Goal: Submit feedback/report problem: Submit feedback/report problem

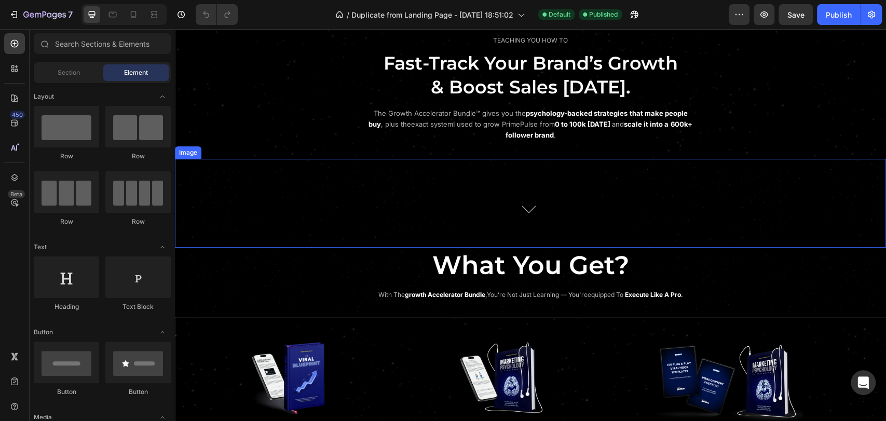
scroll to position [519, 0]
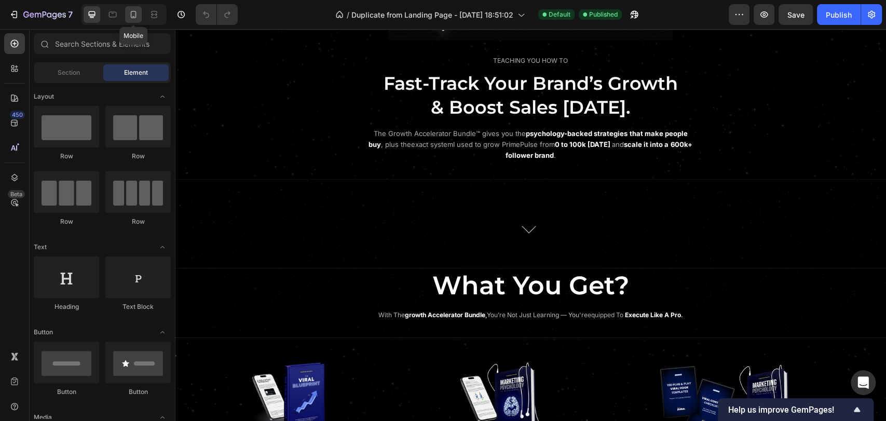
click at [129, 17] on icon at bounding box center [133, 14] width 10 height 10
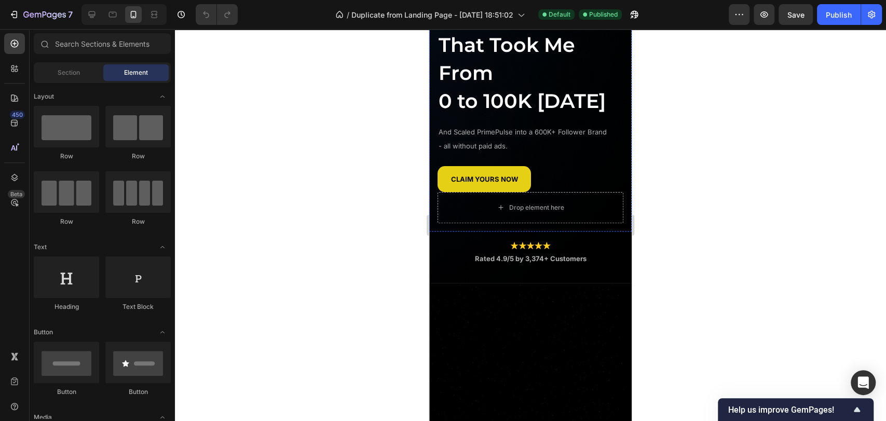
scroll to position [177, 0]
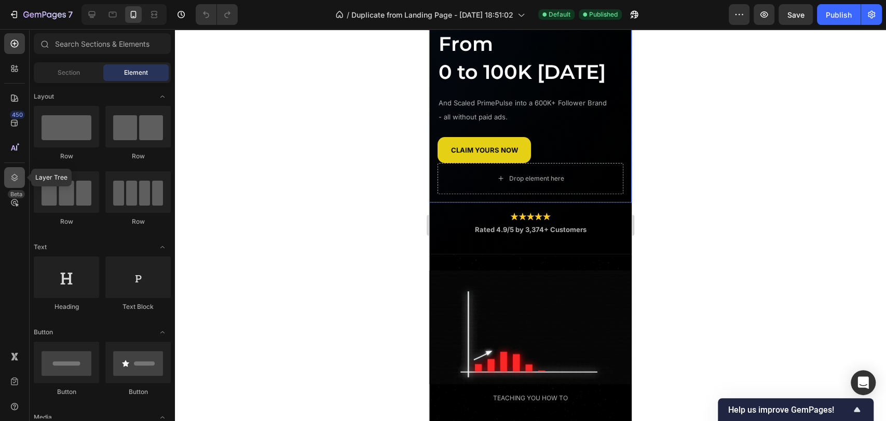
click at [21, 184] on div at bounding box center [14, 177] width 21 height 21
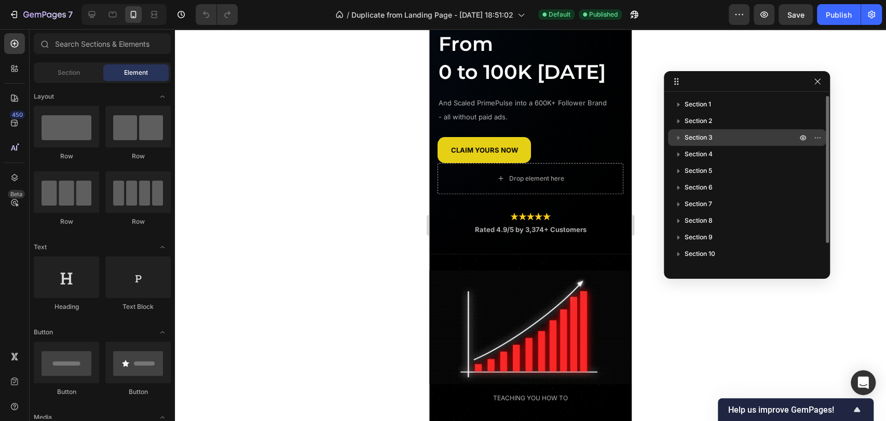
click at [710, 140] on span "Section 3" at bounding box center [699, 137] width 28 height 10
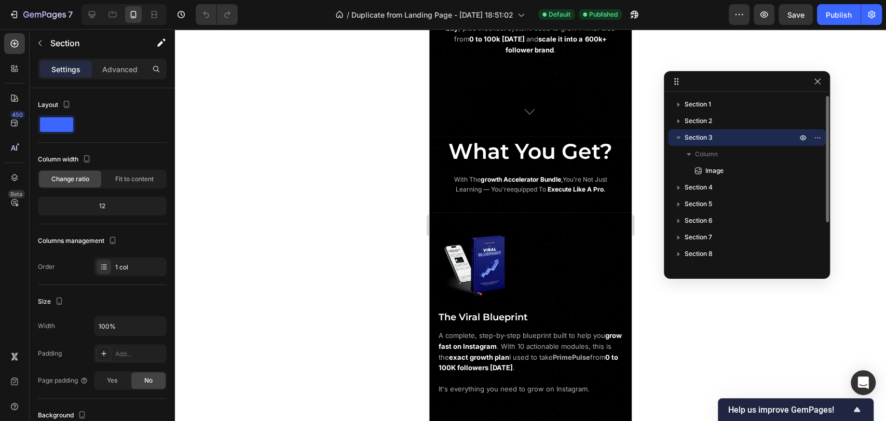
scroll to position [840, 0]
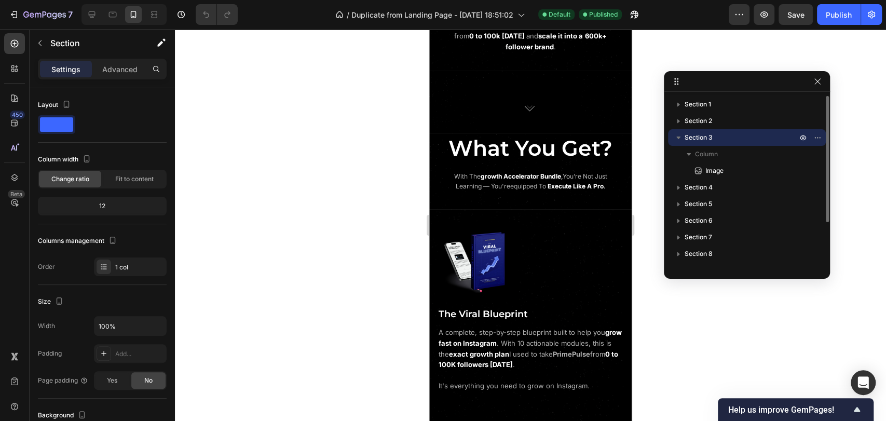
click at [710, 140] on span "Section 3" at bounding box center [699, 137] width 28 height 10
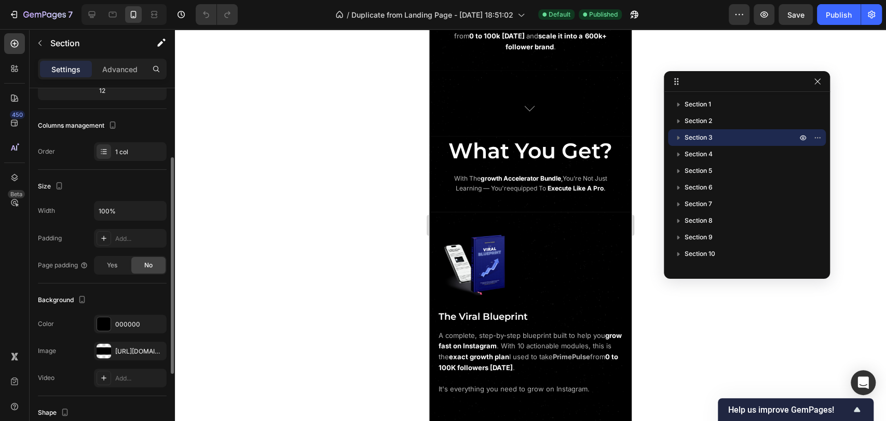
scroll to position [231, 0]
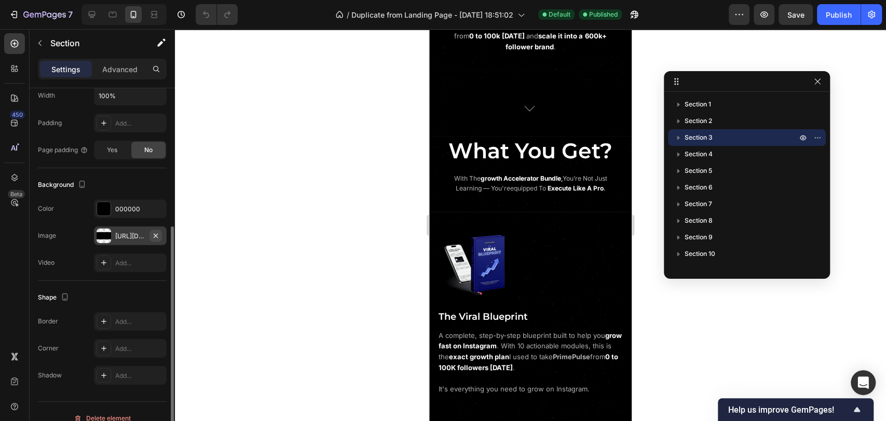
click at [157, 235] on icon "button" at bounding box center [156, 236] width 8 height 8
click at [118, 213] on div "000000" at bounding box center [130, 208] width 73 height 19
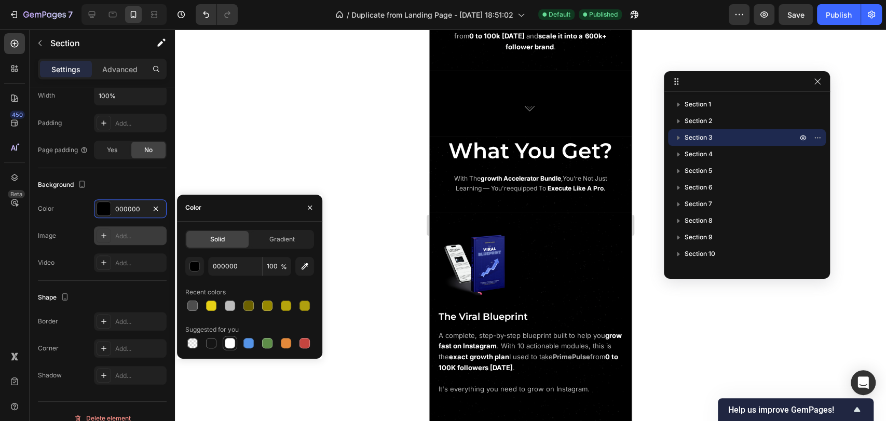
click at [224, 347] on div at bounding box center [230, 343] width 12 height 12
type input "FFFFFF"
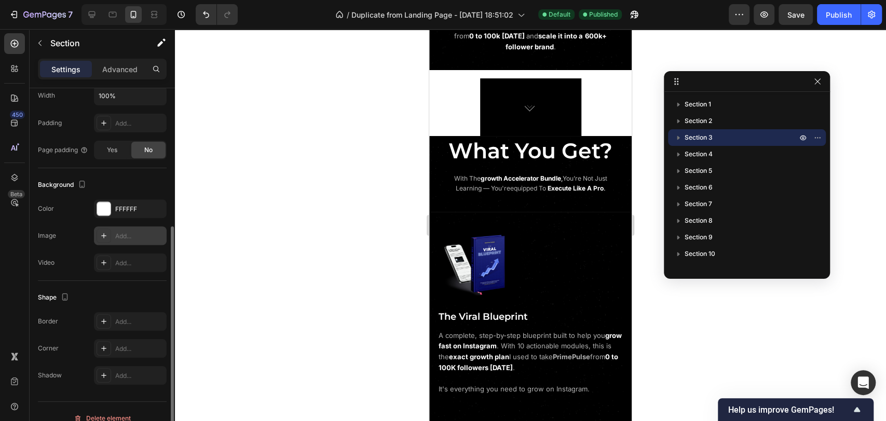
click at [131, 180] on div "Background" at bounding box center [102, 185] width 129 height 17
click at [99, 9] on div at bounding box center [92, 14] width 17 height 17
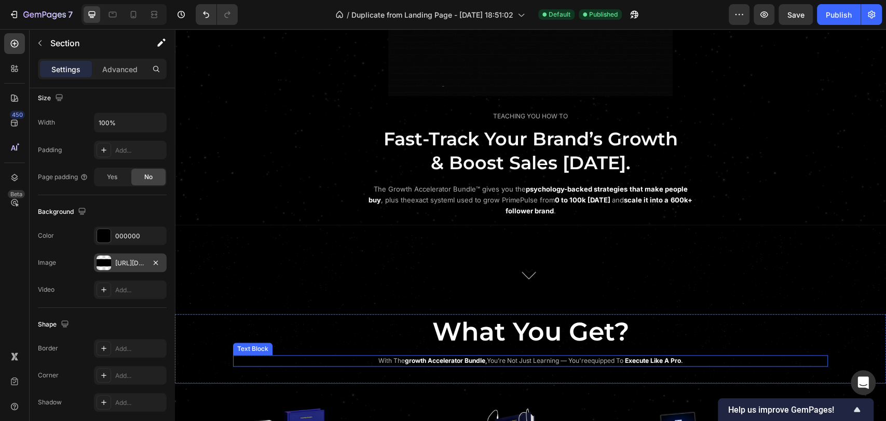
scroll to position [659, 0]
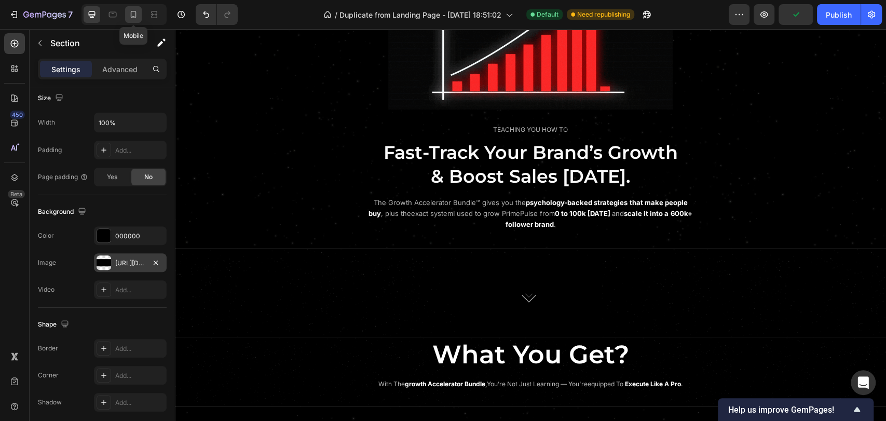
click at [134, 16] on icon at bounding box center [133, 14] width 10 height 10
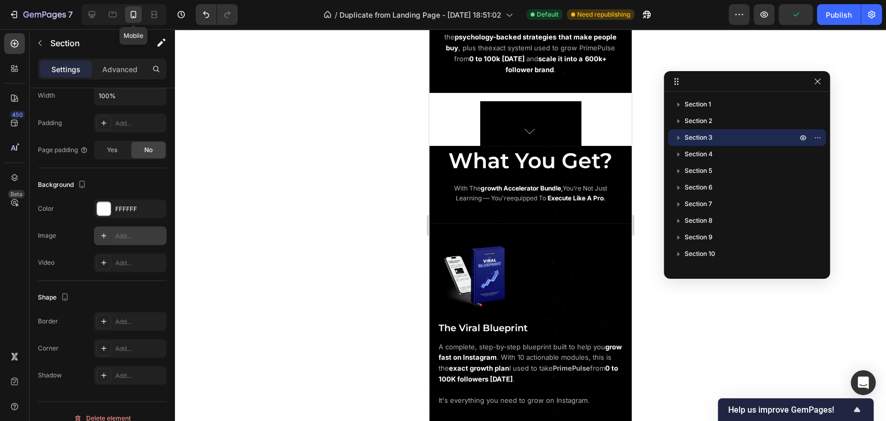
scroll to position [840, 0]
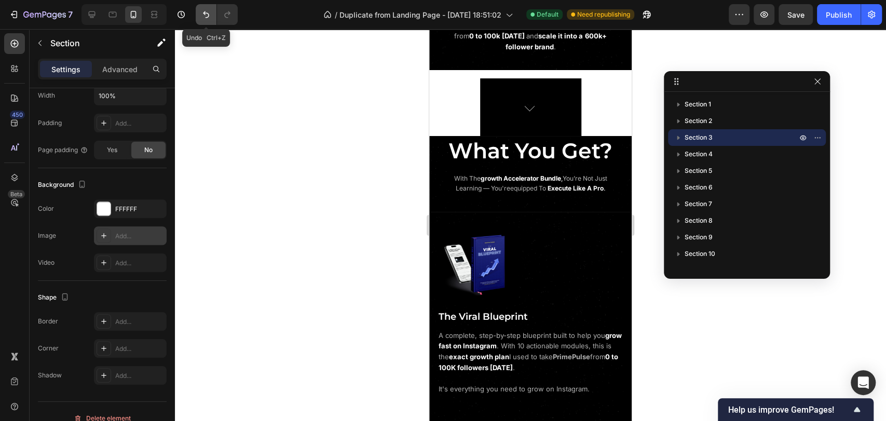
click at [207, 21] on button "Undo/Redo" at bounding box center [206, 14] width 21 height 21
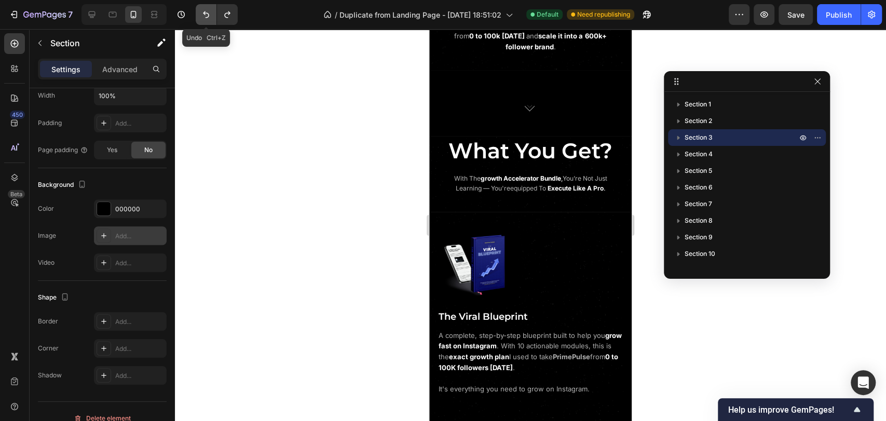
click at [207, 21] on button "Undo/Redo" at bounding box center [206, 14] width 21 height 21
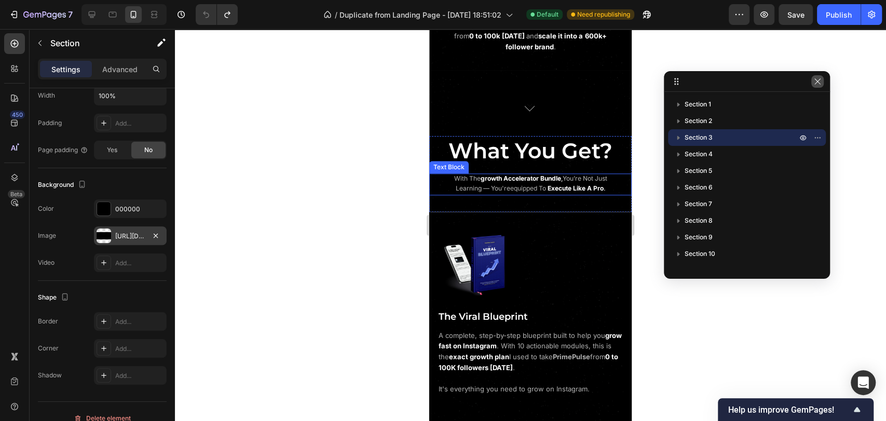
click at [816, 82] on icon "button" at bounding box center [818, 81] width 8 height 8
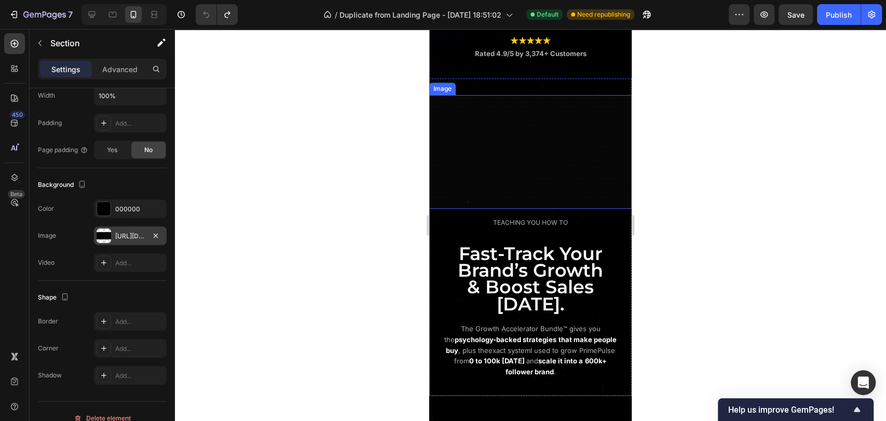
scroll to position [494, 0]
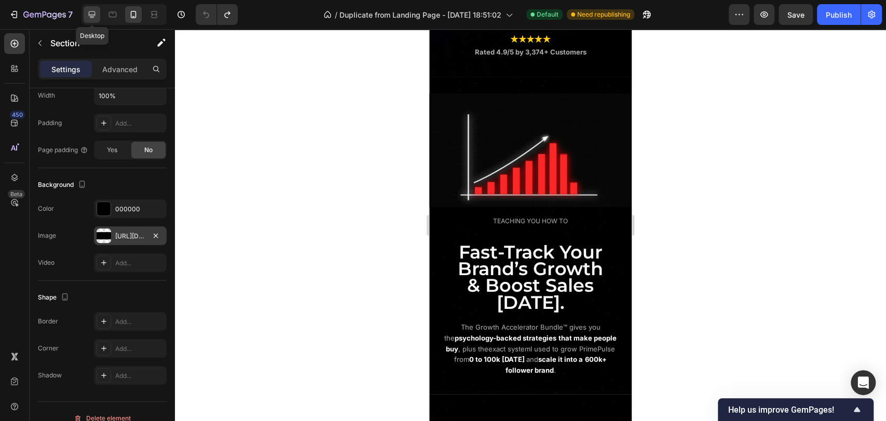
click at [91, 11] on icon at bounding box center [92, 14] width 7 height 7
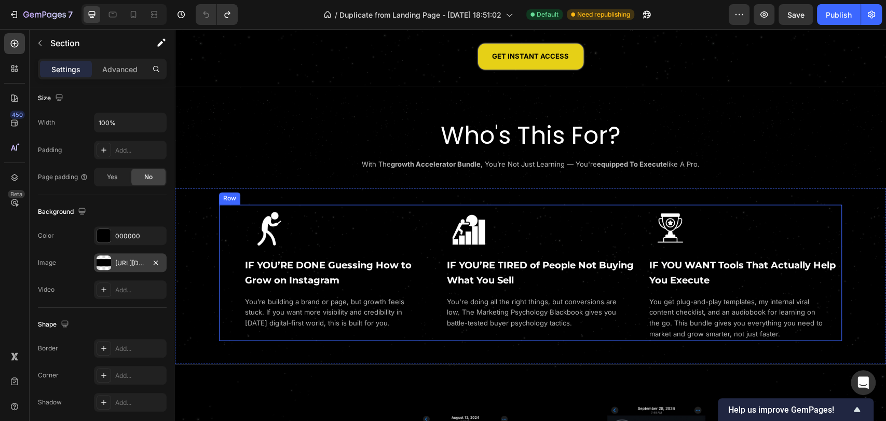
scroll to position [1091, 0]
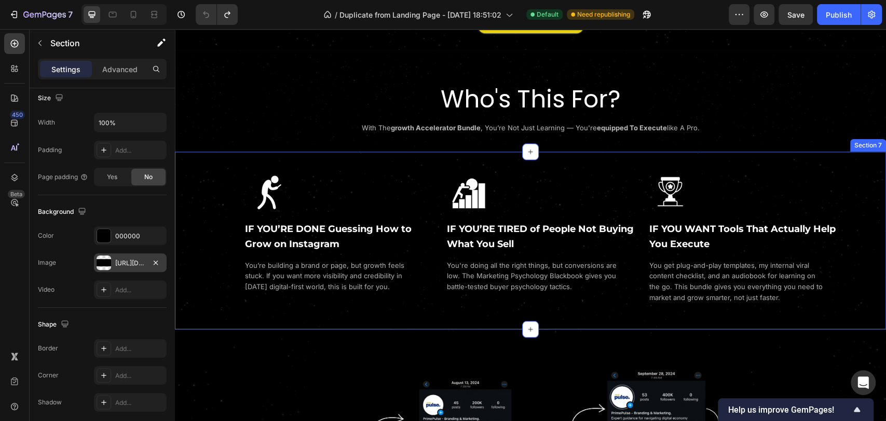
click at [375, 312] on div "Image IF YOU’RE DONE Guessing How to Grow on Instagram Heading You’re building …" at bounding box center [530, 241] width 711 height 178
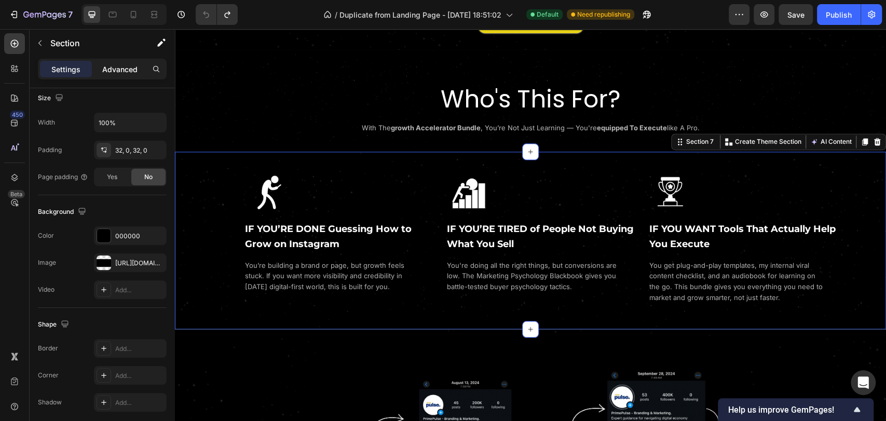
click at [130, 70] on p "Advanced" at bounding box center [119, 69] width 35 height 11
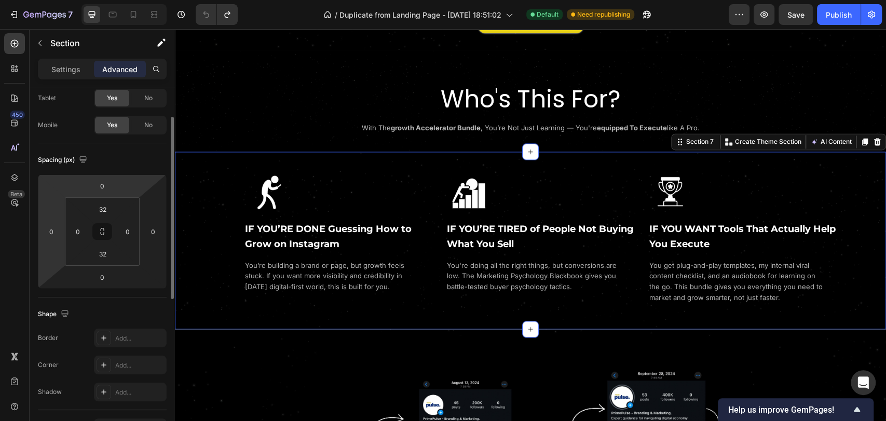
scroll to position [0, 0]
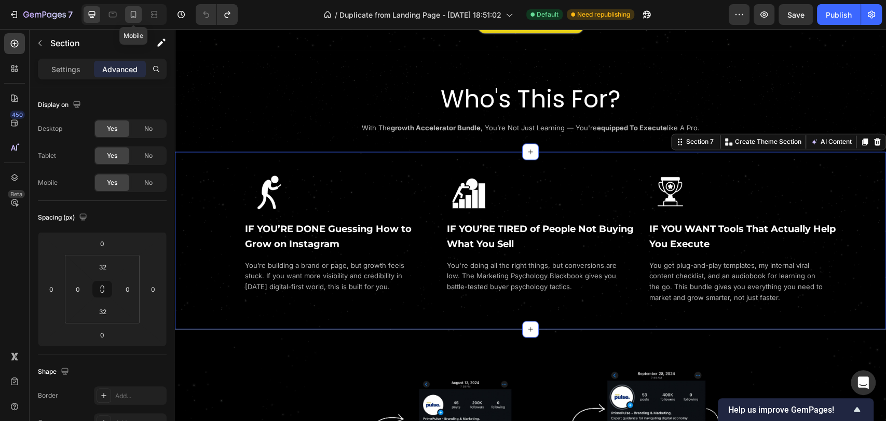
click at [126, 17] on div at bounding box center [133, 14] width 17 height 17
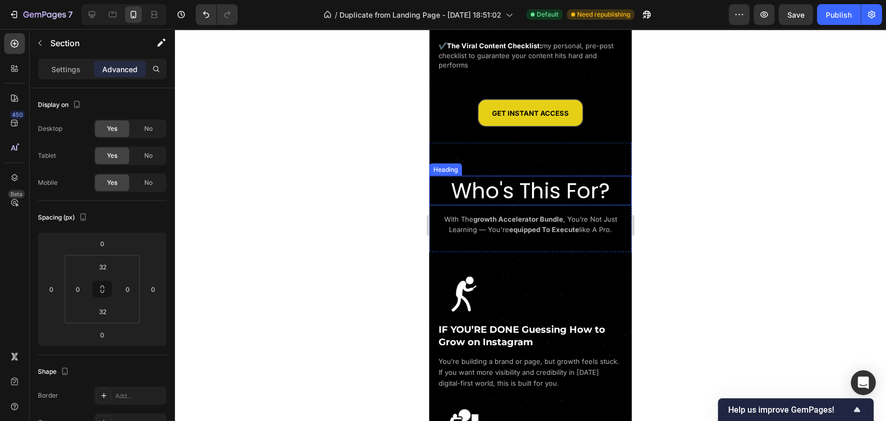
scroll to position [1406, 0]
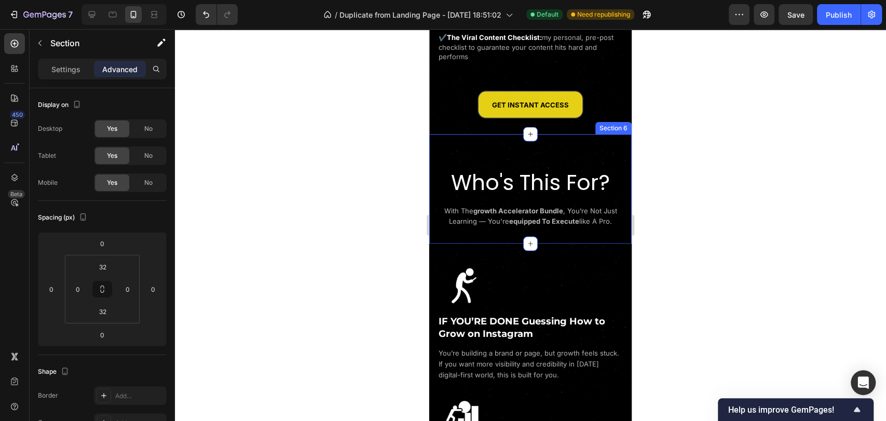
click at [457, 244] on div "Who's This For? Heading with the growth accelerator bundle , you’re not just le…" at bounding box center [530, 189] width 203 height 110
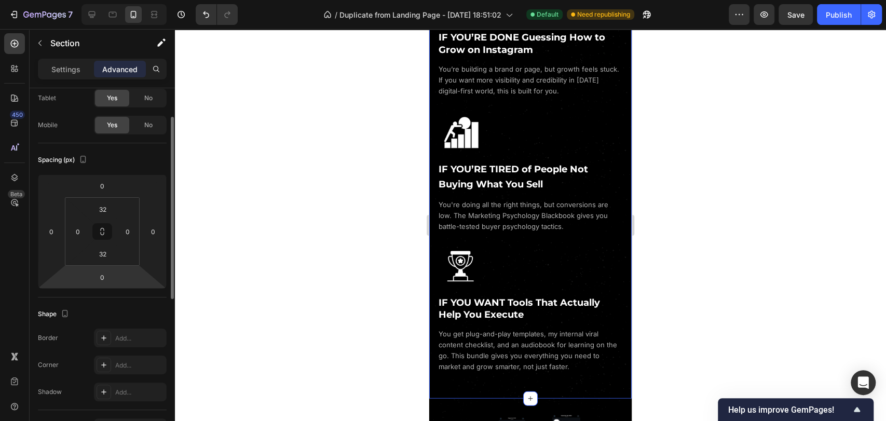
scroll to position [0, 0]
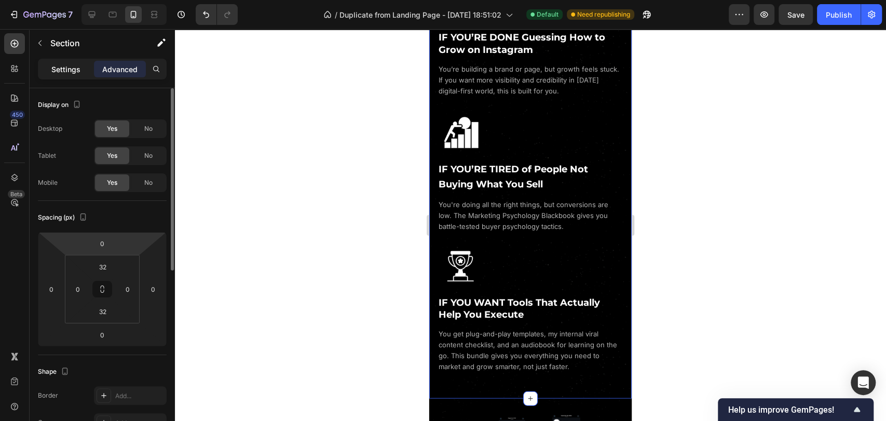
click at [70, 71] on p "Settings" at bounding box center [65, 69] width 29 height 11
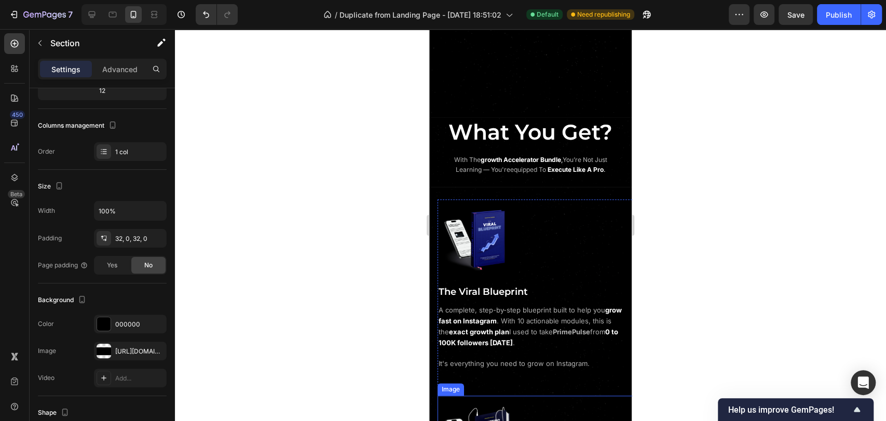
scroll to position [656, 0]
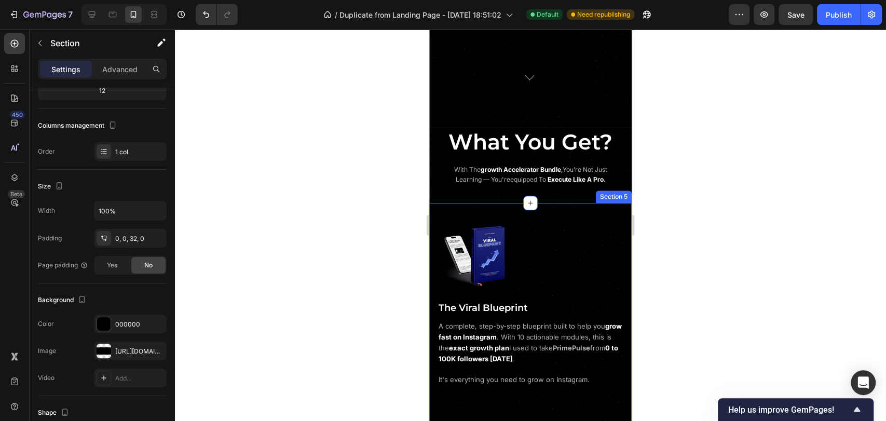
click at [507, 201] on div "What You Get? Heading with the growth accelerator bundle , you’re not just lear…" at bounding box center [530, 165] width 203 height 76
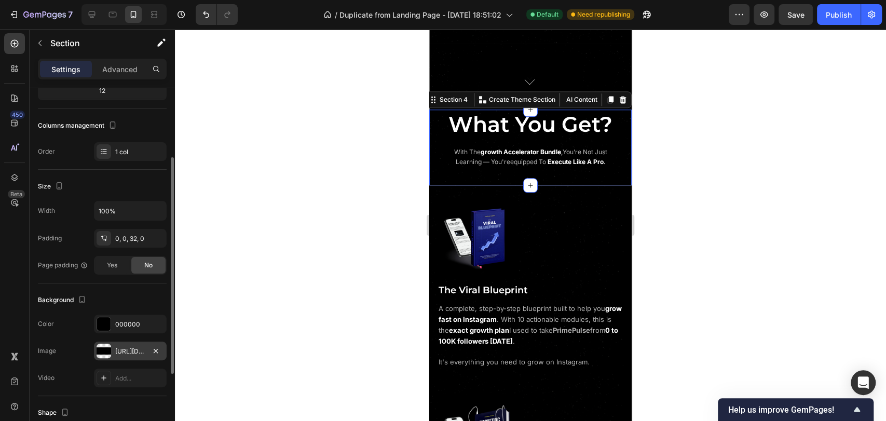
click at [115, 356] on div "[URL][DOMAIN_NAME]" at bounding box center [130, 351] width 73 height 19
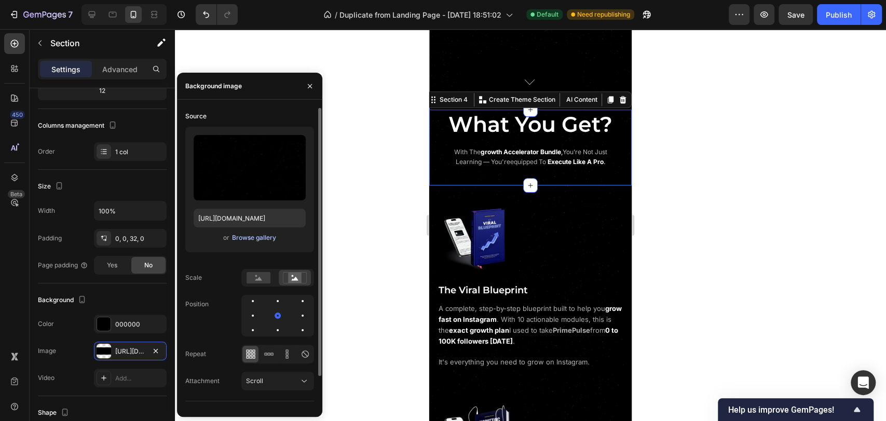
click at [259, 238] on div "Browse gallery" at bounding box center [254, 237] width 44 height 9
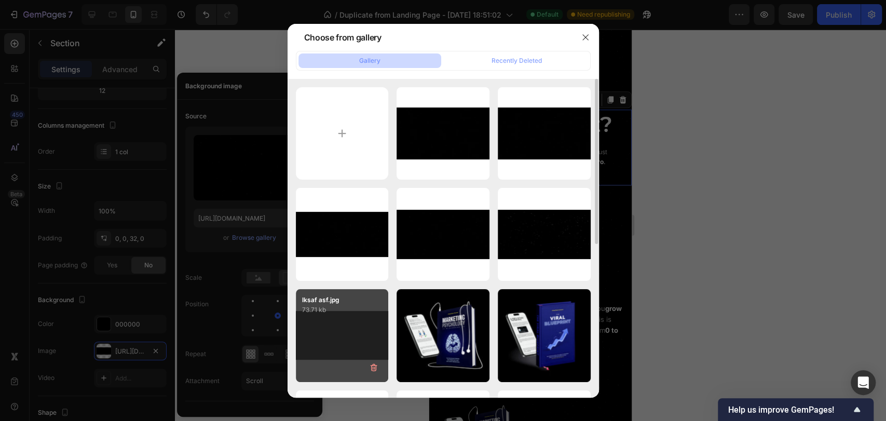
click at [345, 321] on div "lksaf asf.jpg 73.71 kb" at bounding box center [342, 335] width 93 height 93
type input "https://cdn.shopify.com/s/files/1/0643/2135/5931/files/gempages_564718435615900…"
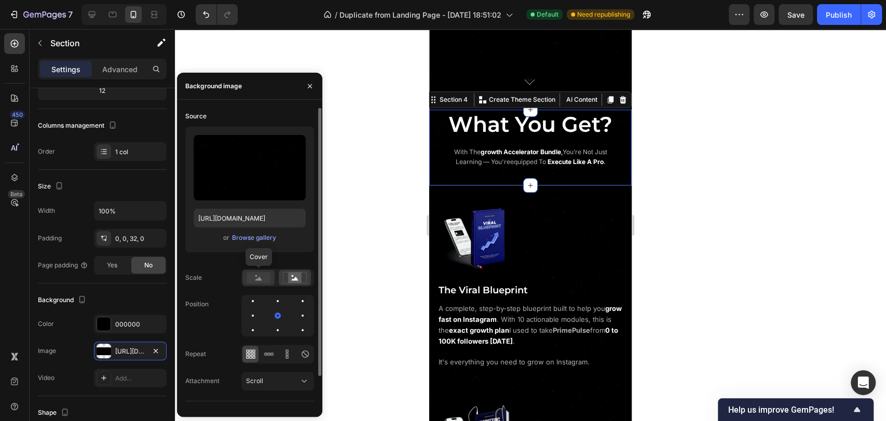
click at [261, 281] on rect at bounding box center [259, 277] width 24 height 11
click at [298, 280] on icon at bounding box center [295, 279] width 7 height 4
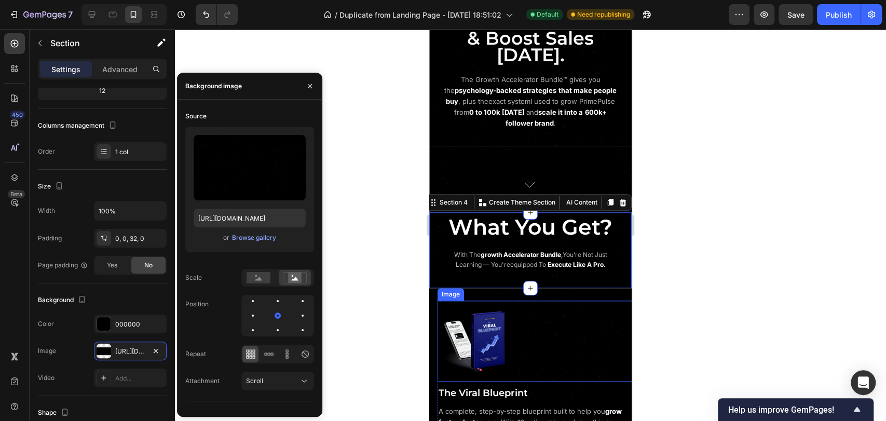
scroll to position [541, 0]
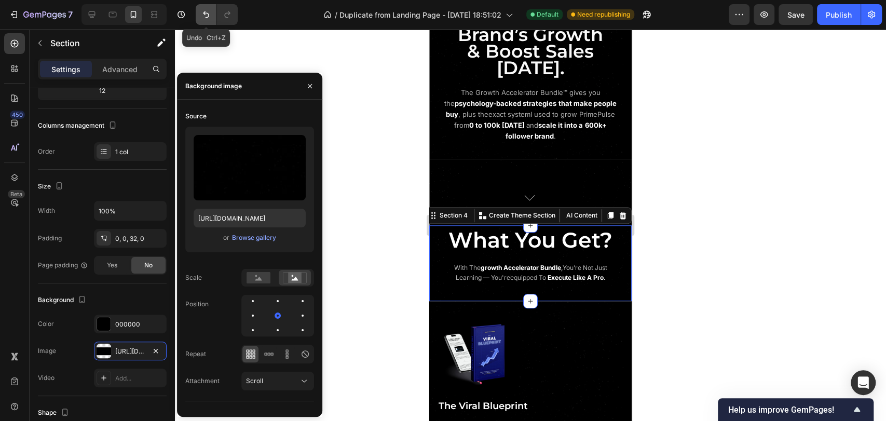
click at [209, 18] on icon "Undo/Redo" at bounding box center [206, 14] width 10 height 10
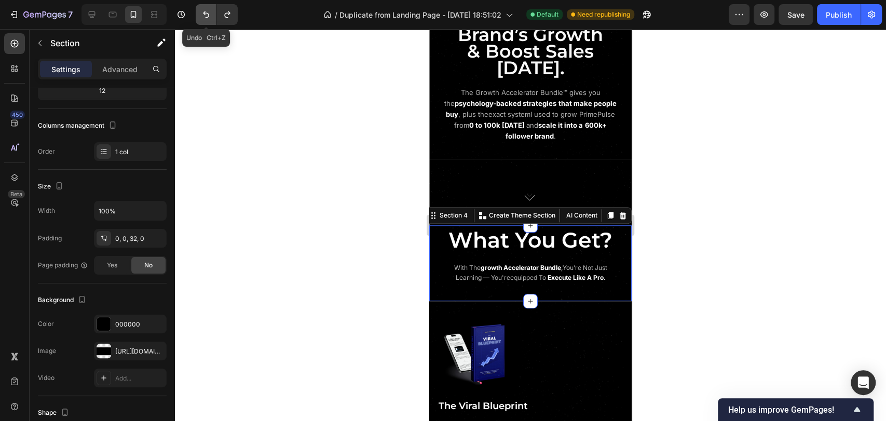
click at [208, 17] on icon "Undo/Redo" at bounding box center [206, 14] width 10 height 10
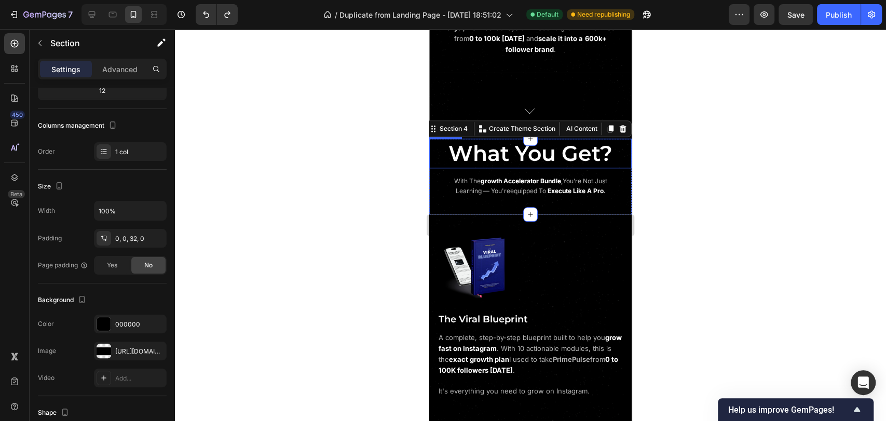
scroll to position [656, 0]
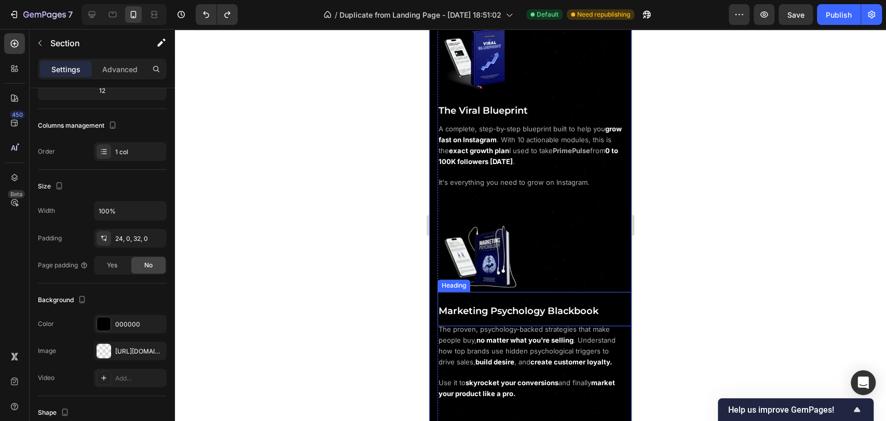
scroll to position [829, 0]
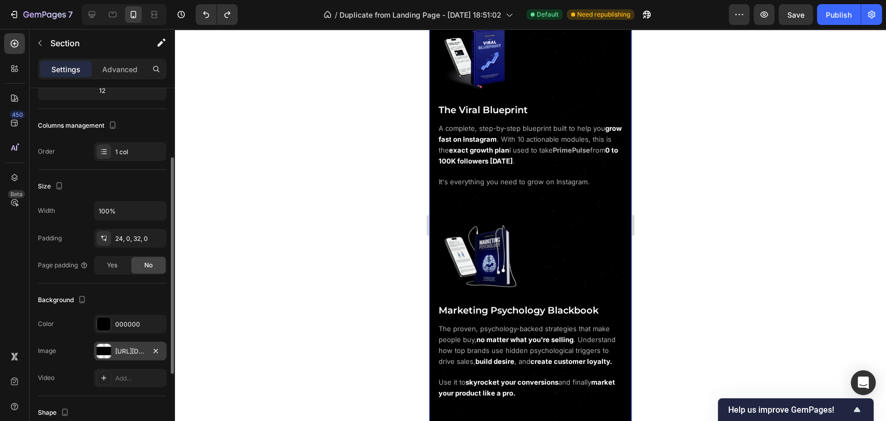
click at [125, 349] on div "[URL][DOMAIN_NAME]" at bounding box center [130, 351] width 30 height 9
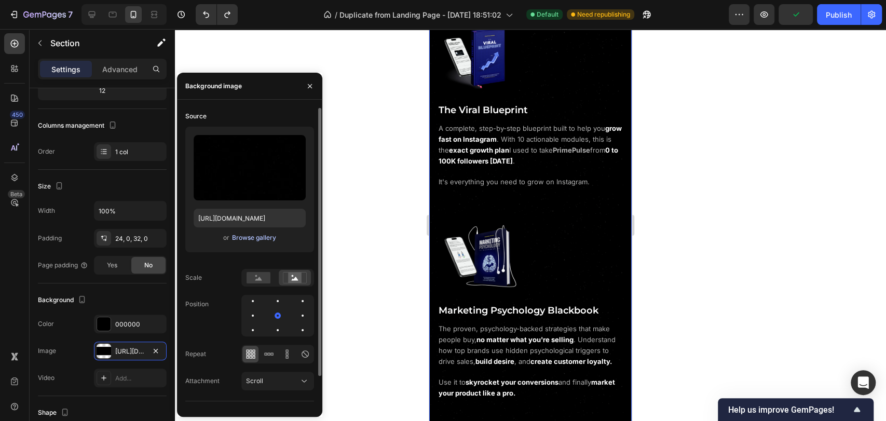
click at [251, 238] on div "Browse gallery" at bounding box center [254, 237] width 44 height 9
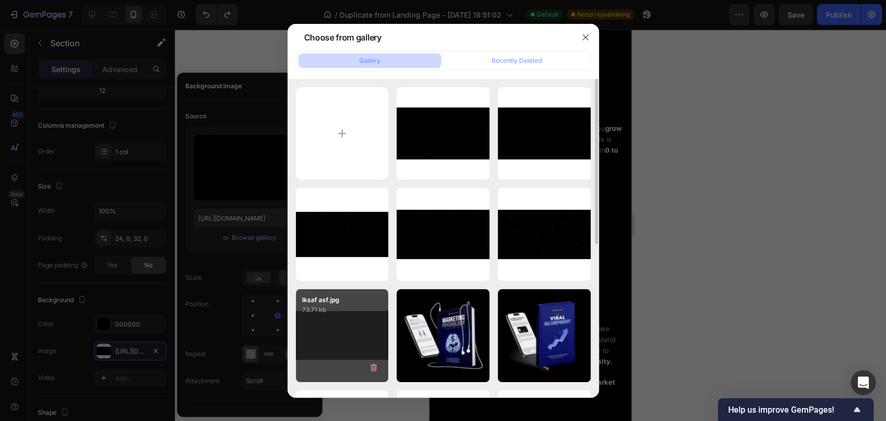
click at [362, 323] on div "lksaf asf.jpg 73.71 kb" at bounding box center [342, 335] width 93 height 93
type input "https://cdn.shopify.com/s/files/1/0643/2135/5931/files/gempages_564718435615900…"
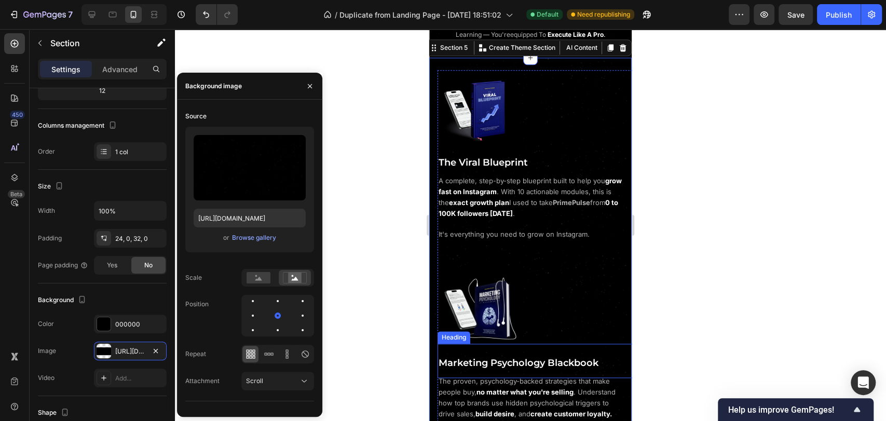
scroll to position [772, 0]
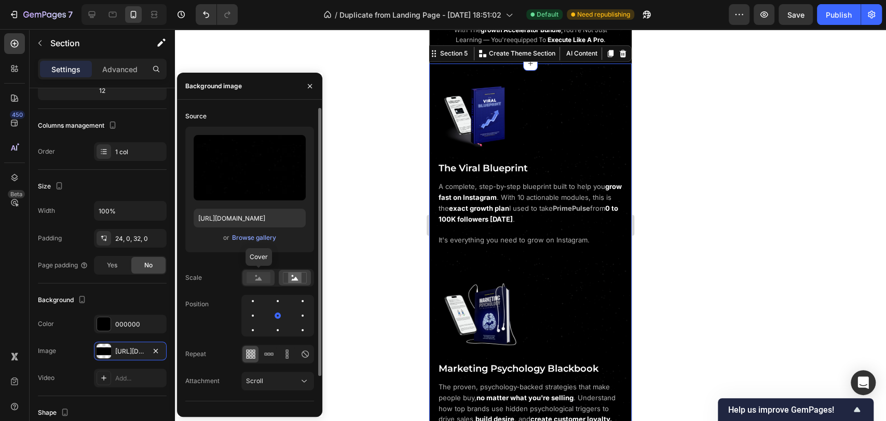
click at [259, 279] on icon at bounding box center [258, 279] width 7 height 4
click at [290, 281] on rect at bounding box center [295, 278] width 14 height 10
click at [304, 356] on icon at bounding box center [305, 354] width 10 height 10
click at [248, 358] on icon at bounding box center [247, 357] width 3 height 3
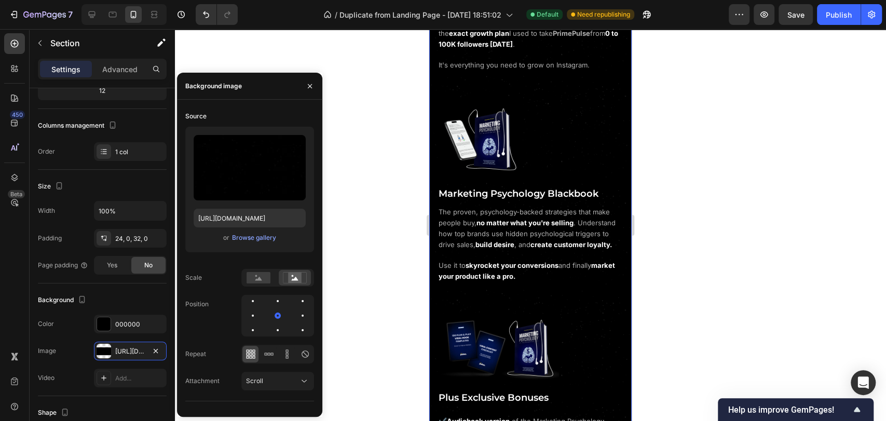
scroll to position [944, 0]
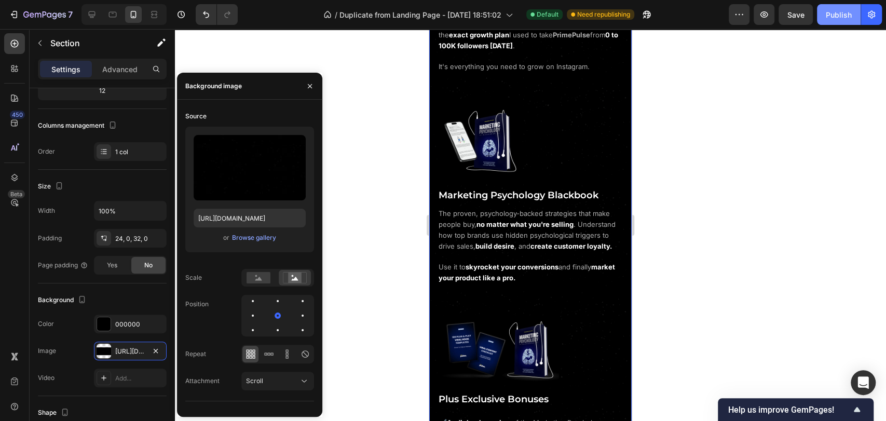
click at [840, 19] on div "Publish" at bounding box center [839, 14] width 26 height 11
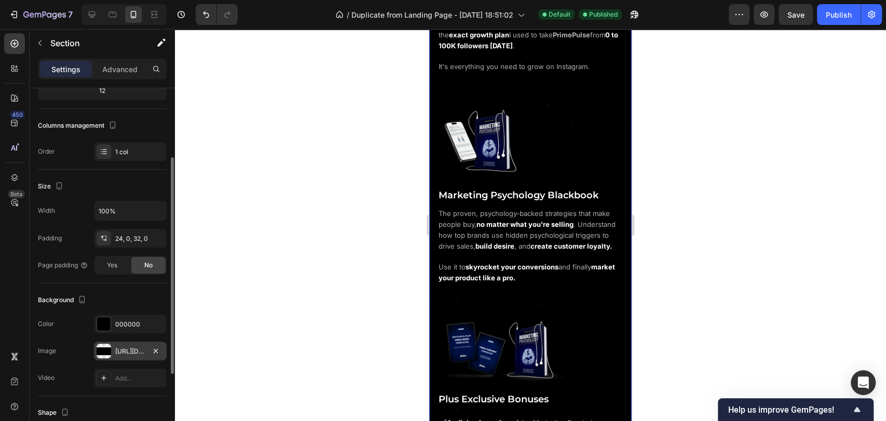
click at [125, 350] on div "https://cdn.shopify.com/s/files/1/0643/2135/5931/files/gempages_564718435615900…" at bounding box center [130, 351] width 30 height 9
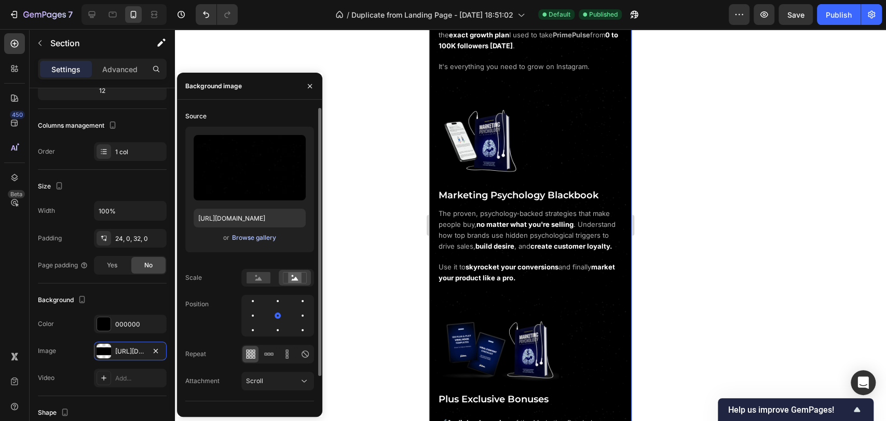
click at [252, 239] on div "Browse gallery" at bounding box center [254, 237] width 44 height 9
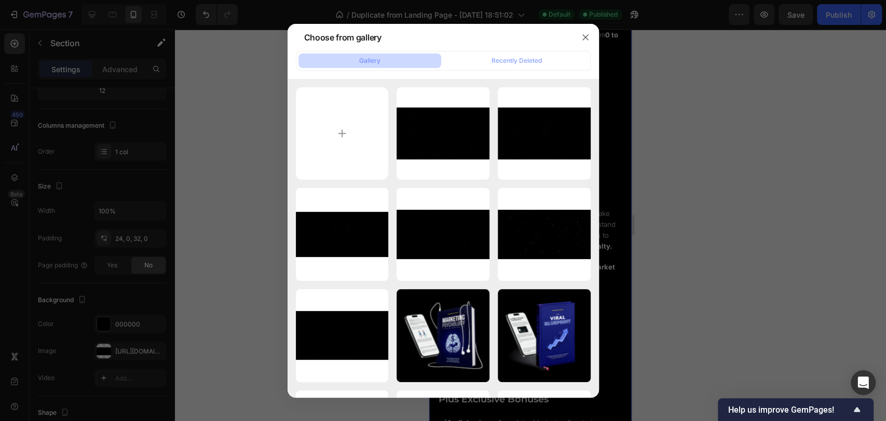
click at [237, 165] on div at bounding box center [443, 210] width 886 height 421
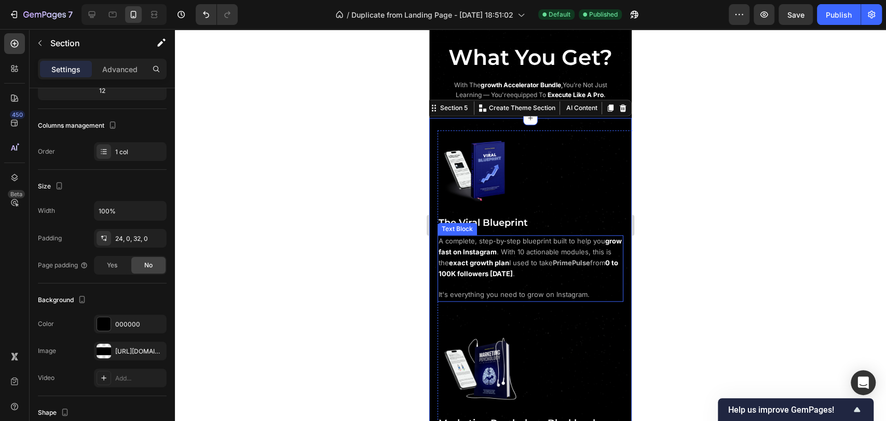
scroll to position [714, 0]
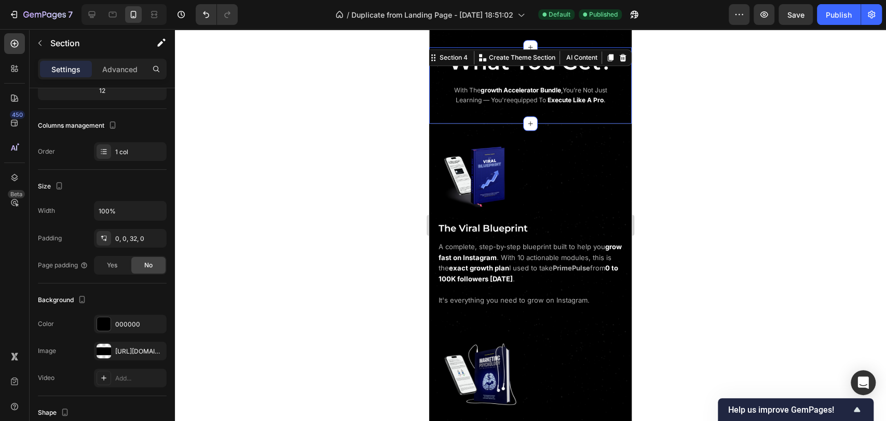
click at [512, 75] on div "What You Get? Heading with the growth accelerator bundle , you’re not just lear…" at bounding box center [530, 76] width 203 height 59
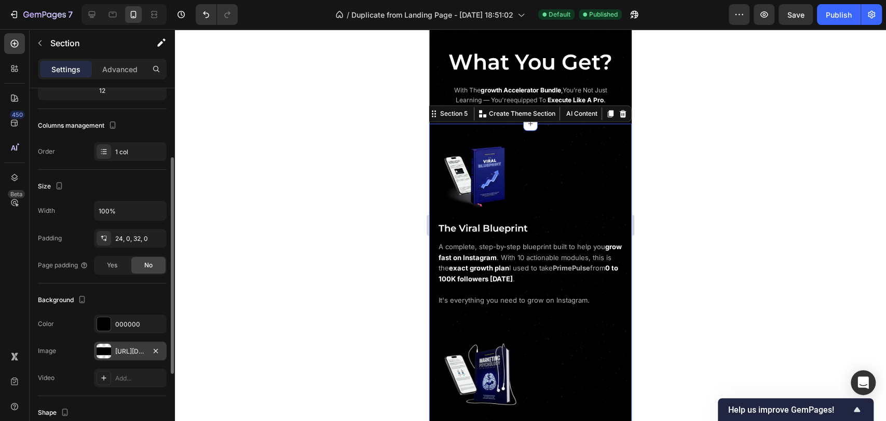
click at [125, 354] on div "https://cdn.shopify.com/s/files/1/0643/2135/5931/files/gempages_564718435615900…" at bounding box center [130, 351] width 30 height 9
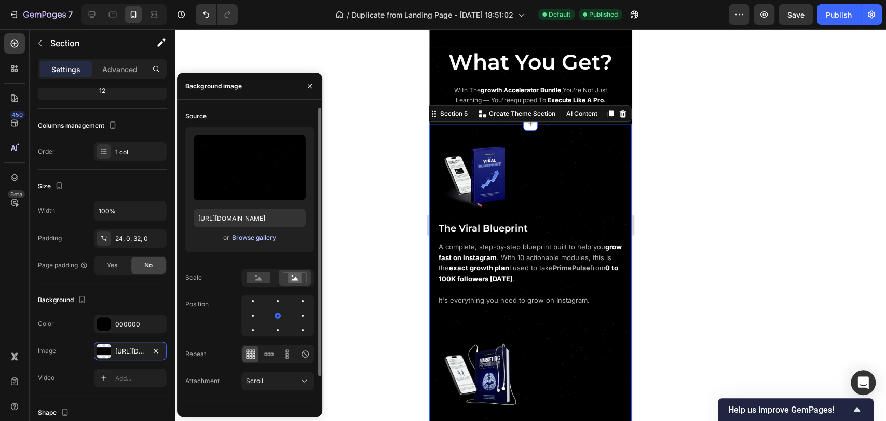
click at [257, 238] on div "Browse gallery" at bounding box center [254, 237] width 44 height 9
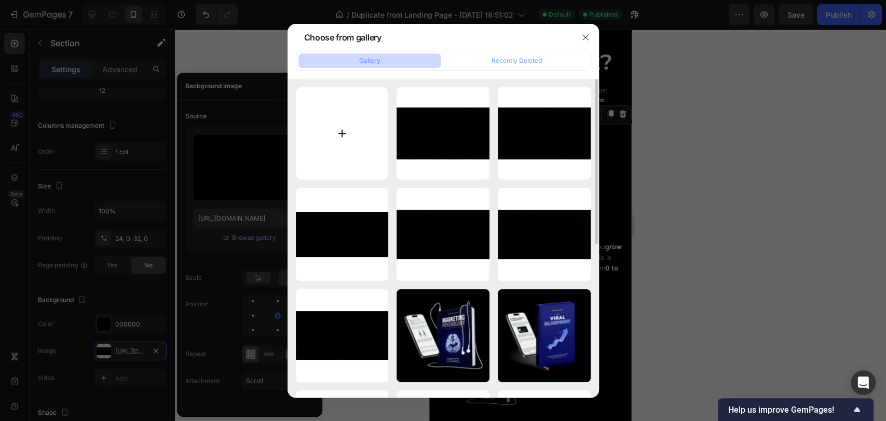
click at [327, 159] on input "file" at bounding box center [342, 133] width 93 height 93
type input "C:\fakepath\AdobeStock_387809573.jpeg"
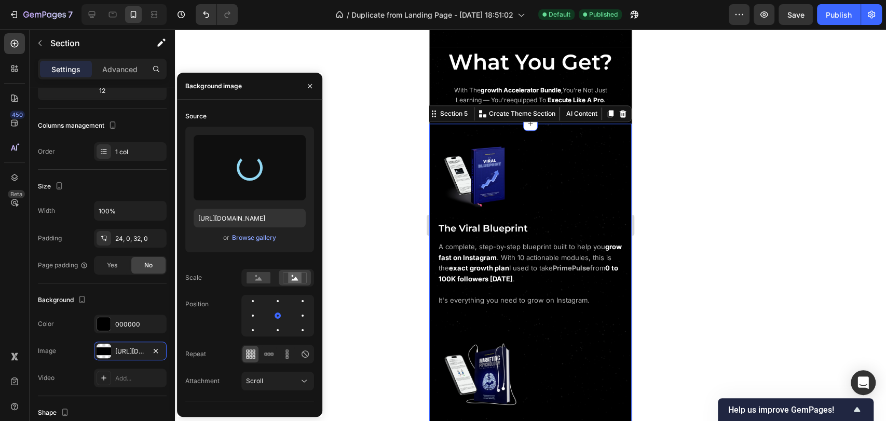
type input "https://cdn.shopify.com/s/files/1/0643/2135/5931/files/gempages_564718435615900…"
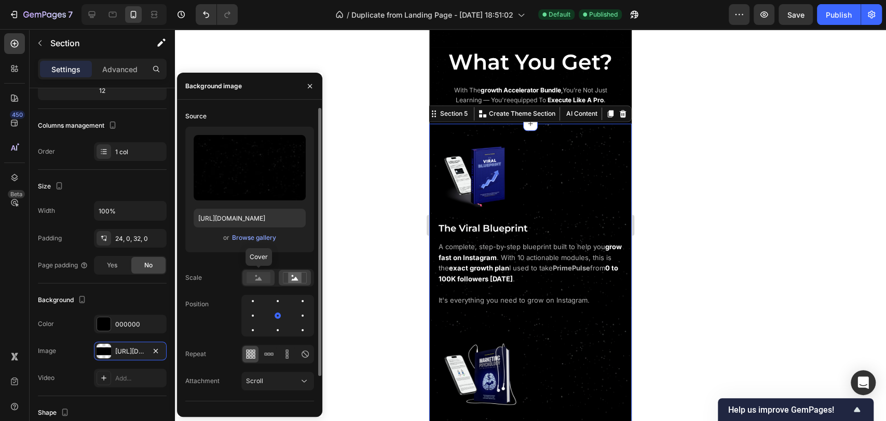
click at [262, 276] on rect at bounding box center [259, 277] width 24 height 11
click at [291, 279] on rect at bounding box center [295, 278] width 14 height 10
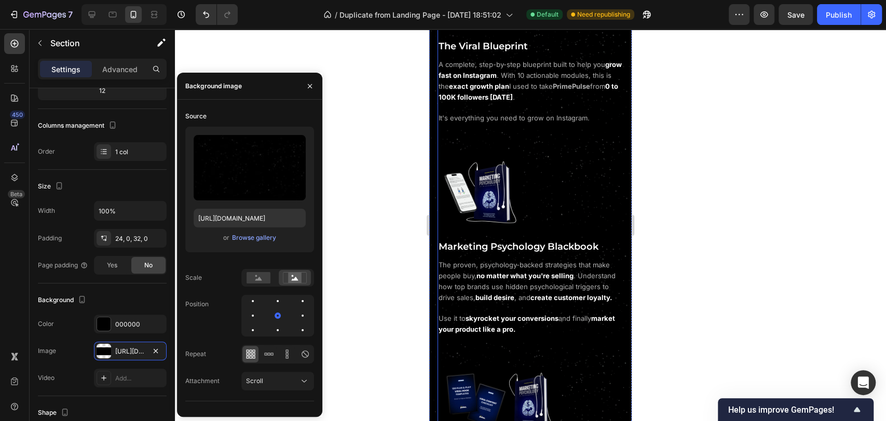
scroll to position [887, 0]
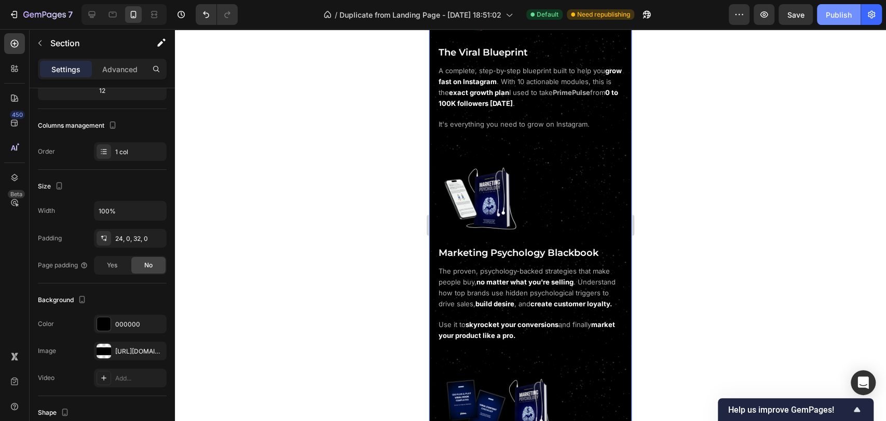
click at [841, 17] on div "Publish" at bounding box center [839, 14] width 26 height 11
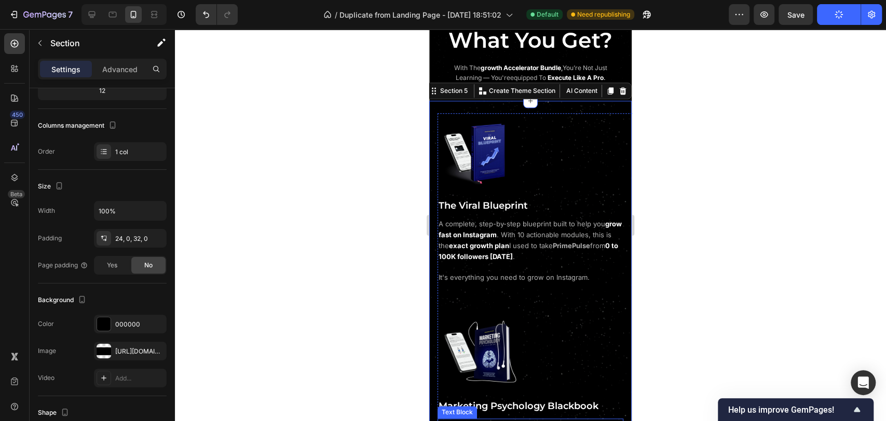
scroll to position [714, 0]
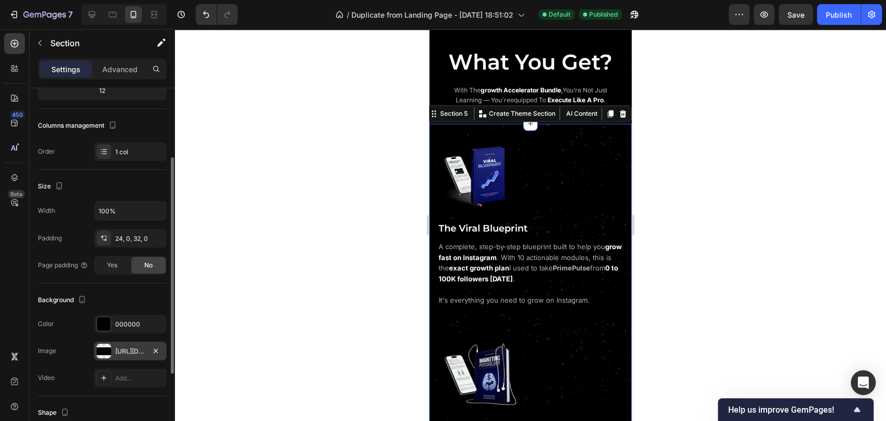
click at [119, 350] on div "https://cdn.shopify.com/s/files/1/0643/2135/5931/files/gempages_564718435615900…" at bounding box center [130, 351] width 30 height 9
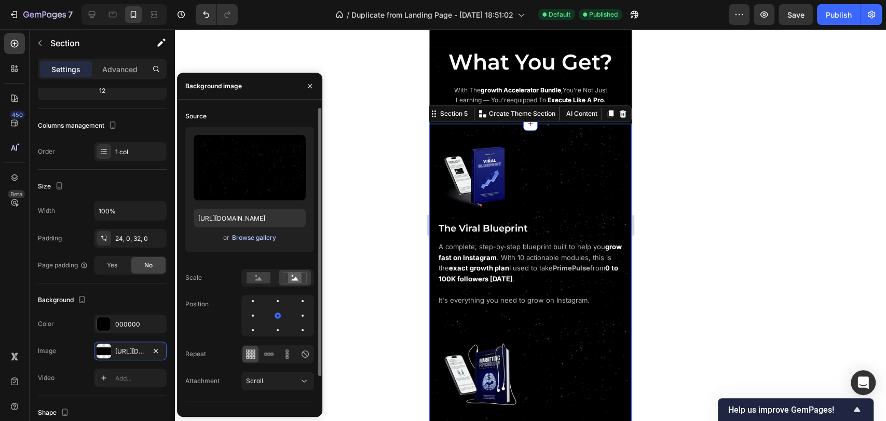
click at [260, 237] on div "Browse gallery" at bounding box center [254, 237] width 44 height 9
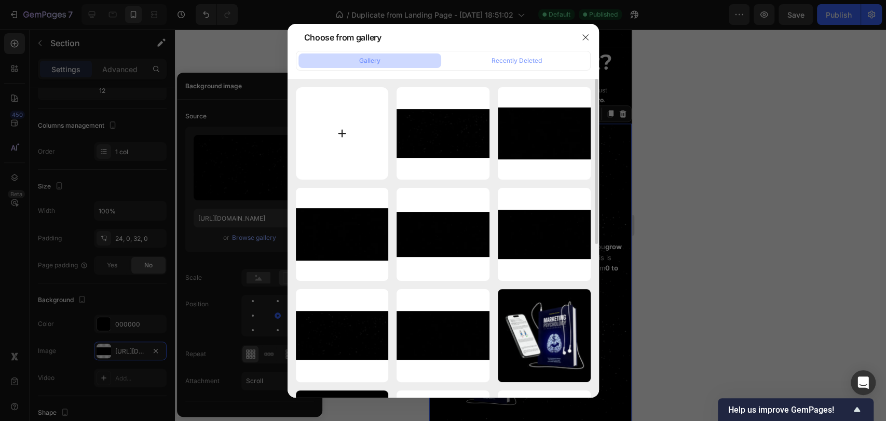
click at [336, 144] on input "file" at bounding box center [342, 133] width 93 height 93
type input "C:\fakepath\60percent transaparency for mobile view bg.jpg"
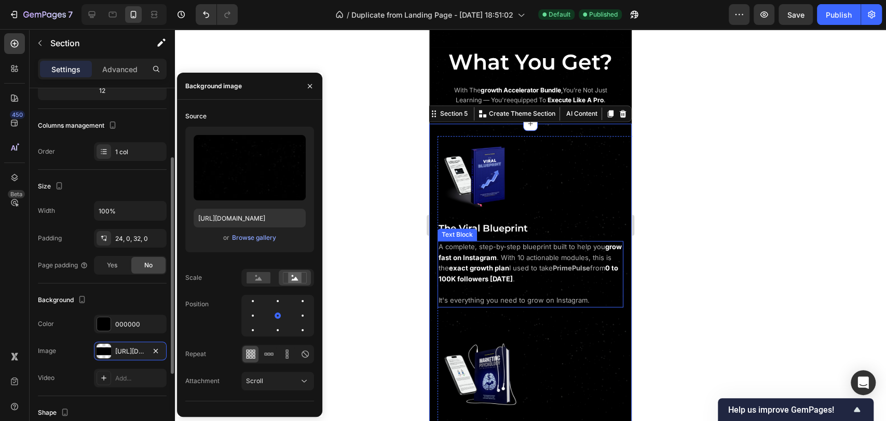
click at [133, 296] on div "Background" at bounding box center [102, 300] width 129 height 17
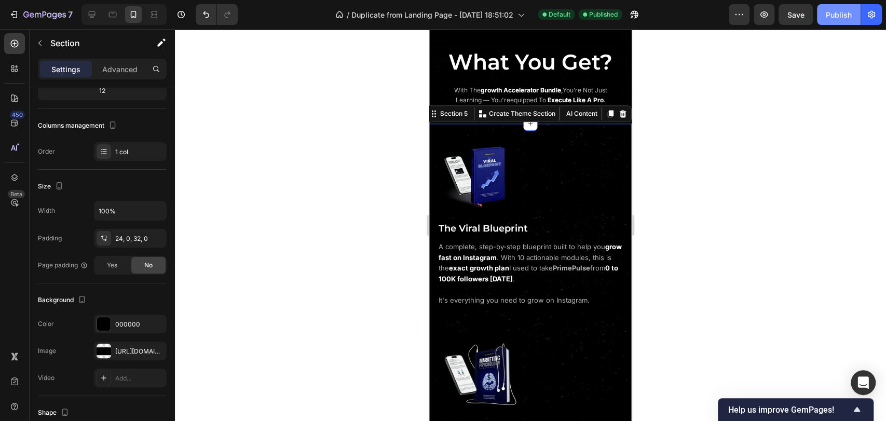
click at [834, 14] on div "Publish" at bounding box center [839, 14] width 26 height 11
click at [112, 350] on div "https://cdn.shopify.com/s/files/1/0643/2135/5931/files/gempages_564718435615900…" at bounding box center [130, 351] width 73 height 19
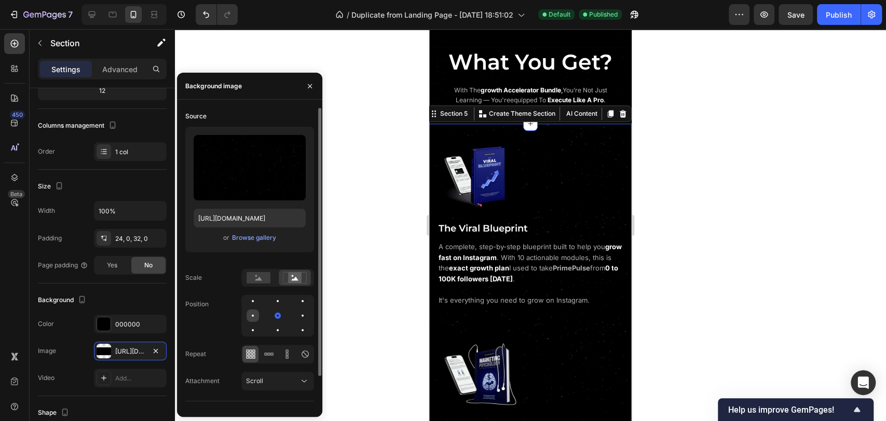
click at [249, 319] on div at bounding box center [253, 315] width 12 height 12
click at [275, 317] on div at bounding box center [278, 315] width 12 height 12
click at [267, 281] on rect at bounding box center [259, 277] width 24 height 11
click at [291, 279] on rect at bounding box center [295, 278] width 14 height 10
click at [248, 300] on div at bounding box center [253, 301] width 12 height 12
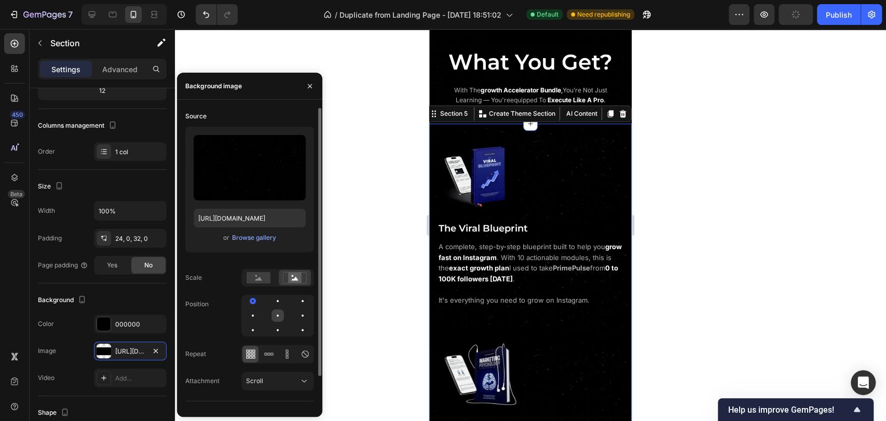
click at [273, 312] on div at bounding box center [278, 315] width 12 height 12
click at [254, 315] on div at bounding box center [253, 315] width 12 height 12
click at [277, 316] on div at bounding box center [278, 316] width 2 height 2
click at [307, 317] on div at bounding box center [302, 315] width 12 height 12
click at [299, 304] on div at bounding box center [302, 301] width 12 height 12
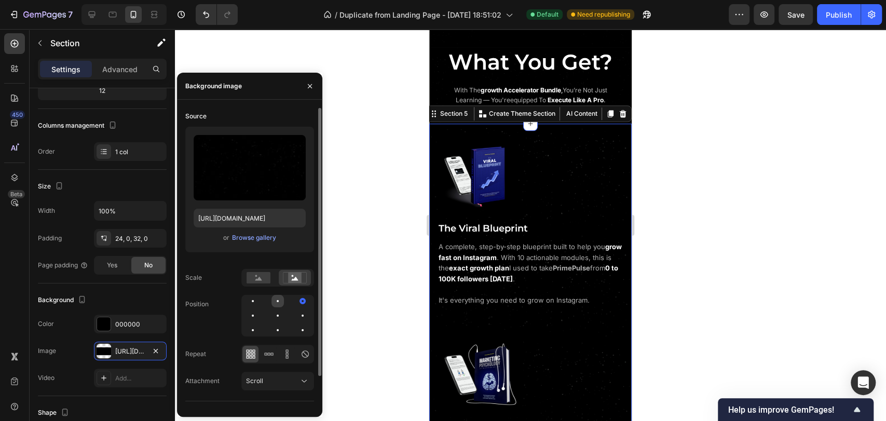
click at [275, 304] on div at bounding box center [278, 301] width 12 height 12
click at [253, 304] on div at bounding box center [253, 301] width 12 height 12
click at [275, 316] on div at bounding box center [278, 315] width 12 height 12
click at [279, 333] on div at bounding box center [278, 330] width 12 height 12
click at [252, 333] on div at bounding box center [253, 330] width 12 height 12
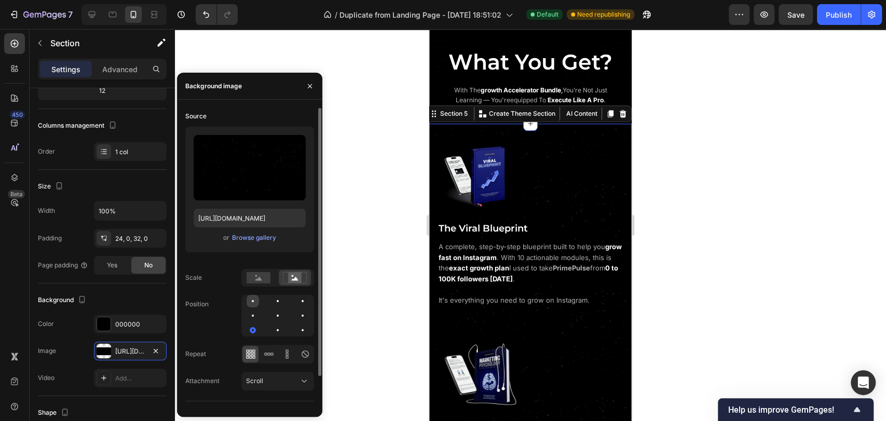
click at [252, 300] on div at bounding box center [253, 301] width 12 height 12
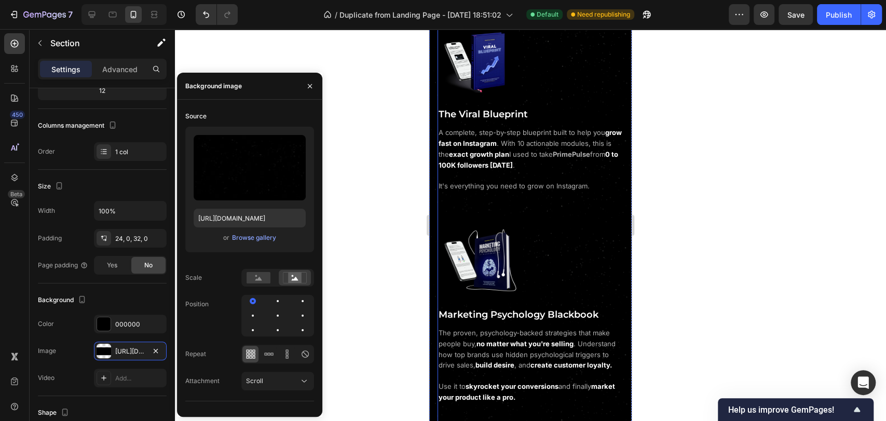
scroll to position [829, 0]
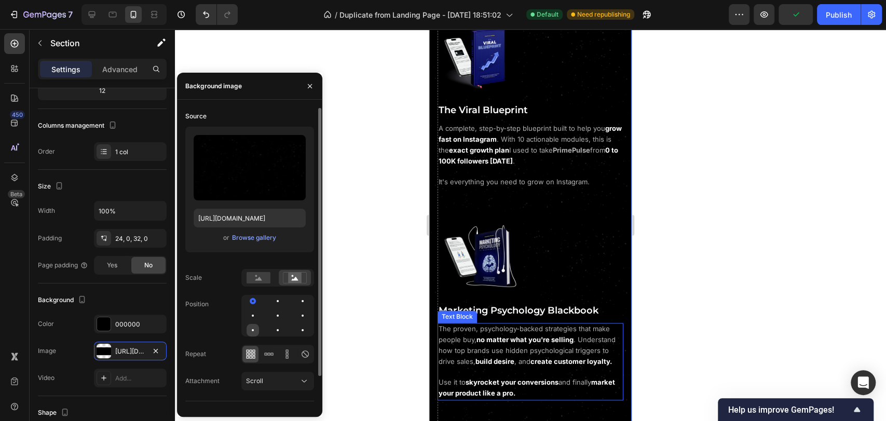
click at [250, 331] on div at bounding box center [253, 330] width 12 height 12
click at [252, 301] on div at bounding box center [253, 301] width 2 height 2
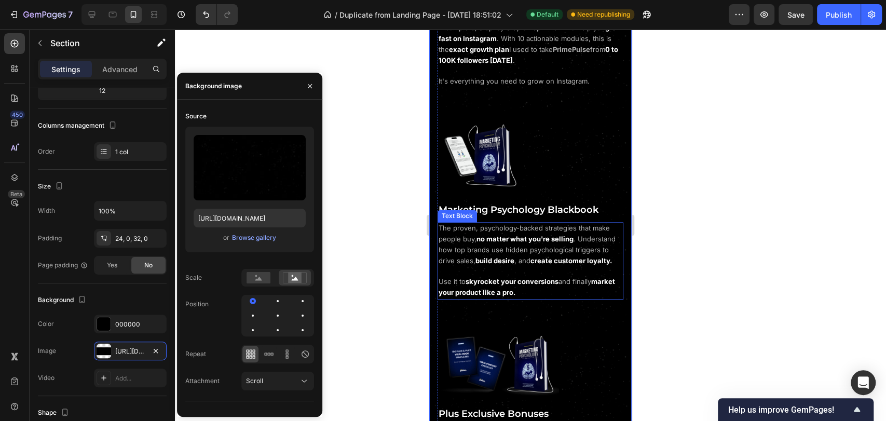
scroll to position [944, 0]
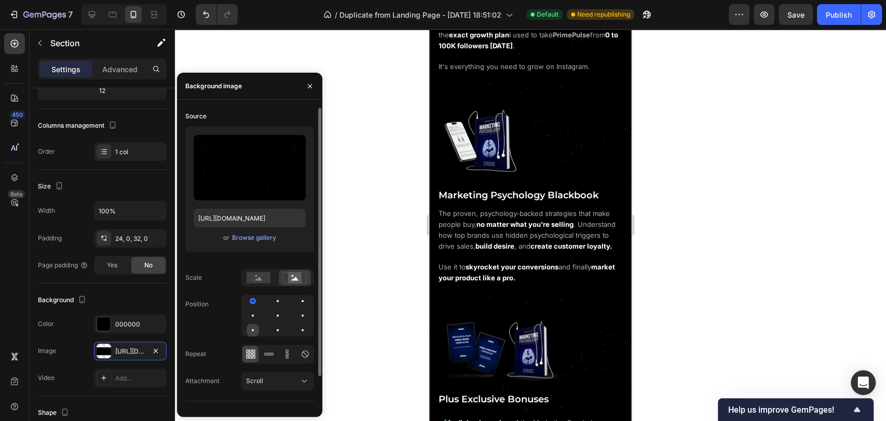
click at [249, 334] on div at bounding box center [253, 330] width 12 height 12
click at [251, 303] on div at bounding box center [253, 301] width 12 height 12
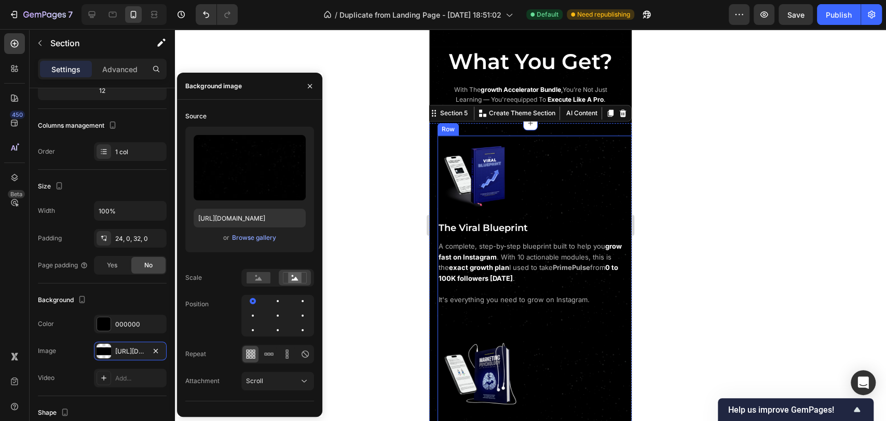
scroll to position [887, 0]
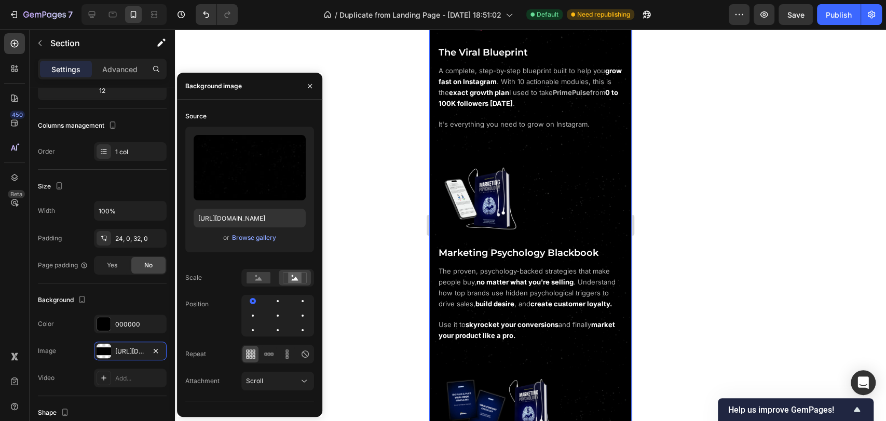
click at [840, 25] on div "7 / Duplicate from Landing Page - Aug 1, 18:51:02 Default Need republishing Pre…" at bounding box center [443, 15] width 886 height 30
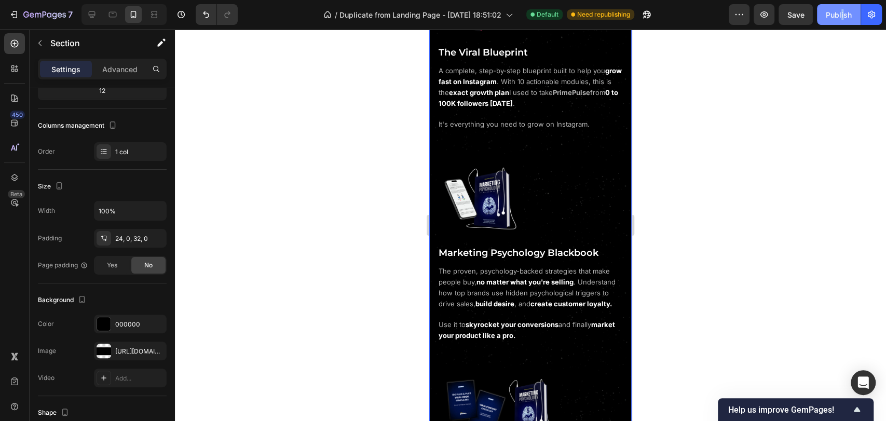
click at [831, 17] on div "Publish" at bounding box center [839, 14] width 26 height 11
click at [120, 347] on div "https://cdn.shopify.com/s/files/1/0643/2135/5931/files/gempages_564718435615900…" at bounding box center [130, 351] width 30 height 9
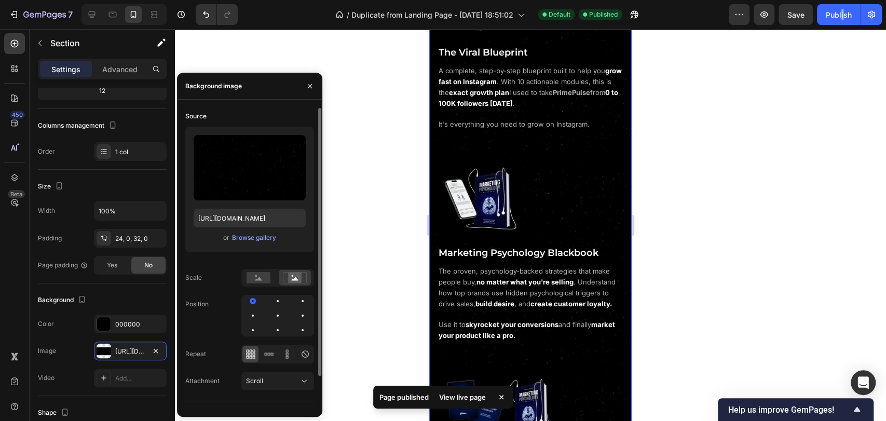
scroll to position [36, 0]
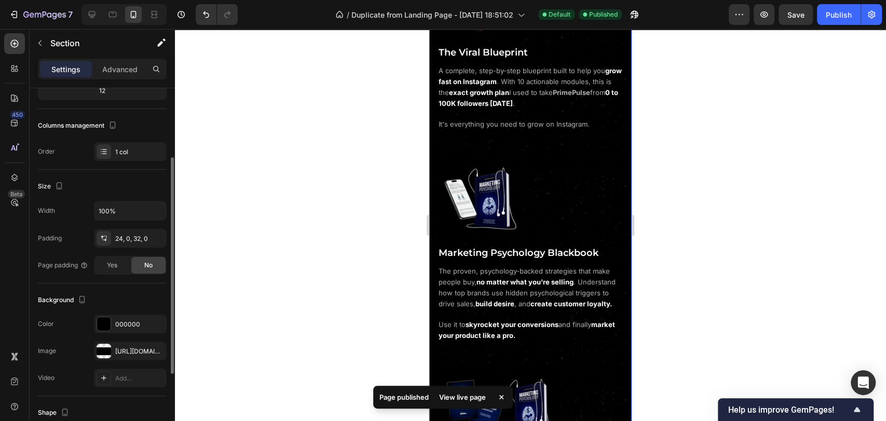
click at [143, 299] on div "Background" at bounding box center [102, 300] width 129 height 17
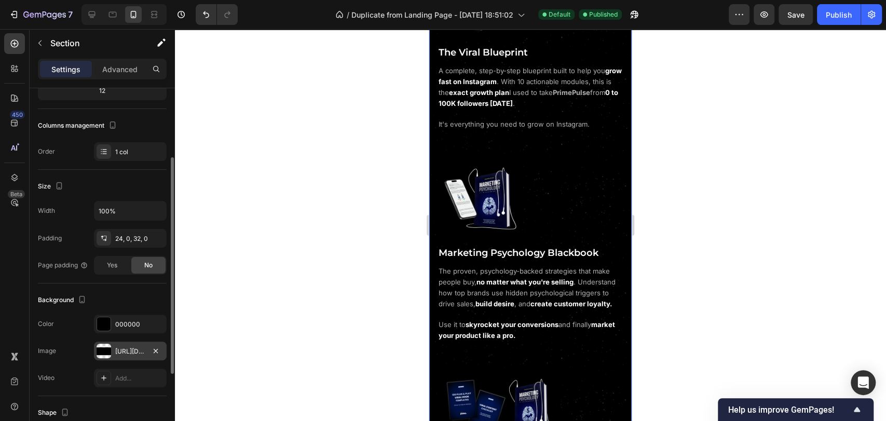
click at [127, 347] on div "https://cdn.shopify.com/s/files/1/0643/2135/5931/files/gempages_564718435615900…" at bounding box center [130, 351] width 30 height 9
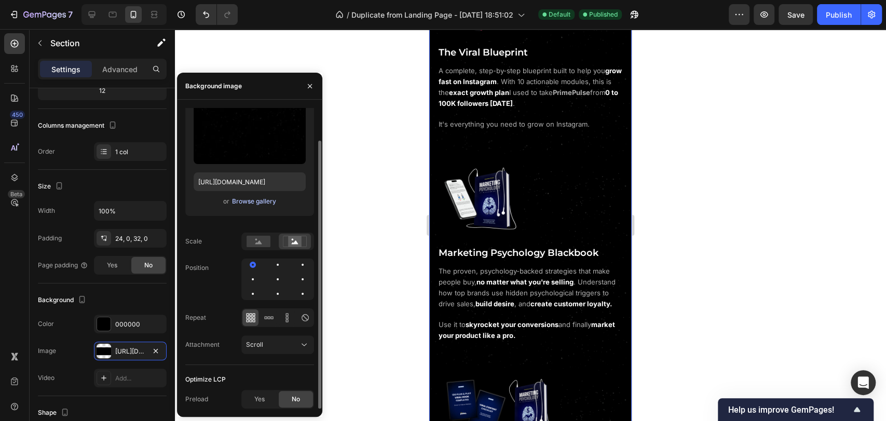
click at [253, 201] on div "Browse gallery" at bounding box center [254, 201] width 44 height 9
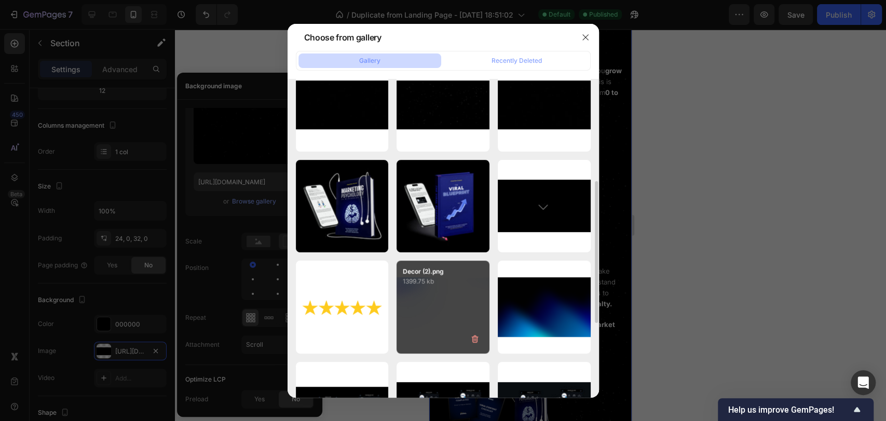
scroll to position [173, 0]
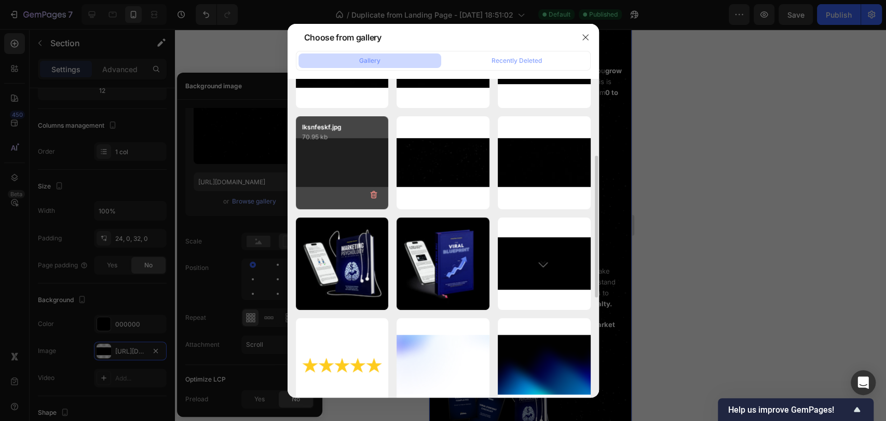
click at [343, 166] on div "lksnfeskf.jpg 70.95 kb" at bounding box center [342, 162] width 93 height 93
type input "https://cdn.shopify.com/s/files/1/0643/2135/5931/files/gempages_564718435615900…"
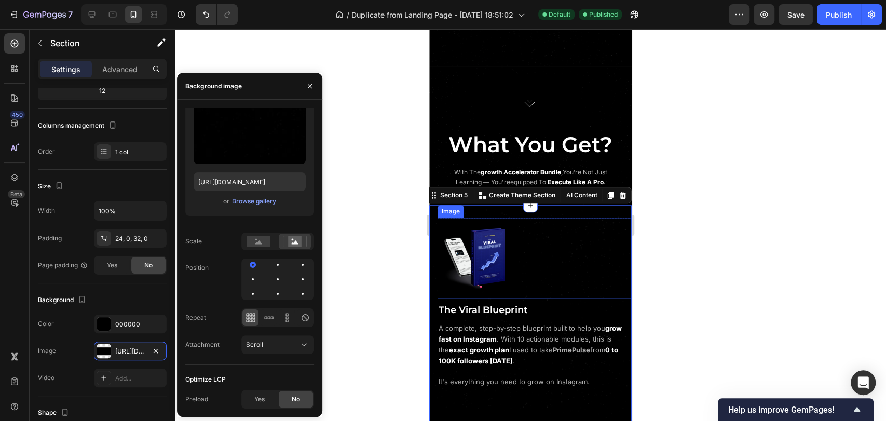
scroll to position [714, 0]
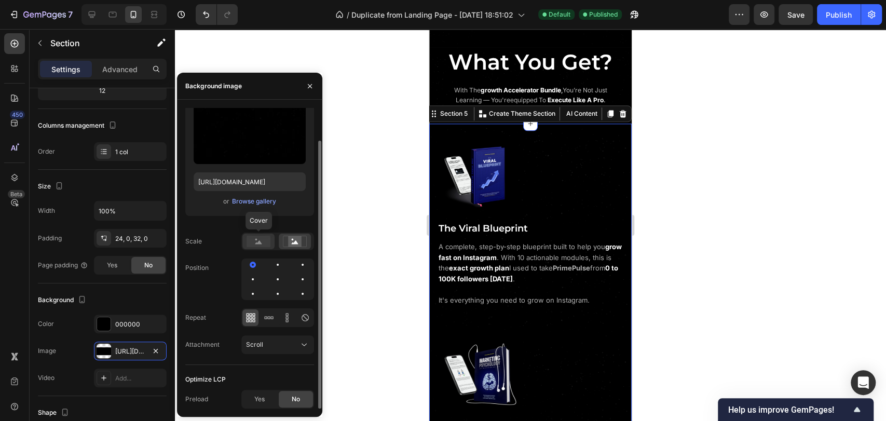
click at [266, 242] on rect at bounding box center [259, 241] width 24 height 11
click at [287, 241] on icon at bounding box center [295, 241] width 24 height 11
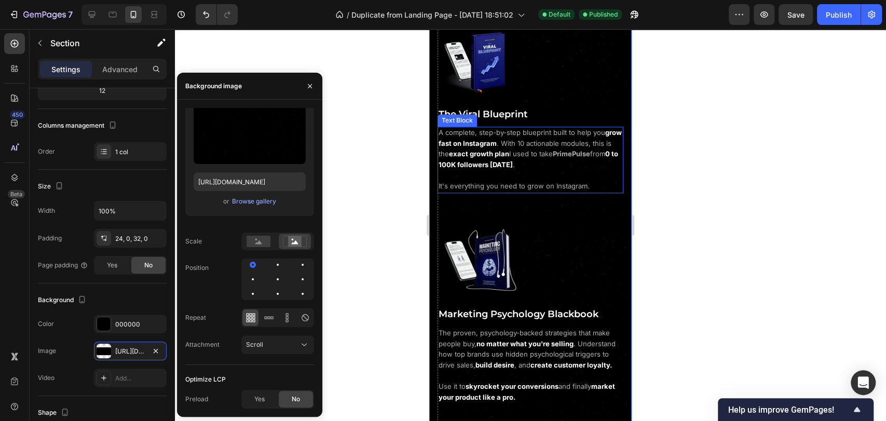
scroll to position [829, 0]
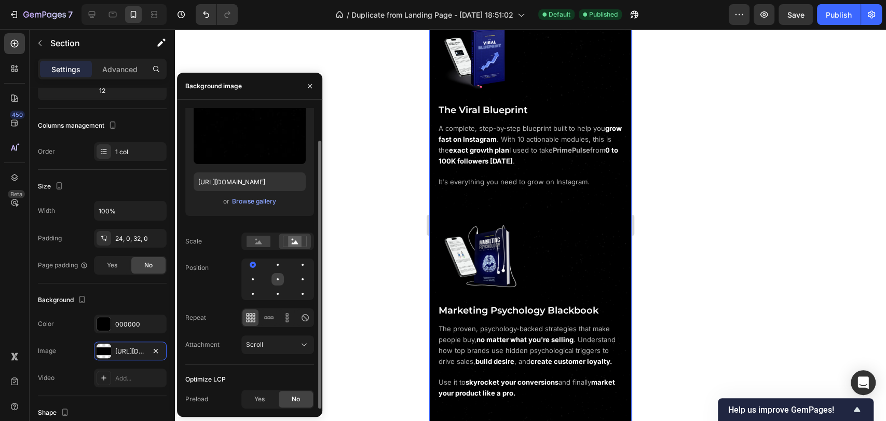
click at [272, 279] on div at bounding box center [278, 279] width 12 height 12
click at [250, 200] on div "Browse gallery" at bounding box center [254, 201] width 44 height 9
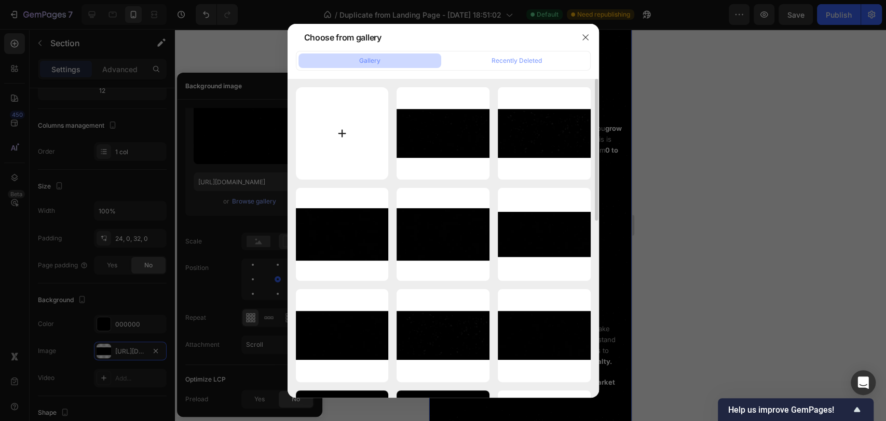
click at [341, 148] on input "file" at bounding box center [342, 133] width 93 height 93
type input "C:\fakepath\ljbasfalsjf.jpg"
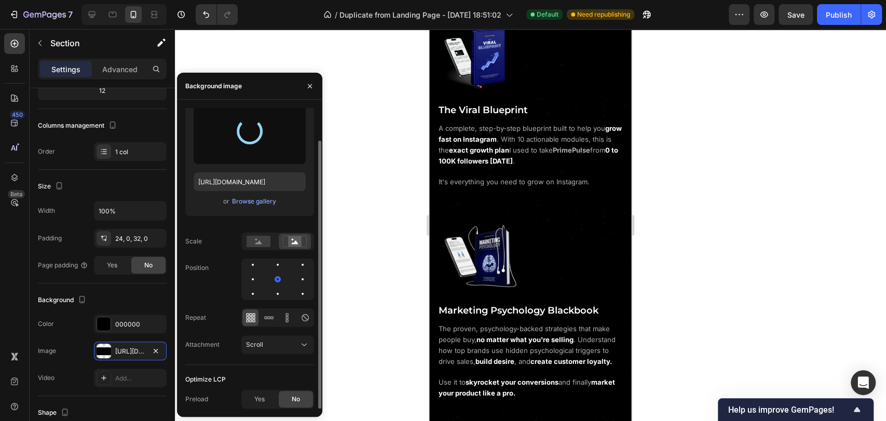
type input "https://cdn.shopify.com/s/files/1/0643/2135/5931/files/gempages_564718435615900…"
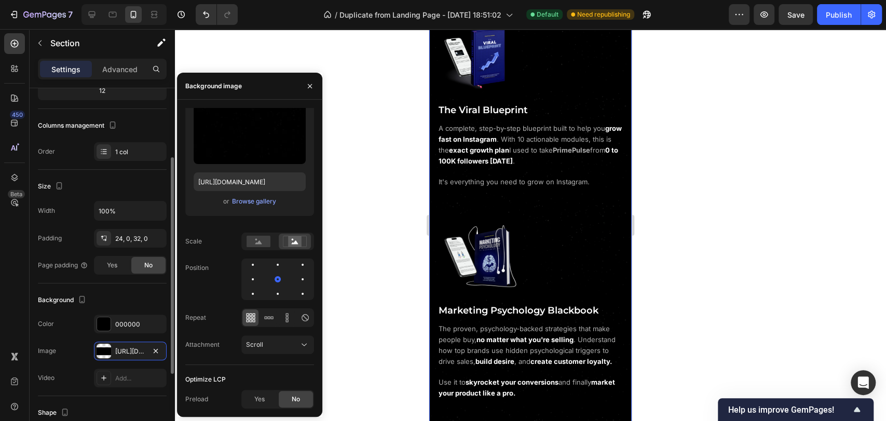
click at [133, 302] on div "Background" at bounding box center [102, 300] width 129 height 17
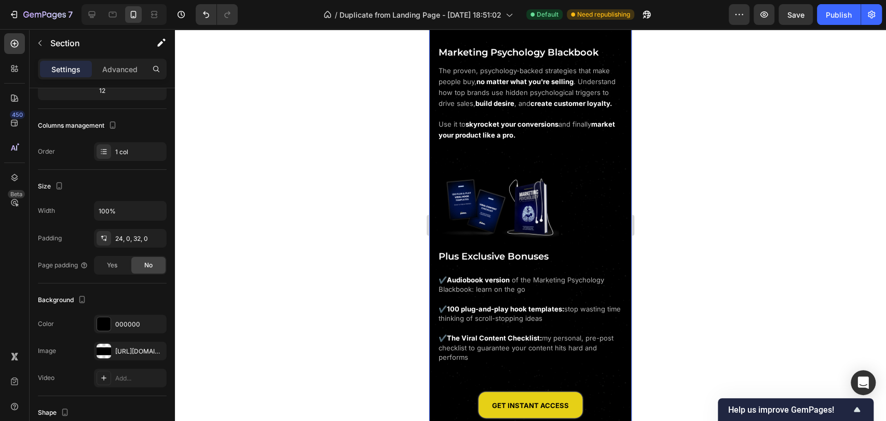
scroll to position [887, 0]
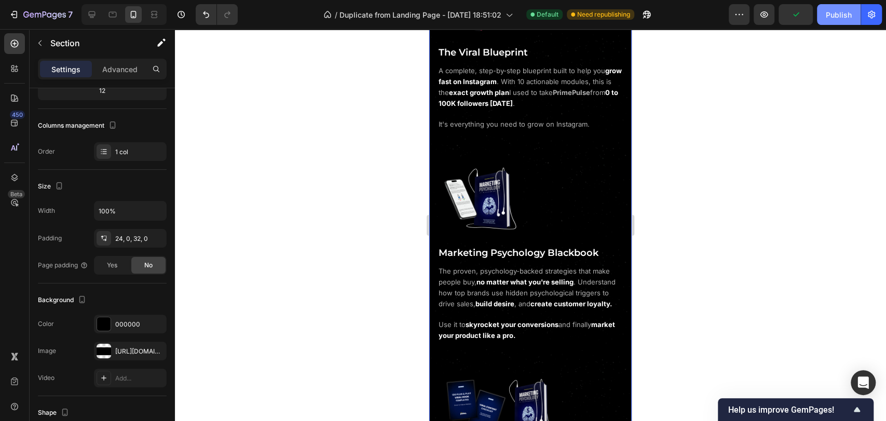
click at [842, 20] on div "Publish" at bounding box center [839, 14] width 26 height 11
click at [130, 347] on div "https://cdn.shopify.com/s/files/1/0643/2135/5931/files/gempages_564718435615900…" at bounding box center [130, 351] width 30 height 9
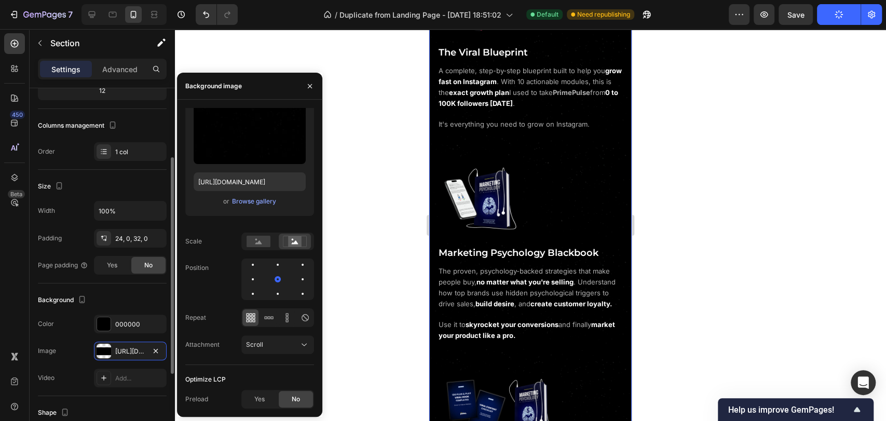
click at [140, 293] on div "Background" at bounding box center [102, 300] width 129 height 17
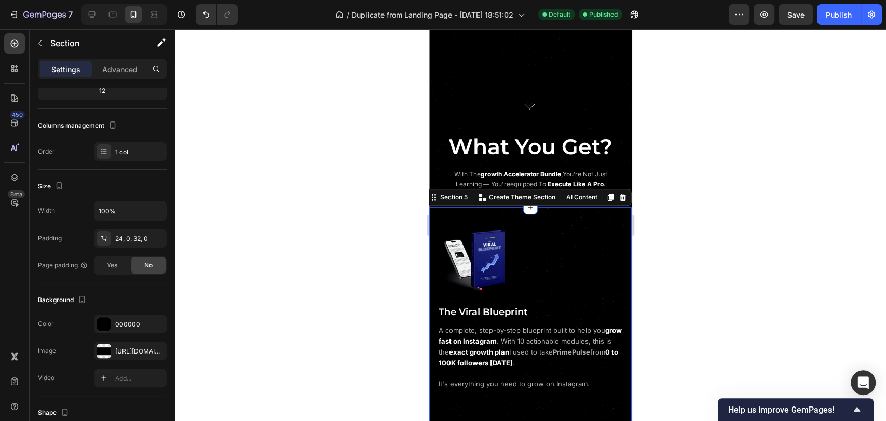
scroll to position [714, 0]
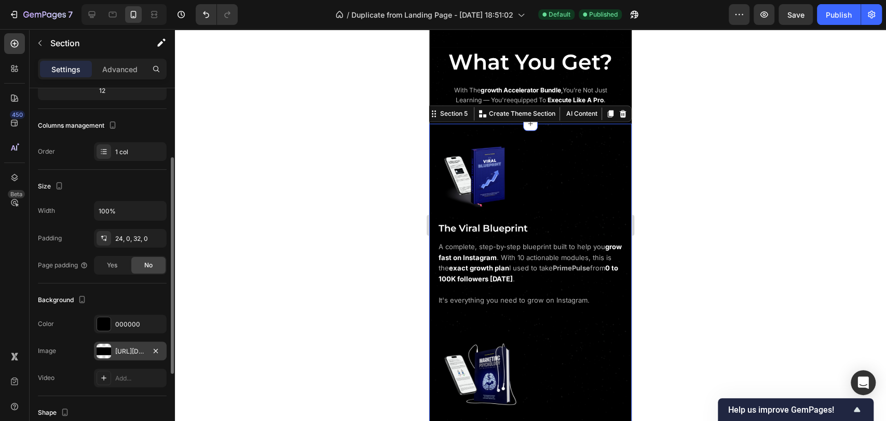
click at [129, 353] on div "https://cdn.shopify.com/s/files/1/0643/2135/5931/files/gempages_564718435615900…" at bounding box center [130, 351] width 30 height 9
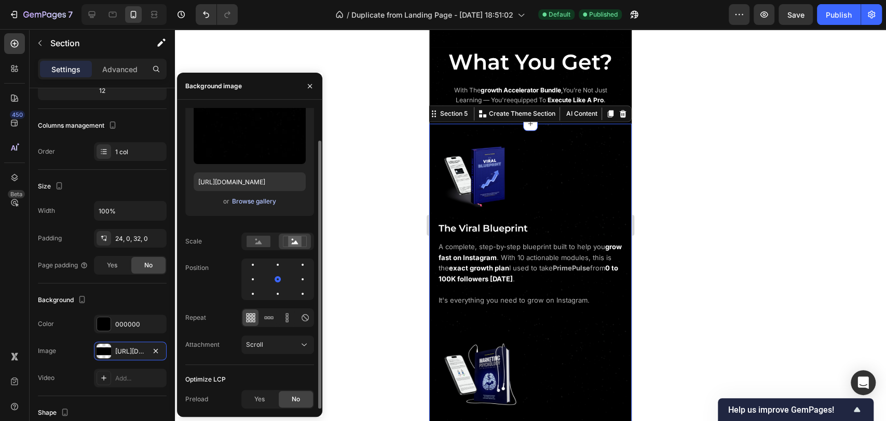
click at [260, 200] on div "Browse gallery" at bounding box center [254, 201] width 44 height 9
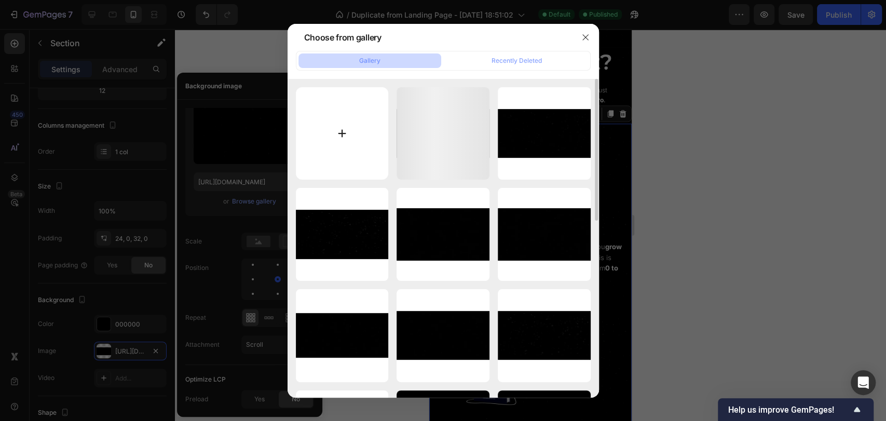
click at [340, 139] on input "file" at bounding box center [342, 133] width 93 height 93
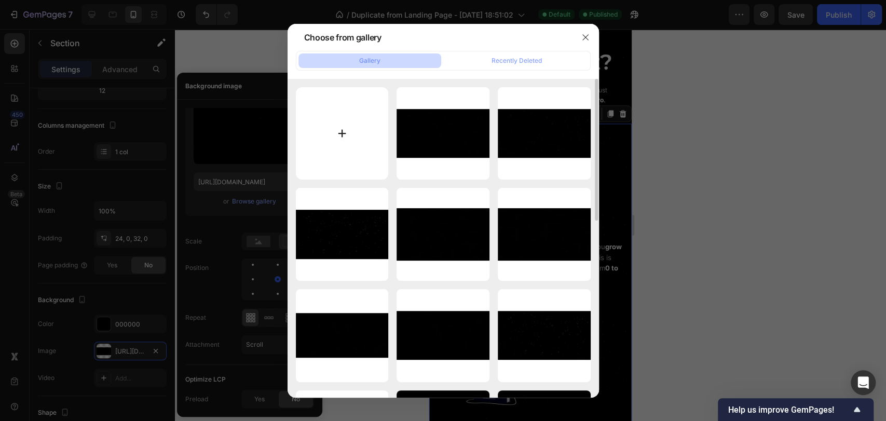
type input "C:\fakepath\lkansfasf.jpg"
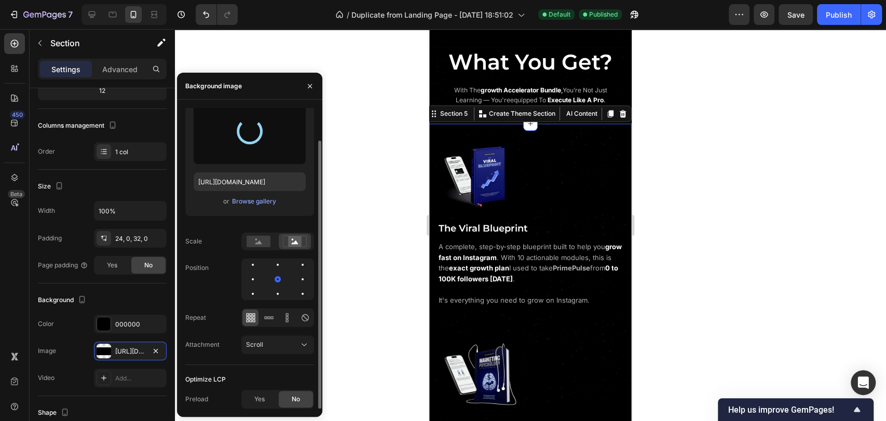
type input "[URL][DOMAIN_NAME]"
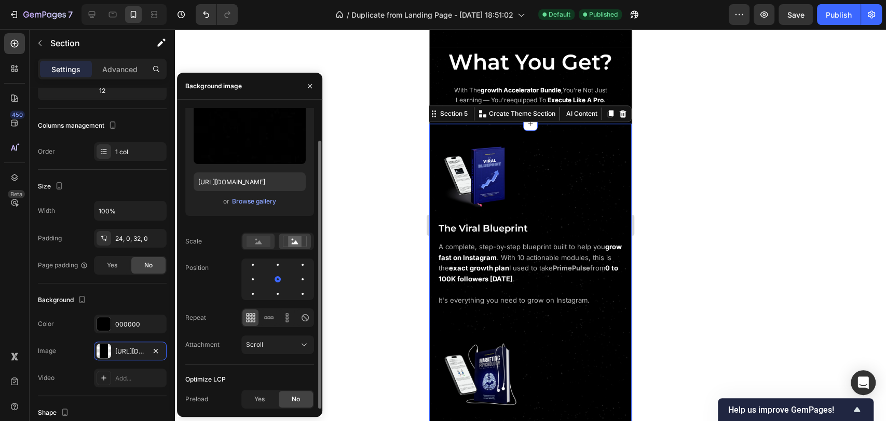
click at [264, 236] on rect at bounding box center [259, 241] width 24 height 11
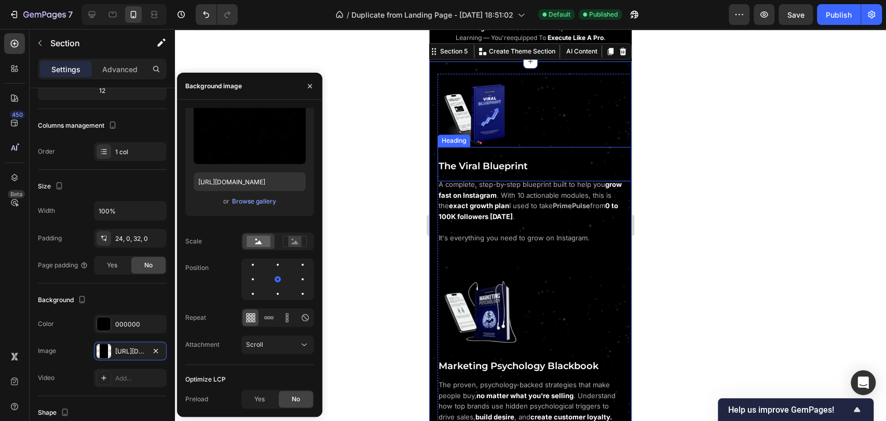
scroll to position [887, 0]
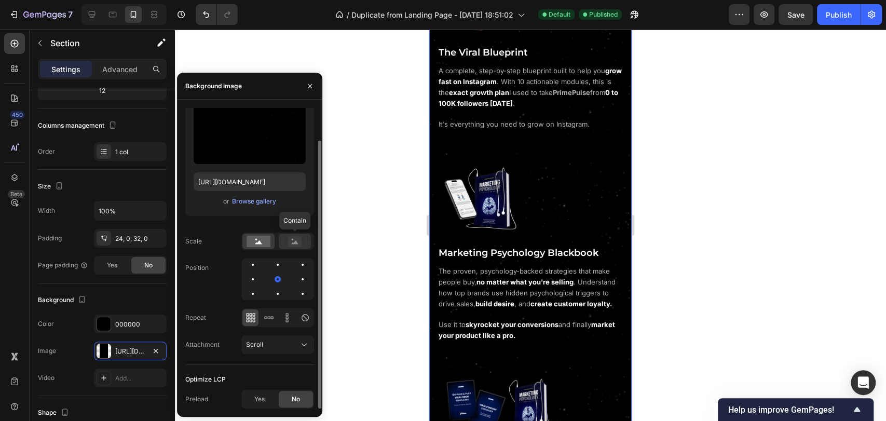
click at [295, 244] on icon at bounding box center [295, 242] width 7 height 4
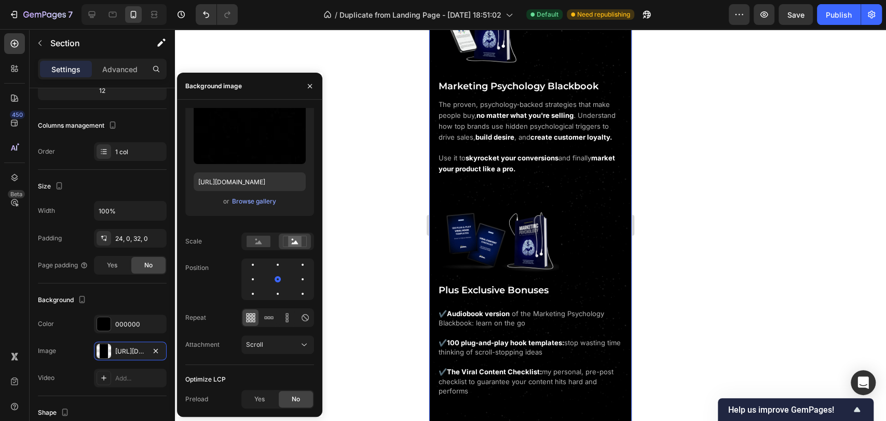
scroll to position [1176, 0]
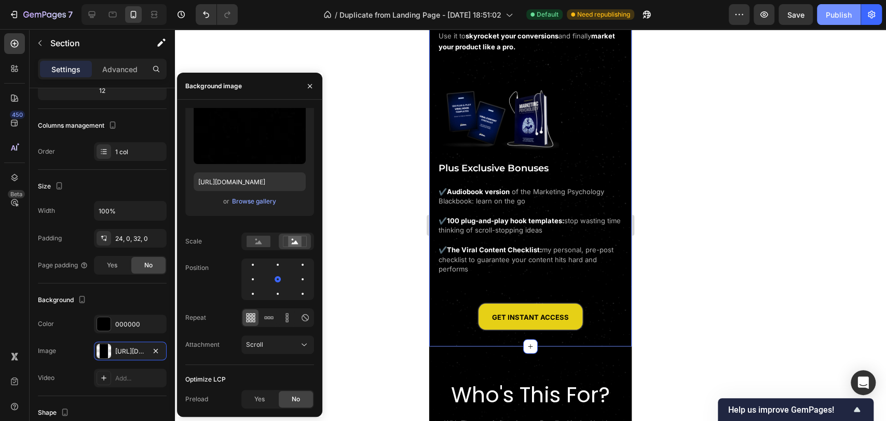
click at [837, 11] on div "Publish" at bounding box center [839, 14] width 26 height 11
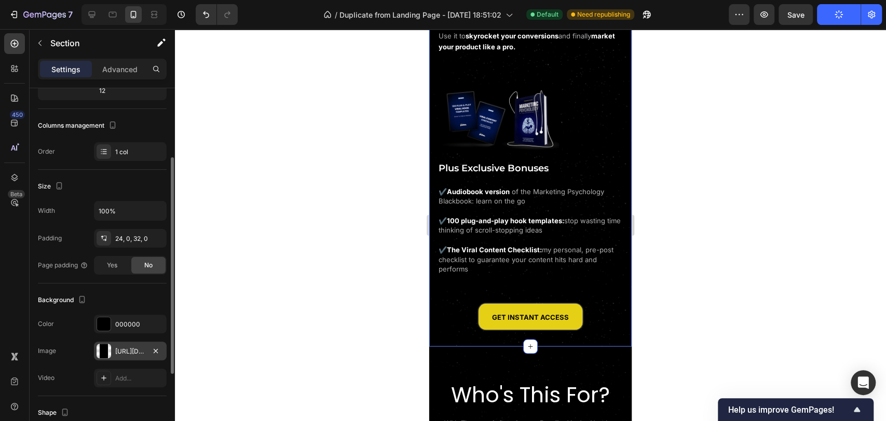
click at [123, 354] on div "[URL][DOMAIN_NAME]" at bounding box center [130, 351] width 30 height 9
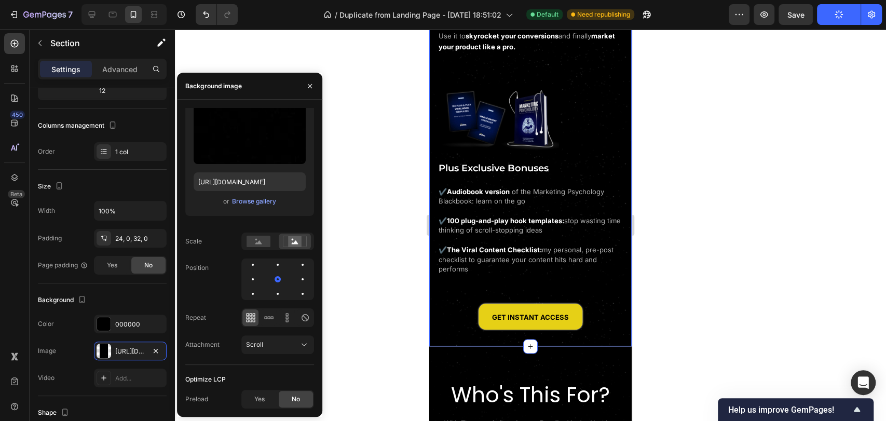
click at [404, 242] on div at bounding box center [530, 225] width 711 height 392
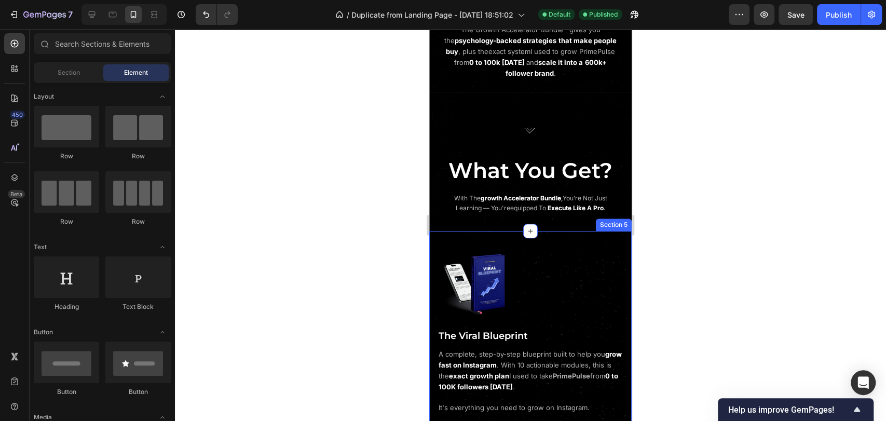
scroll to position [598, 0]
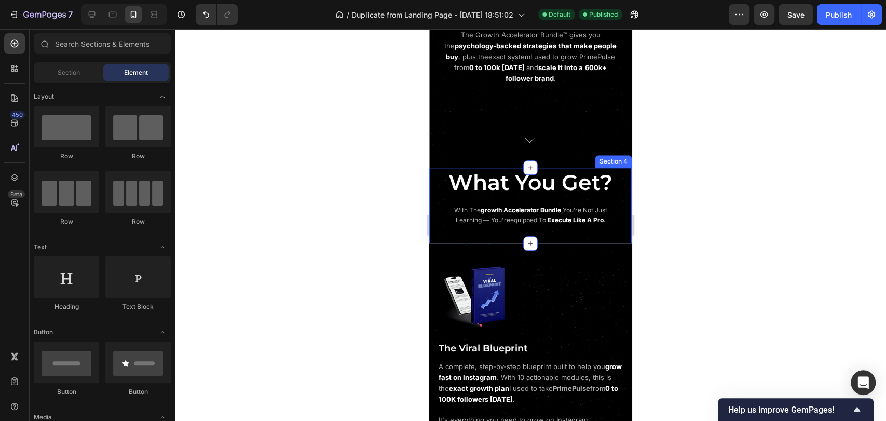
click at [441, 227] on div "What You Get? Heading with the growth accelerator bundle , you’re not just lear…" at bounding box center [530, 206] width 203 height 76
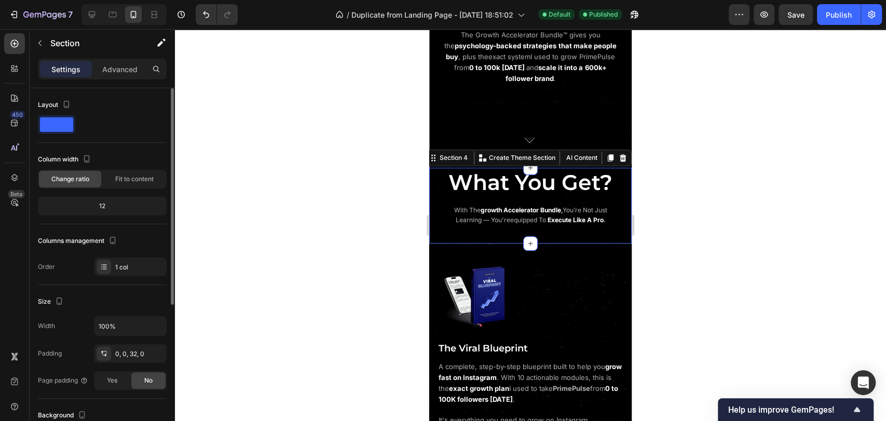
scroll to position [173, 0]
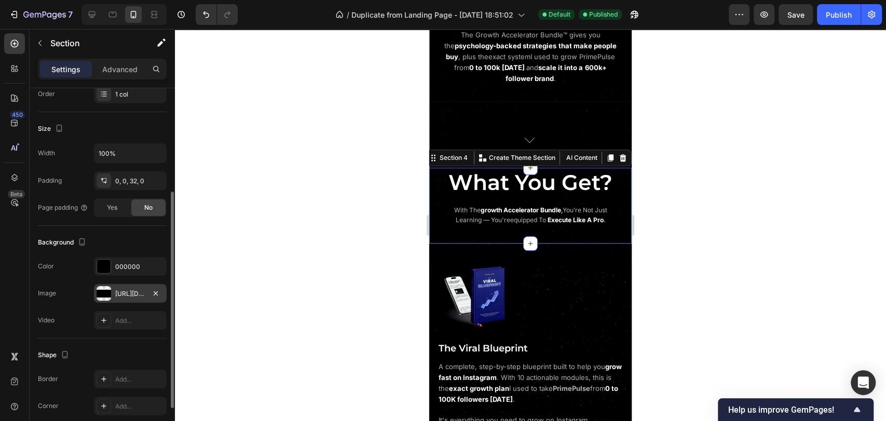
click at [112, 287] on div "https://cdn.shopify.com/s/files/1/0643/2135/5931/files/gempages_564718435615900…" at bounding box center [130, 293] width 73 height 19
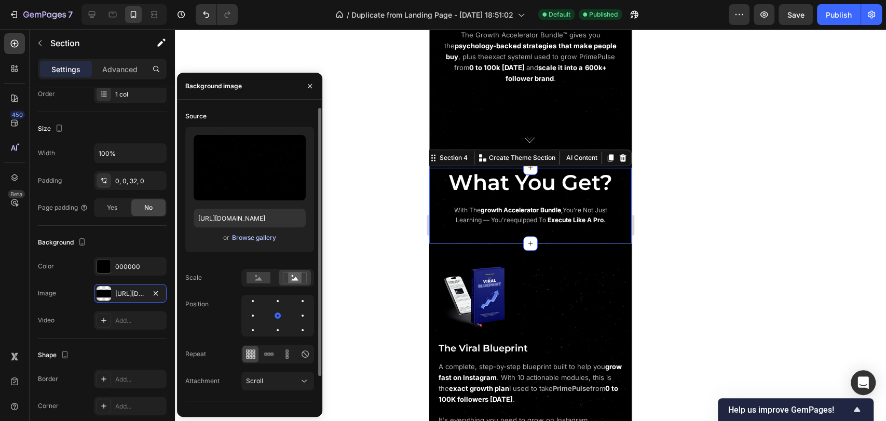
click at [245, 237] on div "Browse gallery" at bounding box center [254, 237] width 44 height 9
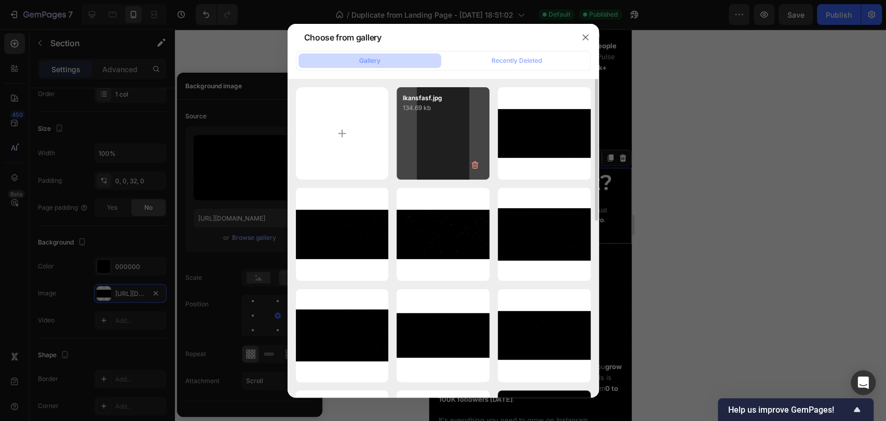
click at [428, 134] on div "lkansfasf.jpg 134.69 kb" at bounding box center [443, 133] width 93 height 93
type input "[URL][DOMAIN_NAME]"
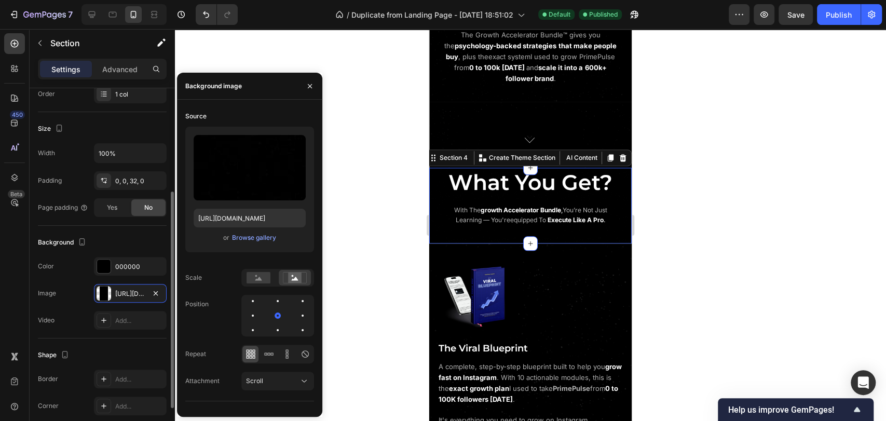
click at [133, 240] on div "Background" at bounding box center [102, 242] width 129 height 17
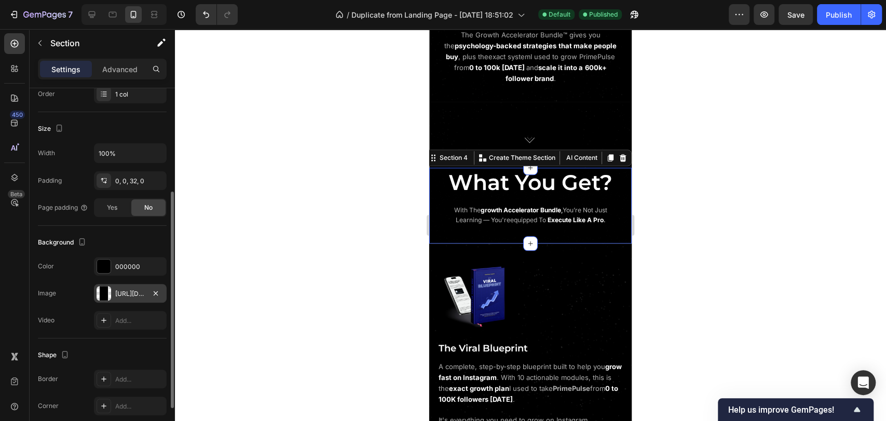
click at [126, 295] on div "[URL][DOMAIN_NAME]" at bounding box center [130, 293] width 30 height 9
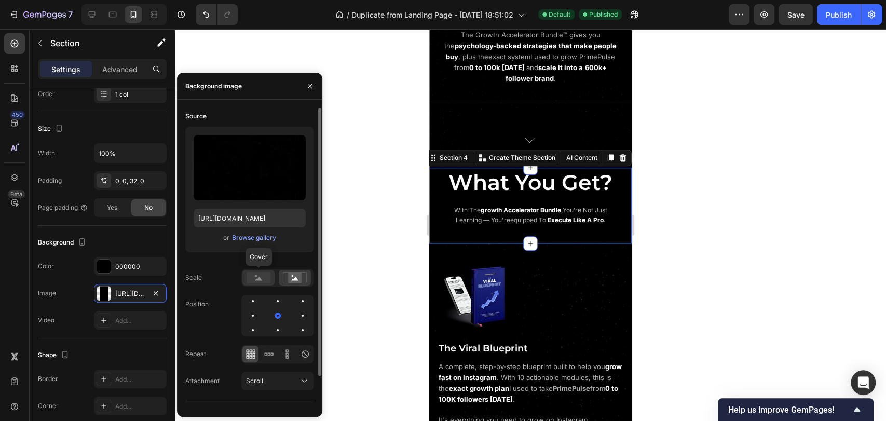
click at [256, 274] on rect at bounding box center [259, 277] width 24 height 11
click at [284, 275] on icon at bounding box center [295, 277] width 24 height 11
click at [254, 279] on rect at bounding box center [259, 277] width 24 height 11
click at [290, 279] on rect at bounding box center [295, 278] width 14 height 10
click at [270, 279] on rect at bounding box center [259, 277] width 24 height 11
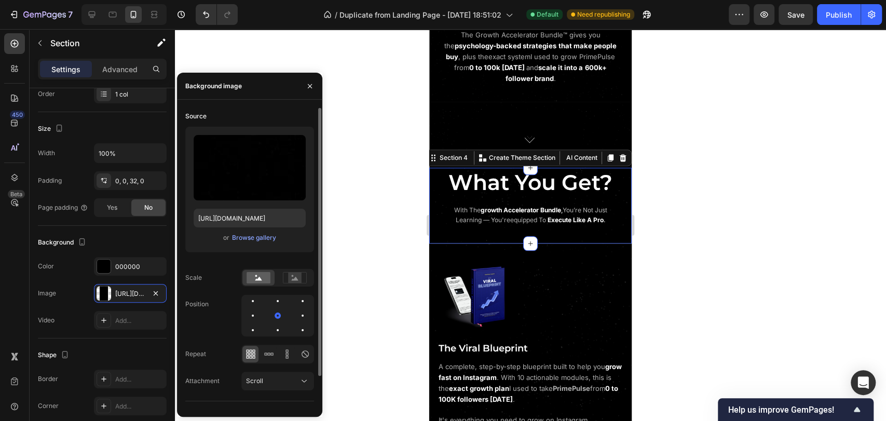
click at [286, 259] on div "Upload Image https://cdn.shopify.com/s/files/1/0643/2135/5931/files/gempages_56…" at bounding box center [249, 194] width 129 height 134
click at [837, 14] on div "Publish" at bounding box center [839, 14] width 26 height 11
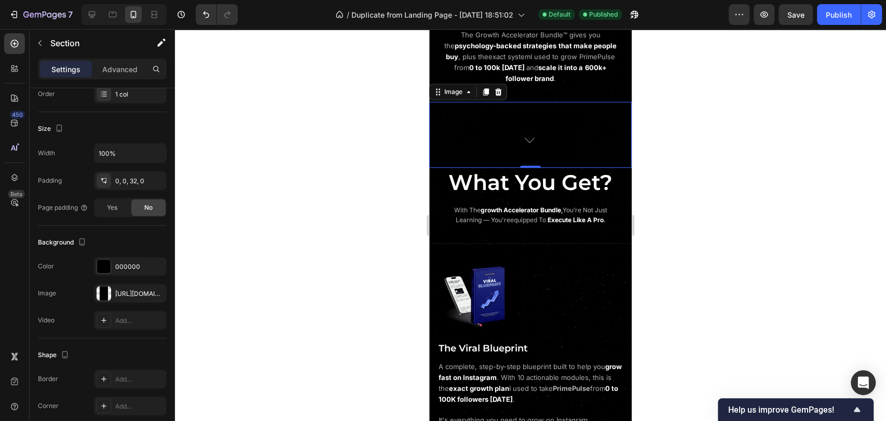
click at [523, 104] on div "Image 0" at bounding box center [530, 135] width 203 height 66
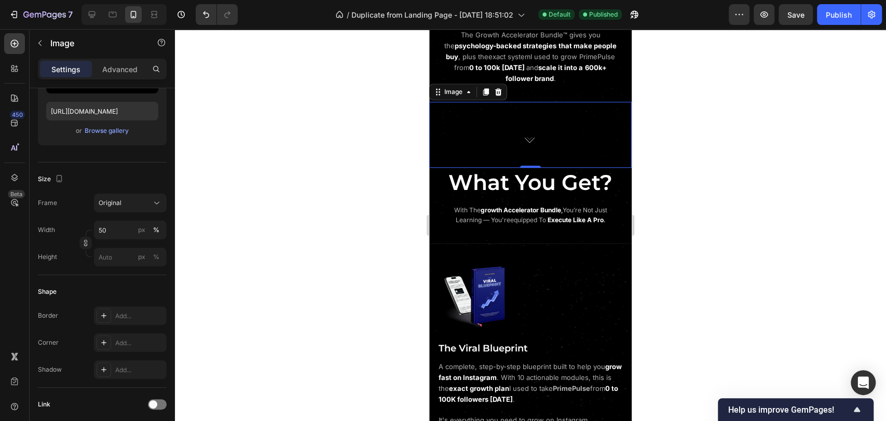
scroll to position [0, 0]
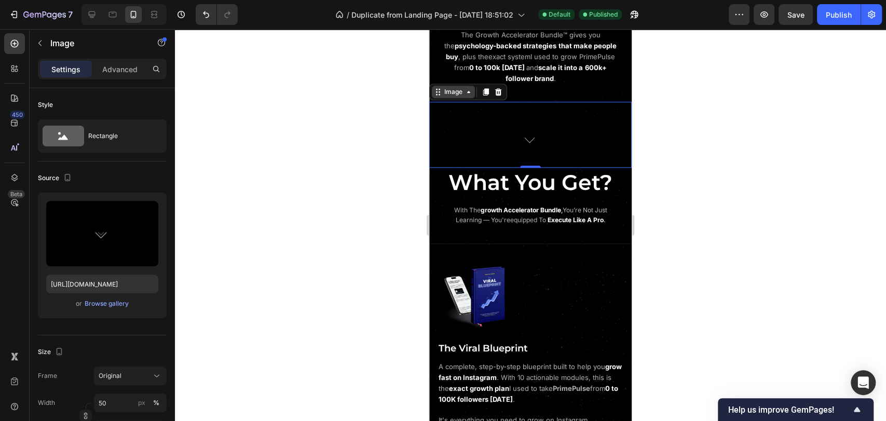
click at [444, 87] on div "Image" at bounding box center [453, 91] width 22 height 9
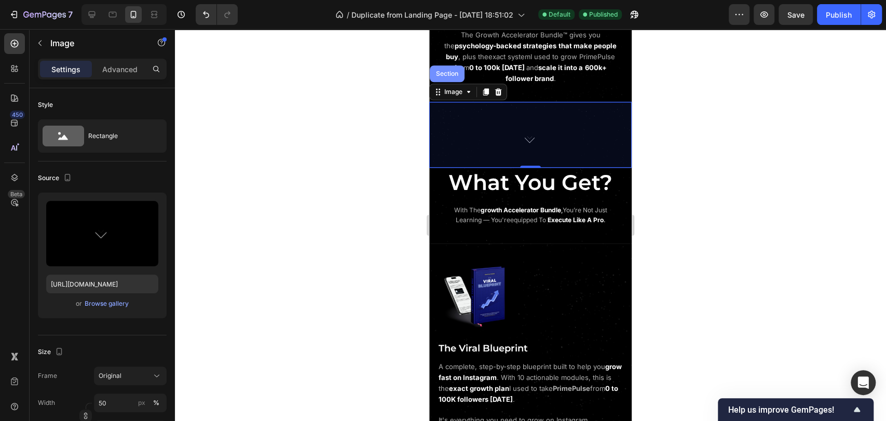
click at [451, 71] on div "Section" at bounding box center [447, 74] width 26 height 6
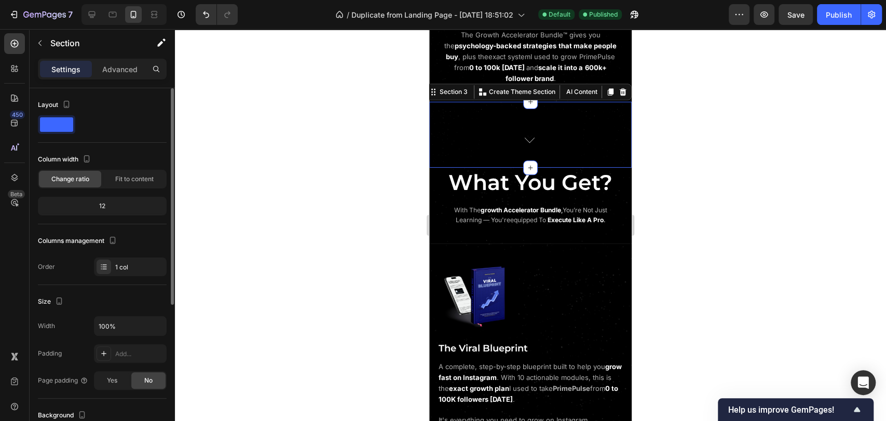
scroll to position [173, 0]
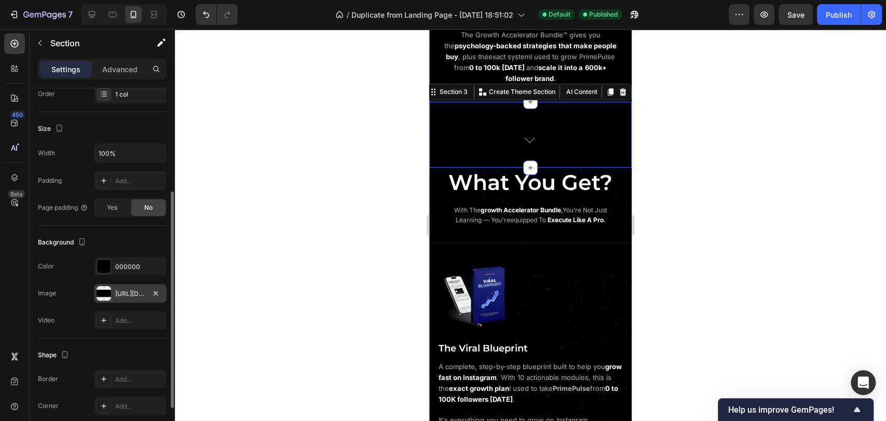
click at [107, 291] on div at bounding box center [104, 293] width 15 height 15
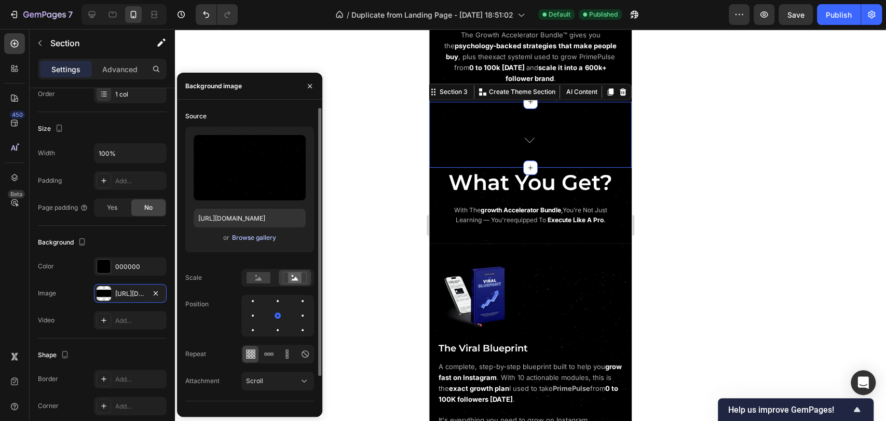
click at [249, 242] on div "Browse gallery" at bounding box center [254, 237] width 44 height 9
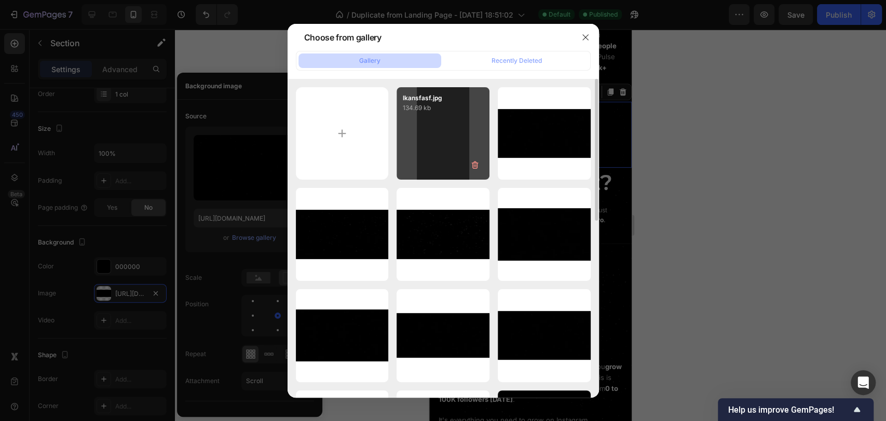
click at [419, 150] on div "lkansfasf.jpg 134.69 kb" at bounding box center [443, 133] width 93 height 93
type input "[URL][DOMAIN_NAME]"
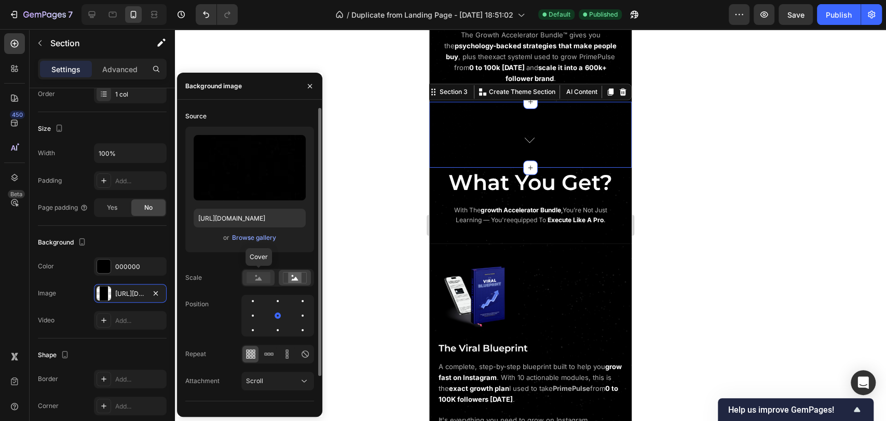
click at [263, 280] on rect at bounding box center [259, 277] width 24 height 11
click at [293, 279] on icon at bounding box center [295, 279] width 7 height 4
click at [260, 277] on rect at bounding box center [259, 277] width 24 height 11
click at [287, 278] on icon at bounding box center [295, 277] width 24 height 11
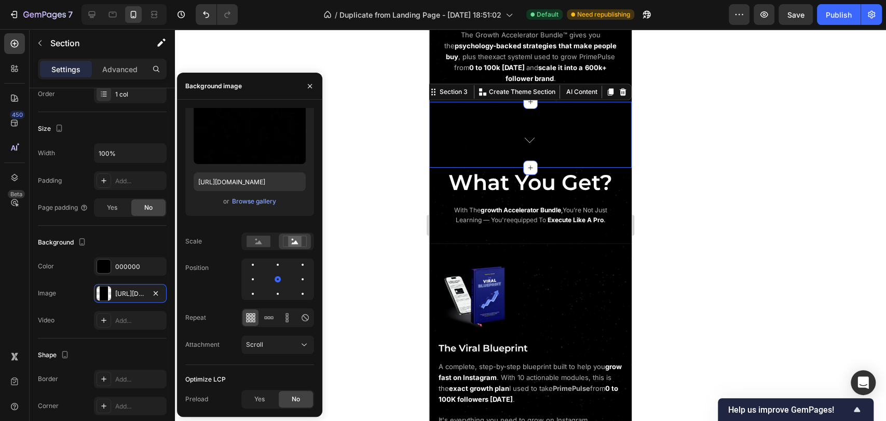
click at [360, 257] on div at bounding box center [530, 225] width 711 height 392
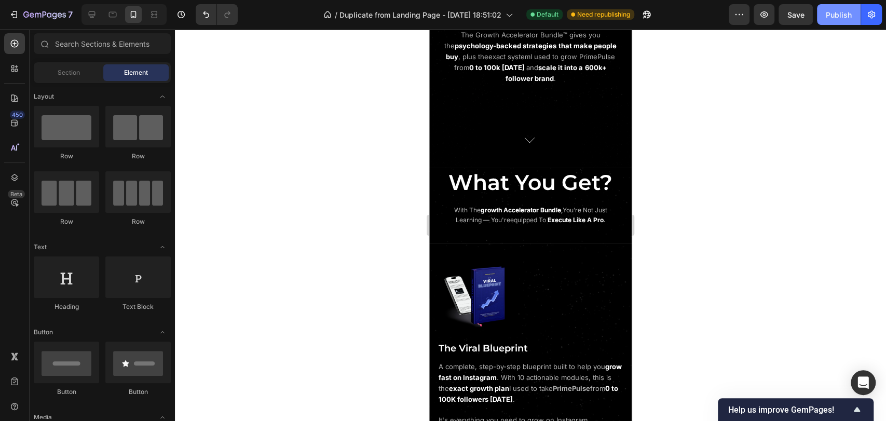
click at [839, 17] on div "Publish" at bounding box center [839, 14] width 26 height 11
click at [96, 14] on icon at bounding box center [92, 14] width 10 height 10
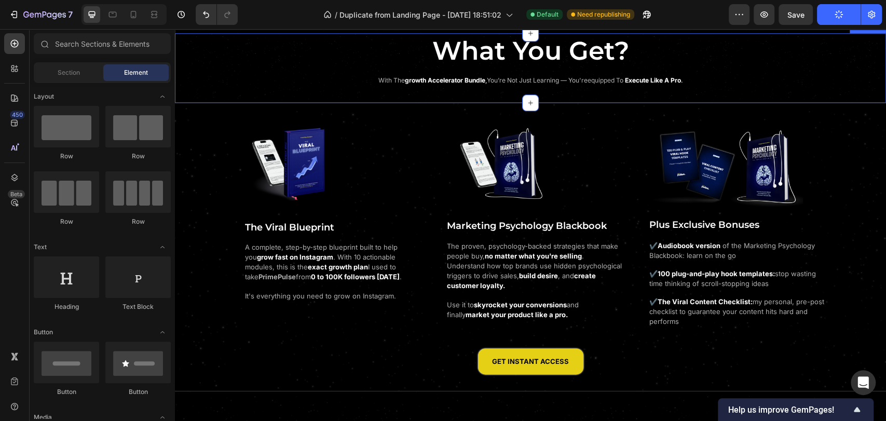
scroll to position [752, 0]
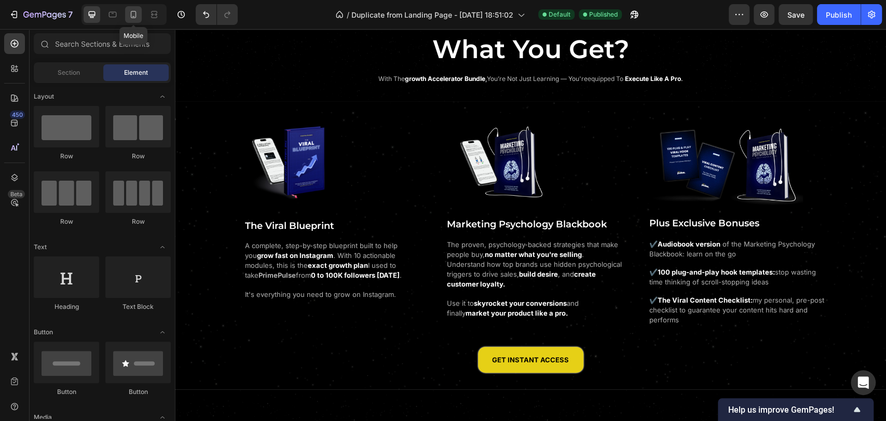
click at [140, 11] on div at bounding box center [133, 14] width 17 height 17
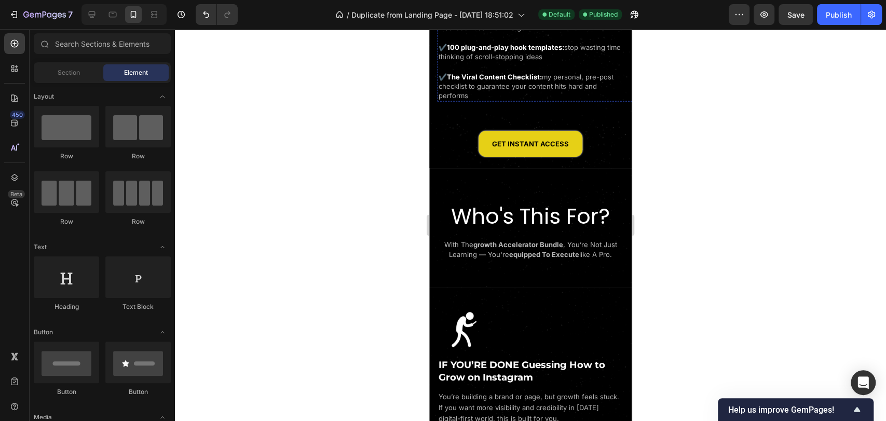
scroll to position [1560, 0]
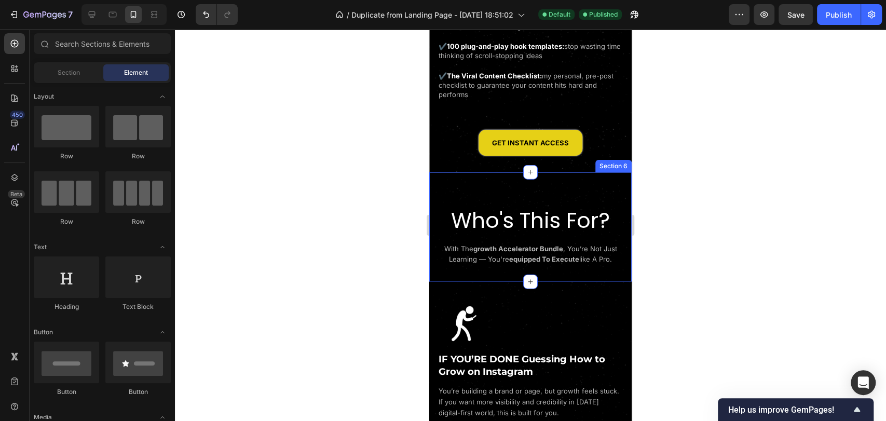
click at [557, 189] on div "Who's This For? Heading with the growth accelerator bundle , you’re not just le…" at bounding box center [530, 227] width 203 height 76
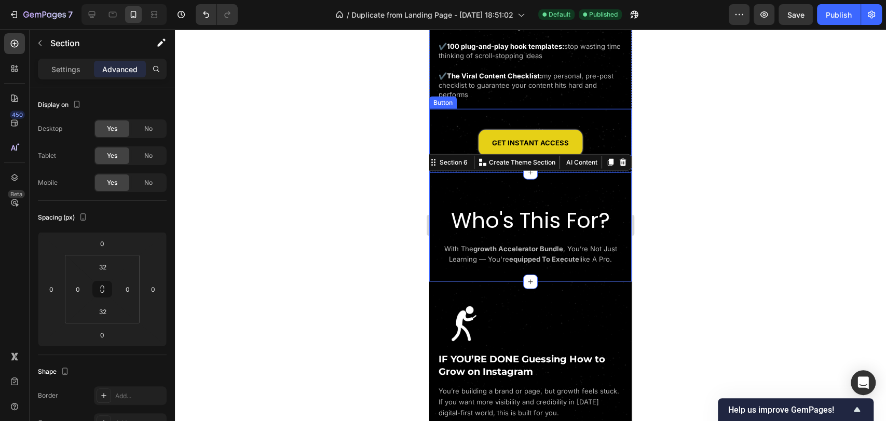
click at [462, 113] on div "GET INSTANT ACCESS Button" at bounding box center [530, 132] width 203 height 47
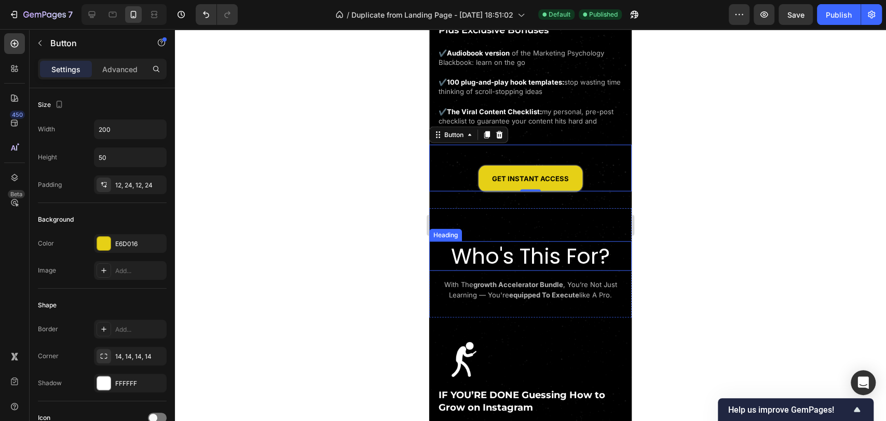
scroll to position [1503, 0]
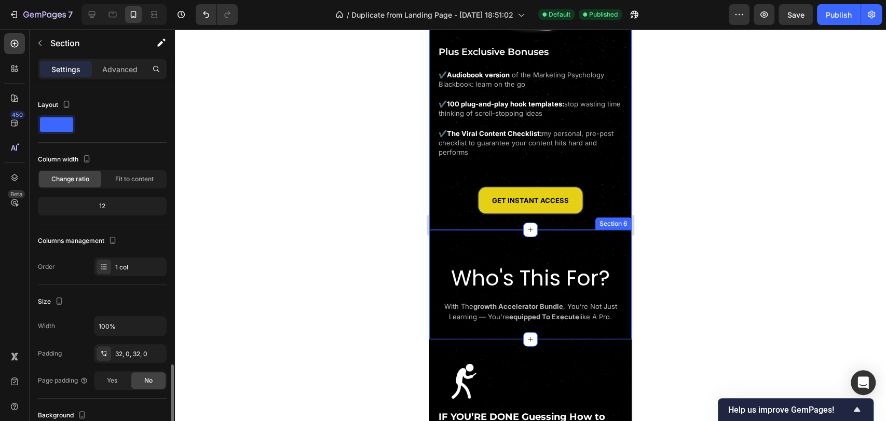
click at [471, 231] on div "Who's This For? Heading with the growth accelerator bundle , you’re not just le…" at bounding box center [530, 285] width 203 height 110
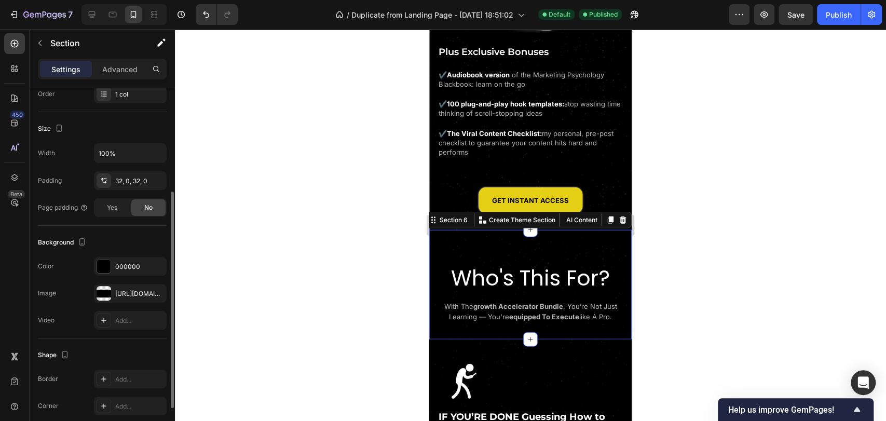
click at [107, 302] on div "The changes might be hidden by the image and the video. Color 000000 Image http…" at bounding box center [102, 293] width 129 height 73
click at [105, 294] on div at bounding box center [104, 293] width 15 height 15
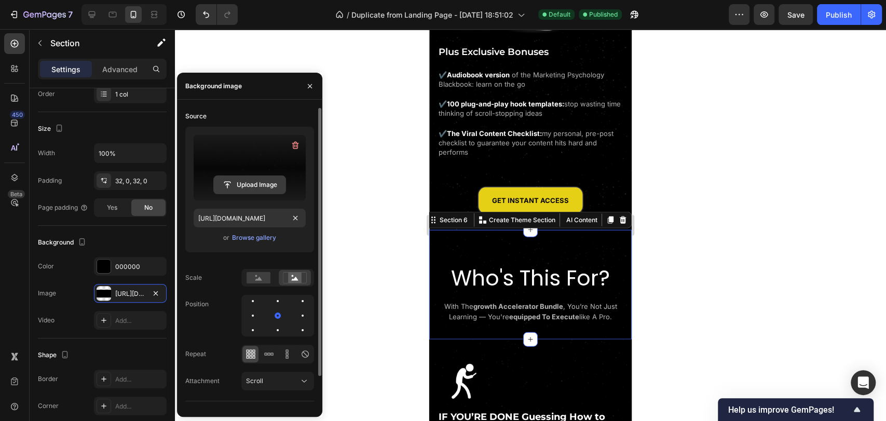
click at [247, 191] on input "file" at bounding box center [250, 185] width 72 height 18
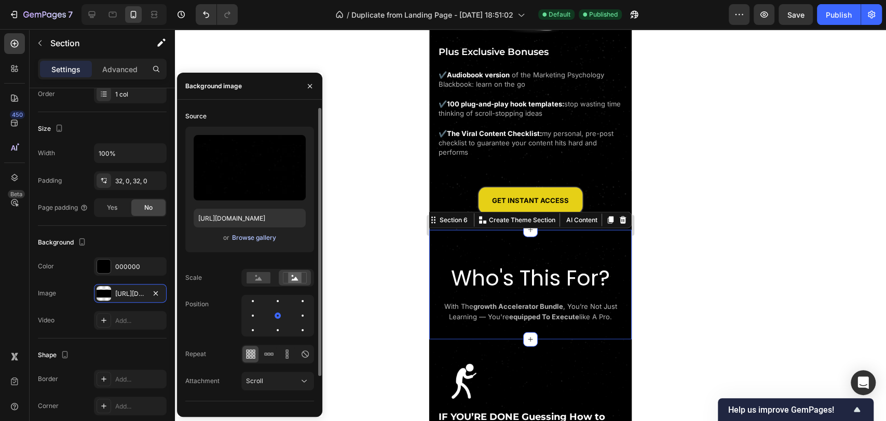
click at [253, 236] on div "Browse gallery" at bounding box center [254, 237] width 44 height 9
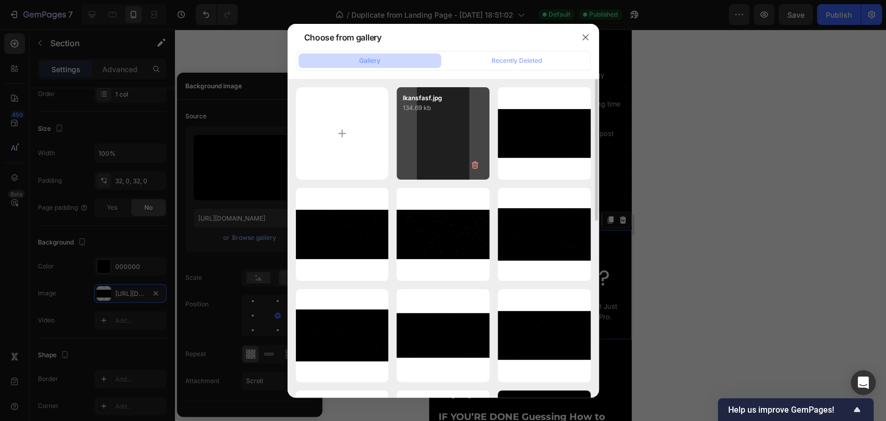
click at [433, 141] on div "lkansfasf.jpg 134.69 kb" at bounding box center [443, 133] width 93 height 93
type input "[URL][DOMAIN_NAME]"
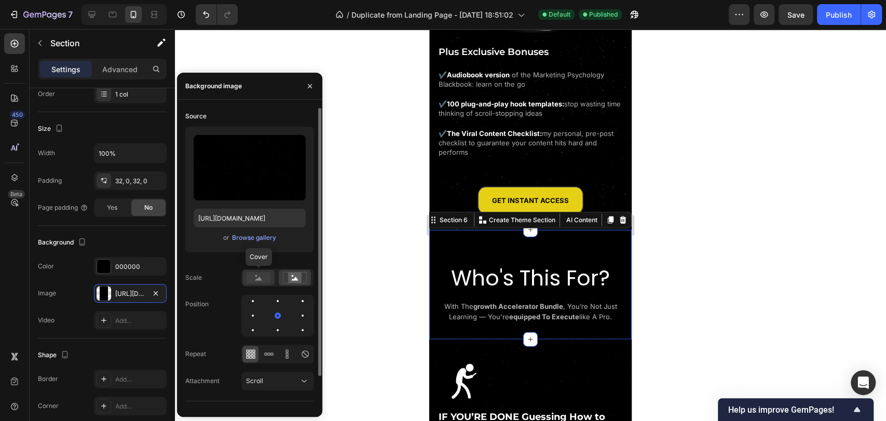
click at [266, 280] on rect at bounding box center [259, 277] width 24 height 11
click at [292, 278] on rect at bounding box center [295, 278] width 14 height 10
click at [258, 277] on rect at bounding box center [259, 277] width 24 height 11
click at [288, 277] on icon at bounding box center [295, 277] width 24 height 11
click at [270, 275] on rect at bounding box center [259, 277] width 24 height 11
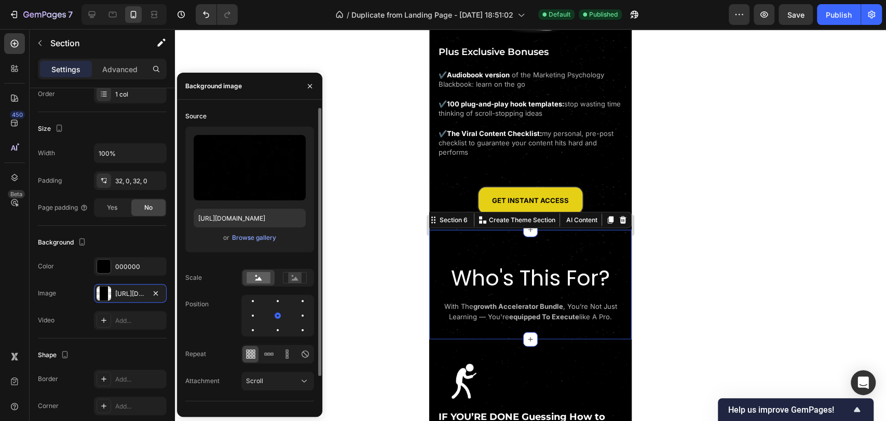
click at [233, 285] on div "Scale" at bounding box center [249, 278] width 129 height 18
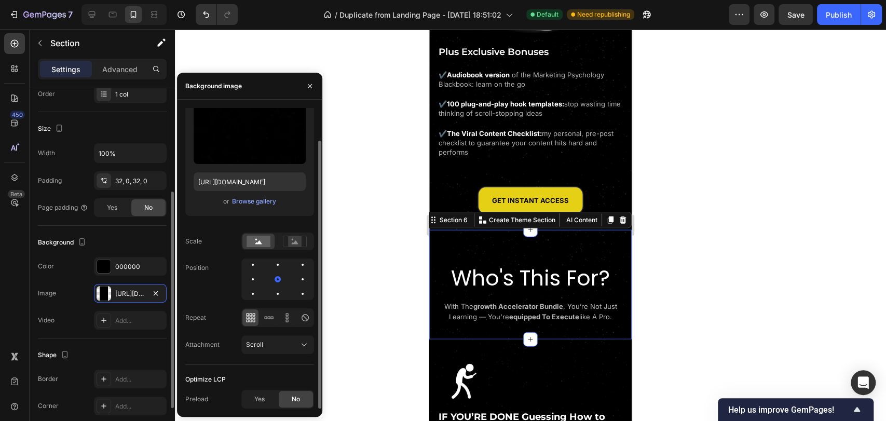
click at [75, 302] on div "The changes might be hidden by the image and the video. Color 000000 Image http…" at bounding box center [102, 293] width 129 height 73
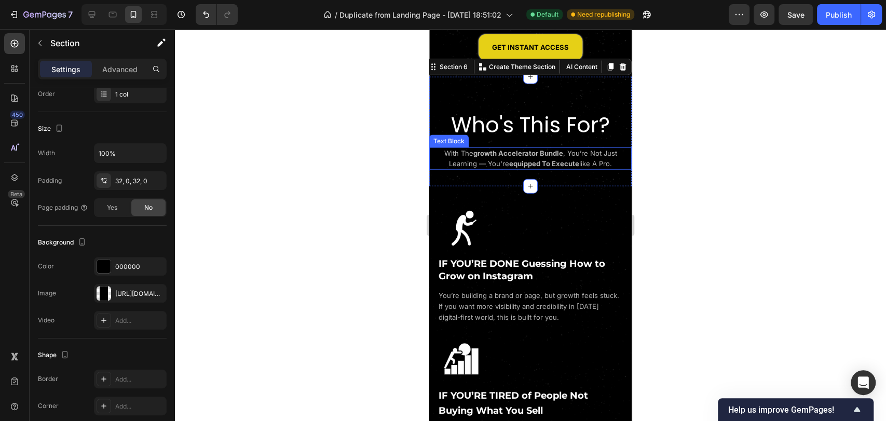
scroll to position [1676, 0]
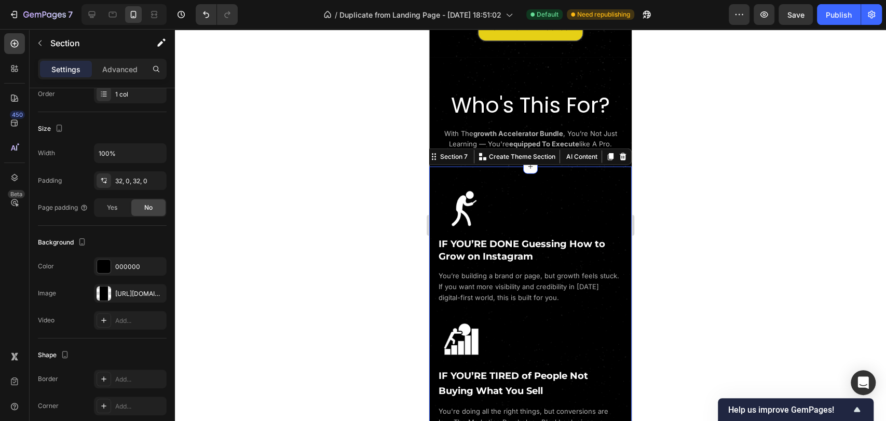
click at [472, 177] on div "Image IF YOU’RE DONE Guessing How to Grow on Instagram Heading You’re building …" at bounding box center [530, 386] width 203 height 438
click at [112, 290] on div "https://cdn.shopify.com/s/files/1/0643/2135/5931/files/gempages_564718435615900…" at bounding box center [130, 293] width 73 height 19
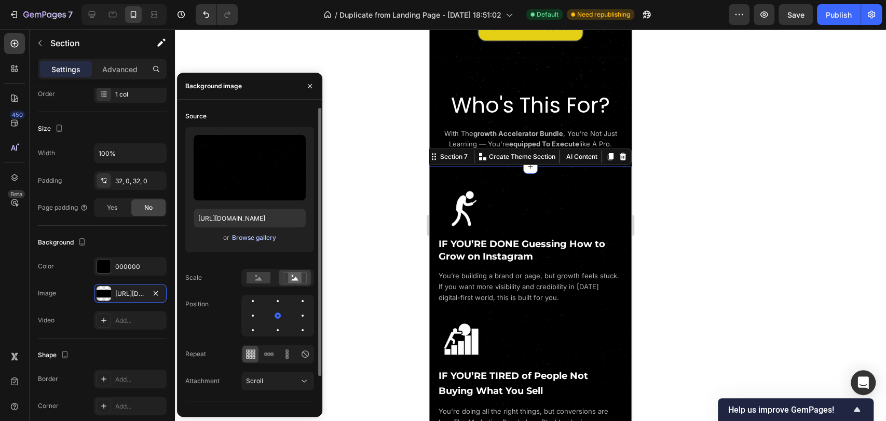
click at [245, 234] on div "Browse gallery" at bounding box center [254, 237] width 44 height 9
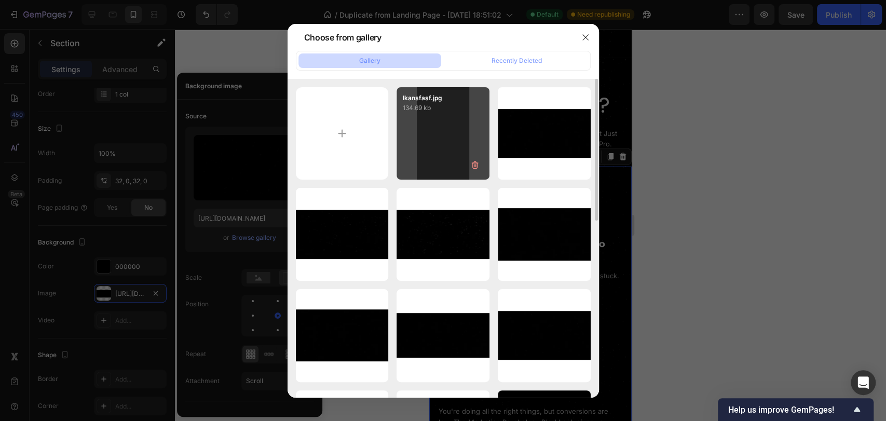
click at [435, 154] on div "lkansfasf.jpg 134.69 kb" at bounding box center [443, 133] width 93 height 93
type input "[URL][DOMAIN_NAME]"
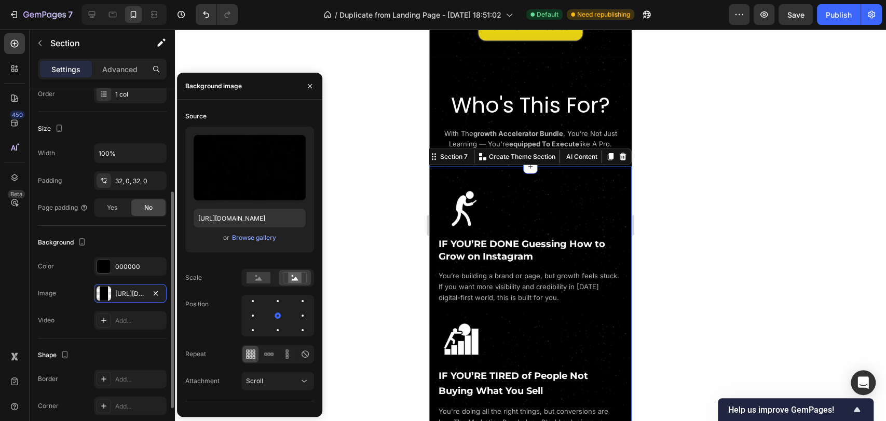
click at [135, 237] on div "Background" at bounding box center [102, 242] width 129 height 17
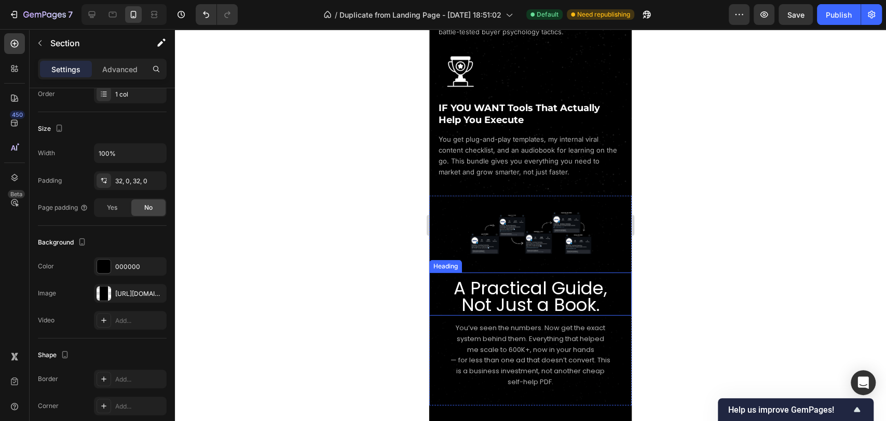
scroll to position [2080, 0]
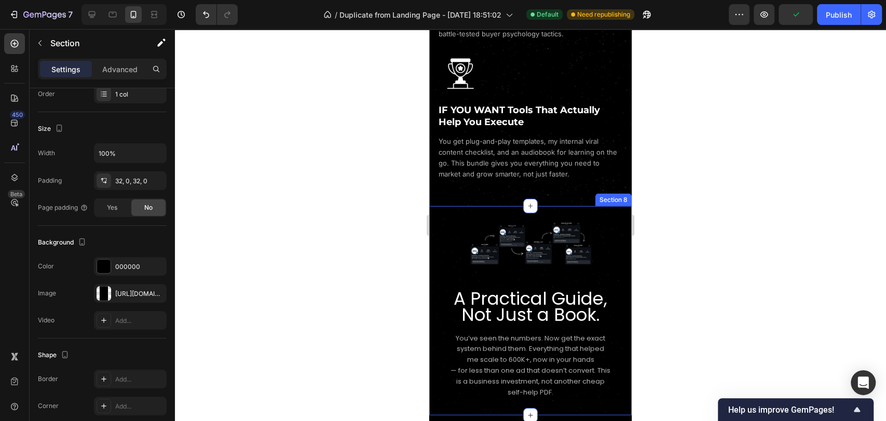
click at [479, 206] on div "Image A Practical Guide, Not Just a Book. Heading You’ve seen the numbers. Now …" at bounding box center [530, 302] width 203 height 193
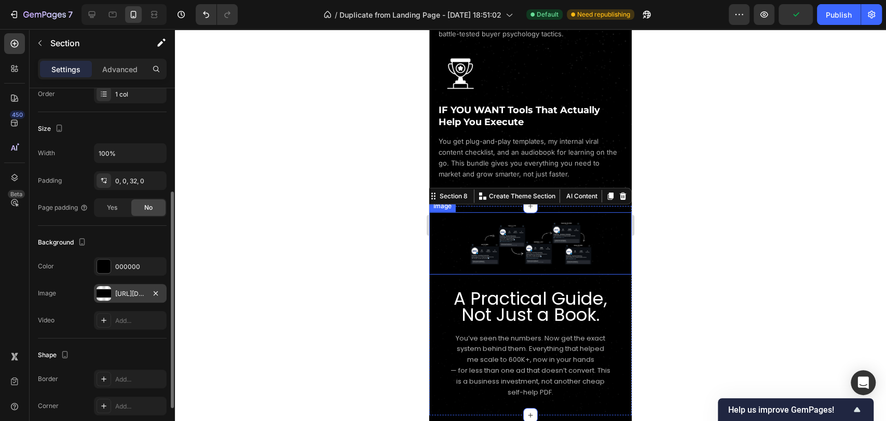
click at [112, 290] on div "[URL][DOMAIN_NAME]" at bounding box center [130, 293] width 73 height 19
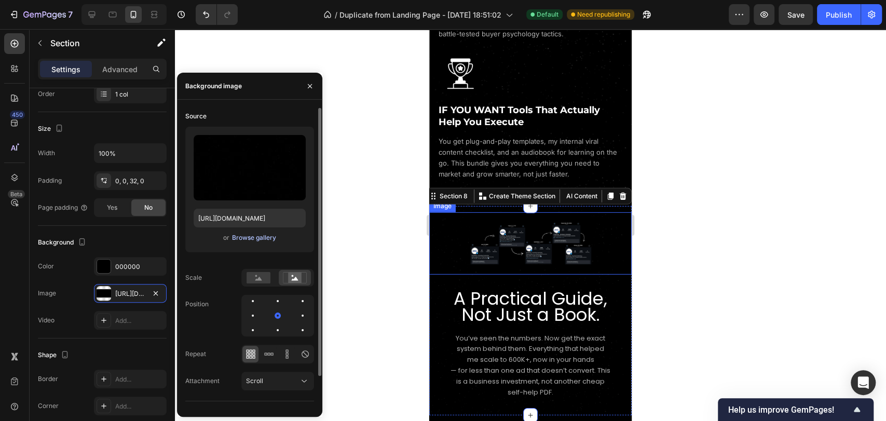
click at [260, 234] on div "Browse gallery" at bounding box center [254, 237] width 44 height 9
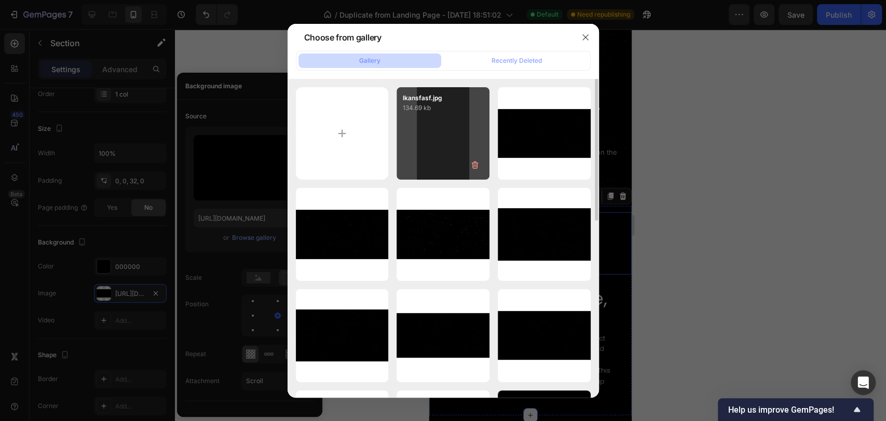
drag, startPoint x: 432, startPoint y: 168, endPoint x: 410, endPoint y: 177, distance: 24.0
click at [432, 167] on div "lkansfasf.jpg 134.69 kb" at bounding box center [443, 133] width 93 height 93
type input "[URL][DOMAIN_NAME]"
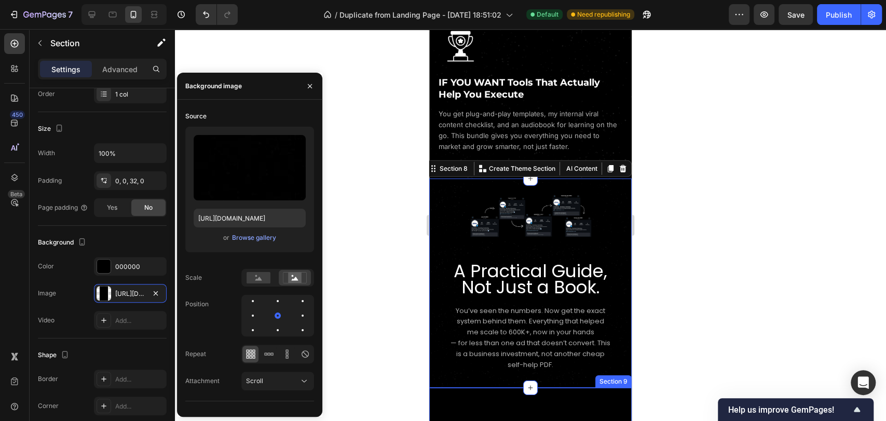
scroll to position [2195, 0]
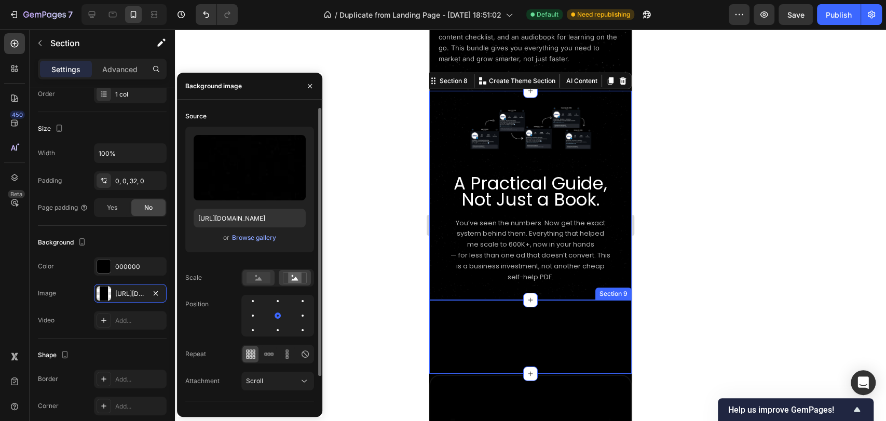
click at [250, 279] on rect at bounding box center [259, 277] width 24 height 11
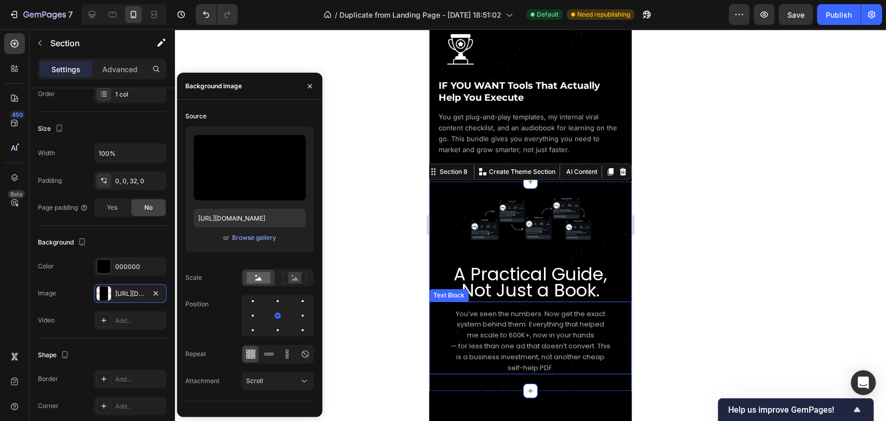
scroll to position [2080, 0]
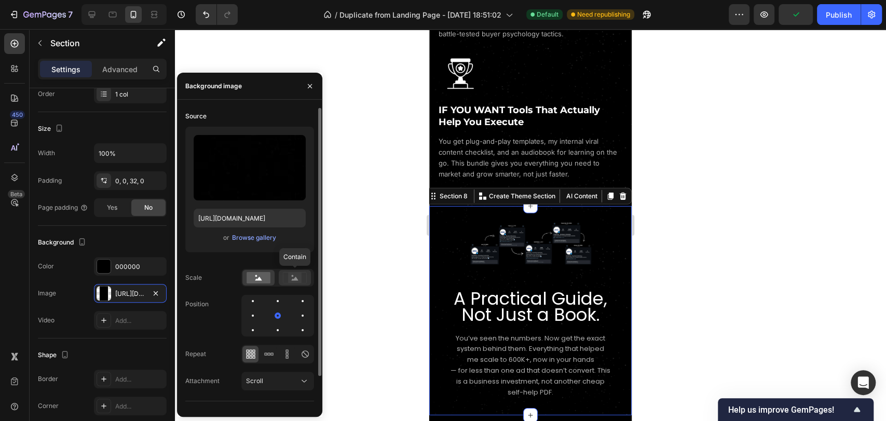
click at [292, 277] on rect at bounding box center [295, 278] width 14 height 10
click at [266, 277] on rect at bounding box center [259, 277] width 24 height 11
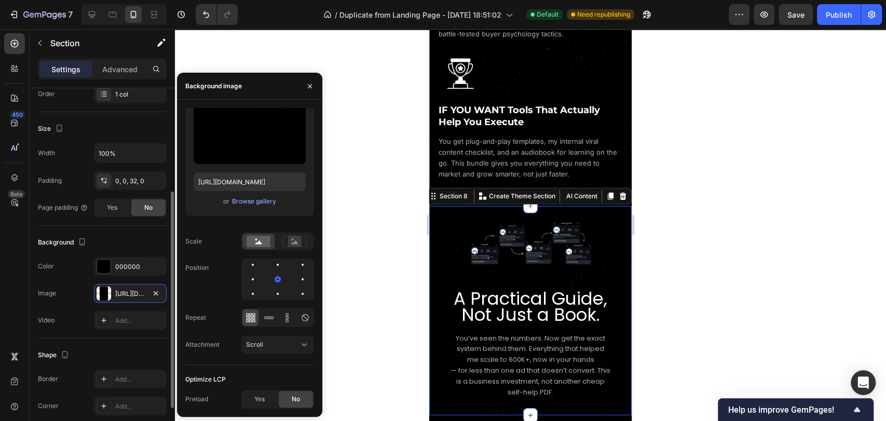
click at [128, 241] on div "Background" at bounding box center [102, 242] width 129 height 17
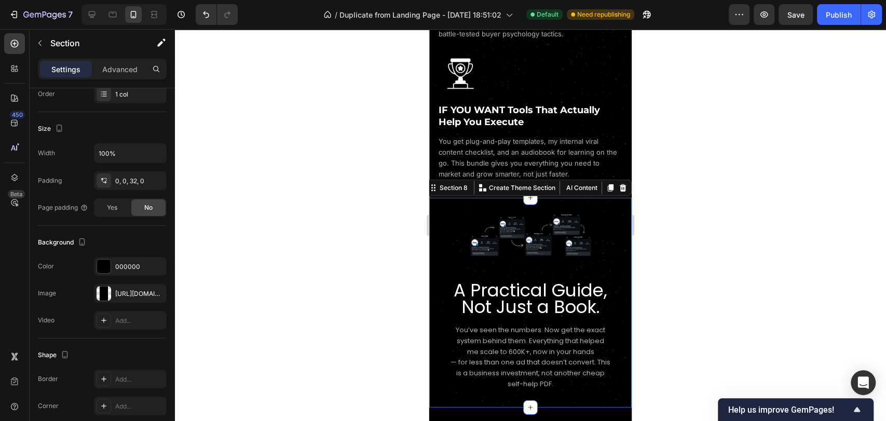
scroll to position [1791, 0]
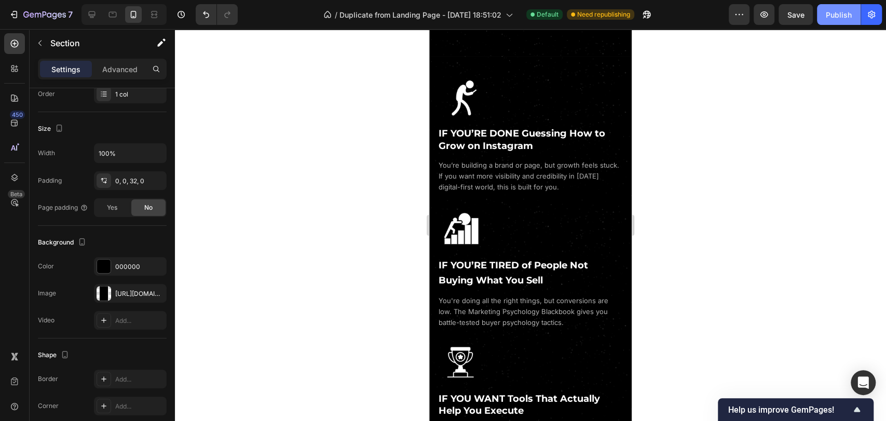
click at [837, 10] on div "Publish" at bounding box center [839, 14] width 26 height 11
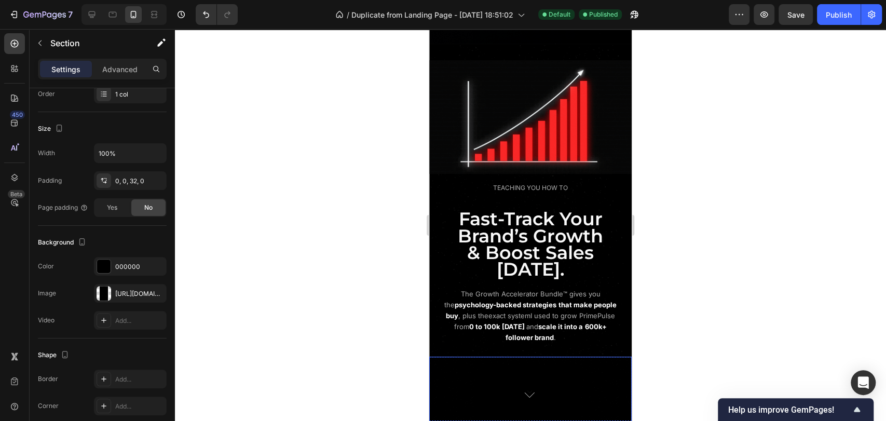
scroll to position [522, 0]
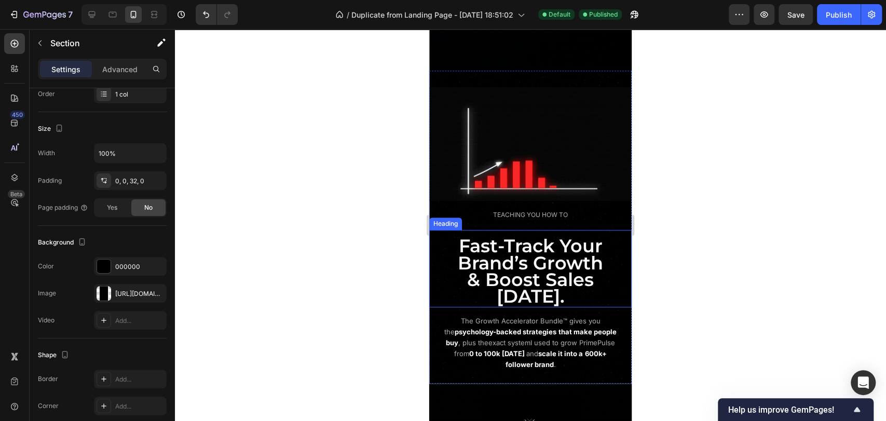
click at [544, 256] on span "Fast-Track Your Brand’s Growth" at bounding box center [530, 254] width 145 height 39
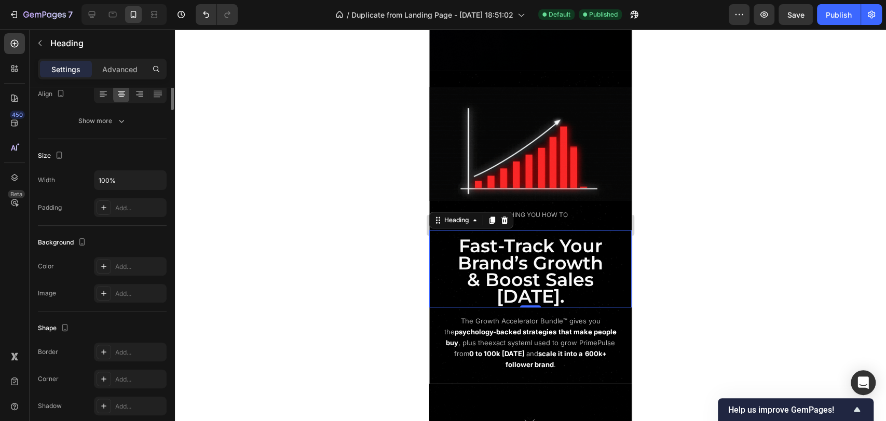
scroll to position [0, 0]
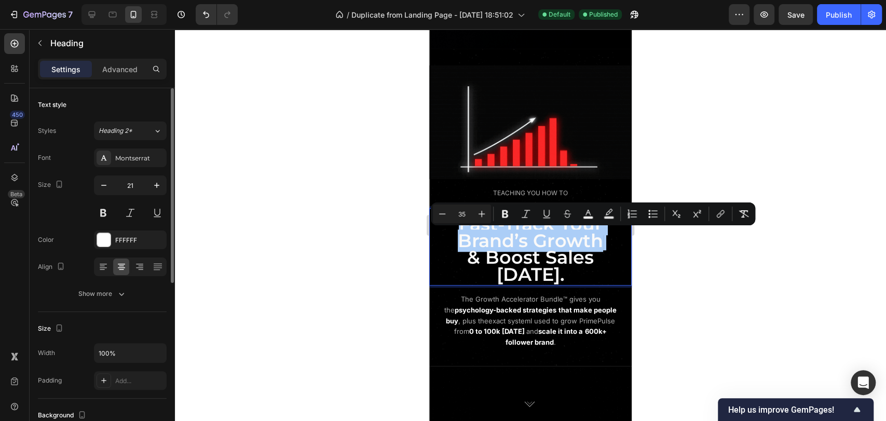
click at [85, 201] on div "Size 21" at bounding box center [102, 199] width 129 height 47
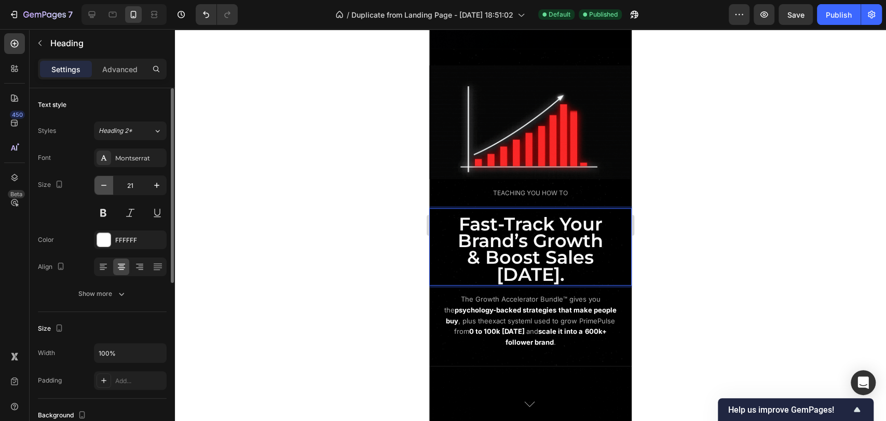
click at [100, 188] on icon "button" at bounding box center [104, 185] width 10 height 10
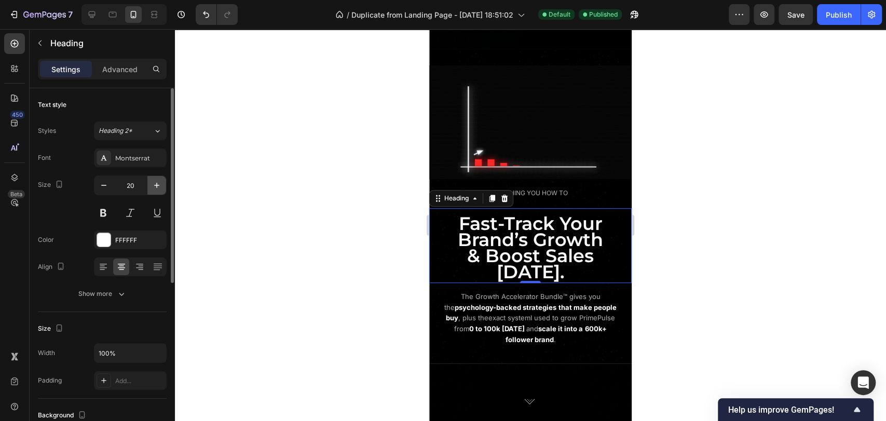
click at [150, 187] on button "button" at bounding box center [156, 185] width 19 height 19
type input "21"
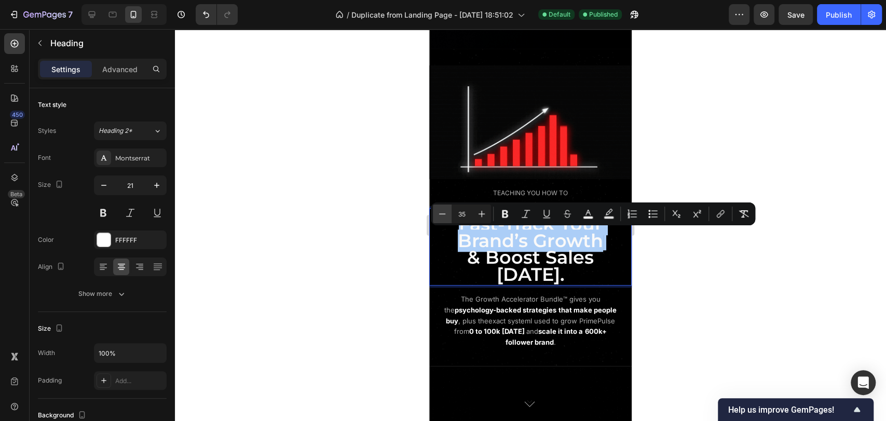
click at [444, 214] on icon "Editor contextual toolbar" at bounding box center [442, 214] width 10 height 10
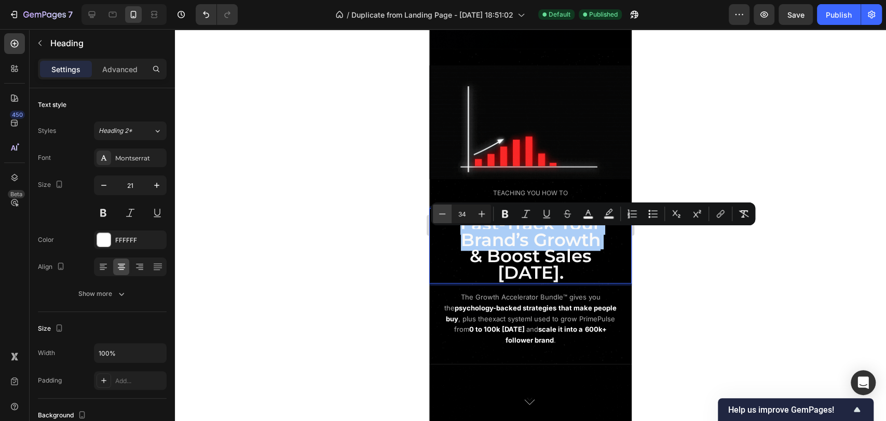
click at [444, 214] on icon "Editor contextual toolbar" at bounding box center [442, 214] width 10 height 10
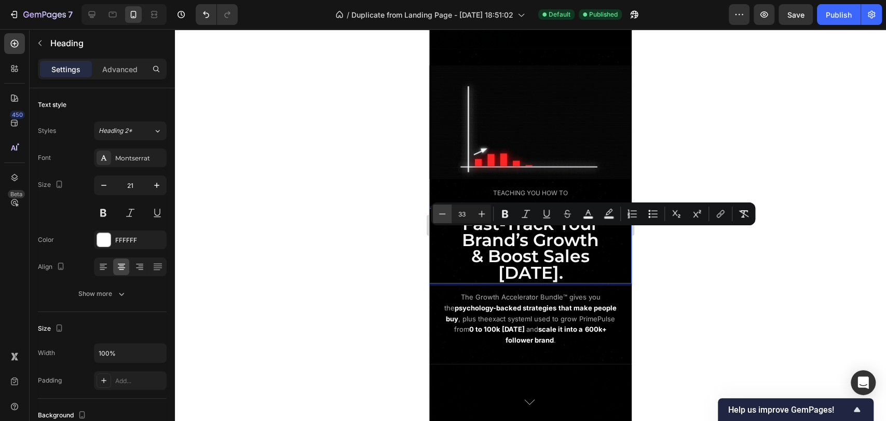
click at [444, 214] on icon "Editor contextual toolbar" at bounding box center [442, 214] width 10 height 10
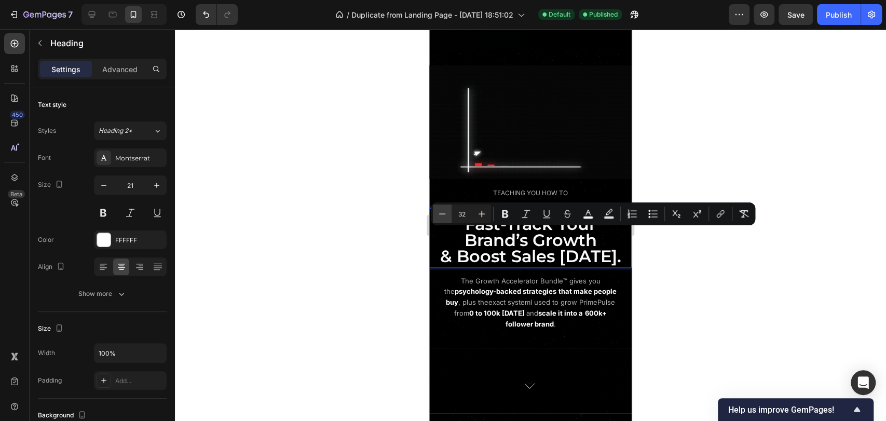
click at [444, 214] on icon "Editor contextual toolbar" at bounding box center [442, 214] width 10 height 10
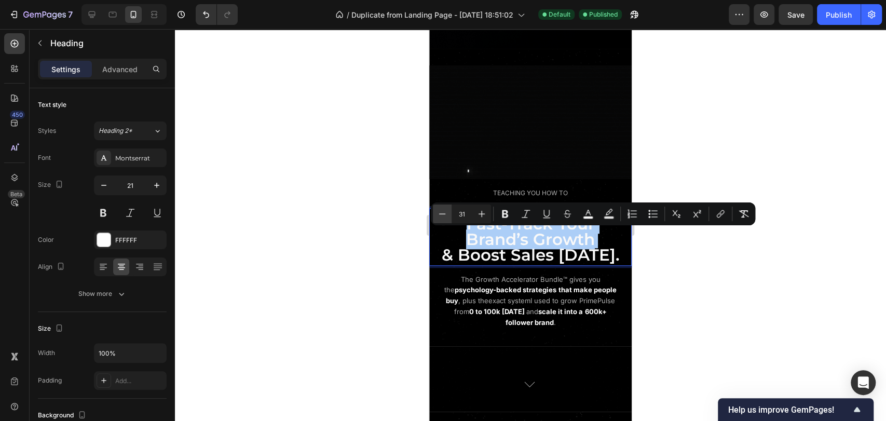
click at [444, 214] on icon "Editor contextual toolbar" at bounding box center [442, 214] width 10 height 10
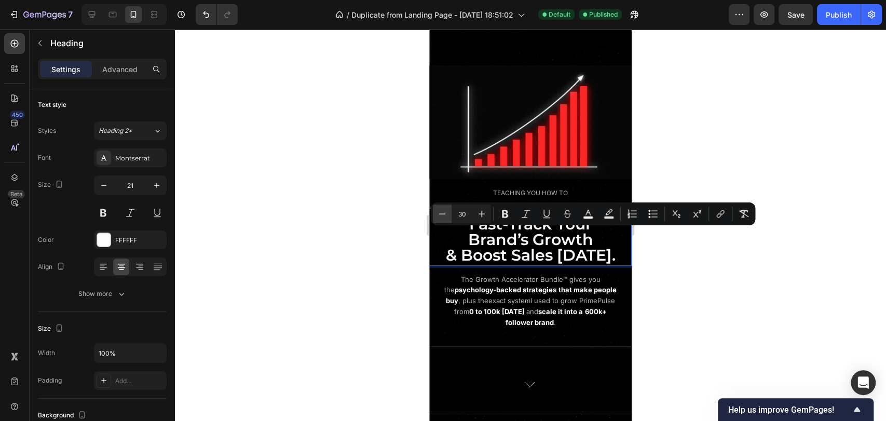
click at [444, 214] on icon "Editor contextual toolbar" at bounding box center [442, 214] width 10 height 10
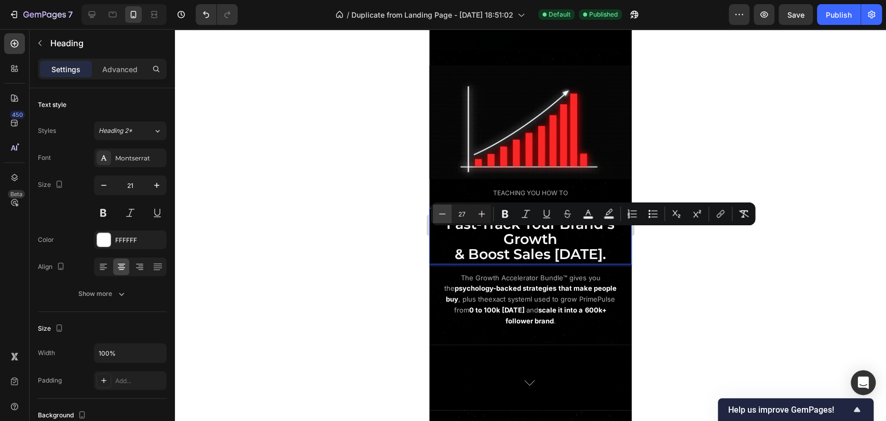
click at [444, 214] on icon "Editor contextual toolbar" at bounding box center [442, 214] width 10 height 10
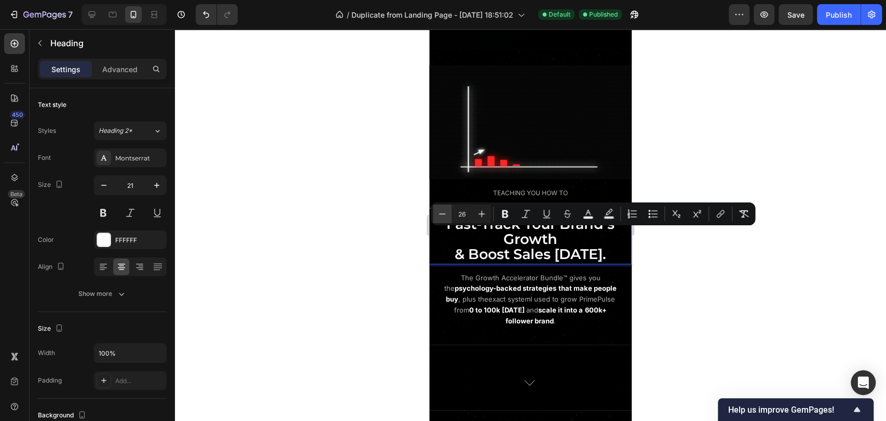
click at [444, 214] on icon "Editor contextual toolbar" at bounding box center [442, 214] width 10 height 10
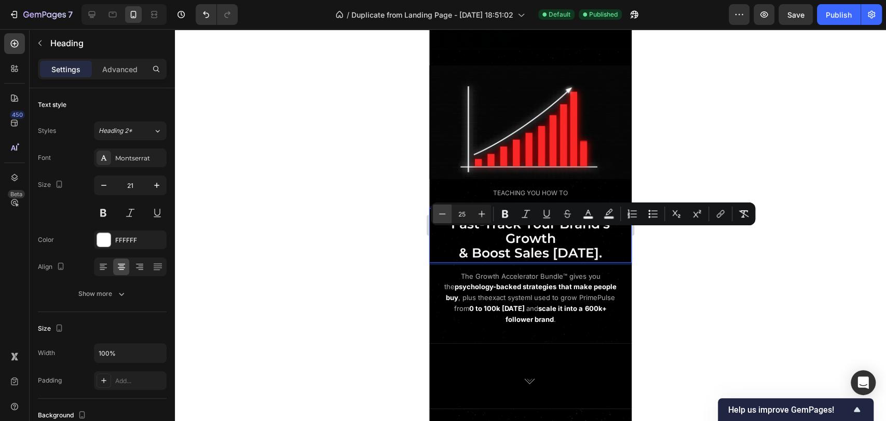
click at [444, 214] on icon "Editor contextual toolbar" at bounding box center [442, 214] width 10 height 10
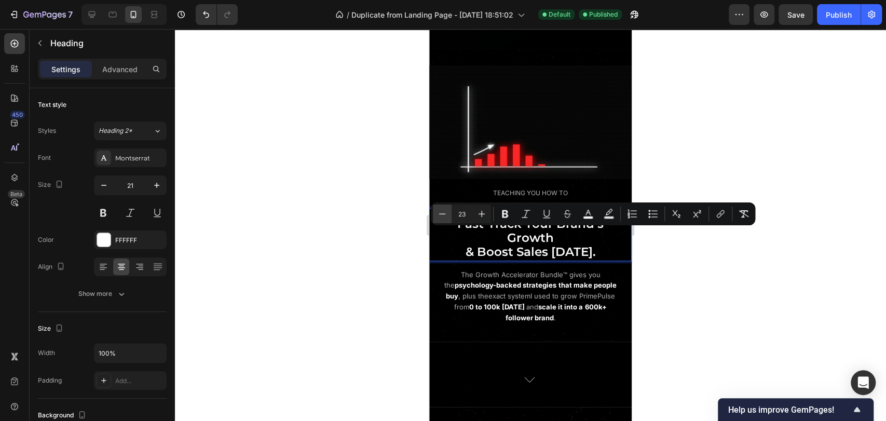
click at [444, 214] on icon "Editor contextual toolbar" at bounding box center [442, 214] width 10 height 10
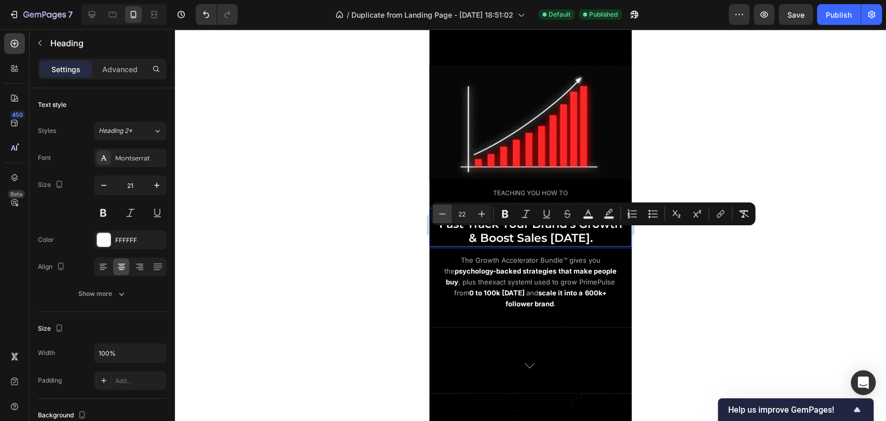
click at [444, 214] on icon "Editor contextual toolbar" at bounding box center [442, 214] width 10 height 10
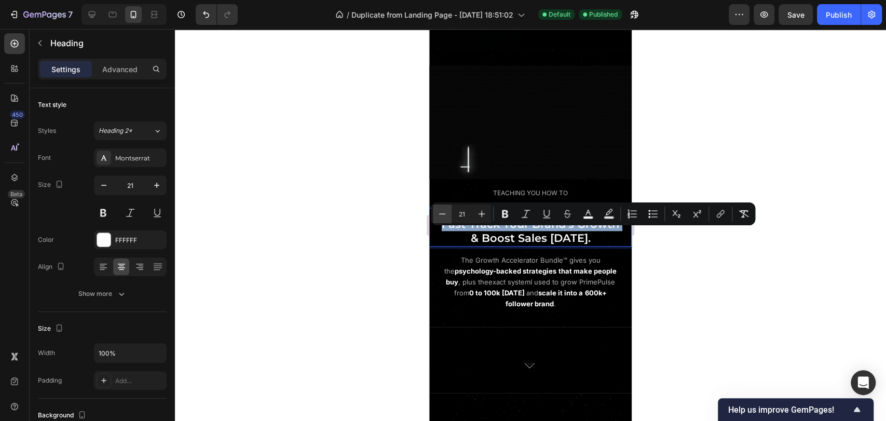
type input "20"
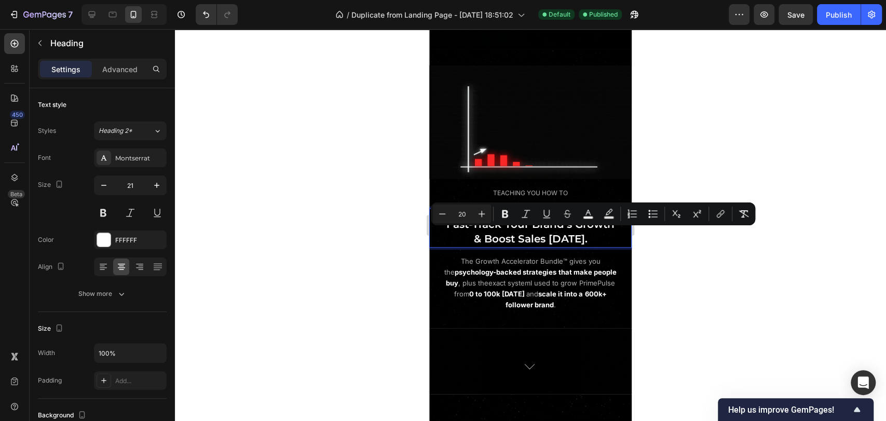
click at [604, 247] on p "Fast-Track Your Brand’s Growth & Boost Sales Today." at bounding box center [530, 232] width 185 height 30
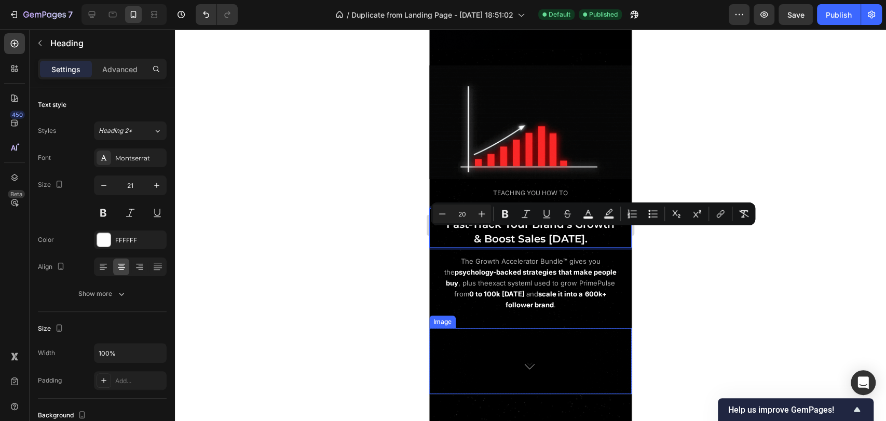
click at [590, 355] on div at bounding box center [530, 365] width 203 height 58
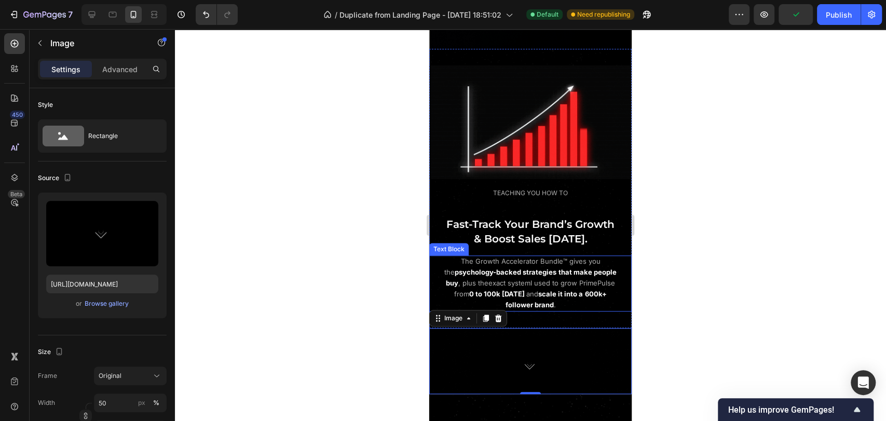
click at [583, 287] on strong "that make people buy" at bounding box center [531, 277] width 171 height 19
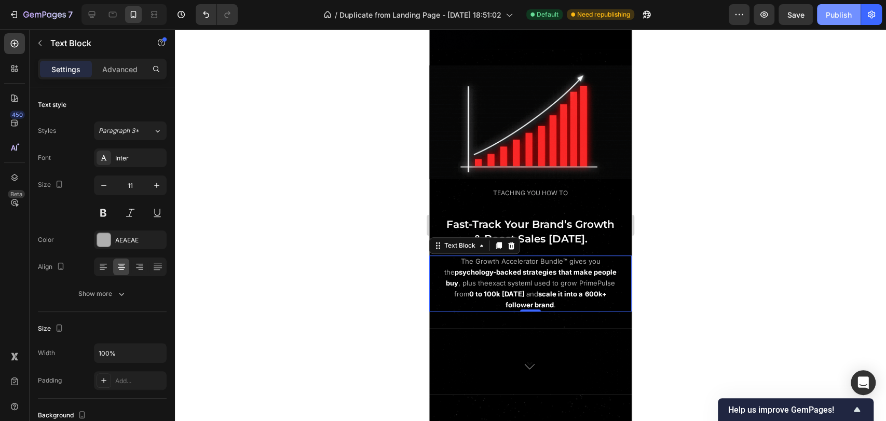
click at [833, 16] on div "Publish" at bounding box center [839, 14] width 26 height 11
click at [525, 276] on strong "psychology-backed strategies" at bounding box center [506, 272] width 102 height 8
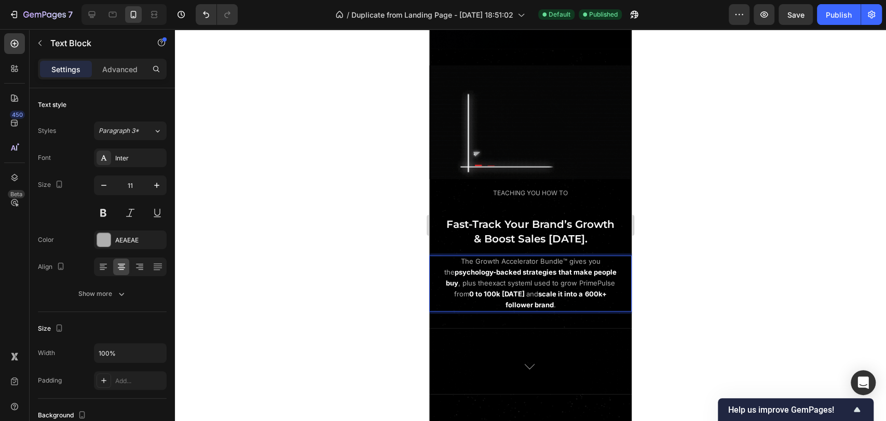
click at [525, 298] on strong "0 to 100k [DATE]" at bounding box center [497, 294] width 56 height 8
click at [591, 311] on p "The Growth Accelerator Bundle™ gives you the psychology-backed strategies that …" at bounding box center [531, 284] width 176 height 54
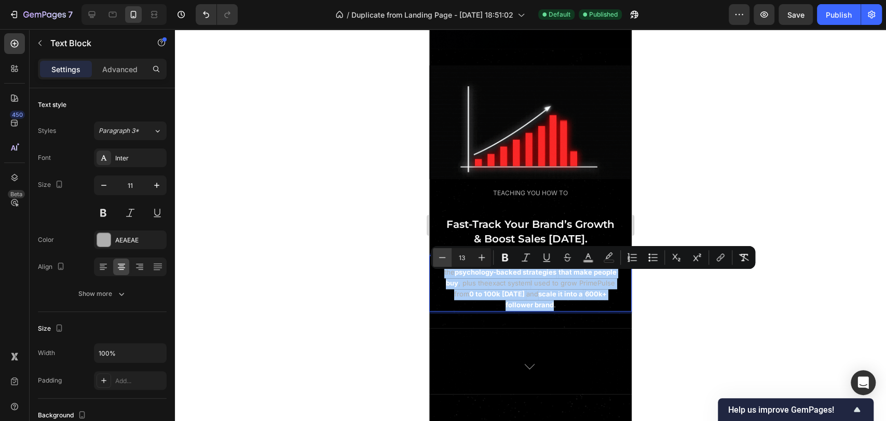
click at [446, 259] on icon "Editor contextual toolbar" at bounding box center [442, 257] width 10 height 10
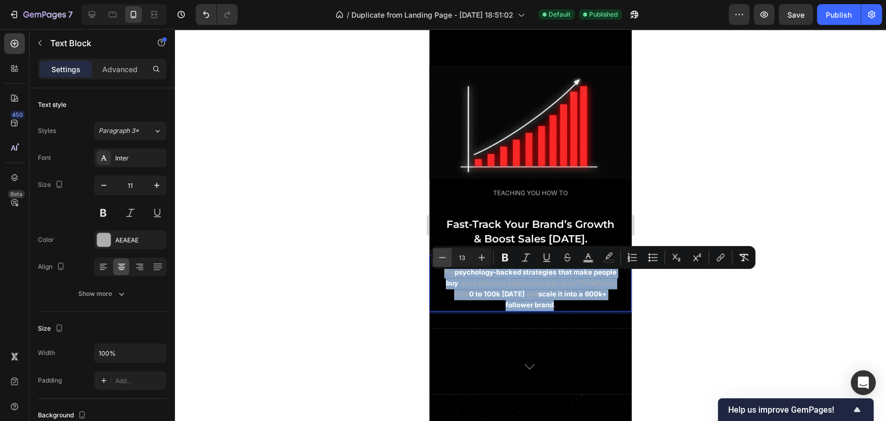
type input "12"
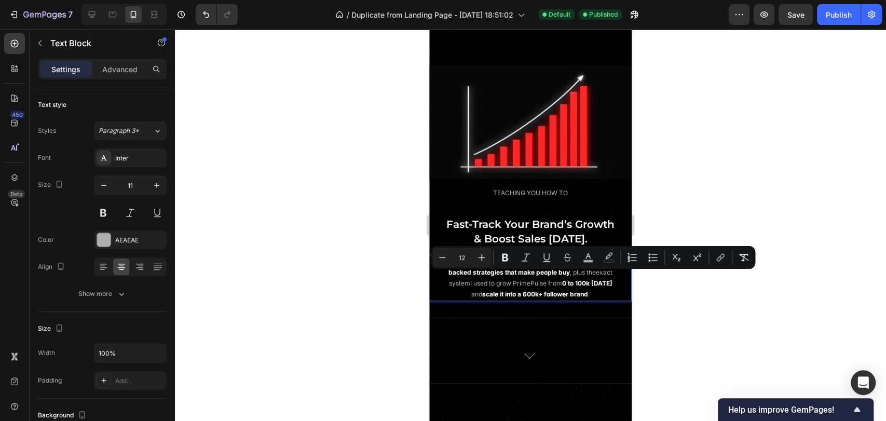
click at [562, 300] on p "The Growth Accelerator Bundle™ gives you the psychology-backed strategies that …" at bounding box center [531, 278] width 176 height 43
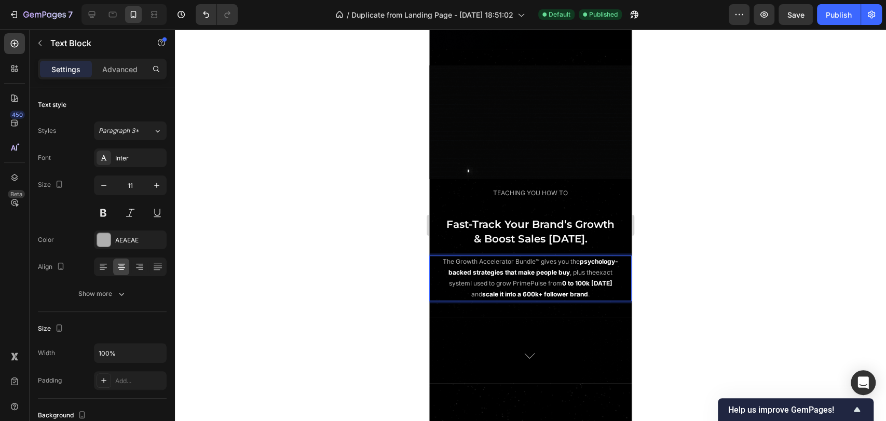
click at [443, 299] on p "The Growth Accelerator Bundle™ gives you the psychology-backed strategies that …" at bounding box center [531, 278] width 176 height 43
click at [557, 300] on p "The Growth Accelerator Bundle™ gives you the psychology-backed strategies that …" at bounding box center [531, 278] width 176 height 43
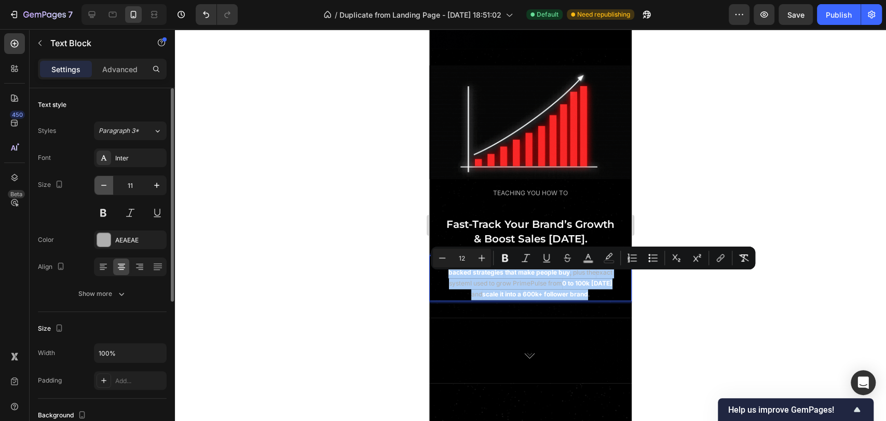
click at [108, 190] on icon "button" at bounding box center [104, 185] width 10 height 10
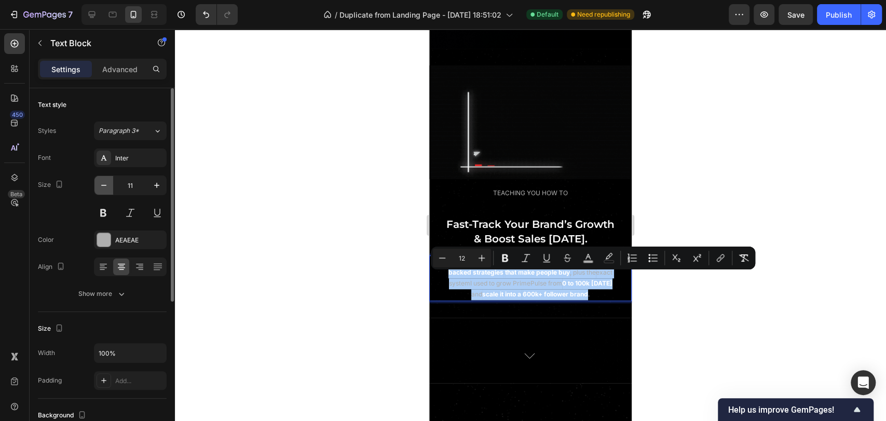
type input "10"
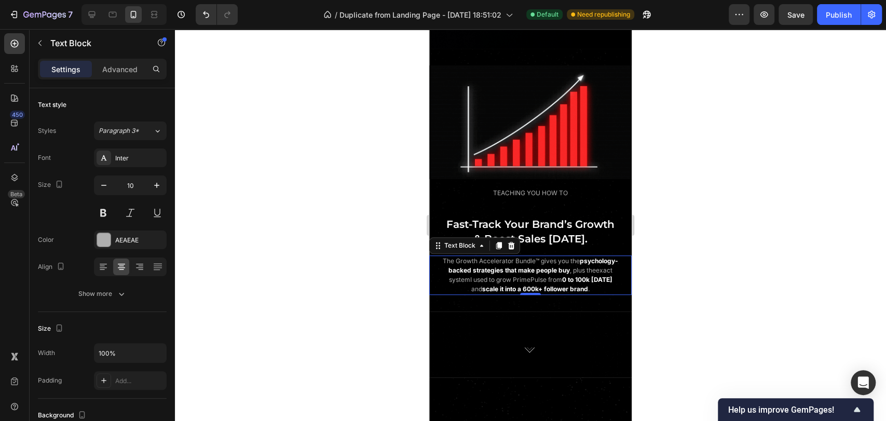
click at [467, 294] on p "The Growth Accelerator Bundle™ gives you the psychology-backed strategies that …" at bounding box center [531, 275] width 176 height 37
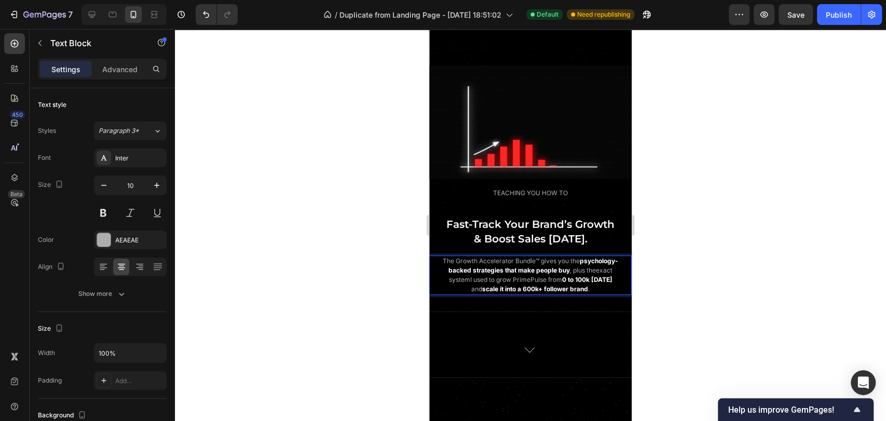
click at [573, 294] on p "The Growth Accelerator Bundle™ gives you the psychology-backed strategies that …" at bounding box center [531, 275] width 176 height 37
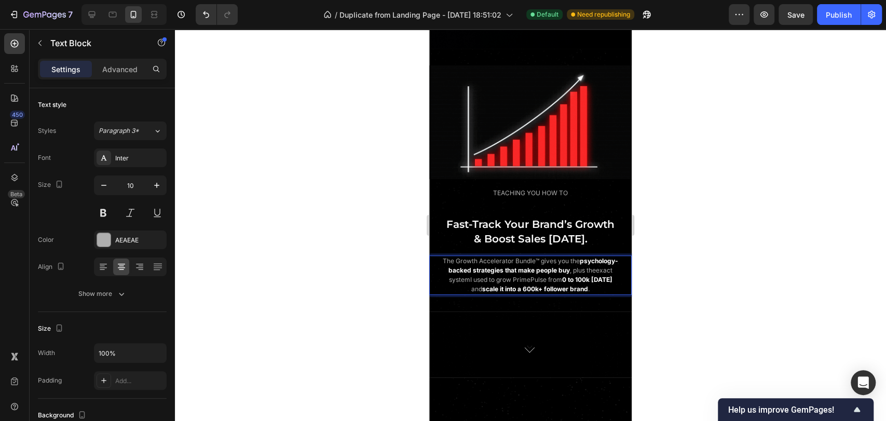
click at [523, 293] on strong "600k+ follower brand" at bounding box center [555, 289] width 65 height 8
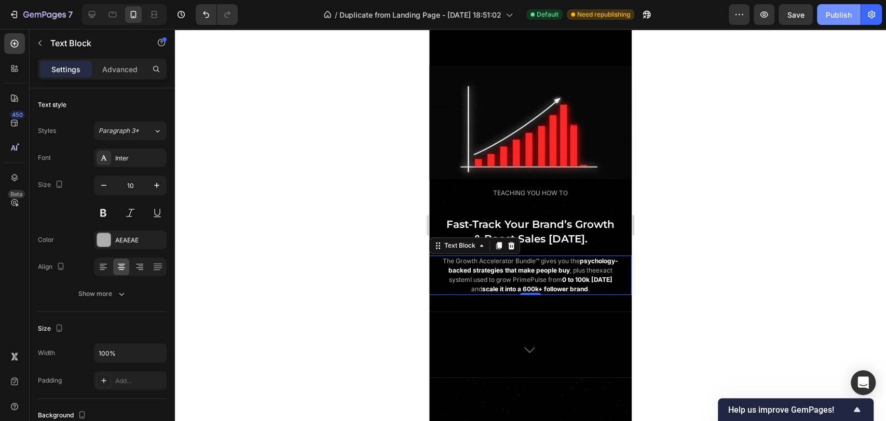
click at [846, 14] on div "Publish" at bounding box center [839, 14] width 26 height 11
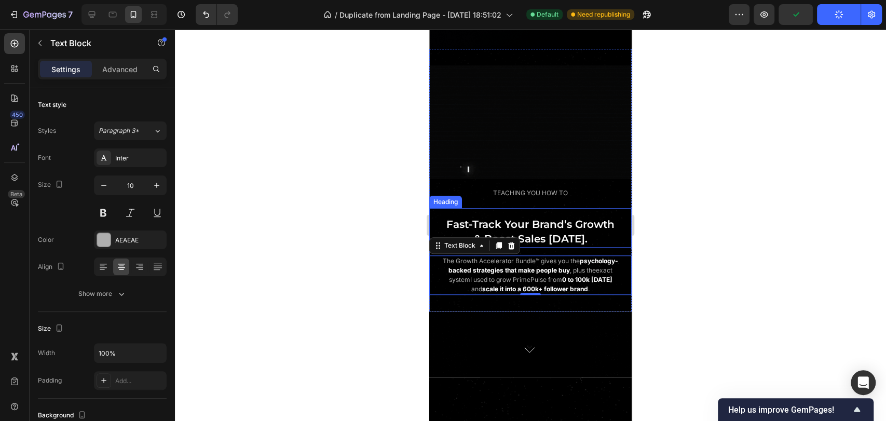
click at [585, 247] on p "⁠⁠⁠⁠⁠⁠⁠ Fast-Track Your Brand’s Growth & Boost Sales Today." at bounding box center [530, 232] width 185 height 30
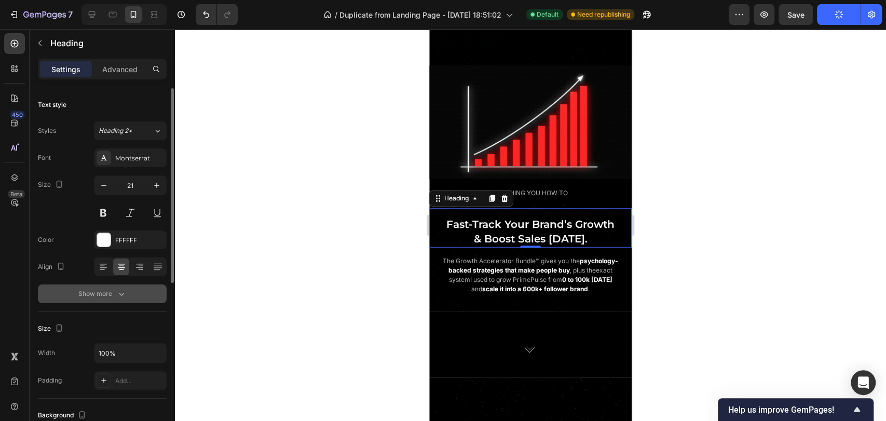
click at [93, 289] on div "Show more" at bounding box center [102, 294] width 48 height 10
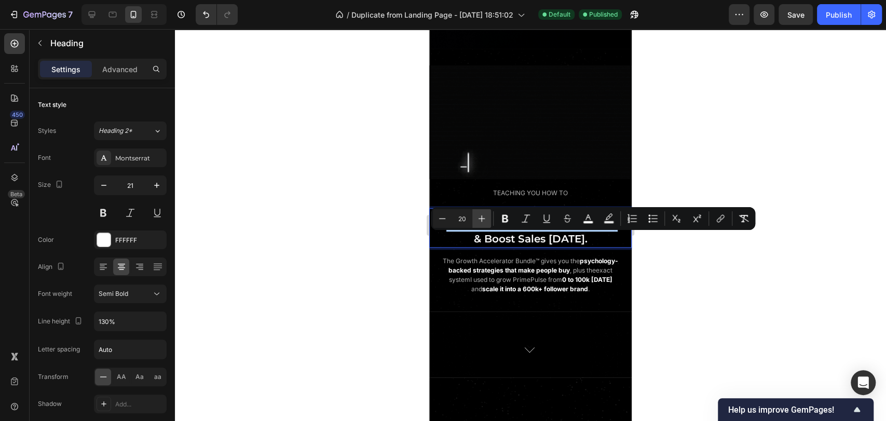
click at [479, 218] on icon "Editor contextual toolbar" at bounding box center [482, 218] width 7 height 7
click at [445, 217] on icon "Editor contextual toolbar" at bounding box center [442, 218] width 10 height 10
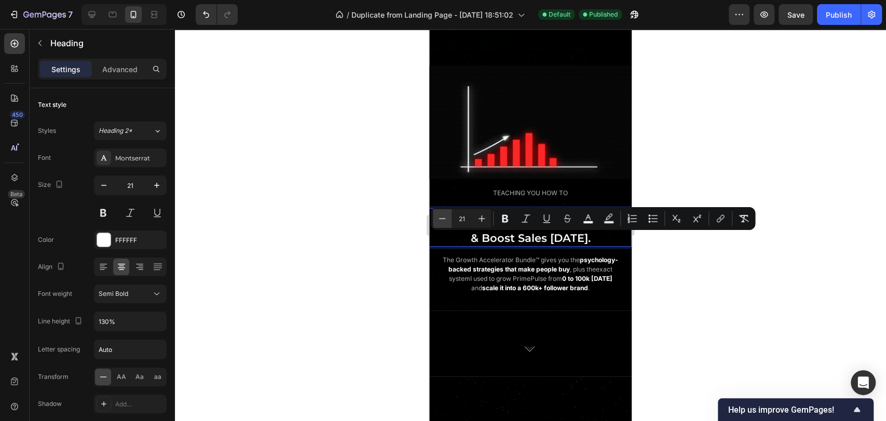
type input "20"
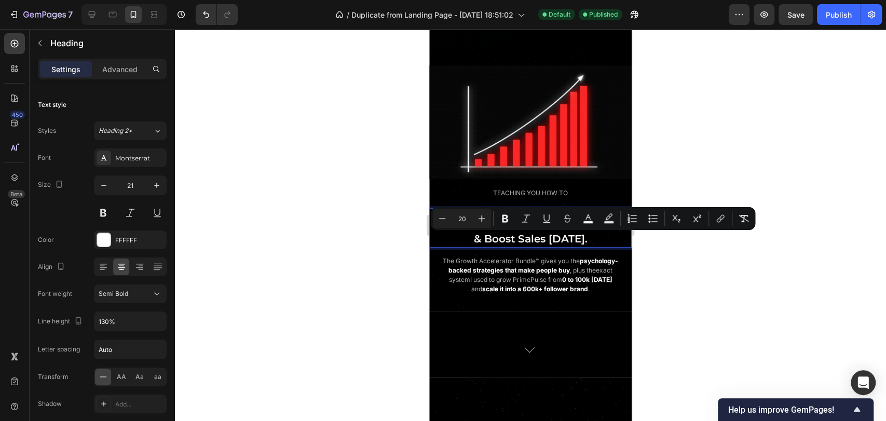
click at [587, 247] on p "Fast-Track Your Brand’s Growth & Boost Sales Today." at bounding box center [530, 232] width 185 height 30
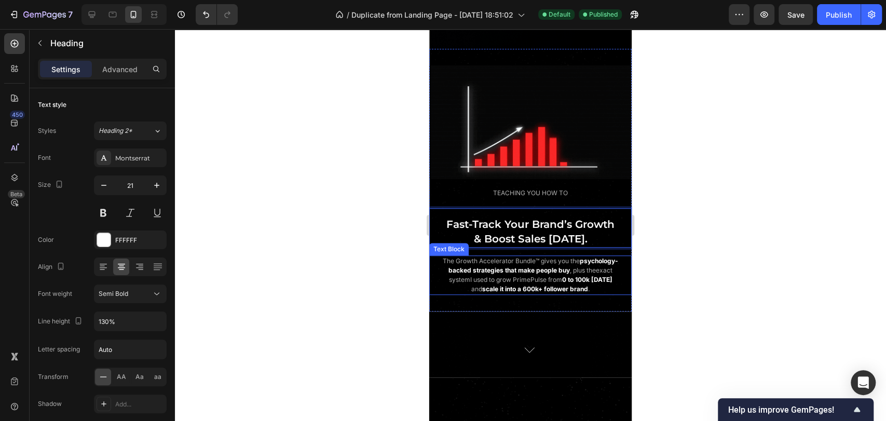
click at [574, 282] on p "The Growth Accelerator Bundle™ gives you the psychology-backed strategies that …" at bounding box center [531, 275] width 176 height 37
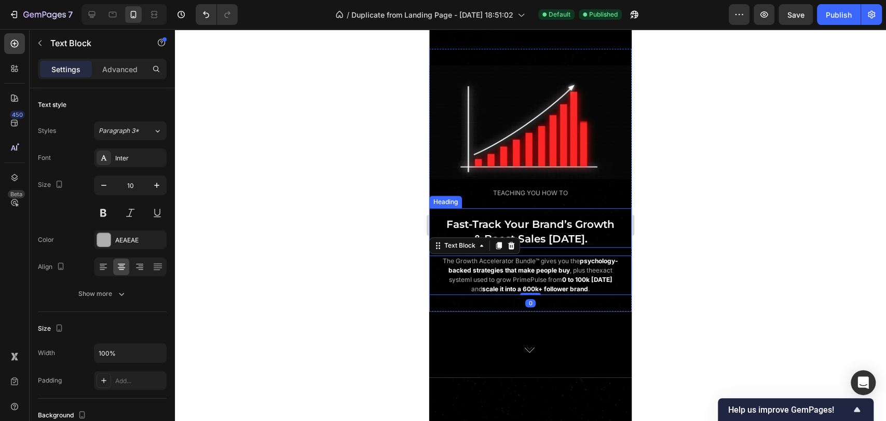
click at [602, 247] on p "⁠⁠⁠⁠⁠⁠⁠ Fast-Track Your Brand’s Growth & Boost Sales Today." at bounding box center [530, 232] width 185 height 30
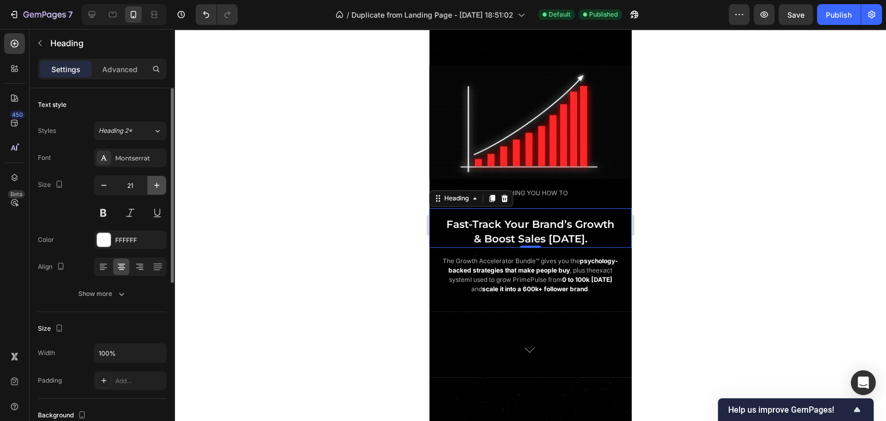
click at [154, 185] on icon "button" at bounding box center [157, 185] width 10 height 10
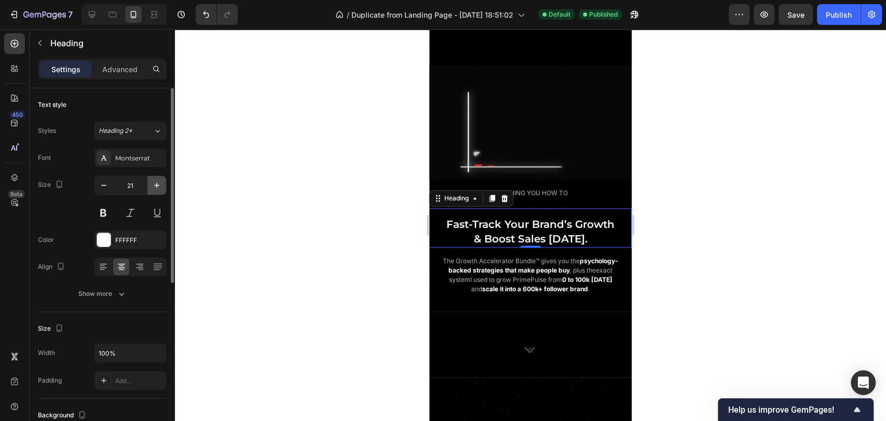
type input "22"
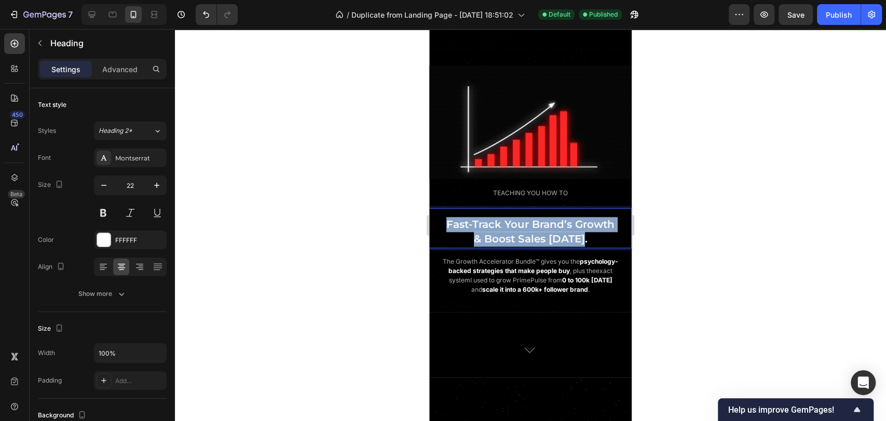
drag, startPoint x: 440, startPoint y: 239, endPoint x: 603, endPoint y: 259, distance: 164.8
click at [603, 247] on p "Fast-Track Your Brand’s Growth & Boost Sales Today." at bounding box center [530, 232] width 185 height 30
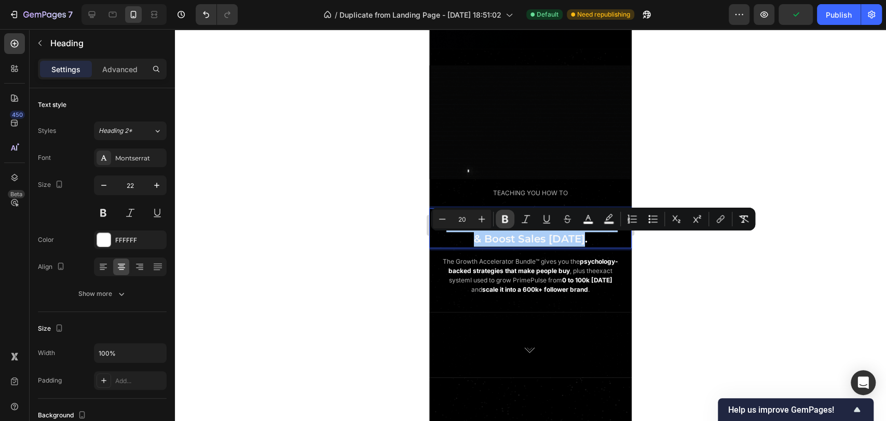
click at [501, 221] on icon "Editor contextual toolbar" at bounding box center [505, 219] width 10 height 10
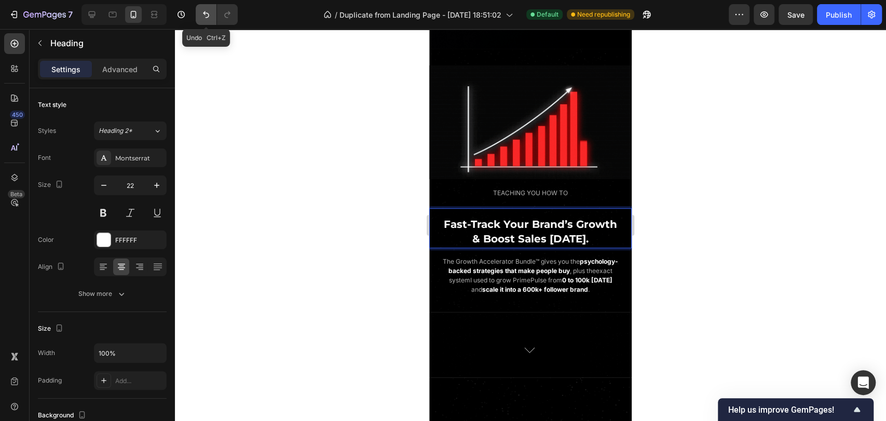
click at [205, 20] on button "Undo/Redo" at bounding box center [206, 14] width 21 height 21
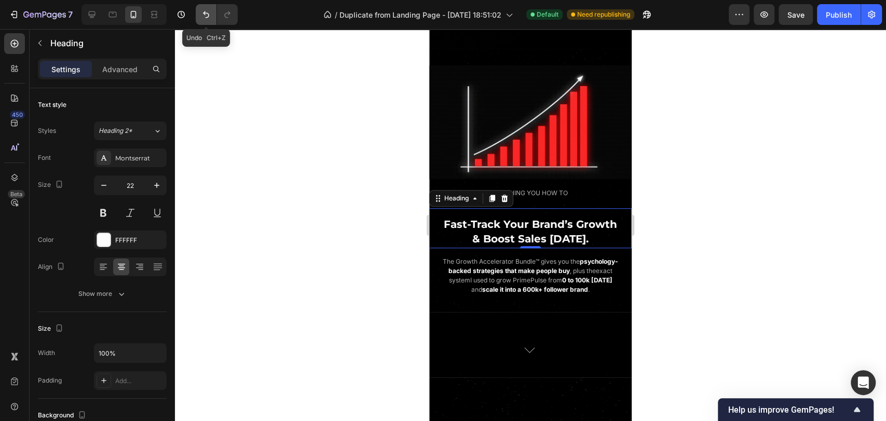
click at [207, 18] on icon "Undo/Redo" at bounding box center [206, 14] width 10 height 10
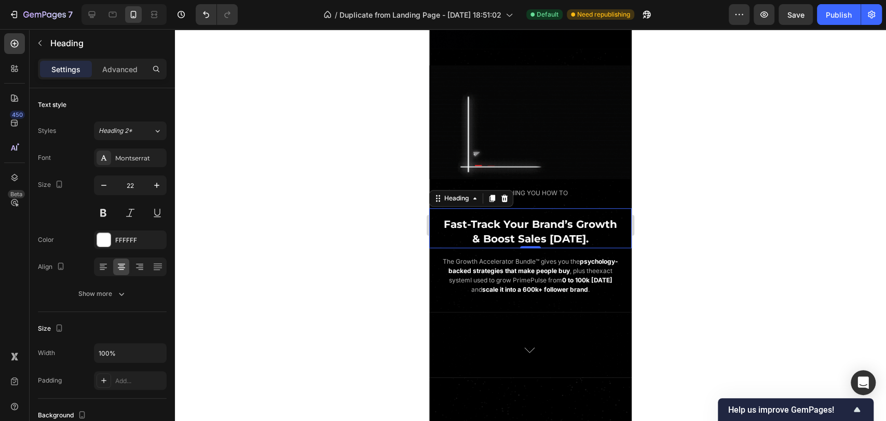
click at [590, 248] on h2 "Fast-Track Your Brand’s Growth & Boost Sales Today." at bounding box center [530, 232] width 187 height 32
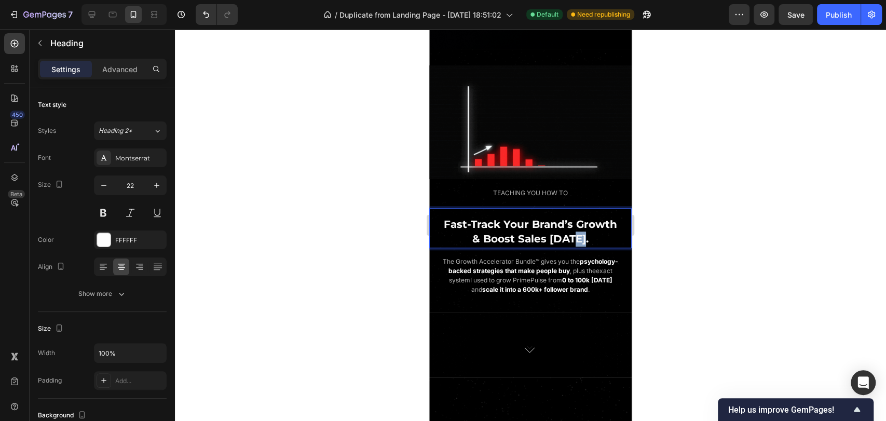
drag, startPoint x: 595, startPoint y: 258, endPoint x: 576, endPoint y: 258, distance: 18.2
click at [576, 247] on p "Fast-Track Your Brand’s Growth & Boost Sales Today." at bounding box center [530, 232] width 185 height 30
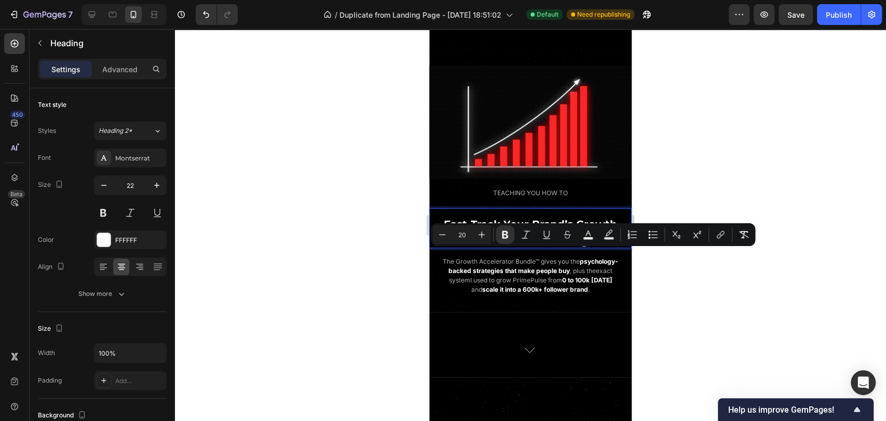
click at [595, 247] on p "Fast-Track Your Brand’s Growth & Boost Sales Today." at bounding box center [530, 232] width 185 height 30
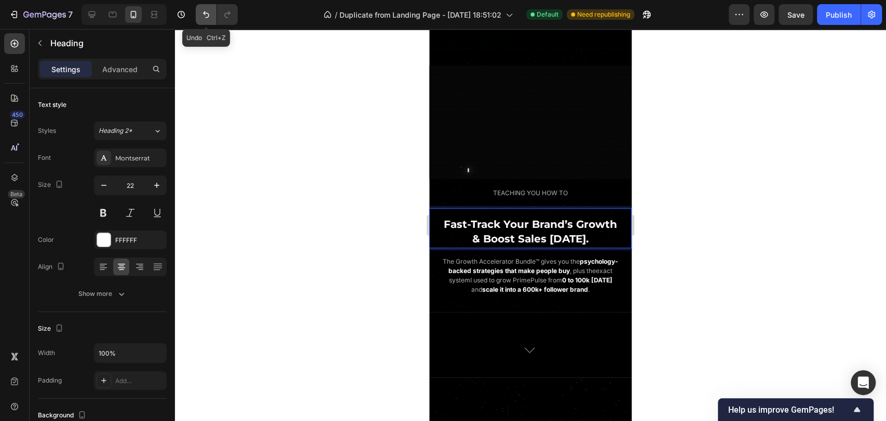
click at [208, 18] on icon "Undo/Redo" at bounding box center [206, 14] width 10 height 10
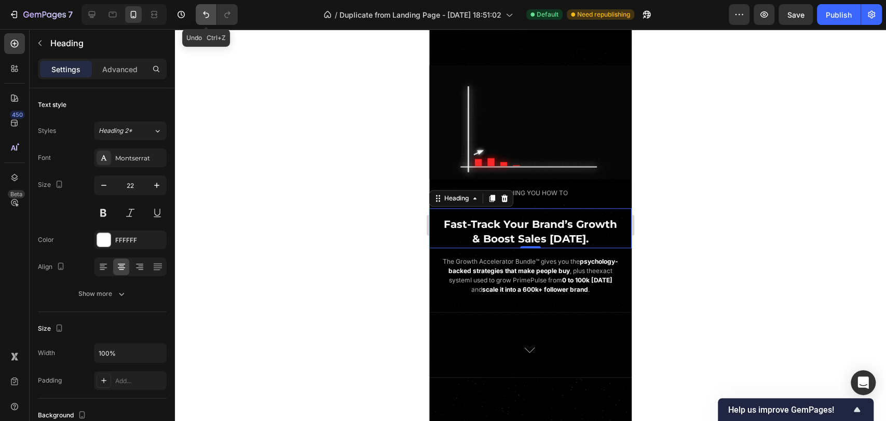
click at [208, 18] on icon "Undo/Redo" at bounding box center [206, 14] width 10 height 10
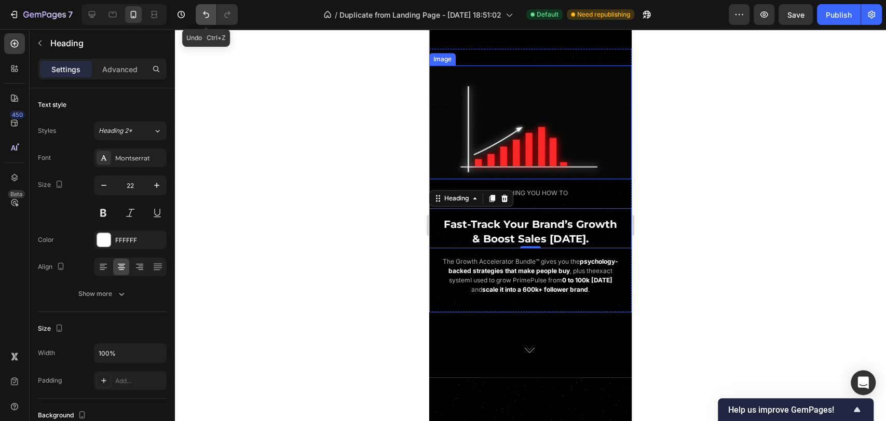
click at [208, 14] on icon "Undo/Redo" at bounding box center [206, 14] width 6 height 7
click at [208, 16] on icon "Undo/Redo" at bounding box center [206, 14] width 10 height 10
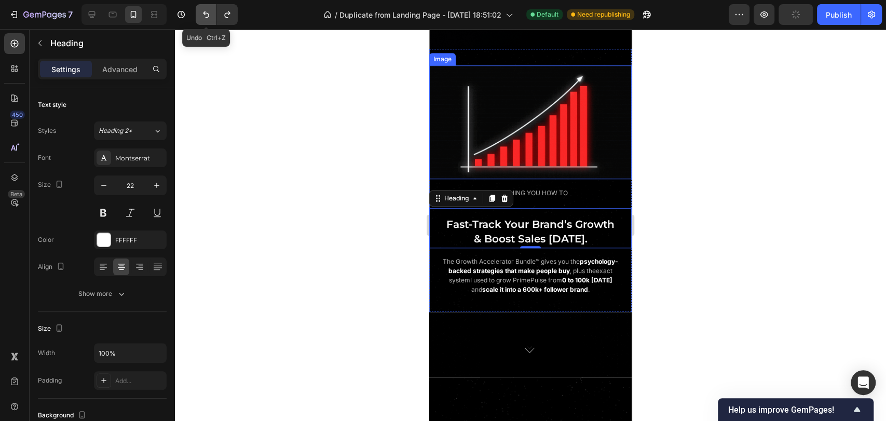
click at [208, 16] on icon "Undo/Redo" at bounding box center [206, 14] width 10 height 10
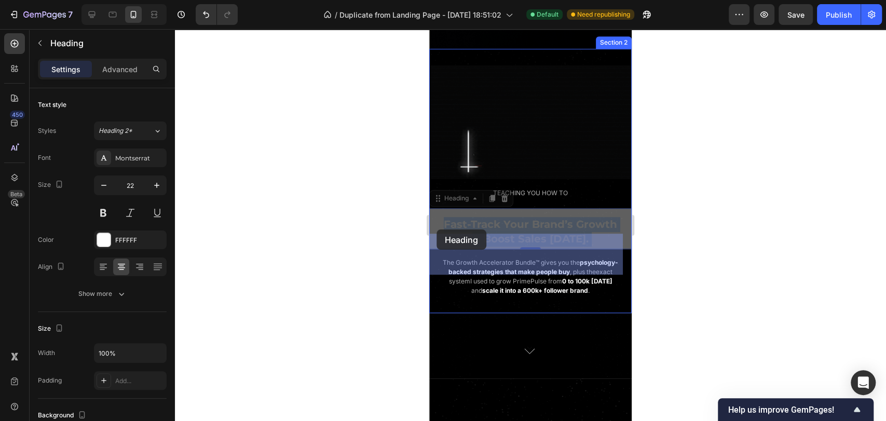
drag, startPoint x: 589, startPoint y: 257, endPoint x: 437, endPoint y: 230, distance: 155.1
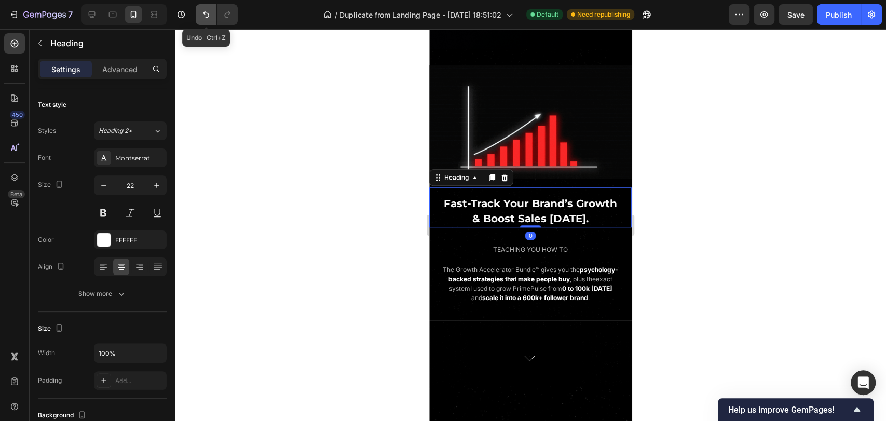
click at [208, 17] on icon "Undo/Redo" at bounding box center [206, 14] width 6 height 7
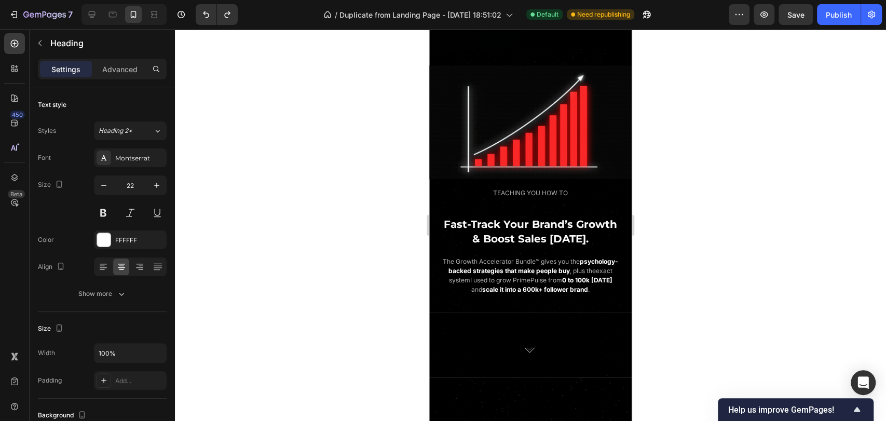
click at [576, 247] on p "Fast-Track Your Brand’s Growth & Boost Sales Today." at bounding box center [530, 232] width 185 height 30
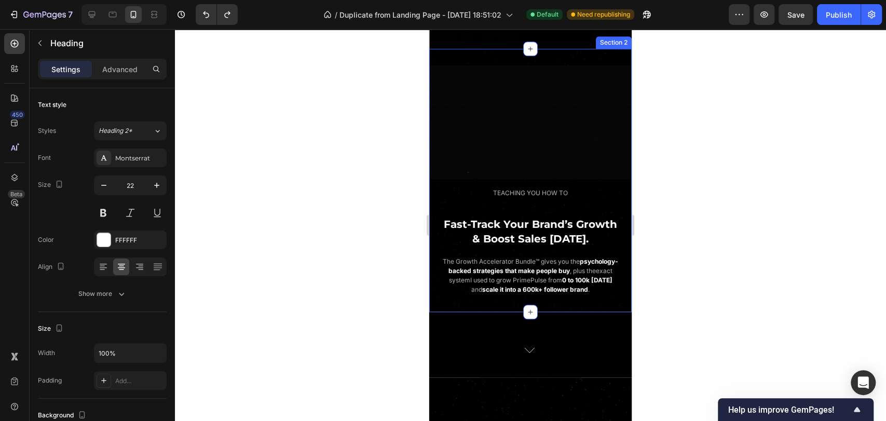
click at [566, 293] on strong "600k+ follower brand" at bounding box center [555, 290] width 65 height 8
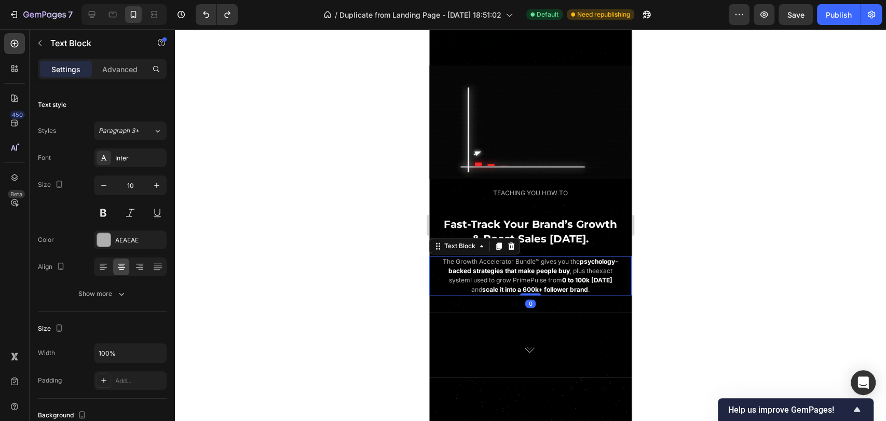
click at [573, 245] on strong "& Boost Sales [DATE]." at bounding box center [531, 239] width 116 height 12
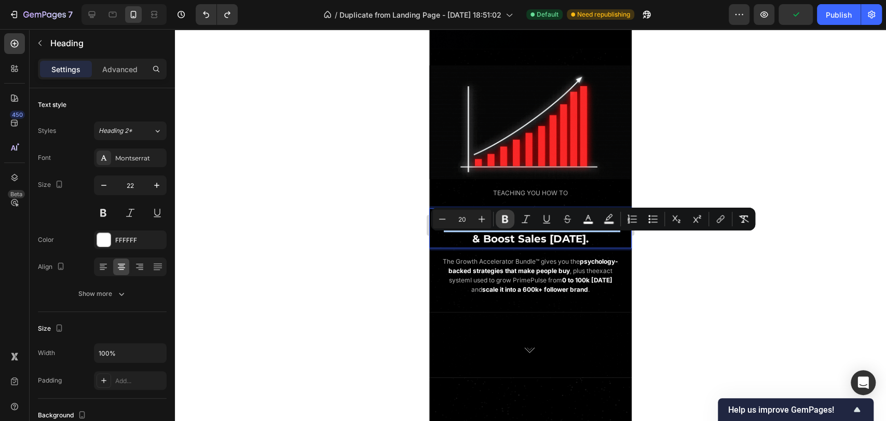
click at [507, 220] on icon "Editor contextual toolbar" at bounding box center [505, 219] width 10 height 10
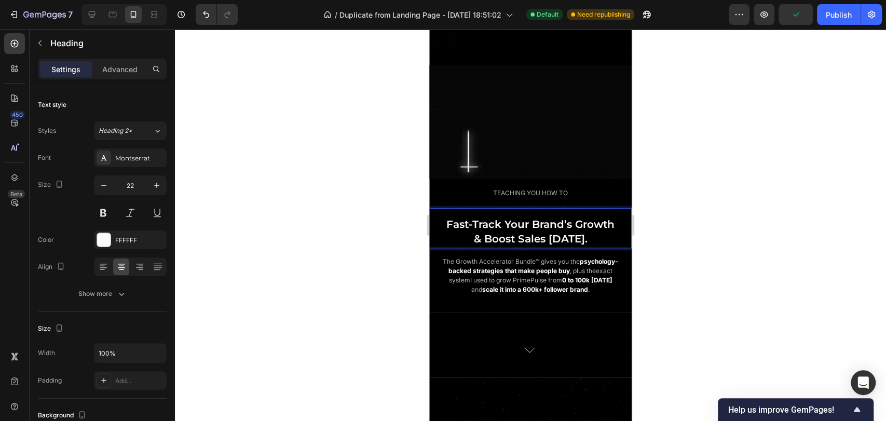
click at [576, 245] on span "& Boost Sales [DATE]." at bounding box center [531, 239] width 114 height 12
click at [549, 245] on span "& Boost Sales [DATE]." at bounding box center [531, 239] width 114 height 12
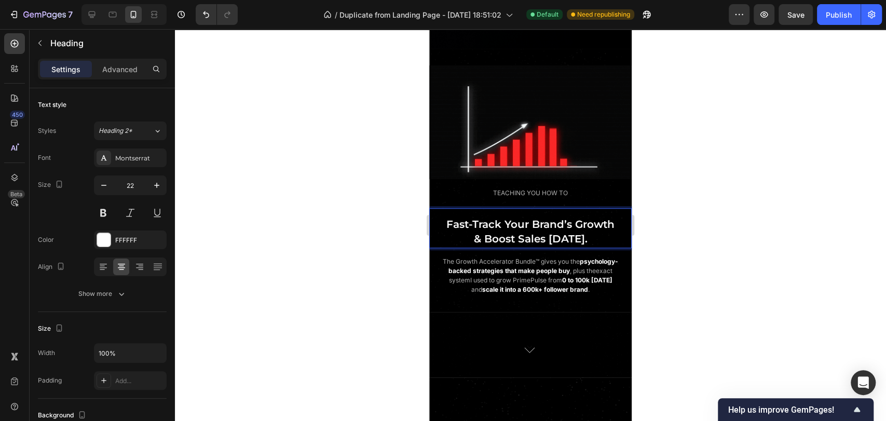
click at [587, 247] on p "Fast-Track Your Brand’s Growth & Boost Sales Today." at bounding box center [530, 232] width 185 height 30
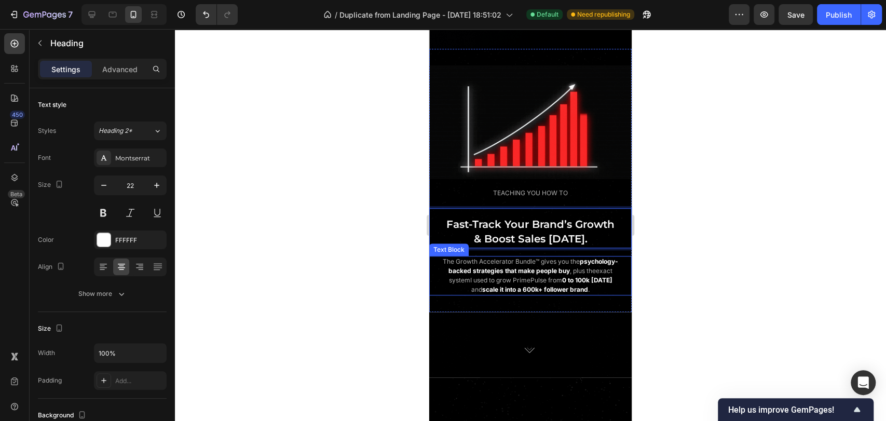
click at [562, 284] on span "I used to grow PrimePulse from" at bounding box center [516, 280] width 92 height 8
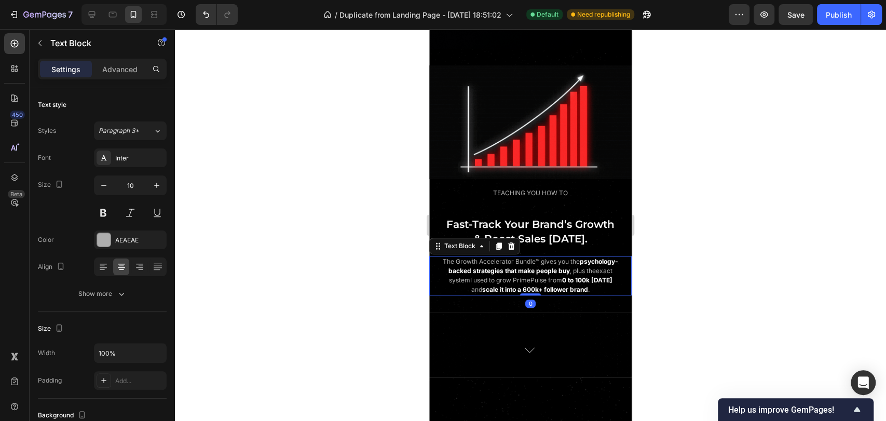
click at [590, 247] on p "⁠⁠⁠⁠⁠⁠⁠ Fast-Track Your Brand’s Growth & Boost Sales Today." at bounding box center [530, 232] width 185 height 30
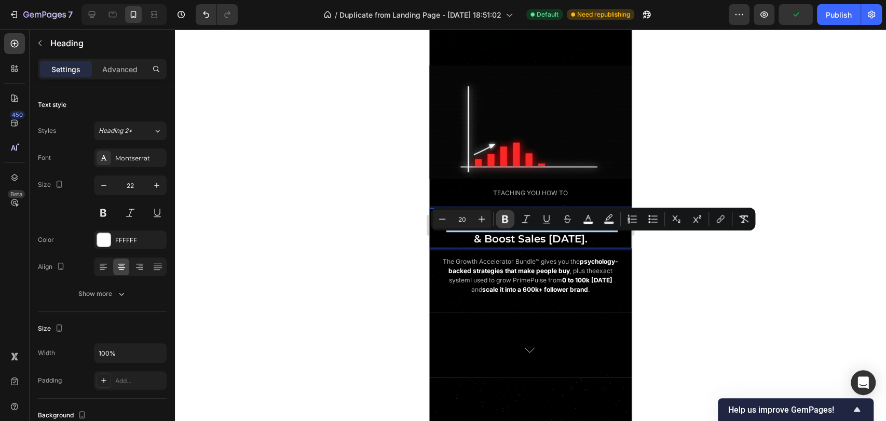
click at [506, 220] on icon "Editor contextual toolbar" at bounding box center [505, 219] width 10 height 10
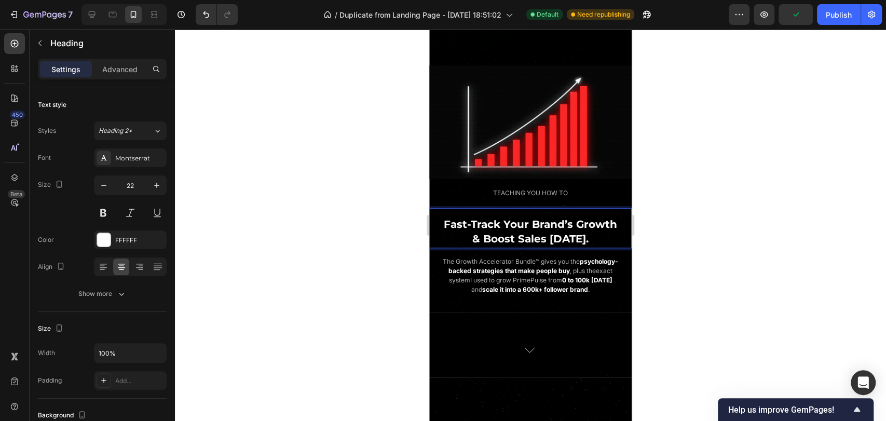
click at [589, 247] on p "Fast-Track Your Brand’s Growth & Boost Sales Today." at bounding box center [530, 232] width 185 height 30
click at [568, 275] on strong "that make people buy" at bounding box center [537, 271] width 65 height 8
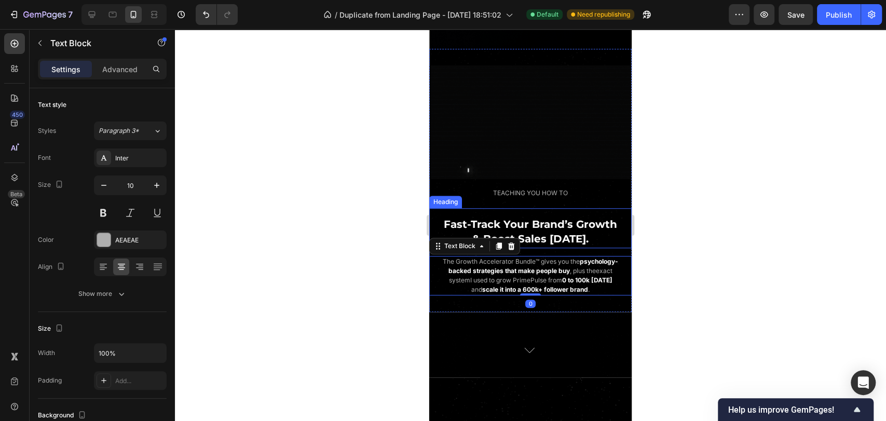
click at [589, 247] on p "⁠⁠⁠⁠⁠⁠⁠ Fast-Track Your Brand’s Growth & Boost Sales Today." at bounding box center [530, 232] width 185 height 30
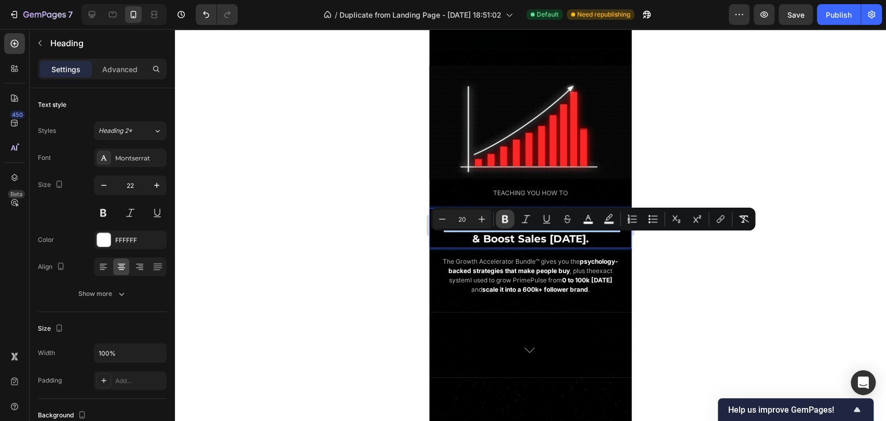
click at [501, 221] on icon "Editor contextual toolbar" at bounding box center [505, 219] width 10 height 10
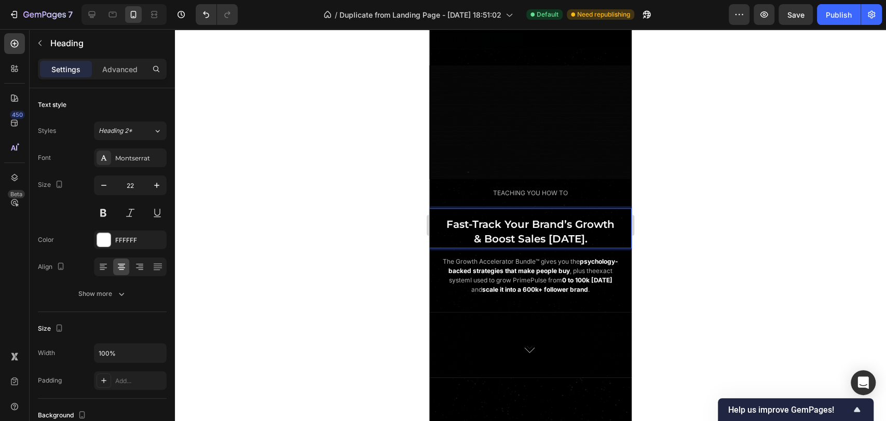
click at [553, 231] on span "Fast-Track Your Brand’s Growth" at bounding box center [531, 224] width 168 height 12
click at [562, 284] on span "I used to grow PrimePulse from" at bounding box center [516, 280] width 92 height 8
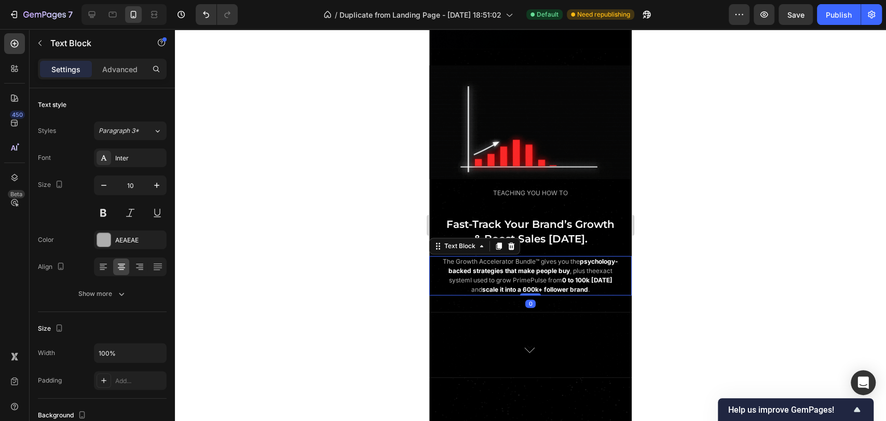
click at [585, 247] on p "⁠⁠⁠⁠⁠⁠⁠ Fast-Track Your Brand’s Growth & Boost Sales Today." at bounding box center [530, 232] width 185 height 30
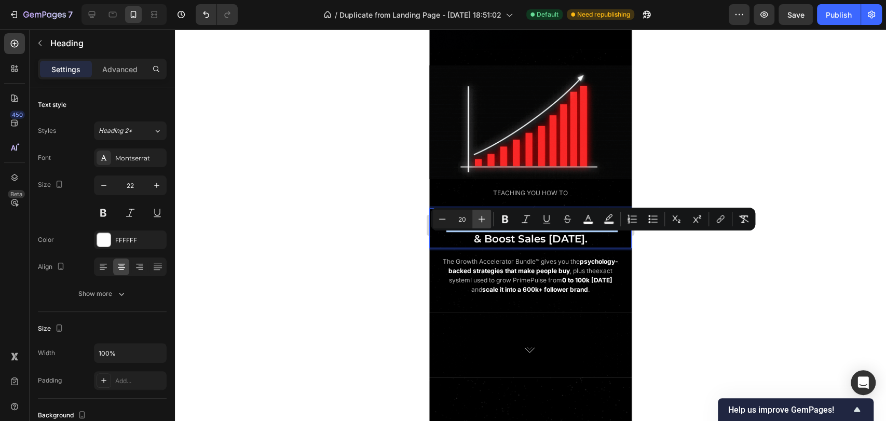
click at [481, 221] on icon "Editor contextual toolbar" at bounding box center [482, 219] width 10 height 10
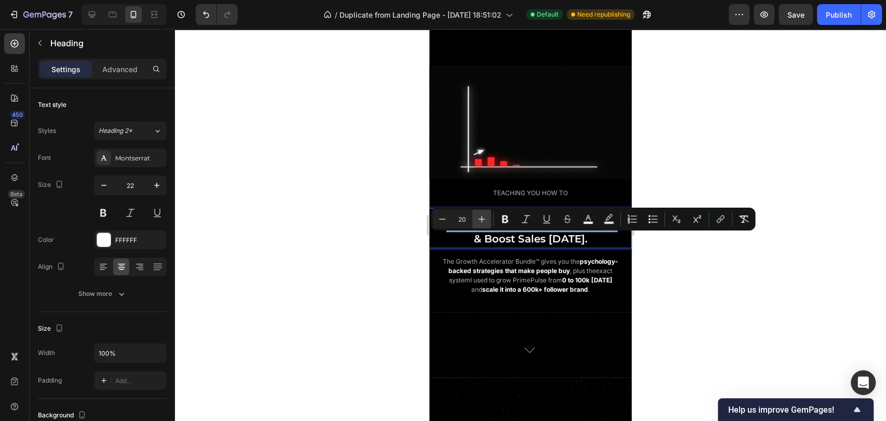
type input "21"
click at [466, 247] on p "Fast-Track Your Brand’s Growth & Boost Sales Today." at bounding box center [530, 232] width 185 height 30
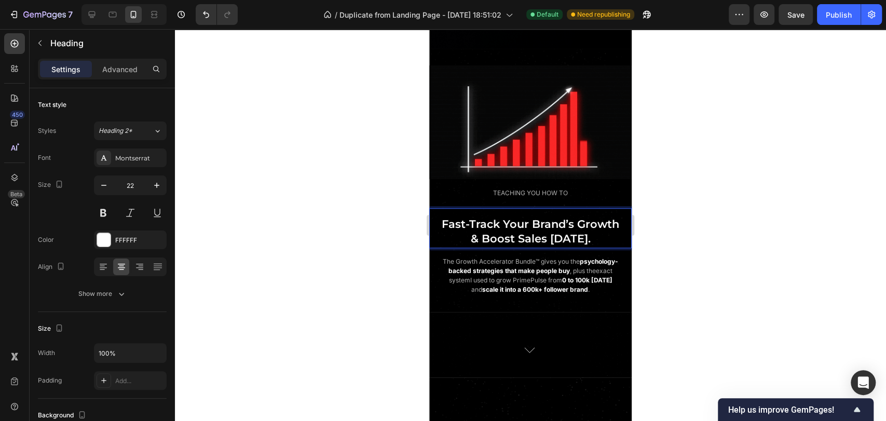
click at [448, 246] on span "Fast-Track Your Brand’s Growth & Boost Sales Today." at bounding box center [531, 232] width 178 height 28
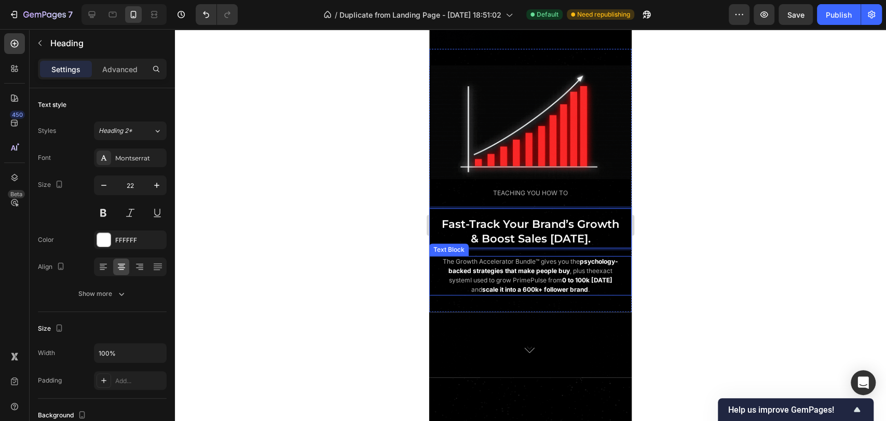
click at [521, 275] on strong "psychology-backed strategies" at bounding box center [534, 266] width 170 height 17
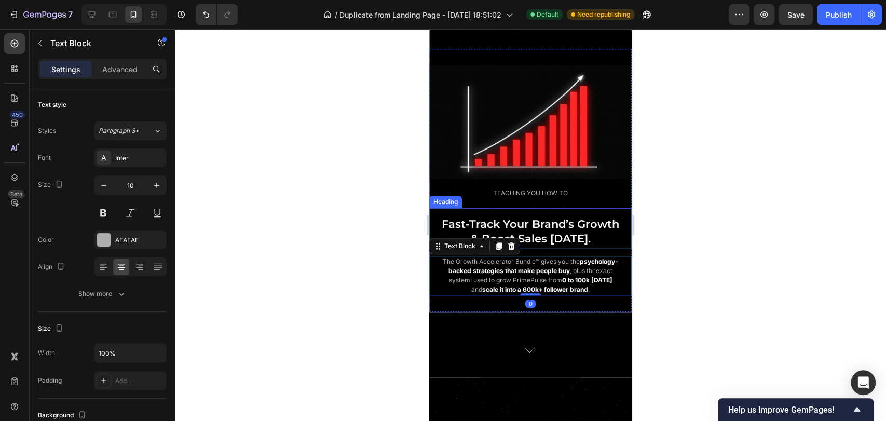
click at [533, 242] on span "Fast-Track Your Brand’s Growth & Boost Sales Today." at bounding box center [531, 232] width 178 height 28
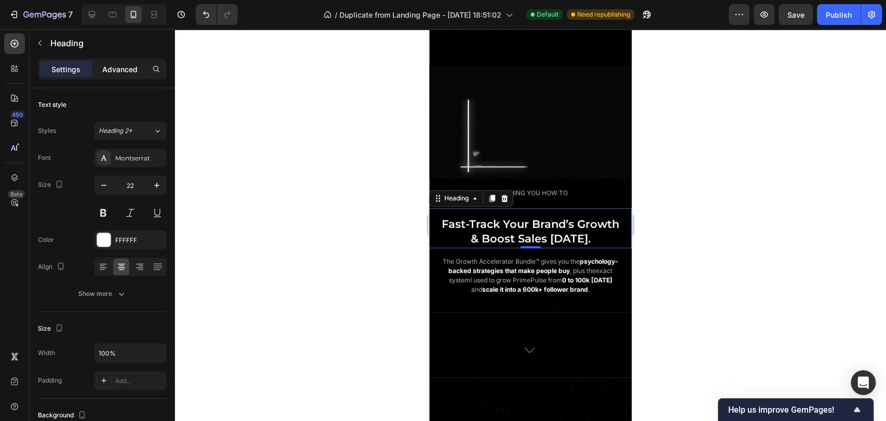
click at [129, 75] on div "Advanced" at bounding box center [120, 69] width 52 height 17
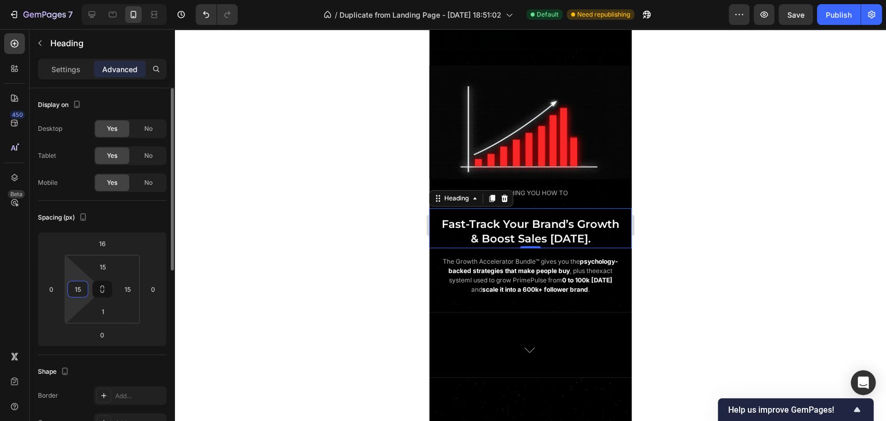
click at [84, 286] on input "15" at bounding box center [78, 289] width 16 height 16
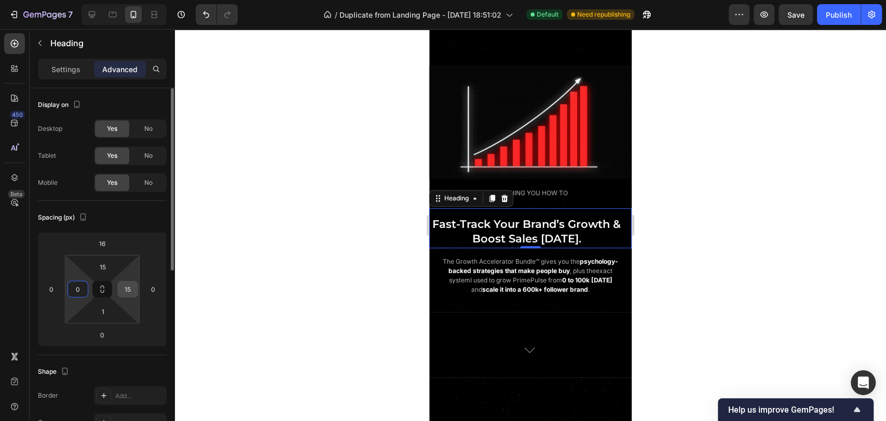
type input "0"
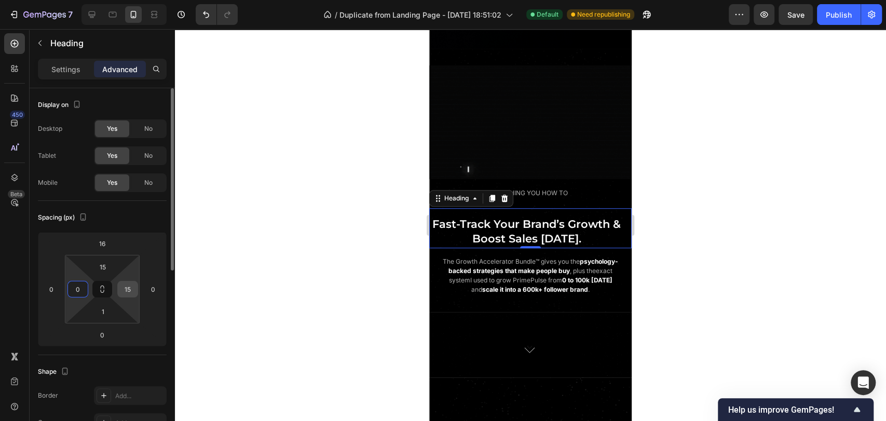
click at [130, 288] on input "15" at bounding box center [128, 289] width 16 height 16
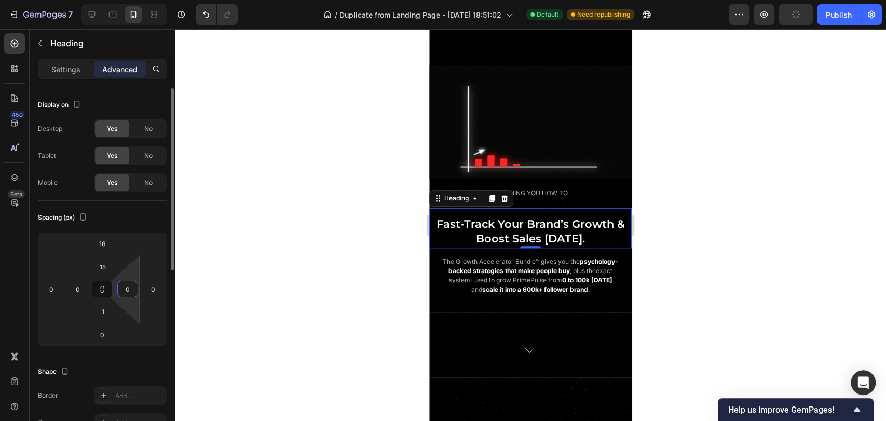
type input "0"
click at [142, 218] on div "Spacing (px)" at bounding box center [102, 217] width 129 height 17
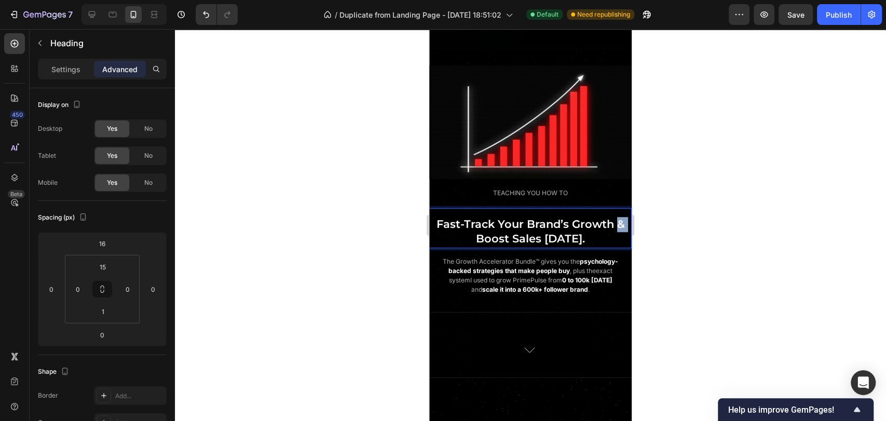
click at [612, 244] on span "Fast-Track Your Brand’s Growth & Boost Sales Today." at bounding box center [531, 232] width 188 height 28
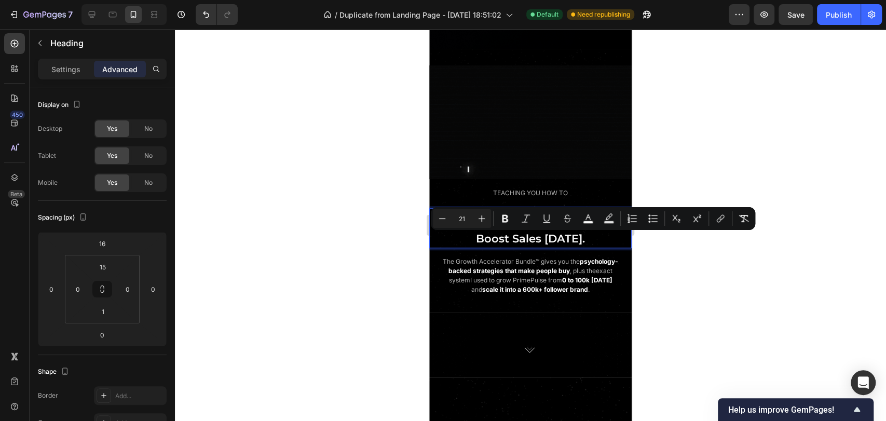
click at [611, 247] on p "Fast-Track Your Brand’s Growth & Boost Sales Today." at bounding box center [530, 232] width 200 height 30
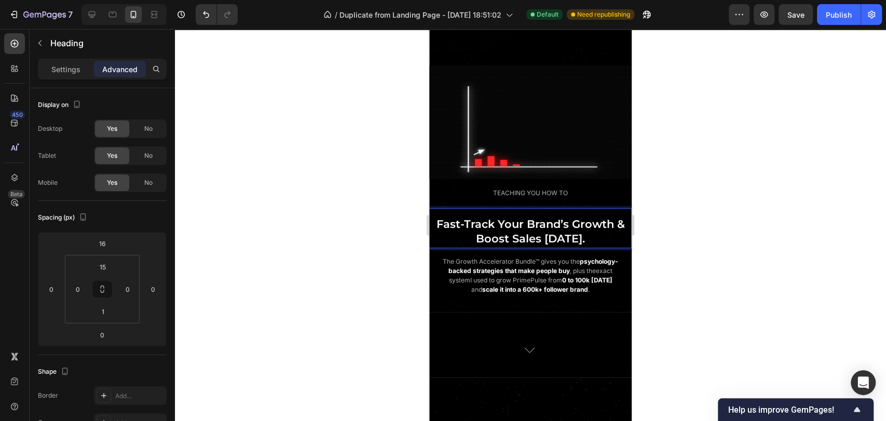
click at [612, 241] on span "Fast-Track Your Brand’s Growth & Boost Sales Today." at bounding box center [531, 232] width 188 height 28
click at [472, 247] on p "Fast-Track Your Brand’s Growth & Boost Sales Today." at bounding box center [530, 232] width 200 height 30
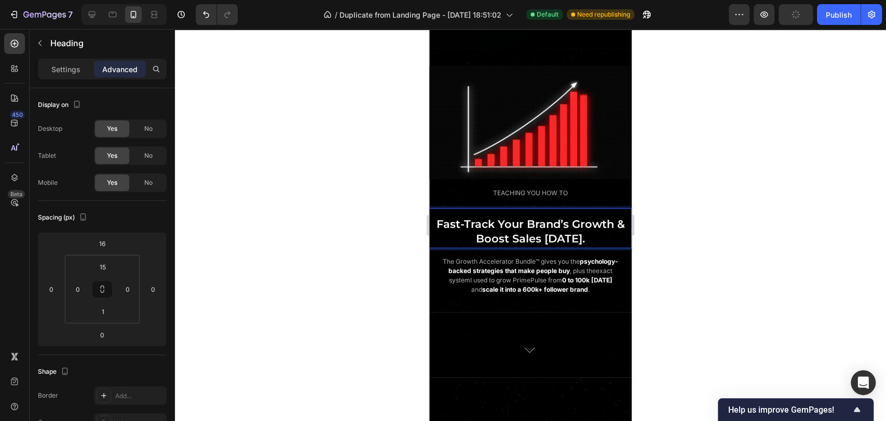
click at [614, 244] on span "Fast-Track Your Brand’s Growth & Boost Sales Today." at bounding box center [531, 232] width 188 height 28
click at [600, 247] on p "Fast-Track Your Brand’s Growth & Boost Sales [DATE]." at bounding box center [530, 232] width 200 height 30
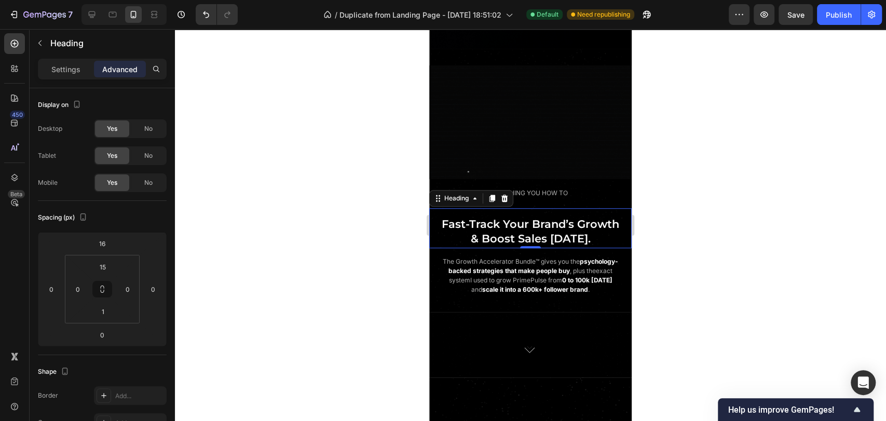
click at [686, 258] on div at bounding box center [530, 225] width 711 height 392
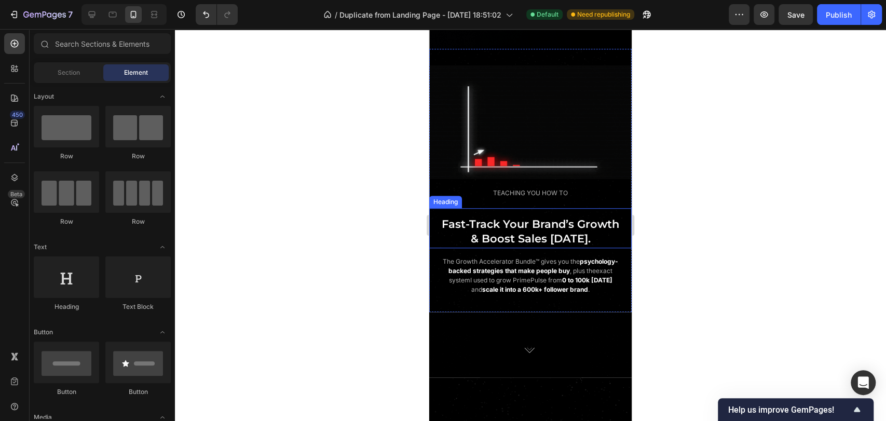
click at [587, 231] on span "Fast-Track Your Brand’s Growth" at bounding box center [531, 224] width 178 height 13
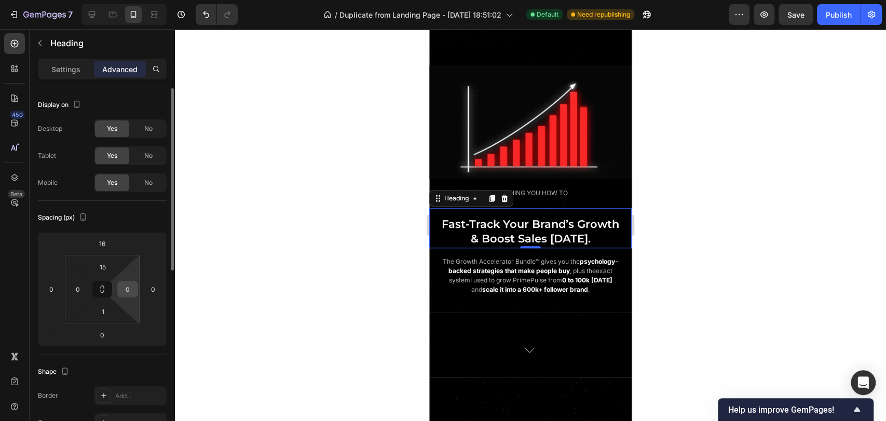
click at [133, 288] on input "0" at bounding box center [128, 289] width 16 height 16
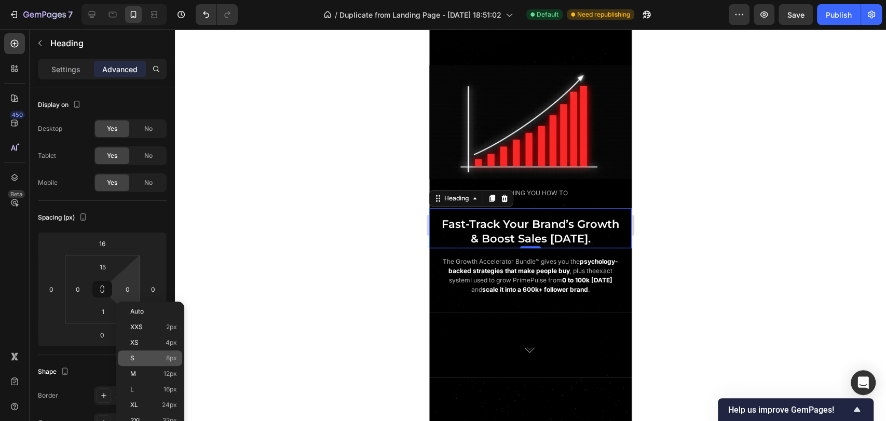
click at [146, 356] on p "S 8px" at bounding box center [153, 358] width 47 height 7
type input "8"
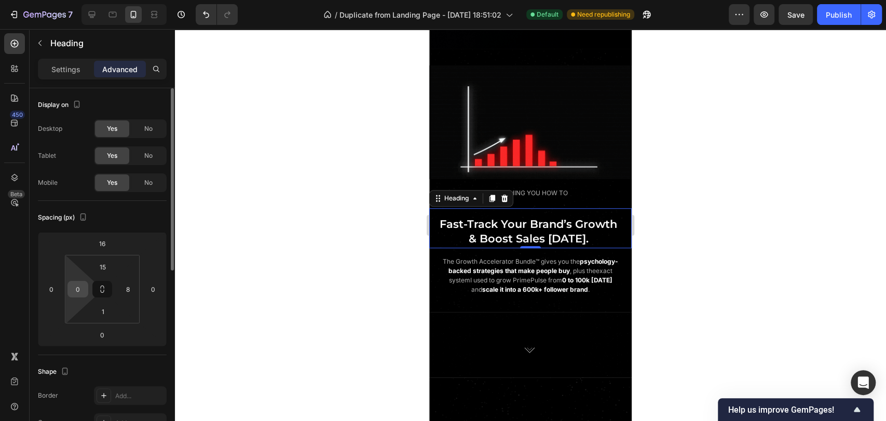
click at [79, 286] on input "0" at bounding box center [78, 289] width 16 height 16
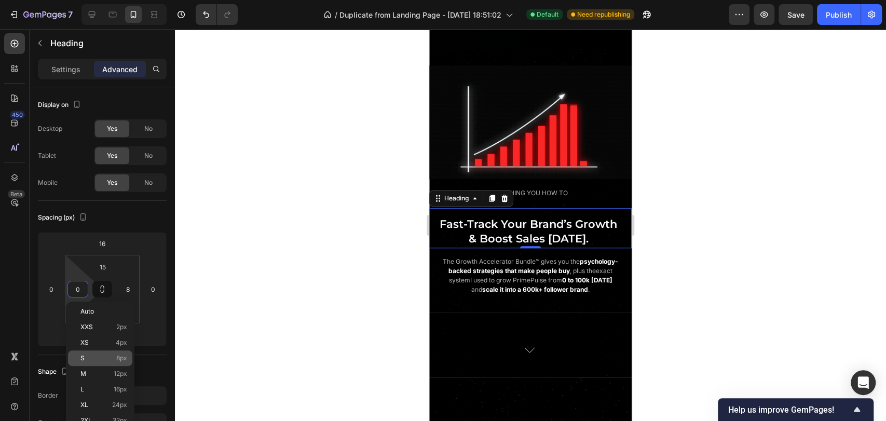
click at [111, 359] on p "S 8px" at bounding box center [103, 358] width 47 height 7
type input "8"
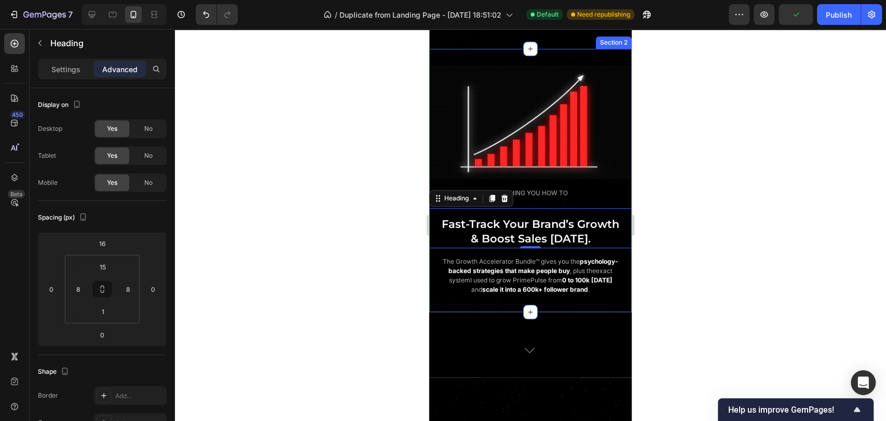
click at [503, 312] on div "Image TEACHING YOU HOW TO Text Block ⁠⁠⁠⁠⁠⁠⁠ Fast-Track Your Brand’s Growth & B…" at bounding box center [530, 180] width 203 height 263
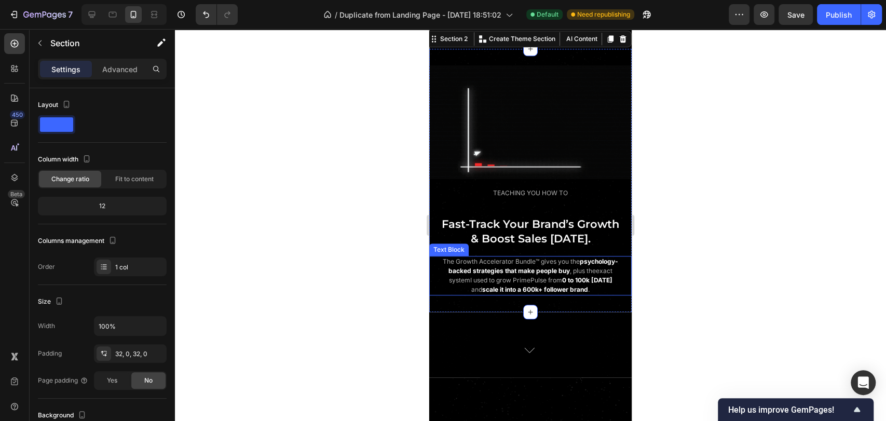
click at [553, 275] on strong "that make people buy" at bounding box center [537, 271] width 65 height 8
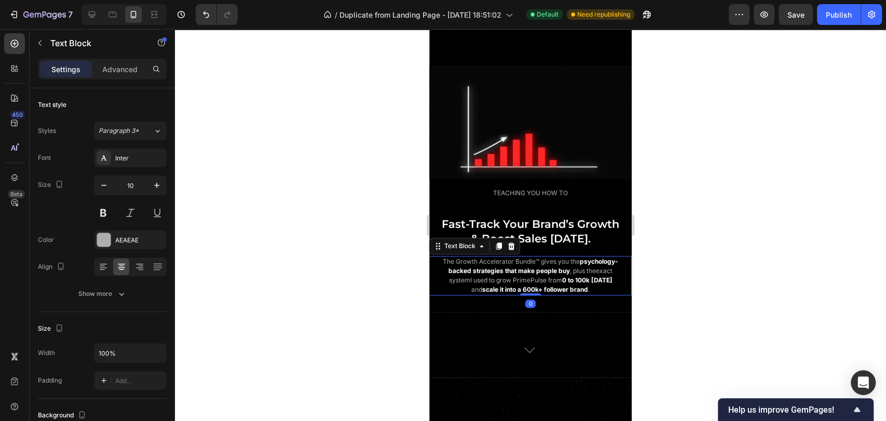
click at [689, 269] on div at bounding box center [530, 225] width 711 height 392
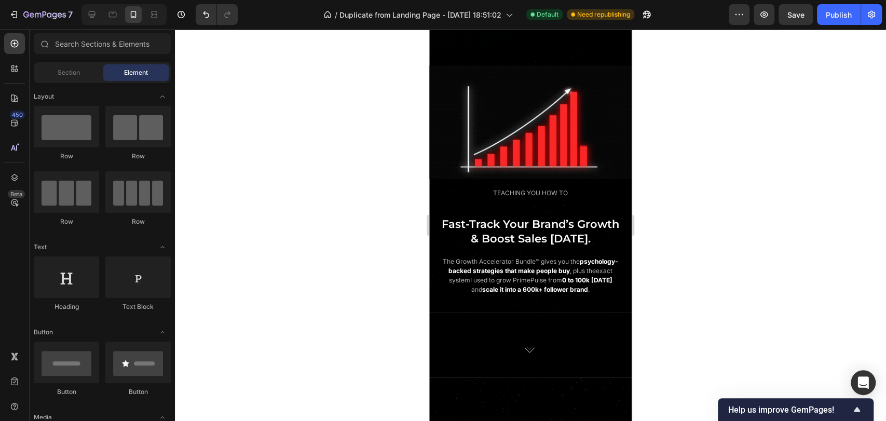
click at [821, 30] on div at bounding box center [530, 225] width 711 height 392
click at [832, 23] on button "Publish" at bounding box center [839, 14] width 44 height 21
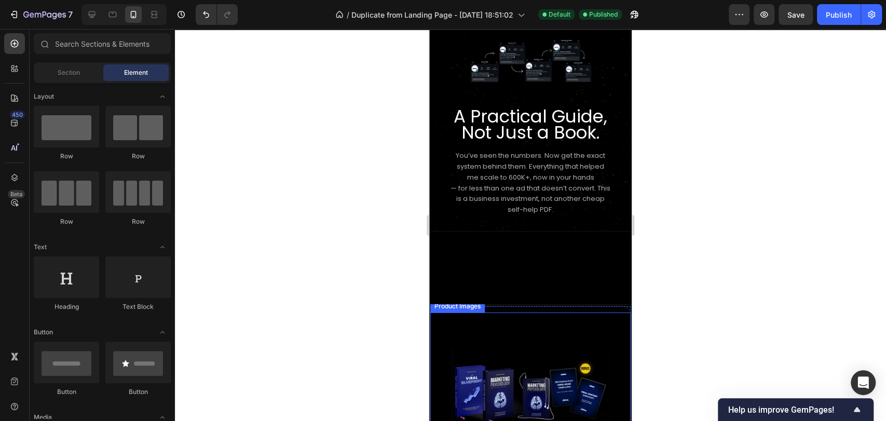
scroll to position [2080, 0]
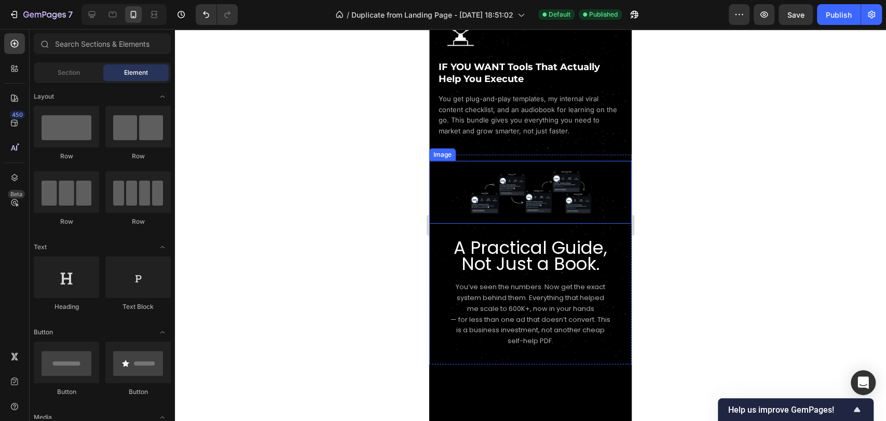
click at [559, 191] on img at bounding box center [531, 189] width 122 height 56
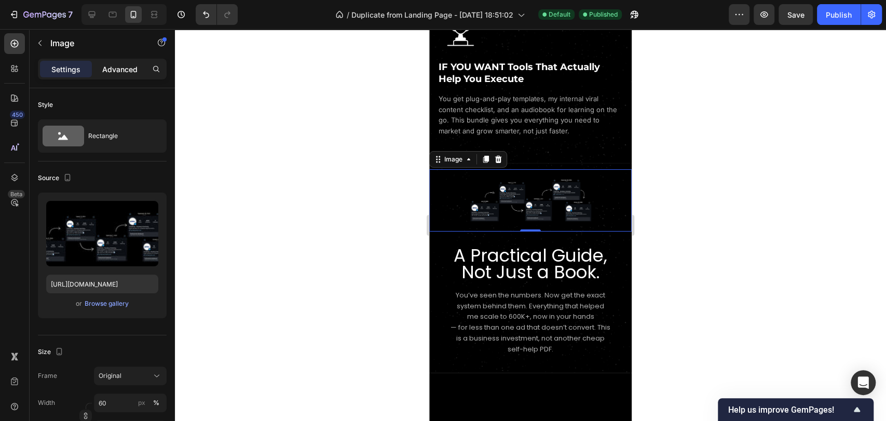
click at [128, 71] on p "Advanced" at bounding box center [119, 69] width 35 height 11
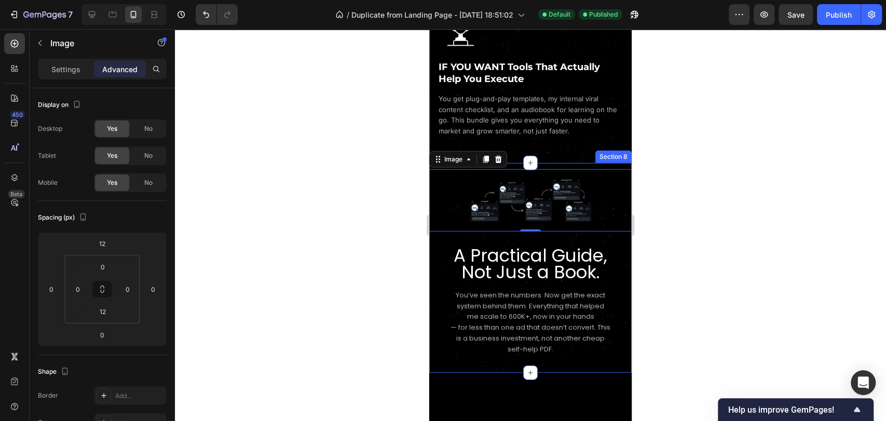
click at [577, 163] on div "Image 0 A Practical Guide, Not Just a Book. Heading You’ve seen the numbers. No…" at bounding box center [530, 259] width 203 height 193
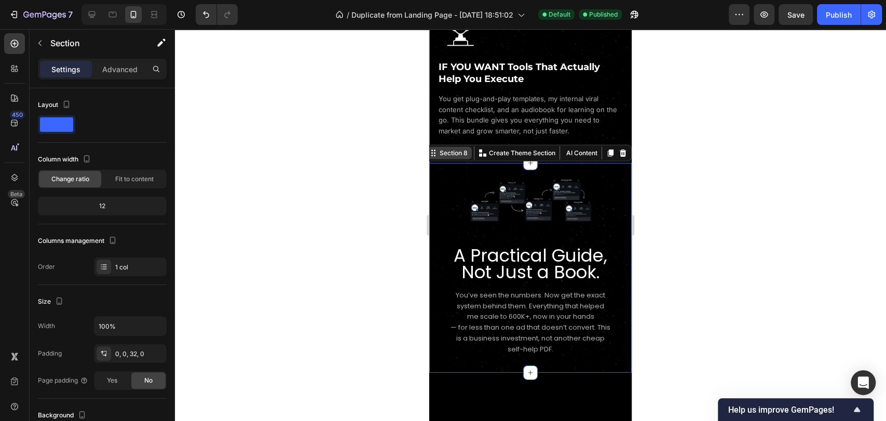
click at [451, 149] on div "Section 8" at bounding box center [454, 153] width 32 height 9
click at [117, 75] on div "Advanced" at bounding box center [120, 69] width 52 height 17
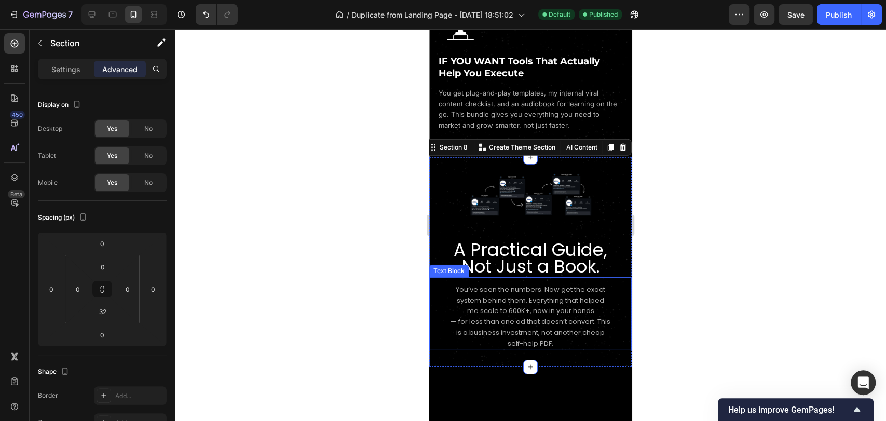
scroll to position [2195, 0]
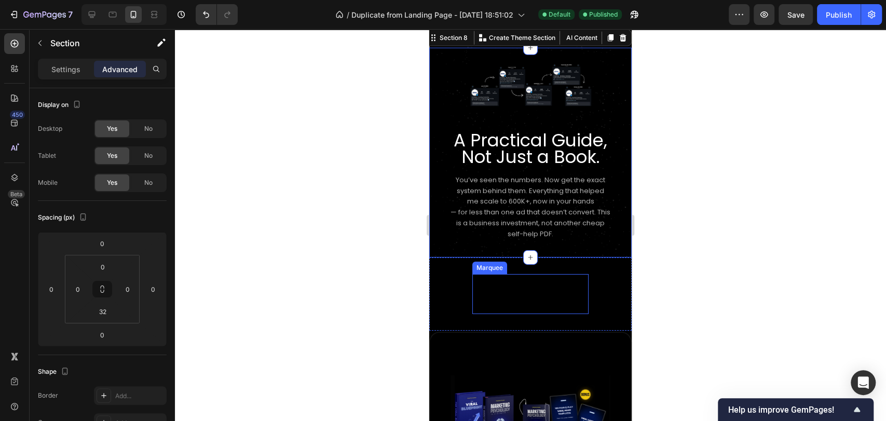
click at [511, 281] on div "A True Practical Guide Text Block Instant Access Text Block One-Time Payment Te…" at bounding box center [531, 294] width 116 height 40
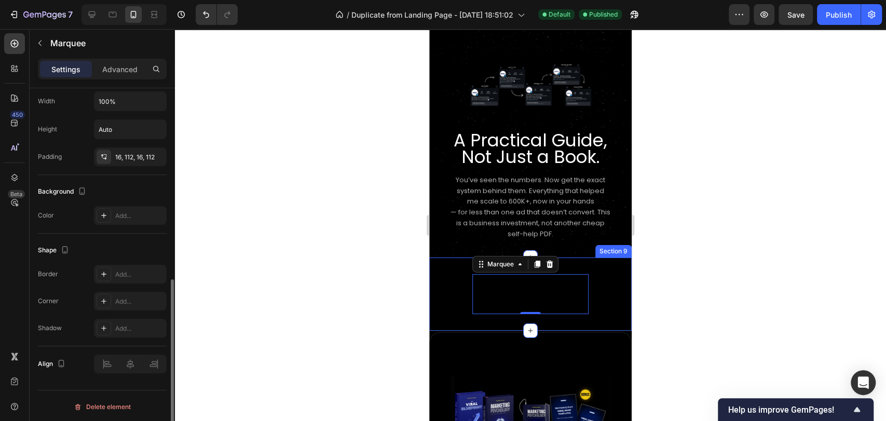
scroll to position [404, 0]
click at [538, 285] on div "A True Practical Guide Text Block Instant Access Text Block One-Time Payment Te…" at bounding box center [531, 294] width 116 height 40
click at [518, 284] on div "A True Practical Guide Text Block Instant Access Text Block One-Time Payment Te…" at bounding box center [531, 294] width 116 height 40
click at [505, 286] on div "A True Practical Guide Text Block Instant Access Text Block One-Time Payment Te…" at bounding box center [531, 294] width 116 height 40
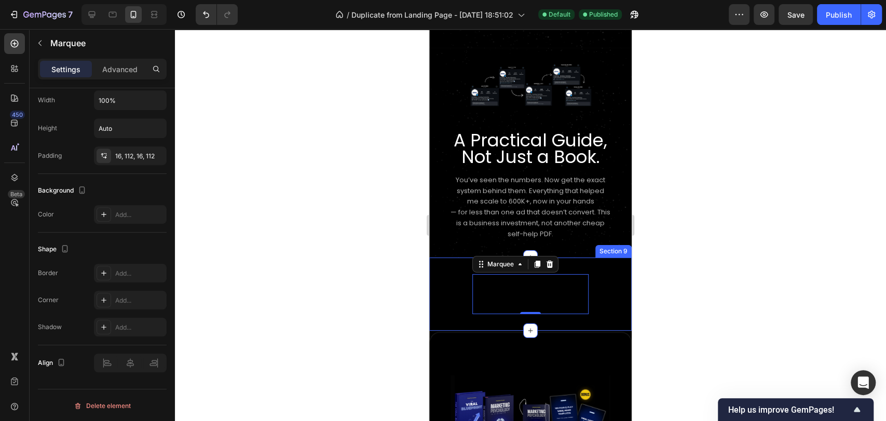
click at [461, 282] on div "A True Practical Guide Text Block Instant Access Text Block One-Time Payment Te…" at bounding box center [530, 294] width 203 height 73
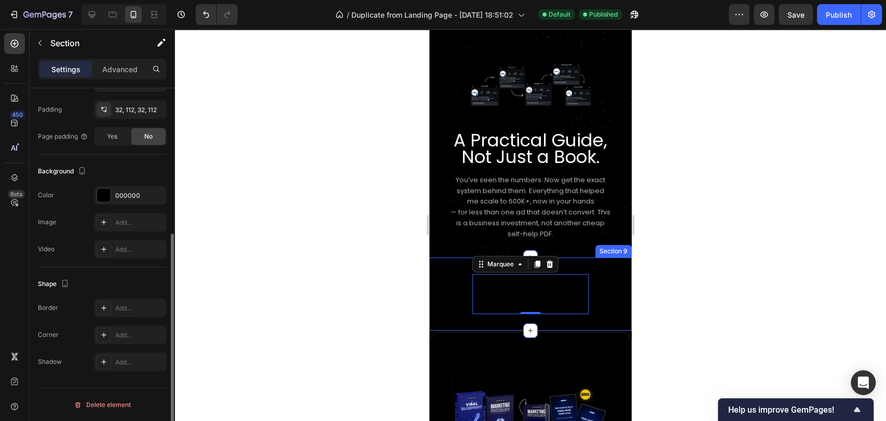
scroll to position [0, 0]
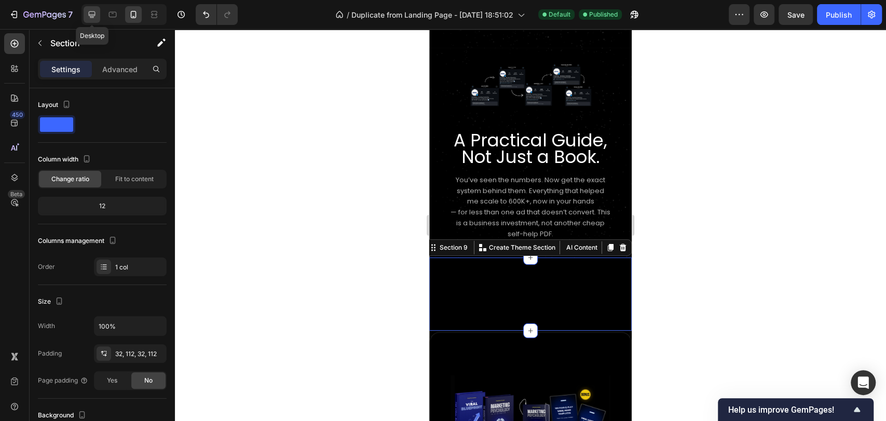
click at [96, 16] on icon at bounding box center [92, 14] width 10 height 10
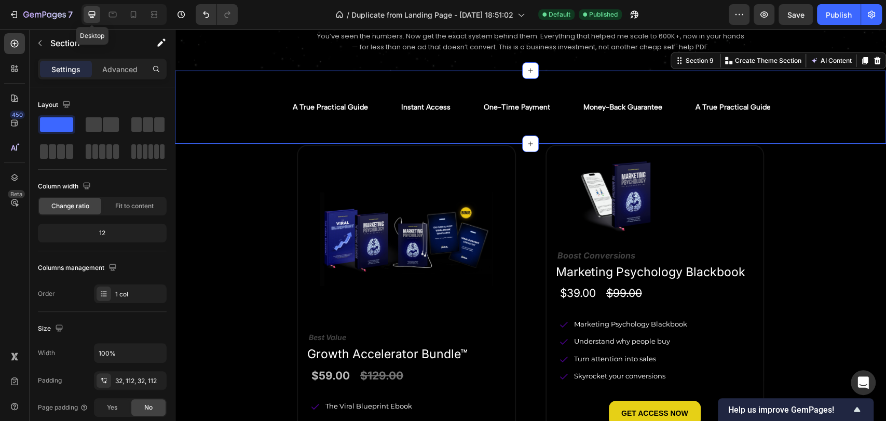
scroll to position [2218, 0]
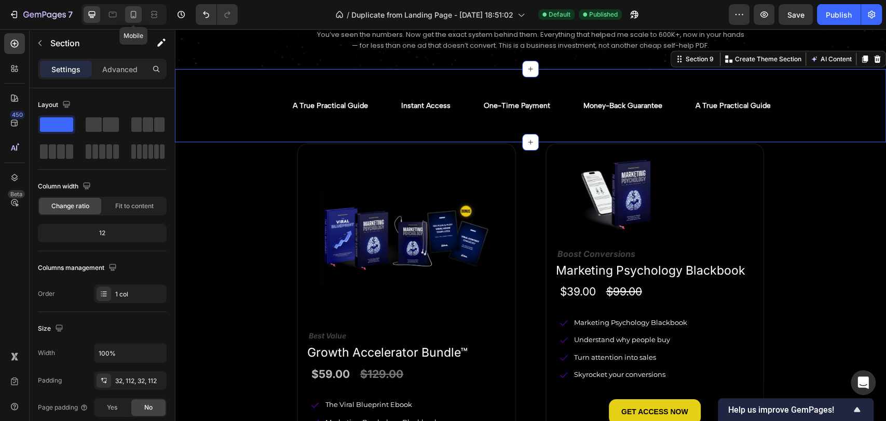
click at [132, 18] on icon at bounding box center [134, 14] width 6 height 7
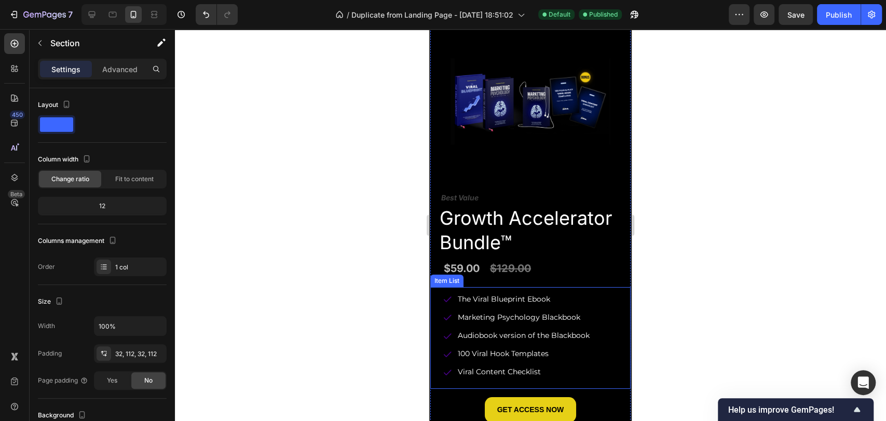
scroll to position [2410, 0]
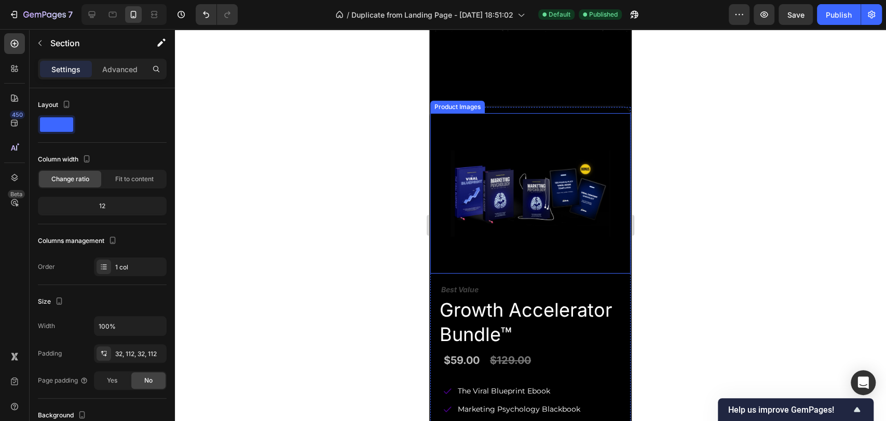
click at [568, 203] on img at bounding box center [531, 193] width 160 height 160
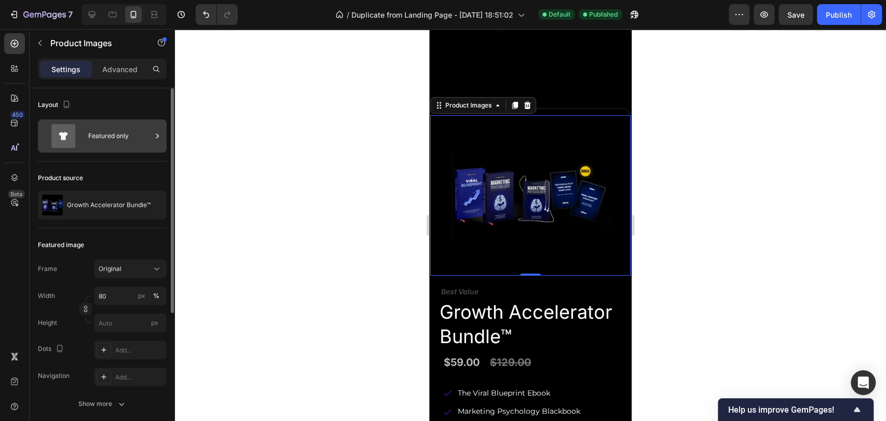
click at [112, 144] on div "Featured only" at bounding box center [119, 136] width 63 height 24
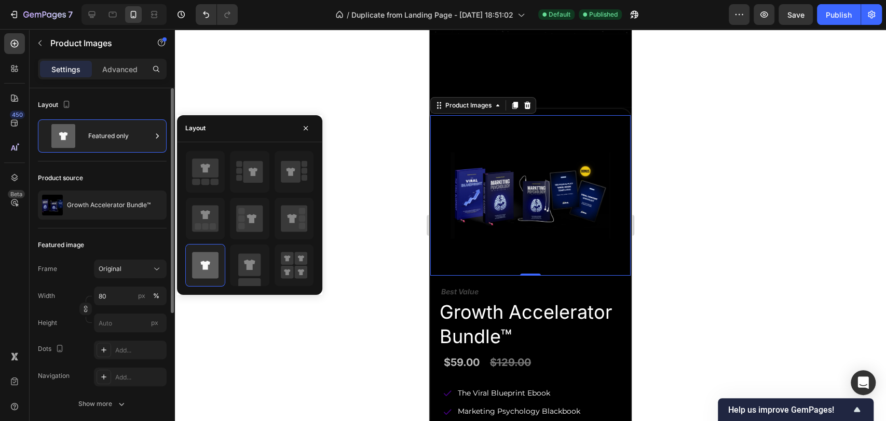
click at [118, 169] on div "Product source Growth Accelerator Bundle™" at bounding box center [102, 194] width 129 height 67
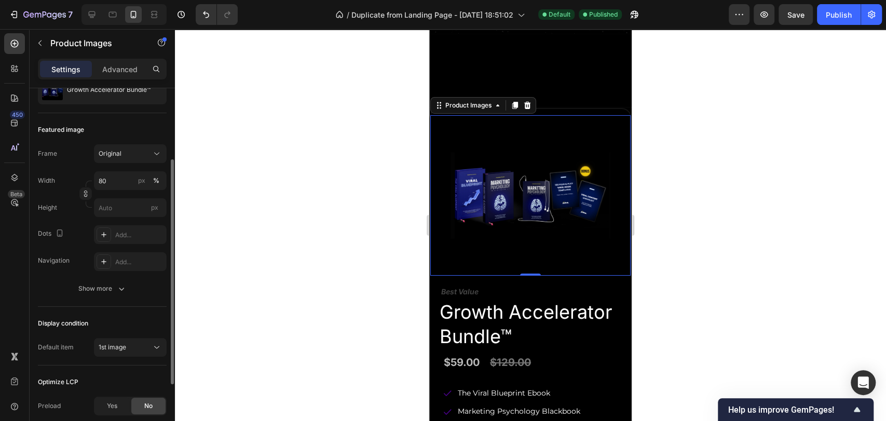
scroll to position [0, 0]
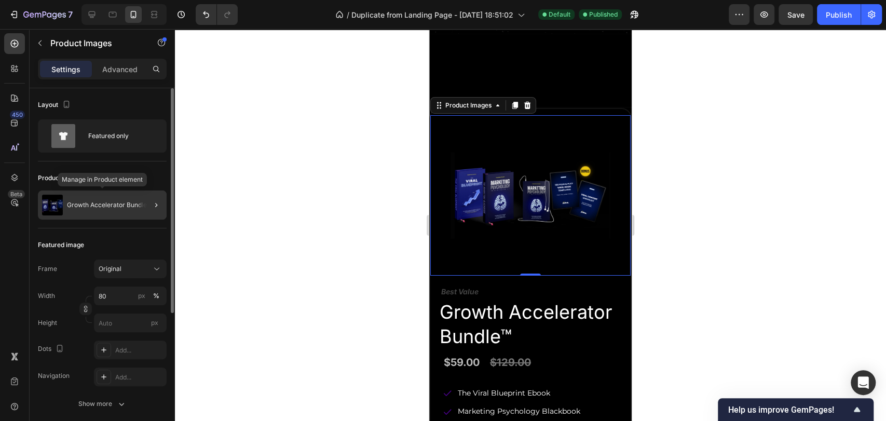
click at [77, 200] on div "Growth Accelerator Bundle™" at bounding box center [102, 205] width 129 height 29
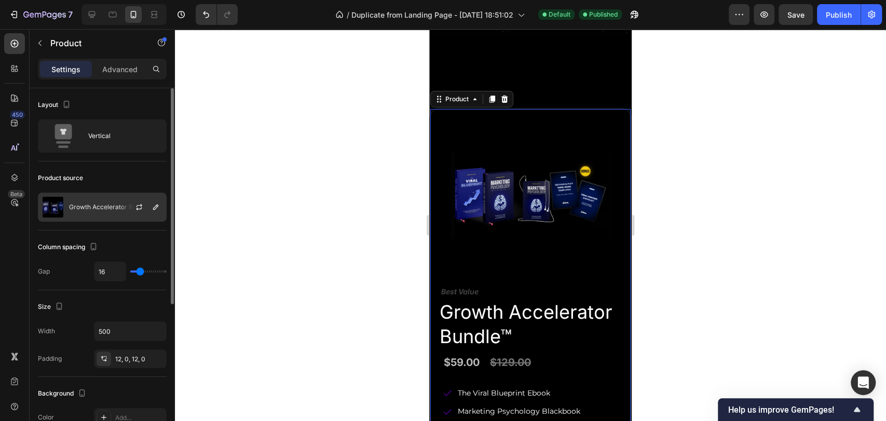
click at [79, 217] on div "Growth Accelerator Bundle™" at bounding box center [102, 207] width 129 height 29
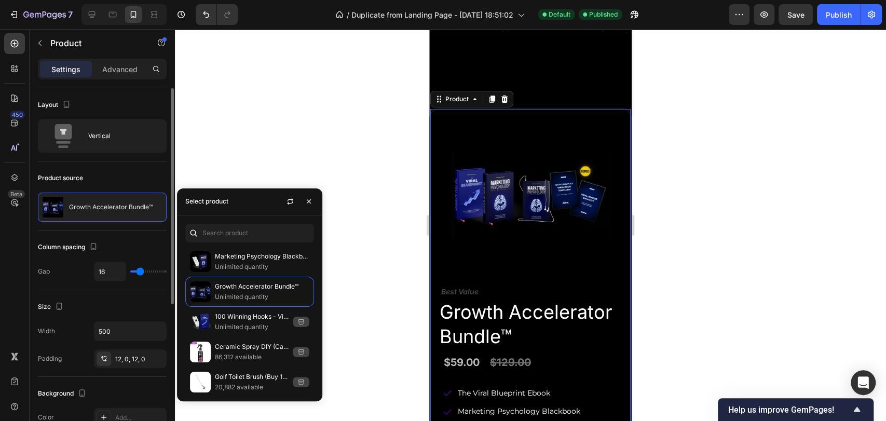
click at [82, 233] on div "Column spacing Gap 16" at bounding box center [102, 261] width 129 height 60
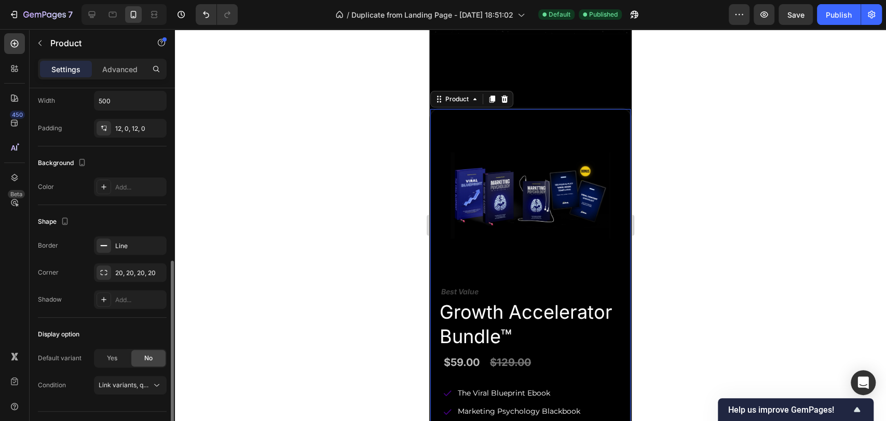
scroll to position [253, 0]
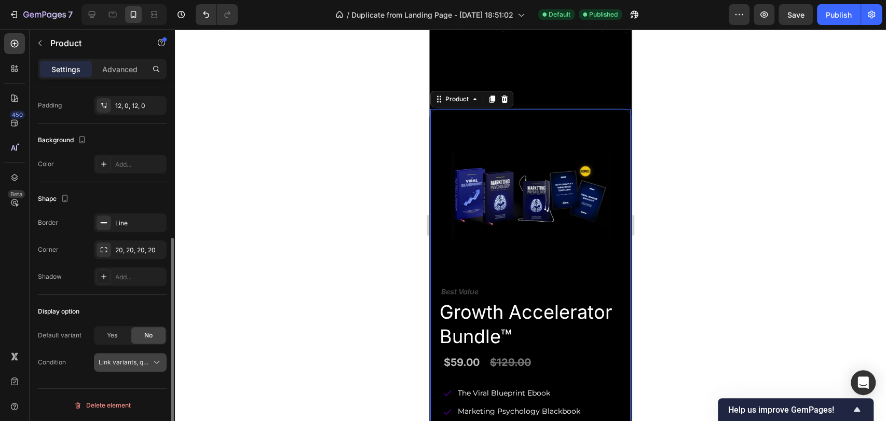
click at [102, 363] on span "Link variants, quantity <br> between same products" at bounding box center [175, 362] width 153 height 8
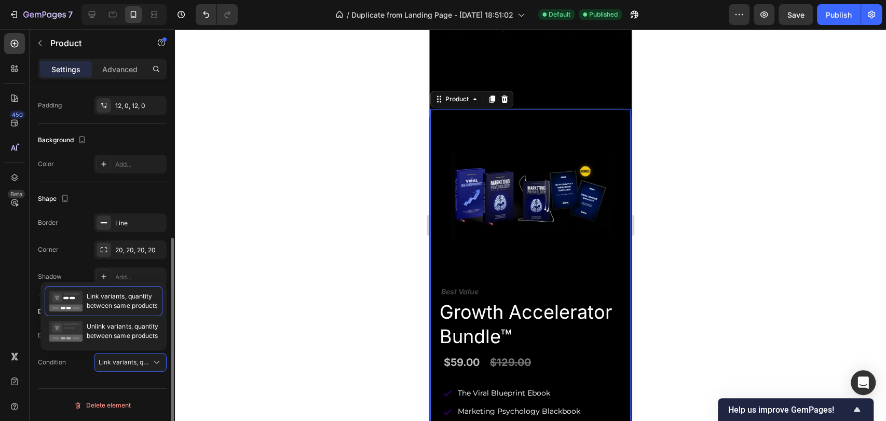
click at [84, 366] on div "Condition Link variants, quantity <br> between same products" at bounding box center [102, 362] width 129 height 19
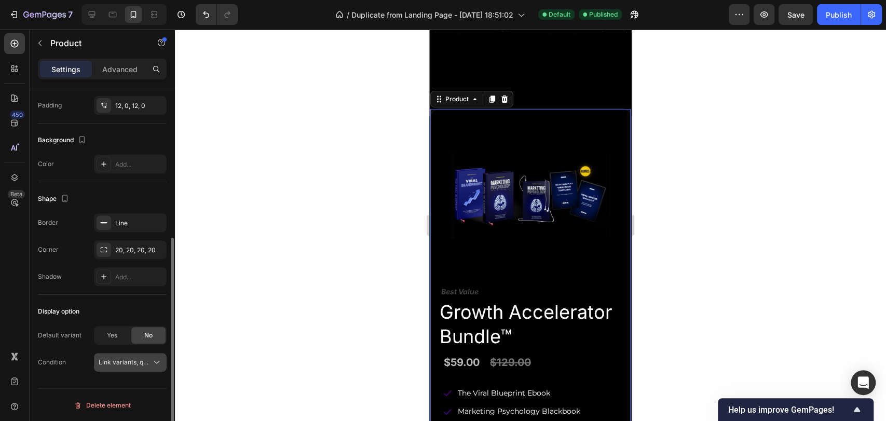
click at [104, 363] on span "Link variants, quantity <br> between same products" at bounding box center [175, 362] width 153 height 8
click at [71, 365] on div "Condition Link variants, quantity <br> between same products" at bounding box center [102, 362] width 129 height 19
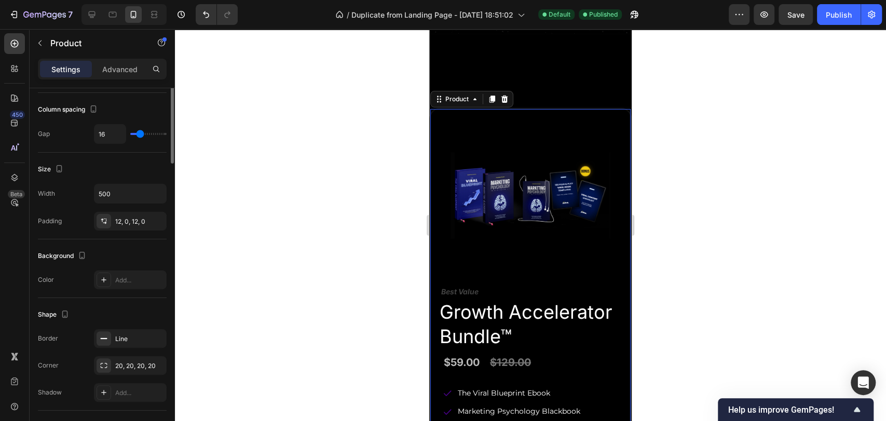
scroll to position [0, 0]
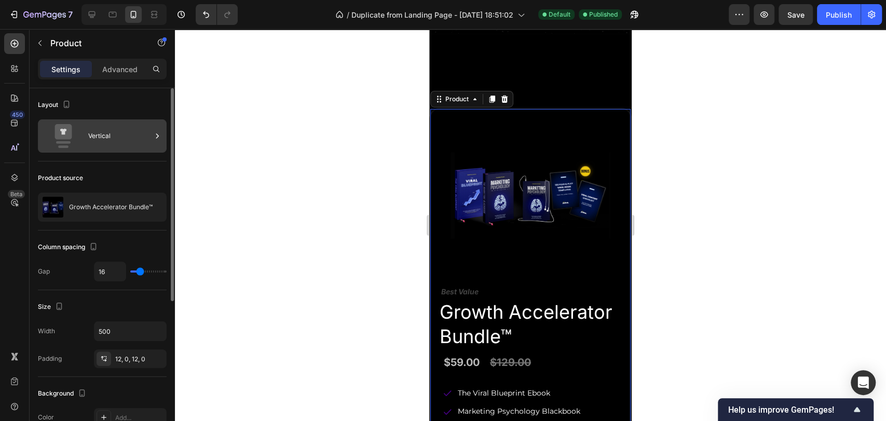
click at [73, 136] on icon at bounding box center [64, 136] width 42 height 24
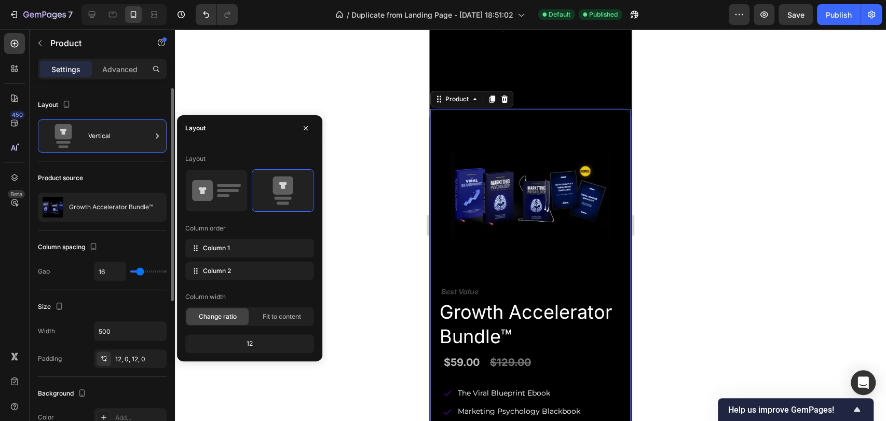
click at [95, 178] on div "Product source" at bounding box center [102, 178] width 129 height 17
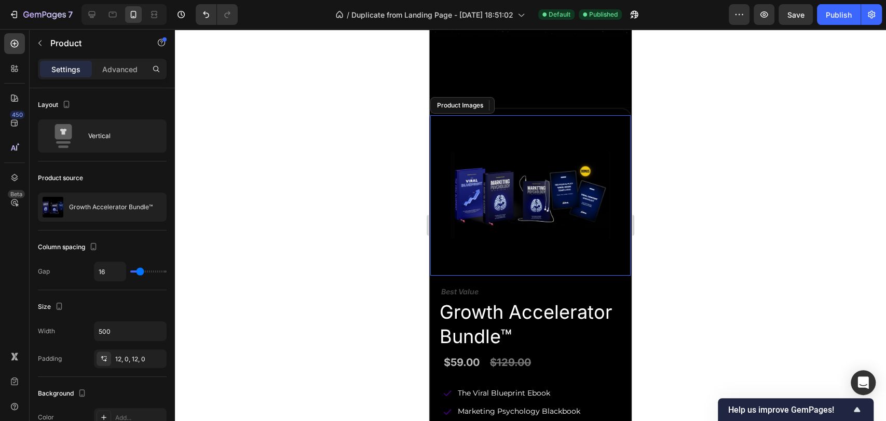
click at [538, 208] on img at bounding box center [531, 195] width 160 height 160
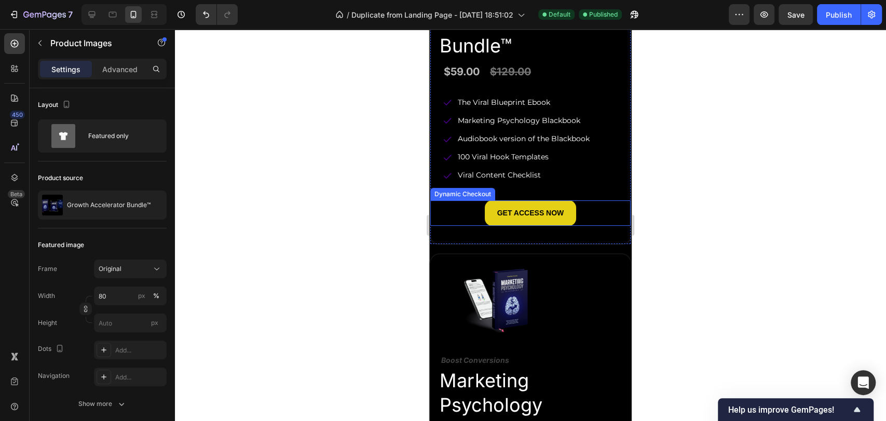
scroll to position [2814, 0]
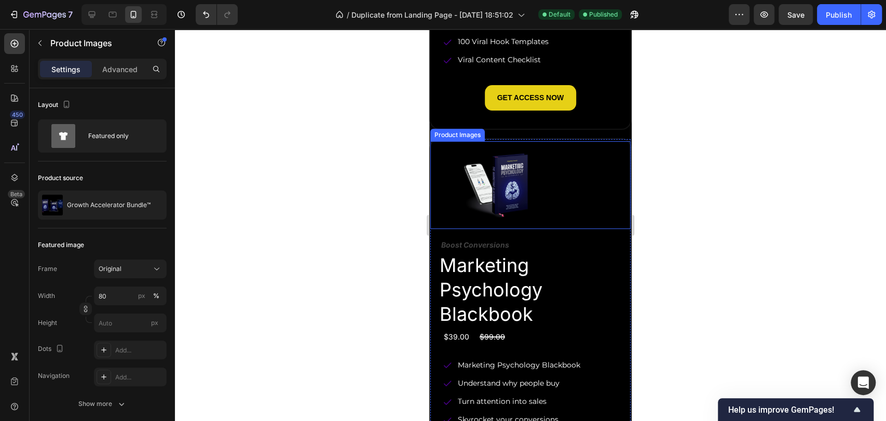
click at [500, 184] on img at bounding box center [499, 185] width 88 height 88
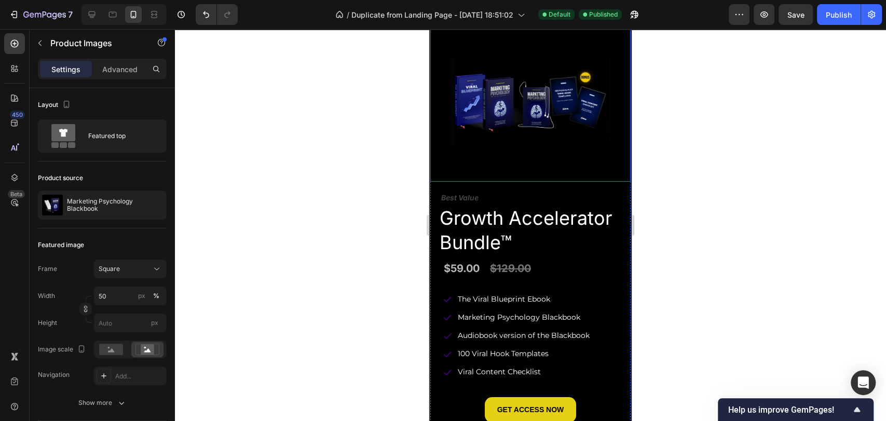
scroll to position [2353, 0]
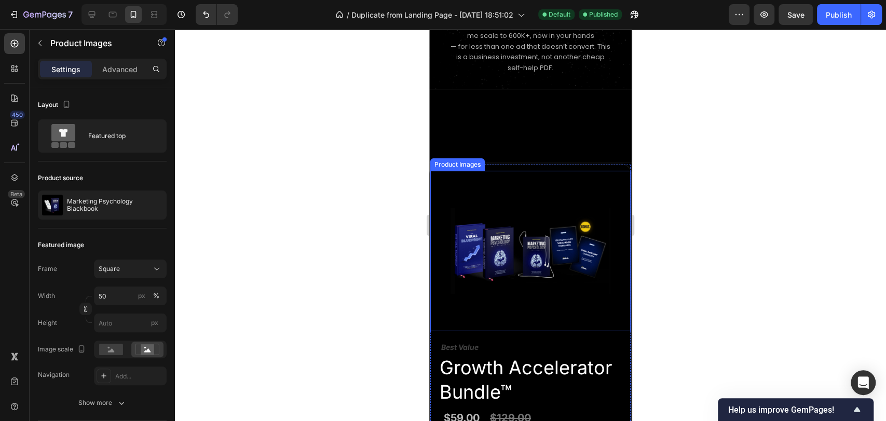
click at [519, 221] on img at bounding box center [531, 251] width 160 height 160
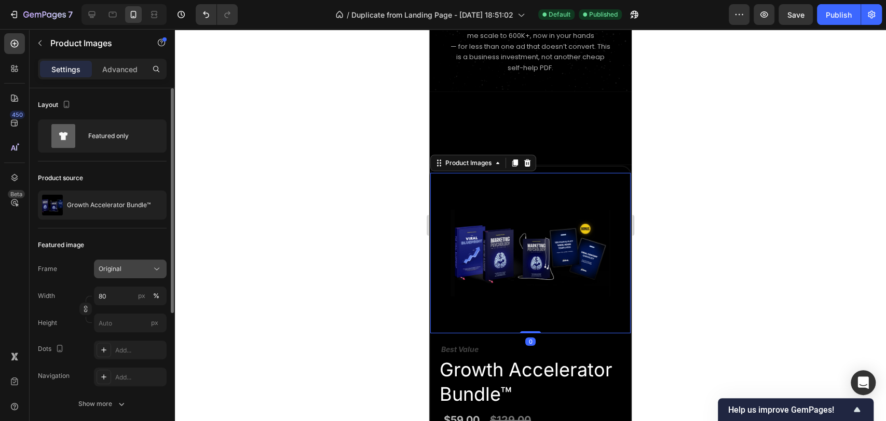
click at [95, 265] on button "Original" at bounding box center [130, 269] width 73 height 19
click at [102, 250] on div "Featured image" at bounding box center [102, 245] width 129 height 17
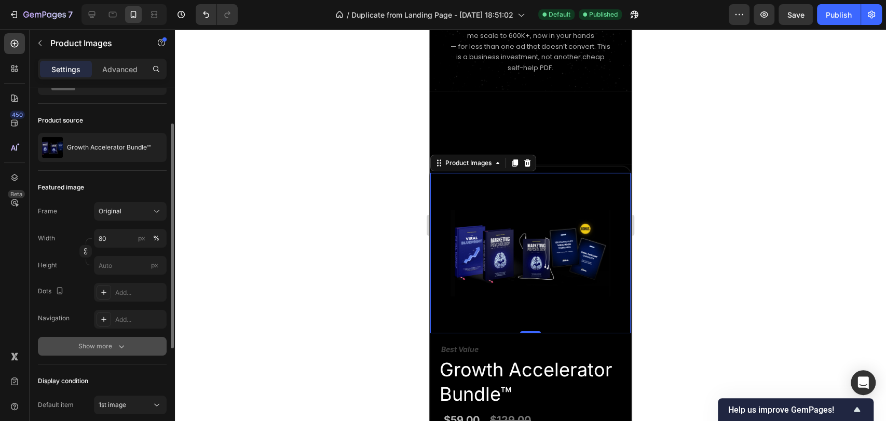
click at [87, 353] on button "Show more" at bounding box center [102, 346] width 129 height 19
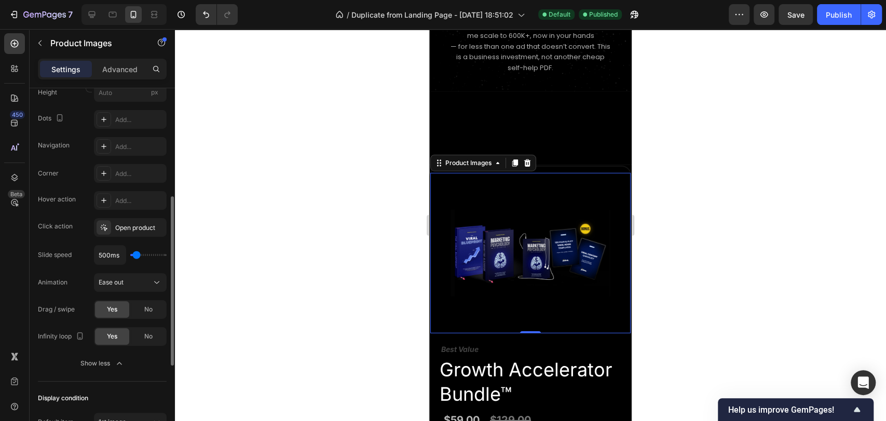
scroll to position [346, 0]
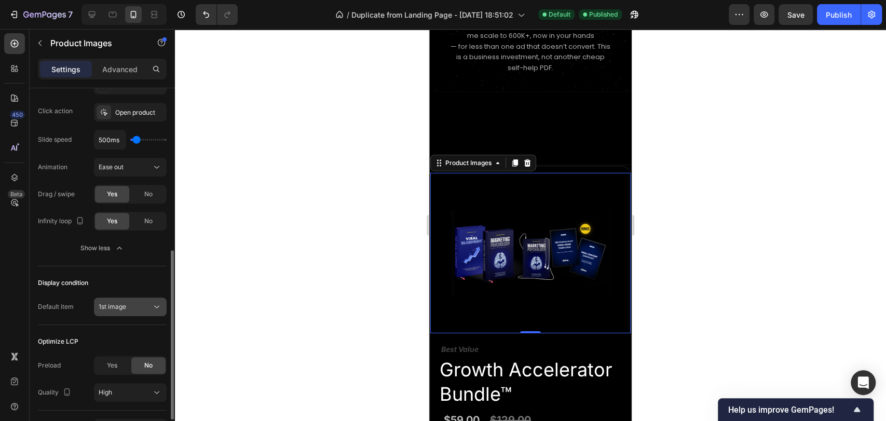
click at [108, 310] on span "1st image" at bounding box center [113, 306] width 28 height 9
click at [116, 276] on div "Display condition" at bounding box center [102, 283] width 129 height 17
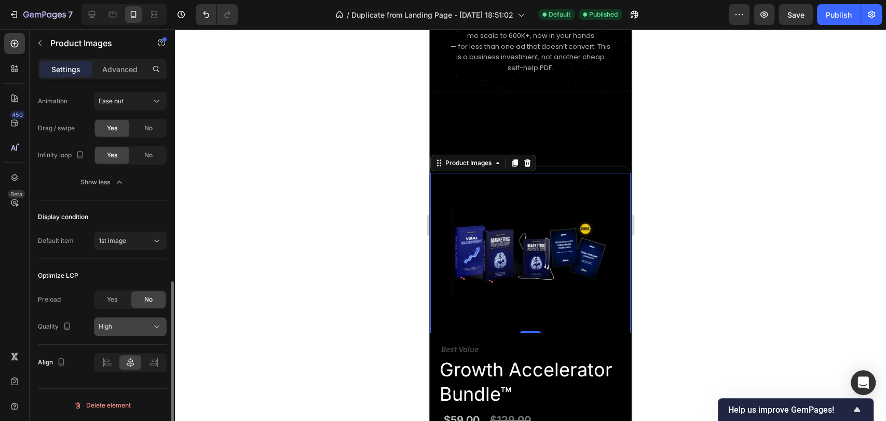
click at [100, 331] on button "High" at bounding box center [130, 326] width 73 height 19
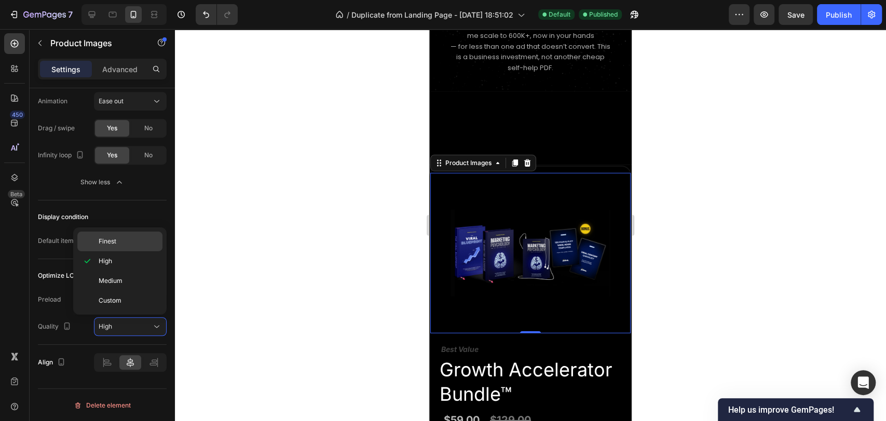
click at [115, 241] on span "Finest" at bounding box center [108, 241] width 18 height 9
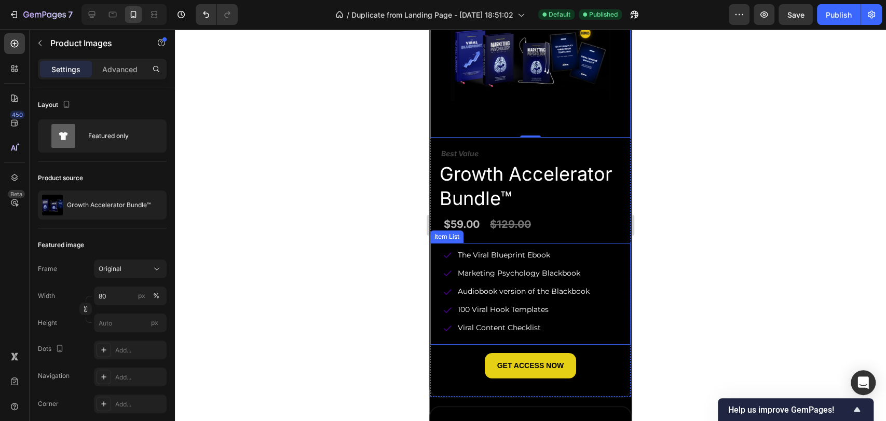
scroll to position [2526, 0]
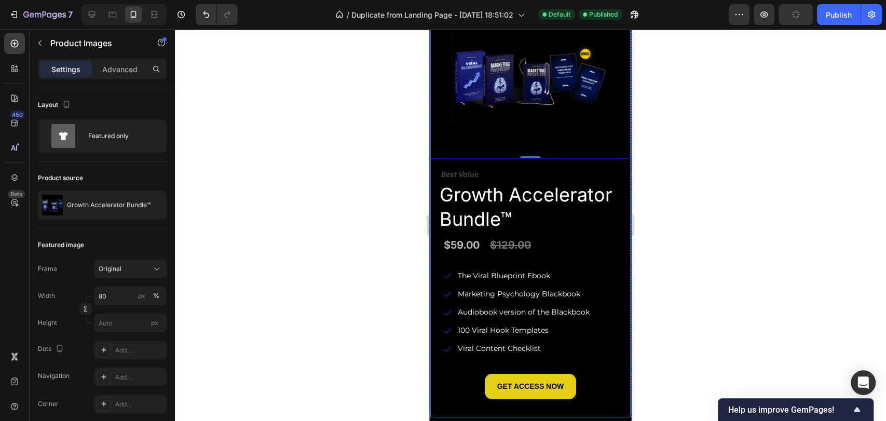
click at [617, 156] on div "Product Images 0 Best Value Text Block Growth Accelerator Bundle™ Product Title…" at bounding box center [530, 205] width 203 height 428
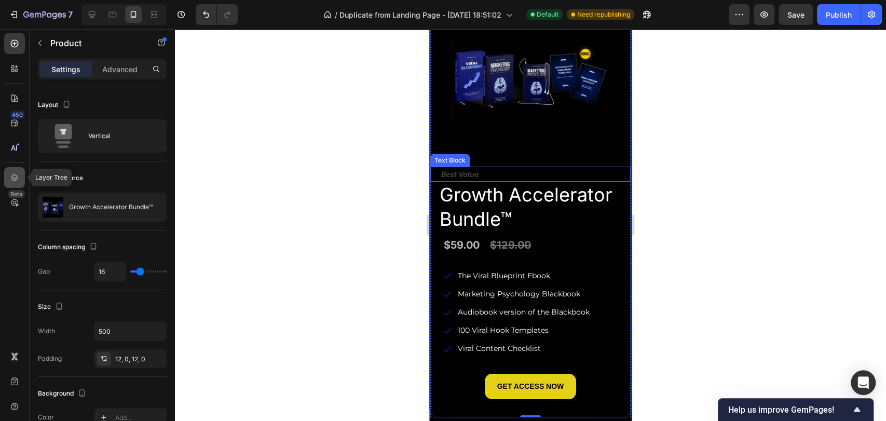
click at [17, 178] on icon at bounding box center [14, 177] width 10 height 10
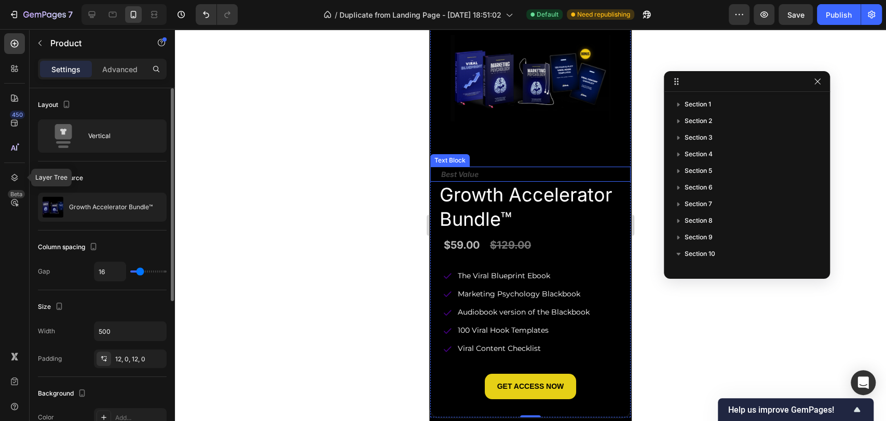
scroll to position [128, 0]
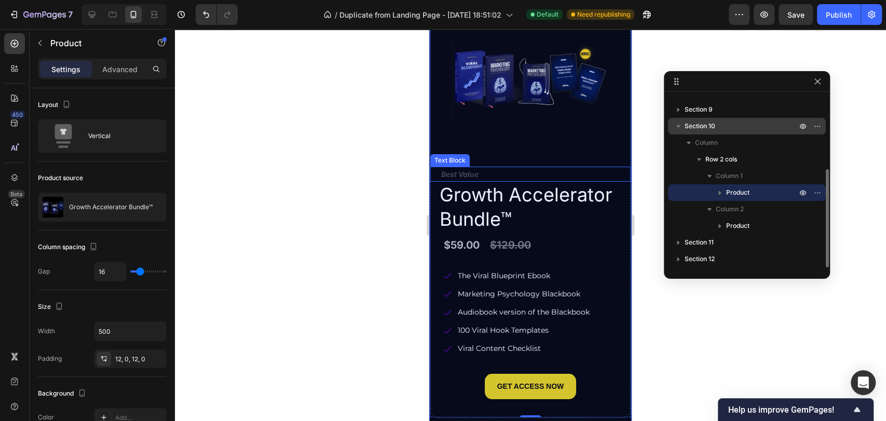
click at [719, 130] on p "Section 10" at bounding box center [742, 126] width 114 height 10
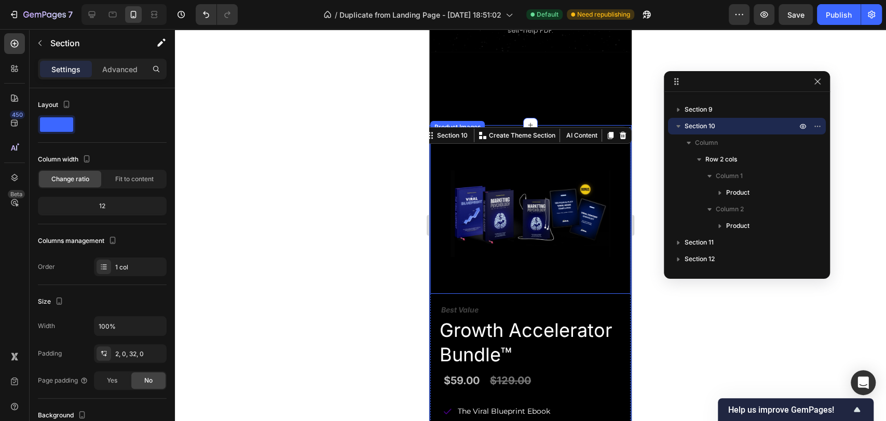
scroll to position [2392, 0]
click at [128, 74] on p "Advanced" at bounding box center [119, 69] width 35 height 11
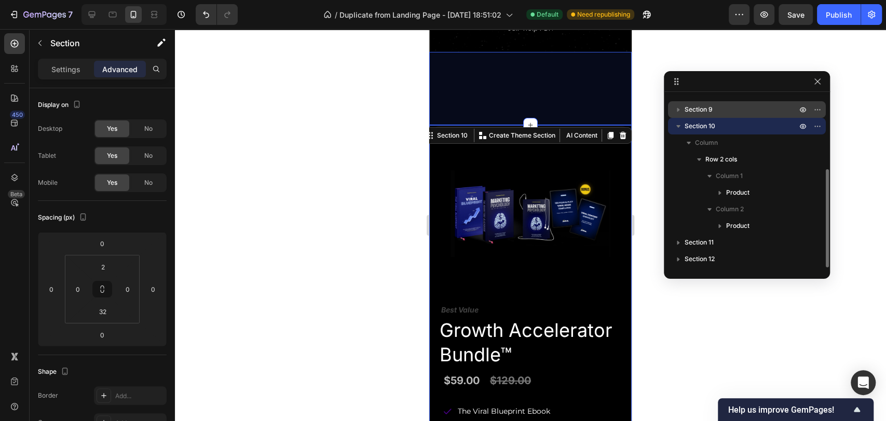
click at [727, 109] on p "Section 9" at bounding box center [742, 109] width 114 height 10
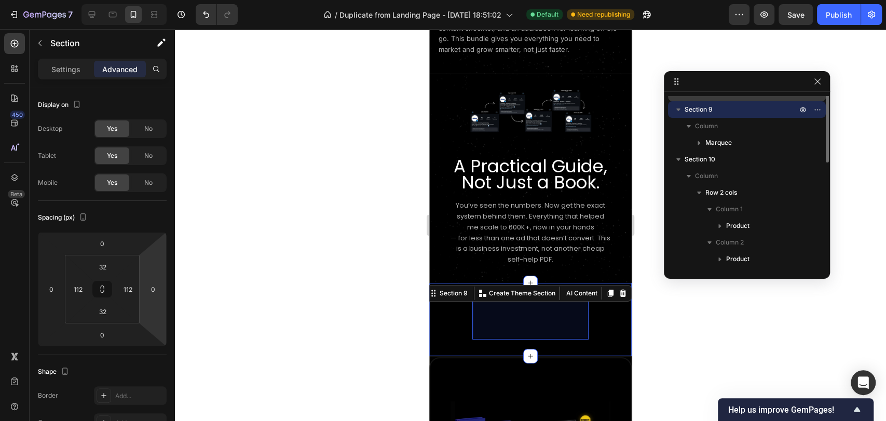
scroll to position [70, 0]
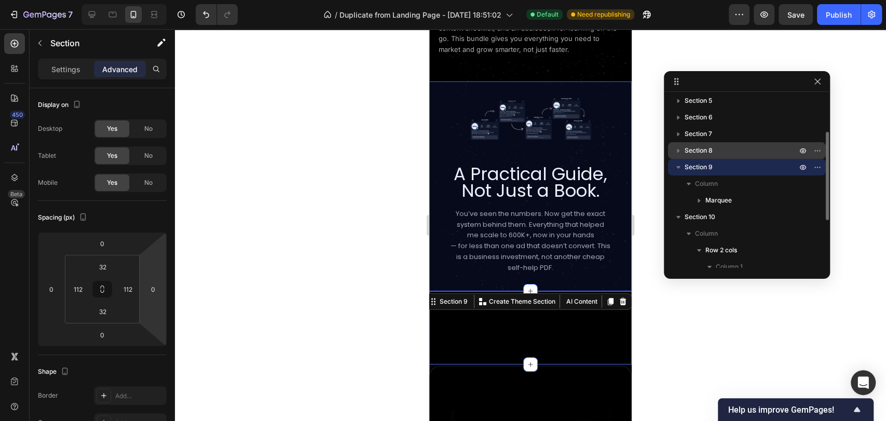
click at [727, 147] on p "Section 8" at bounding box center [742, 150] width 114 height 10
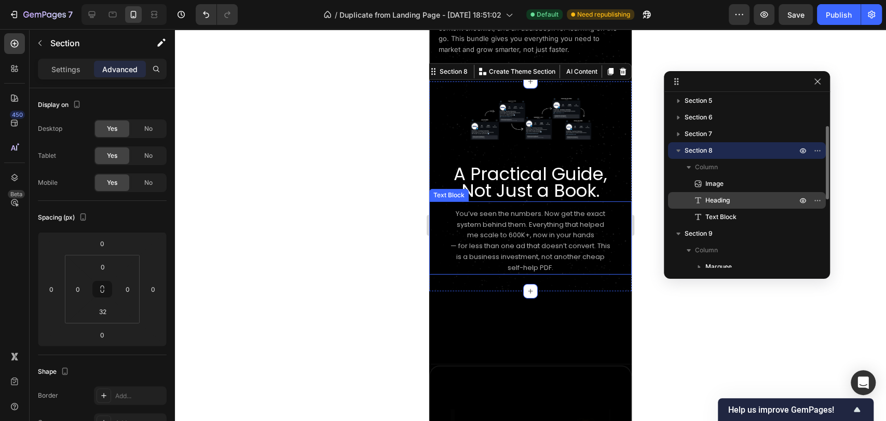
scroll to position [128, 0]
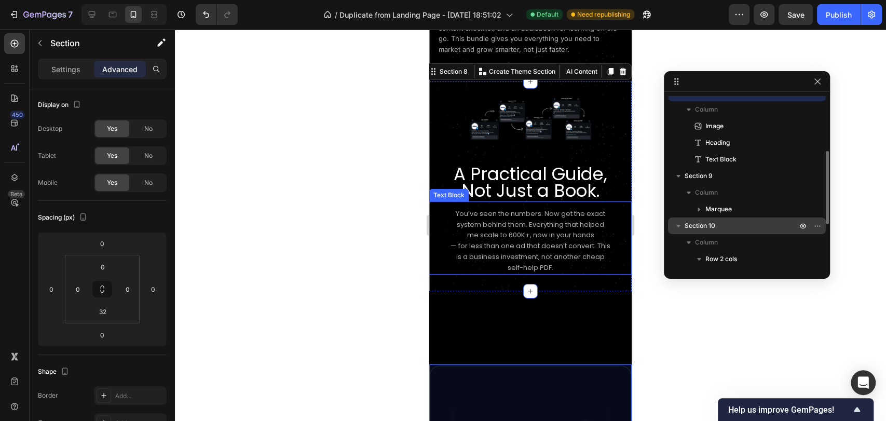
click at [719, 230] on p "Section 10" at bounding box center [742, 226] width 114 height 10
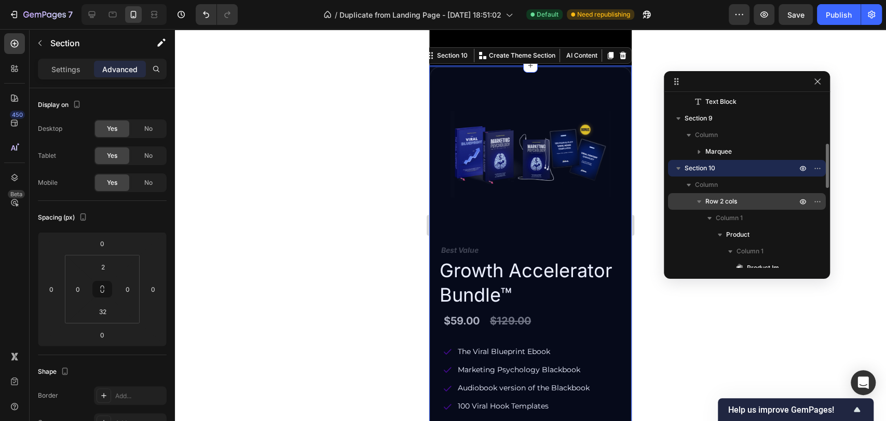
scroll to position [243, 0]
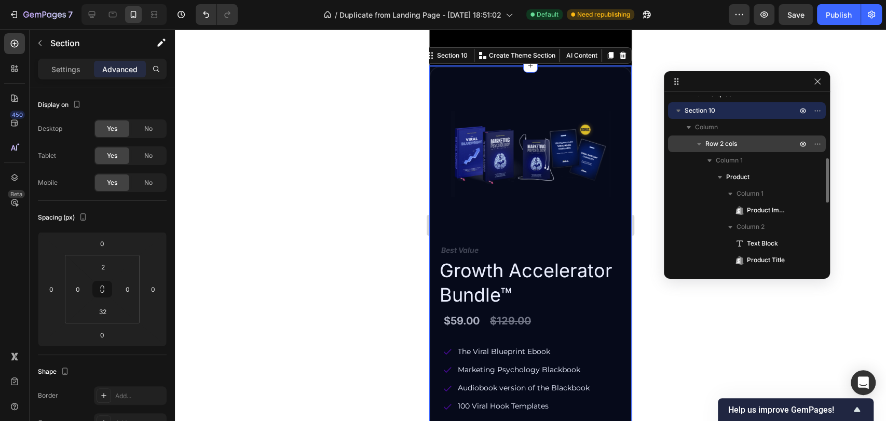
click at [737, 141] on span "Row 2 cols" at bounding box center [722, 144] width 32 height 10
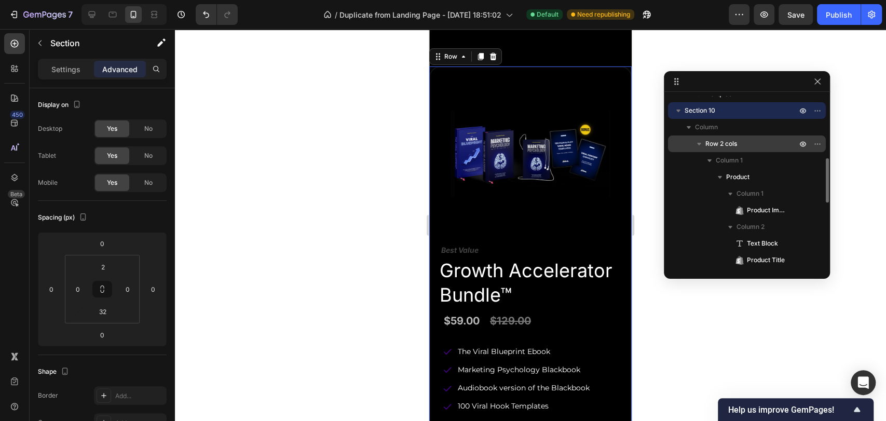
scroll to position [2451, 0]
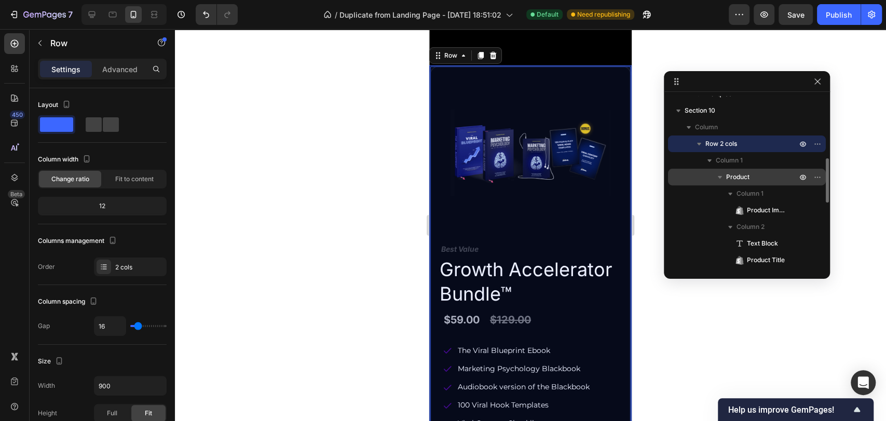
click at [752, 180] on p "Product" at bounding box center [762, 177] width 73 height 10
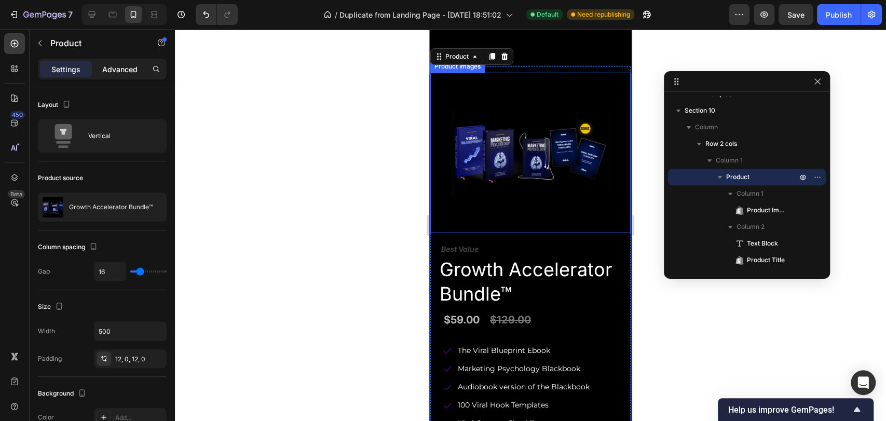
click at [116, 75] on div "Advanced" at bounding box center [120, 69] width 52 height 17
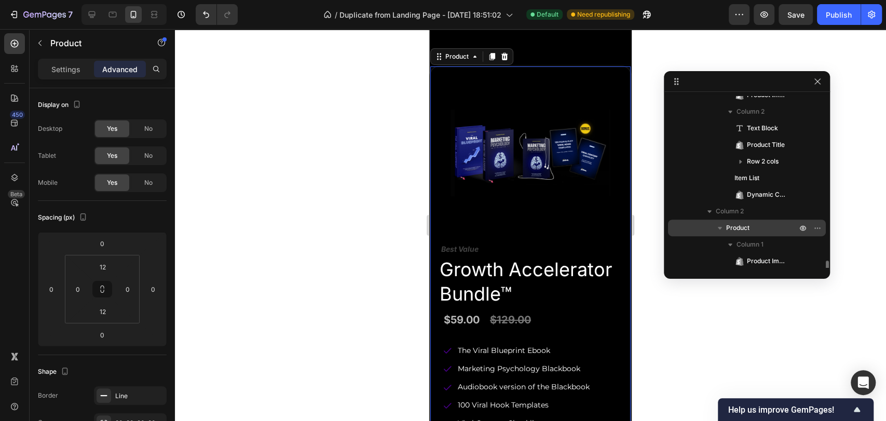
scroll to position [416, 0]
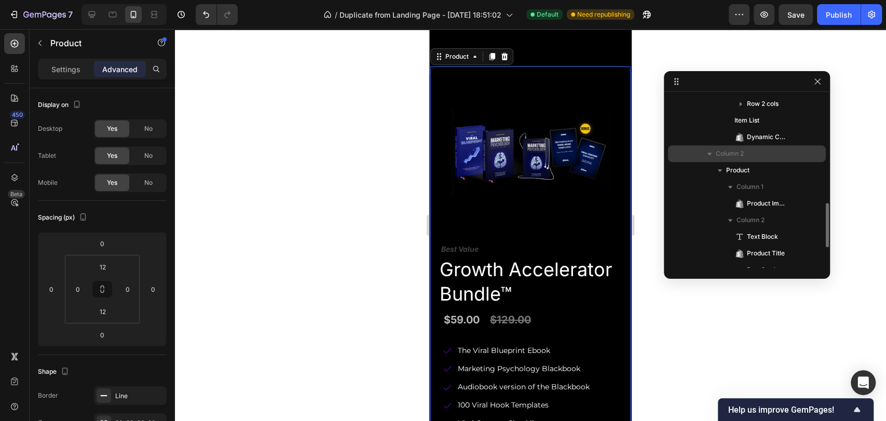
click at [743, 155] on span "Column 2" at bounding box center [730, 154] width 28 height 10
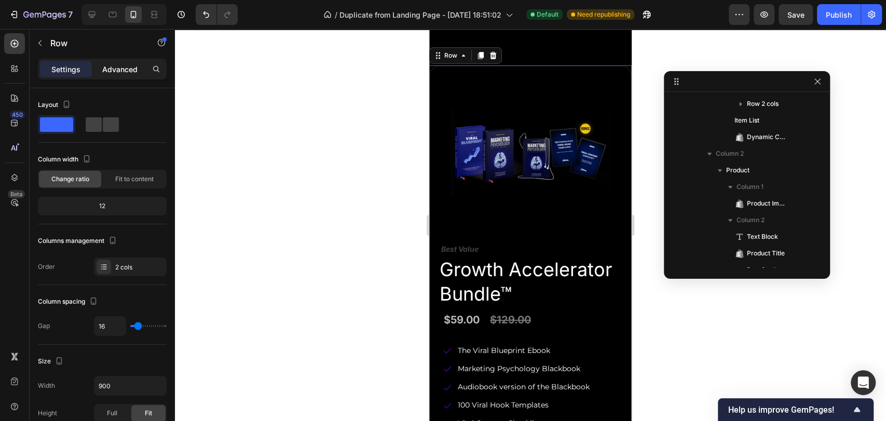
click at [118, 71] on p "Advanced" at bounding box center [119, 69] width 35 height 11
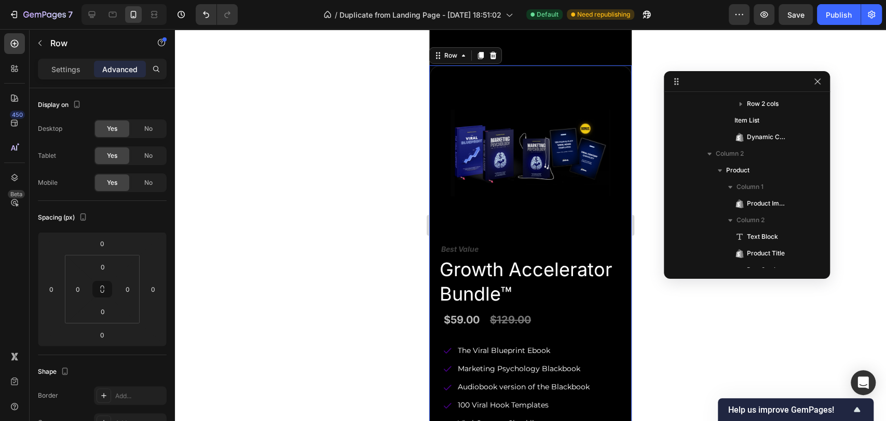
scroll to position [493, 0]
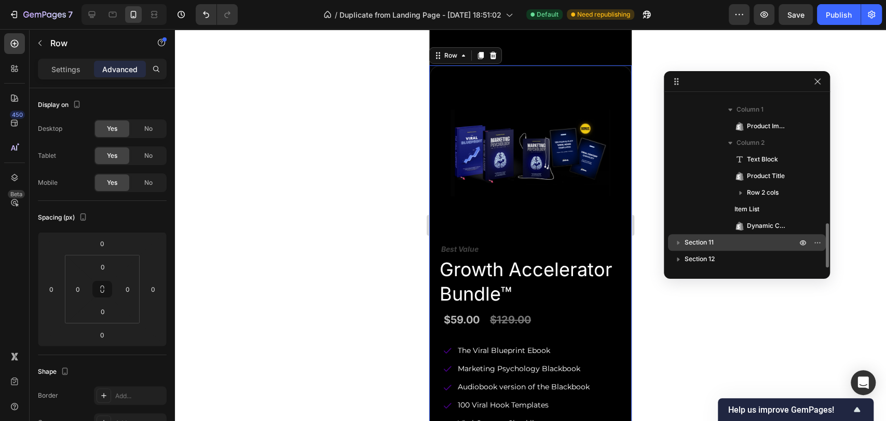
click at [731, 243] on p "Section 11" at bounding box center [742, 242] width 114 height 10
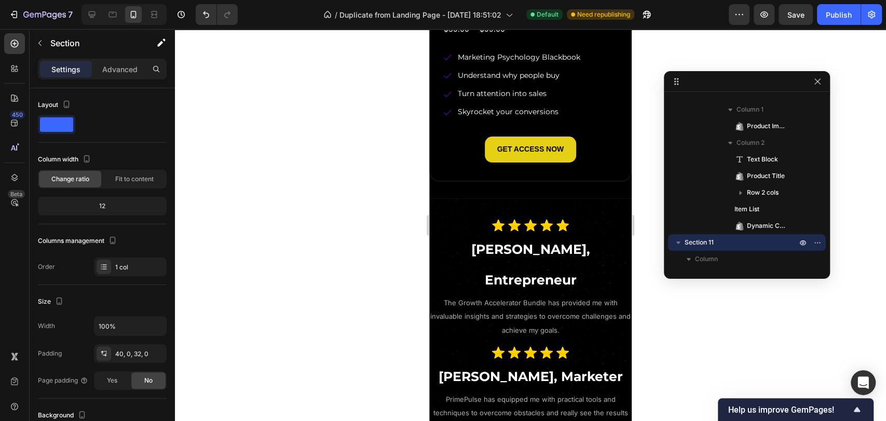
scroll to position [3242, 0]
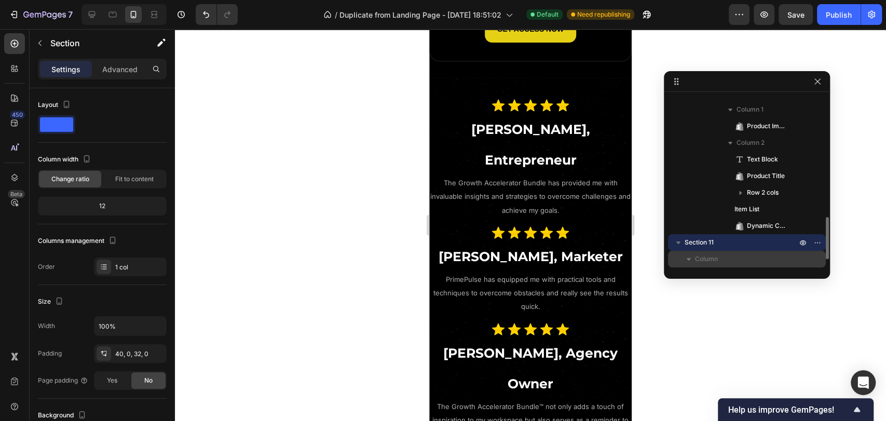
click at [740, 260] on p "Column" at bounding box center [747, 259] width 104 height 10
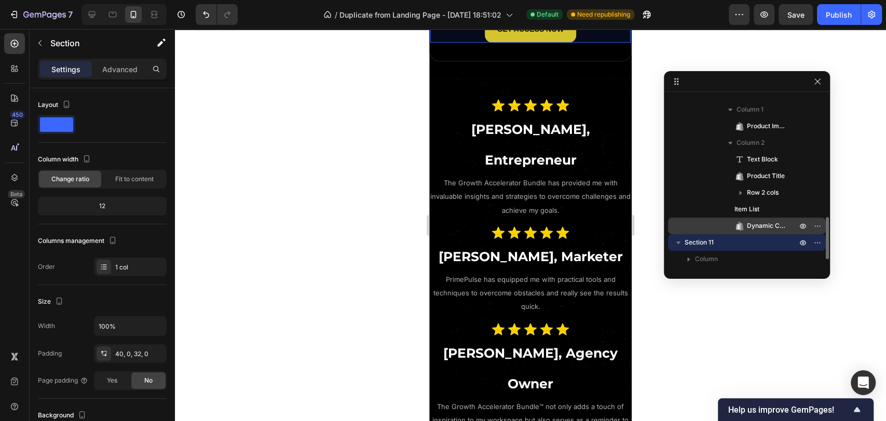
click at [745, 227] on icon at bounding box center [740, 226] width 10 height 10
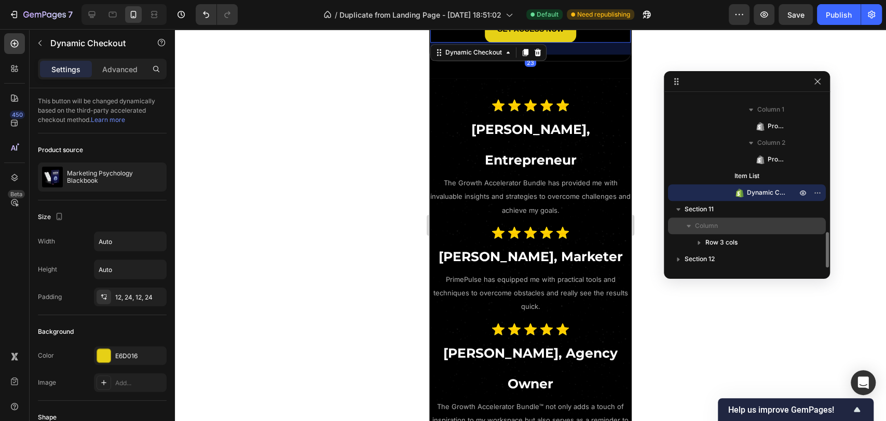
scroll to position [3181, 0]
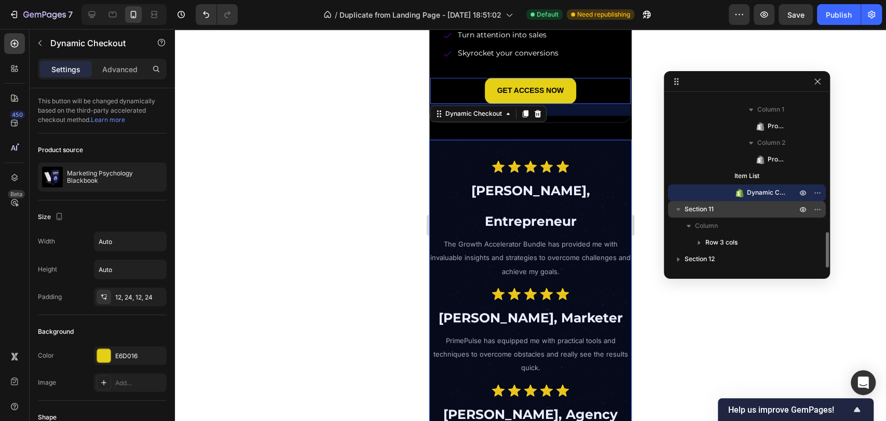
click at [734, 209] on p "Section 11" at bounding box center [742, 209] width 114 height 10
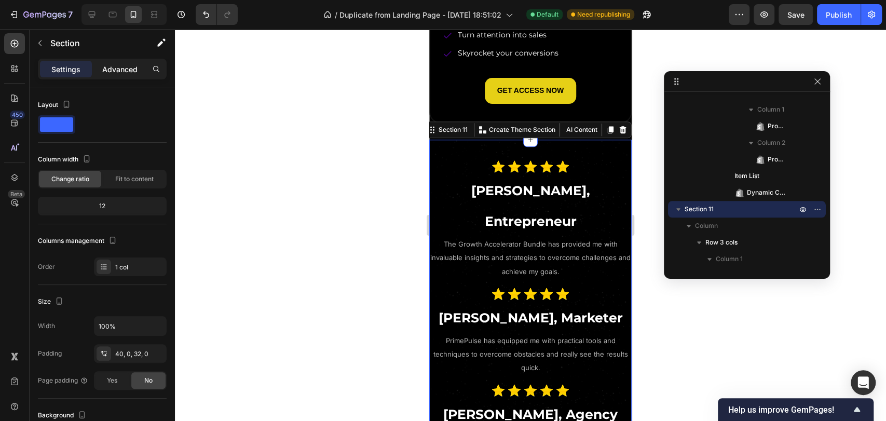
click at [108, 71] on p "Advanced" at bounding box center [119, 69] width 35 height 11
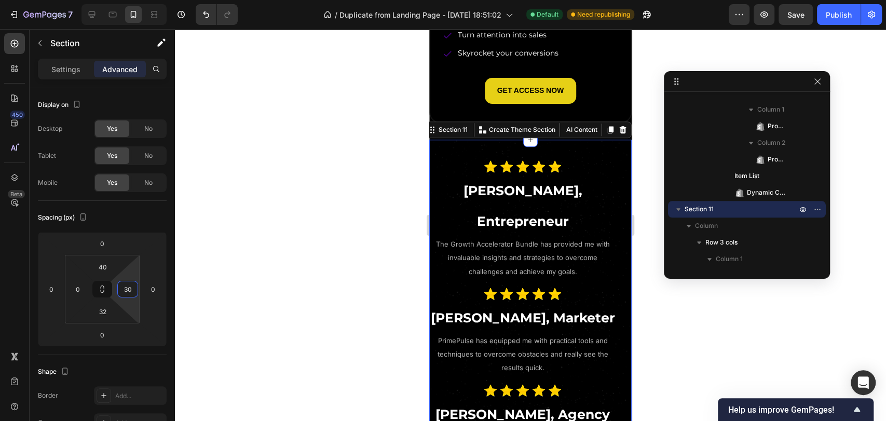
type input "32"
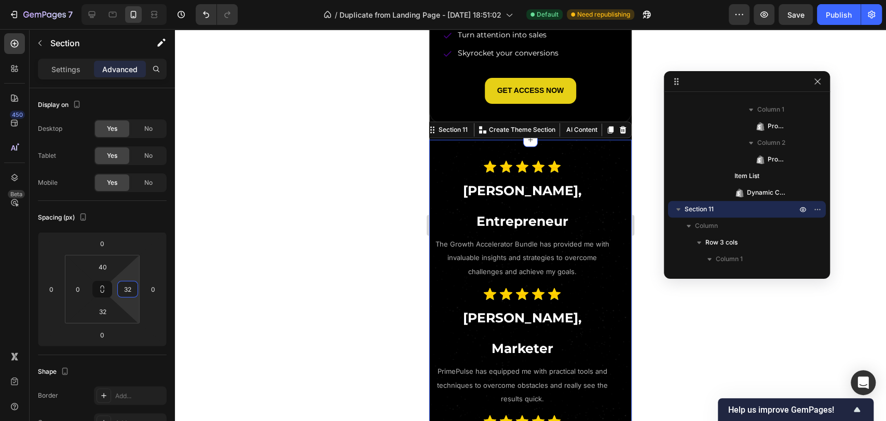
drag, startPoint x: 137, startPoint y: 277, endPoint x: 136, endPoint y: 268, distance: 8.9
click at [136, 0] on html "7 / Duplicate from Landing Page - [DATE] 18:51:02 Default Need republishing Pre…" at bounding box center [443, 0] width 886 height 0
click at [82, 287] on input "0" at bounding box center [78, 289] width 16 height 16
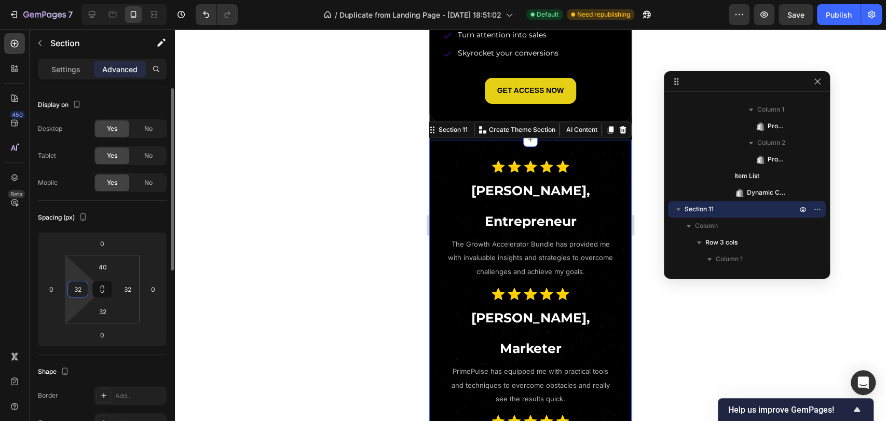
type input "32"
click at [118, 218] on div "Spacing (px)" at bounding box center [102, 217] width 129 height 17
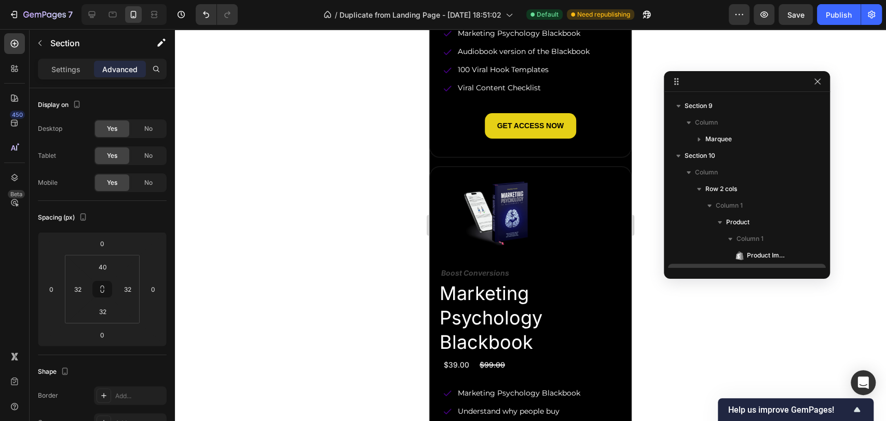
scroll to position [140, 0]
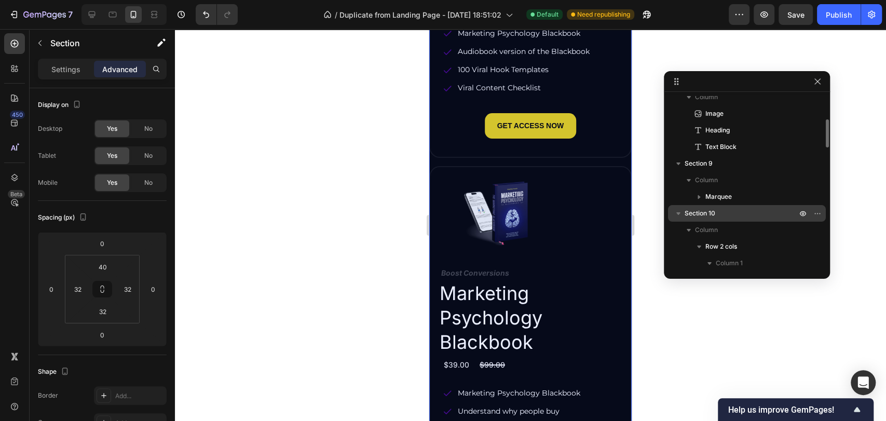
click at [720, 218] on p "Section 10" at bounding box center [742, 213] width 114 height 10
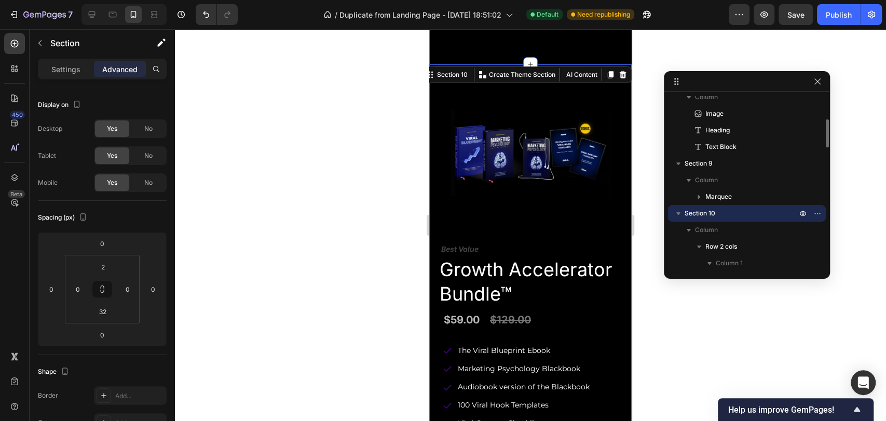
scroll to position [2450, 0]
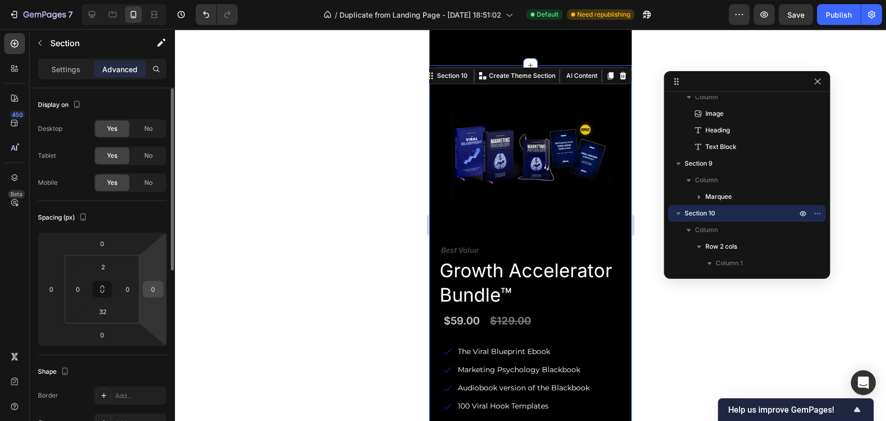
click at [152, 289] on input "0" at bounding box center [153, 289] width 16 height 16
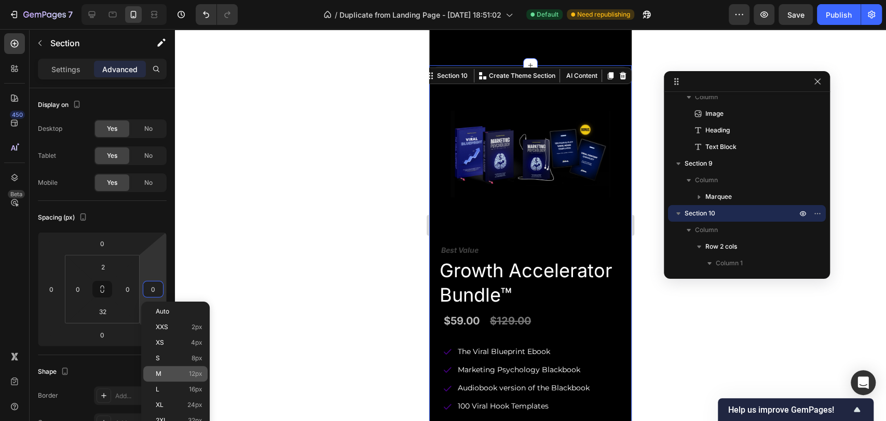
click at [174, 367] on div "M 12px" at bounding box center [175, 374] width 64 height 16
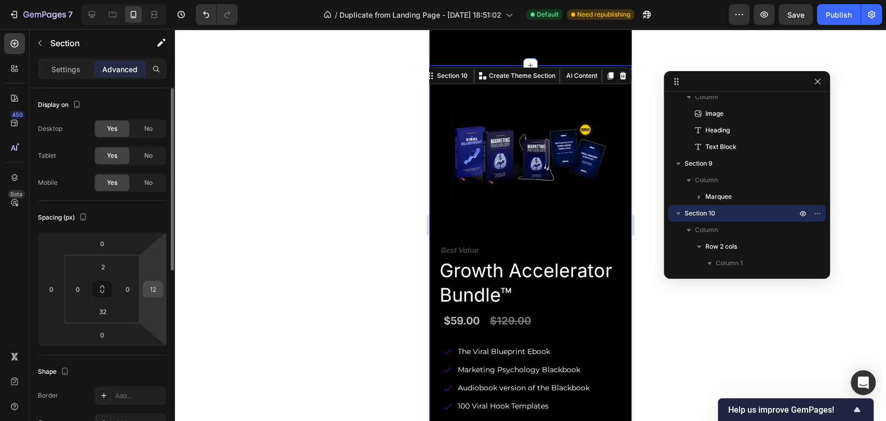
click at [154, 291] on input "12" at bounding box center [153, 289] width 16 height 16
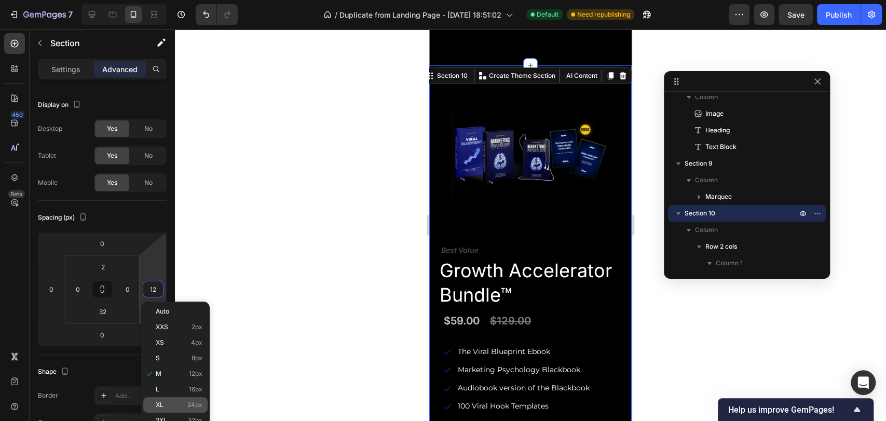
click at [177, 401] on p "XL 24px" at bounding box center [179, 404] width 47 height 7
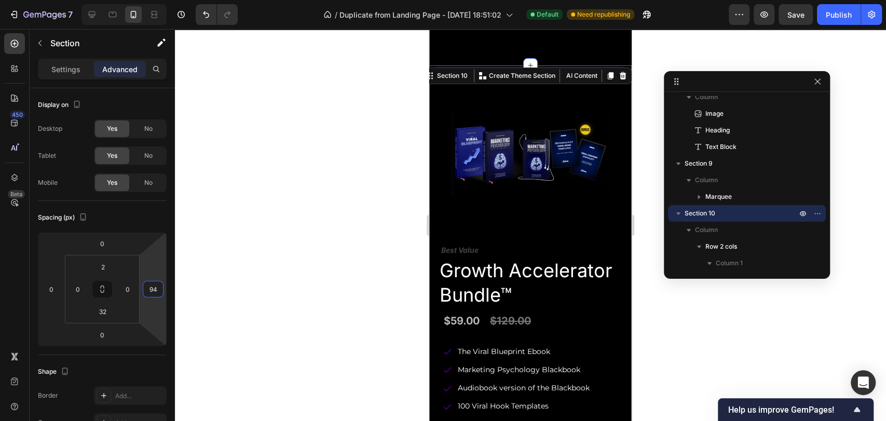
drag, startPoint x: 156, startPoint y: 273, endPoint x: 158, endPoint y: 253, distance: 20.4
click at [158, 0] on html "7 / Duplicate from Landing Page - [DATE] 18:51:02 Default Need republishing Pre…" at bounding box center [443, 0] width 886 height 0
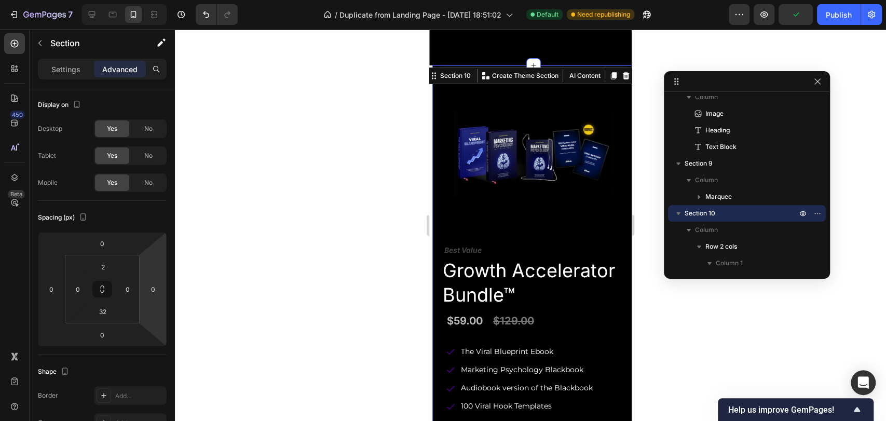
type input "6"
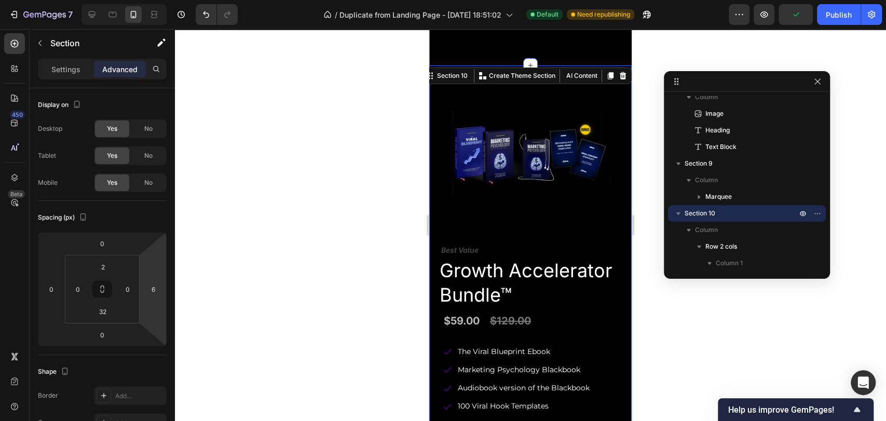
drag, startPoint x: 157, startPoint y: 268, endPoint x: 159, endPoint y: 280, distance: 12.6
click at [159, 0] on html "7 / Duplicate from Landing Page - Aug 1, 18:51:02 Default Need republishing Pre…" at bounding box center [443, 0] width 886 height 0
click at [258, 267] on div at bounding box center [530, 225] width 711 height 392
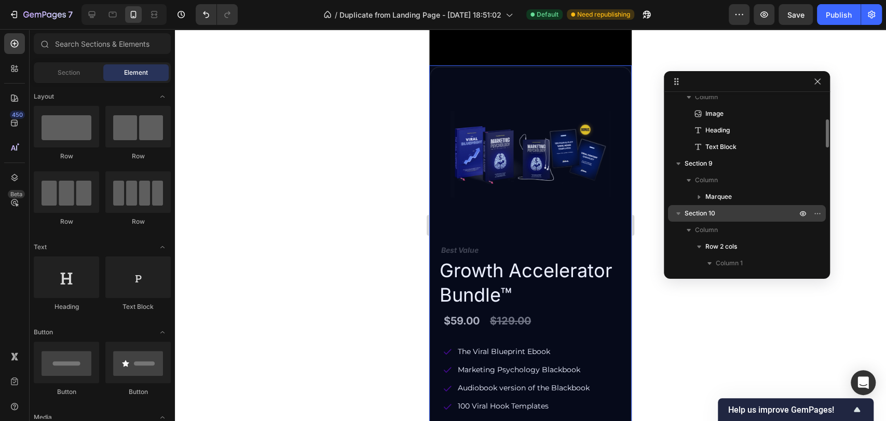
click at [726, 213] on p "Section 10" at bounding box center [742, 213] width 114 height 10
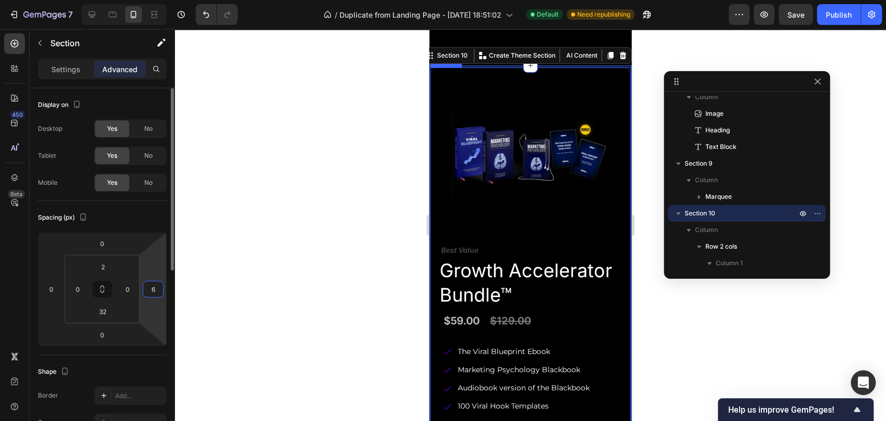
click at [151, 294] on input "6" at bounding box center [153, 289] width 16 height 16
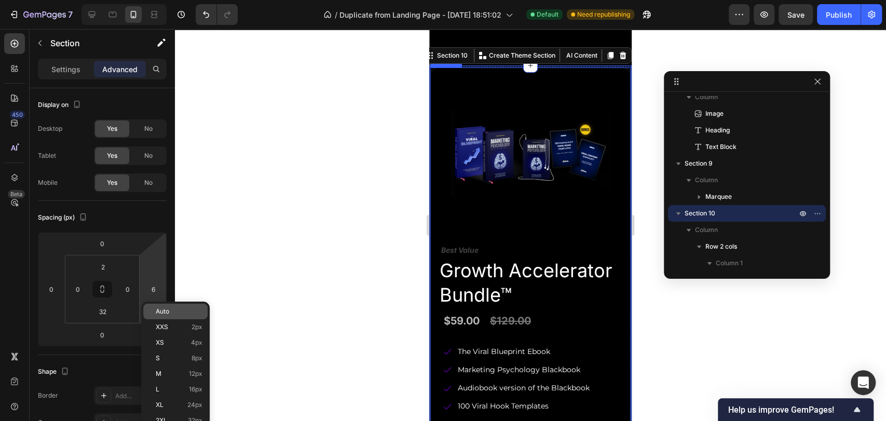
click at [162, 315] on div "Auto" at bounding box center [175, 312] width 64 height 16
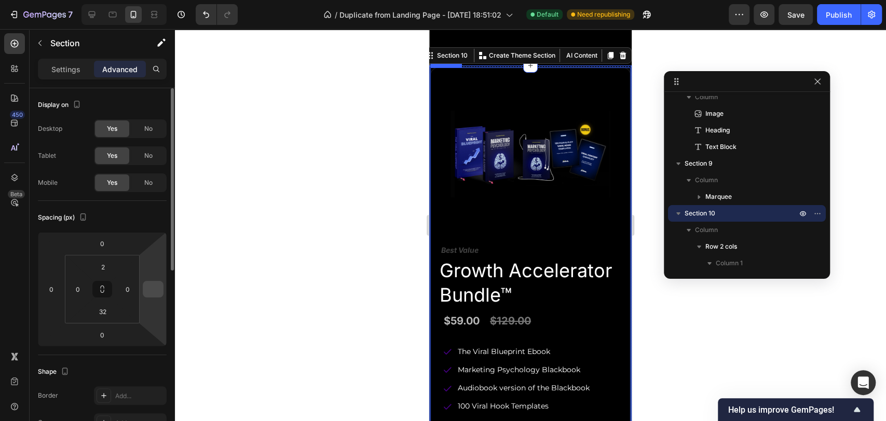
click at [153, 285] on input "number" at bounding box center [153, 289] width 16 height 16
type input "0"
click at [150, 213] on div "Spacing (px)" at bounding box center [102, 217] width 129 height 17
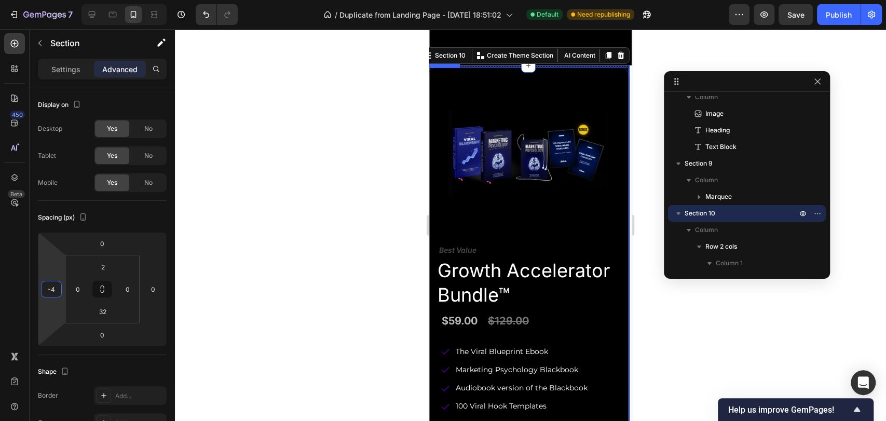
click at [61, 0] on html "7 / Duplicate from Landing Page - [DATE] 18:51:02 Default Need republishing Pre…" at bounding box center [443, 0] width 886 height 0
click at [50, 292] on input "-4" at bounding box center [52, 289] width 16 height 16
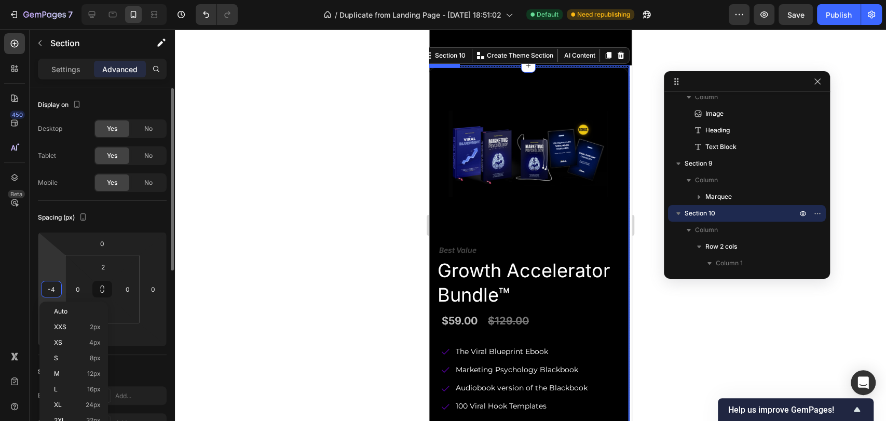
click at [50, 292] on input "-4" at bounding box center [52, 289] width 16 height 16
type input "-0"
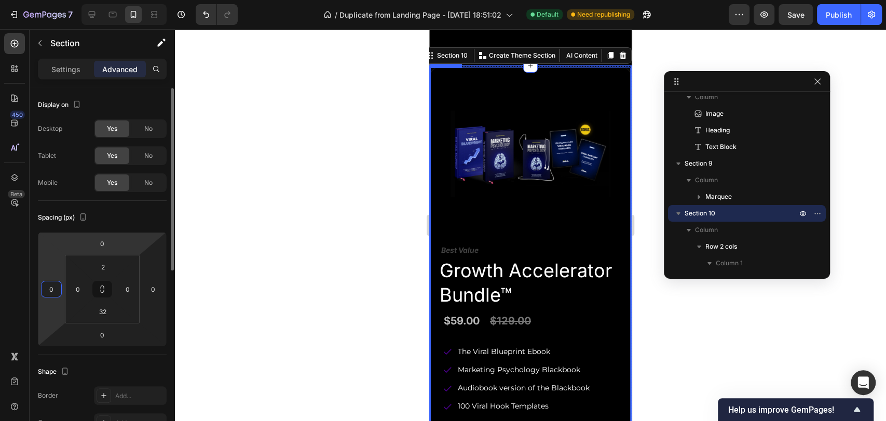
type input "0"
click at [120, 217] on div "Spacing (px)" at bounding box center [102, 217] width 129 height 17
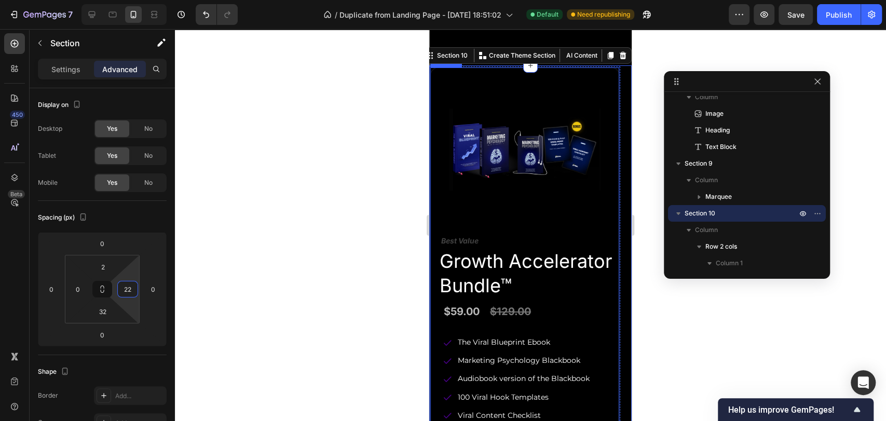
type input "32"
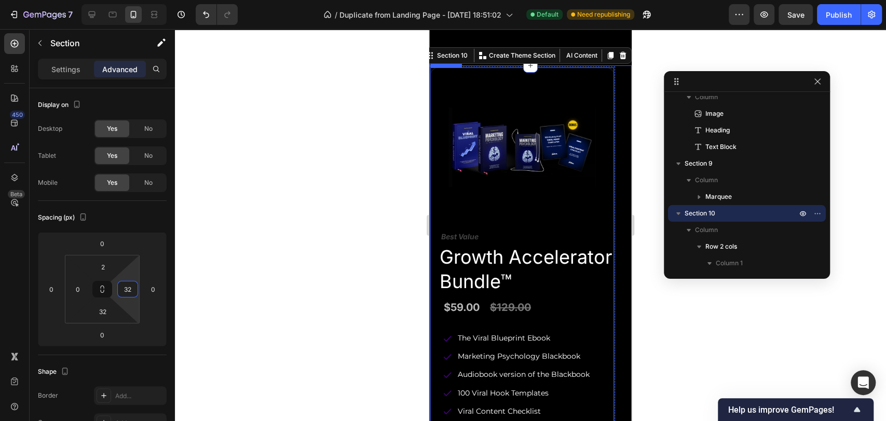
drag, startPoint x: 133, startPoint y: 273, endPoint x: 136, endPoint y: 263, distance: 10.2
click at [136, 0] on html "7 / Duplicate from Landing Page - [DATE] 18:51:02 Default Need republishing Pre…" at bounding box center [443, 0] width 886 height 0
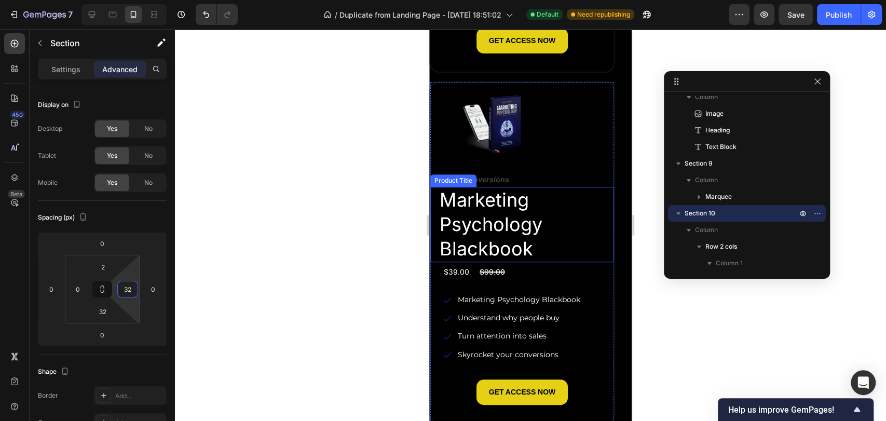
scroll to position [2854, 0]
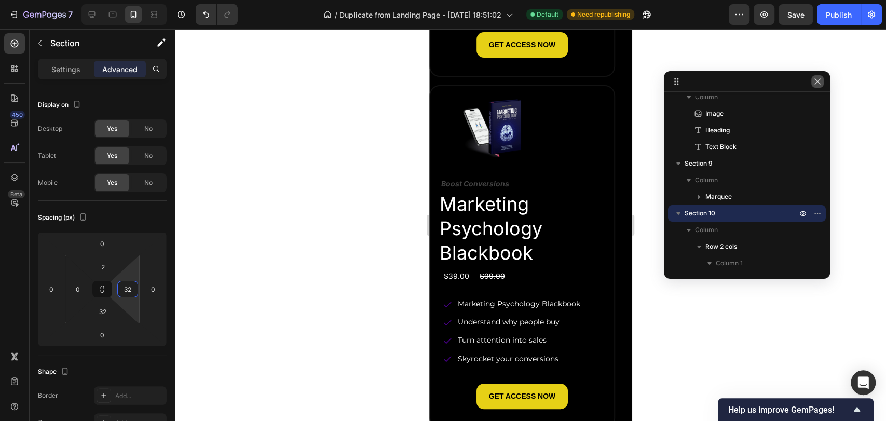
click at [818, 80] on icon "button" at bounding box center [818, 81] width 6 height 6
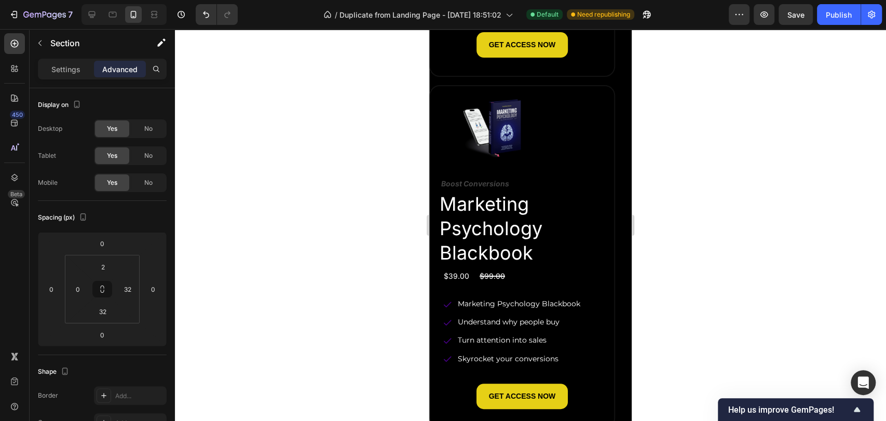
click at [846, 20] on div "Publish" at bounding box center [839, 14] width 26 height 11
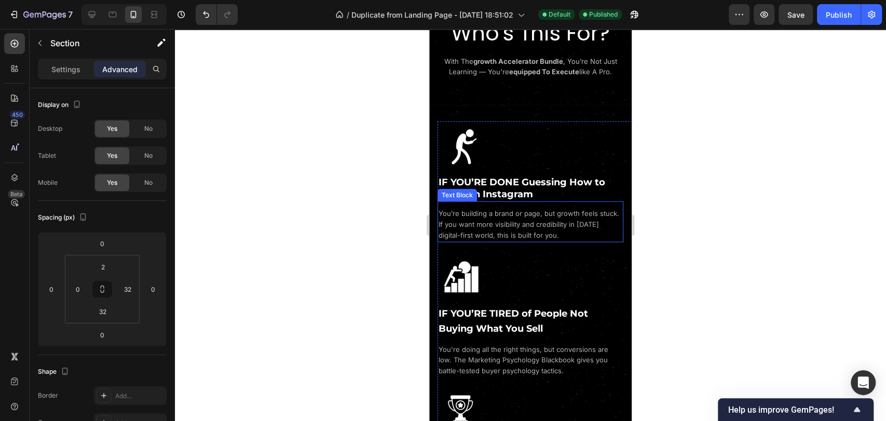
scroll to position [1696, 0]
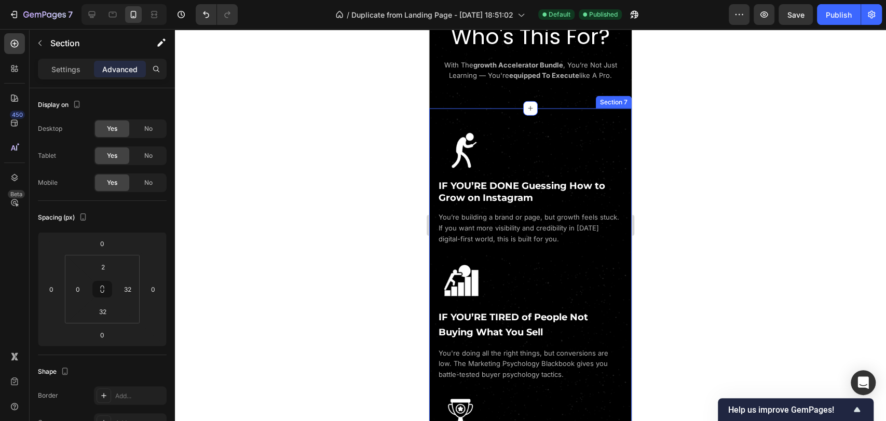
click at [498, 116] on div "Image IF YOU’RE DONE Guessing How to Grow on Instagram Heading You’re building …" at bounding box center [530, 328] width 203 height 438
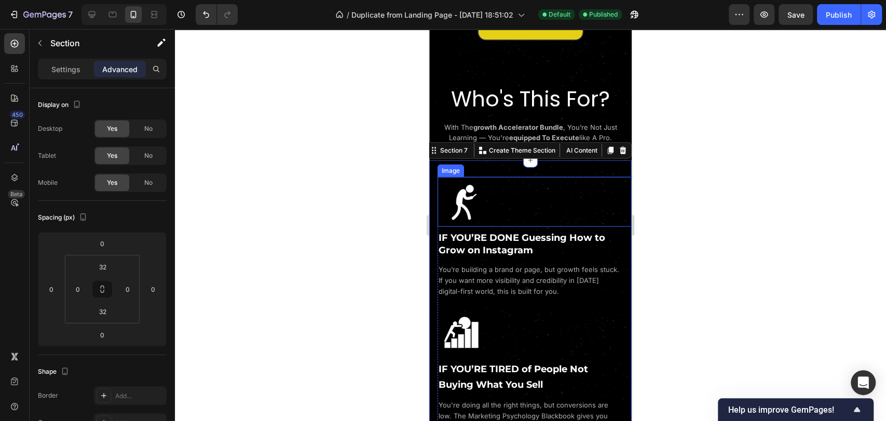
scroll to position [1638, 0]
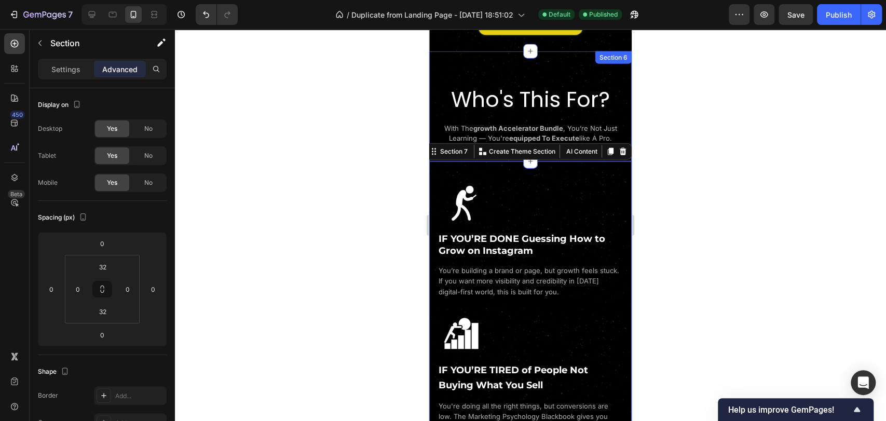
click at [509, 68] on div "Who's This For? Heading with the growth accelerator bundle , you’re not just le…" at bounding box center [530, 106] width 203 height 76
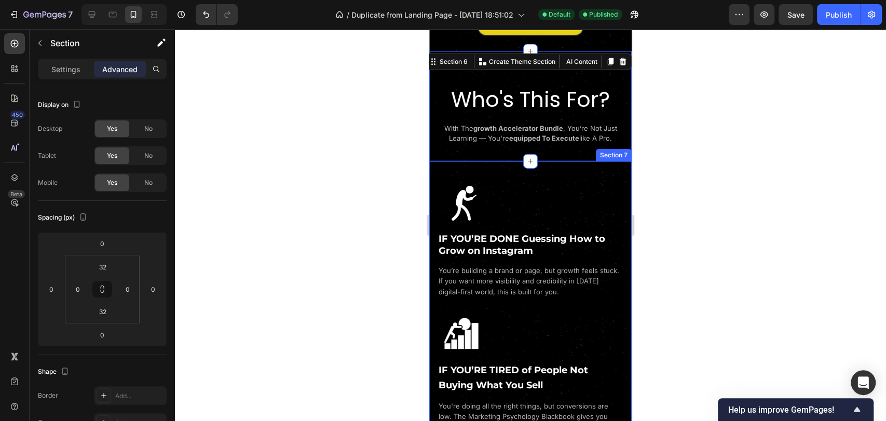
click at [511, 179] on div "Image IF YOU’RE DONE Guessing How to Grow on Instagram Heading You’re building …" at bounding box center [530, 380] width 203 height 438
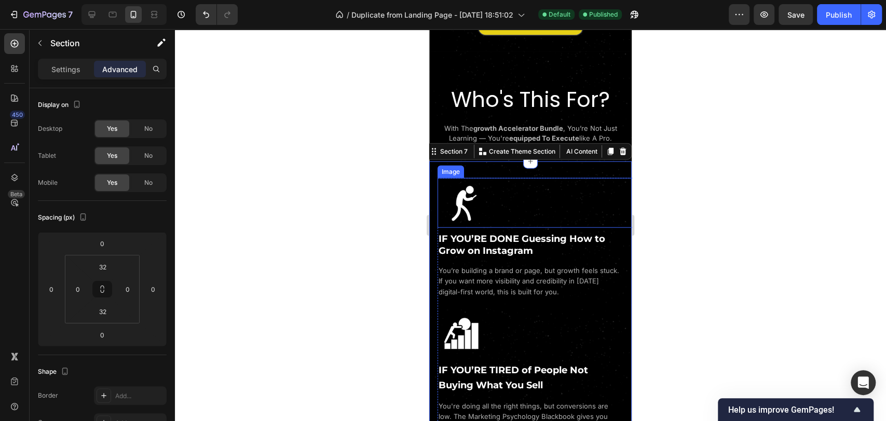
click at [469, 200] on img at bounding box center [539, 203] width 203 height 50
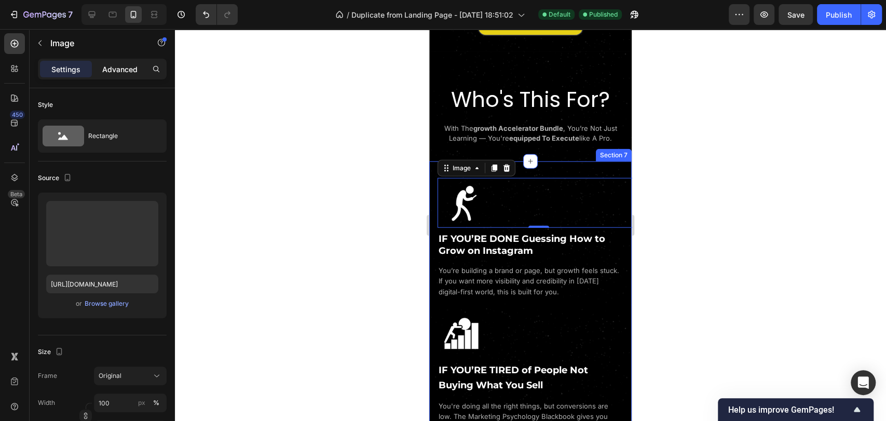
click at [123, 70] on p "Advanced" at bounding box center [119, 69] width 35 height 11
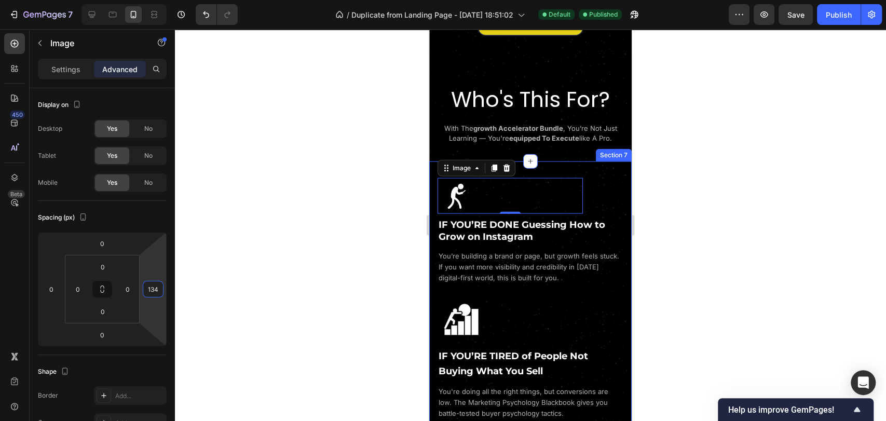
type input "136"
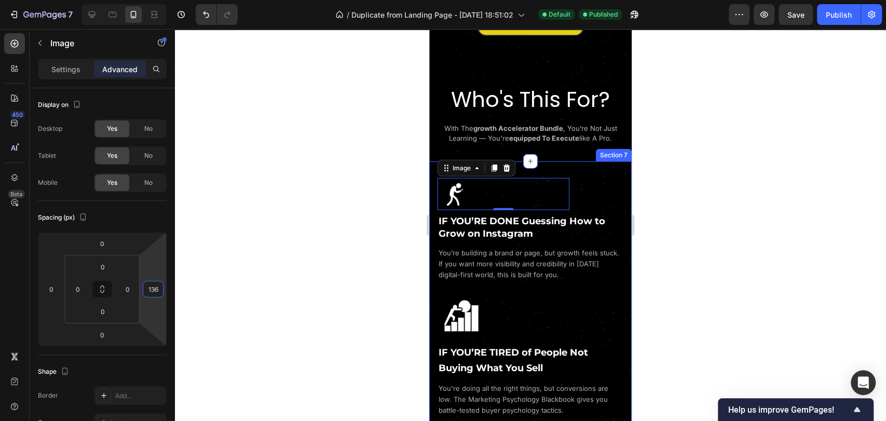
drag, startPoint x: 159, startPoint y: 278, endPoint x: 160, endPoint y: 238, distance: 39.5
click at [160, 0] on html "7 / Duplicate from Landing Page - [DATE] 18:51:02 Default Published Preview Sav…" at bounding box center [443, 0] width 886 height 0
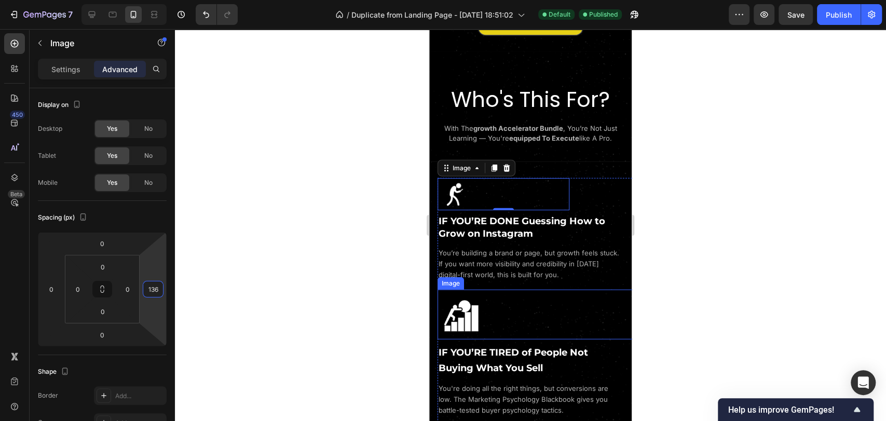
click at [497, 317] on img at bounding box center [539, 315] width 203 height 50
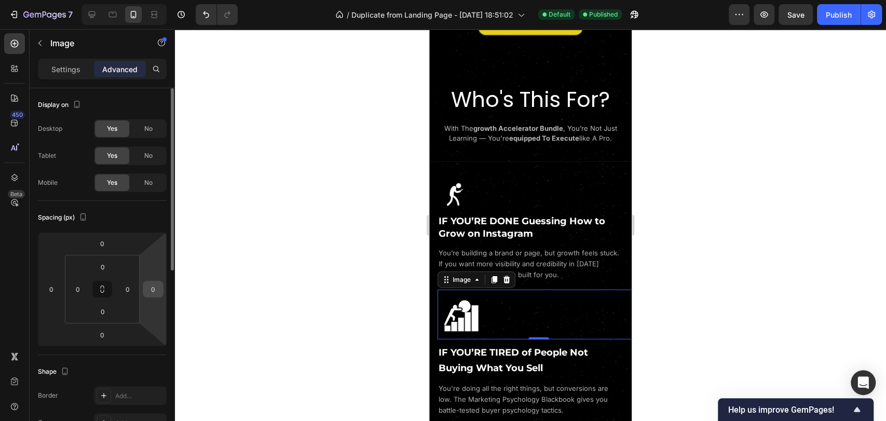
click at [158, 286] on input "0" at bounding box center [153, 289] width 16 height 16
type input "136"
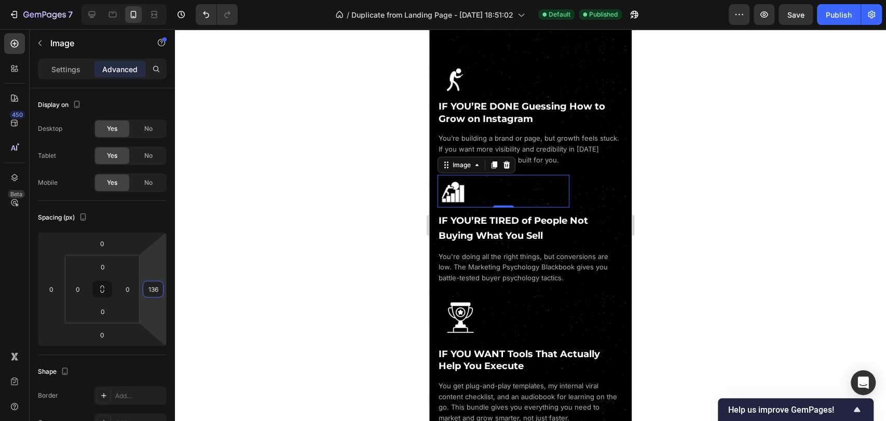
scroll to position [1753, 0]
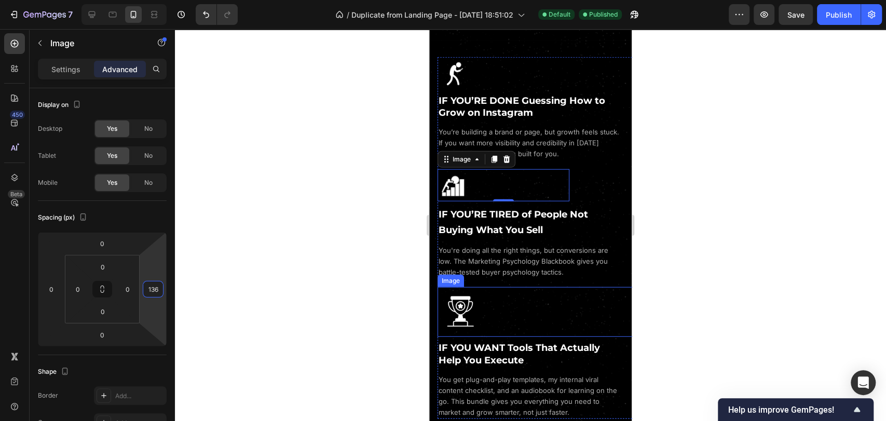
click at [516, 308] on img at bounding box center [539, 312] width 203 height 50
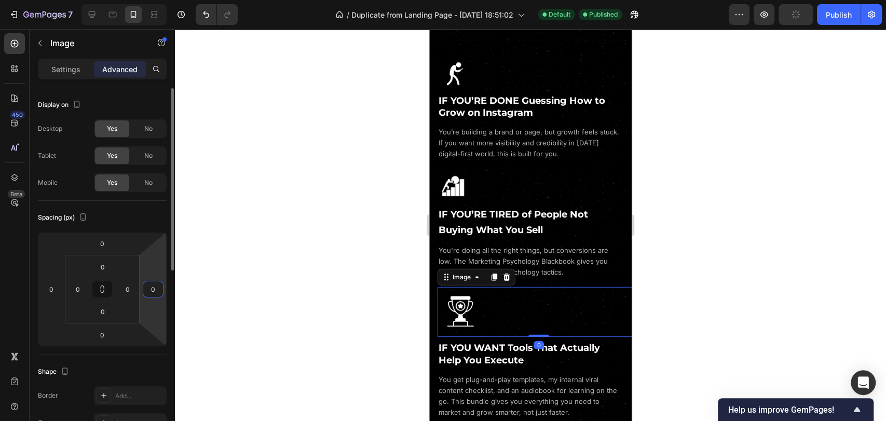
click at [147, 288] on input "0" at bounding box center [153, 289] width 16 height 16
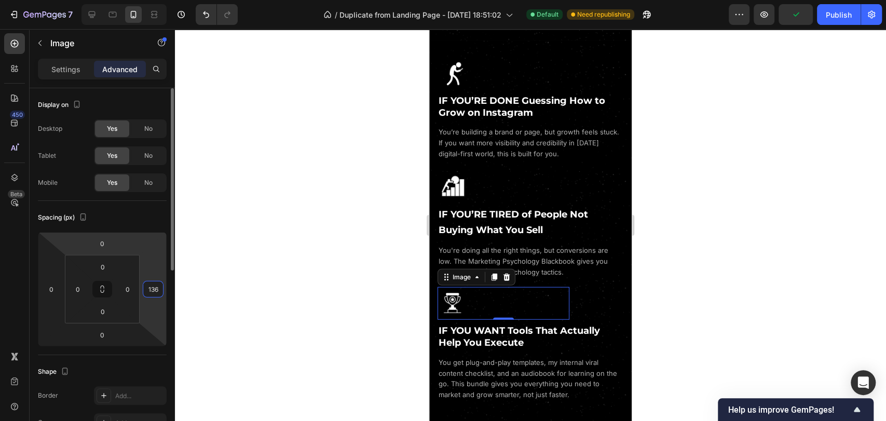
type input "136"
click at [143, 214] on div "Spacing (px)" at bounding box center [102, 217] width 129 height 17
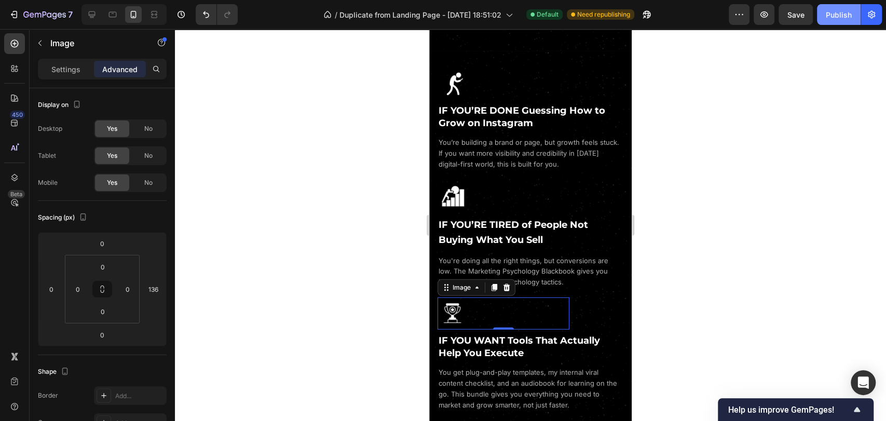
click at [841, 14] on div "Publish" at bounding box center [839, 14] width 26 height 11
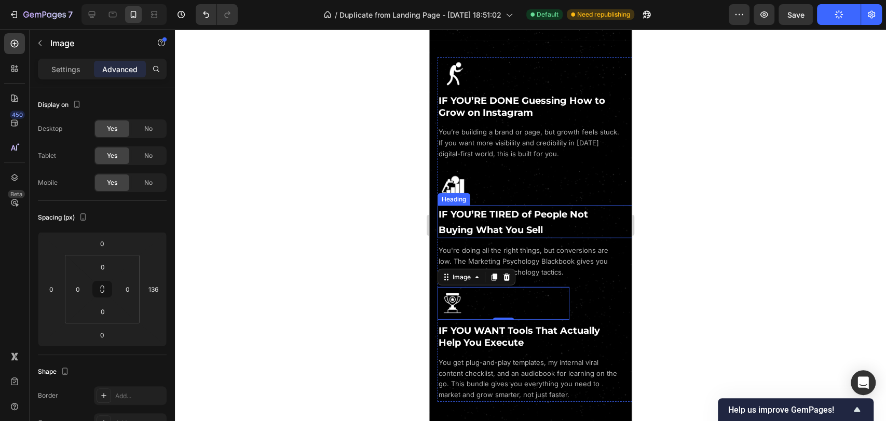
click at [565, 233] on h2 "IF YOU’RE TIRED of People Not Buying What You Sell" at bounding box center [529, 222] width 182 height 33
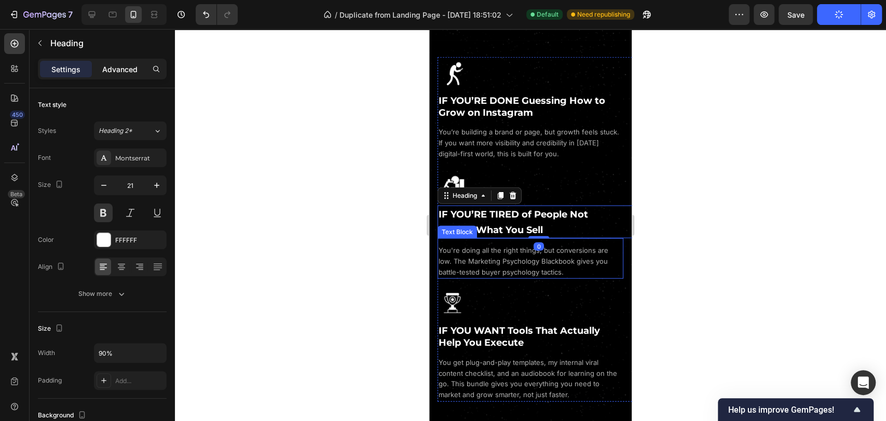
click at [116, 70] on p "Advanced" at bounding box center [119, 69] width 35 height 11
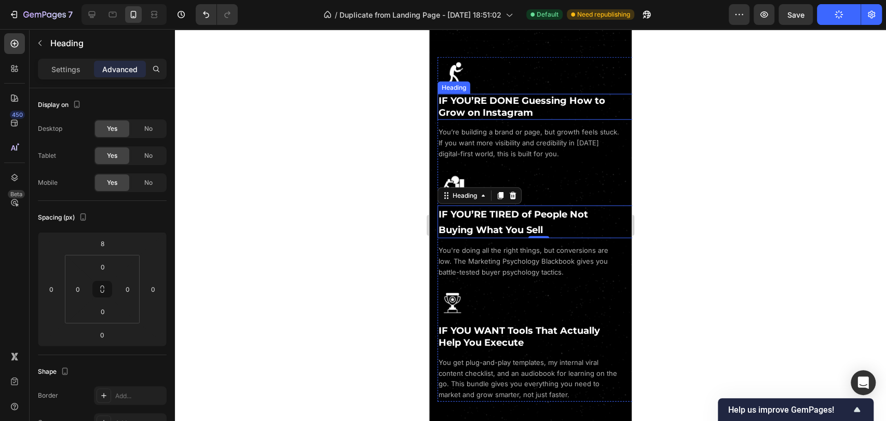
click at [535, 118] on h2 "IF YOU’RE DONE Guessing How to Grow on Instagram" at bounding box center [529, 107] width 182 height 26
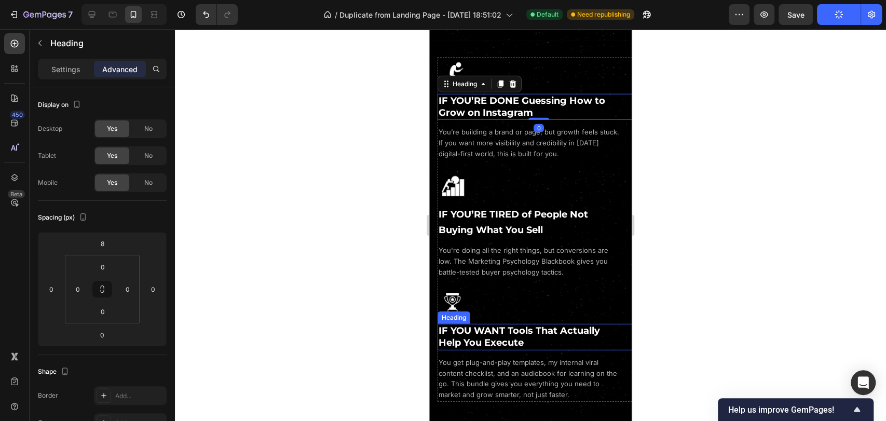
click at [562, 340] on h2 "IF YOU WANT Tools That Actually Help You Execute" at bounding box center [529, 337] width 182 height 26
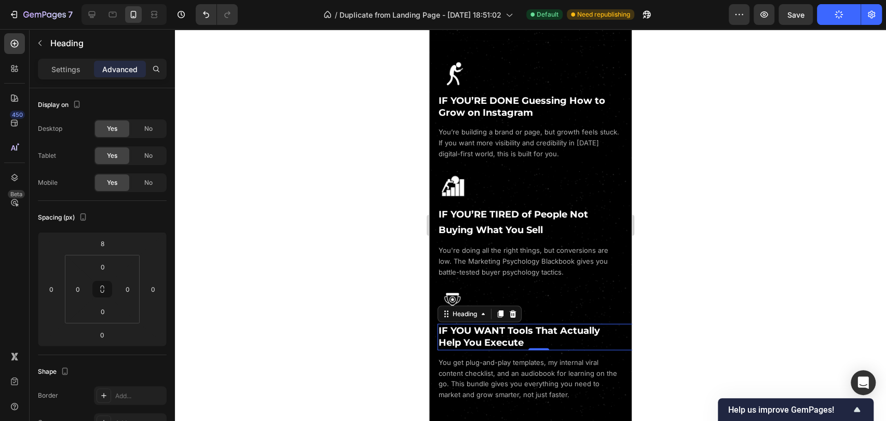
click at [562, 340] on h2 "IF YOU WANT Tools That Actually Help You Execute" at bounding box center [529, 337] width 182 height 26
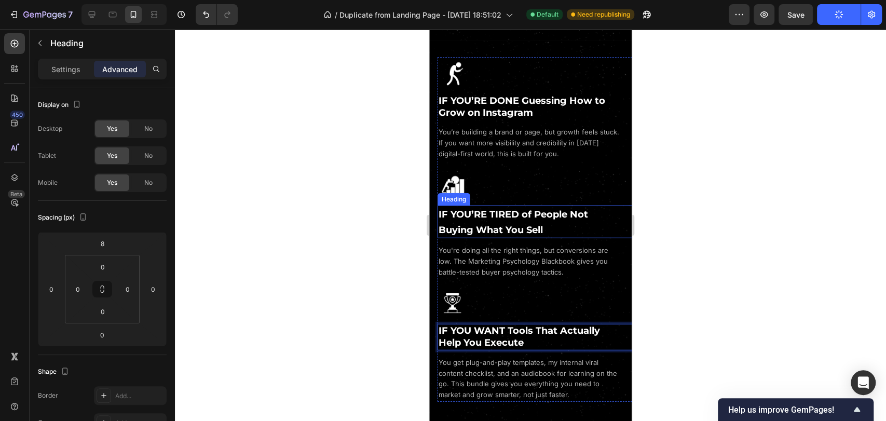
click at [545, 232] on h2 "IF YOU’RE TIRED of People Not Buying What You Sell" at bounding box center [529, 222] width 182 height 33
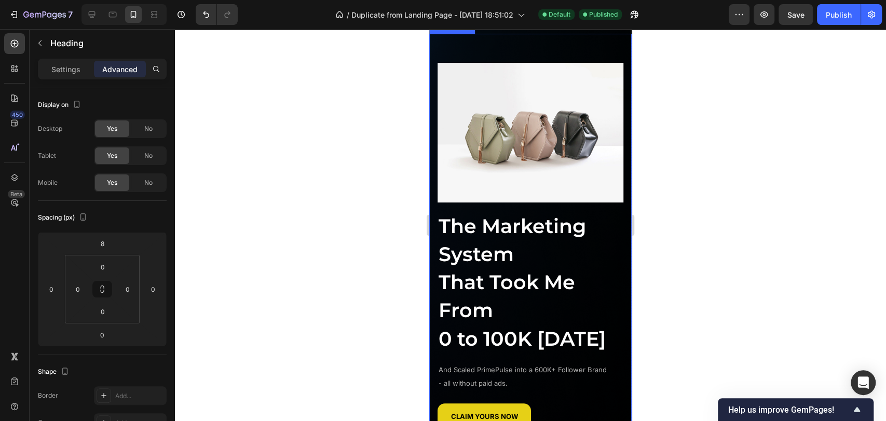
scroll to position [0, 0]
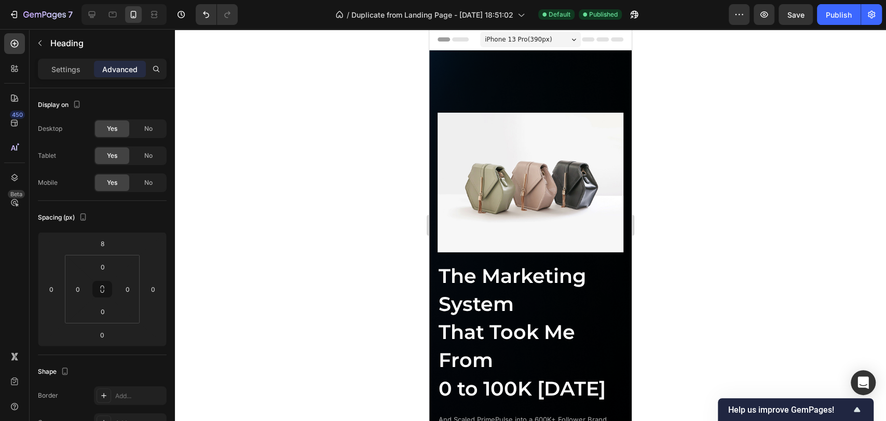
click at [566, 41] on div "iPhone 13 Pro ( 390 px)" at bounding box center [530, 40] width 101 height 16
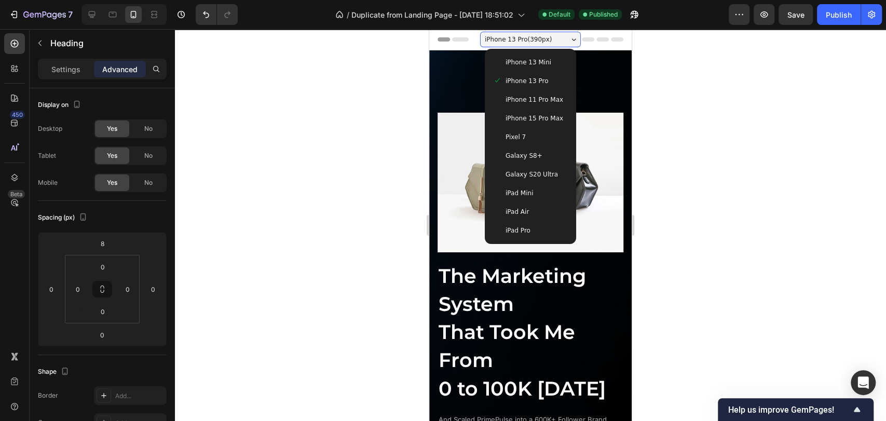
click at [534, 66] on span "iPhone 13 Mini" at bounding box center [529, 62] width 46 height 10
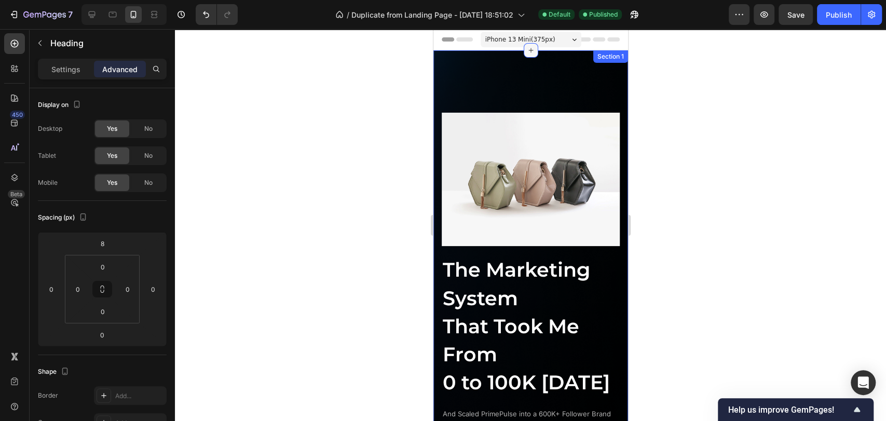
click at [528, 43] on div at bounding box center [530, 50] width 15 height 15
drag, startPoint x: 700, startPoint y: 176, endPoint x: 690, endPoint y: 163, distance: 16.2
click at [700, 176] on div at bounding box center [530, 225] width 711 height 392
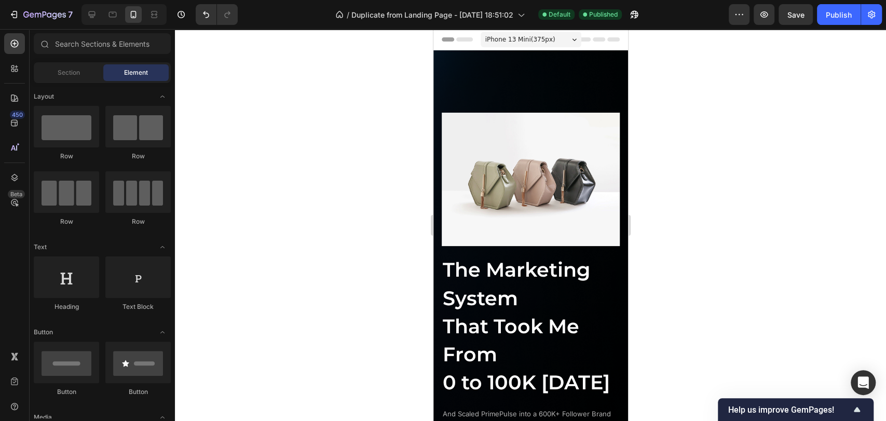
click at [542, 38] on span "iPhone 13 Mini ( 375 px)" at bounding box center [520, 39] width 70 height 10
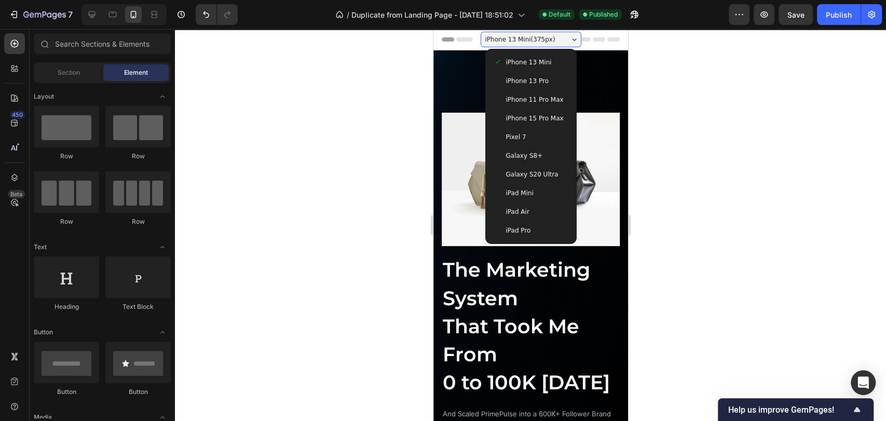
click at [540, 112] on div "iPhone 15 Pro Max" at bounding box center [530, 118] width 83 height 19
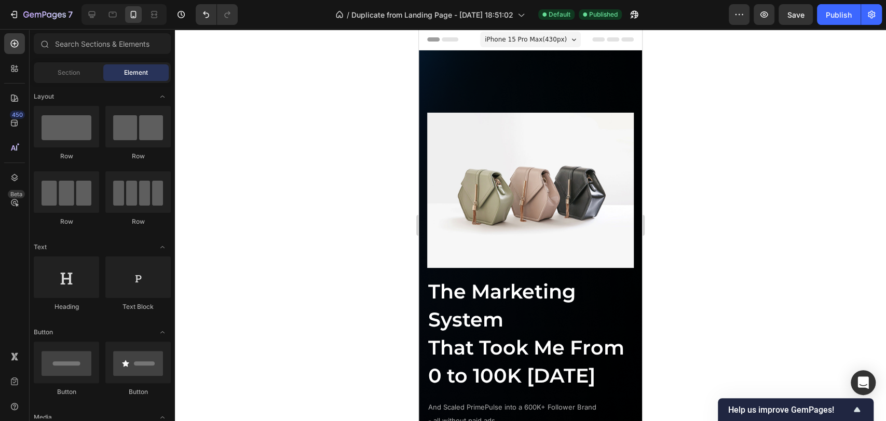
click at [739, 107] on div at bounding box center [530, 225] width 711 height 392
click at [843, 14] on div "Publish" at bounding box center [839, 14] width 26 height 11
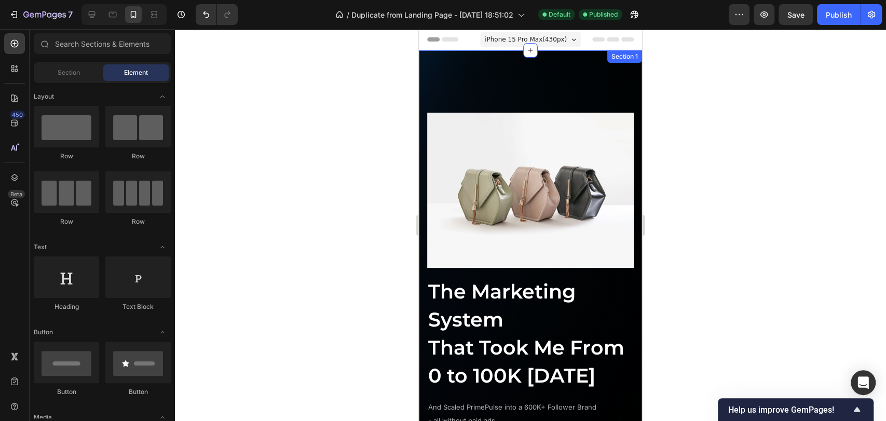
click at [520, 60] on div "Image The Marketing System That Took Me From 0 to 100K in 14 Days Heading And S…" at bounding box center [530, 304] width 223 height 509
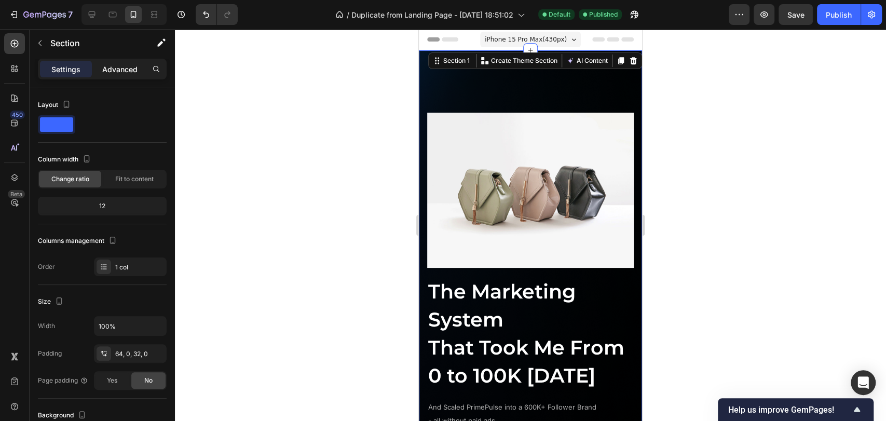
click at [116, 68] on p "Advanced" at bounding box center [119, 69] width 35 height 11
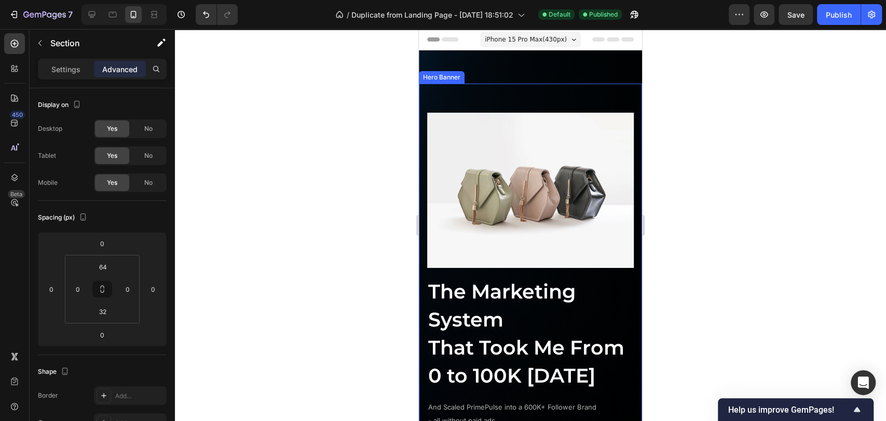
click at [564, 95] on div "Image The Marketing System That Took Me From 0 to 100K [DATE] Heading And Scale…" at bounding box center [530, 295] width 223 height 423
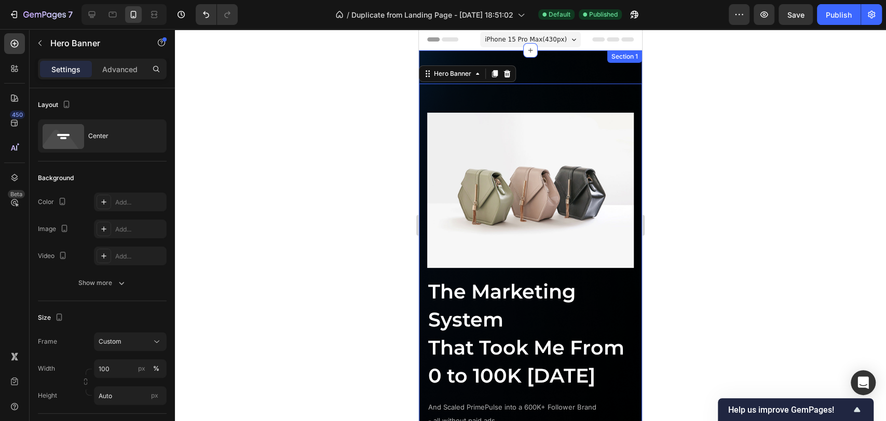
click at [561, 59] on div "Image The Marketing System That Took Me From 0 to 100K in 14 Days Heading And S…" at bounding box center [530, 304] width 223 height 509
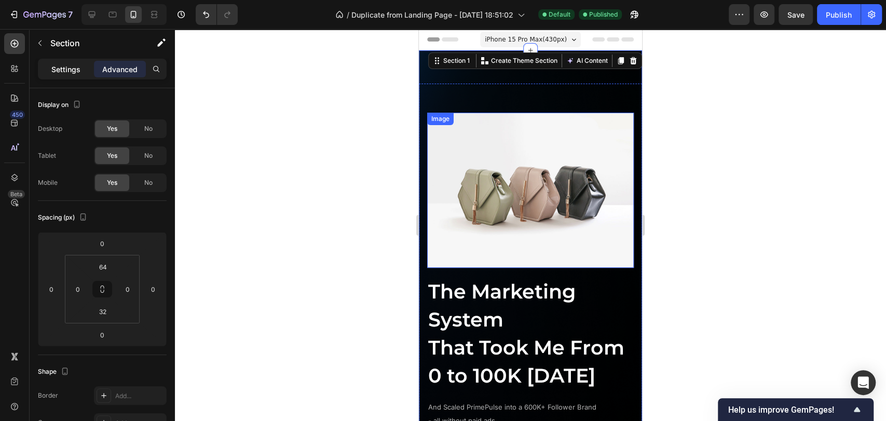
click at [63, 66] on p "Settings" at bounding box center [65, 69] width 29 height 11
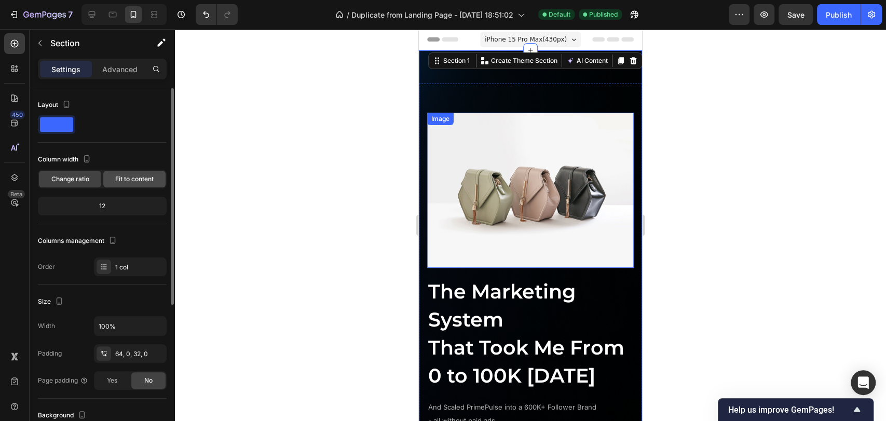
click at [116, 179] on span "Fit to content" at bounding box center [134, 178] width 38 height 9
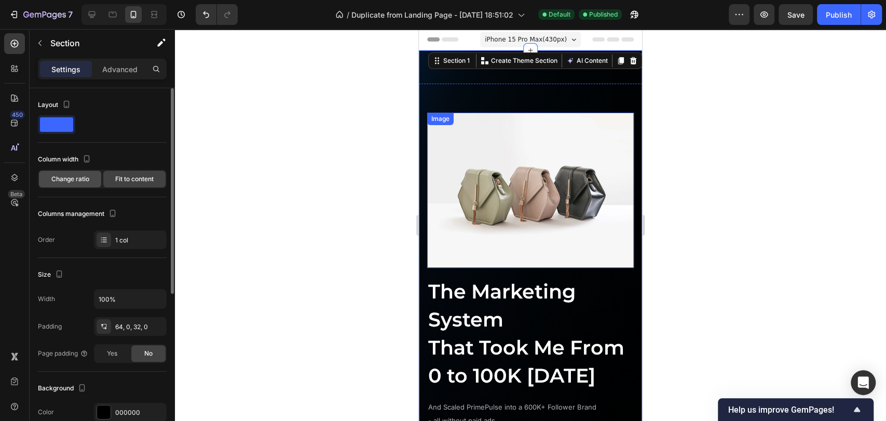
click at [79, 179] on span "Change ratio" at bounding box center [70, 178] width 38 height 9
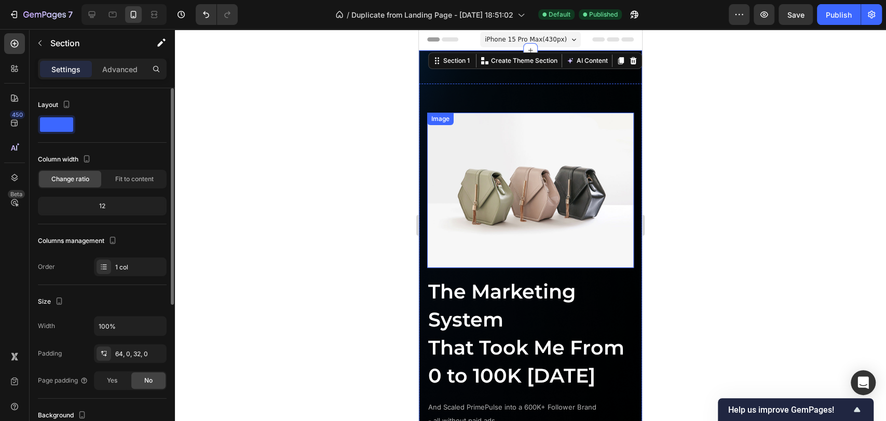
click at [126, 188] on div "Column width Change ratio Fit to content 12" at bounding box center [102, 187] width 129 height 73
click at [126, 185] on div "Fit to content" at bounding box center [134, 179] width 62 height 17
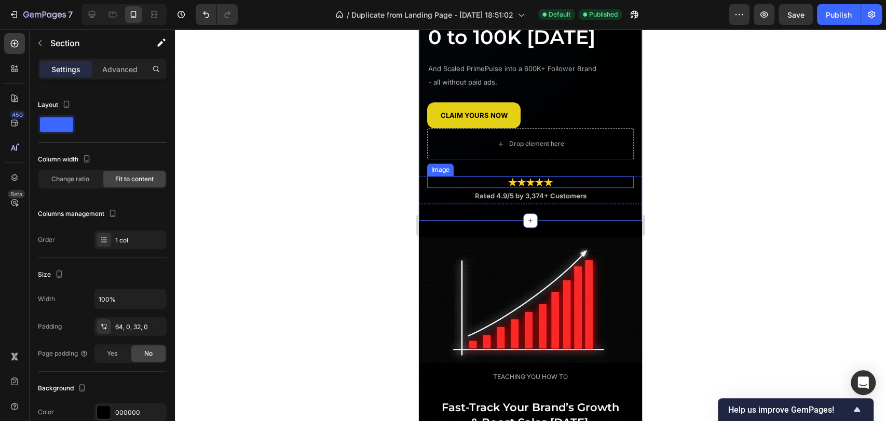
scroll to position [346, 0]
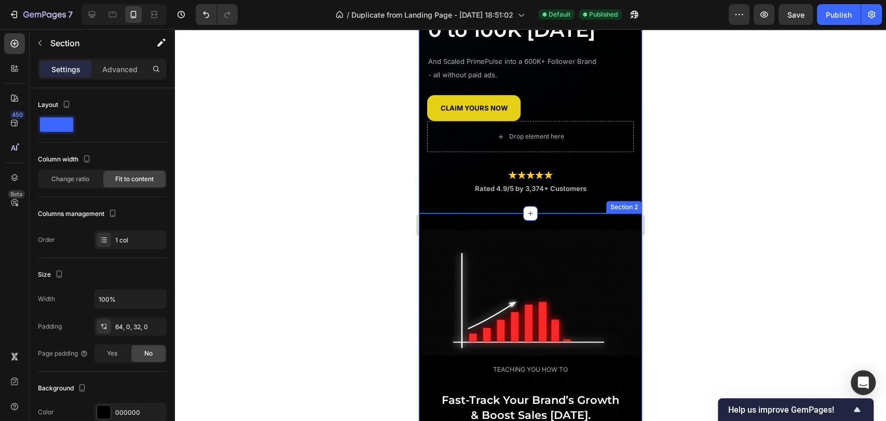
click at [556, 242] on div "Image TEACHING YOU HOW TO Text Block Fast-Track Your Brand’s Growth & Boost Sal…" at bounding box center [530, 350] width 223 height 275
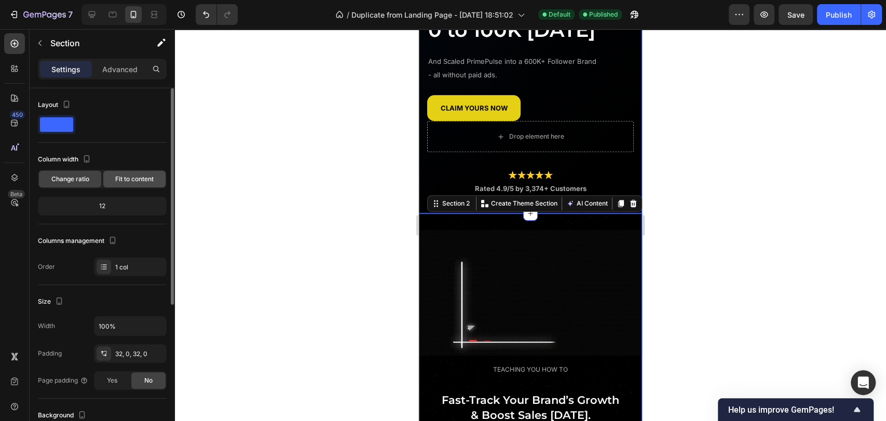
click at [126, 181] on span "Fit to content" at bounding box center [134, 178] width 38 height 9
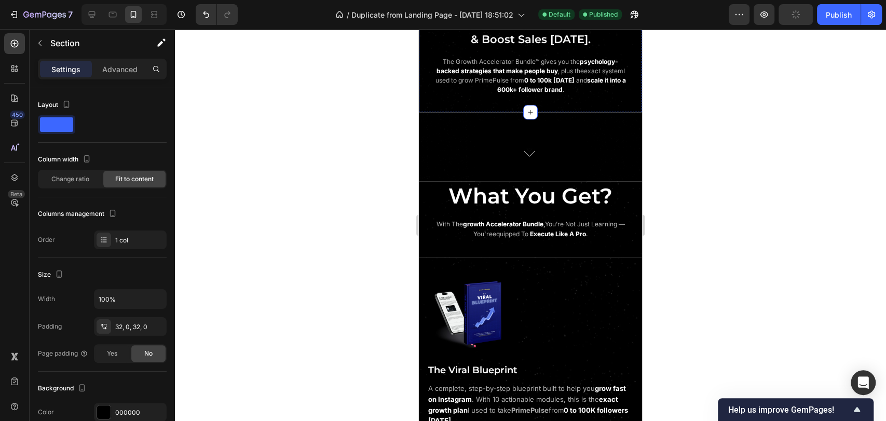
scroll to position [750, 0]
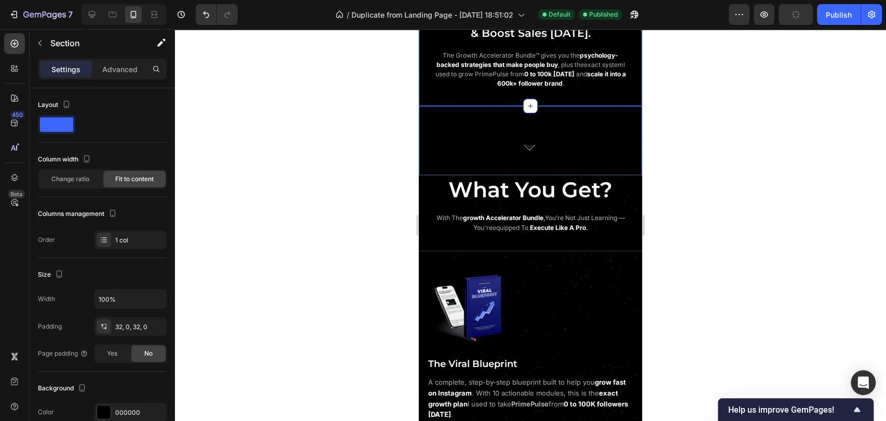
click at [559, 111] on div "Image" at bounding box center [530, 142] width 223 height 72
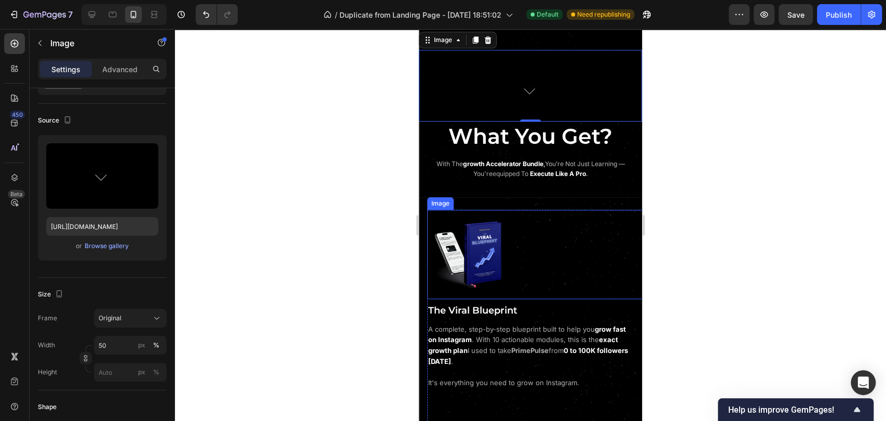
scroll to position [807, 0]
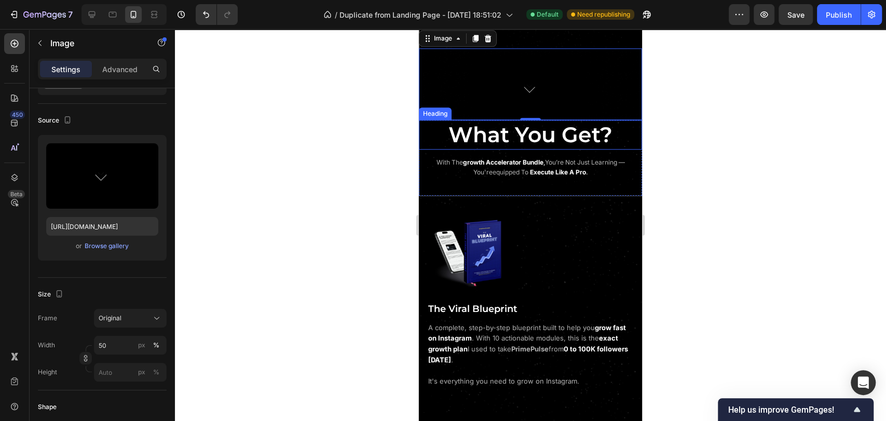
click at [434, 131] on h2 "What You Get?" at bounding box center [530, 135] width 223 height 30
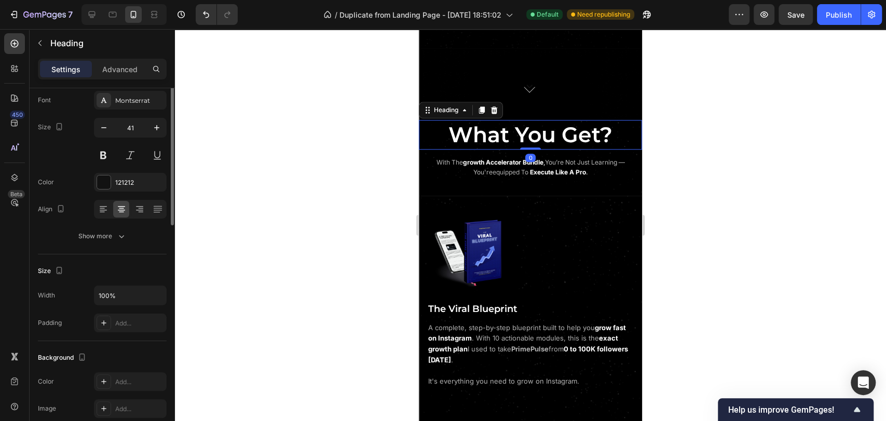
scroll to position [0, 0]
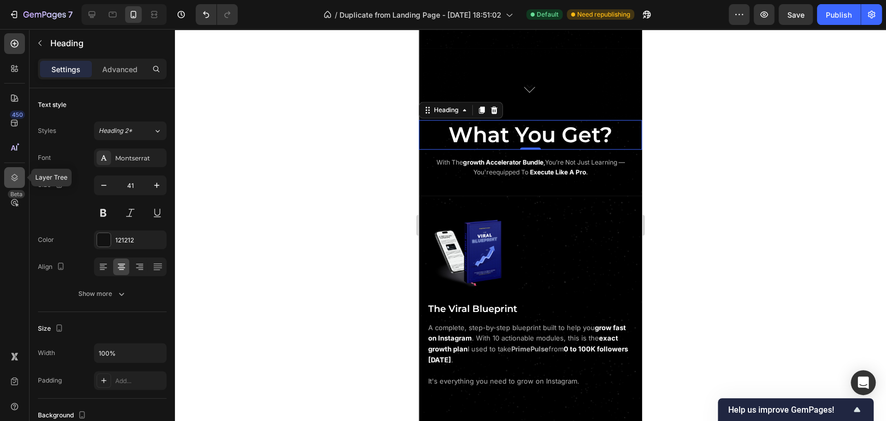
click at [9, 176] on icon at bounding box center [14, 177] width 10 height 10
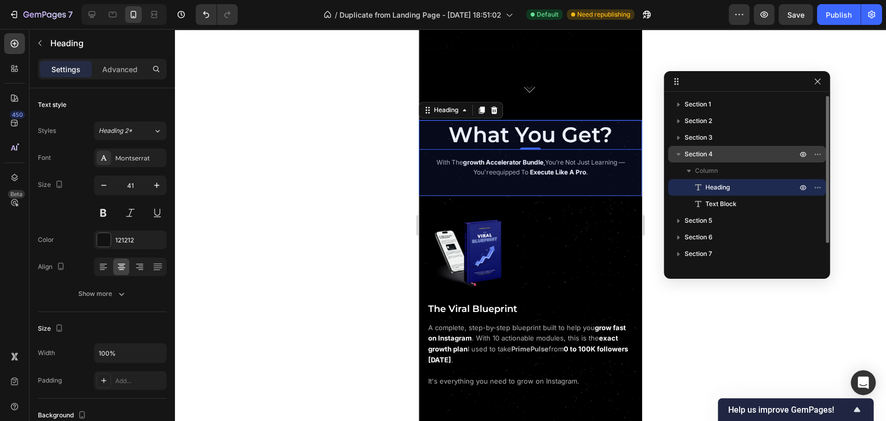
click at [716, 151] on p "Section 4" at bounding box center [742, 154] width 114 height 10
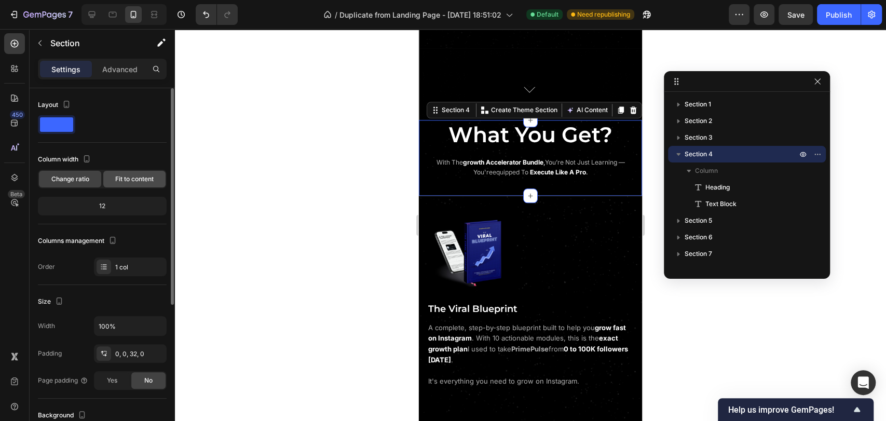
click at [126, 180] on span "Fit to content" at bounding box center [134, 178] width 38 height 9
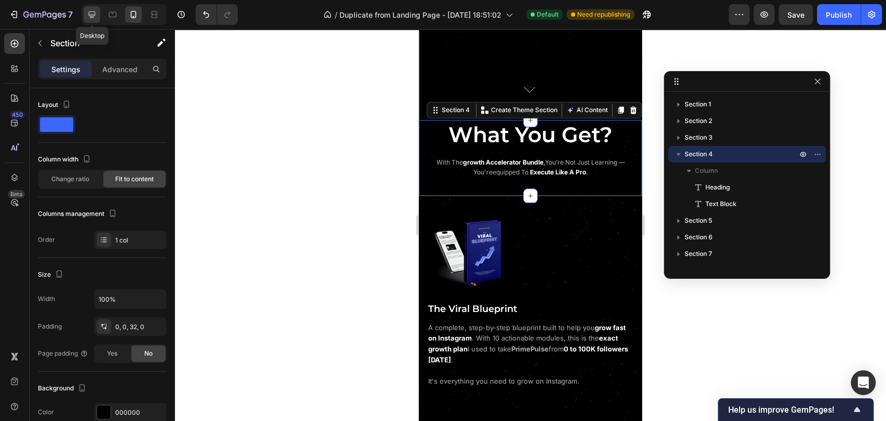
click at [95, 20] on div at bounding box center [92, 14] width 17 height 17
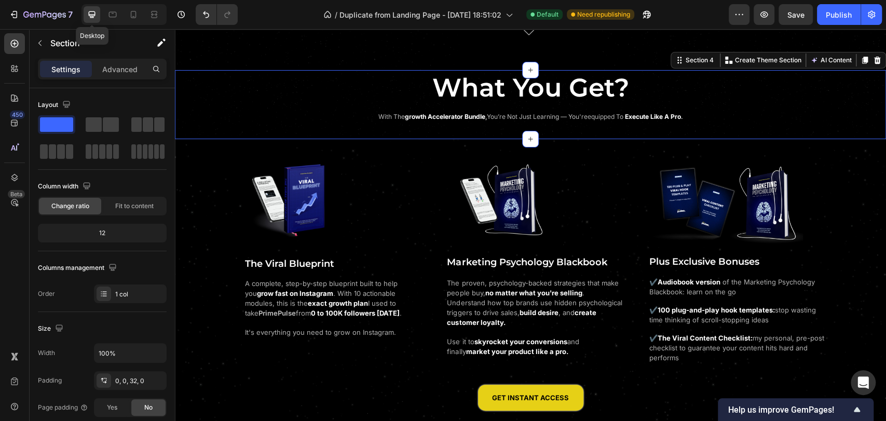
scroll to position [920, 0]
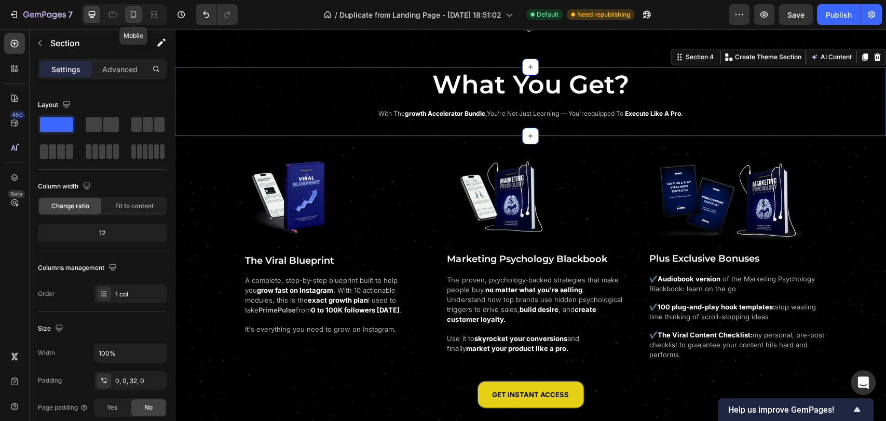
click at [131, 19] on icon at bounding box center [133, 14] width 10 height 10
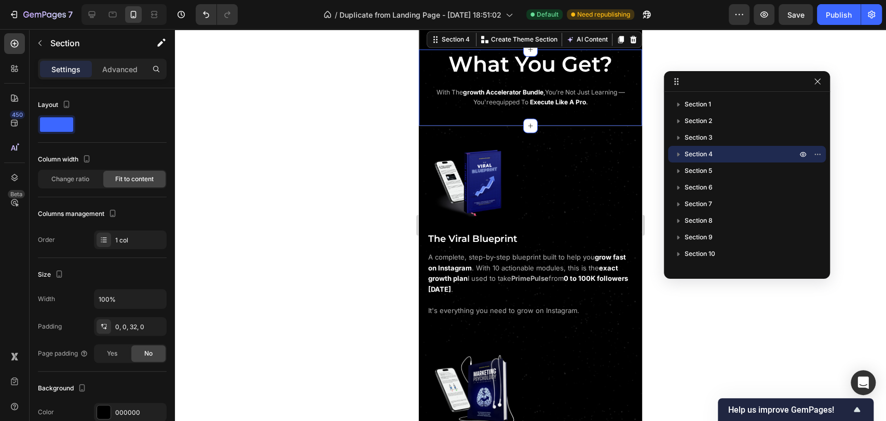
scroll to position [901, 0]
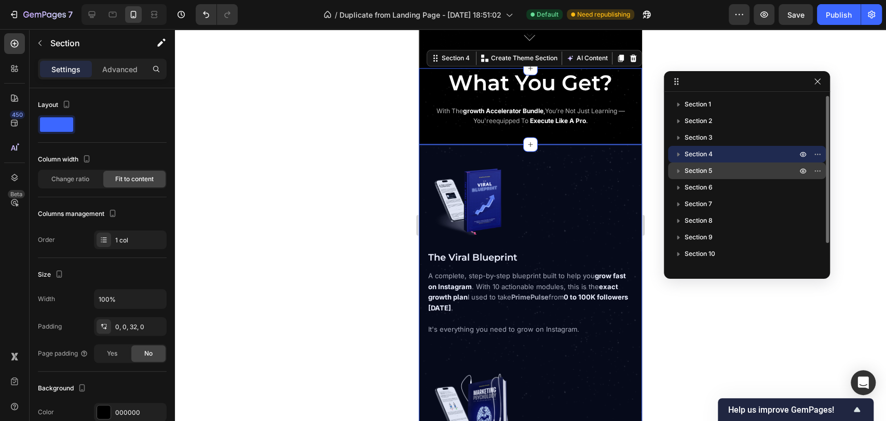
click at [728, 176] on p "Section 5" at bounding box center [742, 171] width 114 height 10
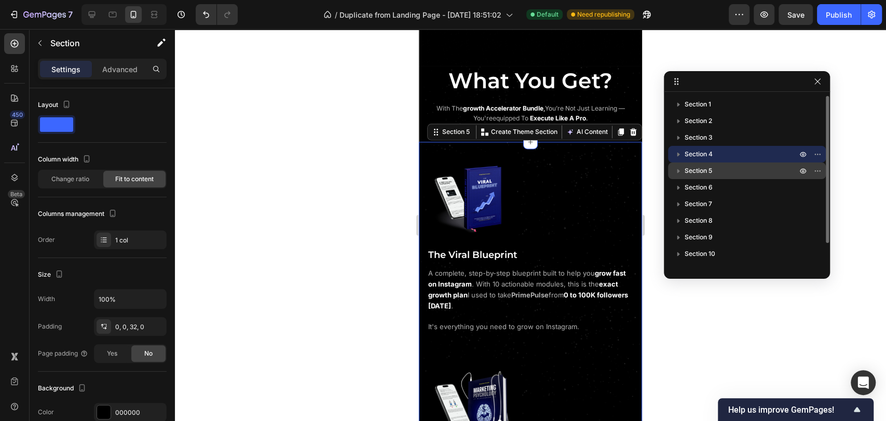
scroll to position [977, 0]
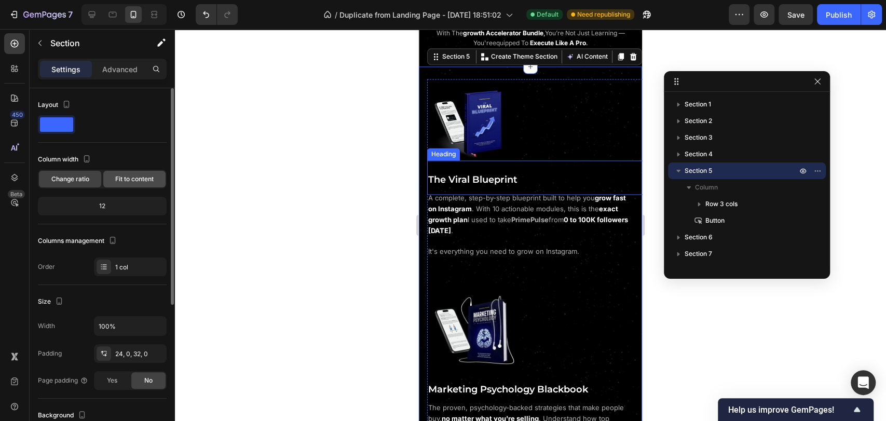
click at [126, 181] on span "Fit to content" at bounding box center [134, 178] width 38 height 9
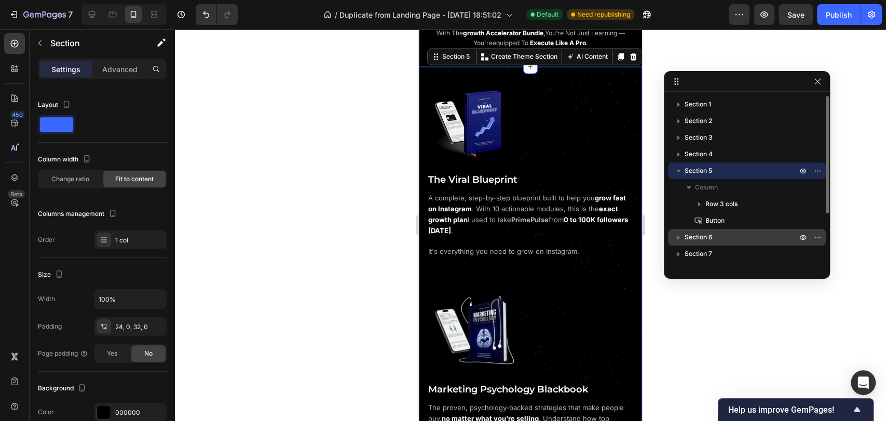
click at [728, 236] on p "Section 6" at bounding box center [742, 237] width 114 height 10
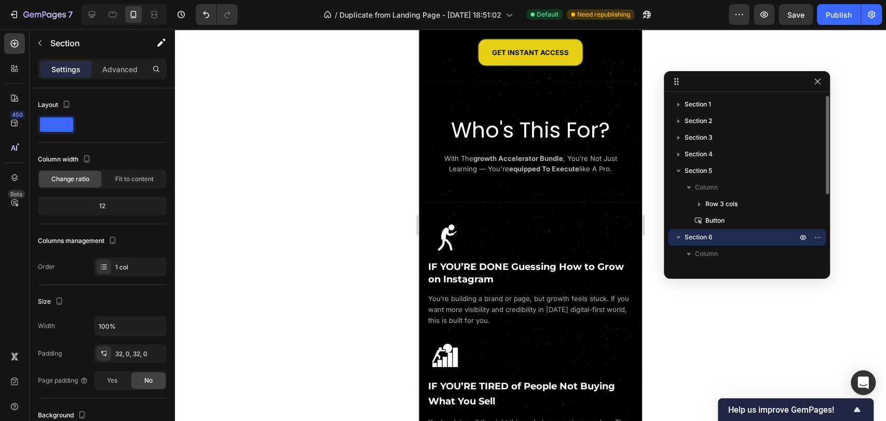
scroll to position [1663, 0]
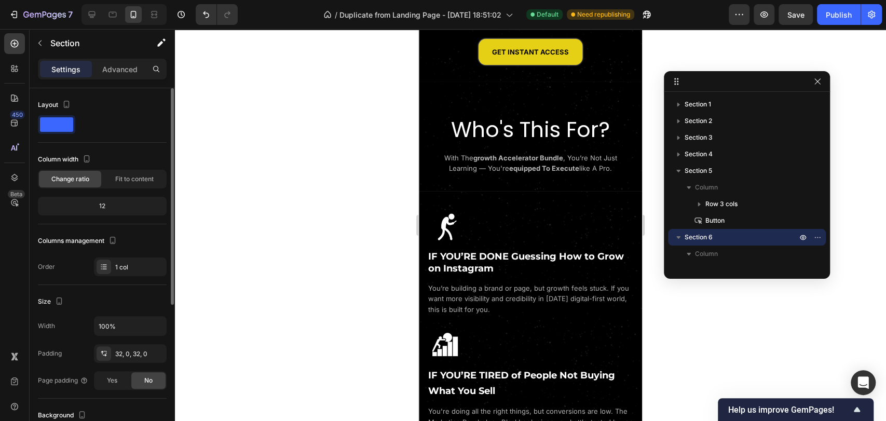
click at [100, 208] on div "12" at bounding box center [102, 206] width 125 height 15
click at [120, 183] on span "Fit to content" at bounding box center [134, 178] width 38 height 9
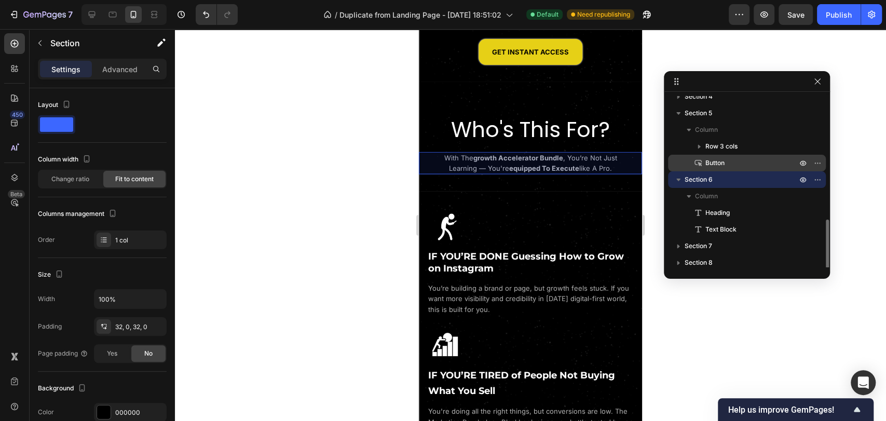
scroll to position [115, 0]
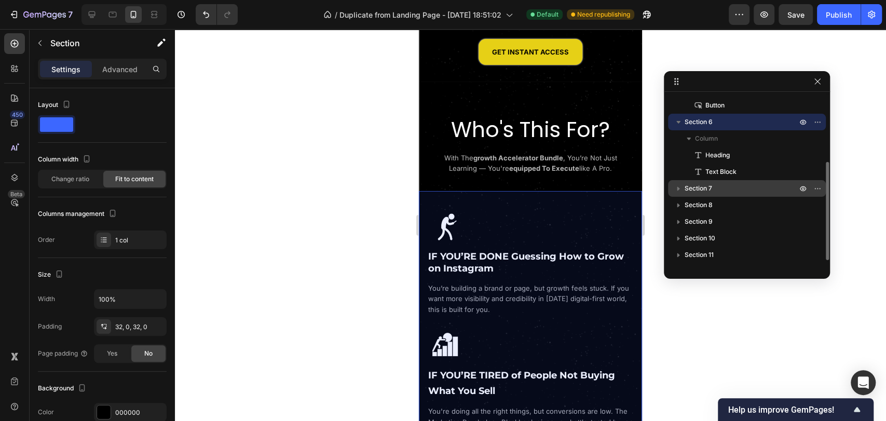
click at [712, 182] on div "Section 7" at bounding box center [747, 188] width 150 height 17
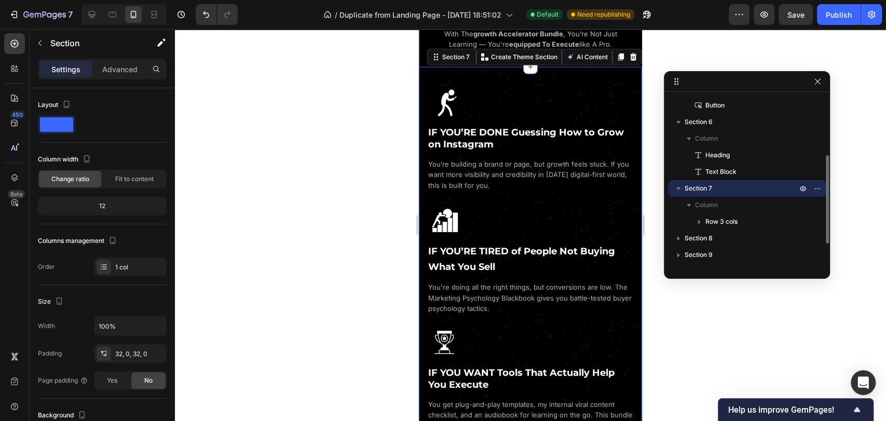
scroll to position [1773, 0]
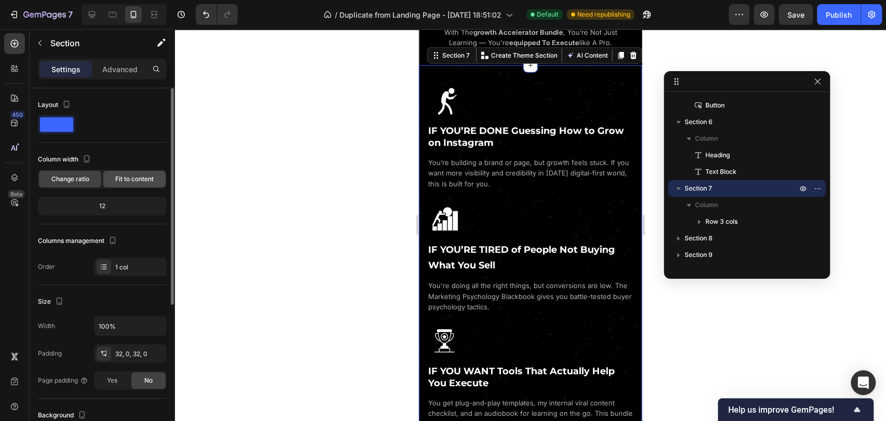
click at [137, 176] on span "Fit to content" at bounding box center [134, 178] width 38 height 9
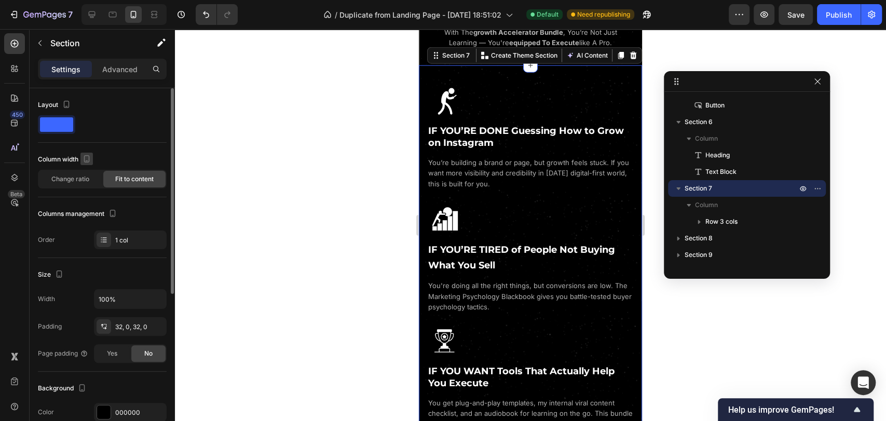
click at [87, 158] on icon "button" at bounding box center [87, 159] width 10 height 10
click at [122, 154] on div "Column width" at bounding box center [102, 159] width 129 height 17
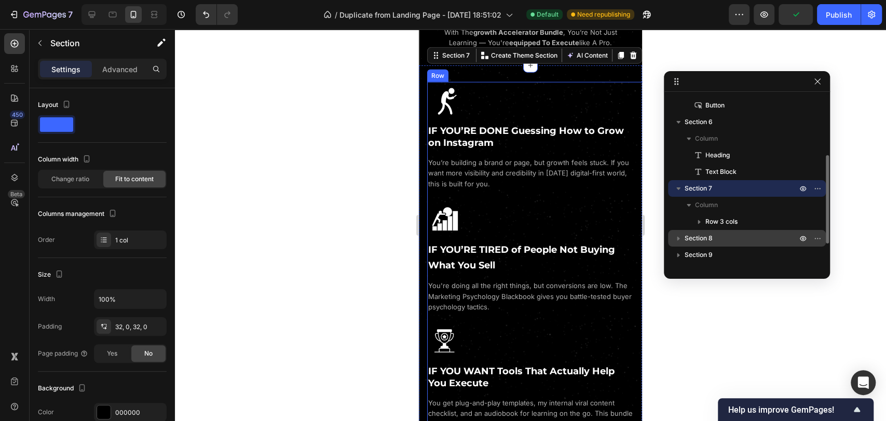
click at [726, 238] on p "Section 8" at bounding box center [742, 238] width 114 height 10
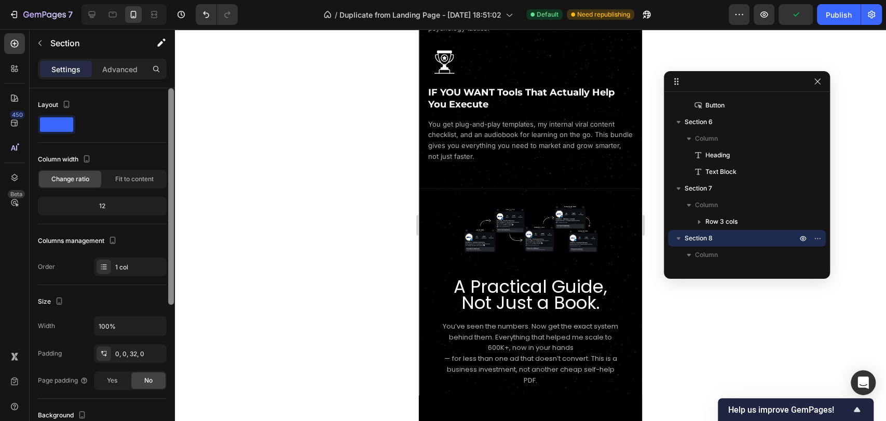
scroll to position [2167, 0]
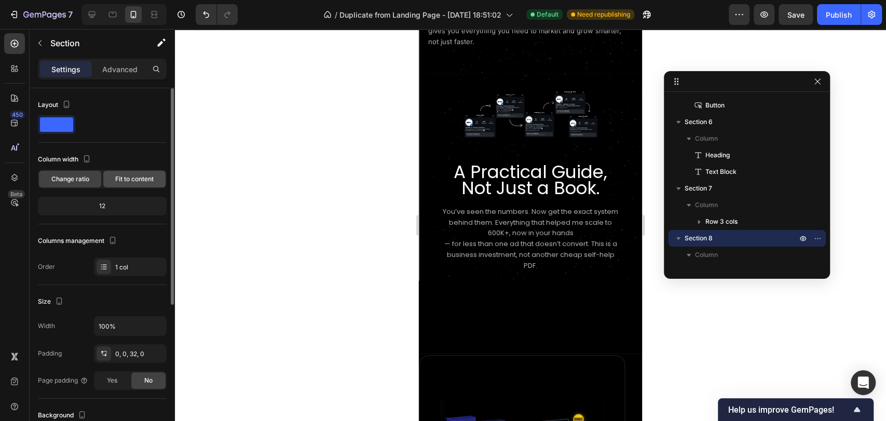
click at [143, 176] on span "Fit to content" at bounding box center [134, 178] width 38 height 9
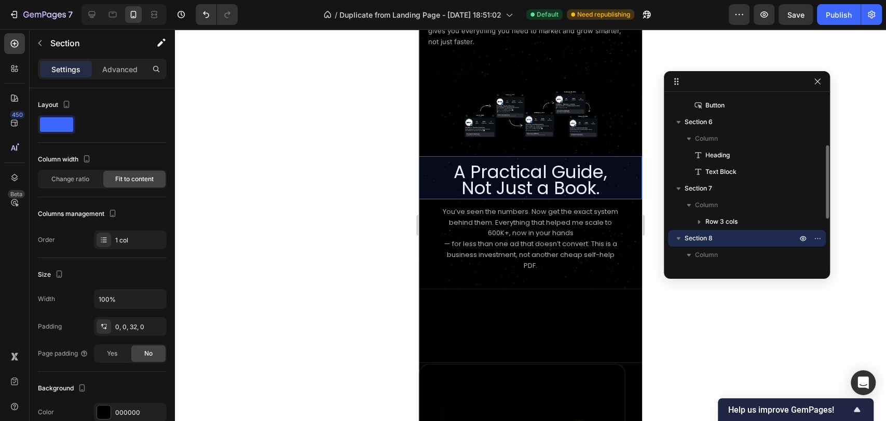
scroll to position [173, 0]
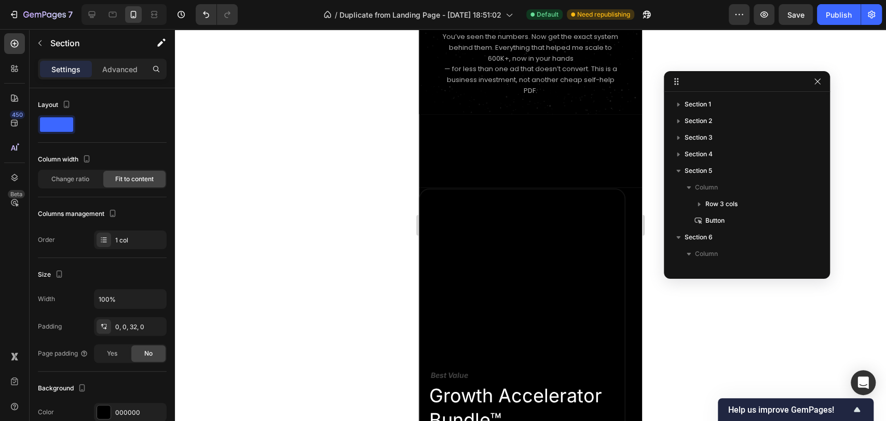
scroll to position [173, 0]
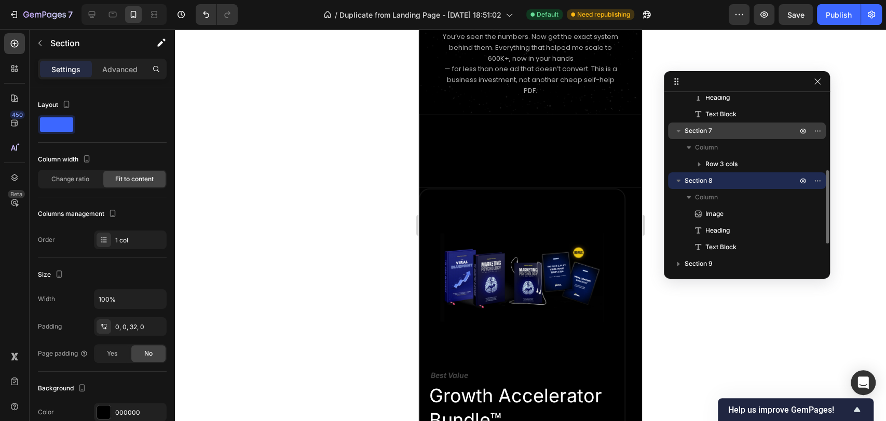
click at [706, 133] on span "Section 7" at bounding box center [699, 131] width 28 height 10
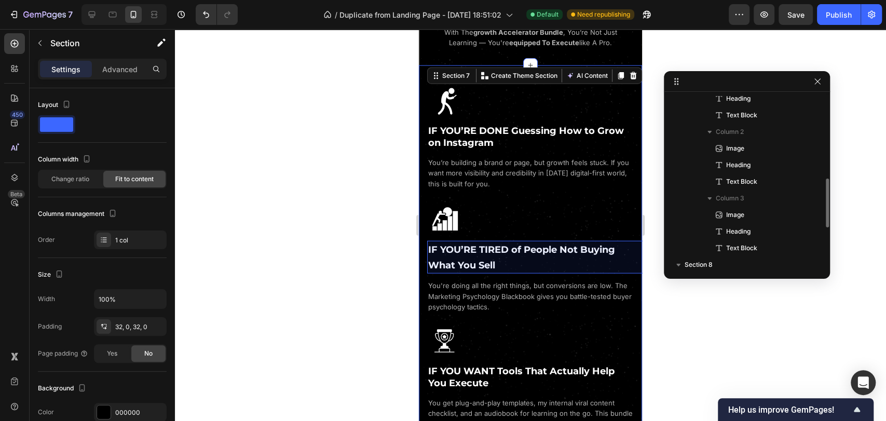
scroll to position [346, 0]
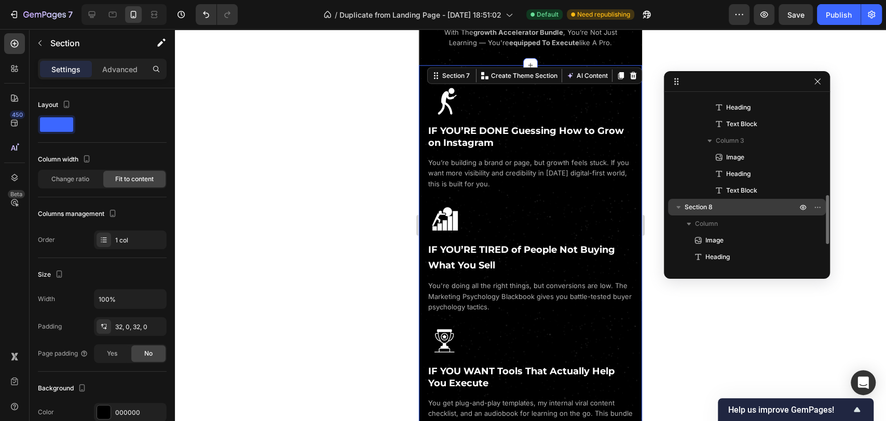
click at [731, 207] on p "Section 8" at bounding box center [742, 207] width 114 height 10
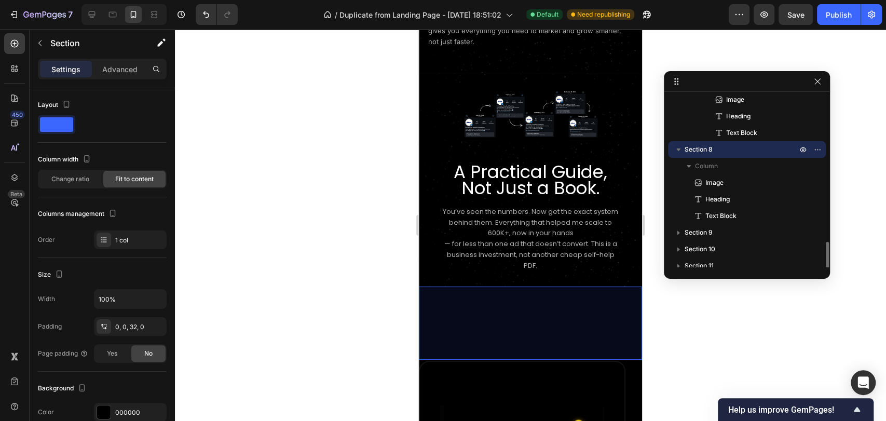
scroll to position [427, 0]
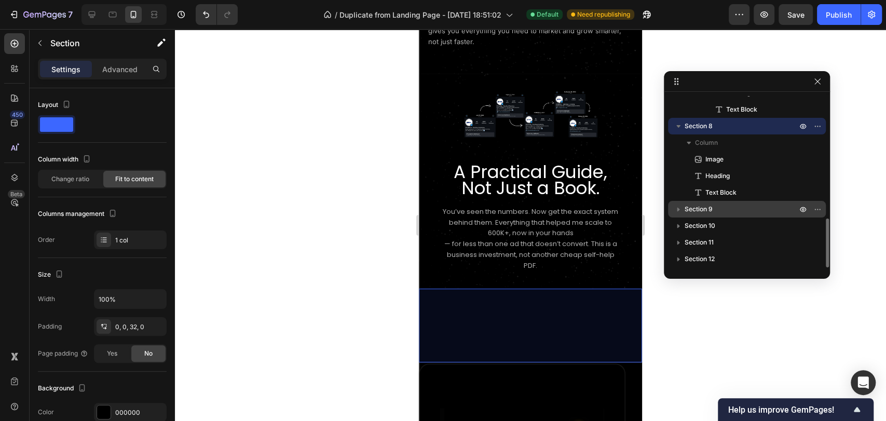
click at [727, 204] on p "Section 9" at bounding box center [742, 209] width 114 height 10
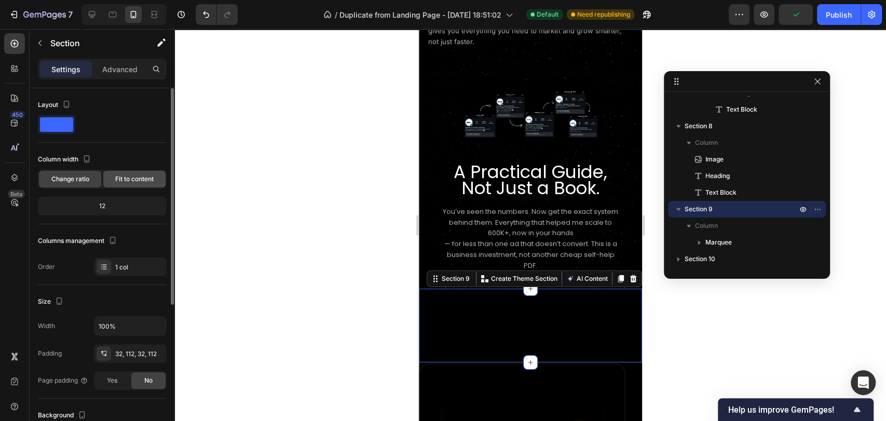
click at [136, 172] on div "Fit to content" at bounding box center [134, 179] width 62 height 17
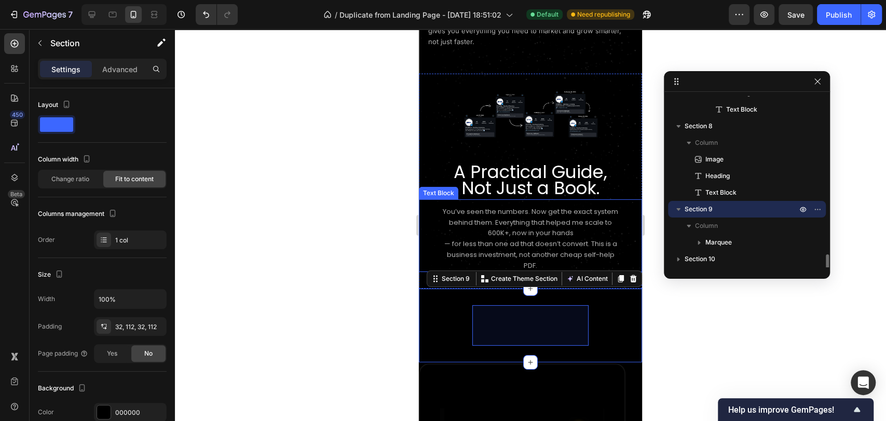
scroll to position [460, 0]
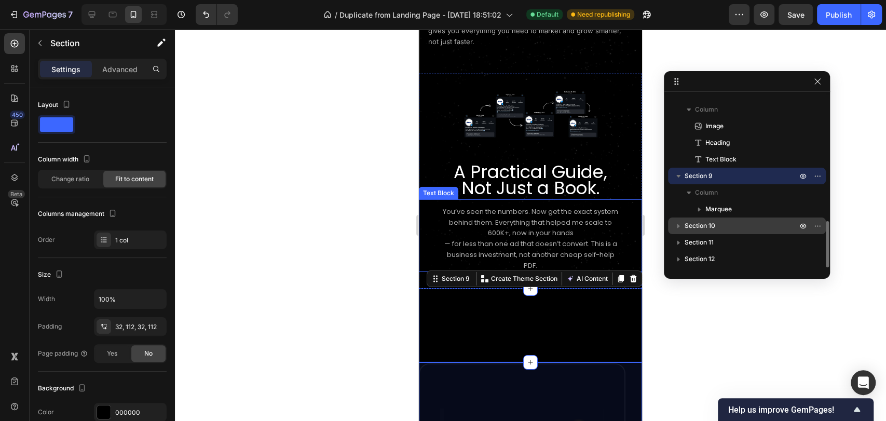
click at [727, 221] on p "Section 10" at bounding box center [742, 226] width 114 height 10
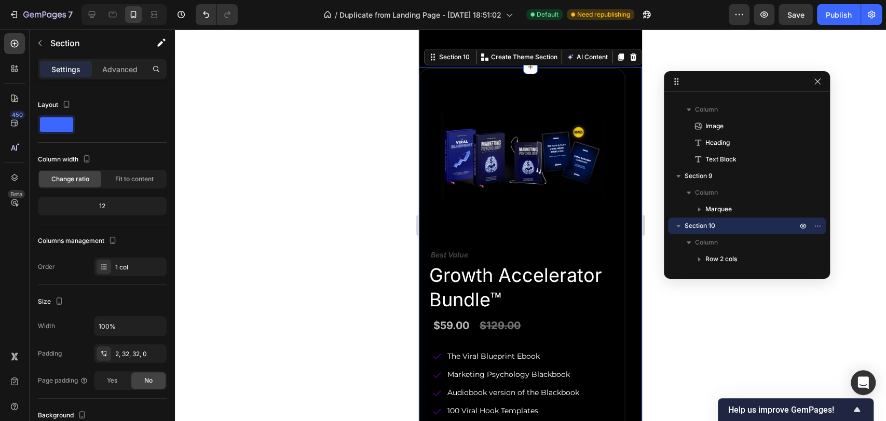
scroll to position [2453, 0]
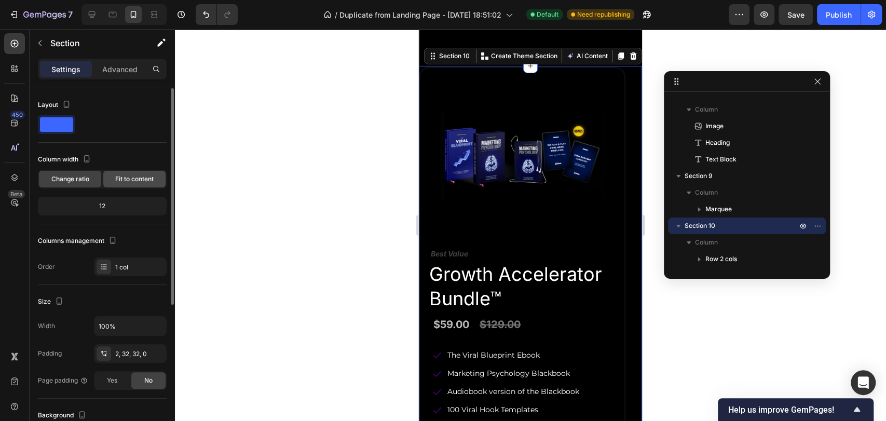
click at [137, 180] on span "Fit to content" at bounding box center [134, 178] width 38 height 9
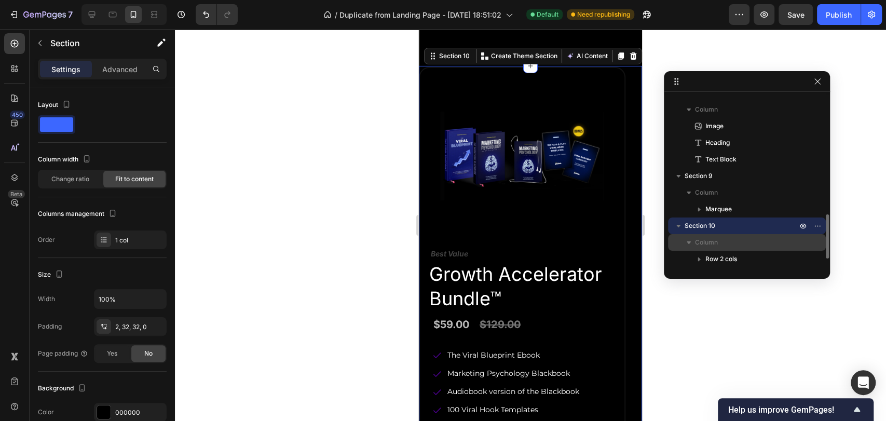
scroll to position [493, 0]
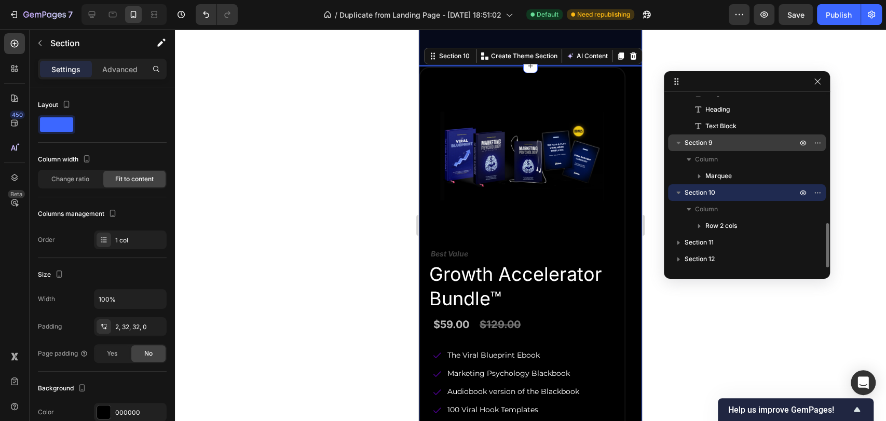
click at [721, 143] on p "Section 9" at bounding box center [742, 143] width 114 height 10
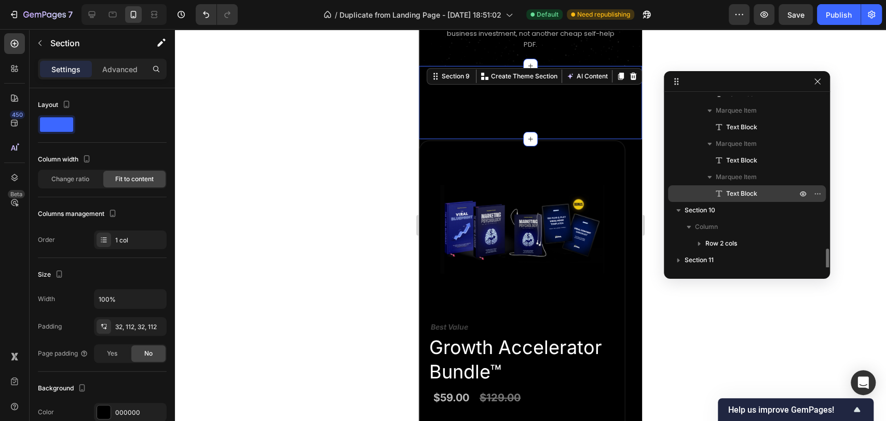
scroll to position [626, 0]
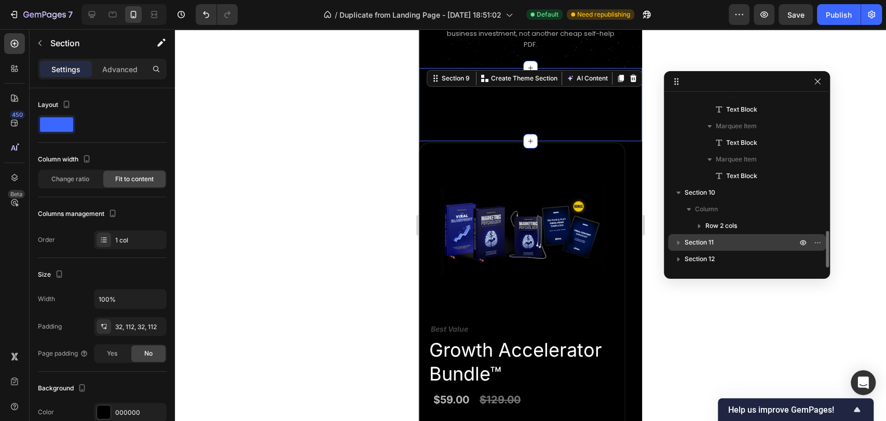
click at [735, 243] on p "Section 11" at bounding box center [742, 242] width 114 height 10
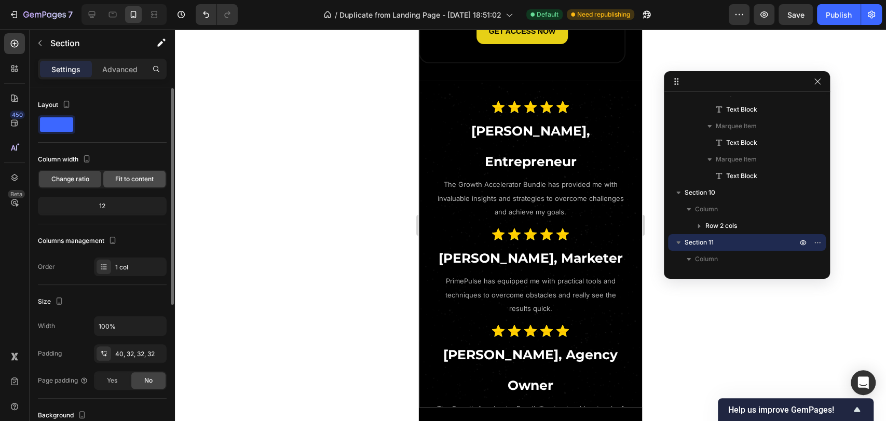
scroll to position [3251, 0]
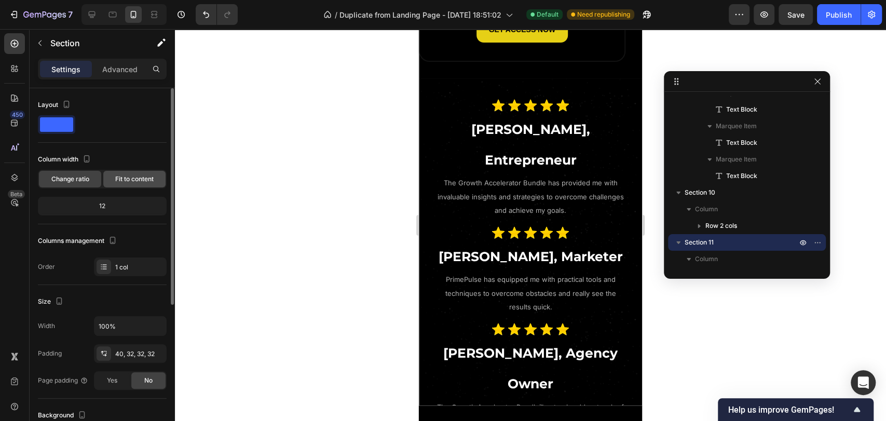
click at [136, 174] on span "Fit to content" at bounding box center [134, 178] width 38 height 9
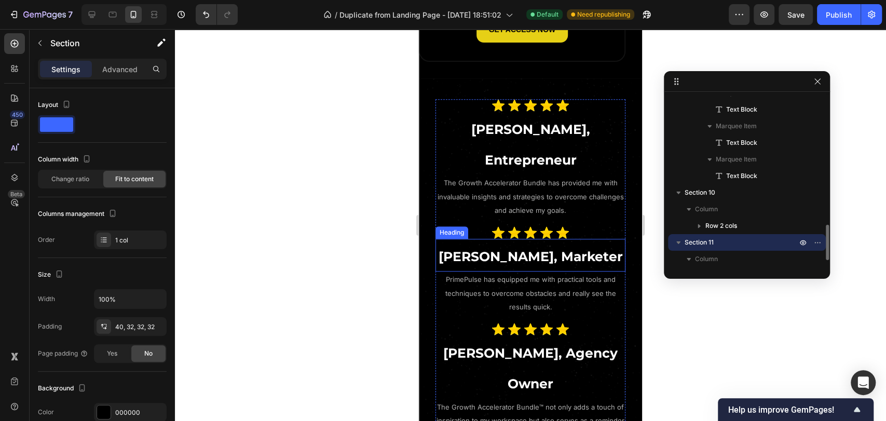
scroll to position [659, 0]
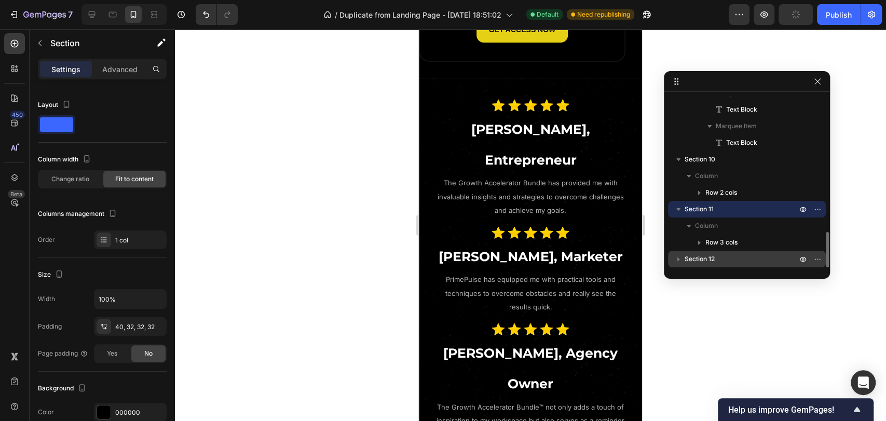
click at [723, 264] on p "Section 12" at bounding box center [742, 259] width 114 height 10
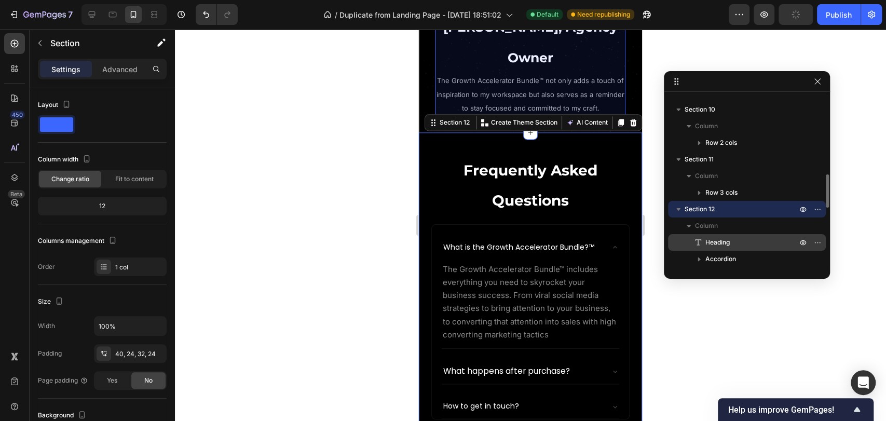
scroll to position [3565, 0]
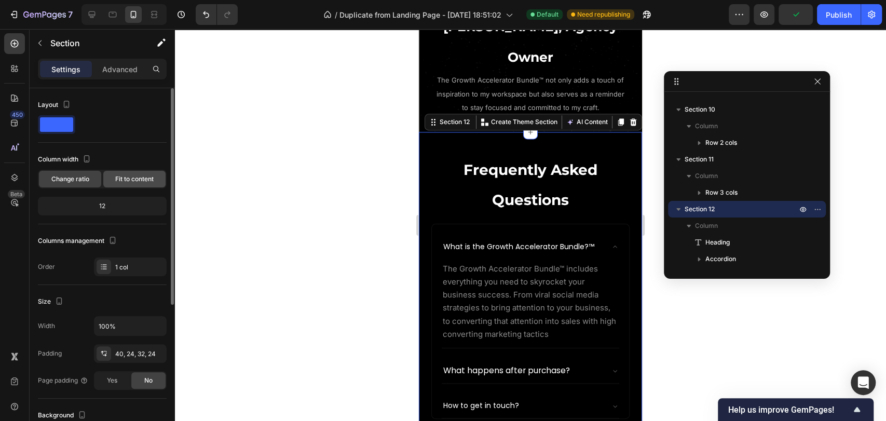
click at [124, 184] on div "Fit to content" at bounding box center [134, 179] width 62 height 17
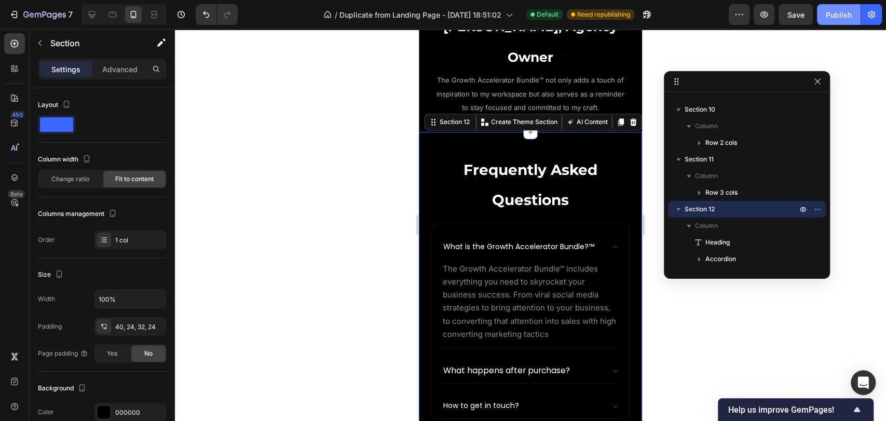
click at [837, 20] on button "Publish" at bounding box center [839, 14] width 44 height 21
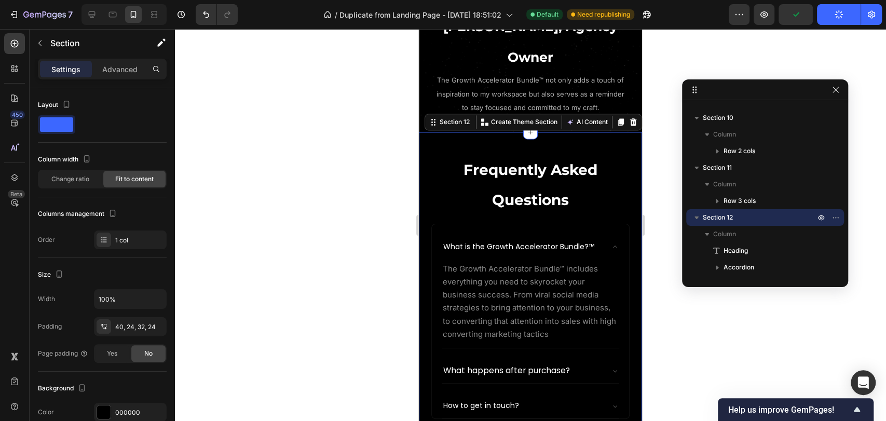
drag, startPoint x: 760, startPoint y: 82, endPoint x: 779, endPoint y: 90, distance: 20.5
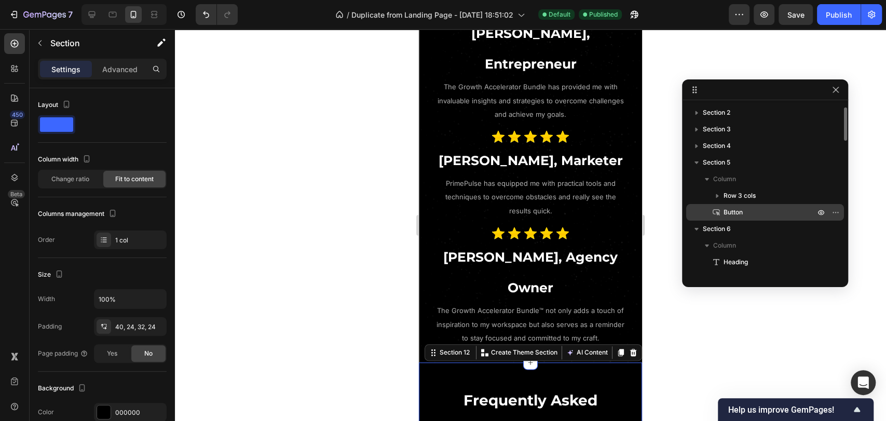
scroll to position [0, 0]
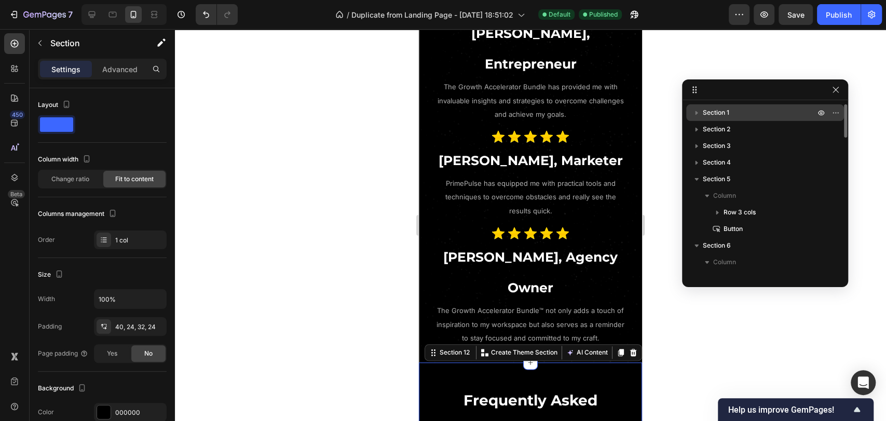
click at [738, 110] on p "Section 1" at bounding box center [760, 112] width 114 height 10
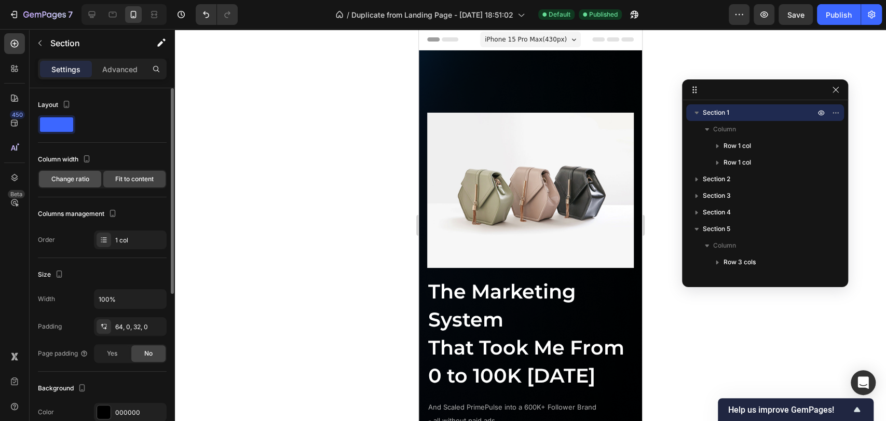
click at [73, 183] on span "Change ratio" at bounding box center [70, 178] width 38 height 9
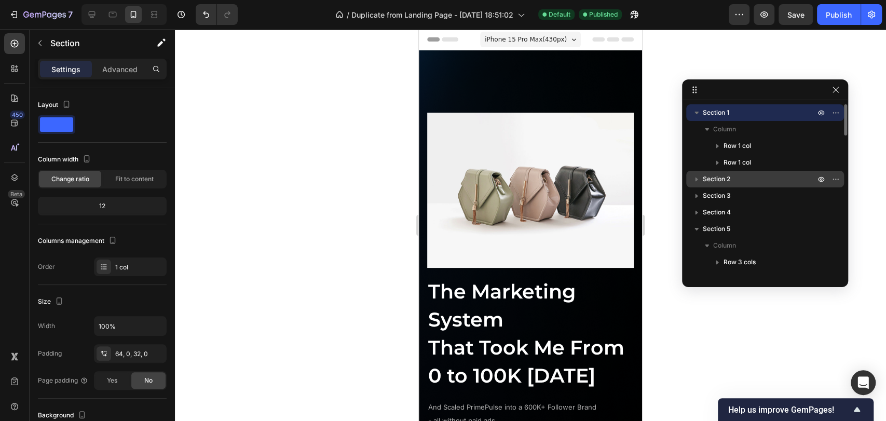
click at [722, 180] on span "Section 2" at bounding box center [717, 179] width 28 height 10
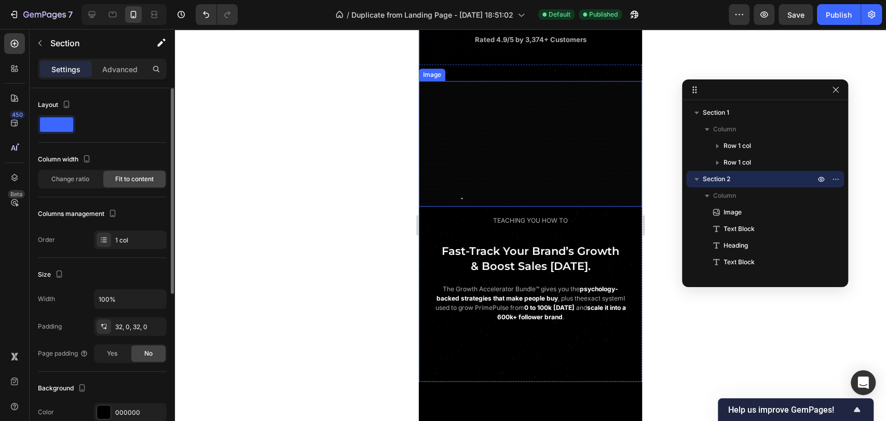
scroll to position [515, 0]
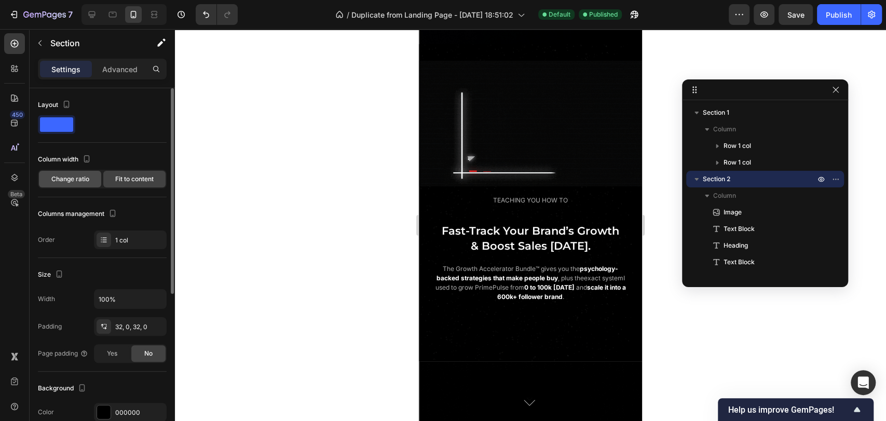
click at [88, 179] on span "Change ratio" at bounding box center [70, 178] width 38 height 9
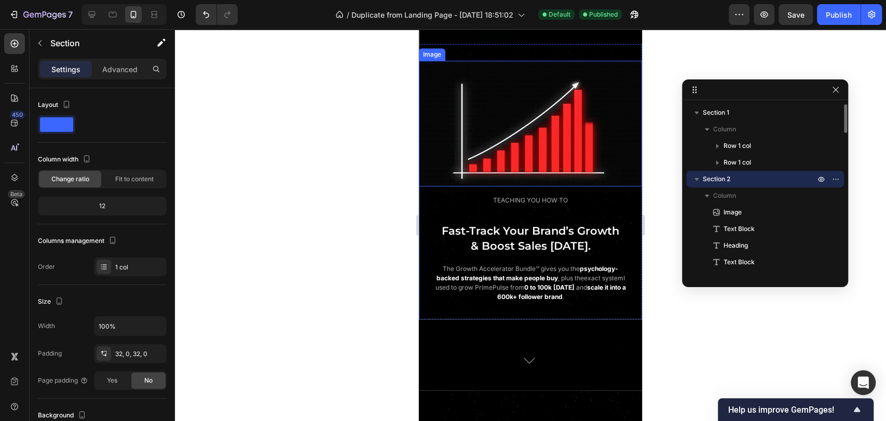
click at [694, 178] on icon "button" at bounding box center [697, 179] width 10 height 10
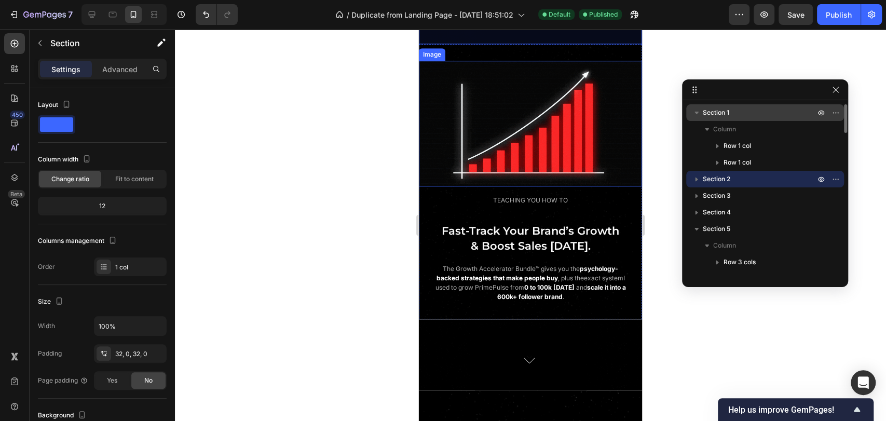
click at [696, 113] on icon "button" at bounding box center [697, 113] width 4 height 3
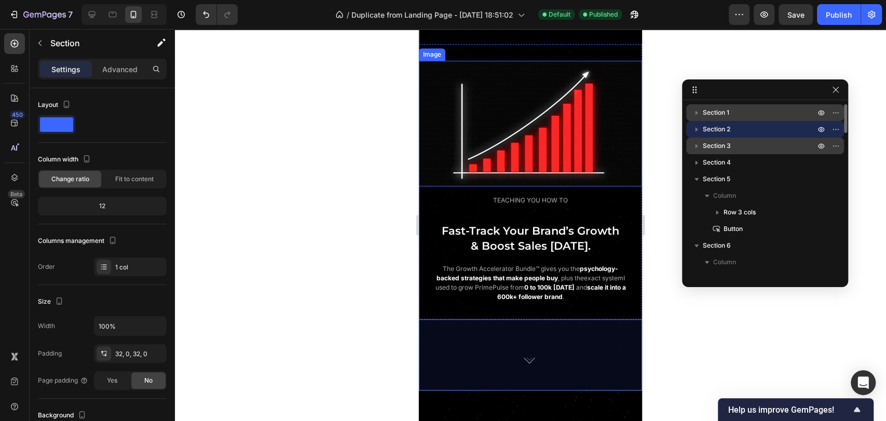
click at [737, 151] on p "Section 3" at bounding box center [760, 146] width 114 height 10
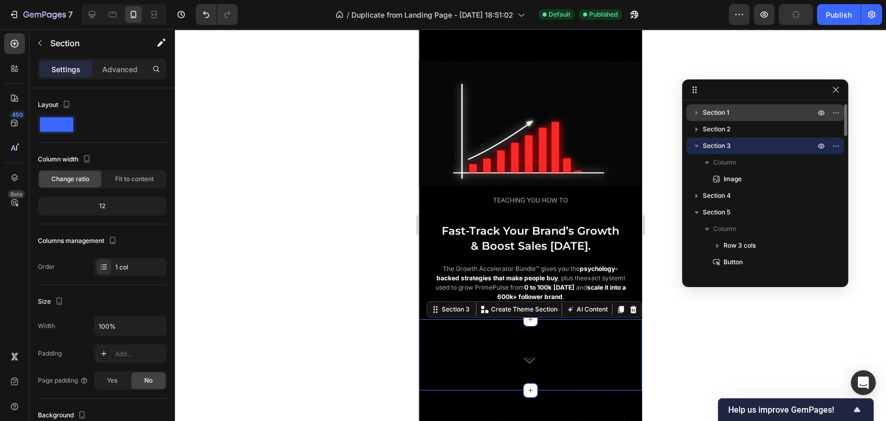
click at [696, 145] on icon "button" at bounding box center [697, 146] width 4 height 3
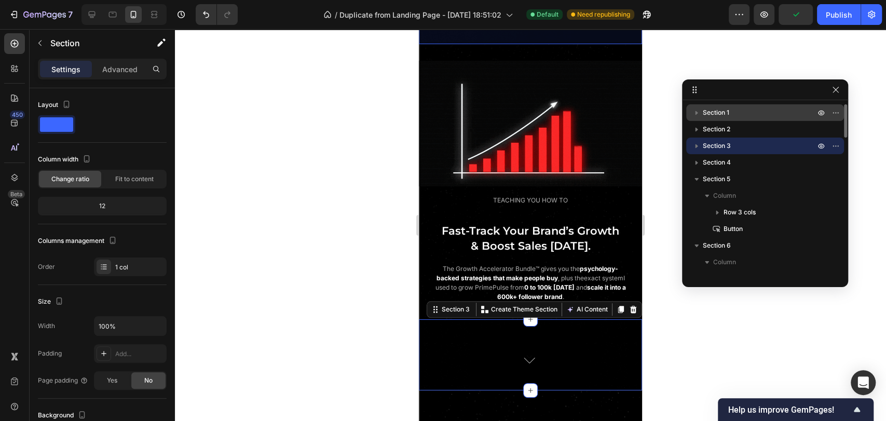
click at [731, 114] on p "Section 1" at bounding box center [760, 112] width 114 height 10
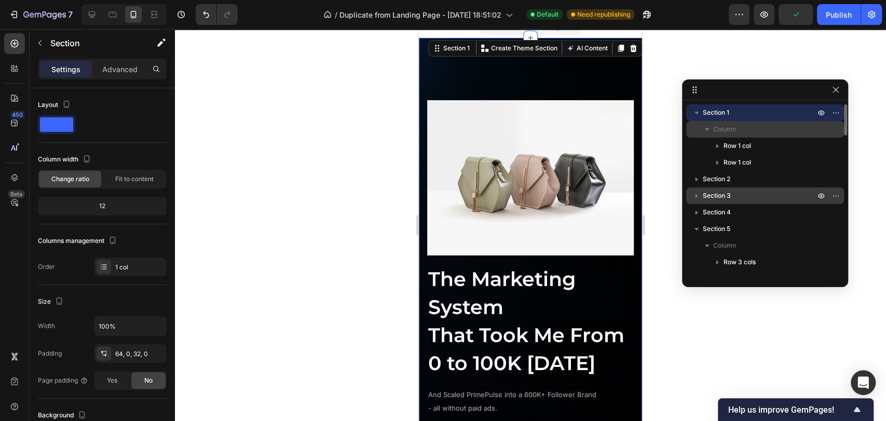
scroll to position [0, 0]
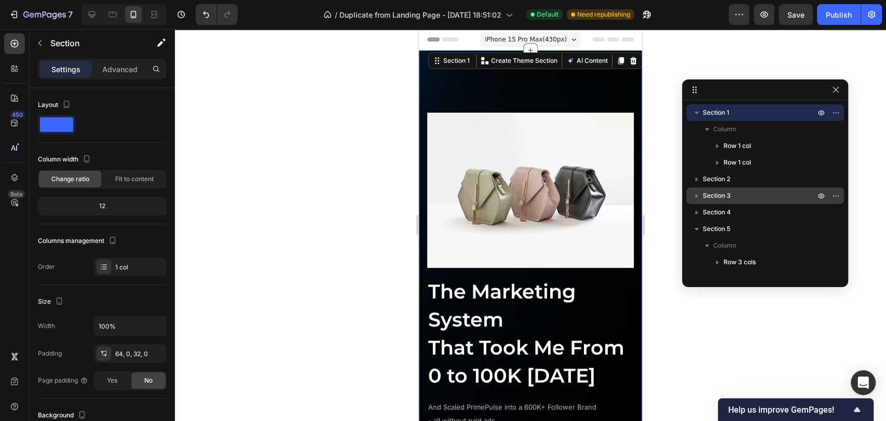
click at [699, 116] on icon "button" at bounding box center [697, 112] width 10 height 10
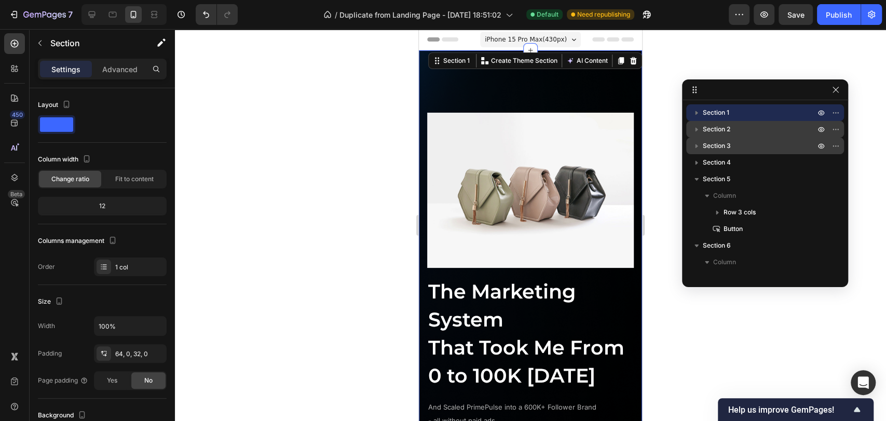
click at [722, 134] on span "Section 2" at bounding box center [717, 129] width 28 height 10
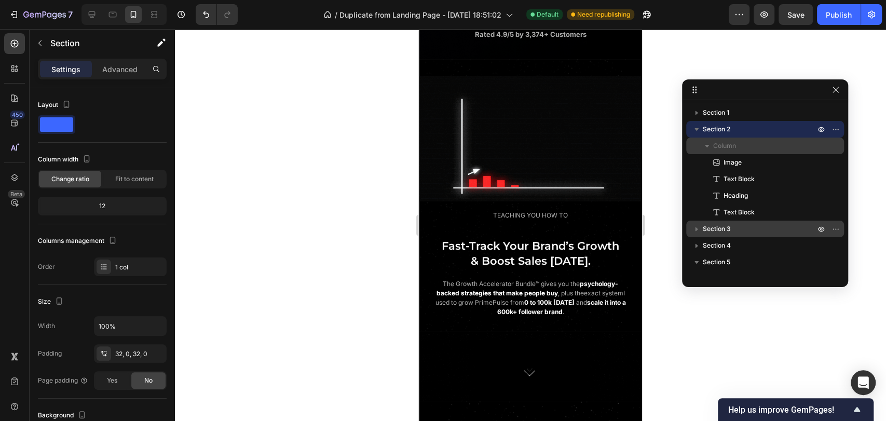
scroll to position [515, 0]
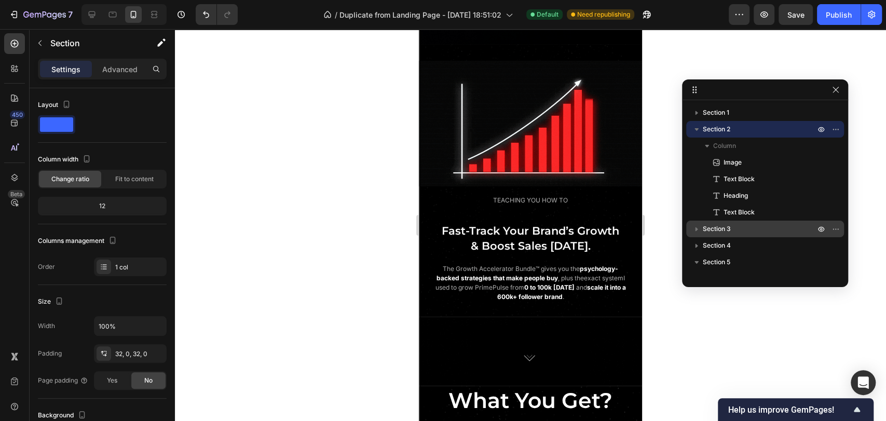
click at [698, 130] on icon "button" at bounding box center [697, 129] width 10 height 10
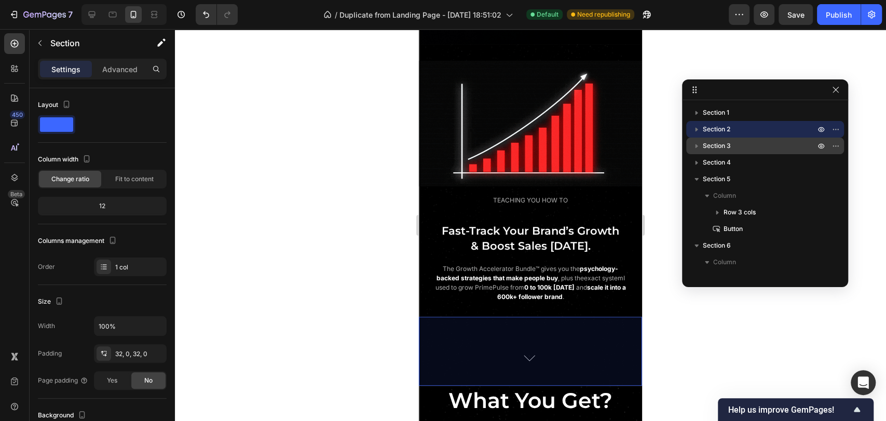
click at [717, 149] on span "Section 3" at bounding box center [717, 146] width 28 height 10
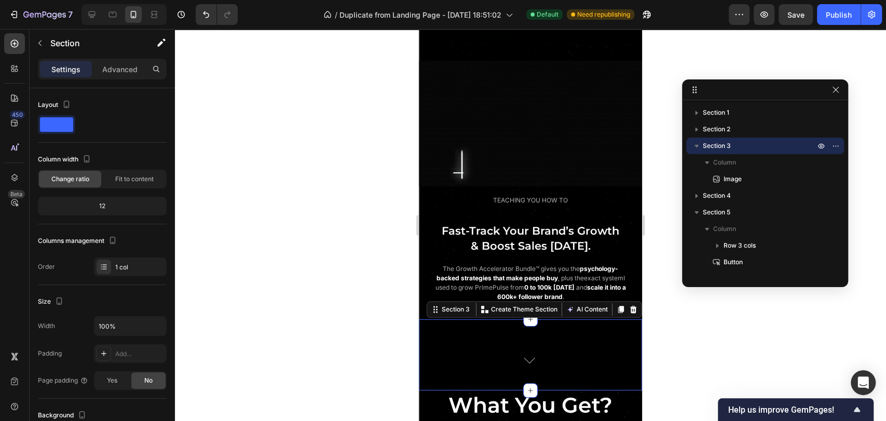
click at [695, 149] on icon "button" at bounding box center [697, 146] width 10 height 10
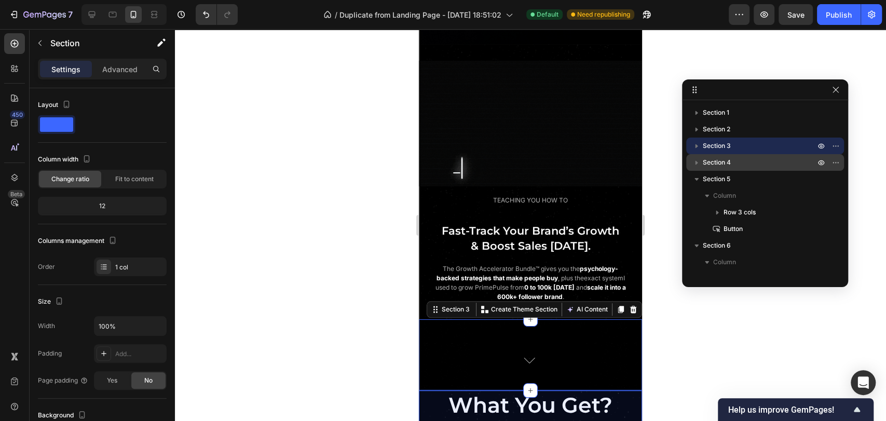
click at [714, 166] on span "Section 4" at bounding box center [717, 162] width 28 height 10
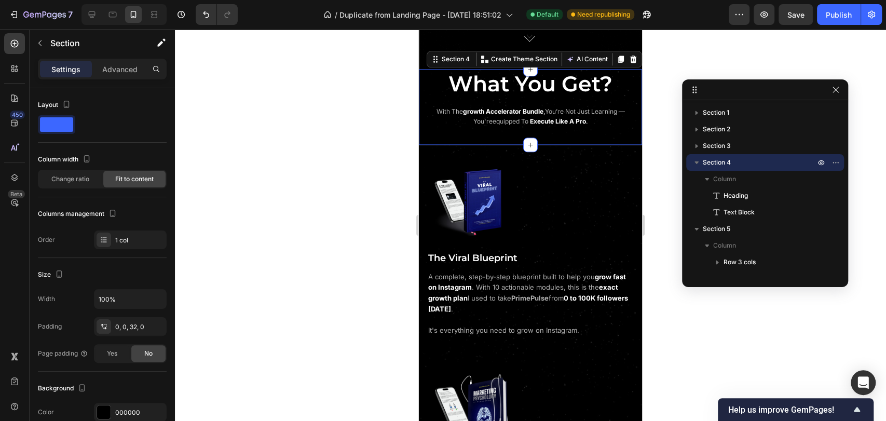
scroll to position [857, 0]
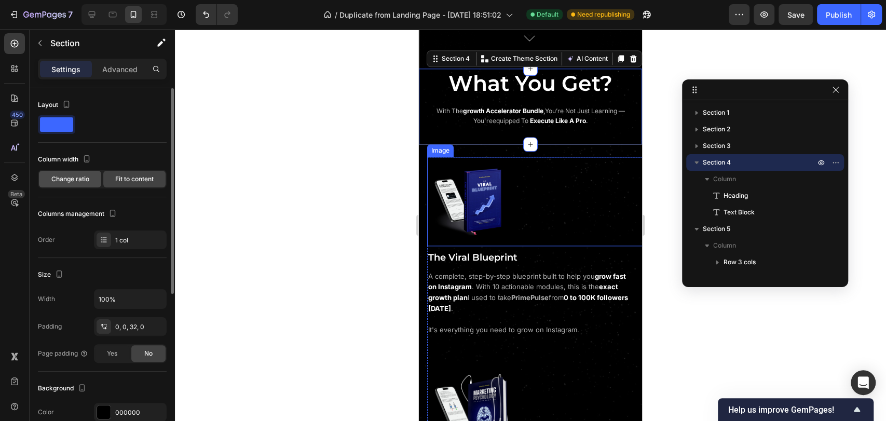
click at [66, 182] on span "Change ratio" at bounding box center [70, 178] width 38 height 9
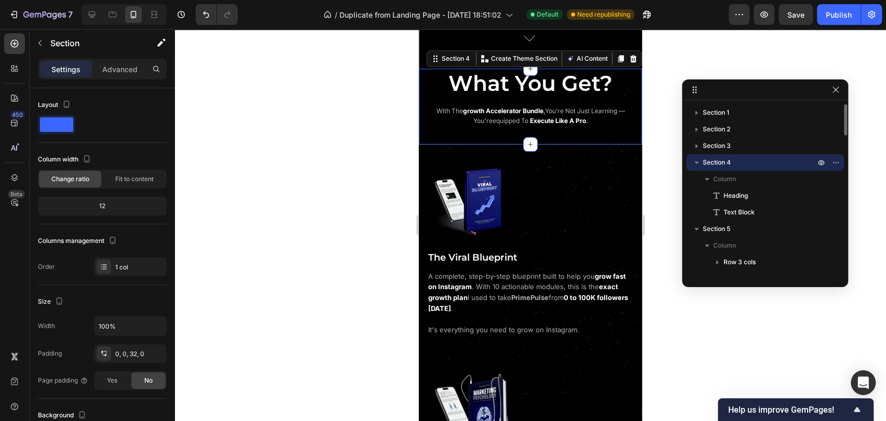
click at [694, 163] on icon "button" at bounding box center [697, 162] width 10 height 10
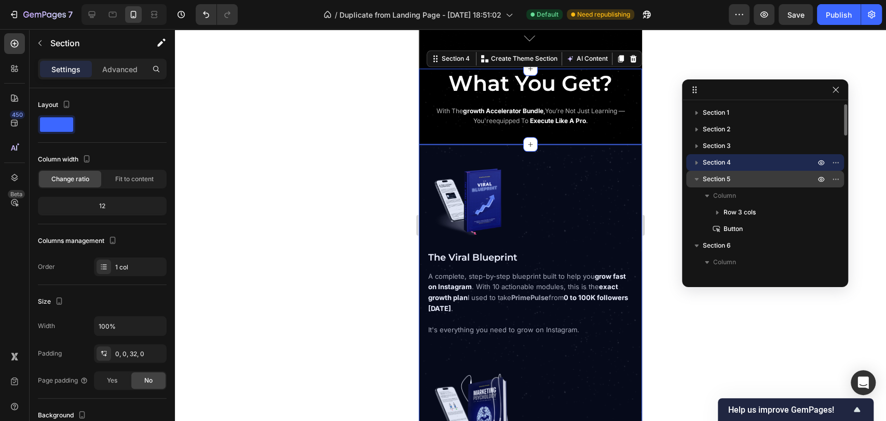
click at [715, 179] on span "Section 5" at bounding box center [717, 179] width 28 height 10
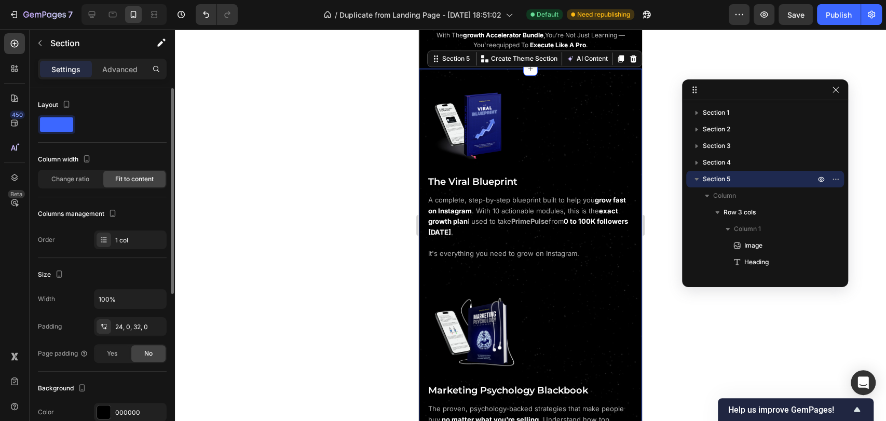
scroll to position [933, 0]
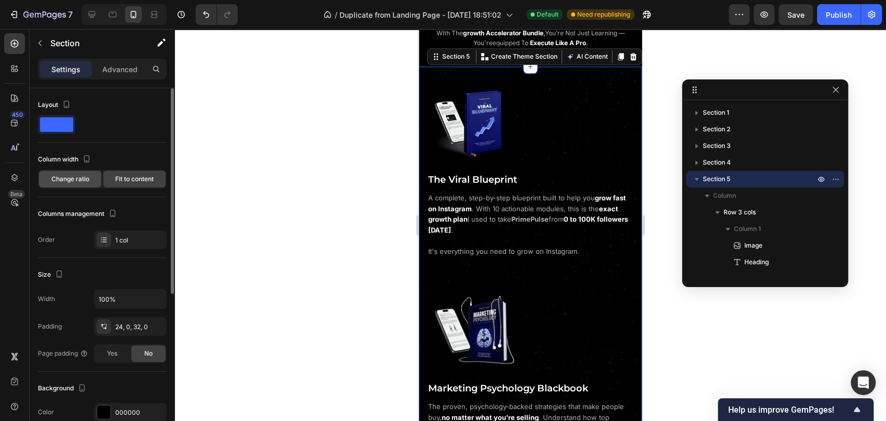
click at [66, 182] on span "Change ratio" at bounding box center [70, 178] width 38 height 9
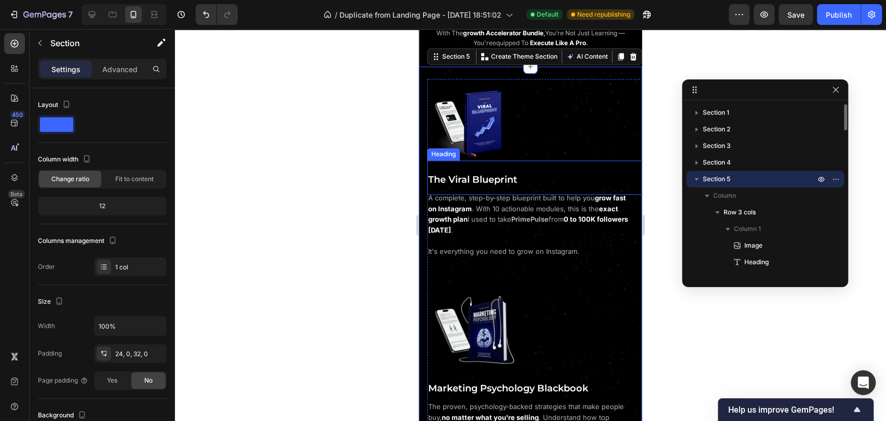
click at [698, 180] on icon "button" at bounding box center [697, 179] width 10 height 10
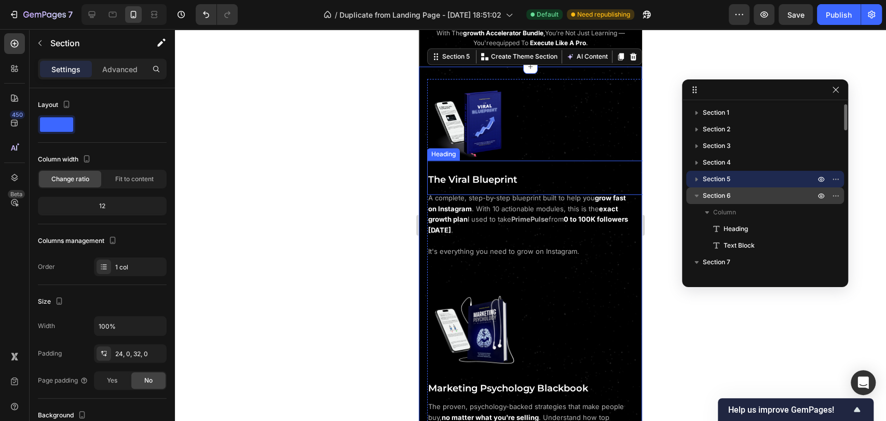
click at [731, 194] on span "Section 6" at bounding box center [717, 196] width 28 height 10
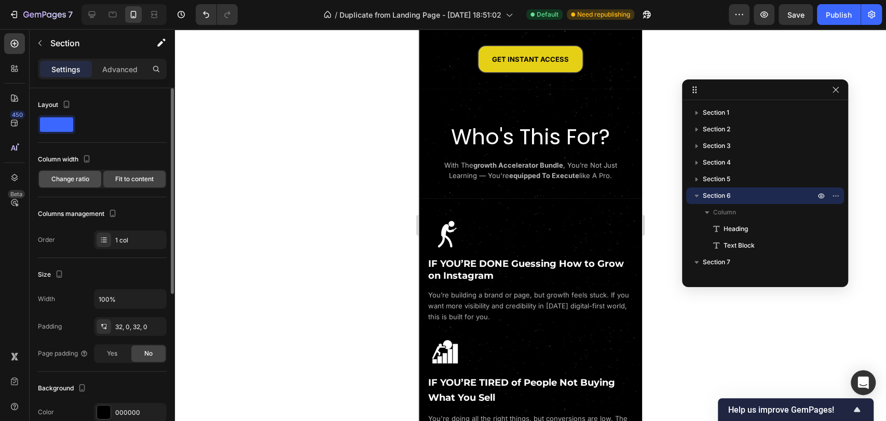
scroll to position [1619, 0]
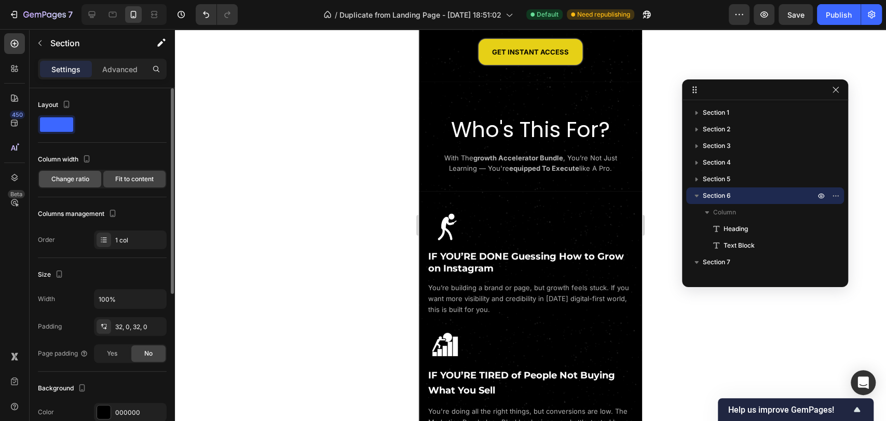
click at [68, 181] on span "Change ratio" at bounding box center [70, 178] width 38 height 9
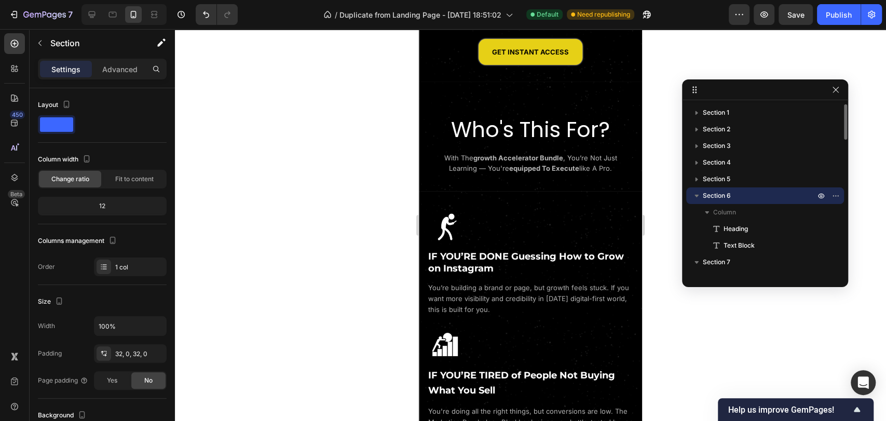
drag, startPoint x: 697, startPoint y: 196, endPoint x: 702, endPoint y: 200, distance: 5.9
click at [697, 196] on icon "button" at bounding box center [697, 196] width 4 height 3
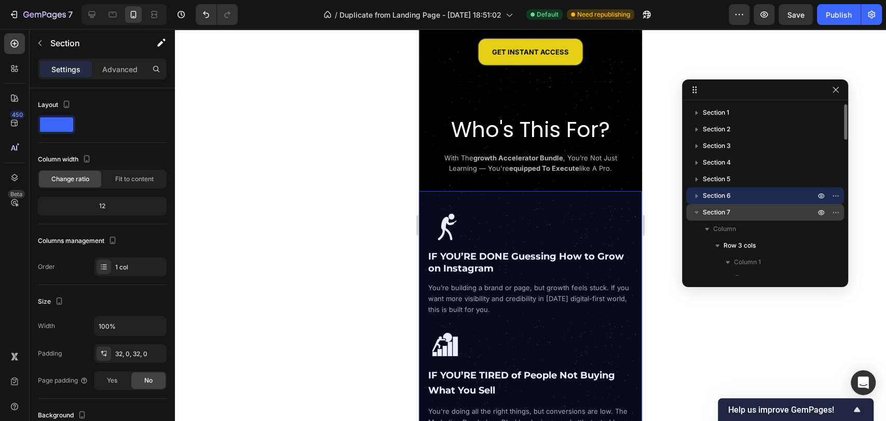
click at [738, 212] on p "Section 7" at bounding box center [760, 212] width 114 height 10
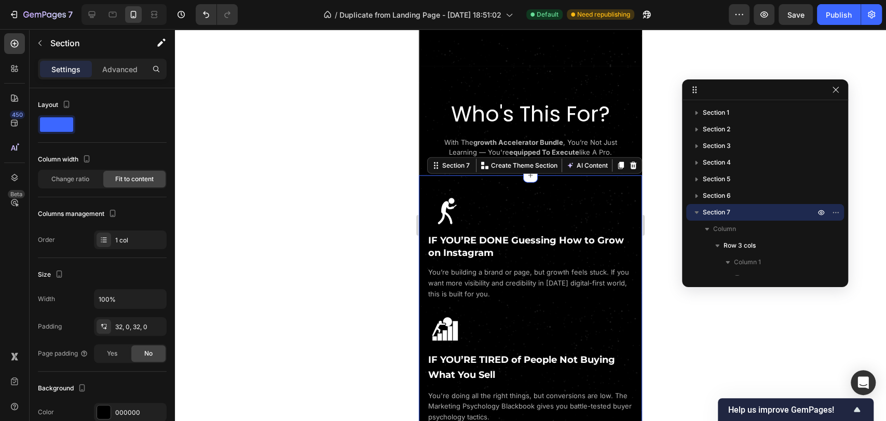
scroll to position [1729, 0]
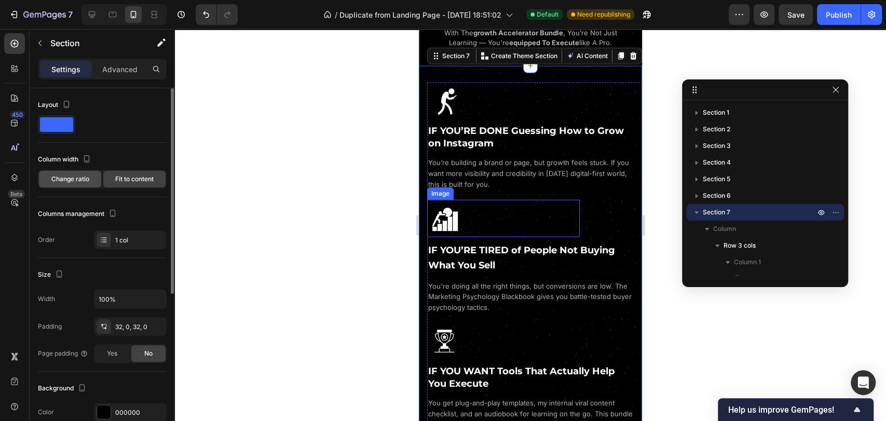
click at [70, 178] on span "Change ratio" at bounding box center [70, 178] width 38 height 9
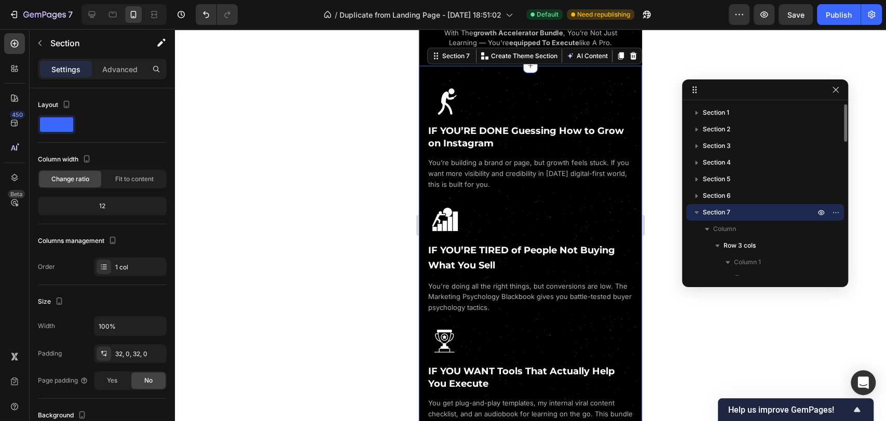
click at [697, 210] on icon "button" at bounding box center [697, 212] width 10 height 10
click at [732, 227] on p "Section 8" at bounding box center [760, 229] width 114 height 10
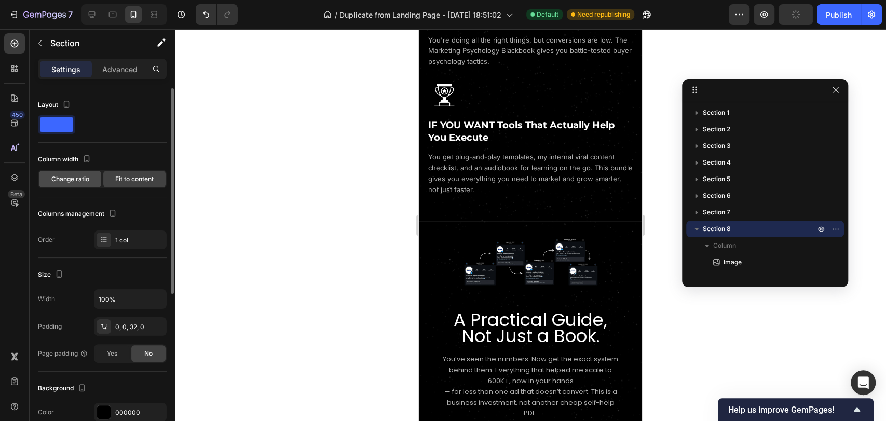
click at [79, 179] on span "Change ratio" at bounding box center [70, 178] width 38 height 9
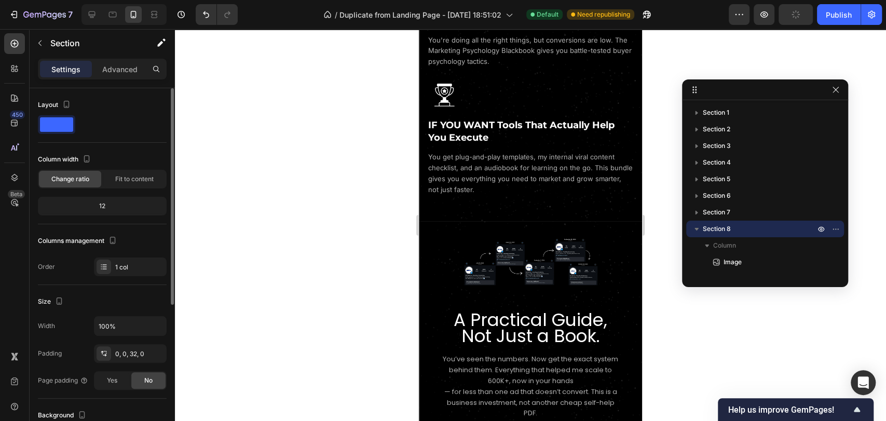
scroll to position [2123, 0]
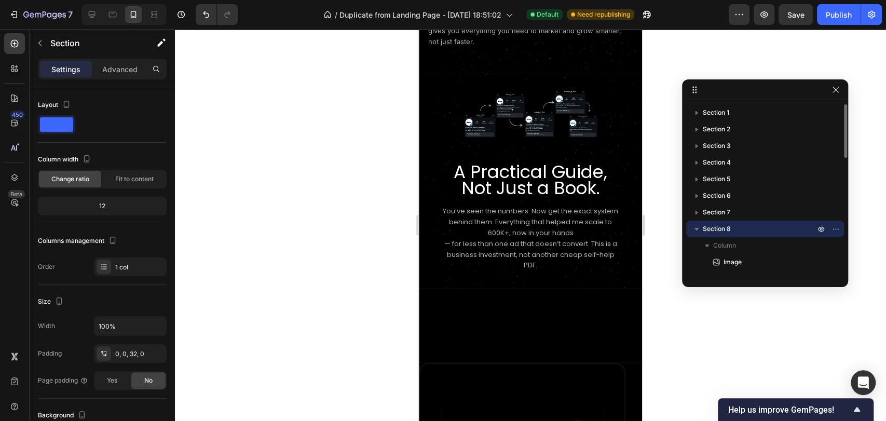
click at [698, 226] on icon "button" at bounding box center [697, 229] width 10 height 10
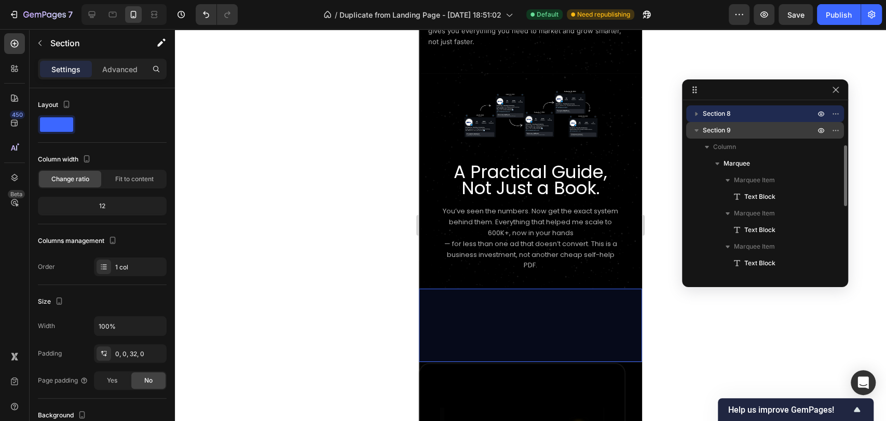
click at [735, 126] on p "Section 9" at bounding box center [760, 130] width 114 height 10
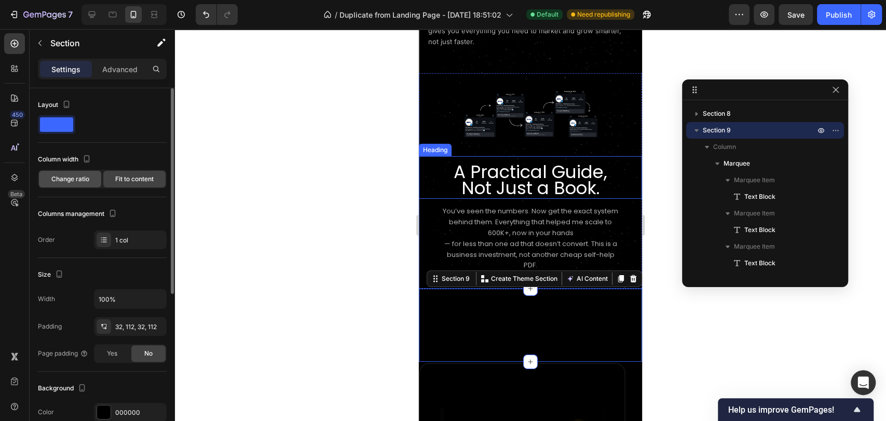
click at [55, 179] on span "Change ratio" at bounding box center [70, 178] width 38 height 9
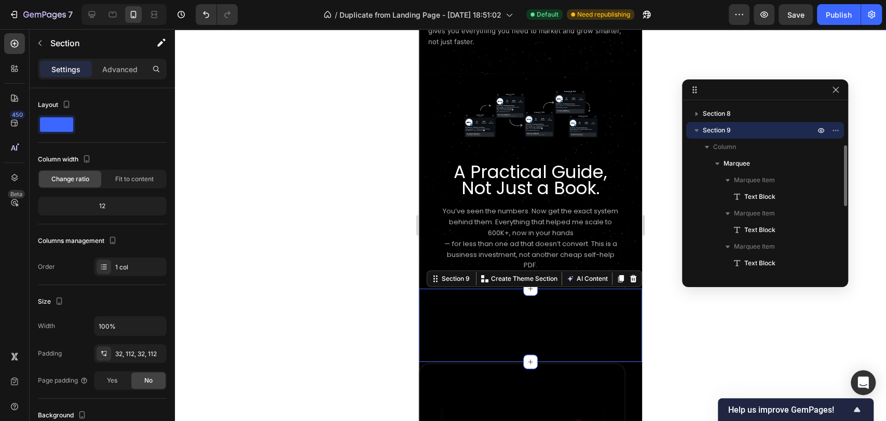
click at [696, 127] on icon "button" at bounding box center [697, 130] width 10 height 10
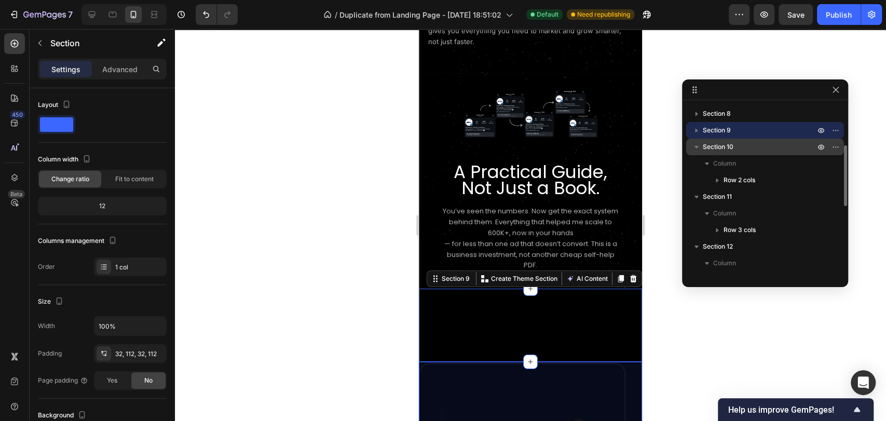
click at [735, 151] on p "Section 10" at bounding box center [760, 147] width 114 height 10
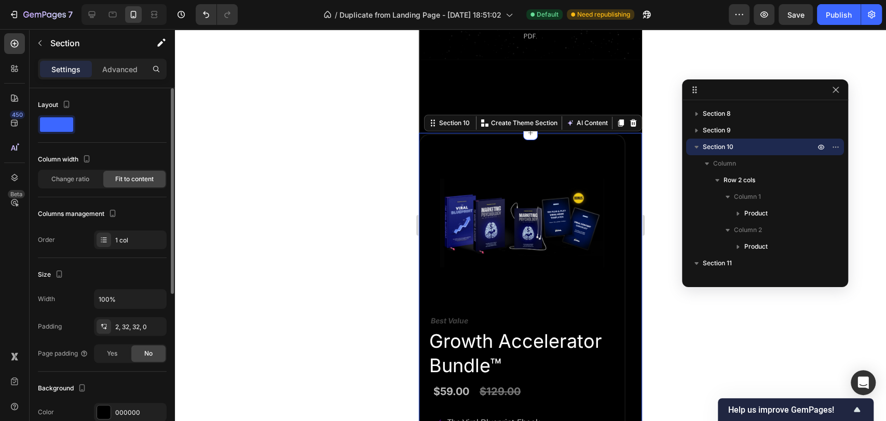
scroll to position [2409, 0]
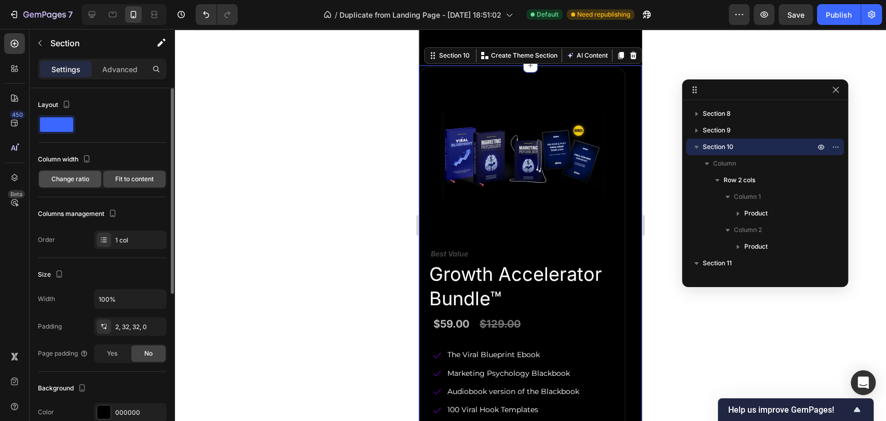
click at [75, 183] on span "Change ratio" at bounding box center [70, 178] width 38 height 9
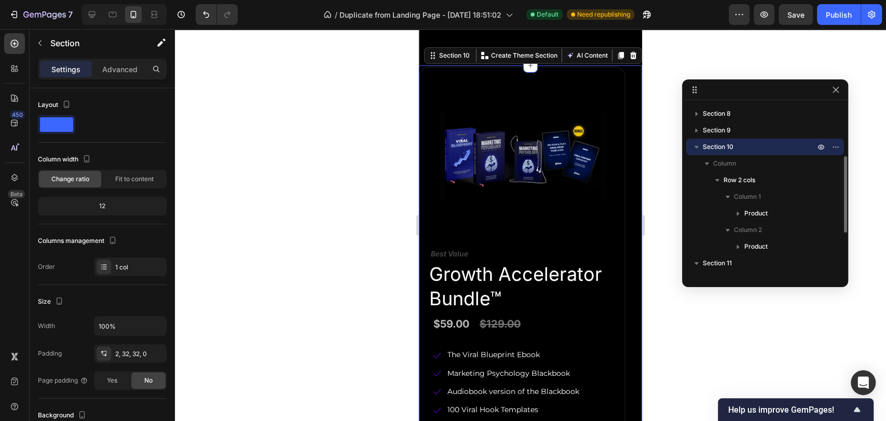
click at [697, 149] on icon "button" at bounding box center [697, 147] width 10 height 10
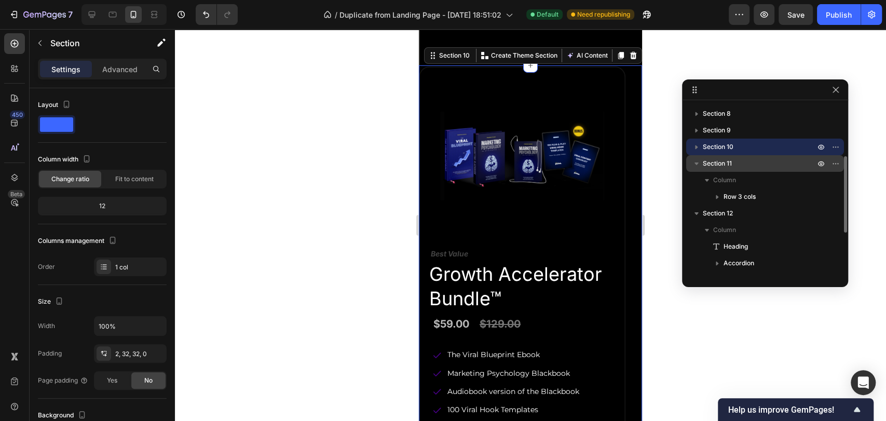
click at [739, 165] on p "Section 11" at bounding box center [760, 163] width 114 height 10
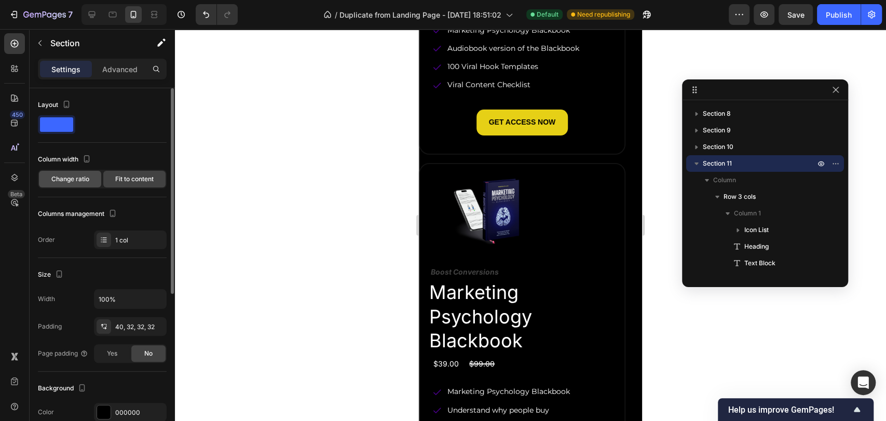
scroll to position [3207, 0]
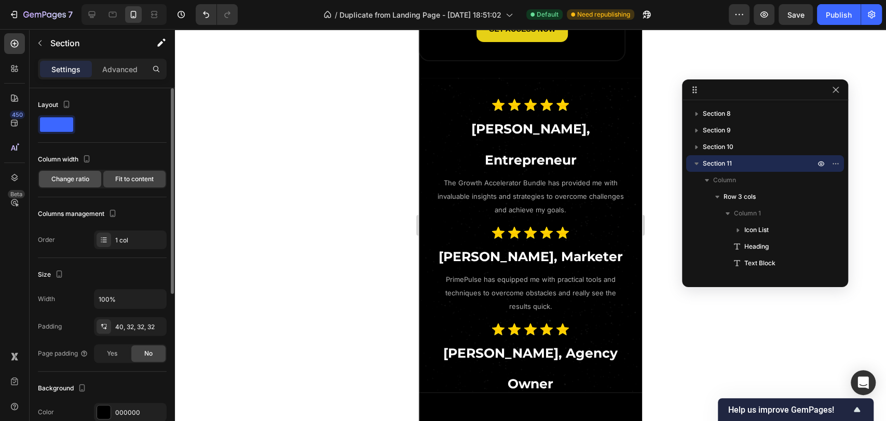
click at [66, 180] on span "Change ratio" at bounding box center [70, 178] width 38 height 9
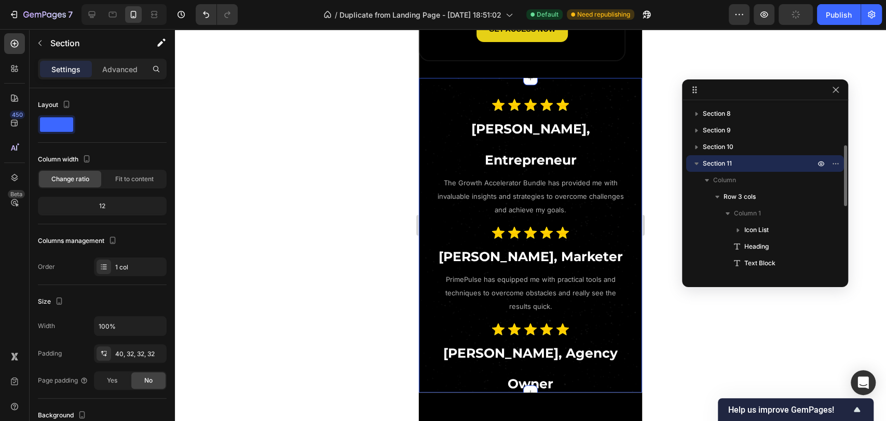
click at [699, 164] on icon "button" at bounding box center [697, 163] width 10 height 10
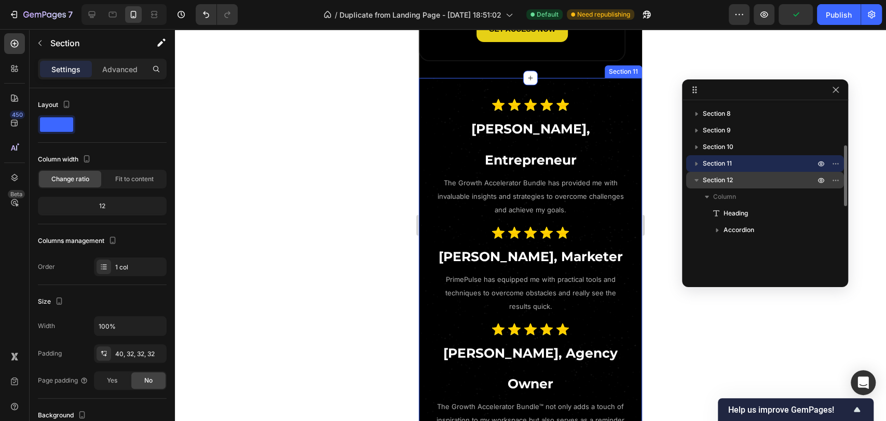
click at [726, 177] on span "Section 12" at bounding box center [718, 180] width 30 height 10
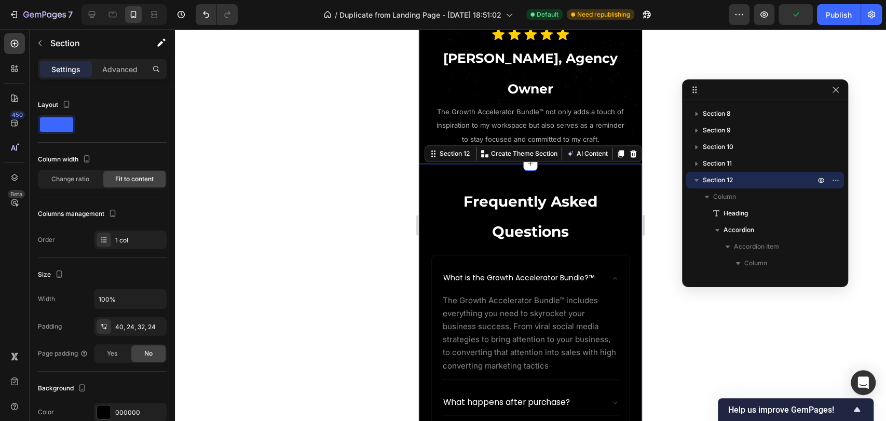
scroll to position [3521, 0]
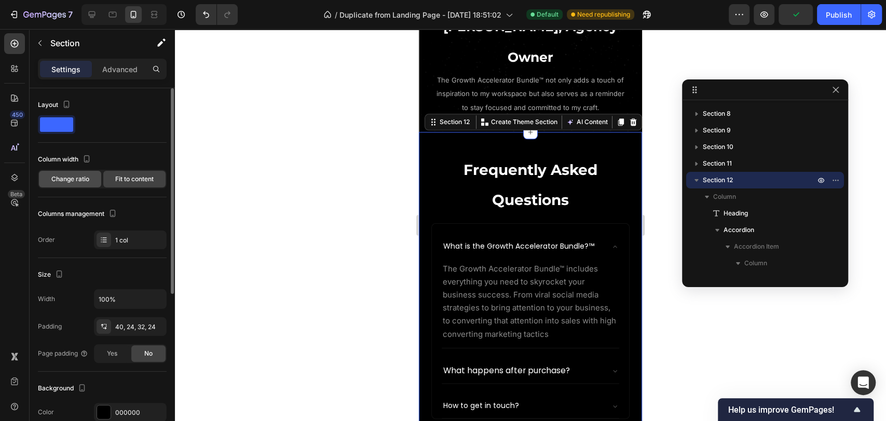
click at [80, 183] on span "Change ratio" at bounding box center [70, 178] width 38 height 9
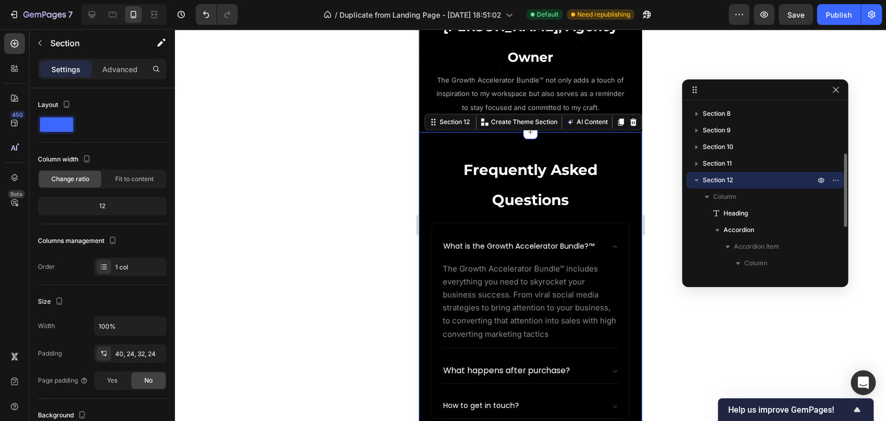
click at [697, 180] on icon "button" at bounding box center [697, 180] width 4 height 3
click at [281, 191] on div at bounding box center [530, 225] width 711 height 392
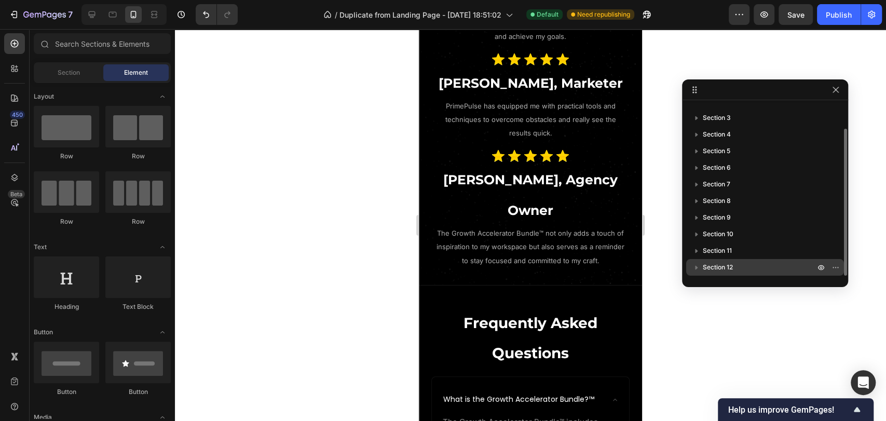
scroll to position [2944, 0]
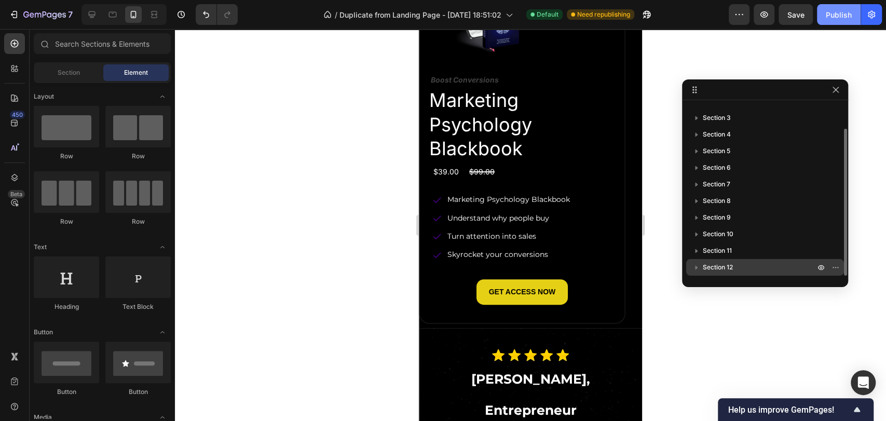
click at [838, 21] on button "Publish" at bounding box center [839, 14] width 44 height 21
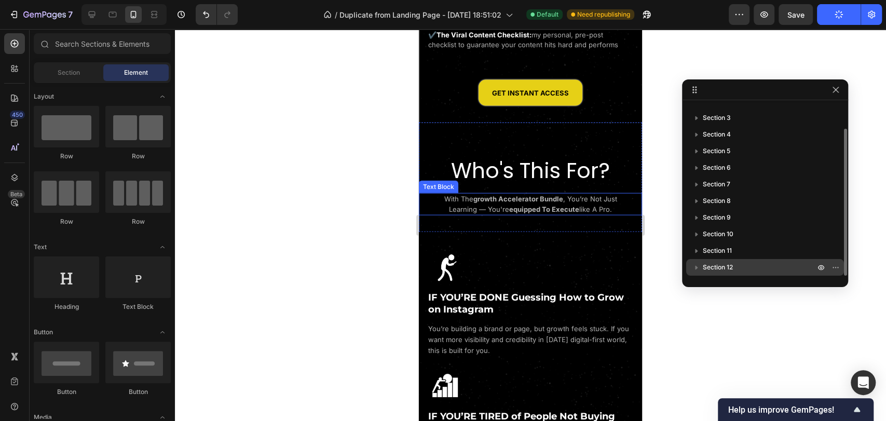
scroll to position [1559, 0]
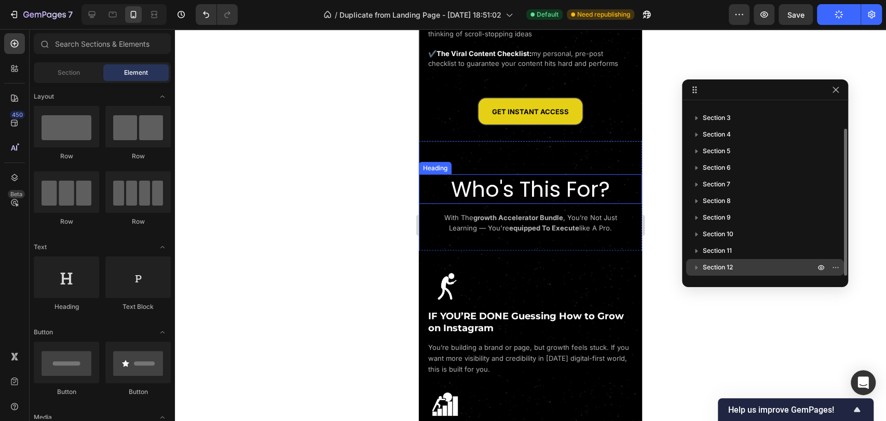
click at [611, 174] on h2 "Who's This For?" at bounding box center [530, 189] width 223 height 30
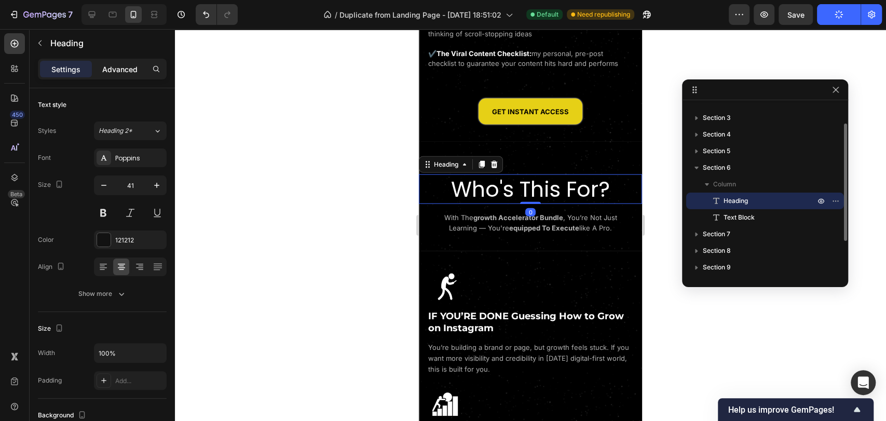
click at [112, 70] on p "Advanced" at bounding box center [119, 69] width 35 height 11
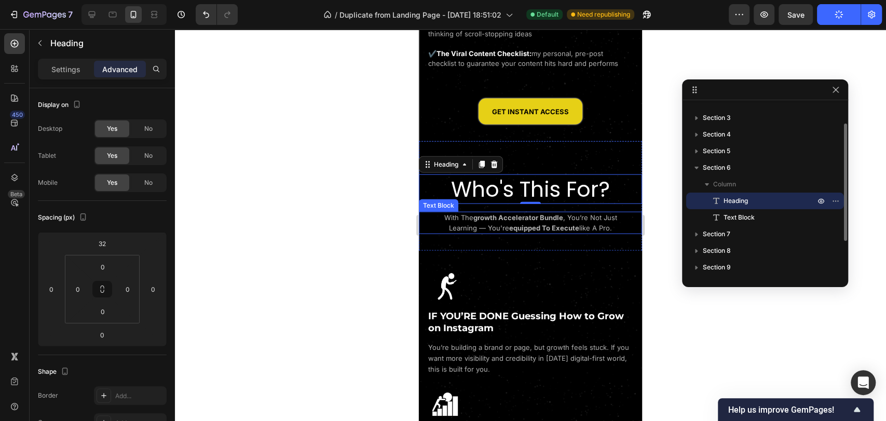
click at [588, 213] on p "with the growth accelerator bundle , you’re not just learning — you're equipped…" at bounding box center [531, 223] width 196 height 20
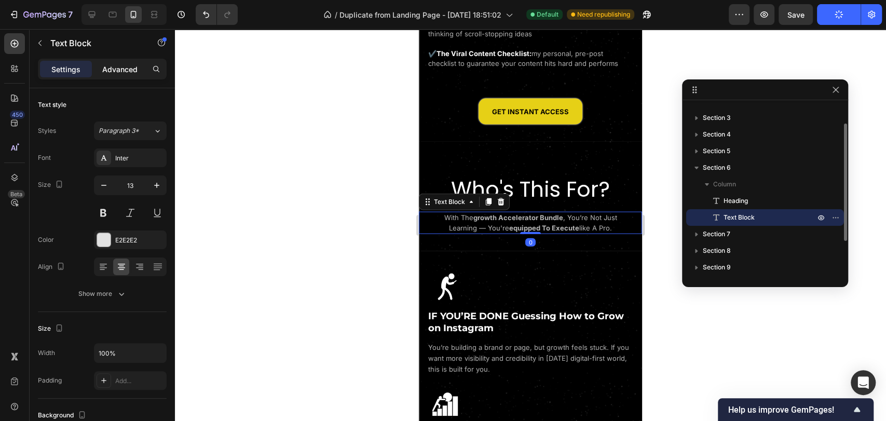
click at [107, 76] on div "Advanced" at bounding box center [120, 69] width 52 height 17
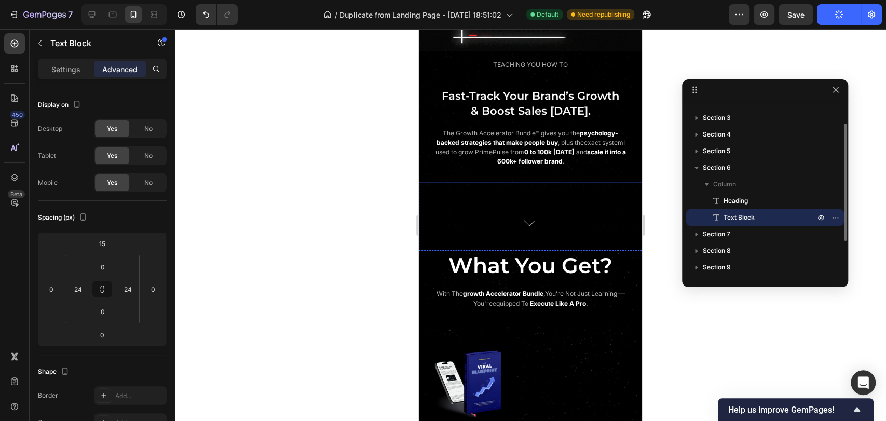
scroll to position [809, 0]
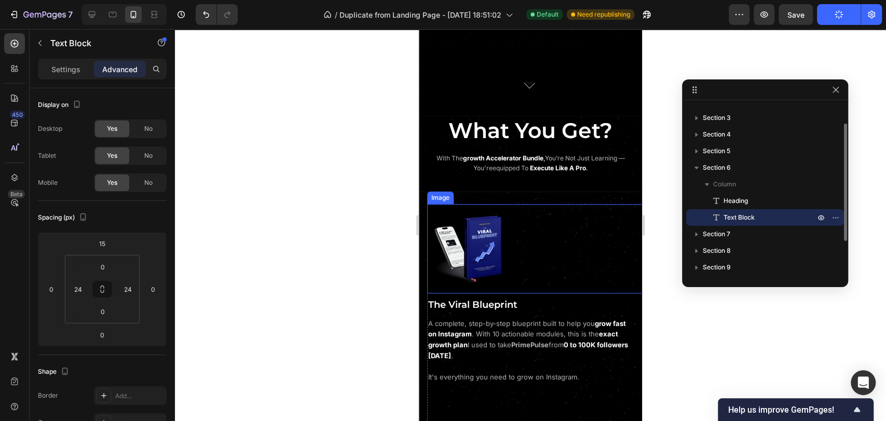
click at [570, 244] on div at bounding box center [538, 248] width 223 height 89
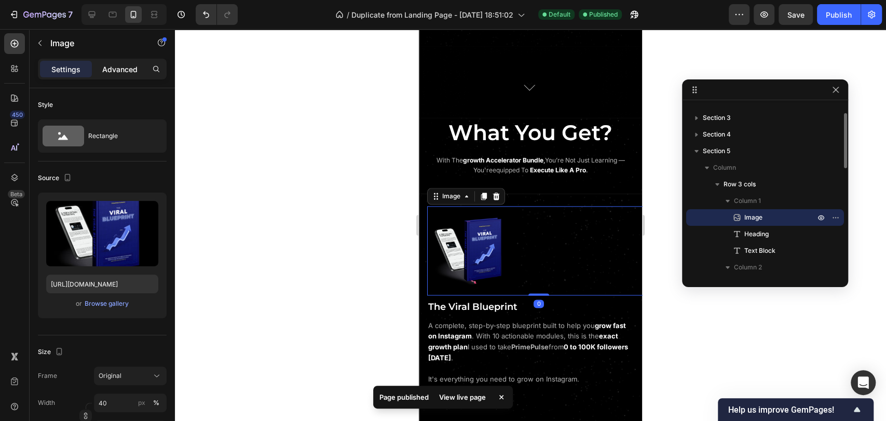
click at [108, 68] on p "Advanced" at bounding box center [119, 69] width 35 height 11
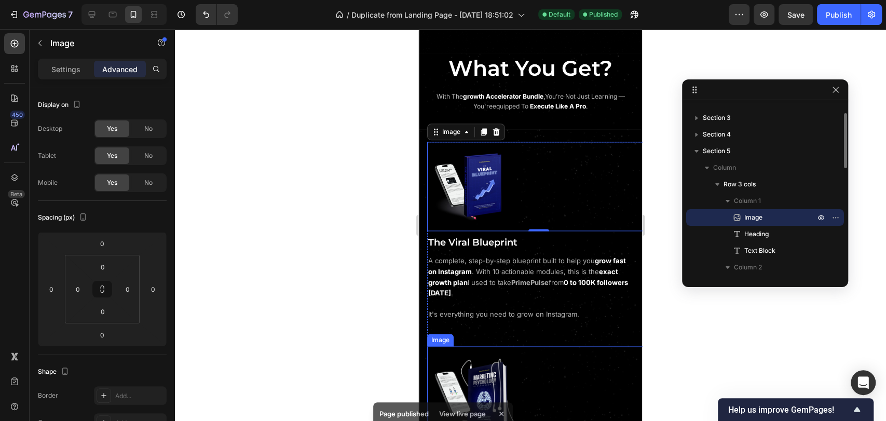
scroll to position [867, 0]
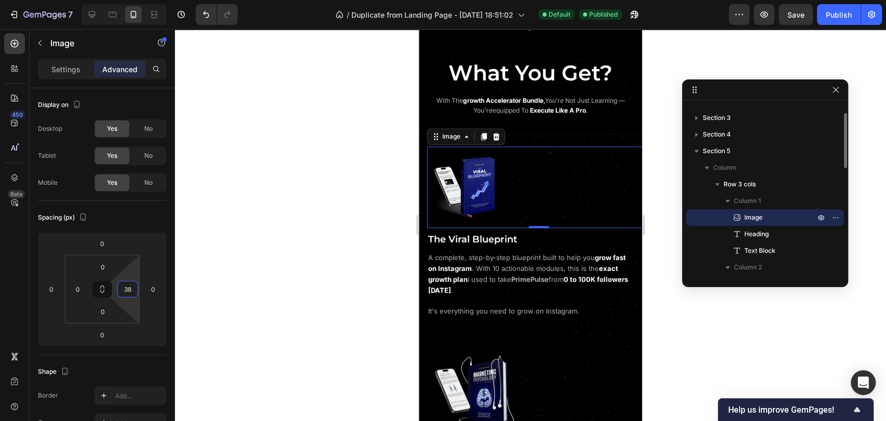
drag, startPoint x: 134, startPoint y: 279, endPoint x: 132, endPoint y: 268, distance: 11.1
click at [132, 0] on html "7 / Duplicate from Landing Page - [DATE] 18:51:02 Default Published Preview Sav…" at bounding box center [443, 0] width 886 height 0
click at [203, 19] on icon "Undo/Redo" at bounding box center [206, 14] width 10 height 10
type input "0"
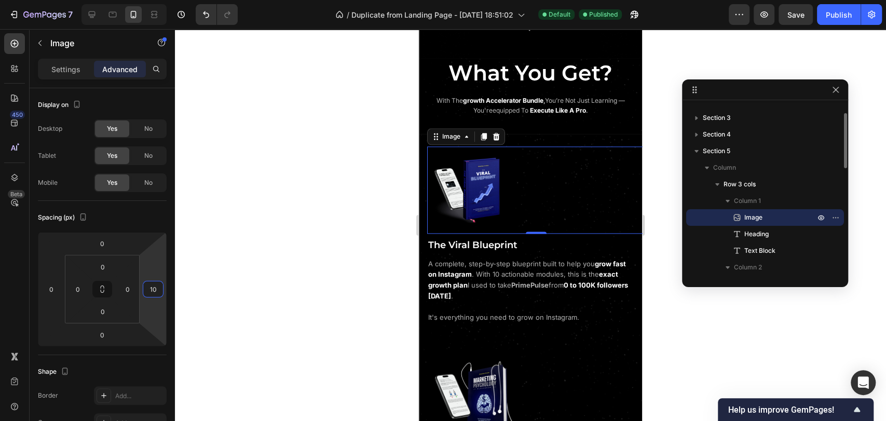
drag, startPoint x: 158, startPoint y: 273, endPoint x: 154, endPoint y: 270, distance: 5.6
click at [154, 0] on html "7 / Duplicate from Landing Page - [DATE] 18:51:02 Default Published Preview Sav…" at bounding box center [443, 0] width 886 height 0
click at [138, 215] on div "Spacing (px)" at bounding box center [102, 217] width 129 height 17
click at [202, 17] on icon "Undo/Redo" at bounding box center [206, 14] width 10 height 10
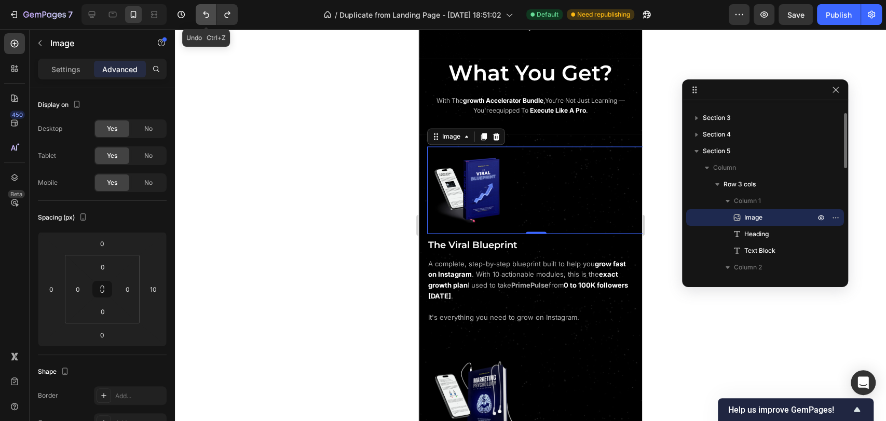
click at [203, 16] on icon "Undo/Redo" at bounding box center [206, 14] width 10 height 10
type input "0"
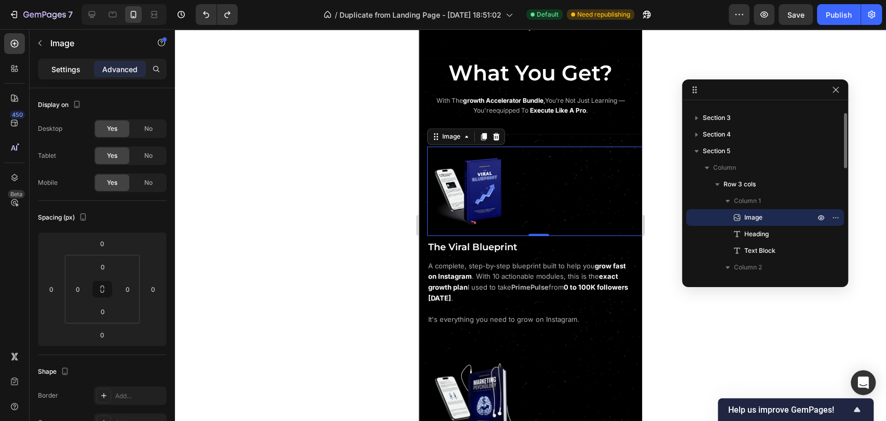
click at [52, 74] on p "Settings" at bounding box center [65, 69] width 29 height 11
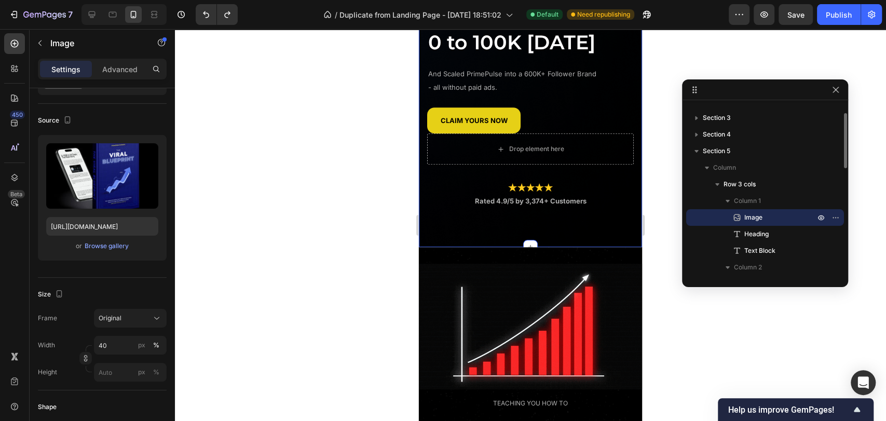
scroll to position [406, 0]
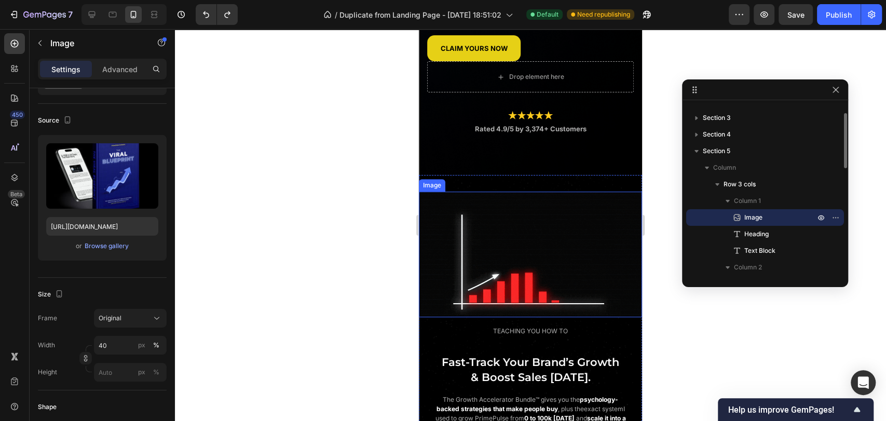
click at [545, 242] on img at bounding box center [530, 255] width 223 height 126
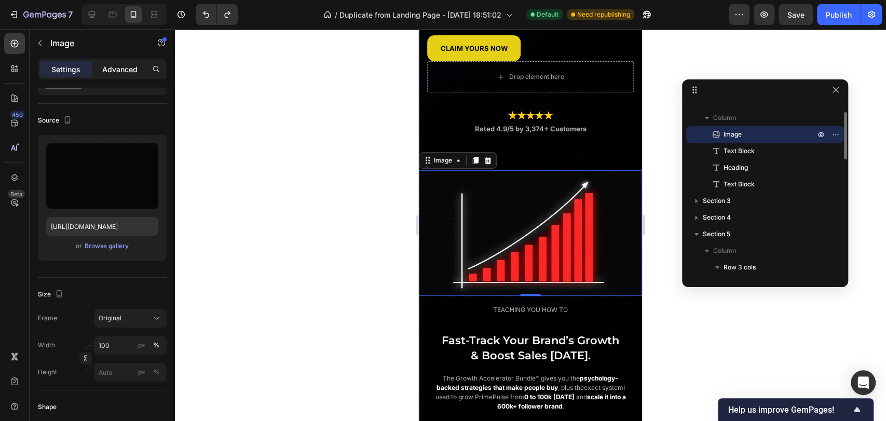
click at [120, 70] on p "Advanced" at bounding box center [119, 69] width 35 height 11
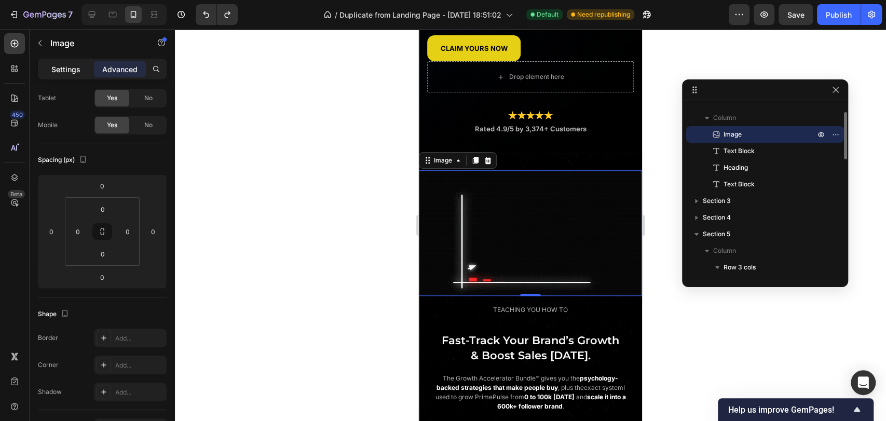
click at [76, 72] on p "Settings" at bounding box center [65, 69] width 29 height 11
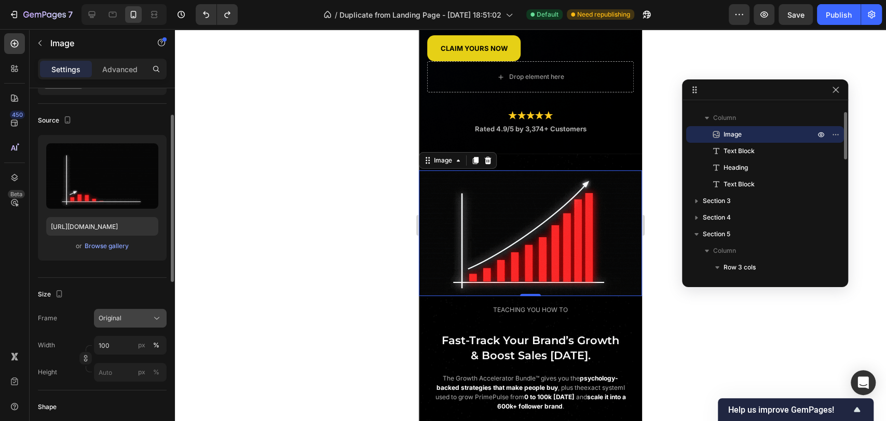
click at [123, 316] on div "Original" at bounding box center [124, 318] width 51 height 9
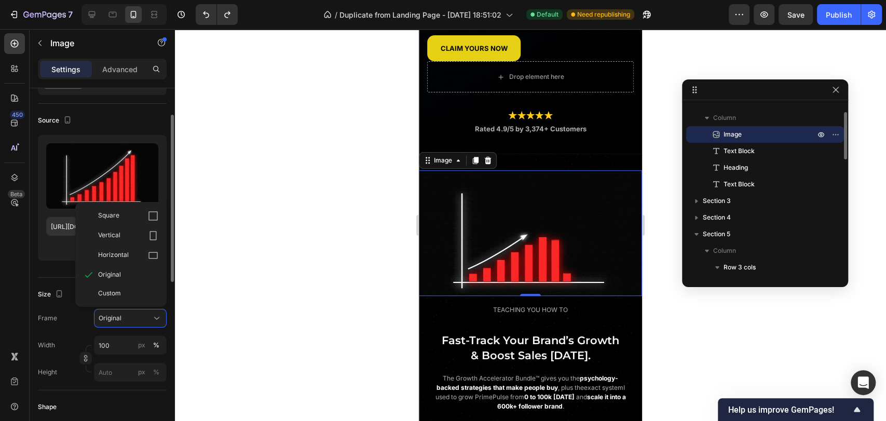
click at [74, 327] on div "Frame Original Square Vertical Horizontal Original Custom Width 100 px % Height…" at bounding box center [102, 345] width 129 height 73
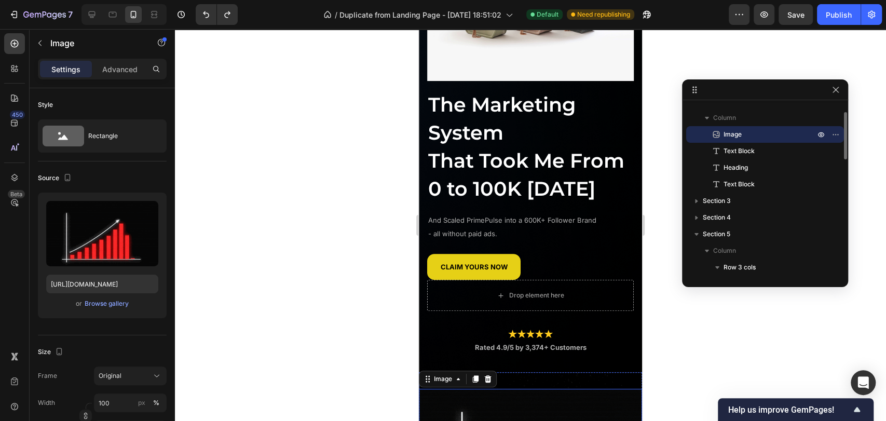
scroll to position [174, 0]
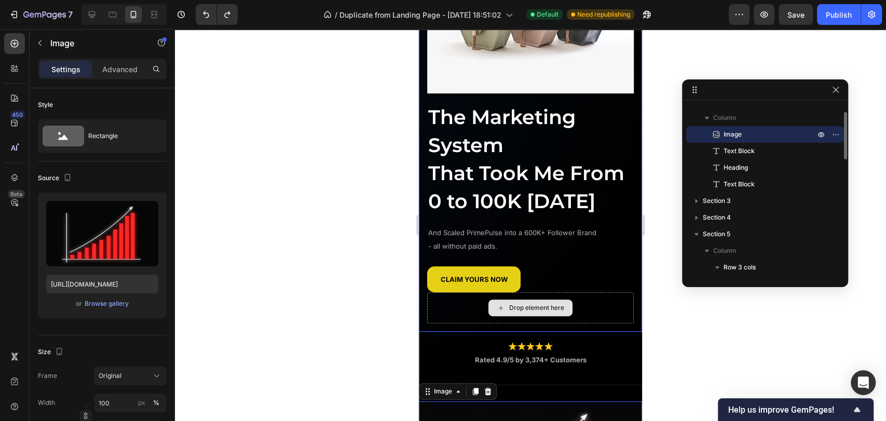
click at [596, 323] on div "Drop element here" at bounding box center [530, 307] width 207 height 31
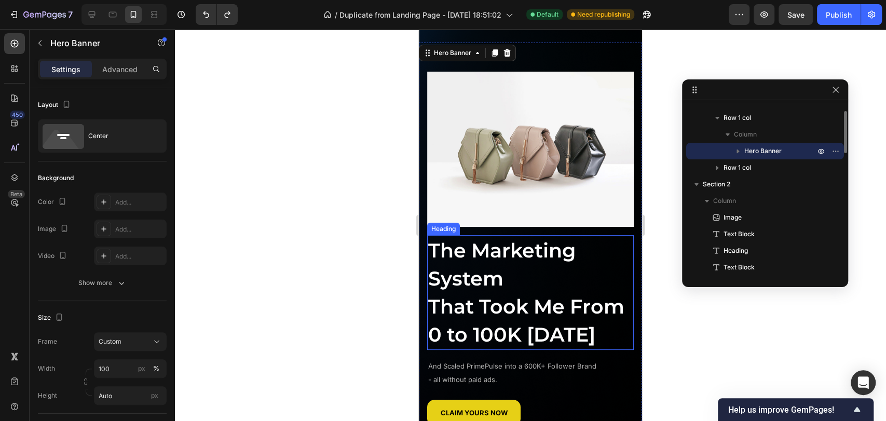
scroll to position [2, 0]
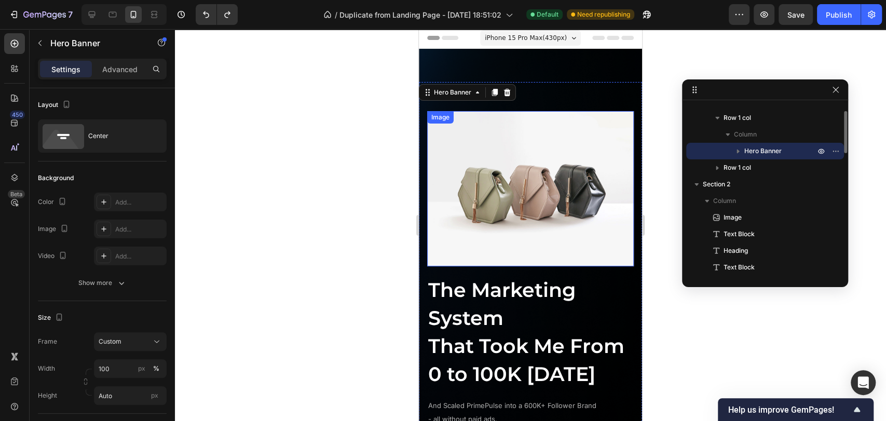
click at [554, 176] on img at bounding box center [530, 188] width 207 height 155
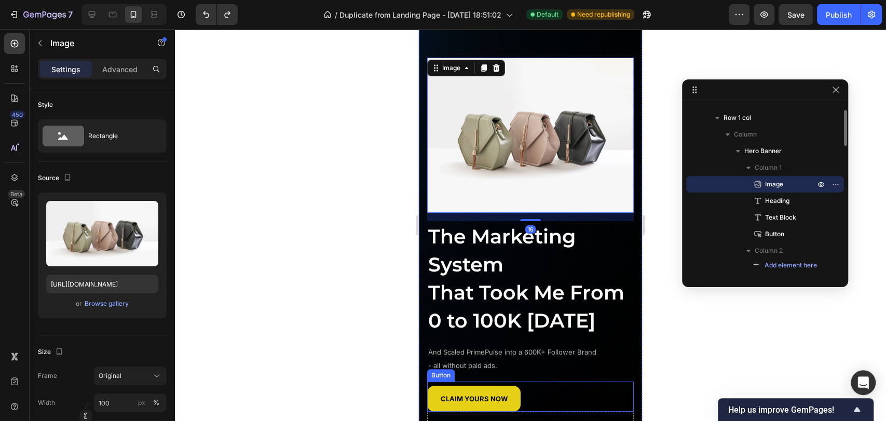
scroll to position [174, 0]
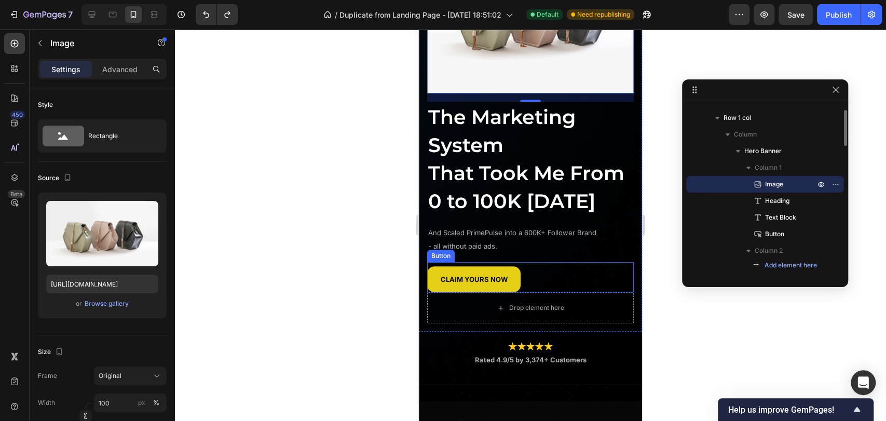
click at [585, 292] on div "CLAIM YOURS NOW Button" at bounding box center [530, 277] width 207 height 30
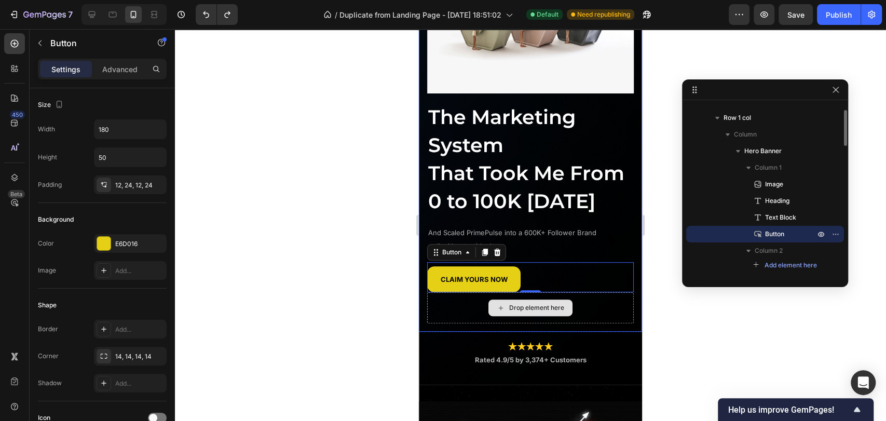
click at [582, 323] on div "Drop element here" at bounding box center [530, 307] width 207 height 31
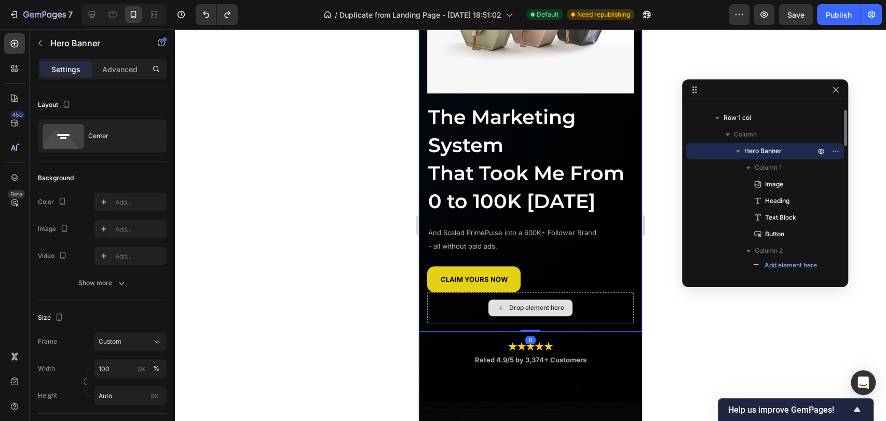
click at [582, 323] on div "Drop element here" at bounding box center [530, 307] width 207 height 31
click at [535, 312] on div "Drop element here" at bounding box center [536, 308] width 55 height 8
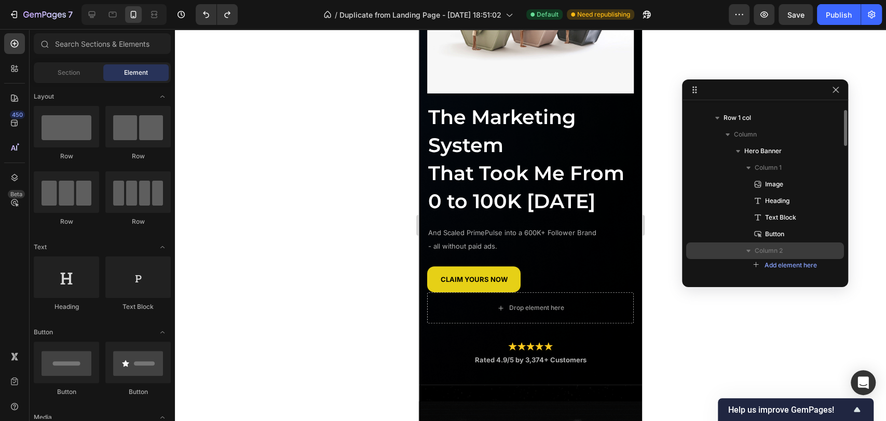
click at [747, 251] on icon "button" at bounding box center [749, 251] width 10 height 10
click at [770, 252] on span "Column 2" at bounding box center [769, 251] width 28 height 10
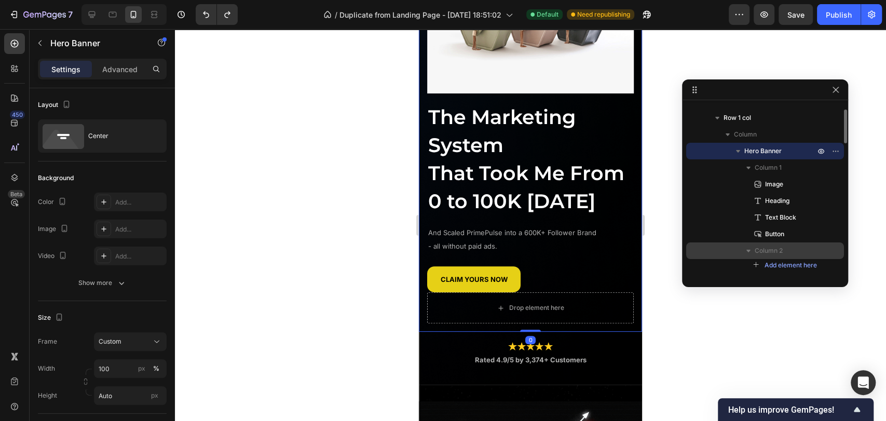
click at [770, 252] on span "Column 2" at bounding box center [769, 251] width 28 height 10
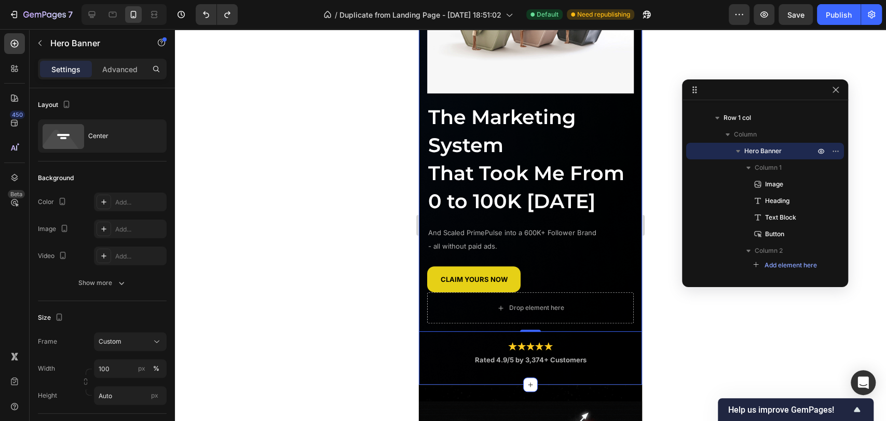
click at [528, 354] on div "Image The Marketing System That Took Me From 0 to 100K [DATE] Heading And Scale…" at bounding box center [530, 138] width 223 height 459
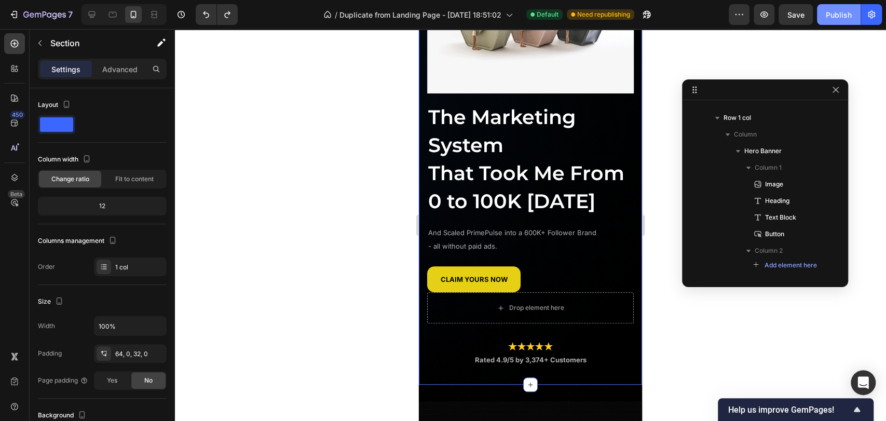
click at [847, 21] on button "Publish" at bounding box center [839, 14] width 44 height 21
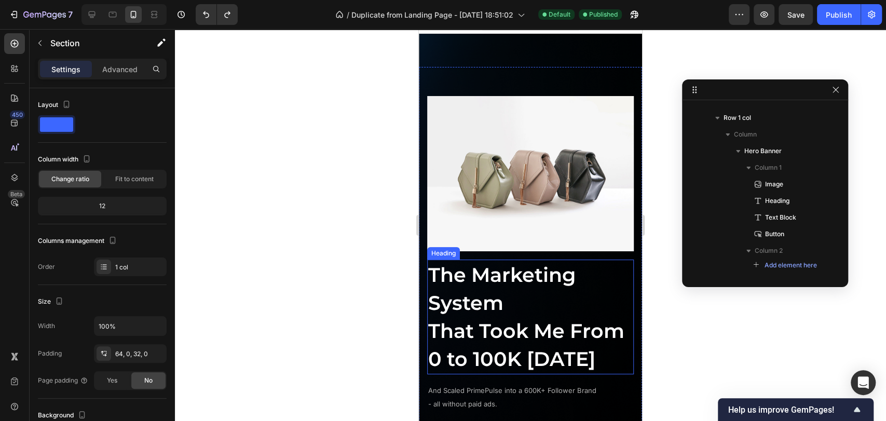
scroll to position [0, 0]
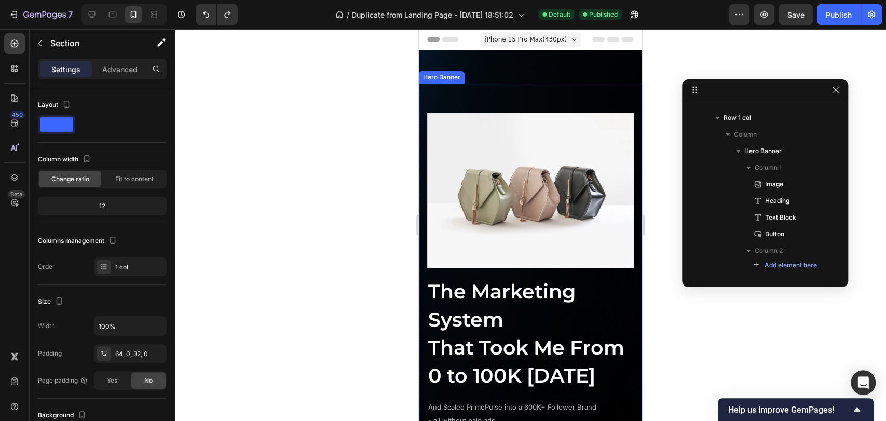
click at [534, 94] on div "Image The Marketing System That Took Me From 0 to 100K [DATE] Heading And Scale…" at bounding box center [530, 295] width 223 height 423
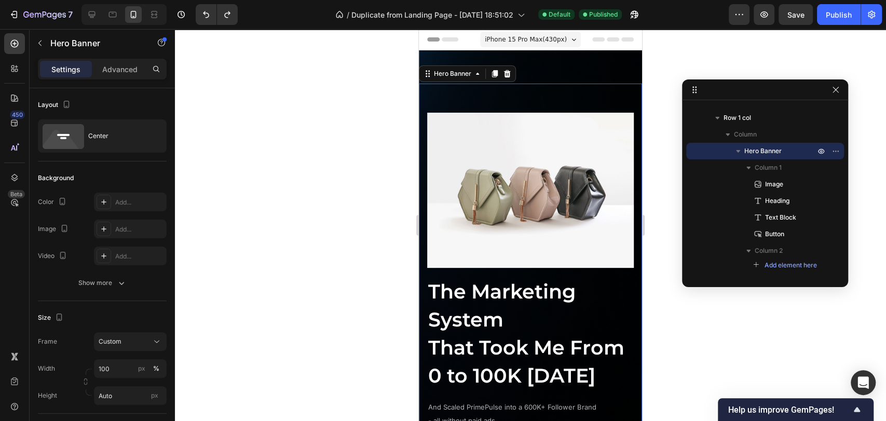
click at [541, 36] on span "iPhone 15 Pro Max ( 430 px)" at bounding box center [526, 39] width 82 height 10
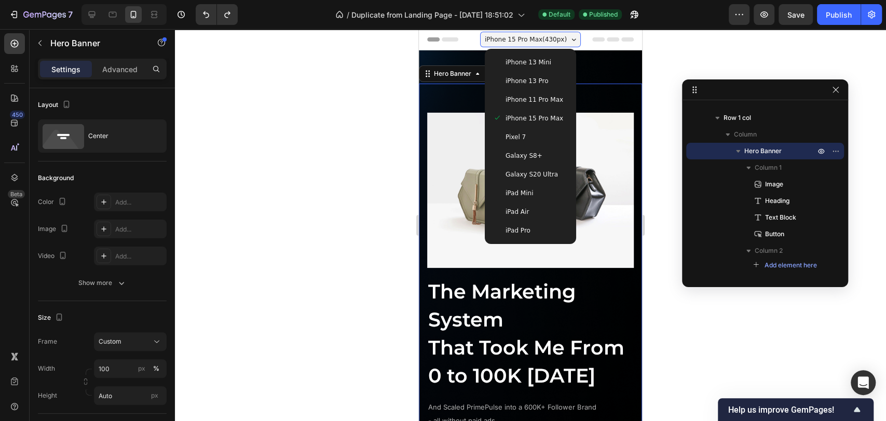
click at [536, 76] on span "iPhone 13 Pro" at bounding box center [527, 81] width 43 height 10
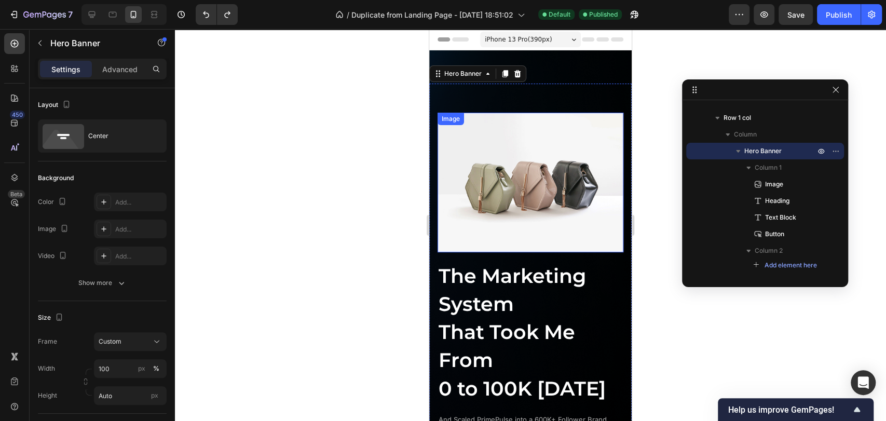
click at [534, 149] on img at bounding box center [531, 183] width 186 height 140
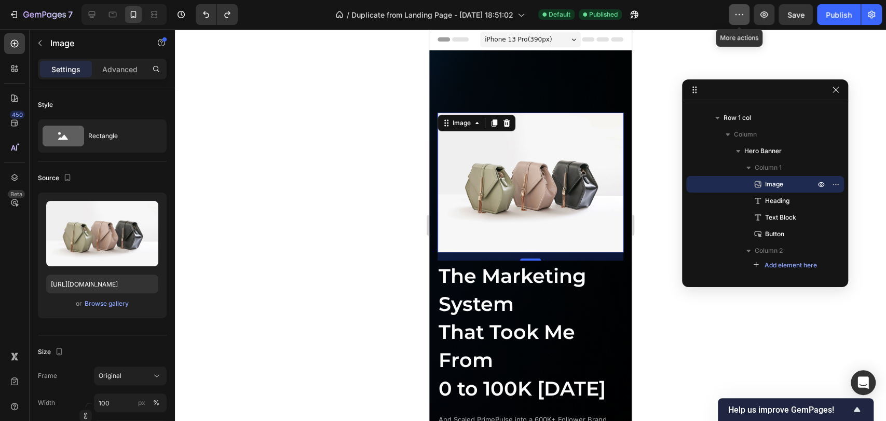
click at [744, 14] on icon "button" at bounding box center [739, 14] width 10 height 10
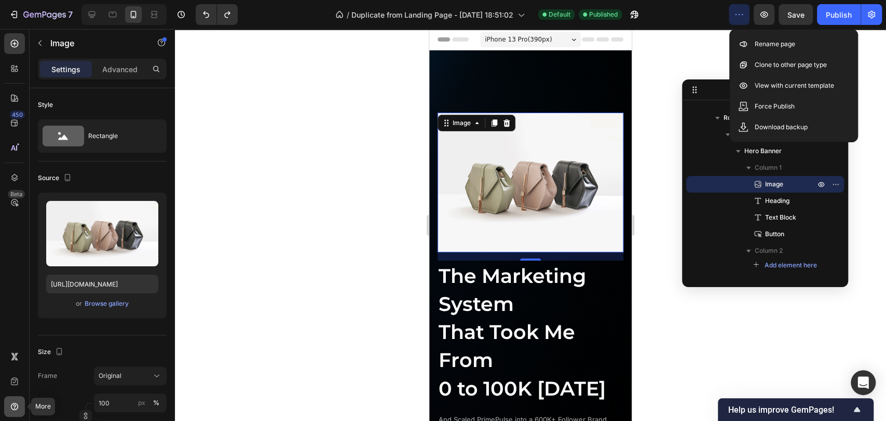
click at [10, 398] on div at bounding box center [14, 406] width 21 height 21
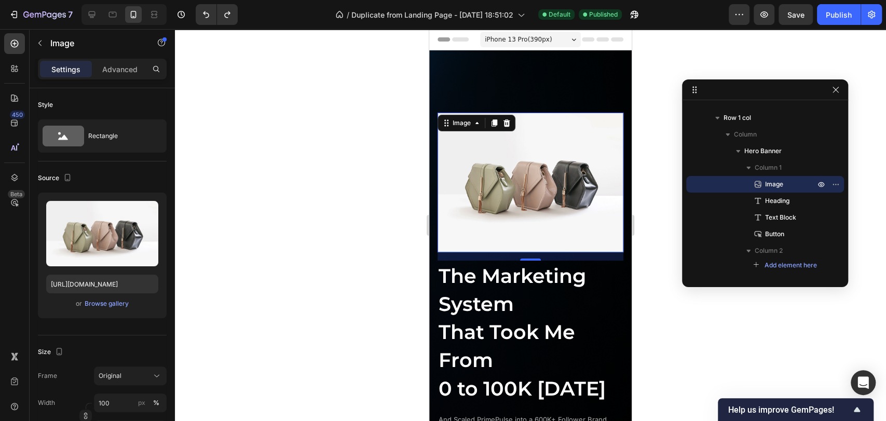
click at [10, 294] on div "450 Beta" at bounding box center [14, 189] width 21 height 313
click at [38, 41] on icon "button" at bounding box center [40, 43] width 8 height 8
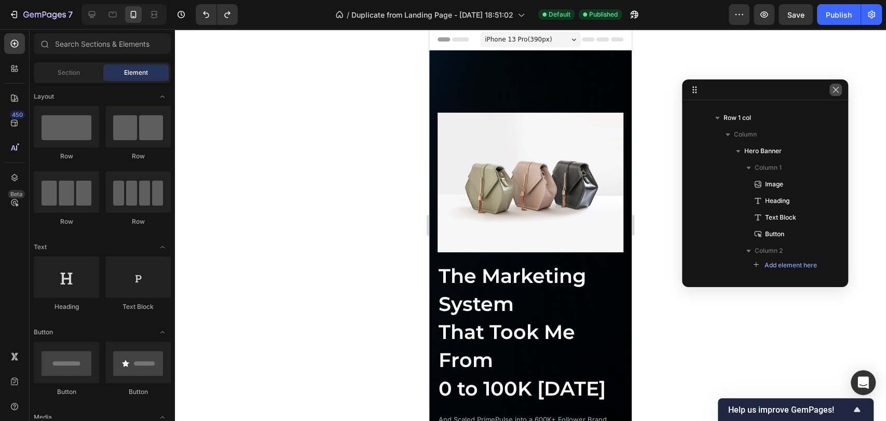
click at [834, 90] on icon "button" at bounding box center [836, 90] width 8 height 8
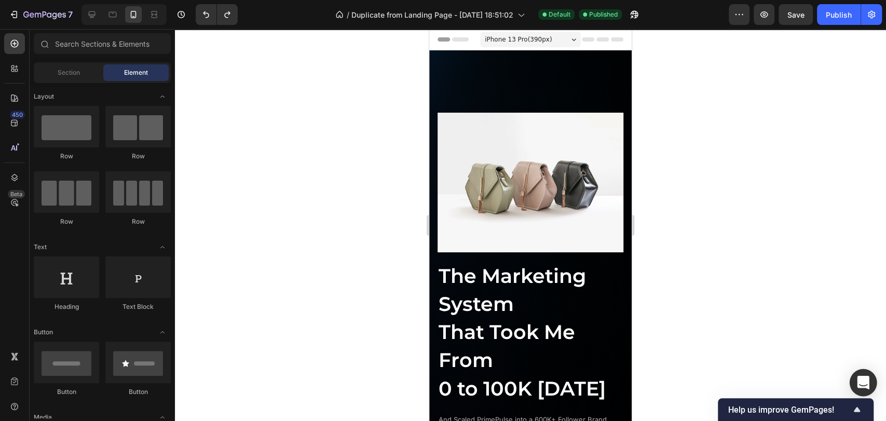
click at [862, 379] on icon "Open Intercom Messenger" at bounding box center [863, 383] width 12 height 14
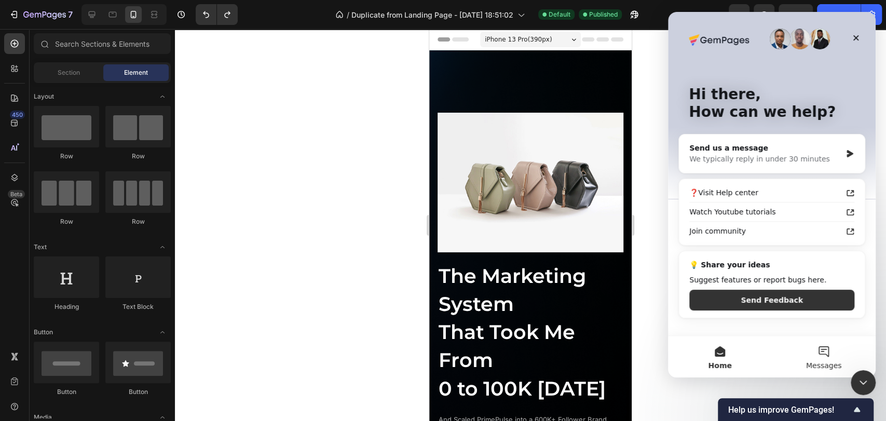
click at [828, 362] on span "Messages" at bounding box center [824, 365] width 36 height 7
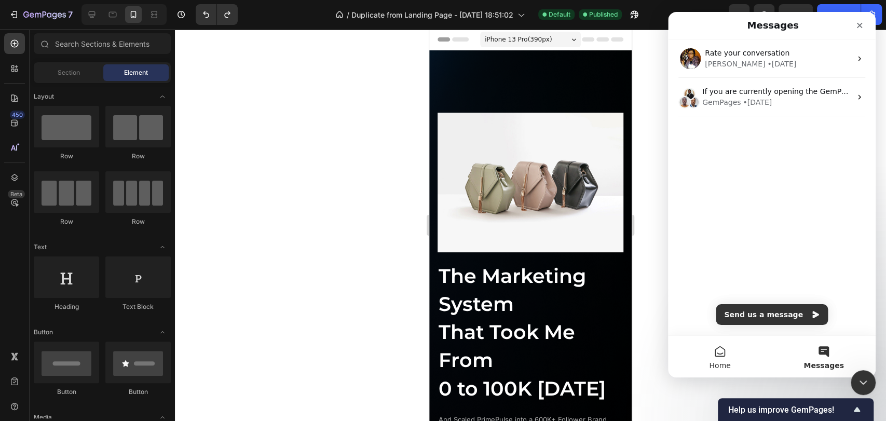
click at [723, 358] on button "Home" at bounding box center [720, 357] width 104 height 42
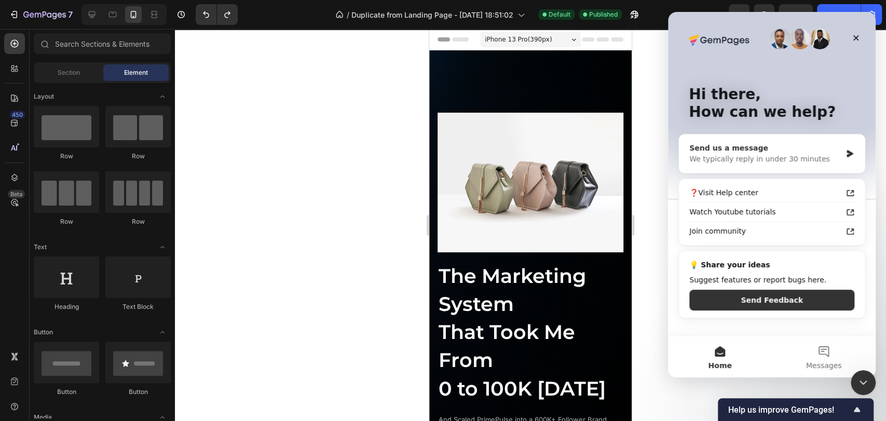
click at [755, 145] on div "Send us a message" at bounding box center [766, 148] width 152 height 11
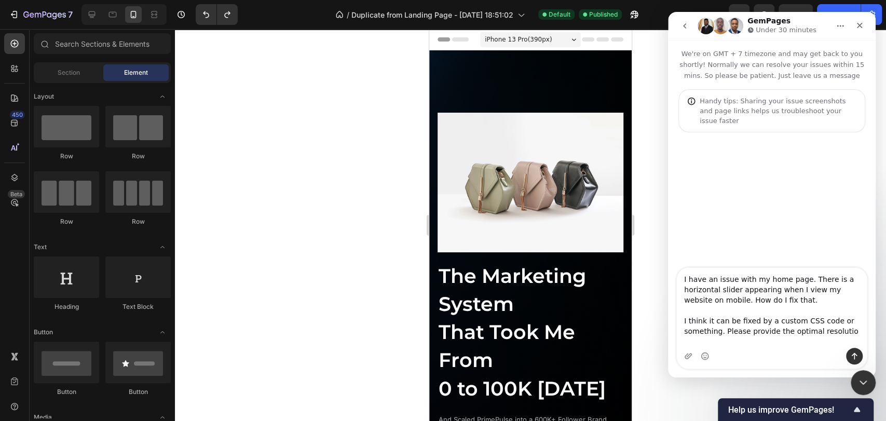
type textarea "I have an issue with my home page. There is a horizontal slider appearing when …"
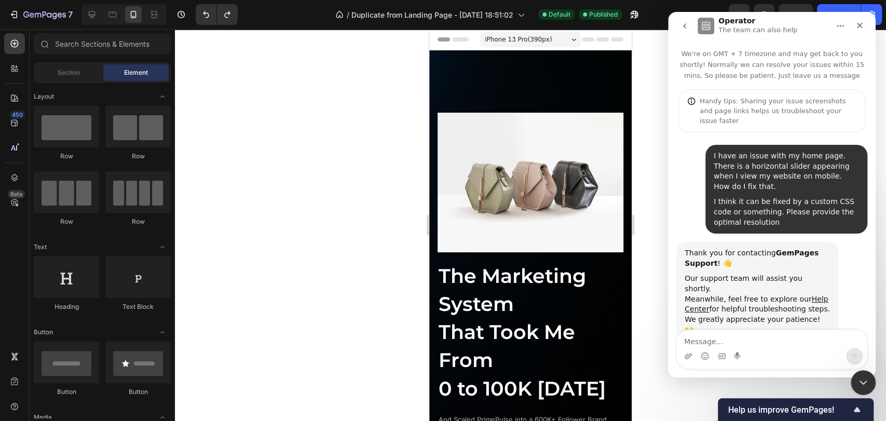
click at [681, 23] on icon "go back" at bounding box center [685, 26] width 8 height 8
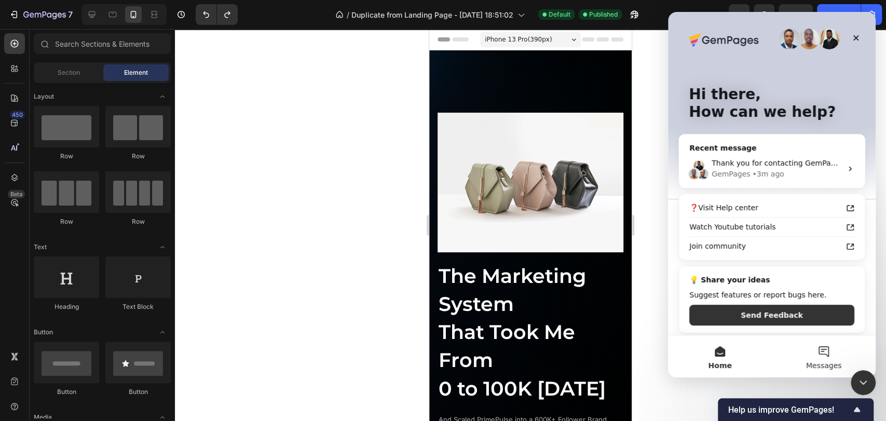
click at [820, 356] on button "Messages" at bounding box center [824, 357] width 104 height 42
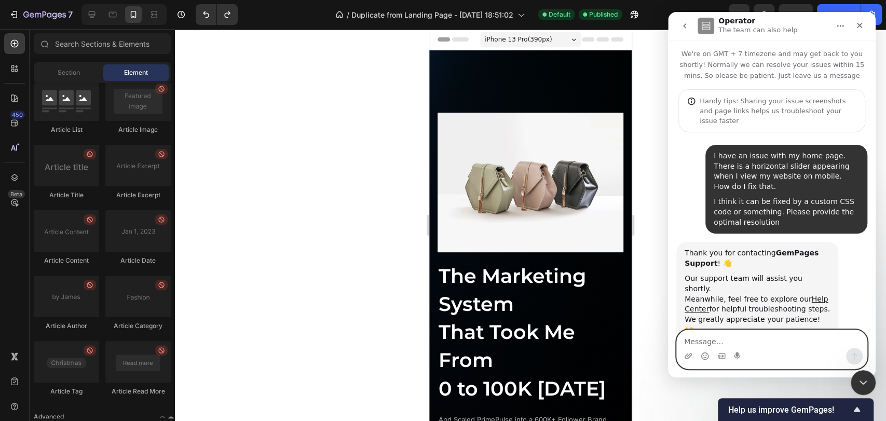
scroll to position [2742, 0]
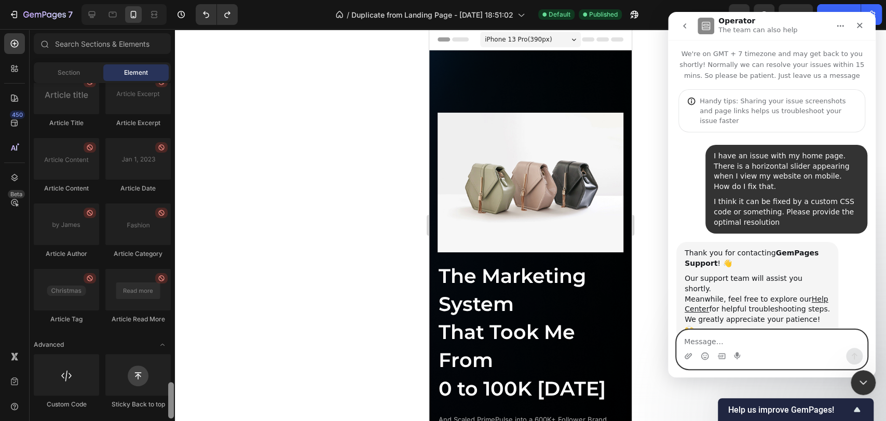
drag, startPoint x: 173, startPoint y: 300, endPoint x: 169, endPoint y: 419, distance: 119.0
click at [169, 419] on div "Sections(18) Elements(83) Section Element Hero Section Product Detail Brands Tr…" at bounding box center [102, 225] width 145 height 392
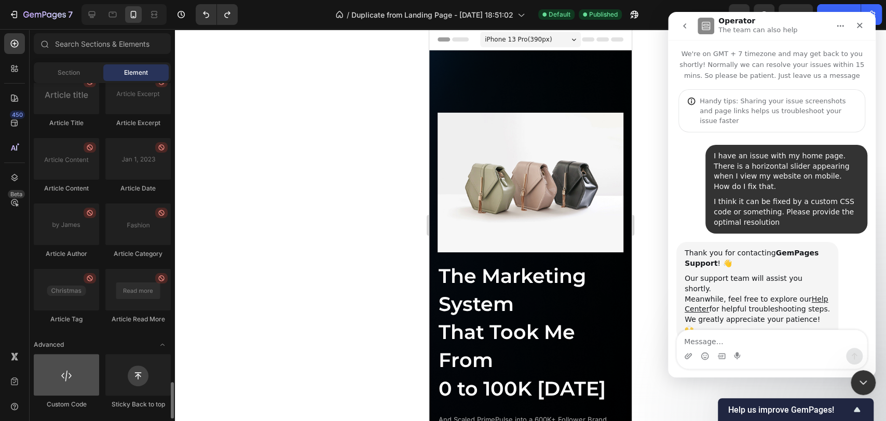
click at [62, 378] on div at bounding box center [66, 375] width 65 height 42
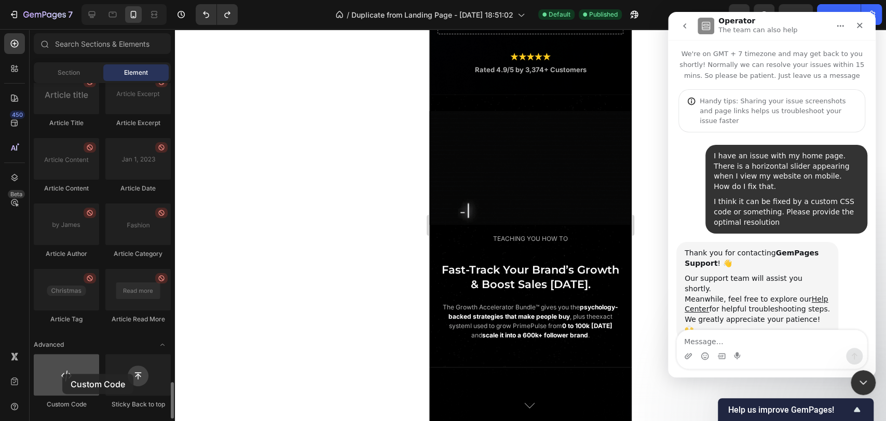
drag, startPoint x: 67, startPoint y: 369, endPoint x: 62, endPoint y: 374, distance: 7.0
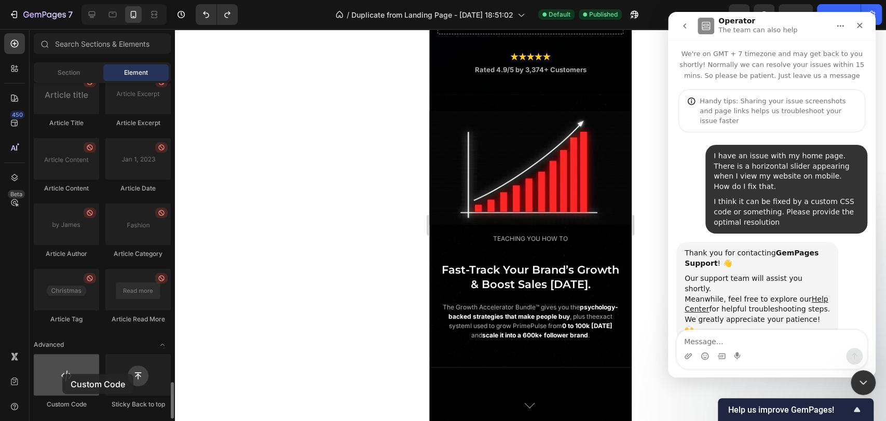
click at [62, 374] on div at bounding box center [66, 375] width 65 height 42
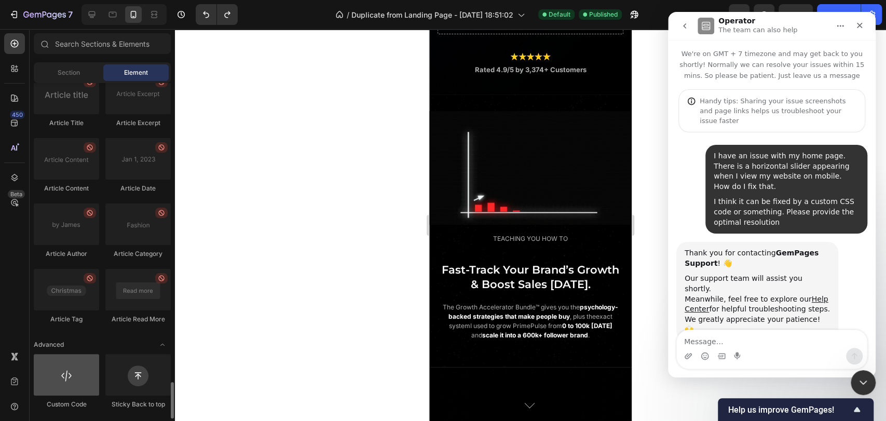
scroll to position [515, 0]
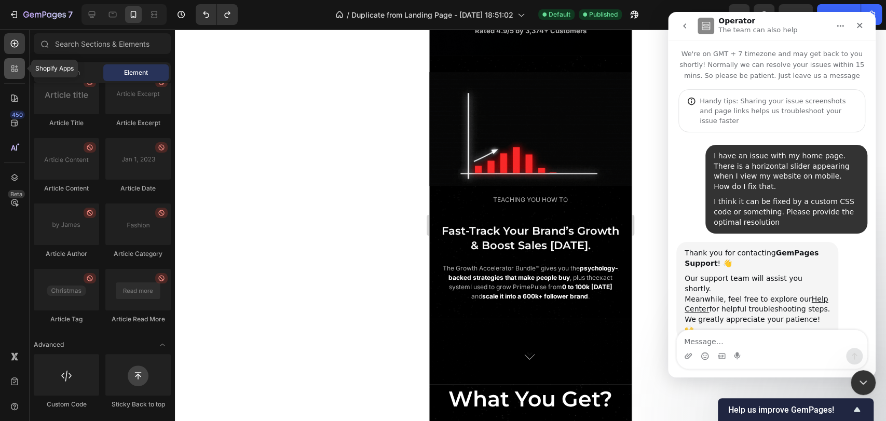
click at [13, 65] on icon at bounding box center [12, 66] width 3 height 3
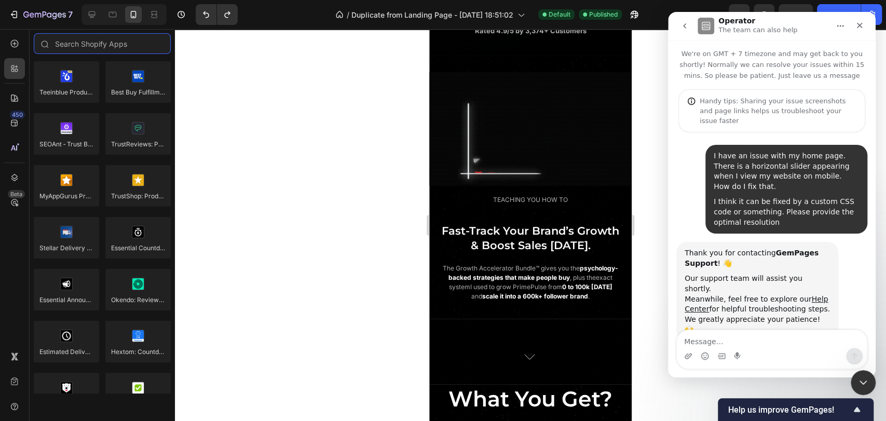
scroll to position [2947, 0]
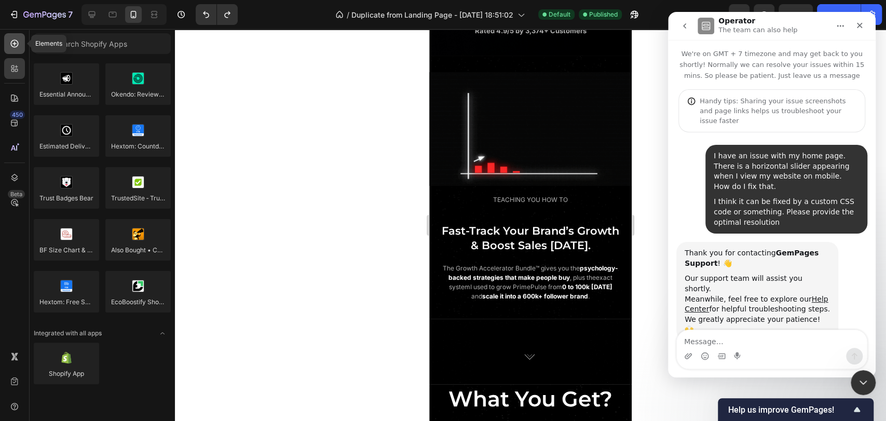
click at [16, 35] on div at bounding box center [14, 43] width 21 height 21
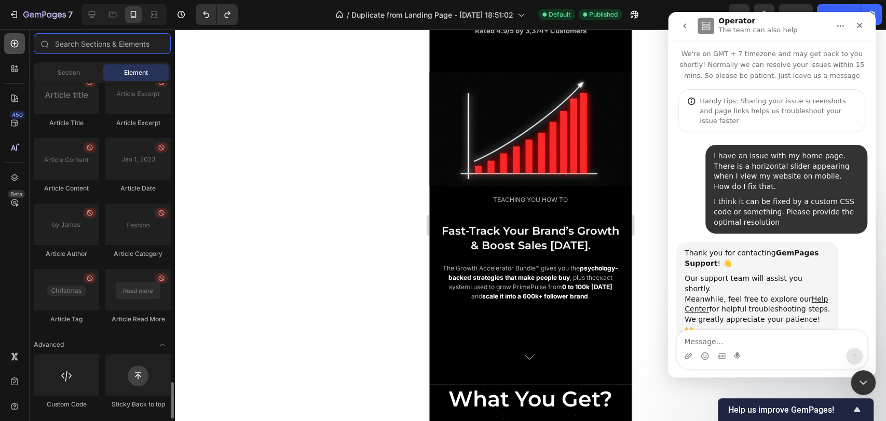
scroll to position [2742, 0]
click at [16, 123] on icon at bounding box center [14, 123] width 10 height 10
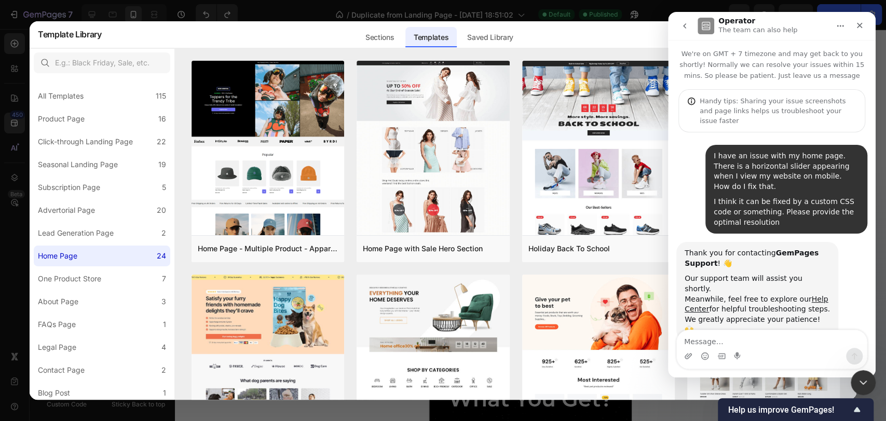
click at [620, 30] on div "Sections Templates Existing pages Saved Library Templates Saved Library" at bounding box center [439, 34] width 674 height 27
click at [861, 383] on icon "Close Intercom Messenger" at bounding box center [862, 381] width 12 height 12
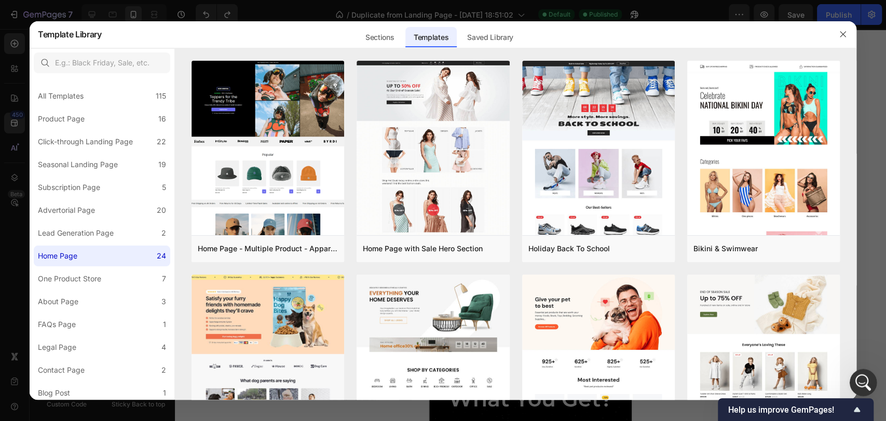
scroll to position [0, 0]
click at [845, 30] on button "button" at bounding box center [843, 34] width 17 height 17
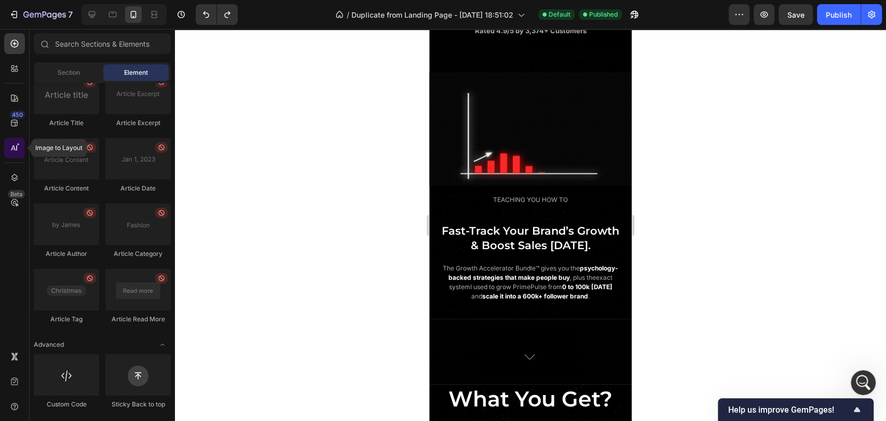
click at [12, 139] on div at bounding box center [14, 148] width 21 height 21
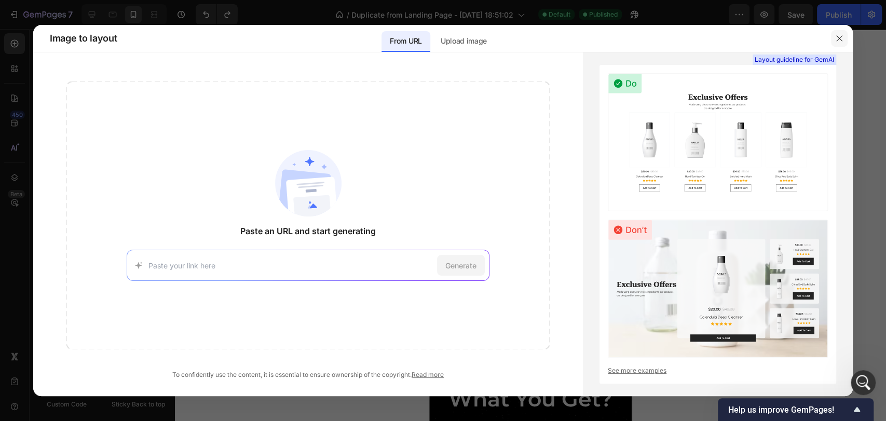
click at [838, 38] on icon "button" at bounding box center [839, 38] width 8 height 8
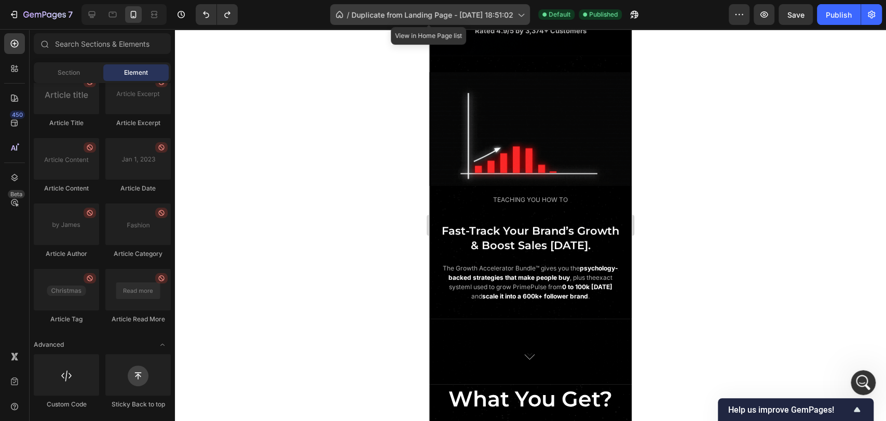
click at [381, 21] on div "/ Duplicate from Landing Page - [DATE] 18:51:02" at bounding box center [430, 14] width 200 height 21
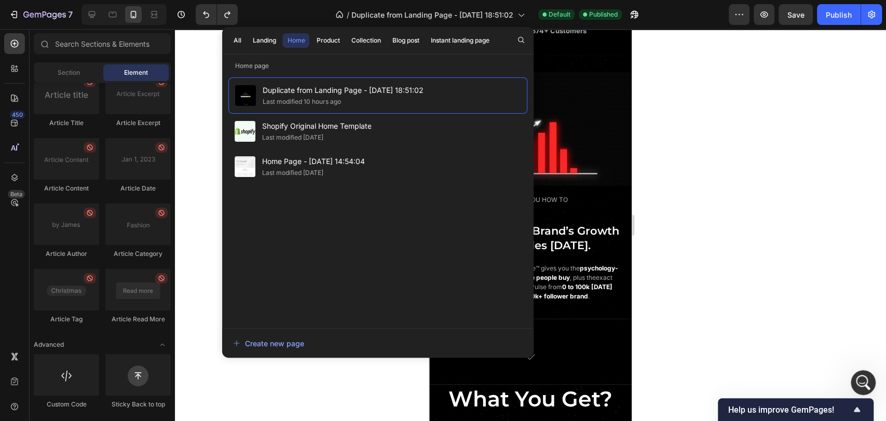
click at [196, 132] on div at bounding box center [530, 225] width 711 height 392
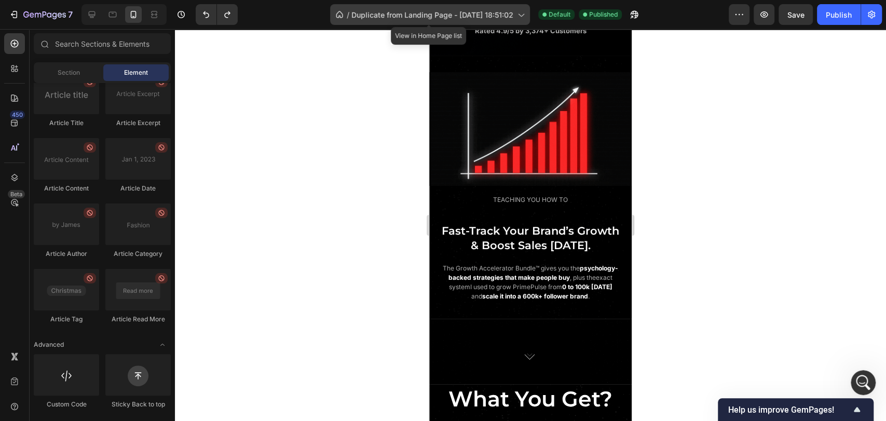
click at [396, 14] on span "Duplicate from Landing Page - [DATE] 18:51:02" at bounding box center [433, 14] width 162 height 11
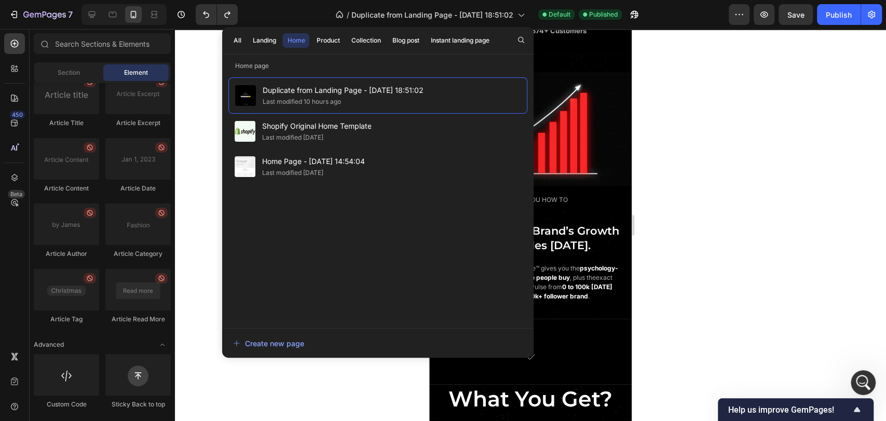
click at [207, 67] on div at bounding box center [530, 225] width 711 height 392
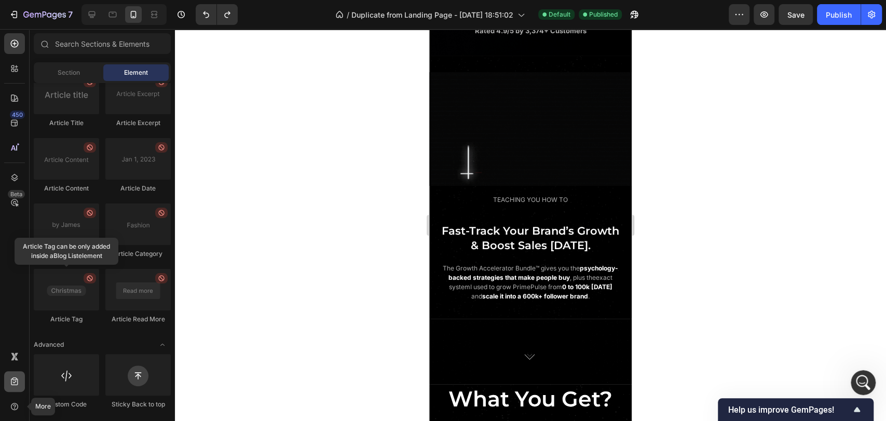
click at [14, 389] on div at bounding box center [14, 381] width 21 height 21
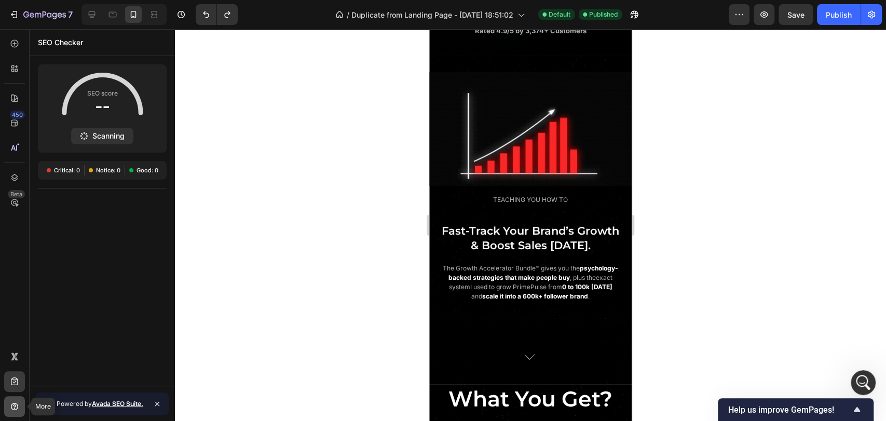
click at [14, 404] on icon at bounding box center [14, 405] width 3 height 3
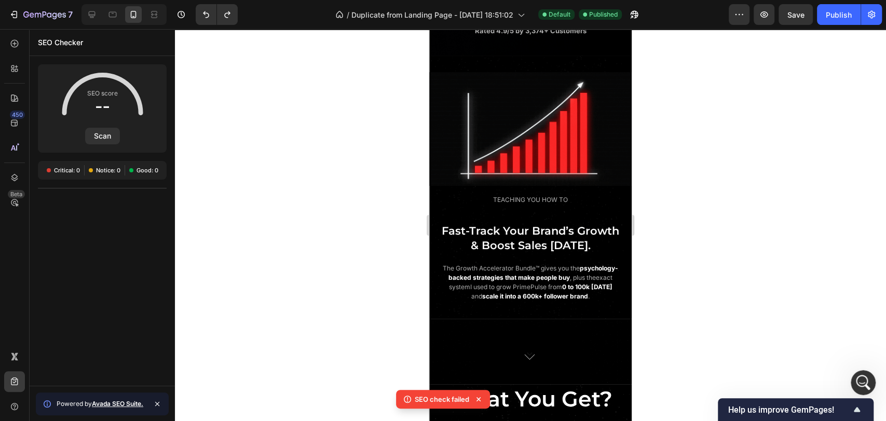
click at [19, 298] on div "450 Beta" at bounding box center [14, 189] width 21 height 313
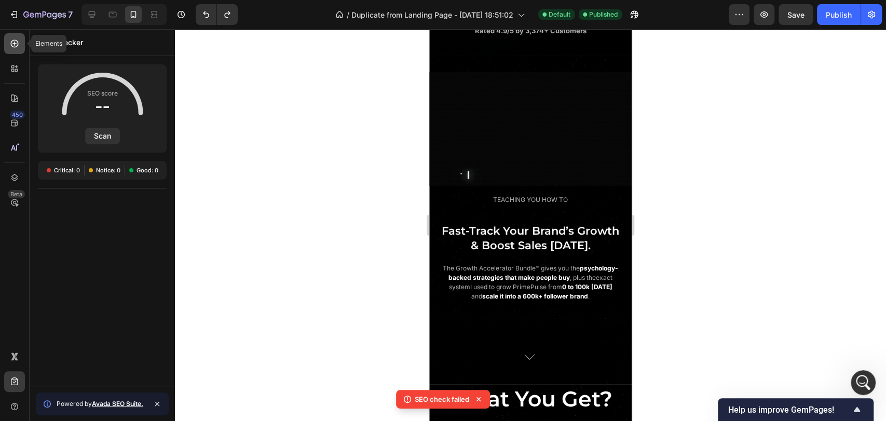
click at [15, 47] on icon at bounding box center [15, 44] width 8 height 8
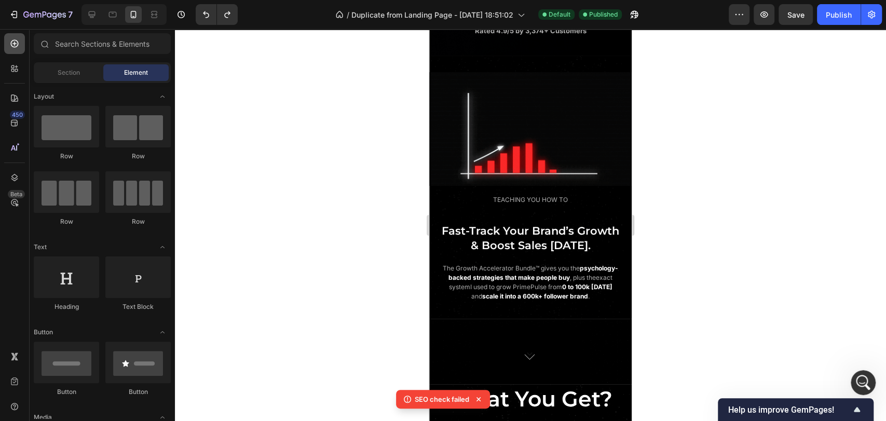
scroll to position [2742, 0]
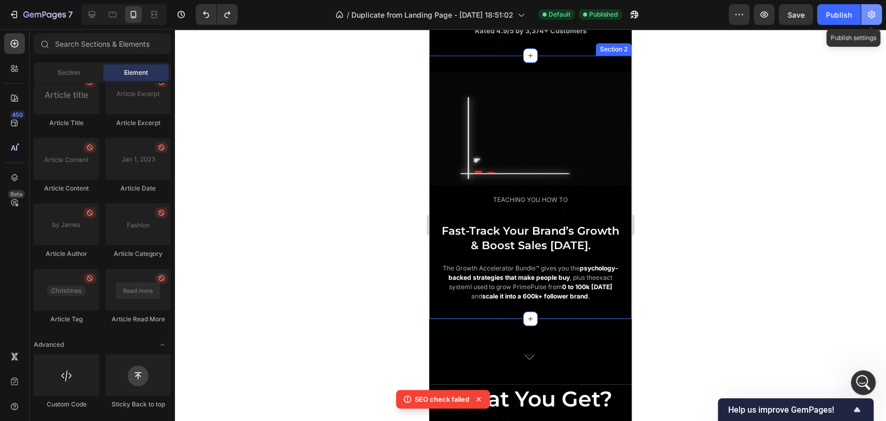
click at [871, 17] on icon "button" at bounding box center [872, 14] width 10 height 10
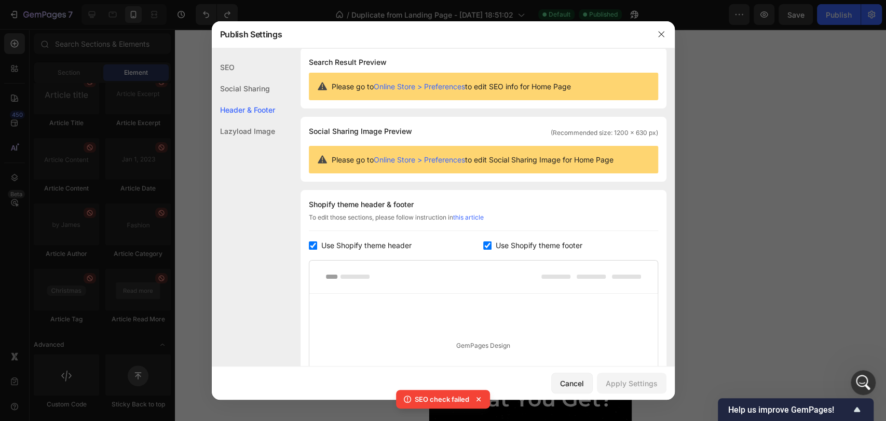
scroll to position [0, 0]
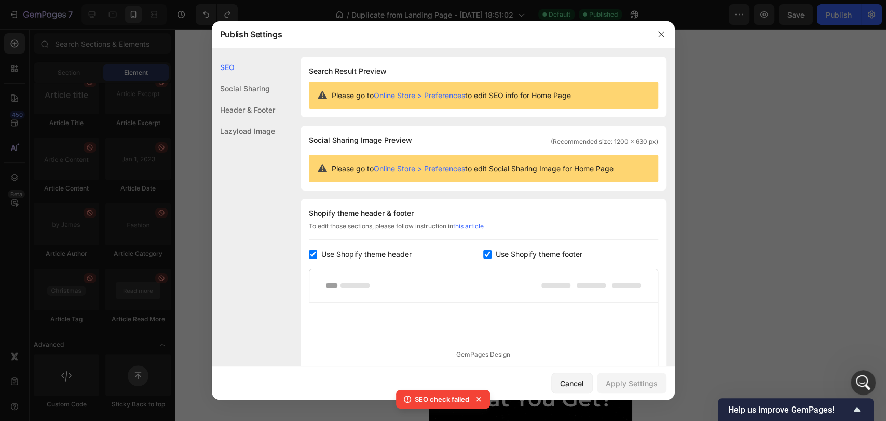
click at [253, 85] on div "Social Sharing" at bounding box center [243, 88] width 63 height 21
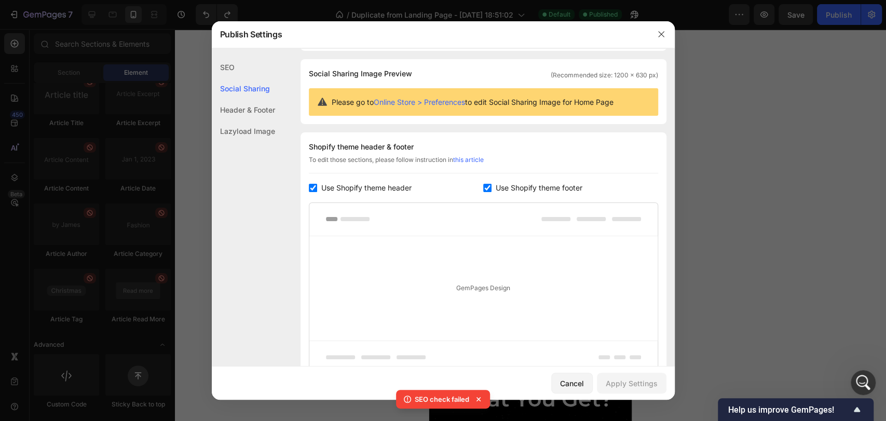
click at [253, 110] on div "Header & Footer" at bounding box center [243, 109] width 63 height 21
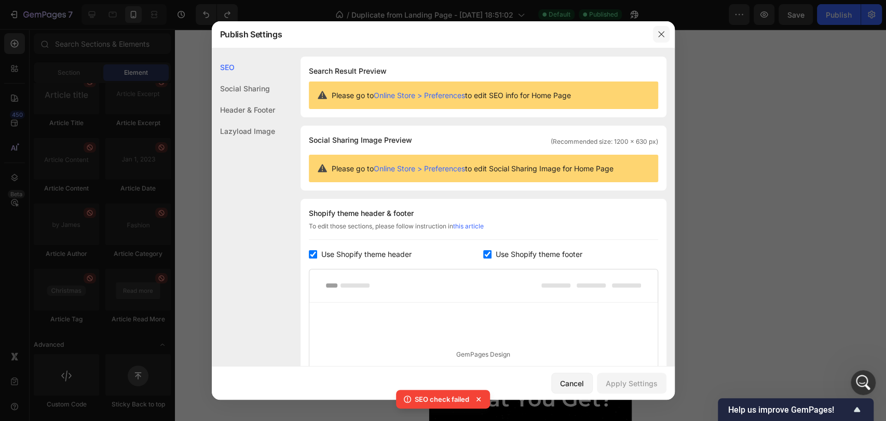
click at [666, 34] on button "button" at bounding box center [661, 34] width 17 height 17
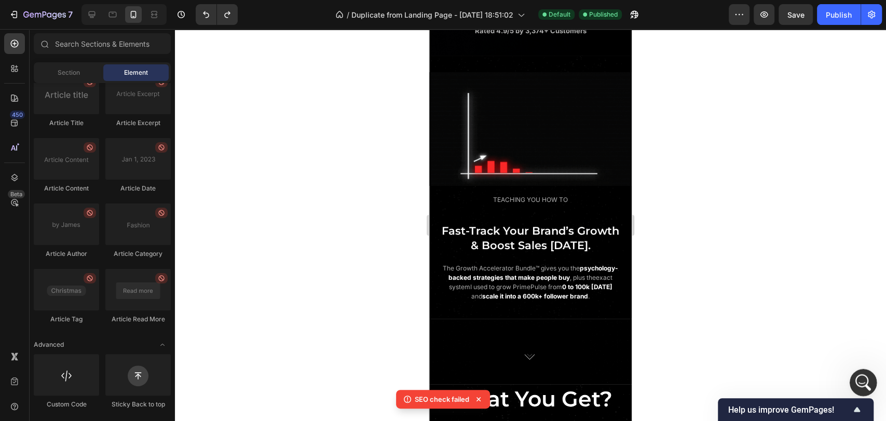
click at [863, 383] on icon "Open Intercom Messenger" at bounding box center [862, 381] width 17 height 17
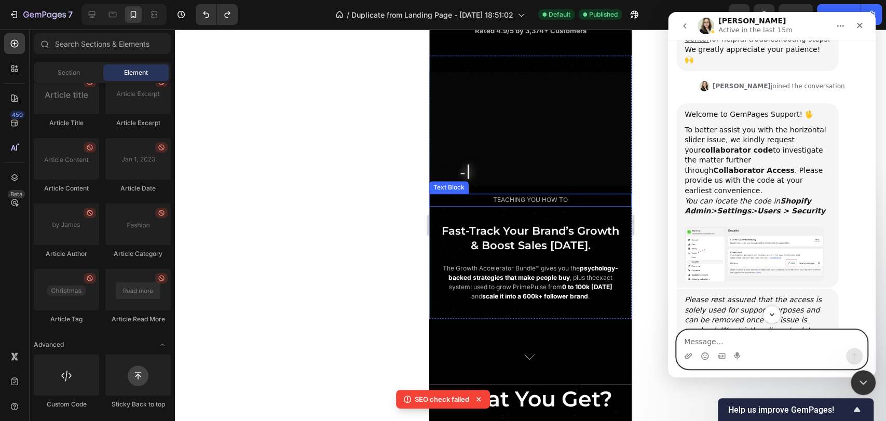
scroll to position [273, 0]
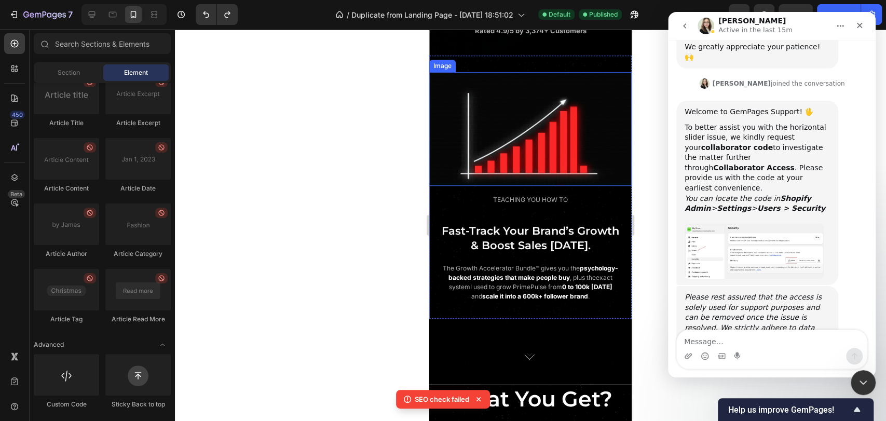
click at [744, 224] on img "Emma says…" at bounding box center [754, 251] width 139 height 55
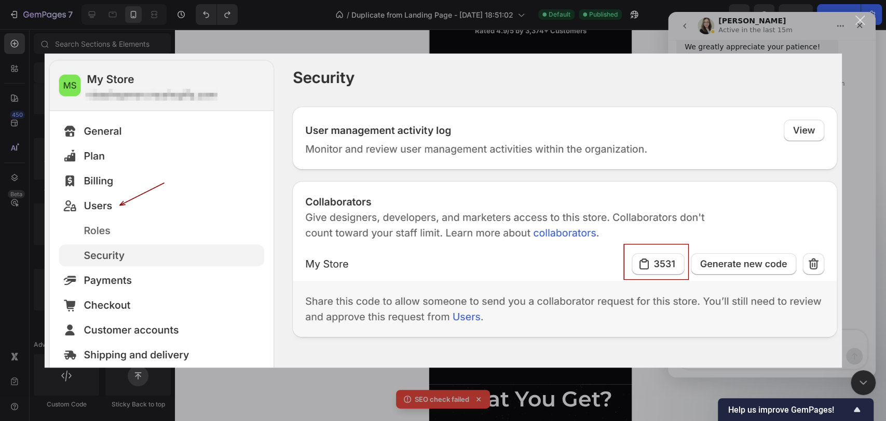
click at [864, 19] on div "Close" at bounding box center [861, 21] width 10 height 10
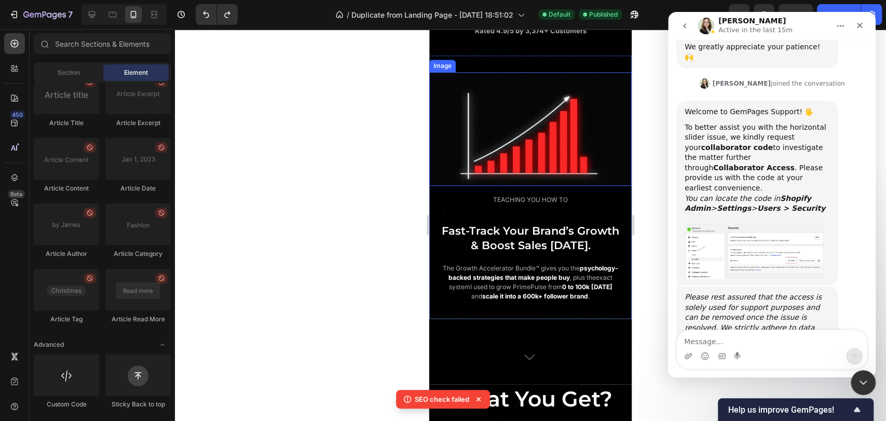
click at [731, 224] on img "Emma says…" at bounding box center [754, 251] width 139 height 55
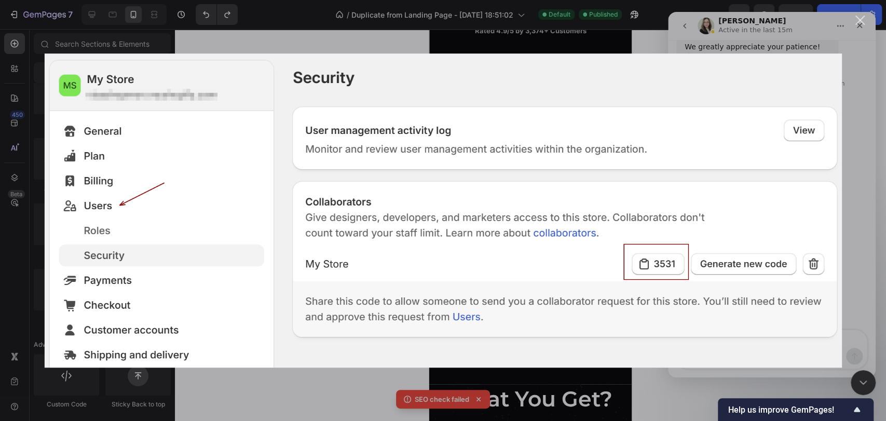
click at [856, 22] on div "Close" at bounding box center [861, 21] width 10 height 10
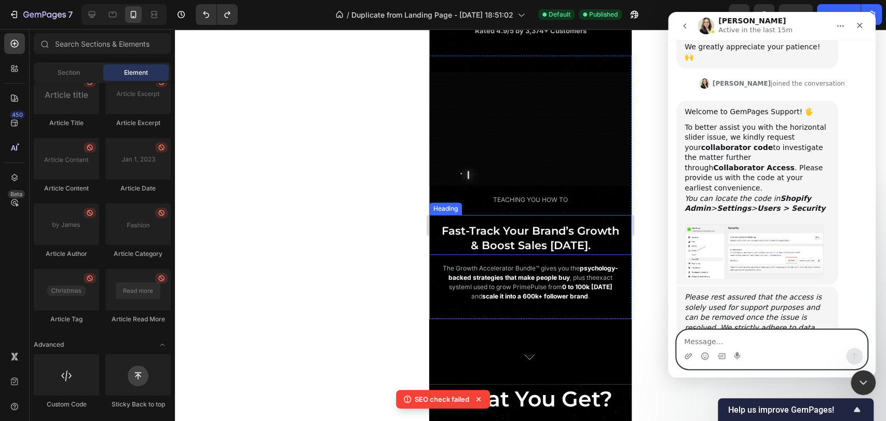
click at [708, 339] on textarea "Message…" at bounding box center [772, 339] width 190 height 18
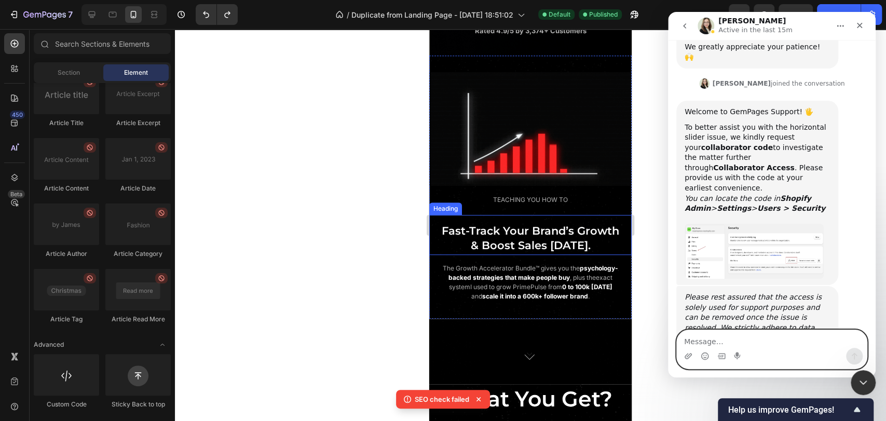
paste textarea "1218"
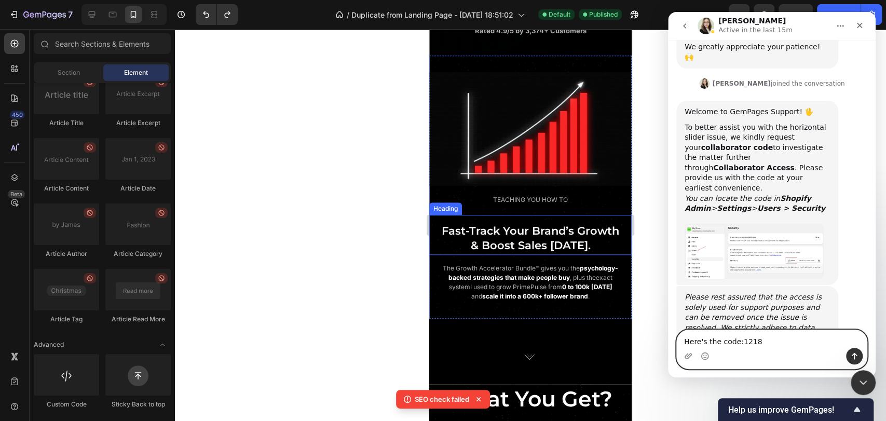
type textarea "Here's the code: 1218"
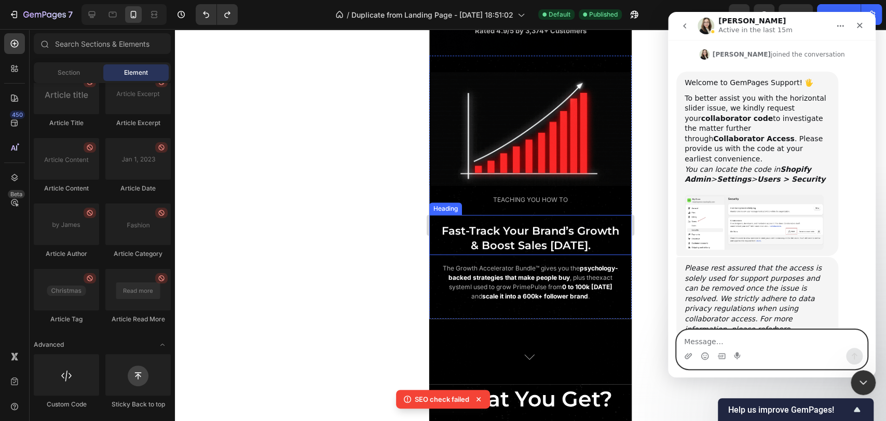
scroll to position [303, 0]
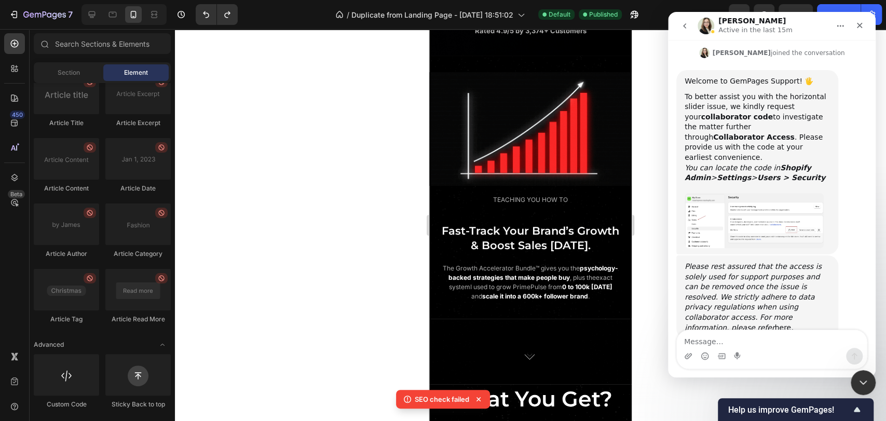
click at [790, 193] on img "Emma says…" at bounding box center [754, 220] width 139 height 55
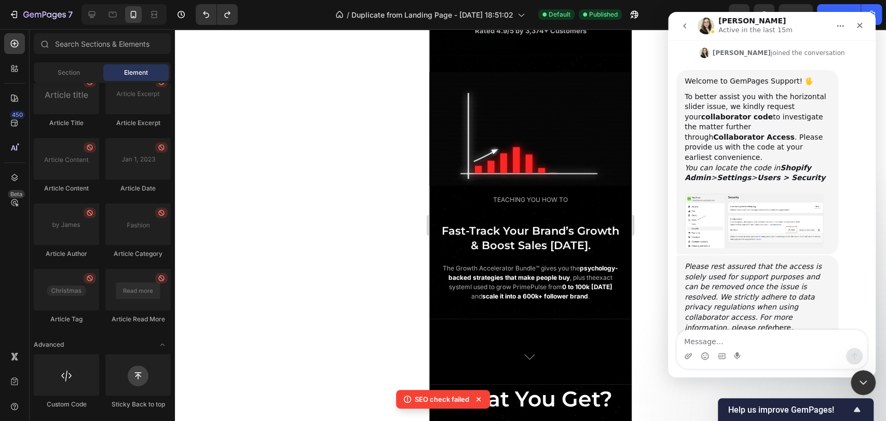
scroll to position [0, 0]
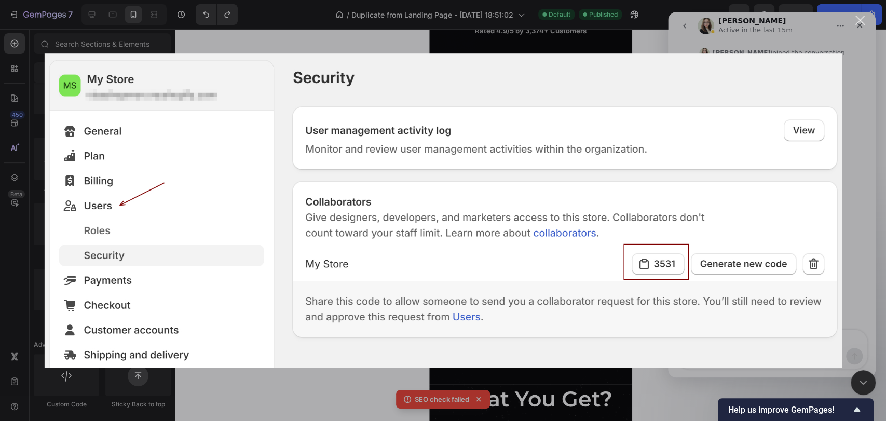
click at [863, 18] on div "Close" at bounding box center [861, 21] width 10 height 10
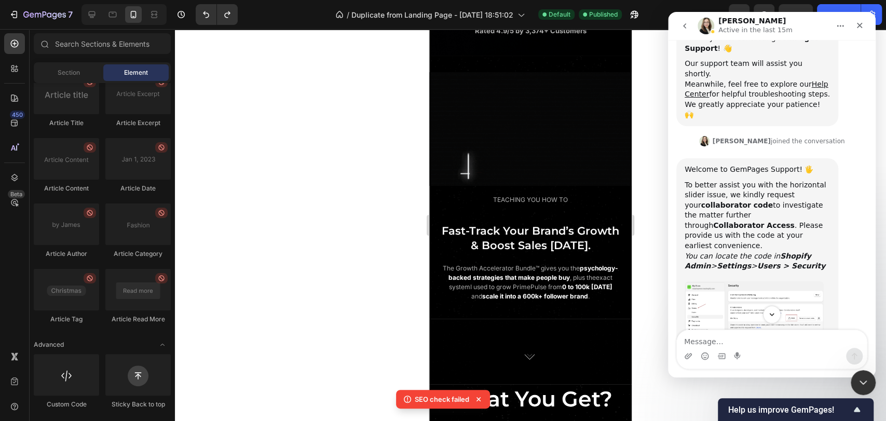
scroll to position [303, 0]
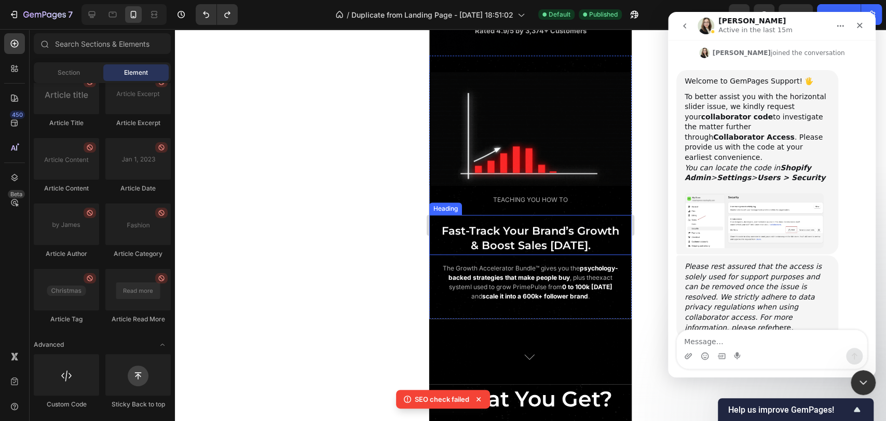
click at [553, 252] on span "& Boost Sales [DATE]." at bounding box center [531, 245] width 120 height 13
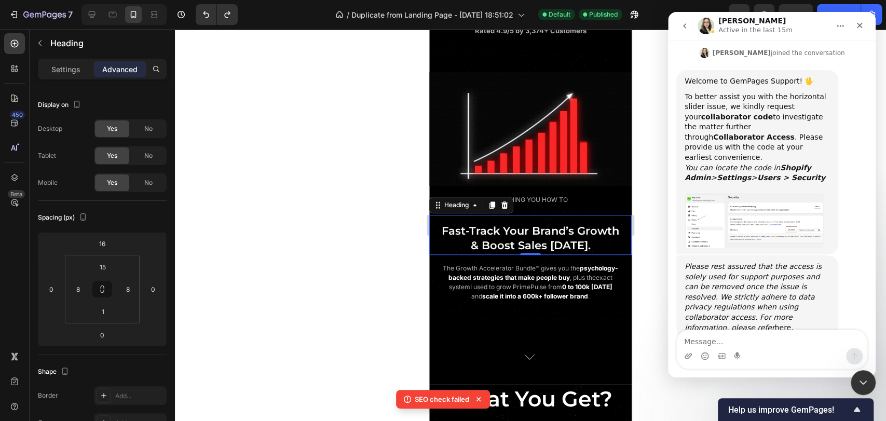
click at [509, 254] on h2 "Fast-Track Your Brand’s Growth & Boost Sales [DATE]." at bounding box center [531, 239] width 194 height 32
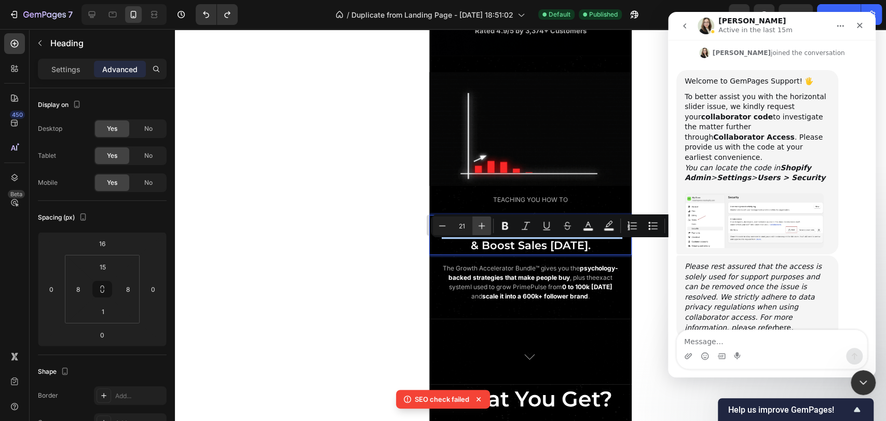
click at [479, 225] on icon "Editor contextual toolbar" at bounding box center [482, 226] width 7 height 7
type input "22"
click at [469, 252] on span "& Boost Sales [DATE]." at bounding box center [531, 245] width 124 height 14
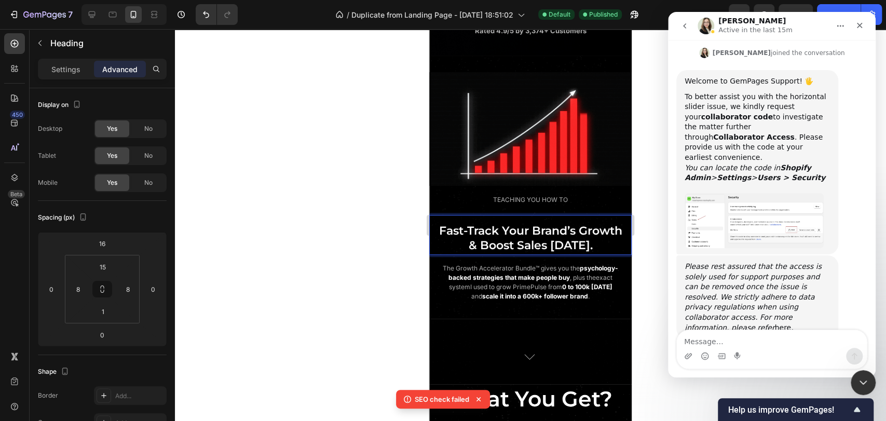
click at [503, 238] on span "Fast-Track Your Brand’s Growth" at bounding box center [530, 231] width 183 height 14
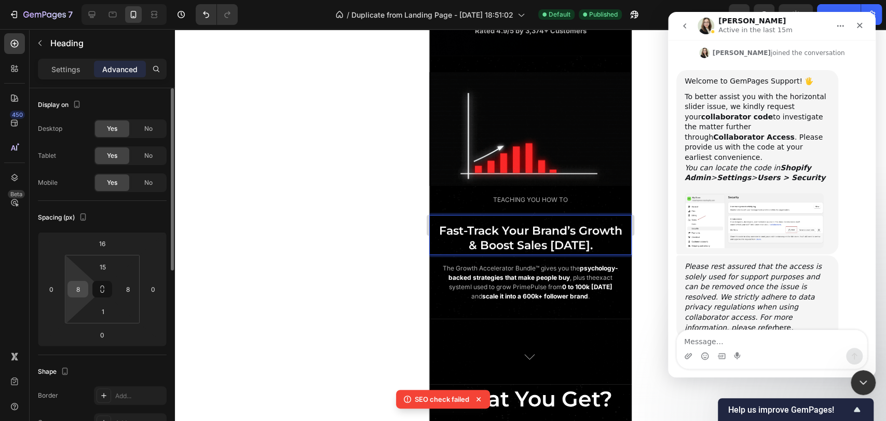
click at [79, 288] on input "8" at bounding box center [78, 289] width 16 height 16
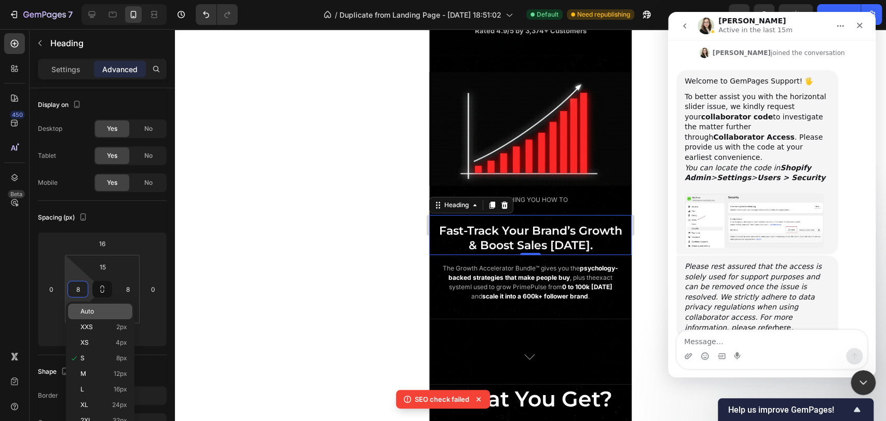
click at [99, 312] on p "Auto" at bounding box center [103, 311] width 47 height 7
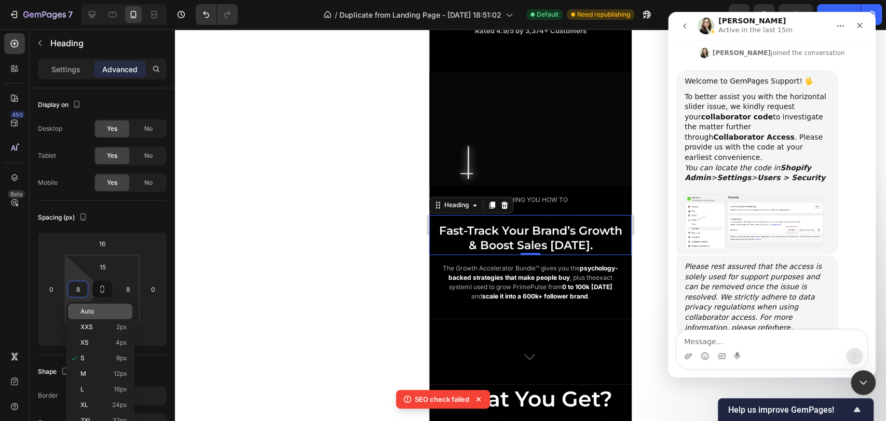
type input "Auto"
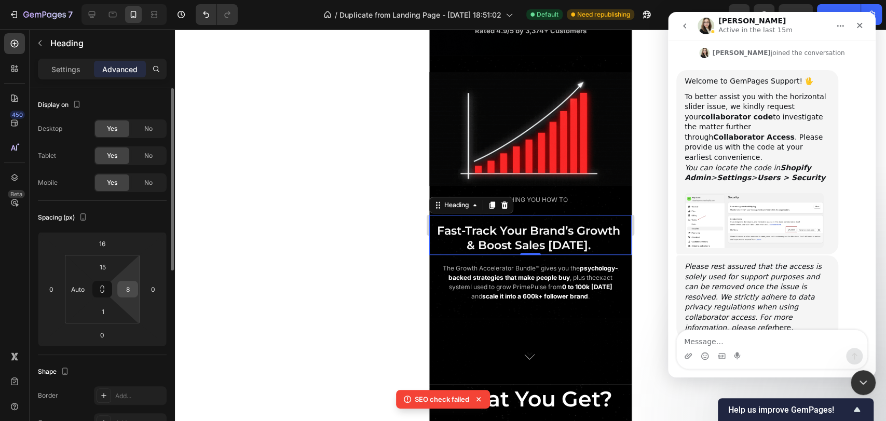
click at [129, 288] on input "8" at bounding box center [128, 289] width 16 height 16
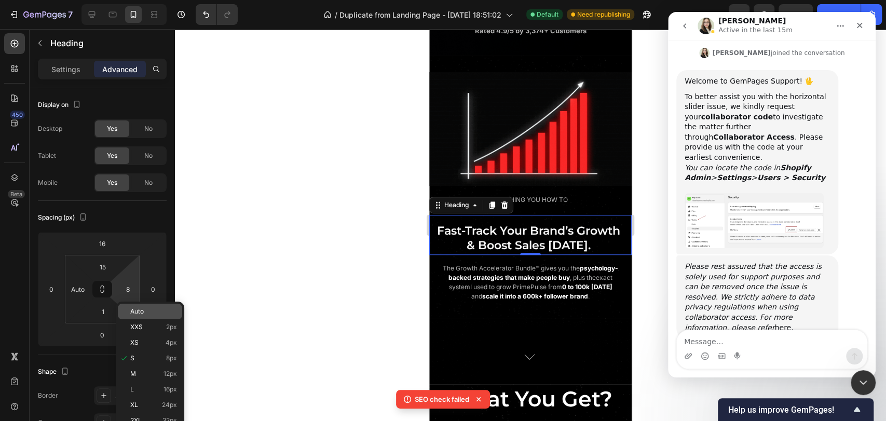
click at [138, 313] on span "Auto" at bounding box center [137, 311] width 14 height 7
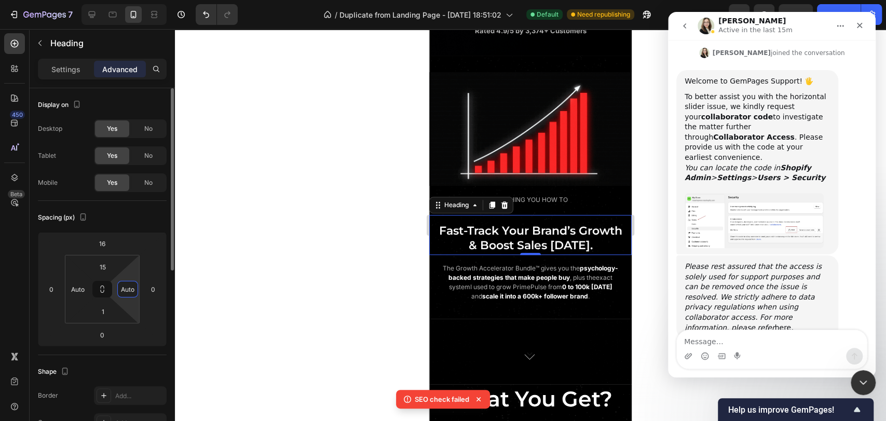
click at [126, 290] on input "Auto" at bounding box center [128, 289] width 16 height 16
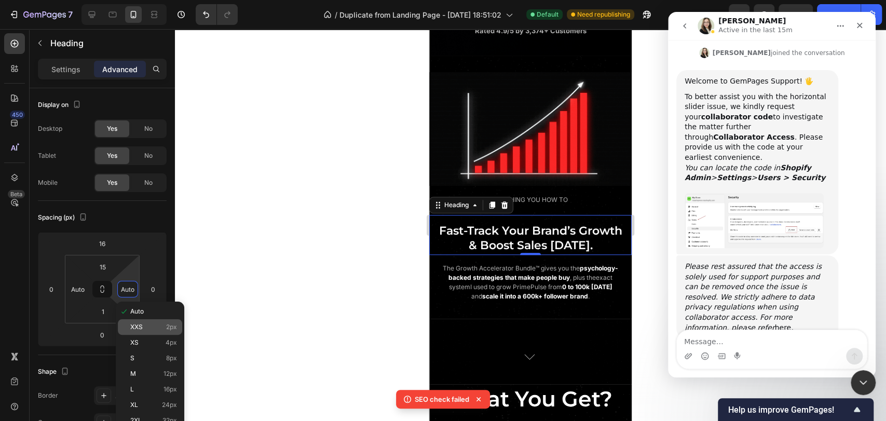
click at [142, 327] on span "XXS" at bounding box center [136, 326] width 12 height 7
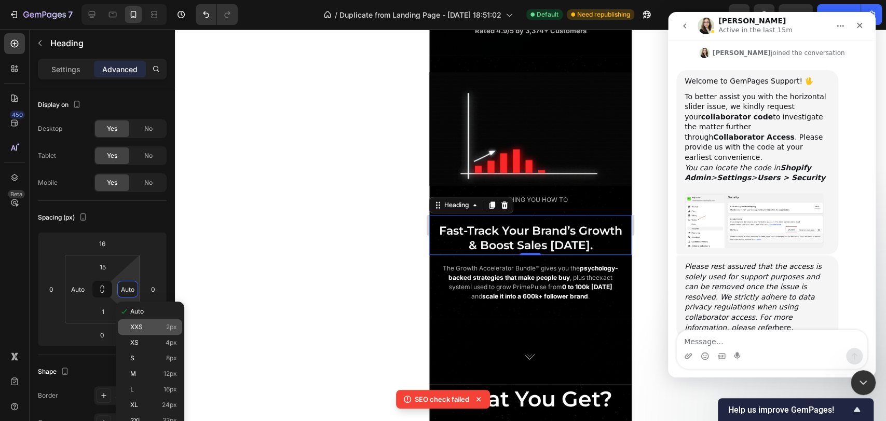
type input "2"
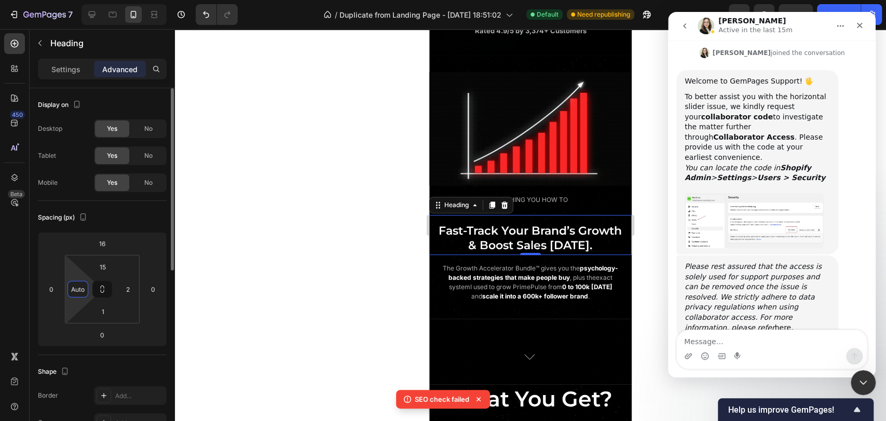
click at [85, 291] on input "Auto" at bounding box center [78, 289] width 16 height 16
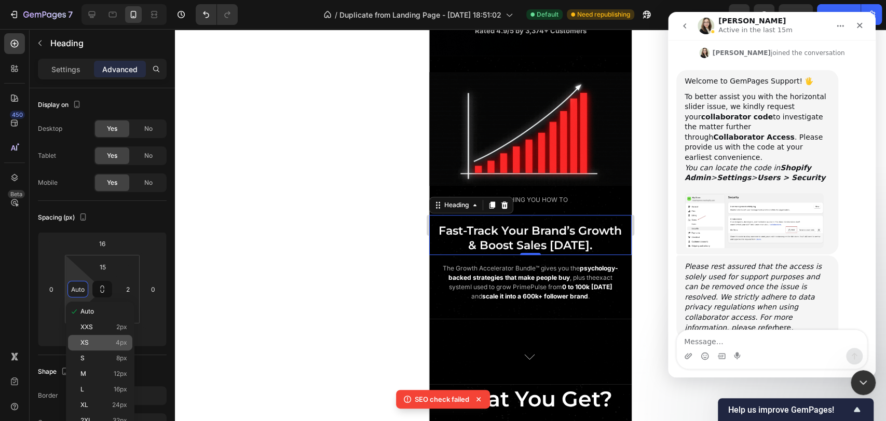
click at [104, 340] on p "XS 4px" at bounding box center [103, 342] width 47 height 7
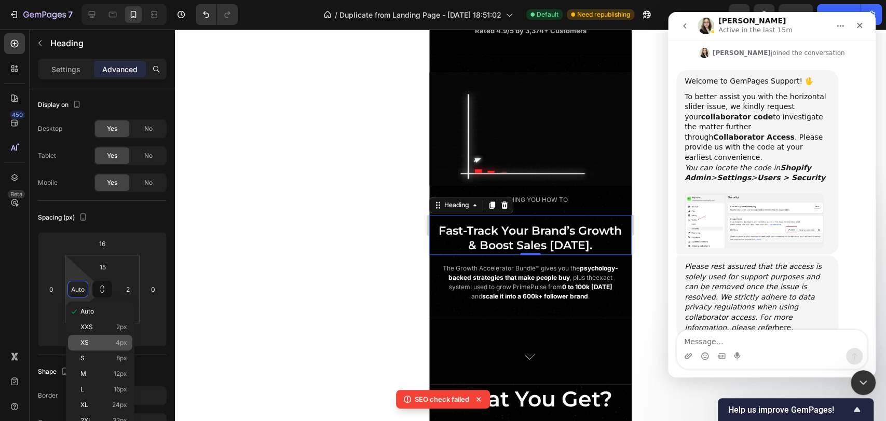
type input "4"
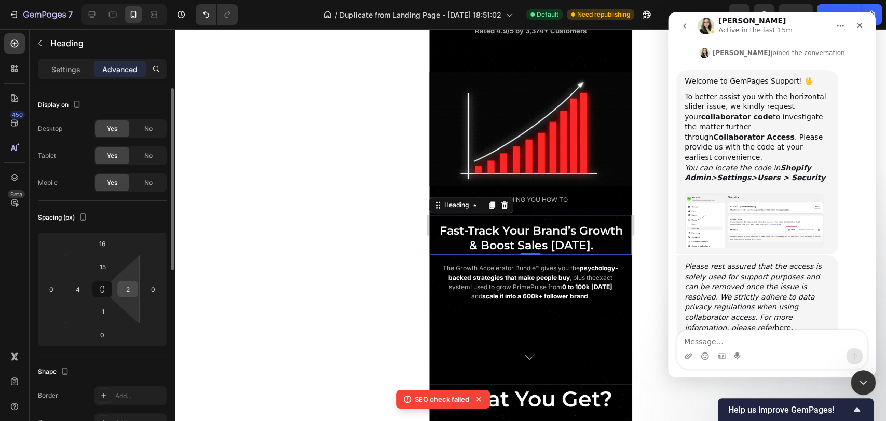
click at [129, 292] on input "2" at bounding box center [128, 289] width 16 height 16
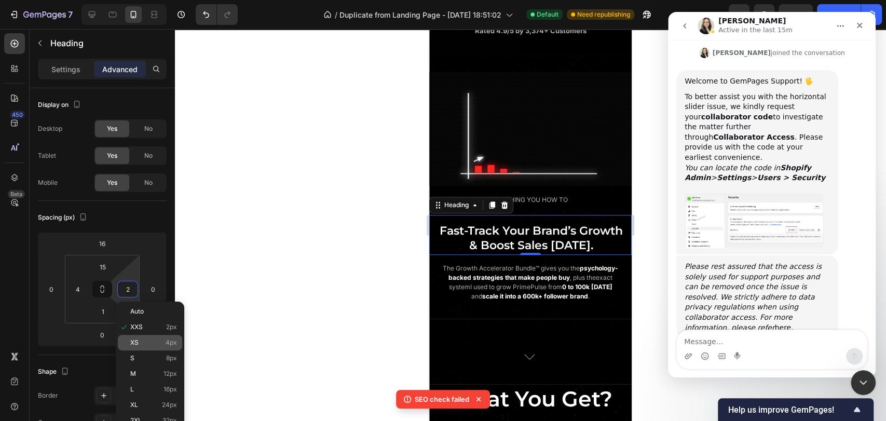
click at [150, 345] on p "XS 4px" at bounding box center [153, 342] width 47 height 7
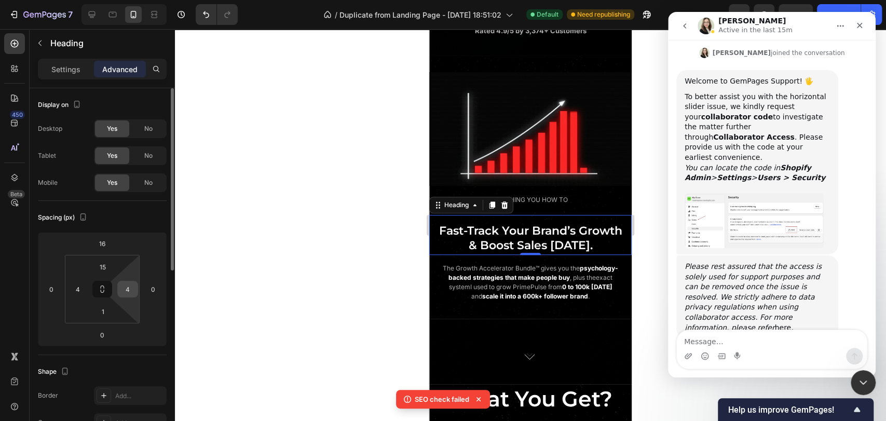
click at [129, 292] on input "4" at bounding box center [128, 289] width 16 height 16
type input "3"
click at [140, 219] on div "Spacing (px)" at bounding box center [102, 217] width 129 height 17
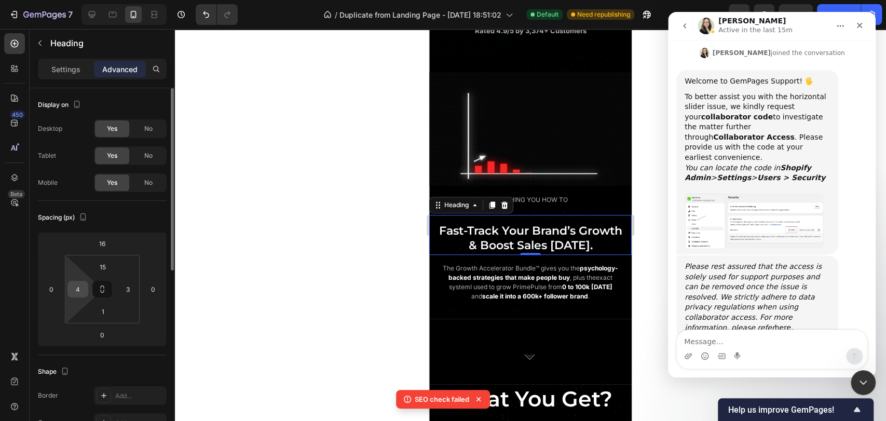
click at [82, 288] on input "4" at bounding box center [78, 289] width 16 height 16
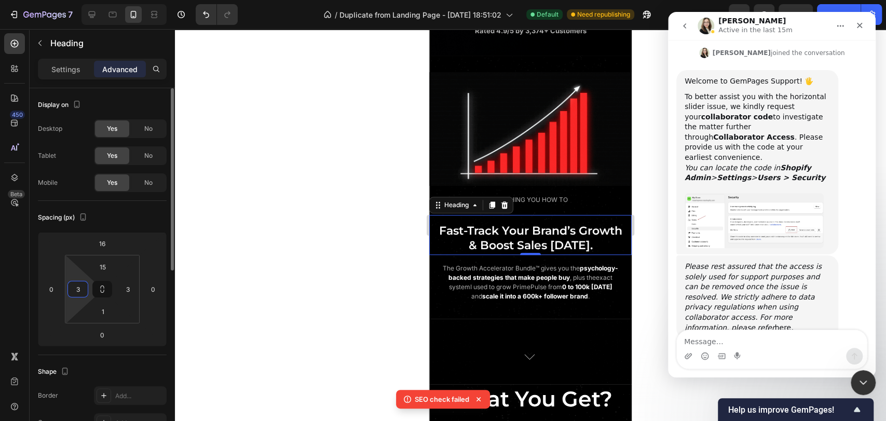
type input "3"
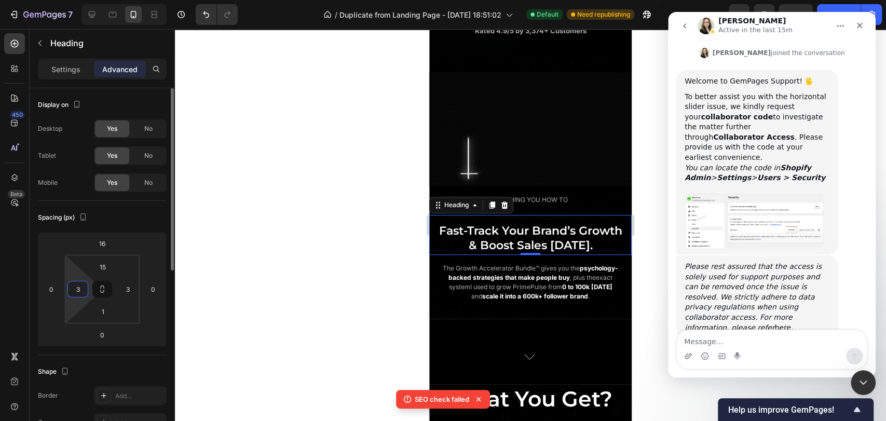
click at [116, 218] on div "Spacing (px)" at bounding box center [102, 217] width 129 height 17
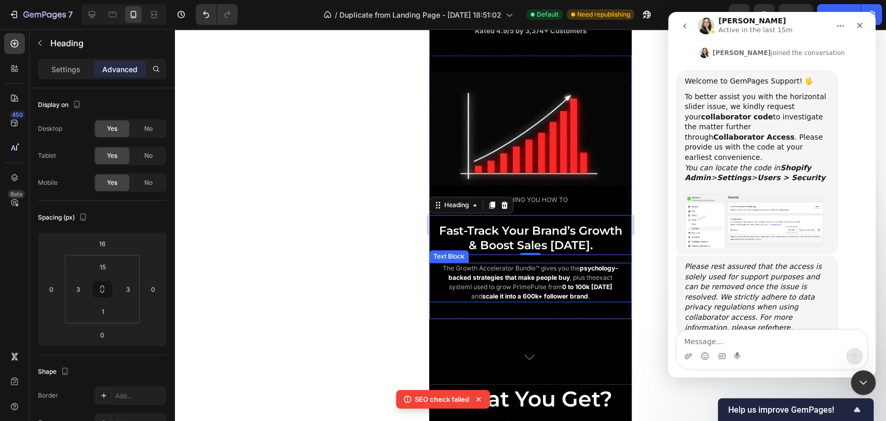
click at [558, 281] on strong "that make people buy" at bounding box center [537, 278] width 65 height 8
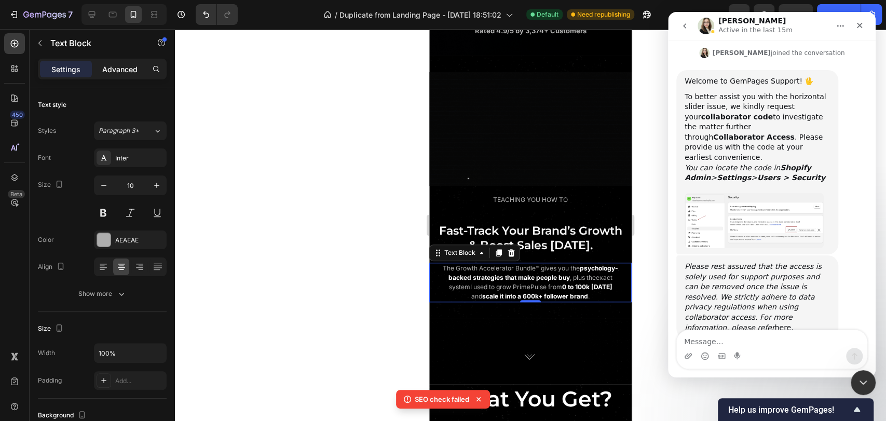
click at [121, 73] on p "Advanced" at bounding box center [119, 69] width 35 height 11
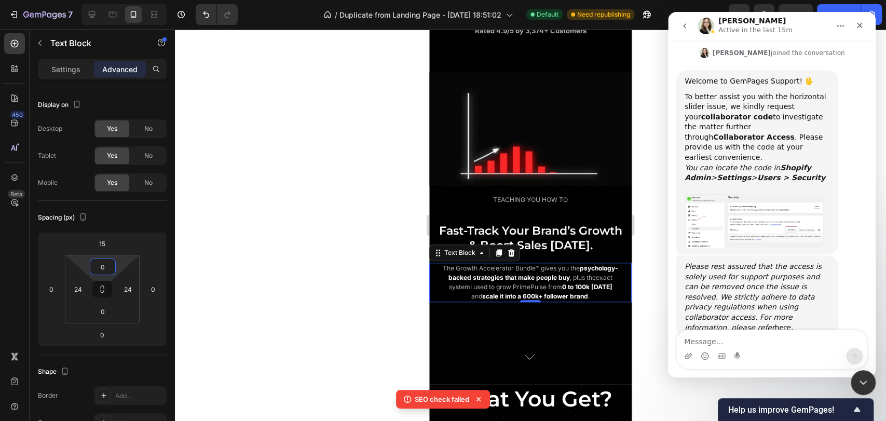
click at [118, 0] on html "7 / Duplicate from Landing Page - [DATE] 18:51:02 Default Need republishing Pre…" at bounding box center [443, 0] width 886 height 0
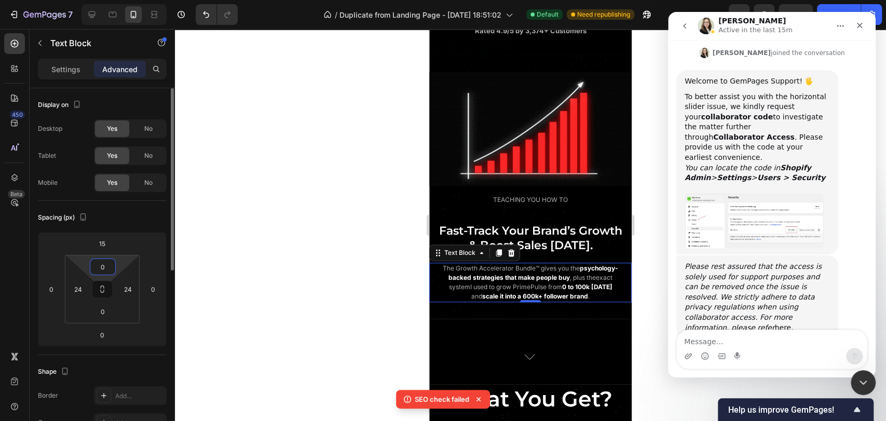
click at [117, 201] on div "Spacing (px) 15 0 0 0 0 24 0 24" at bounding box center [102, 278] width 129 height 154
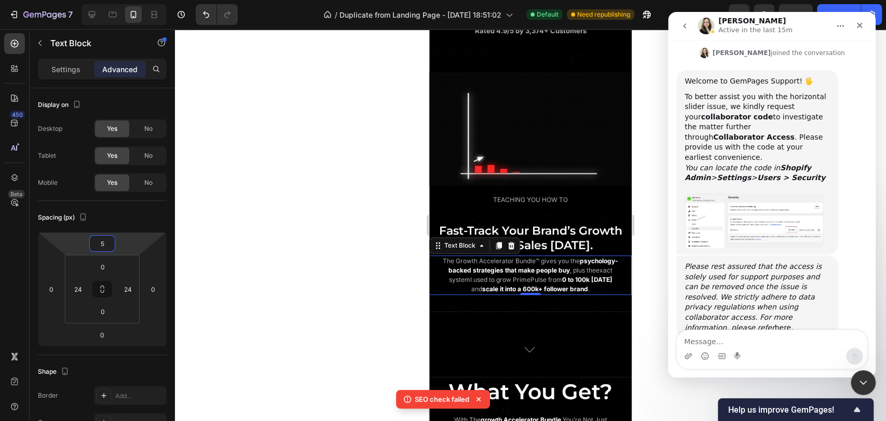
type input "7"
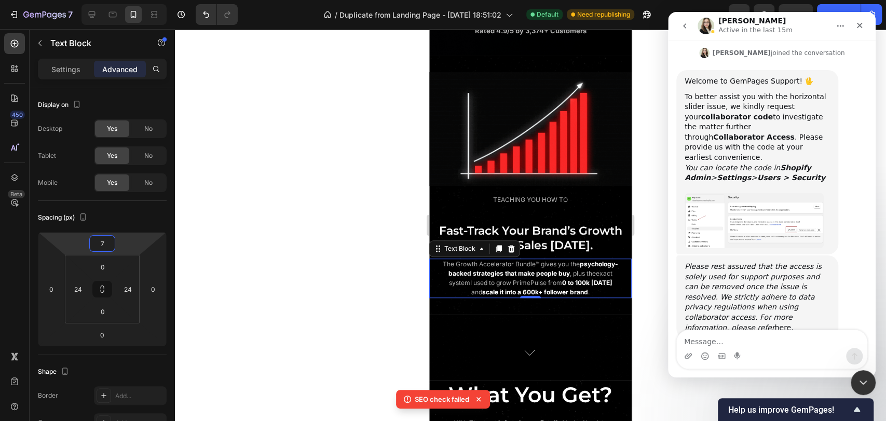
click at [122, 0] on html "7 / Duplicate from Landing Page - [DATE] 18:51:02 Default Need republishing Pre…" at bounding box center [443, 0] width 886 height 0
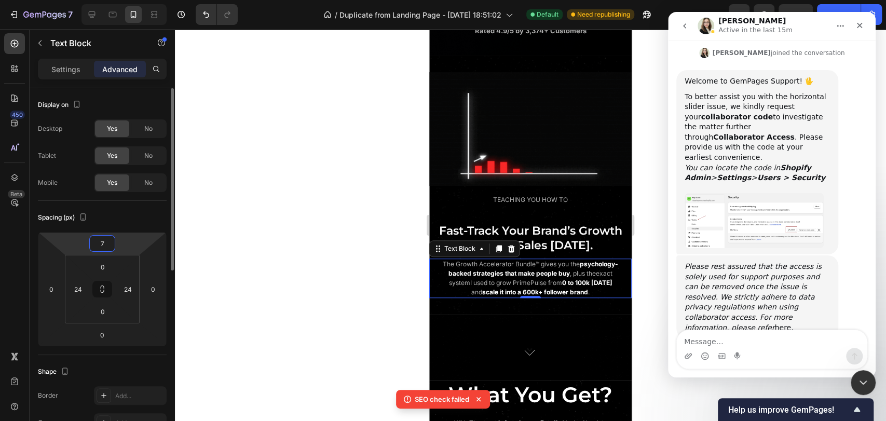
click at [124, 219] on div "Spacing (px)" at bounding box center [102, 217] width 129 height 17
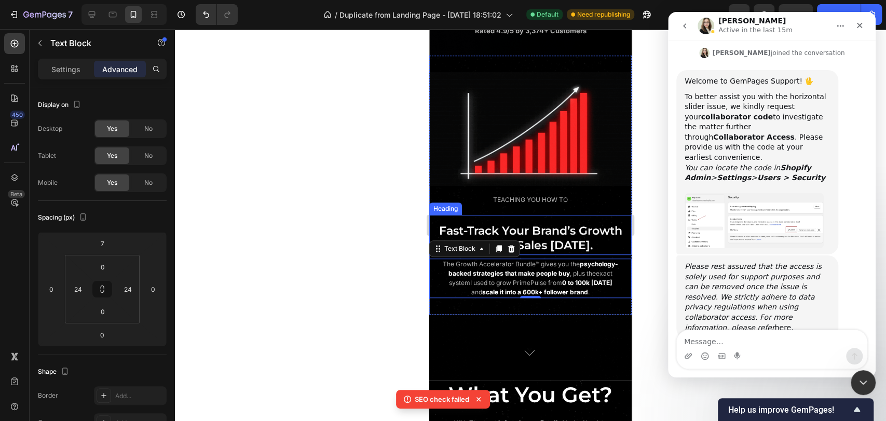
click at [545, 237] on div "⁠⁠⁠⁠⁠⁠⁠ Fast-Track Your Brand’s Growth & Boost Sales [DATE]. Heading" at bounding box center [530, 235] width 203 height 40
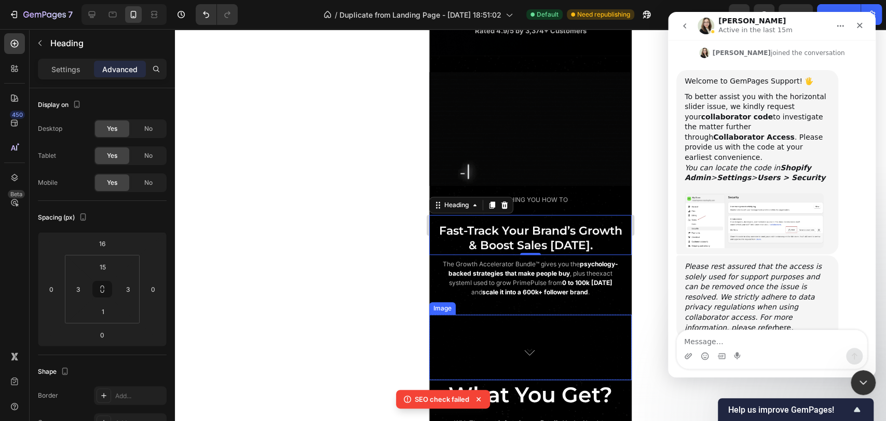
click at [563, 367] on img at bounding box center [530, 352] width 101 height 58
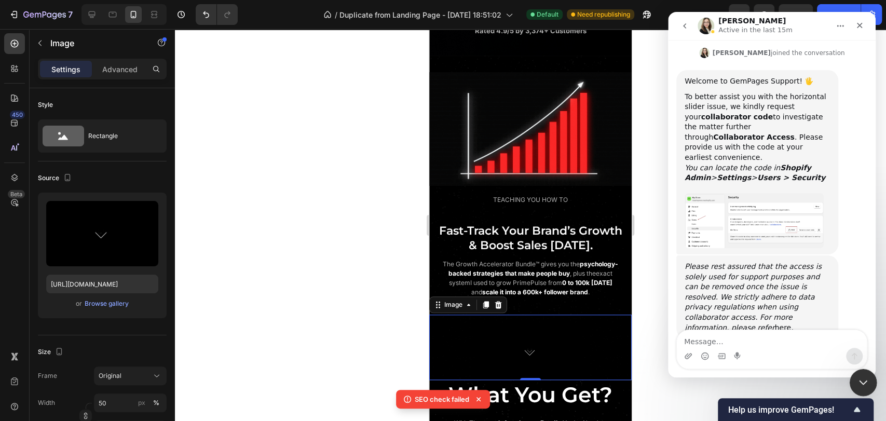
drag, startPoint x: 864, startPoint y: 382, endPoint x: 863, endPoint y: 376, distance: 5.8
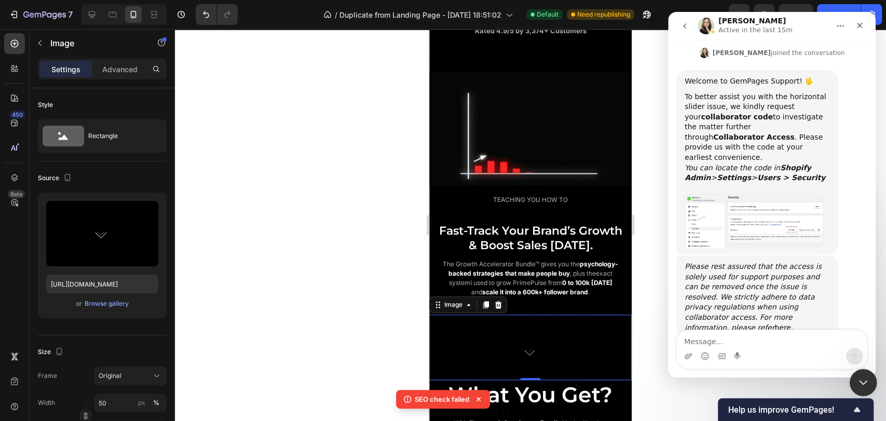
click at [865, 382] on icon "Close Intercom Messenger" at bounding box center [862, 381] width 12 height 12
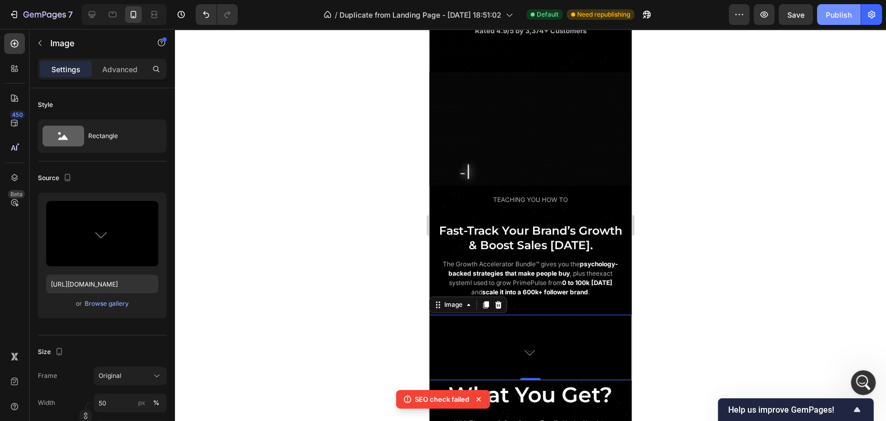
click at [842, 18] on div "Publish" at bounding box center [839, 14] width 26 height 11
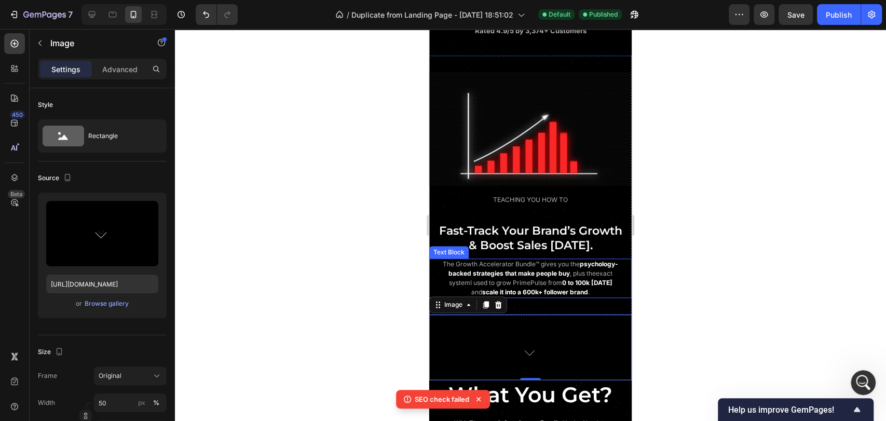
click at [546, 287] on span "I used to grow PrimePulse from" at bounding box center [516, 283] width 92 height 8
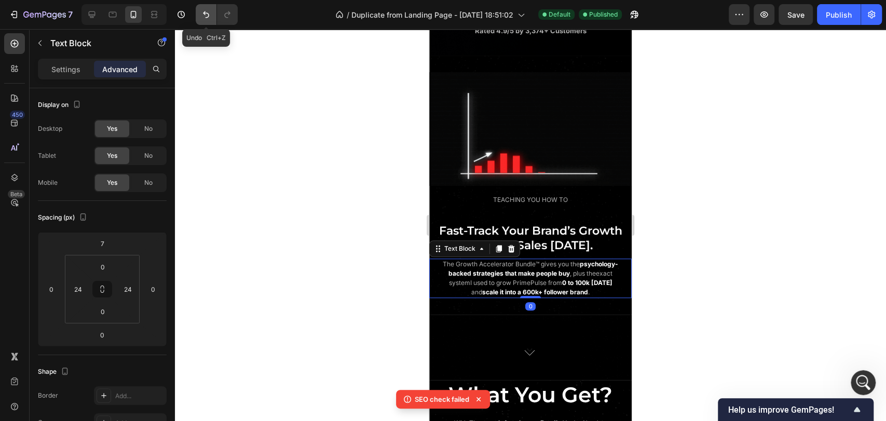
click at [205, 14] on icon "Undo/Redo" at bounding box center [206, 14] width 10 height 10
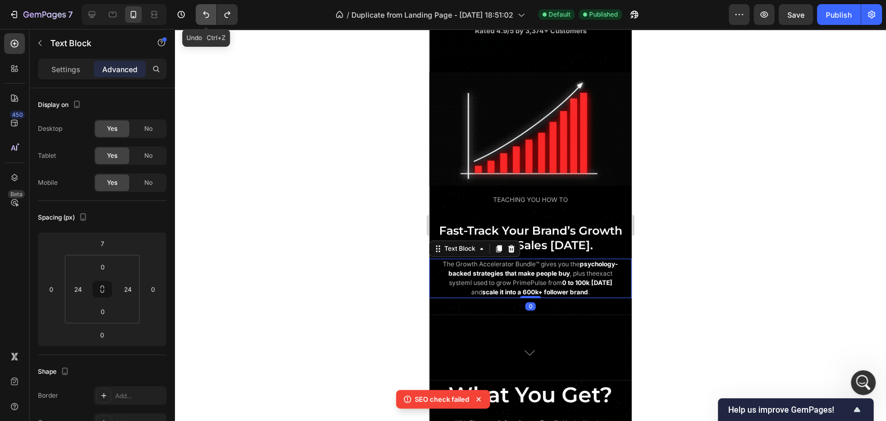
click at [205, 14] on icon "Undo/Redo" at bounding box center [206, 14] width 10 height 10
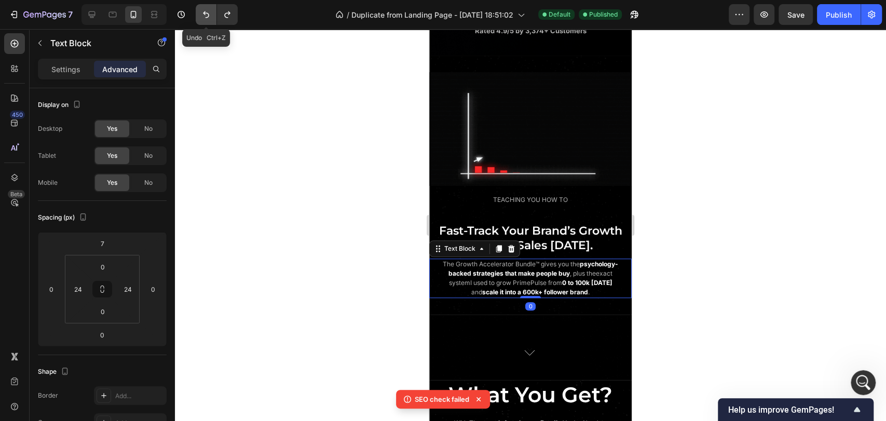
type input "15"
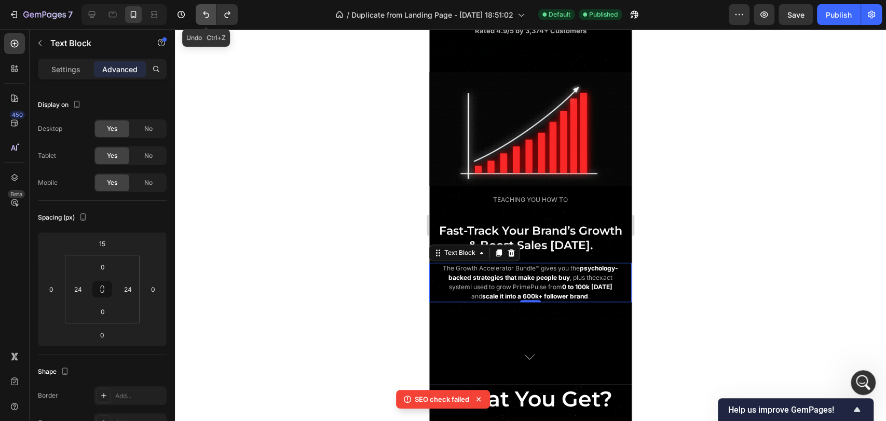
click at [205, 12] on icon "Undo/Redo" at bounding box center [206, 14] width 10 height 10
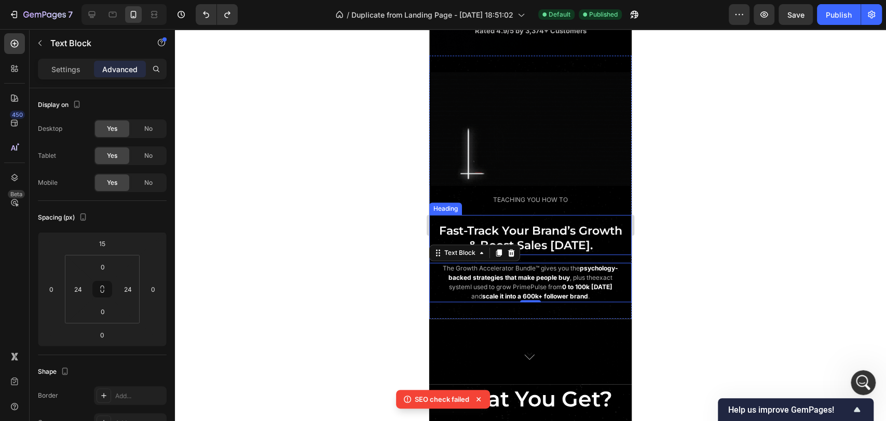
click at [543, 238] on span "Fast-Track Your Brand’s Growth" at bounding box center [530, 231] width 183 height 14
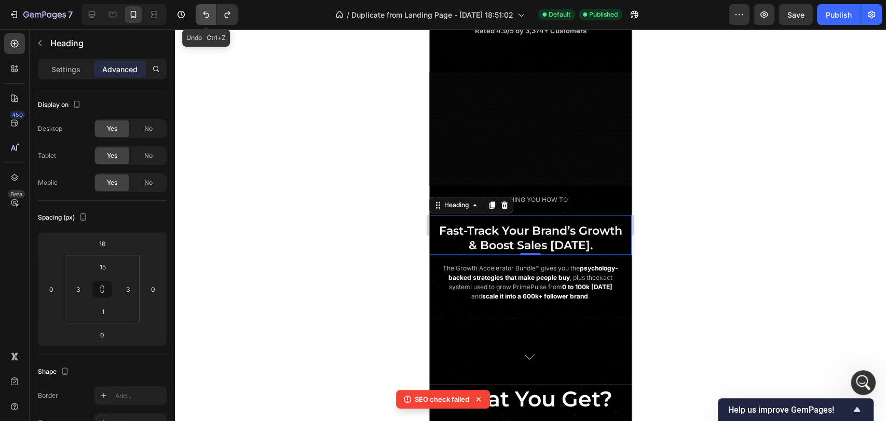
click at [212, 16] on button "Undo/Redo" at bounding box center [206, 14] width 21 height 21
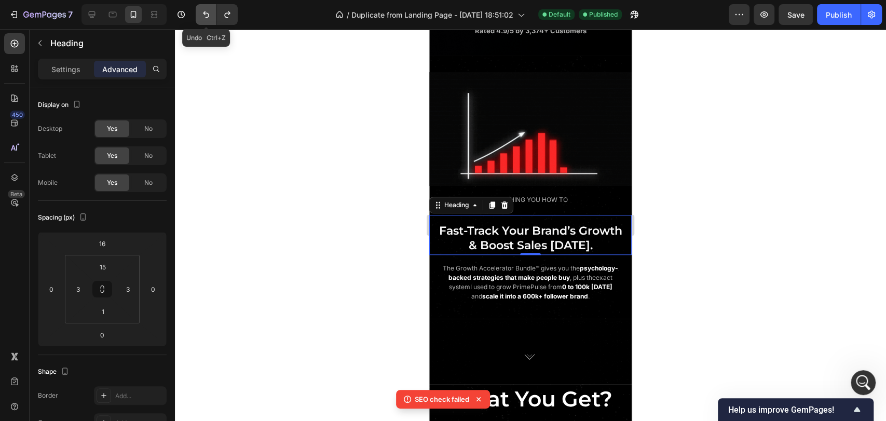
click at [212, 16] on button "Undo/Redo" at bounding box center [206, 14] width 21 height 21
click at [225, 15] on icon "Undo/Redo" at bounding box center [227, 14] width 10 height 10
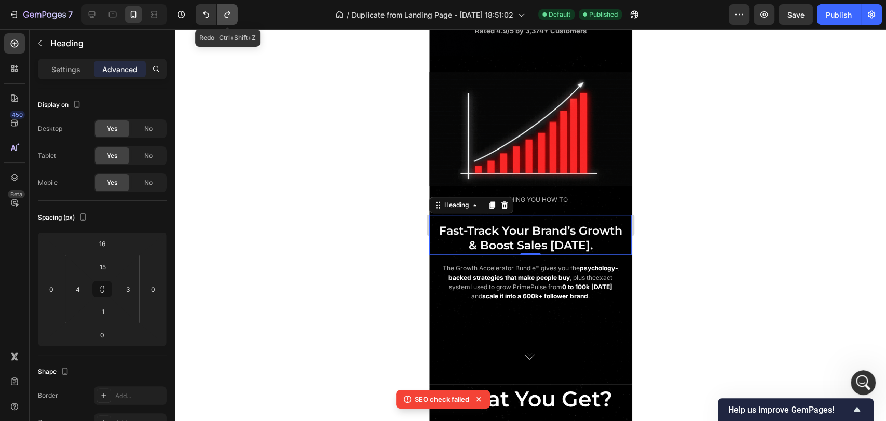
type input "3"
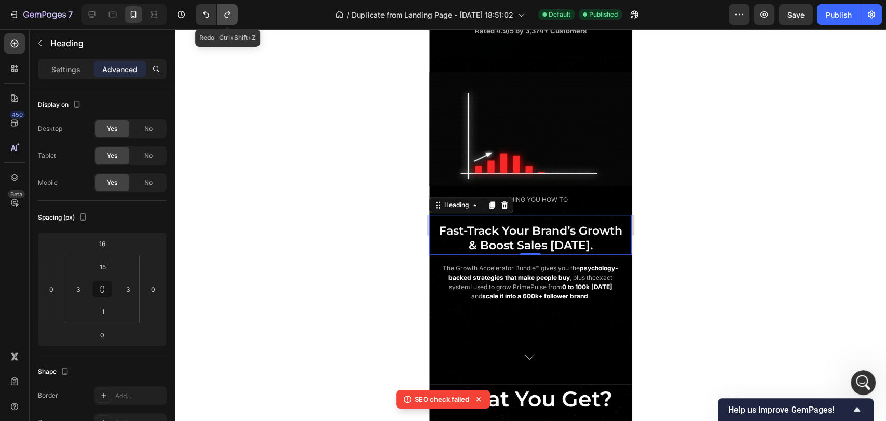
click at [225, 15] on icon "Undo/Redo" at bounding box center [227, 14] width 10 height 10
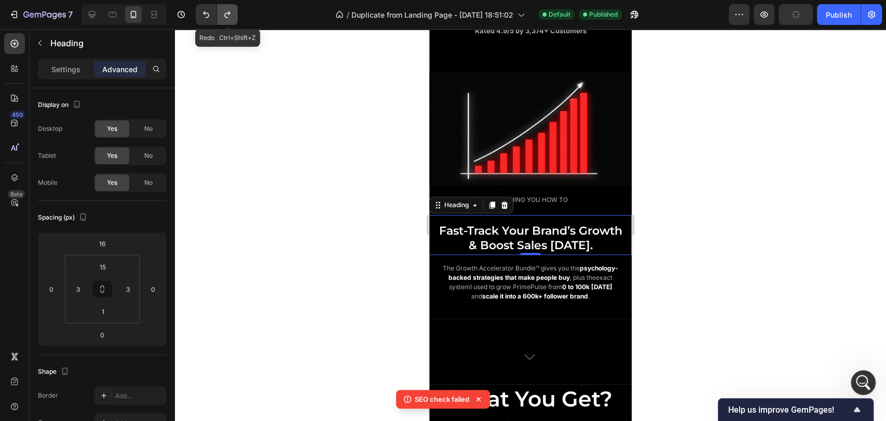
click at [225, 15] on icon "Undo/Redo" at bounding box center [227, 14] width 10 height 10
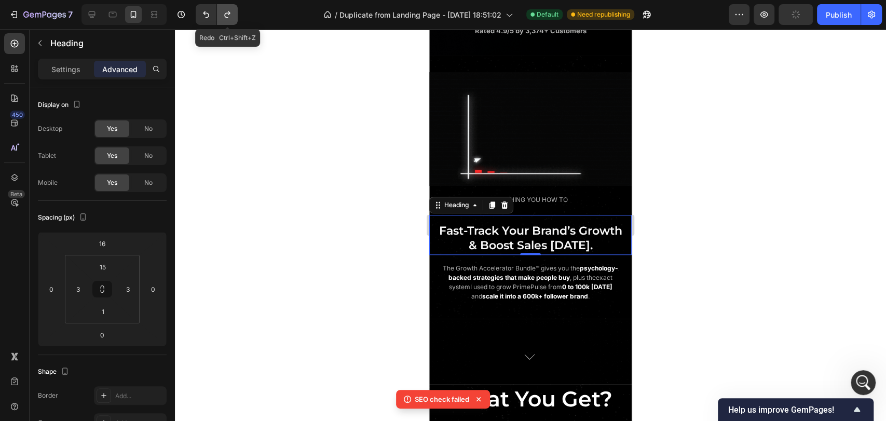
click at [225, 15] on icon "Undo/Redo" at bounding box center [227, 14] width 10 height 10
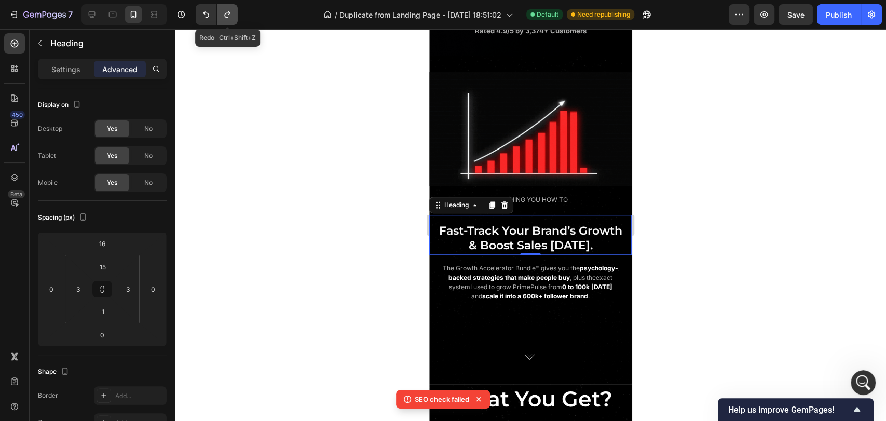
click at [224, 15] on icon "Undo/Redo" at bounding box center [227, 14] width 10 height 10
click at [224, 15] on icon "Undo/Redo" at bounding box center [227, 14] width 6 height 7
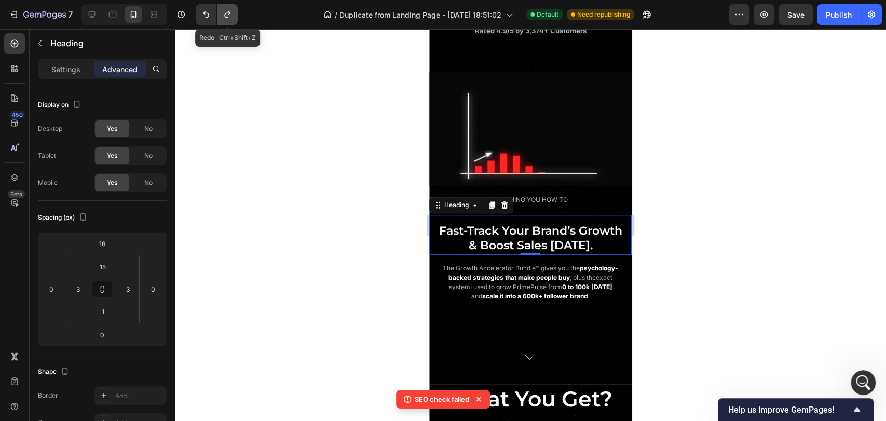
click at [224, 15] on icon "Undo/Redo" at bounding box center [227, 14] width 6 height 7
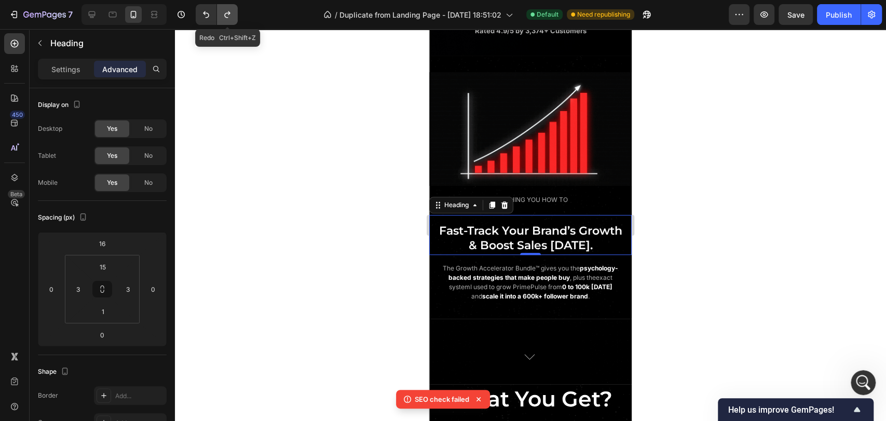
click at [224, 15] on icon "Undo/Redo" at bounding box center [227, 14] width 10 height 10
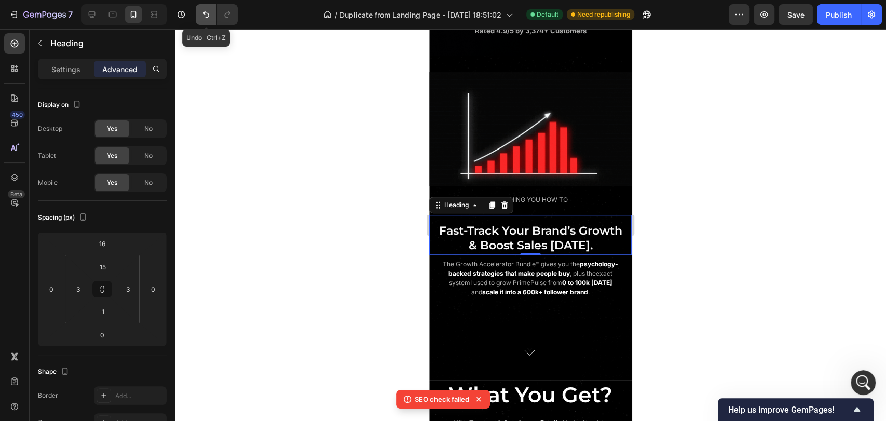
click at [209, 14] on icon "Undo/Redo" at bounding box center [206, 14] width 10 height 10
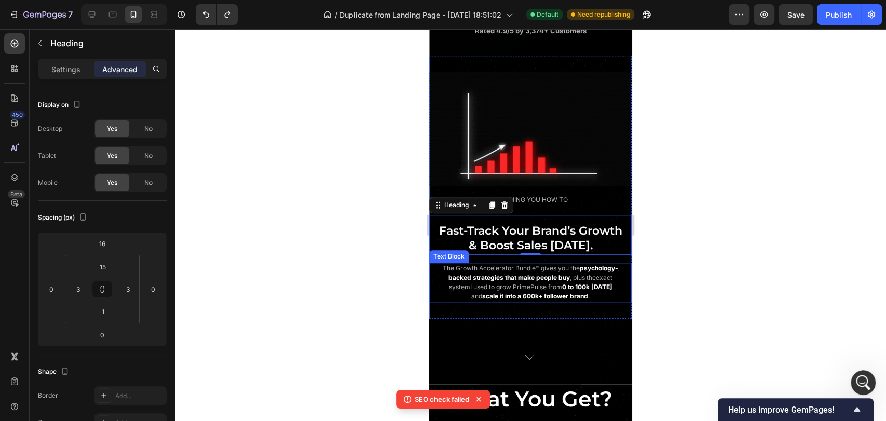
click at [532, 281] on strong "psychology-backed strategies" at bounding box center [534, 272] width 170 height 17
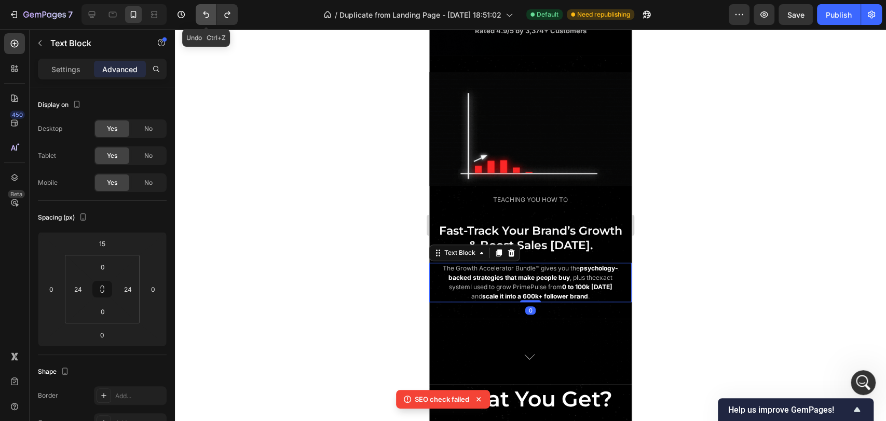
click at [208, 16] on icon "Undo/Redo" at bounding box center [206, 14] width 6 height 7
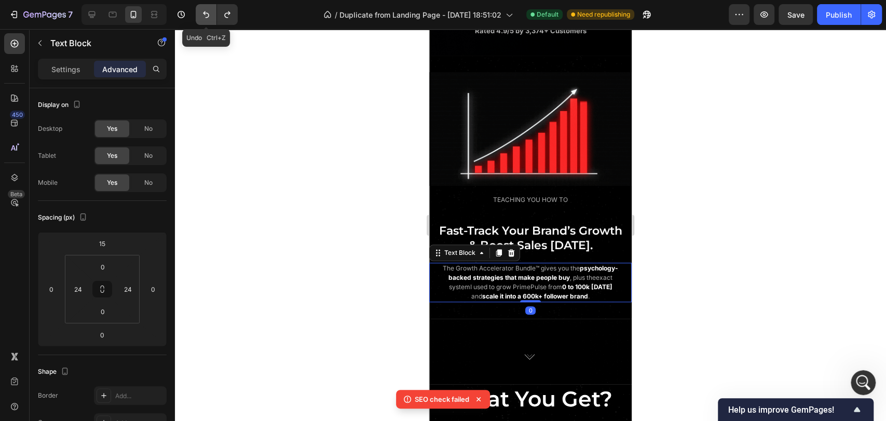
click at [206, 16] on icon "Undo/Redo" at bounding box center [206, 14] width 10 height 10
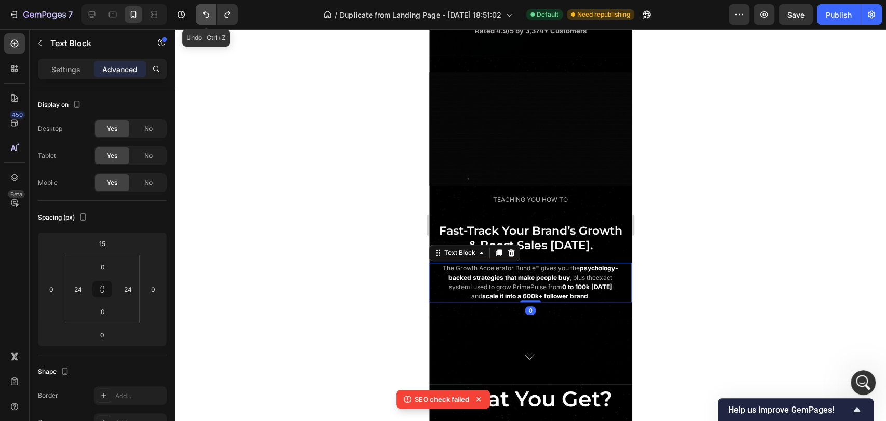
click at [206, 16] on icon "Undo/Redo" at bounding box center [206, 14] width 10 height 10
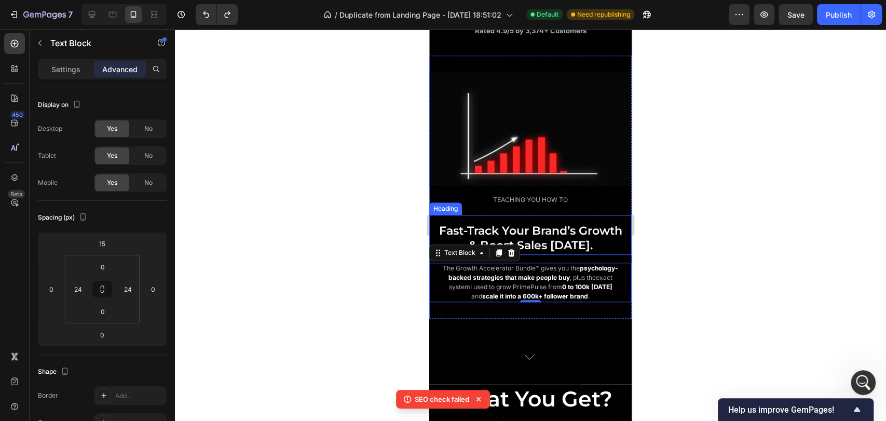
click at [528, 252] on span "& Boost Sales [DATE]." at bounding box center [531, 245] width 124 height 14
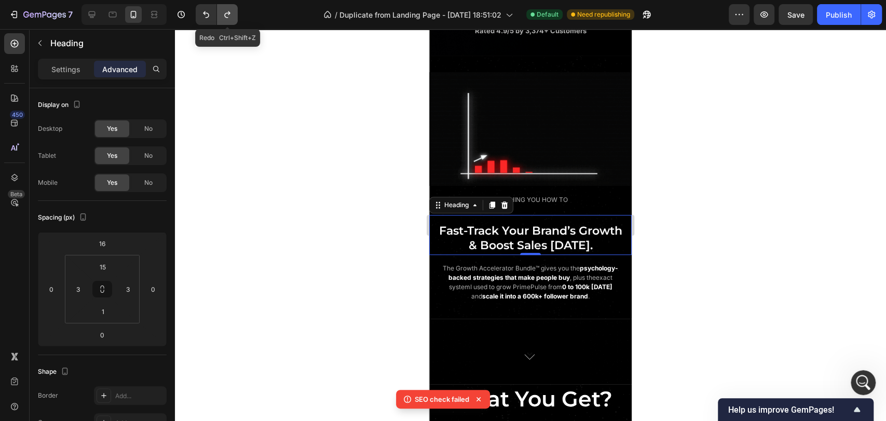
click at [227, 14] on icon "Undo/Redo" at bounding box center [227, 14] width 10 height 10
click at [205, 9] on icon "Undo/Redo" at bounding box center [206, 14] width 10 height 10
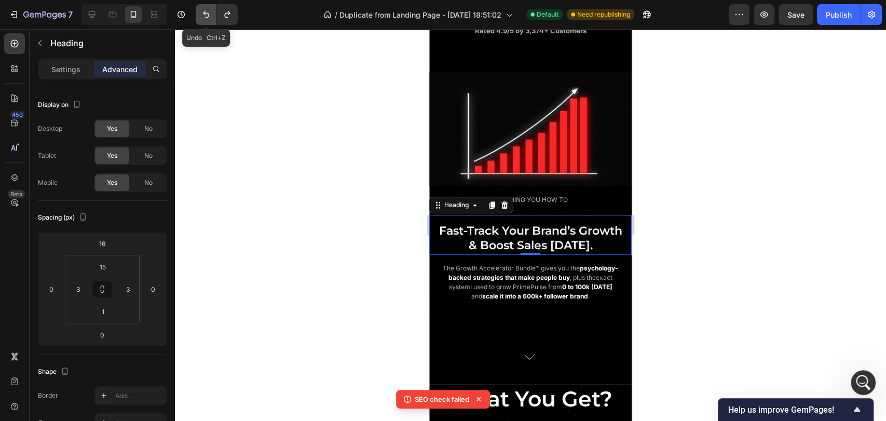
click at [205, 9] on icon "Undo/Redo" at bounding box center [206, 14] width 10 height 10
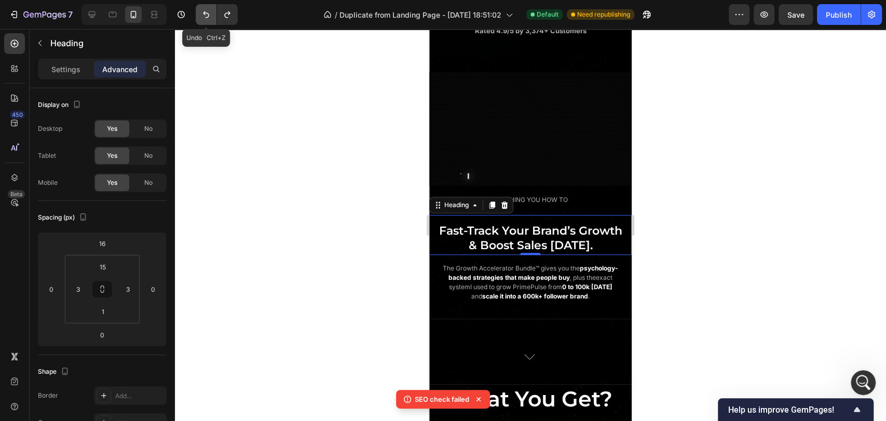
click at [205, 9] on icon "Undo/Redo" at bounding box center [206, 14] width 10 height 10
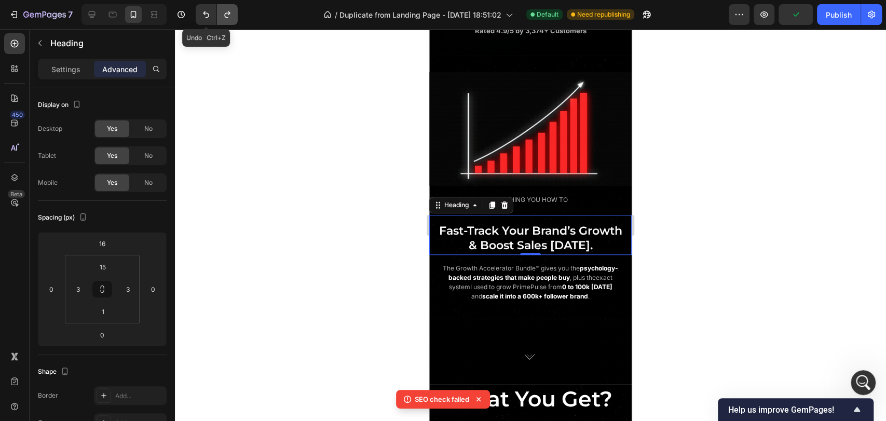
click at [220, 12] on button "Undo/Redo" at bounding box center [227, 14] width 21 height 21
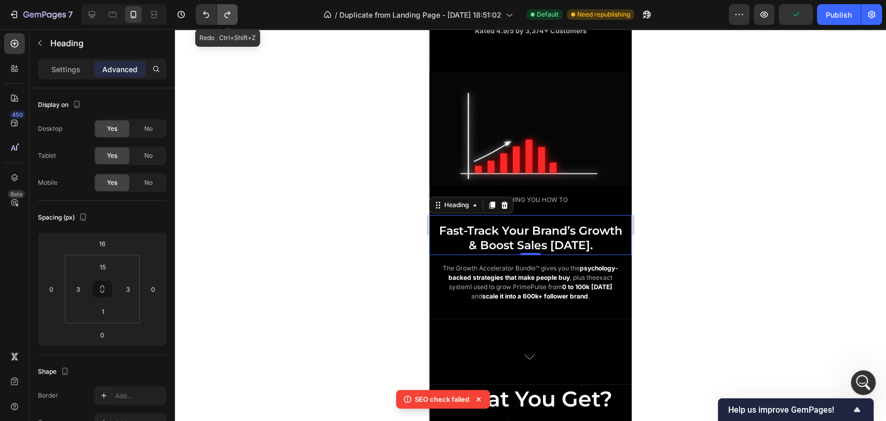
click at [221, 12] on button "Undo/Redo" at bounding box center [227, 14] width 21 height 21
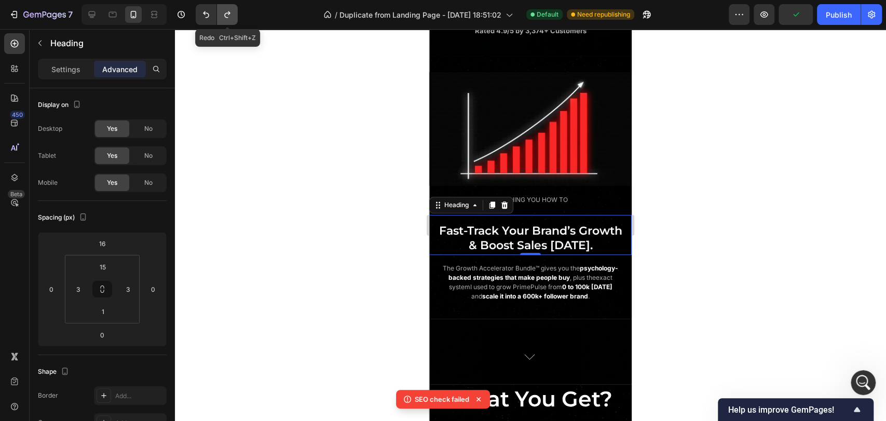
click at [221, 12] on button "Undo/Redo" at bounding box center [227, 14] width 21 height 21
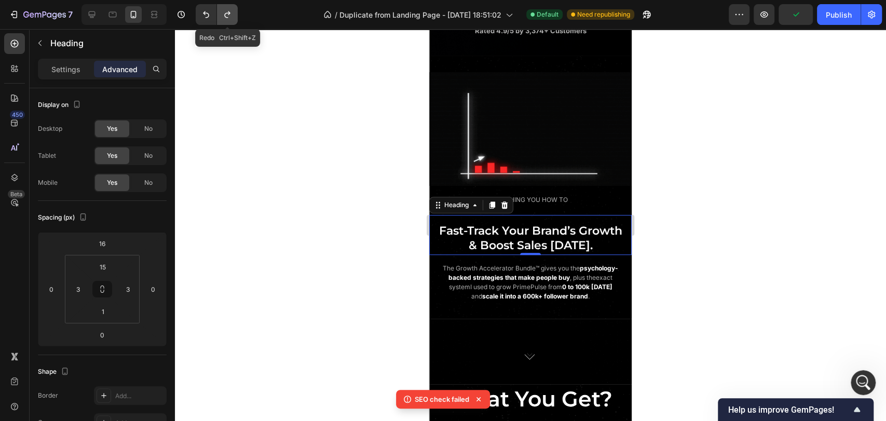
click at [222, 14] on icon "Undo/Redo" at bounding box center [227, 14] width 10 height 10
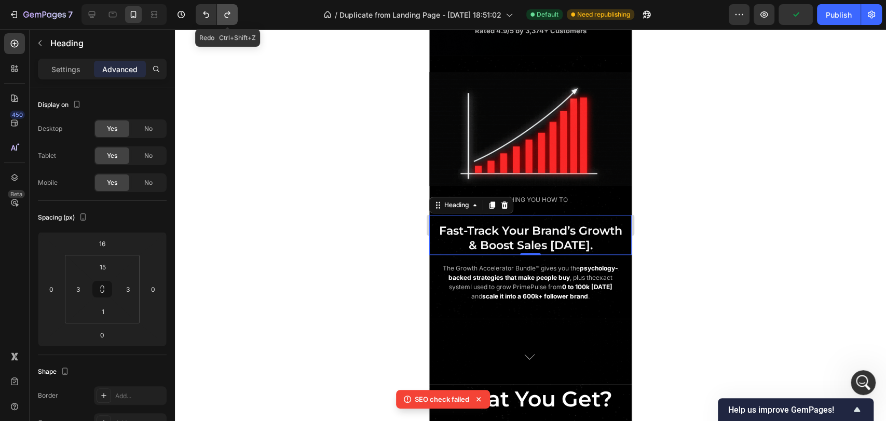
click at [222, 14] on icon "Undo/Redo" at bounding box center [227, 14] width 10 height 10
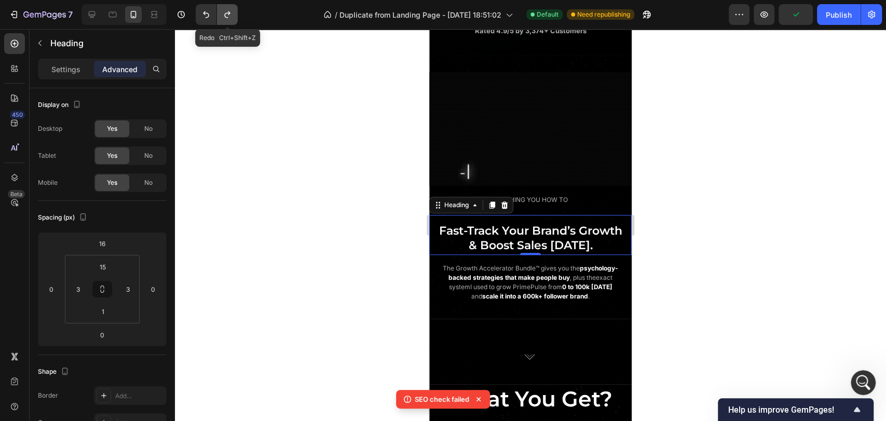
click at [222, 14] on icon "Undo/Redo" at bounding box center [227, 14] width 10 height 10
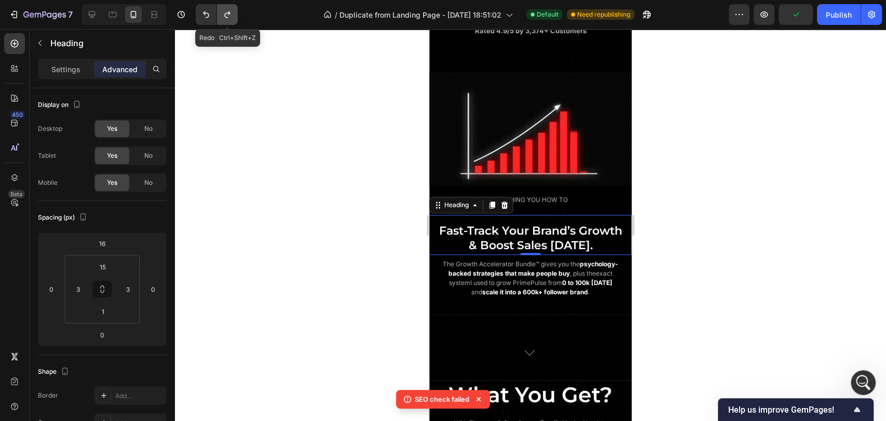
click at [222, 14] on icon "Undo/Redo" at bounding box center [227, 14] width 10 height 10
click at [206, 12] on icon "Undo/Redo" at bounding box center [206, 14] width 10 height 10
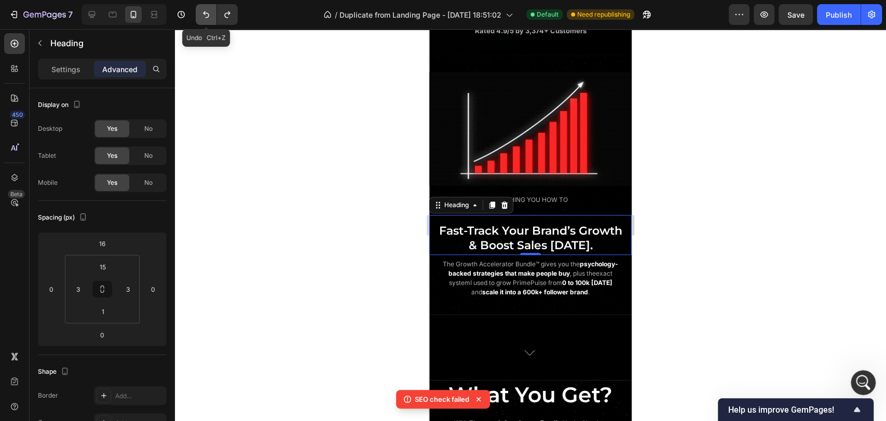
click at [206, 12] on icon "Undo/Redo" at bounding box center [206, 14] width 10 height 10
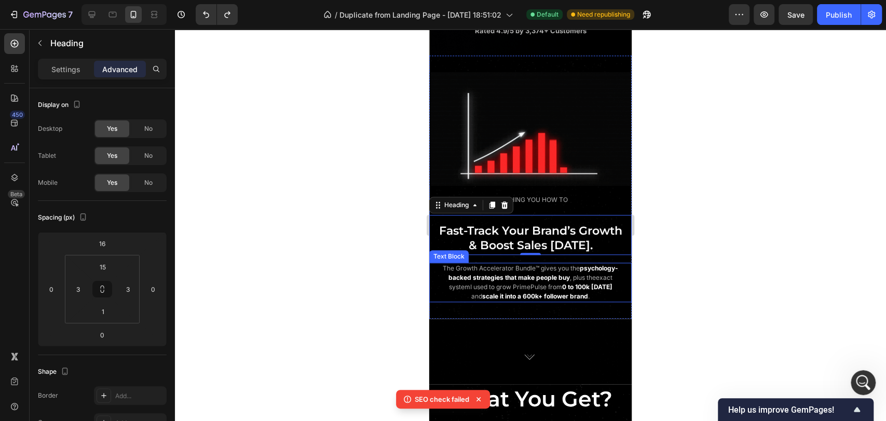
click at [517, 300] on p "The Growth Accelerator Bundle™ gives you the psychology-backed strategies that …" at bounding box center [531, 282] width 176 height 37
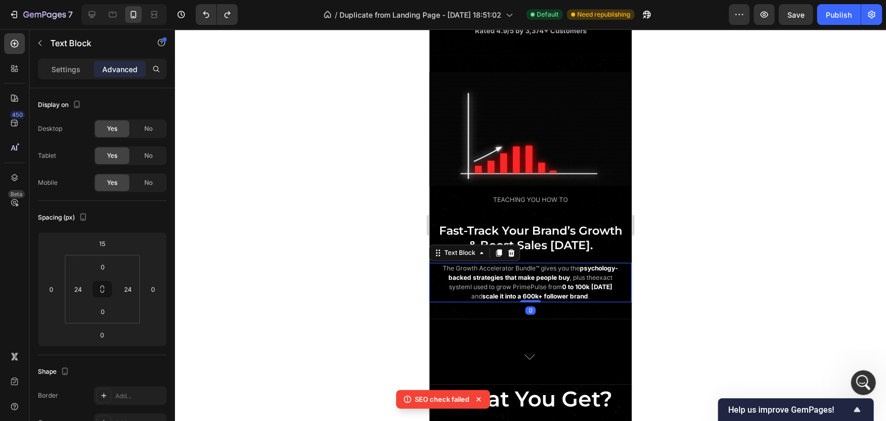
drag, startPoint x: 837, startPoint y: 19, endPoint x: 813, endPoint y: 86, distance: 71.3
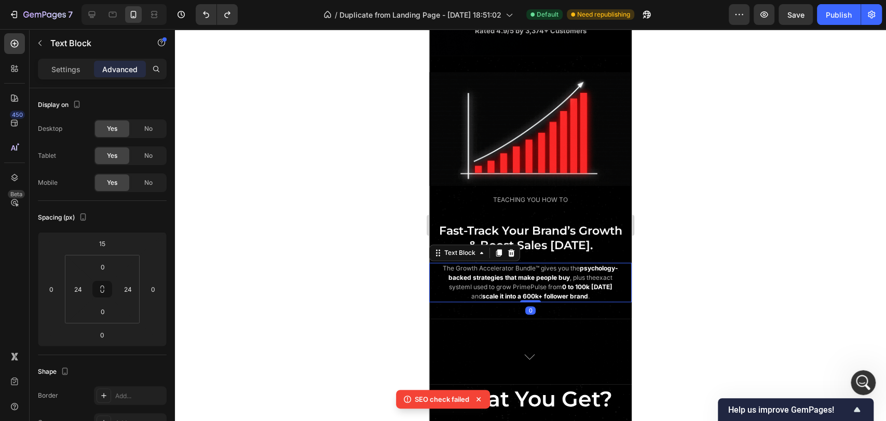
click at [837, 18] on div "Publish" at bounding box center [839, 14] width 26 height 11
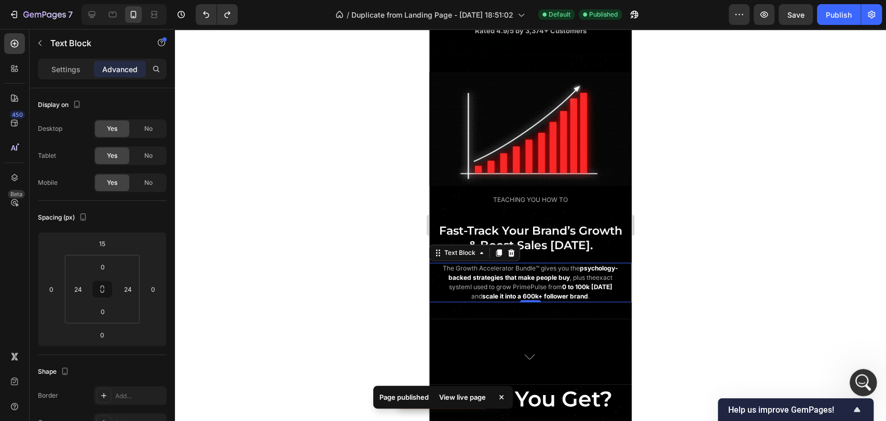
click at [866, 382] on icon "Open Intercom Messenger" at bounding box center [862, 381] width 17 height 17
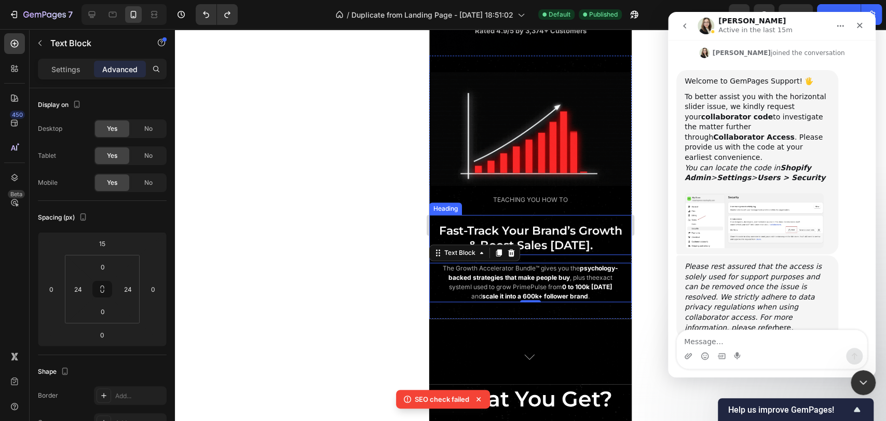
click at [565, 252] on span "& Boost Sales [DATE]." at bounding box center [531, 245] width 124 height 14
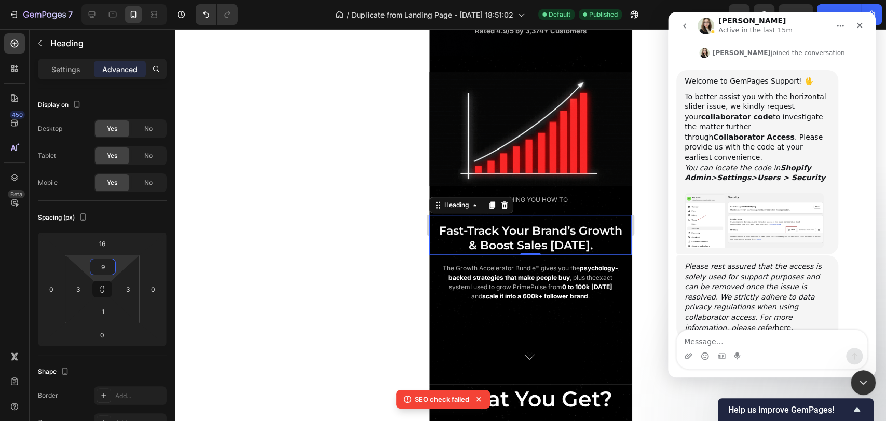
type input "5"
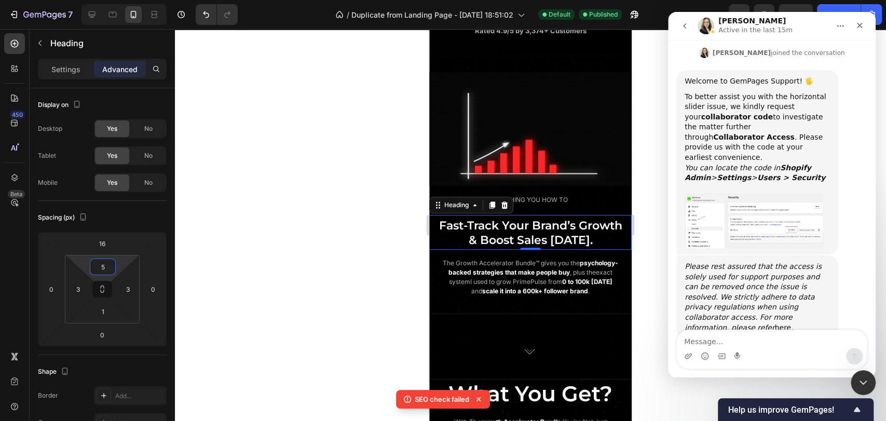
click at [123, 0] on html "7 / Duplicate from Landing Page - [DATE] 18:51:02 Default Published Preview Sav…" at bounding box center [443, 0] width 886 height 0
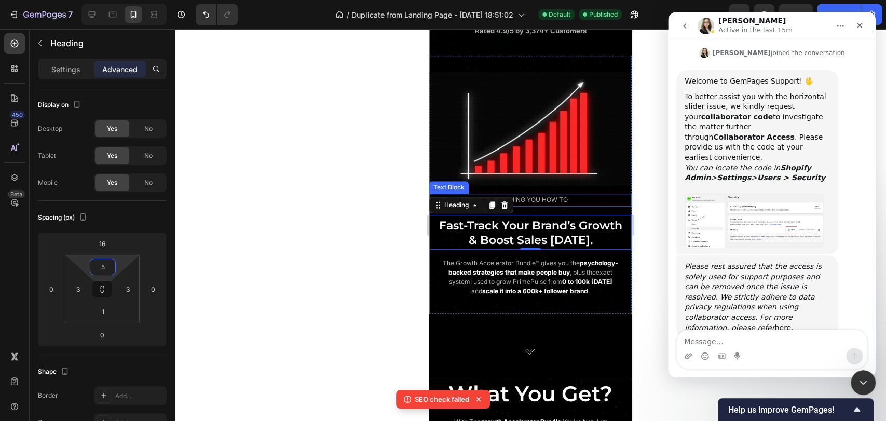
click at [589, 206] on p "TEACHING YOU HOW TO" at bounding box center [531, 200] width 176 height 11
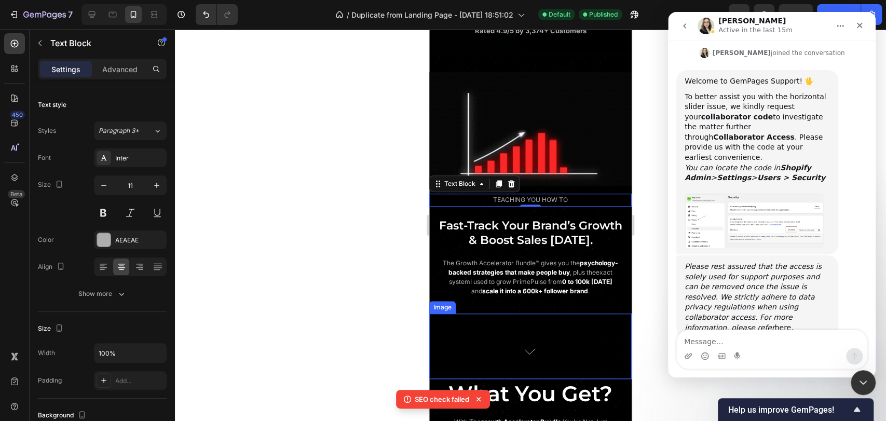
click at [577, 358] on div at bounding box center [530, 351] width 203 height 58
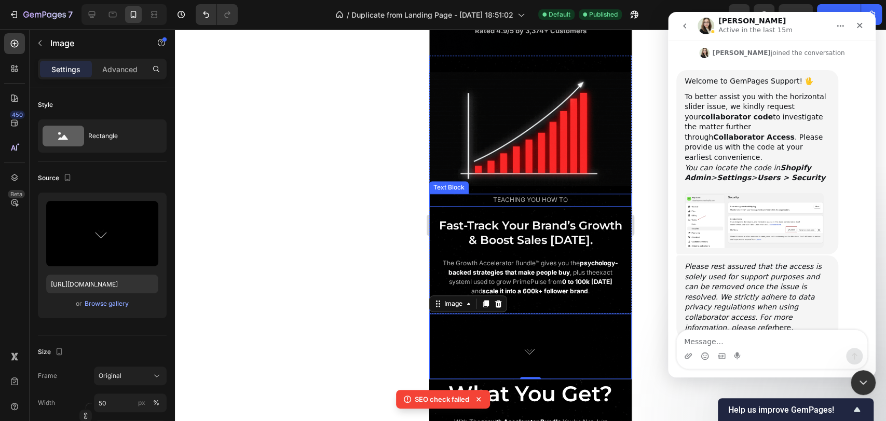
click at [551, 204] on span "TEACHING YOU HOW TO" at bounding box center [530, 200] width 75 height 8
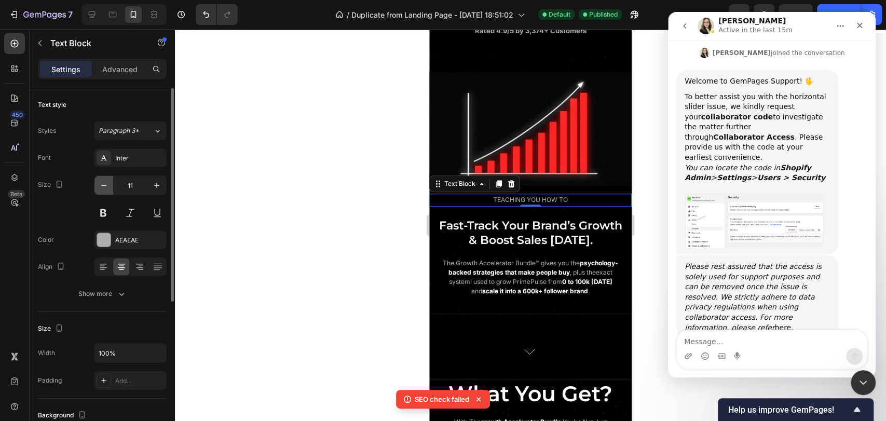
click at [106, 187] on icon "button" at bounding box center [104, 185] width 10 height 10
click at [155, 186] on icon "button" at bounding box center [157, 185] width 10 height 10
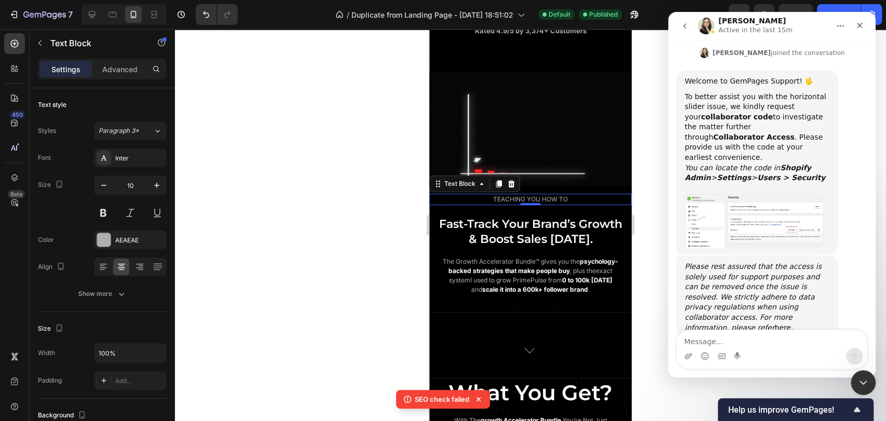
type input "11"
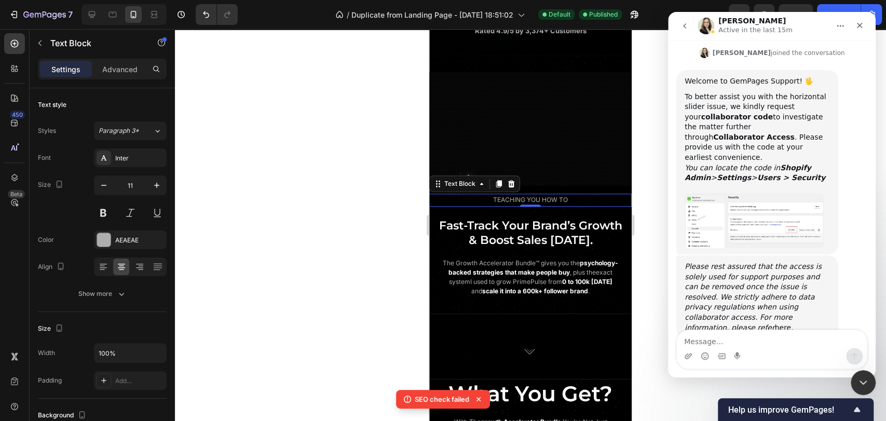
click at [524, 204] on span "TEACHING YOU HOW TO" at bounding box center [530, 200] width 75 height 8
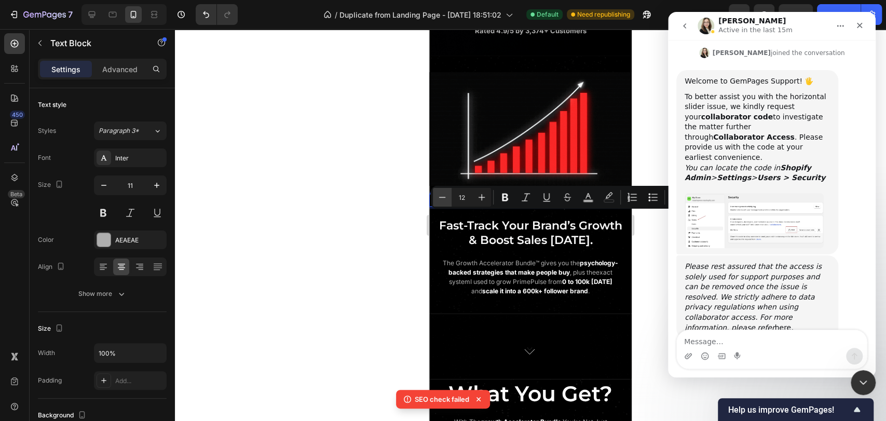
click at [439, 195] on icon "Editor contextual toolbar" at bounding box center [442, 197] width 10 height 10
type input "11"
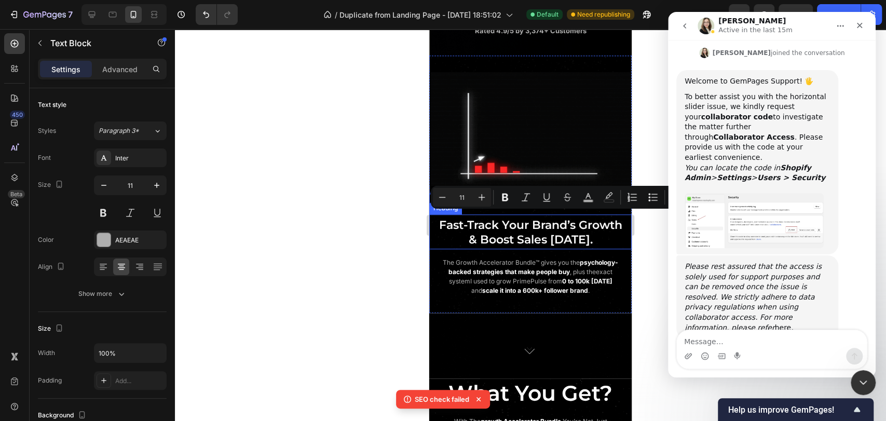
click at [516, 232] on span "Fast-Track Your Brand’s Growth" at bounding box center [530, 225] width 183 height 14
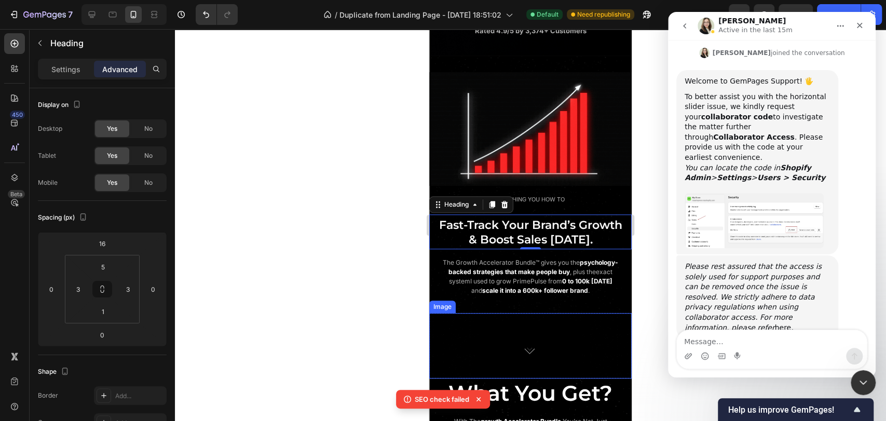
click at [584, 370] on div at bounding box center [530, 350] width 203 height 58
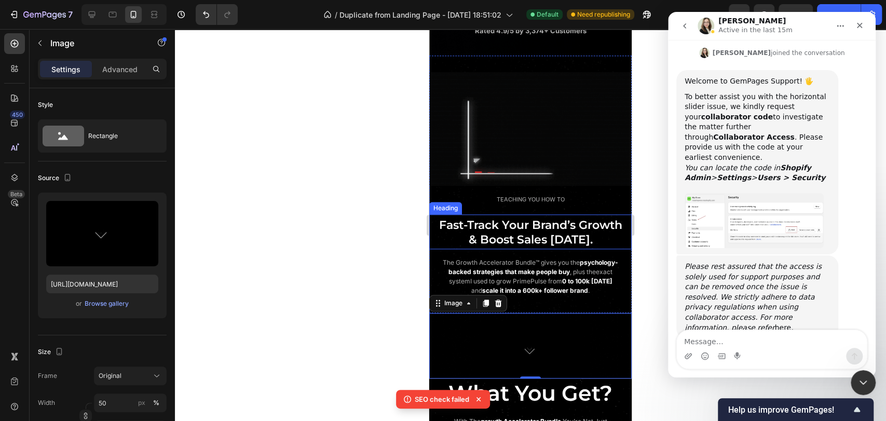
click at [530, 232] on span "Fast-Track Your Brand’s Growth" at bounding box center [530, 225] width 183 height 14
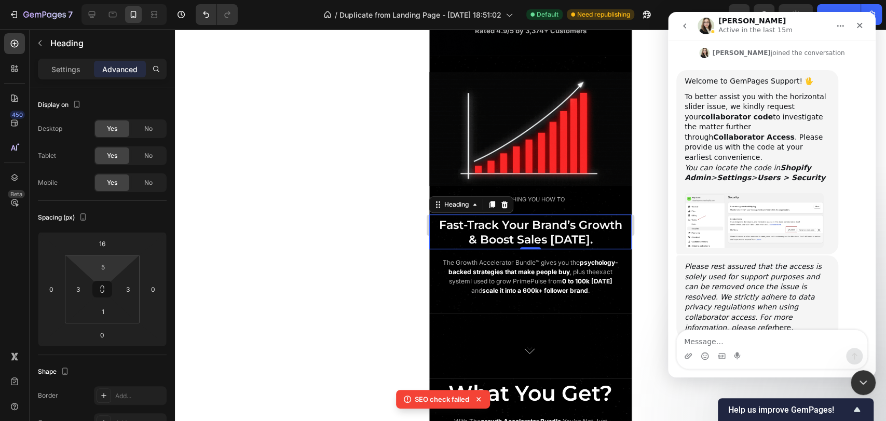
type input "0"
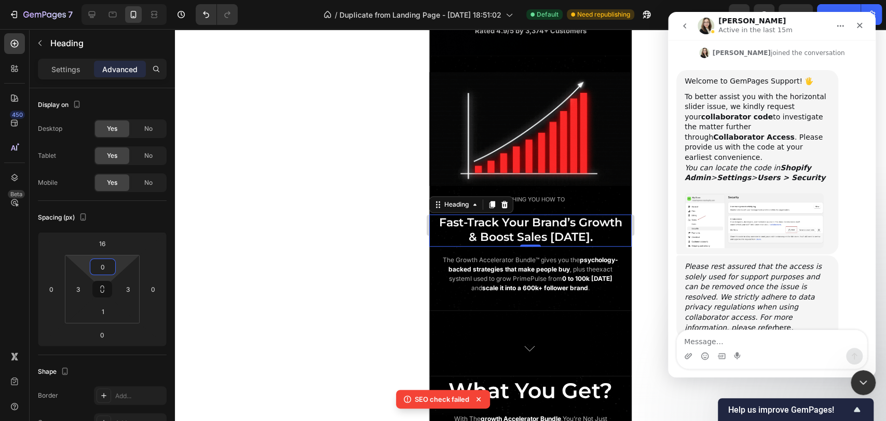
click at [120, 0] on html "7 / Duplicate from Landing Page - [DATE] 18:51:02 Default Need republishing Pre…" at bounding box center [443, 0] width 886 height 0
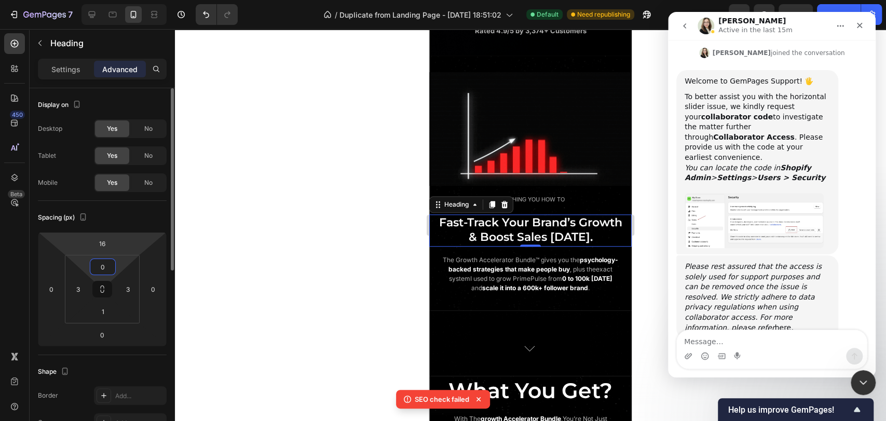
click at [125, 213] on div "Spacing (px)" at bounding box center [102, 217] width 129 height 17
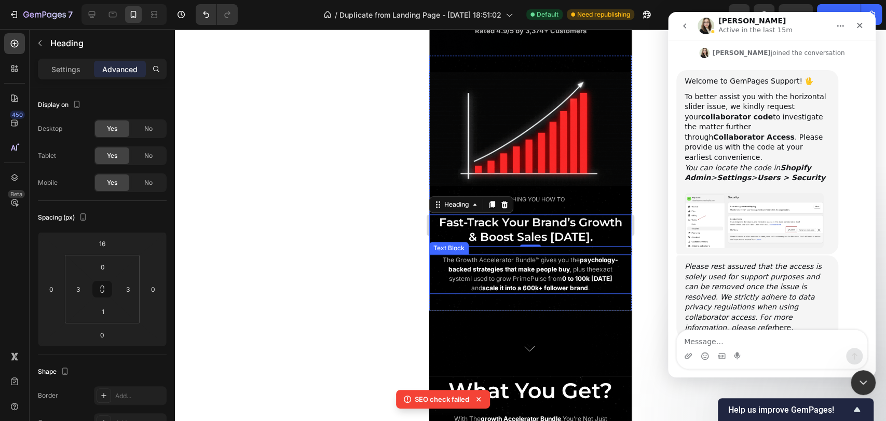
click at [521, 292] on strong "scale it into a" at bounding box center [501, 288] width 39 height 8
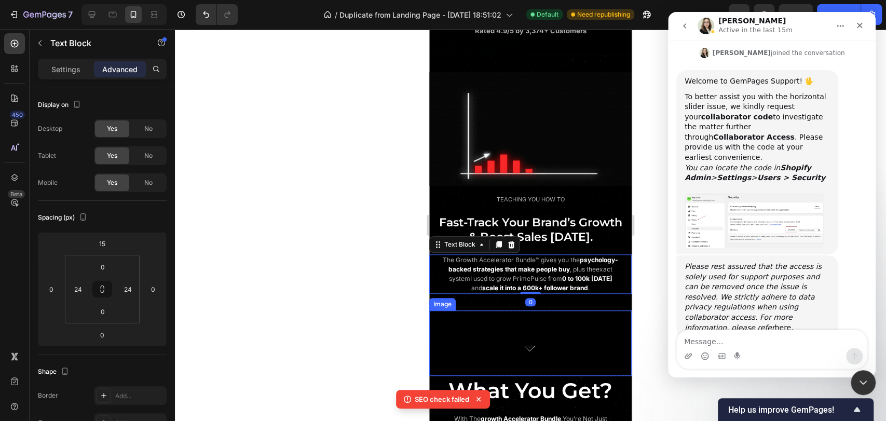
click at [578, 376] on div at bounding box center [530, 348] width 203 height 58
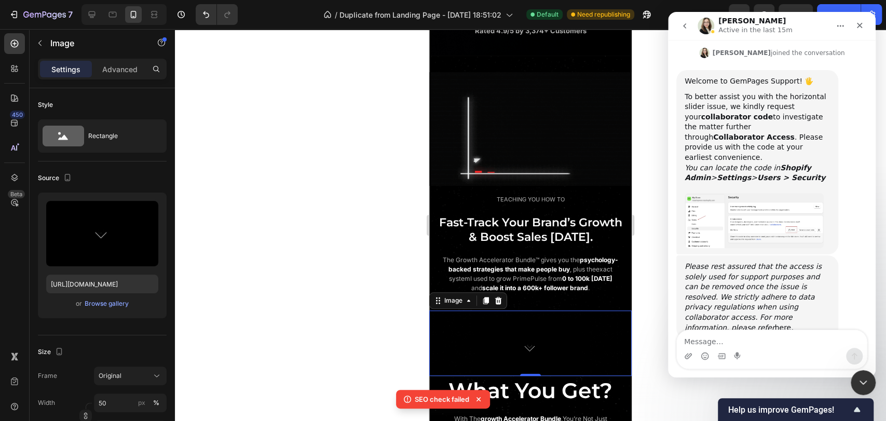
click at [841, 29] on icon "Home" at bounding box center [840, 26] width 8 height 8
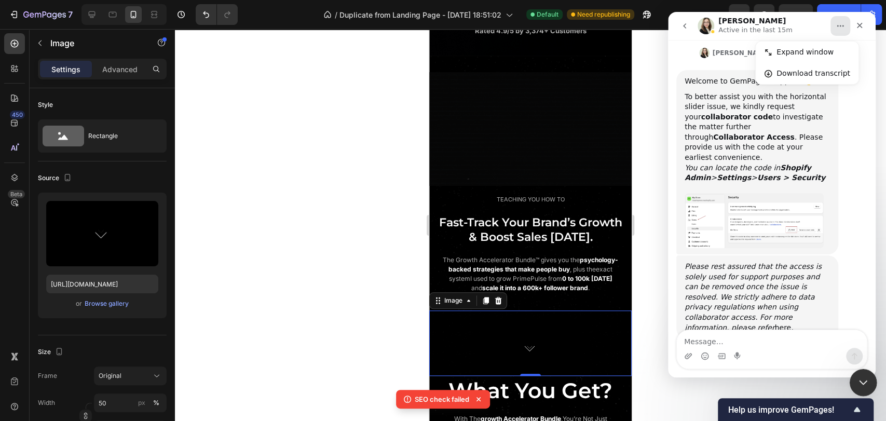
click at [863, 379] on icon "Close Intercom Messenger" at bounding box center [862, 381] width 12 height 12
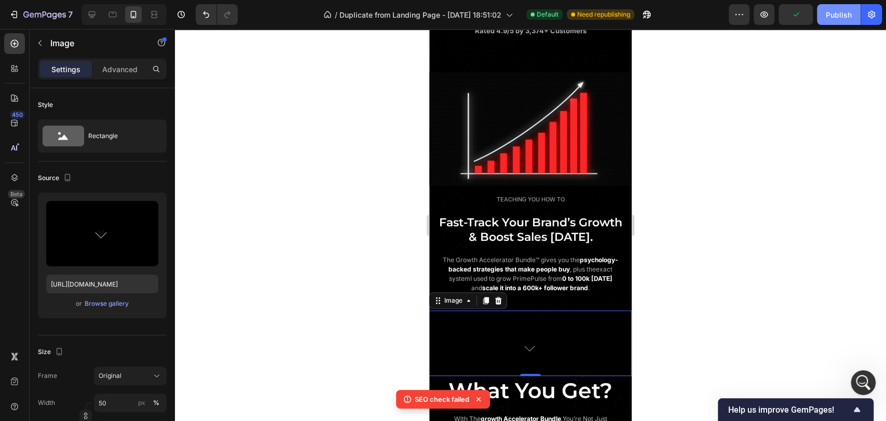
click at [836, 19] on div "Publish" at bounding box center [839, 14] width 26 height 11
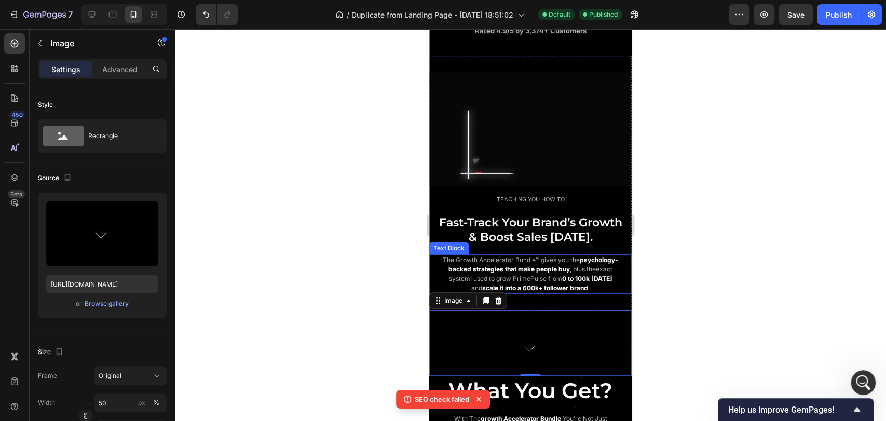
click at [530, 293] on p "The Growth Accelerator Bundle™ gives you the psychology-backed strategies that …" at bounding box center [531, 273] width 176 height 37
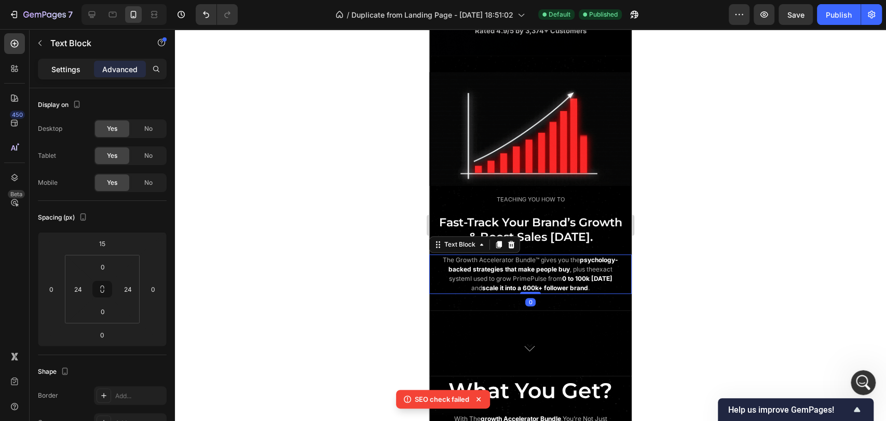
click at [72, 74] on p "Settings" at bounding box center [65, 69] width 29 height 11
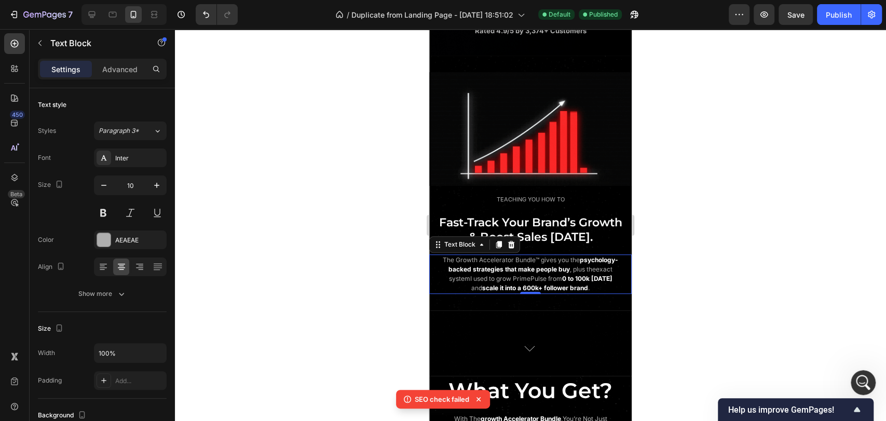
click at [554, 282] on span "I used to grow PrimePulse from" at bounding box center [516, 279] width 92 height 8
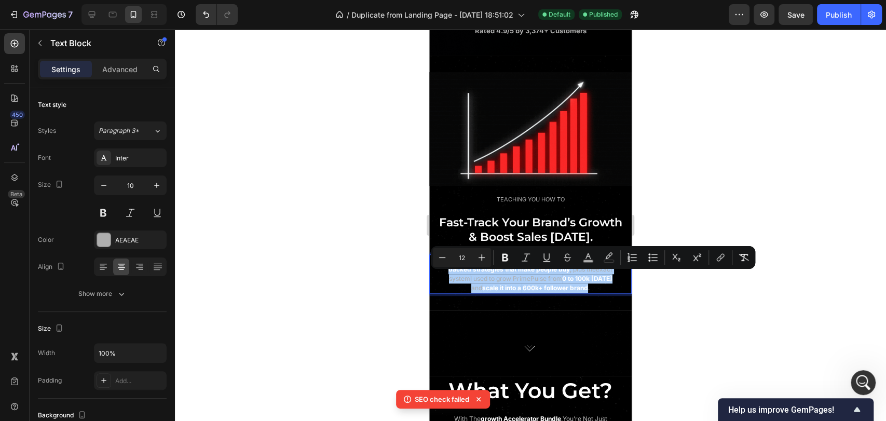
click at [675, 301] on div at bounding box center [530, 225] width 711 height 392
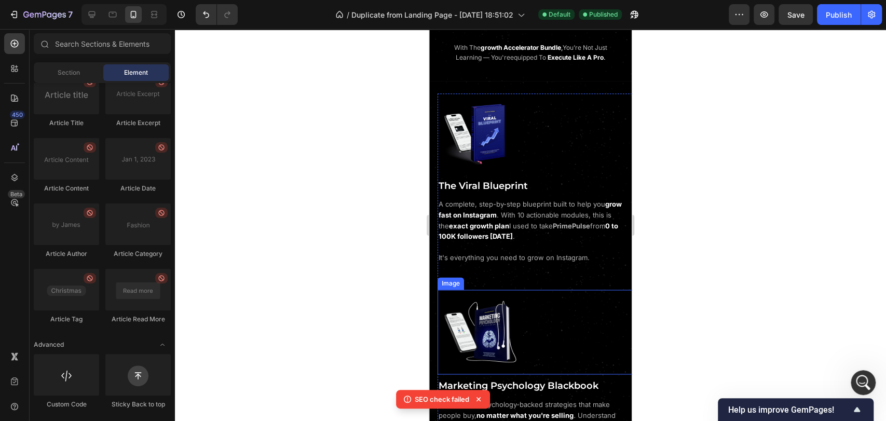
scroll to position [919, 0]
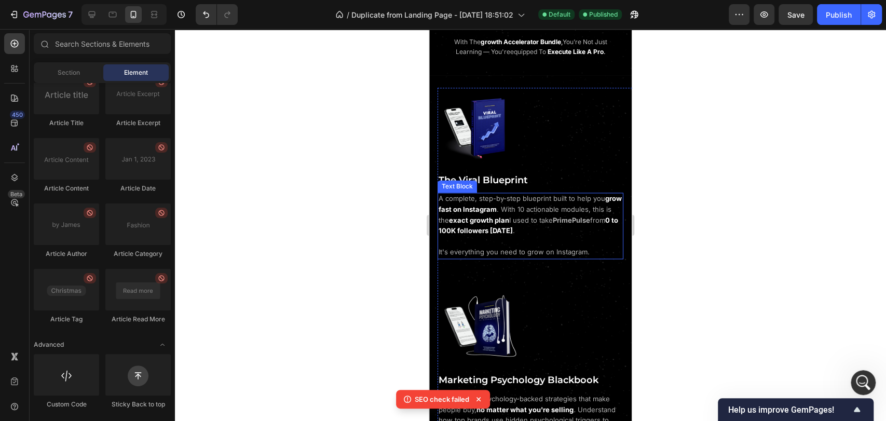
click at [534, 216] on span "I used to take PrimePulse from" at bounding box center [557, 220] width 96 height 8
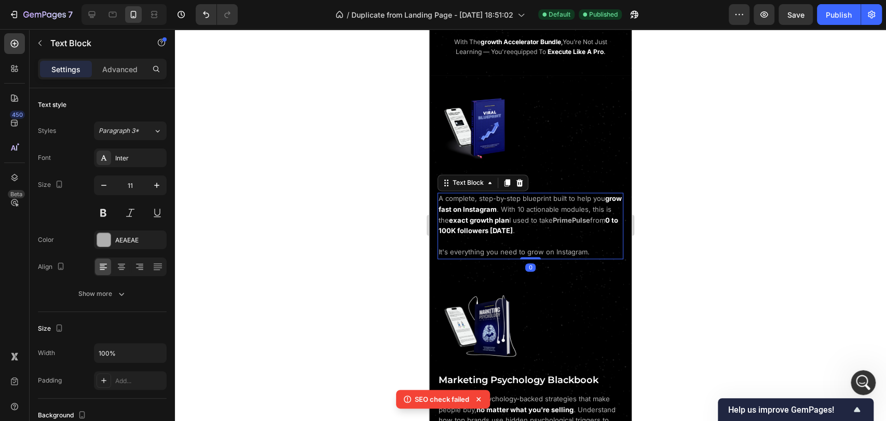
click at [536, 220] on p "A complete, step-by-step blueprint built to help you grow fast on Instagram . W…" at bounding box center [531, 226] width 184 height 64
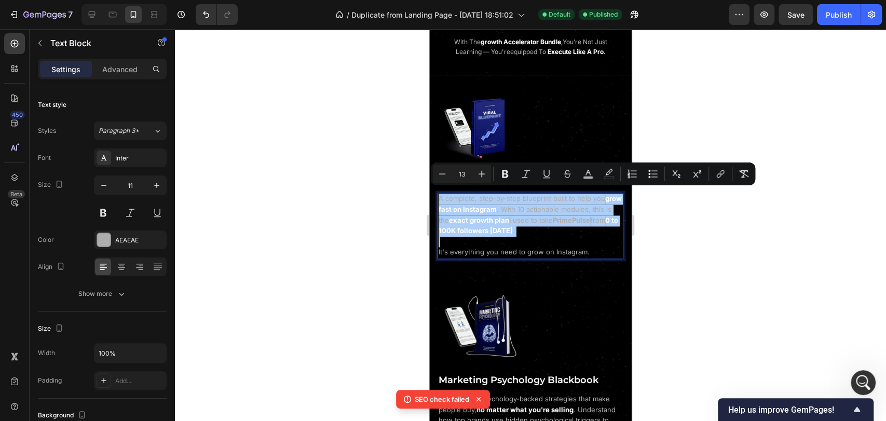
click at [677, 222] on div at bounding box center [530, 225] width 711 height 392
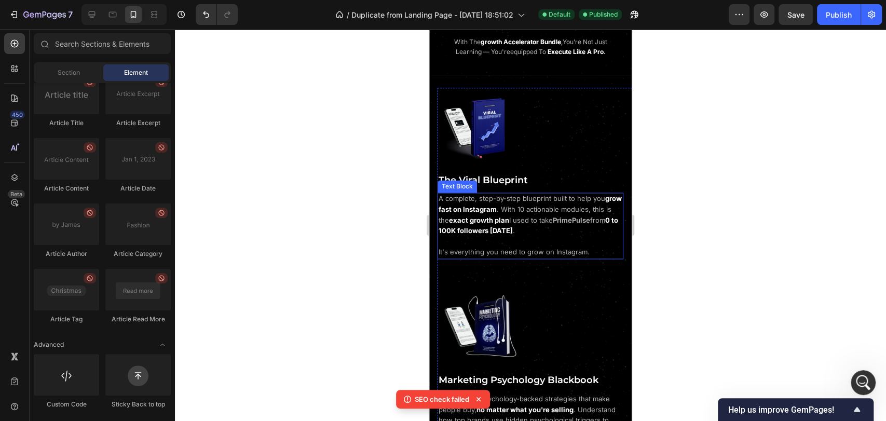
scroll to position [688, 0]
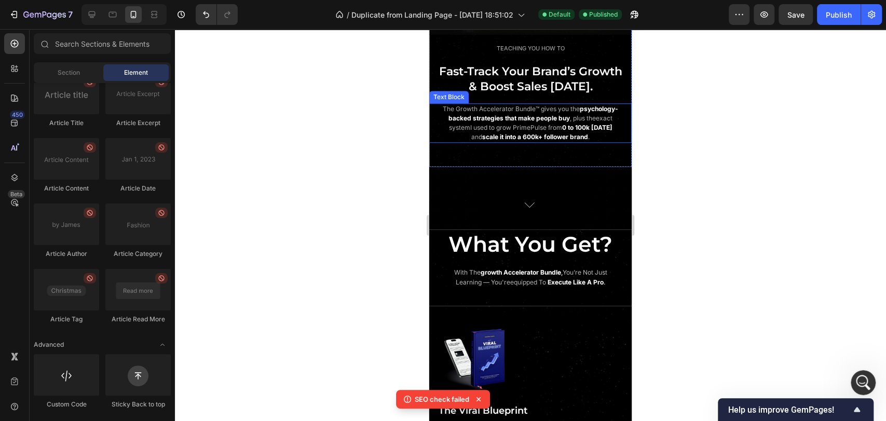
click at [521, 133] on strong "scale it into a" at bounding box center [501, 137] width 39 height 8
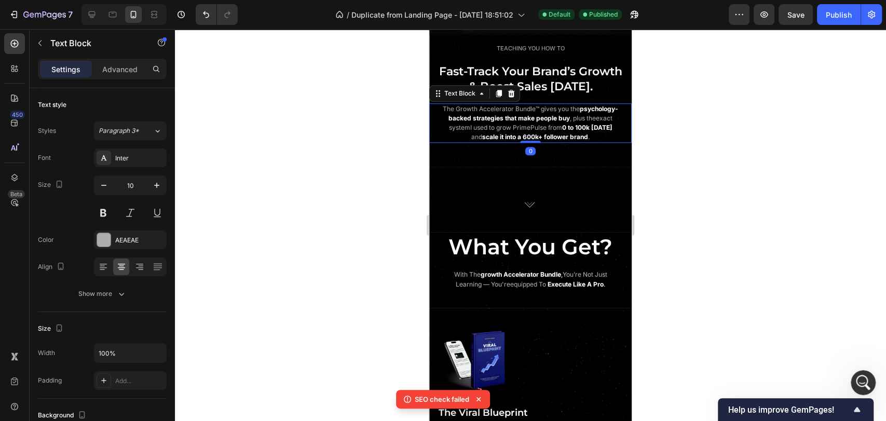
click at [543, 125] on span "I used to grow PrimePulse from" at bounding box center [516, 128] width 92 height 8
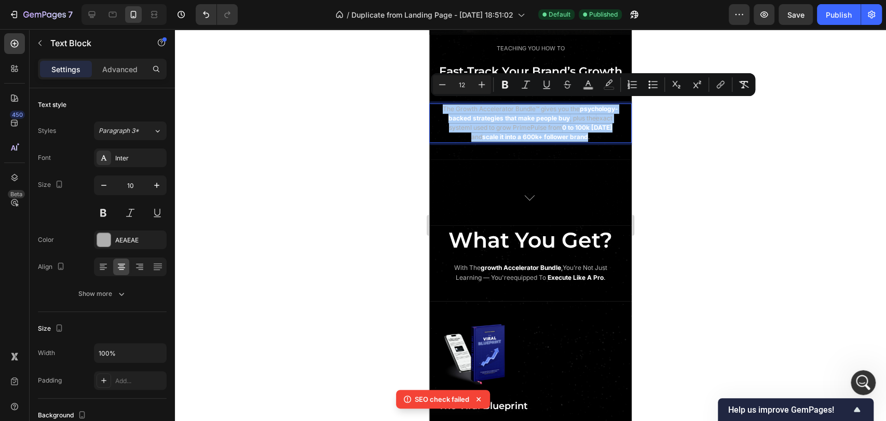
click at [696, 176] on div at bounding box center [530, 225] width 711 height 392
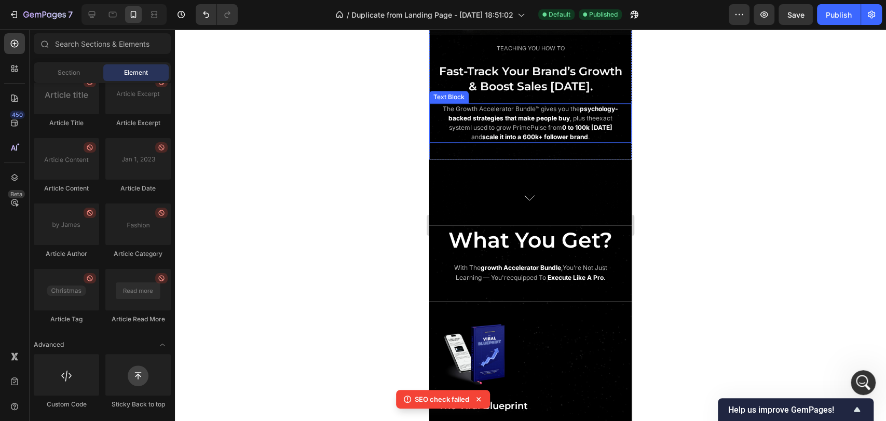
click at [588, 134] on strong "600k+ follower brand" at bounding box center [555, 137] width 65 height 8
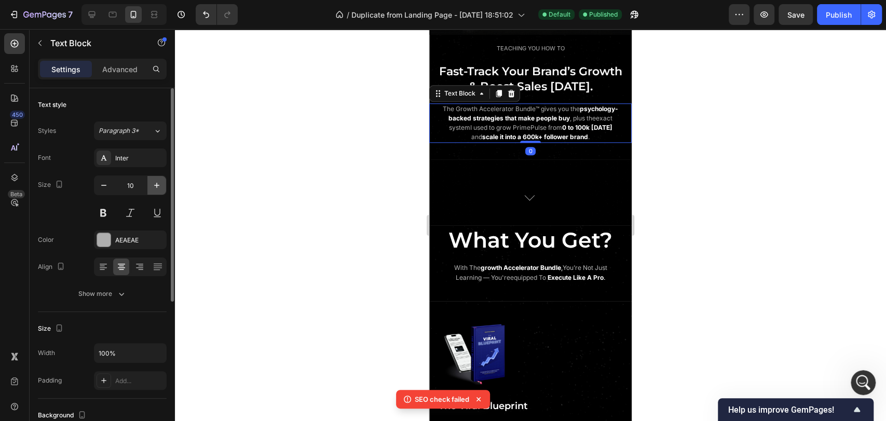
click at [157, 183] on icon "button" at bounding box center [156, 185] width 5 height 5
type input "11"
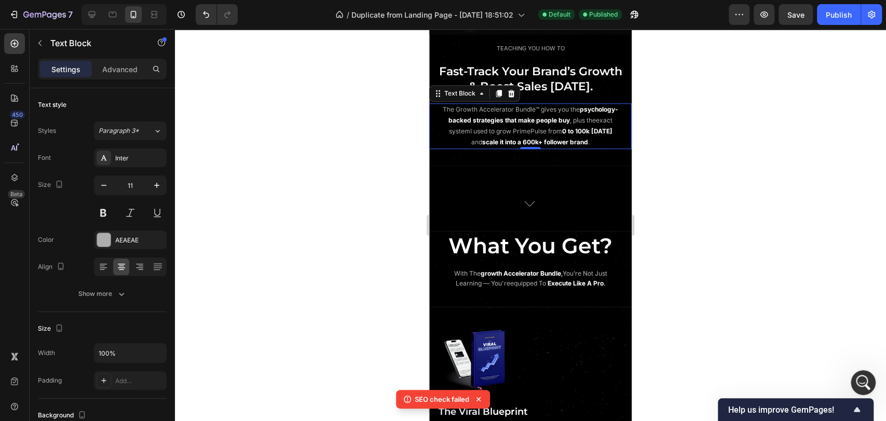
click at [711, 184] on div at bounding box center [530, 225] width 711 height 392
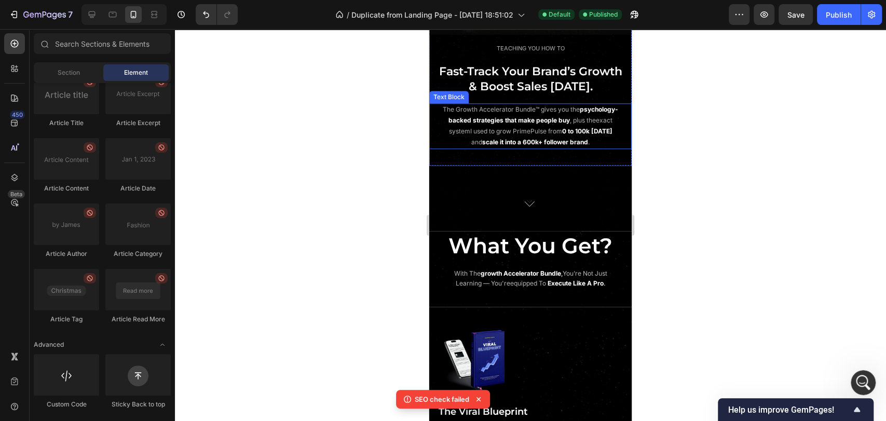
click at [537, 127] on span "I used to grow PrimePulse from" at bounding box center [516, 131] width 92 height 8
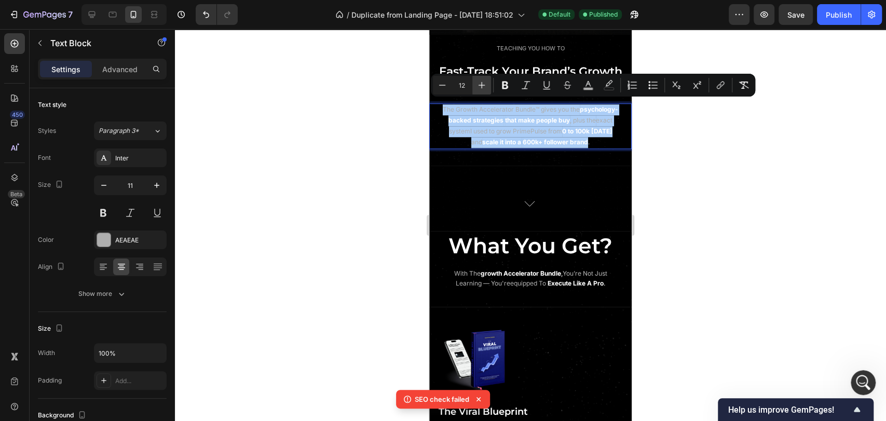
click at [484, 84] on icon "Editor contextual toolbar" at bounding box center [482, 85] width 10 height 10
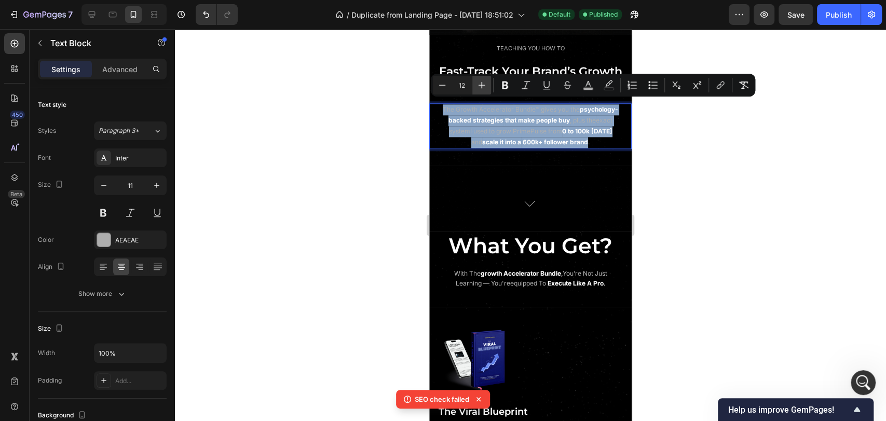
type input "13"
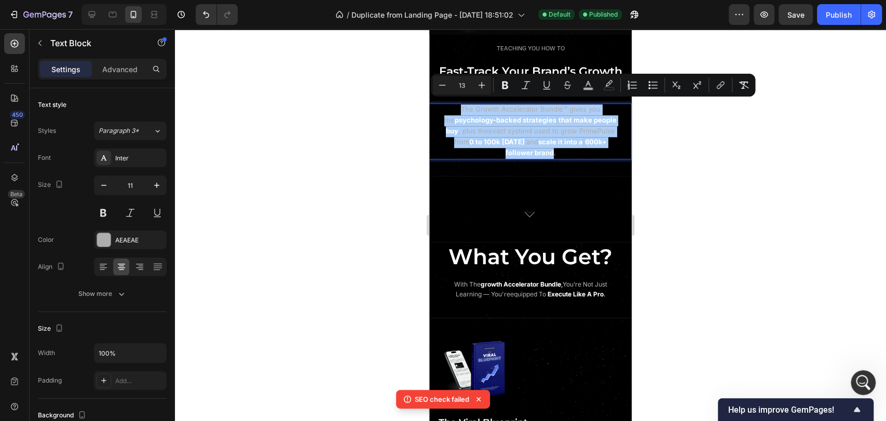
click at [706, 172] on div at bounding box center [530, 225] width 711 height 392
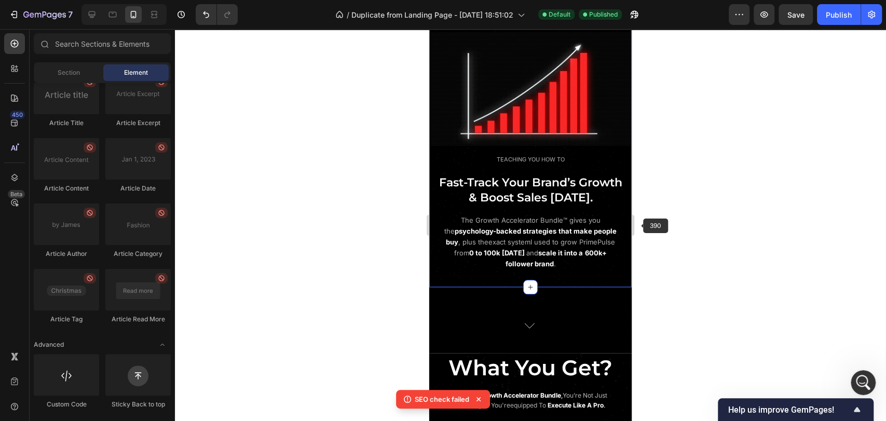
scroll to position [573, 0]
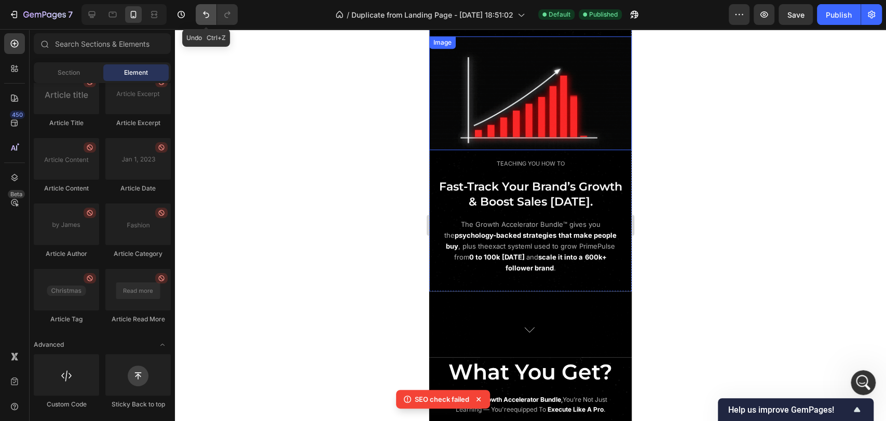
click at [208, 17] on icon "Undo/Redo" at bounding box center [206, 14] width 6 height 7
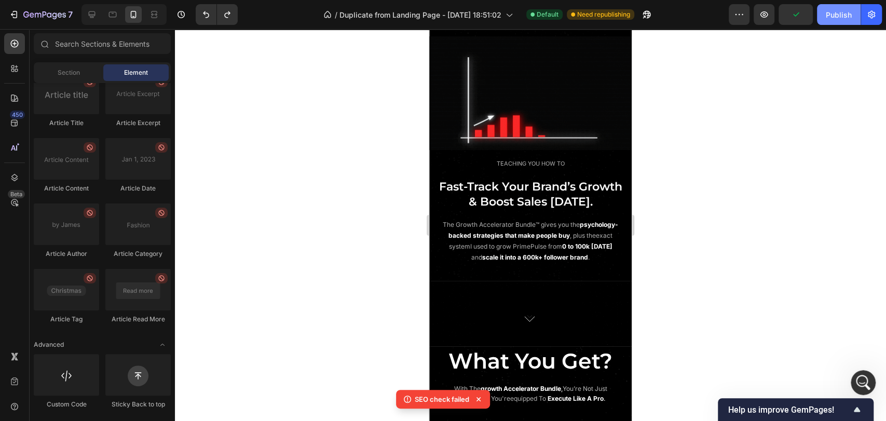
click at [830, 15] on div "Publish" at bounding box center [839, 14] width 26 height 11
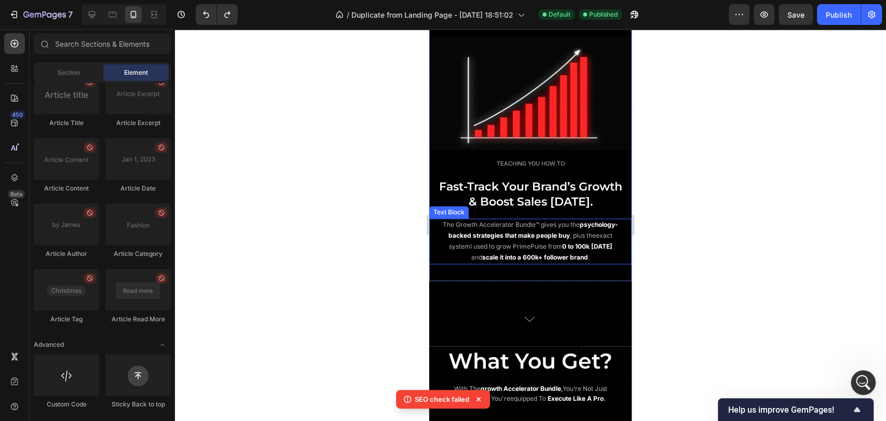
click at [557, 242] on span "I used to grow PrimePulse from" at bounding box center [516, 246] width 92 height 8
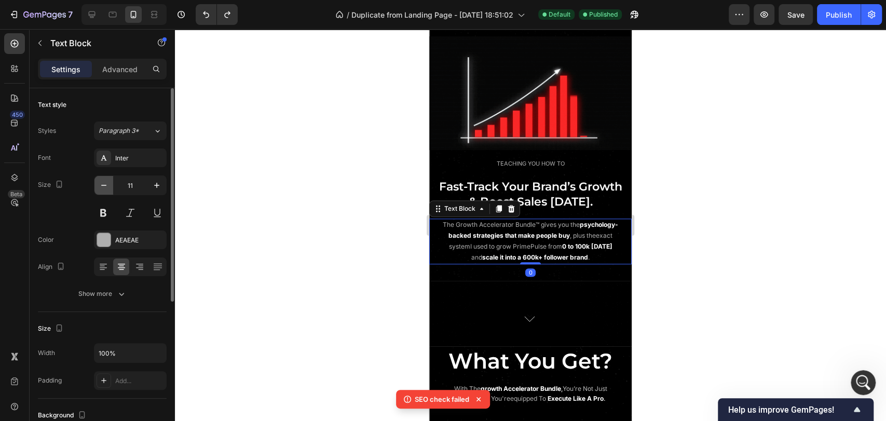
click at [101, 188] on icon "button" at bounding box center [104, 185] width 10 height 10
type input "10"
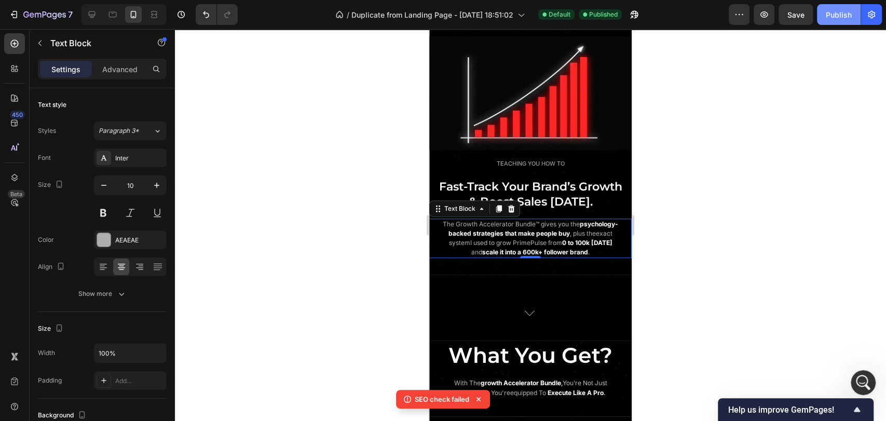
click at [834, 15] on div "Publish" at bounding box center [839, 14] width 26 height 11
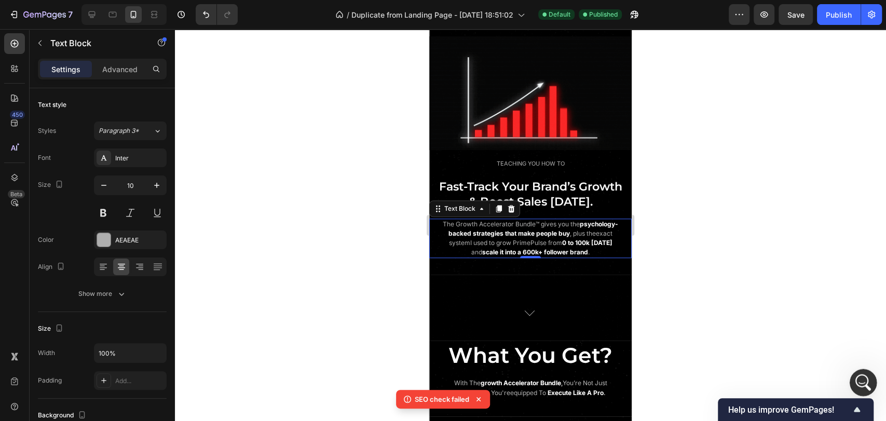
click at [865, 389] on div "Open Intercom Messenger" at bounding box center [862, 381] width 34 height 34
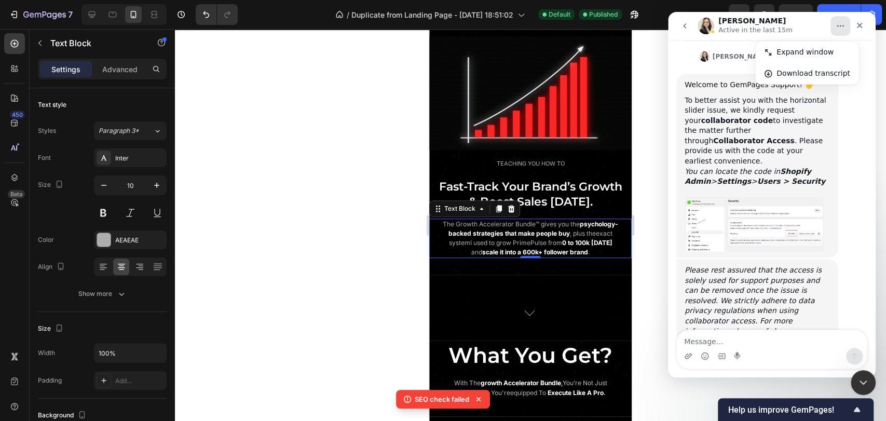
scroll to position [303, 0]
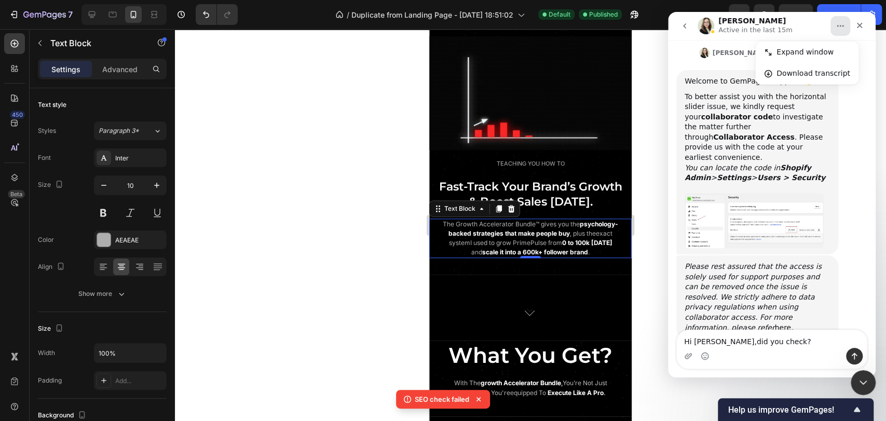
type textarea "Hi [PERSON_NAME], did you check?"
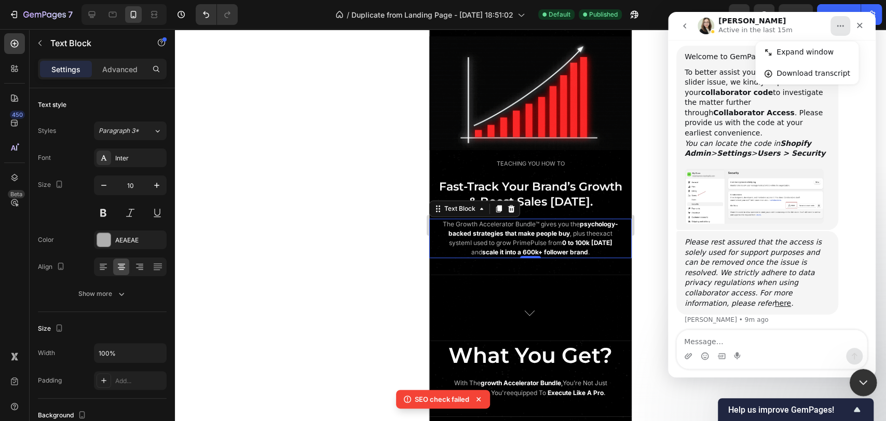
click at [861, 387] on div "Close Intercom Messenger" at bounding box center [861, 381] width 25 height 25
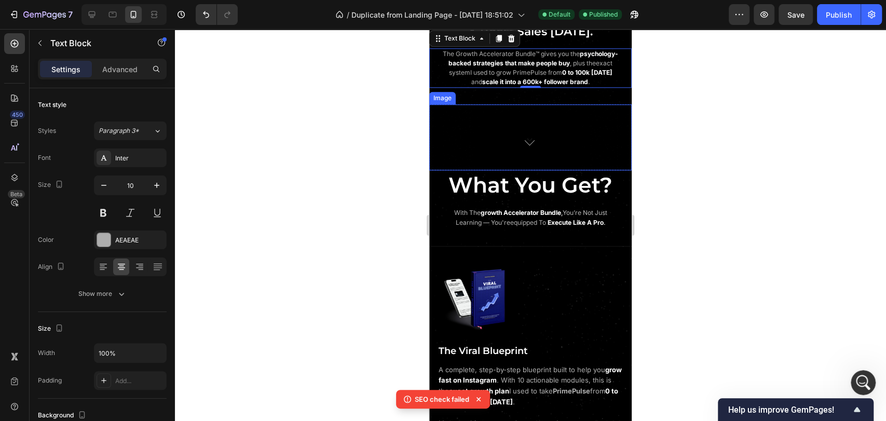
scroll to position [746, 0]
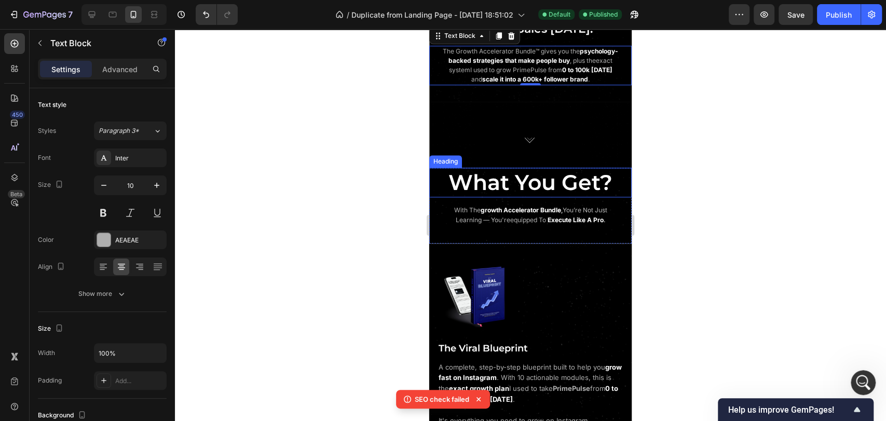
click at [558, 188] on span "What You Get?" at bounding box center [531, 182] width 164 height 26
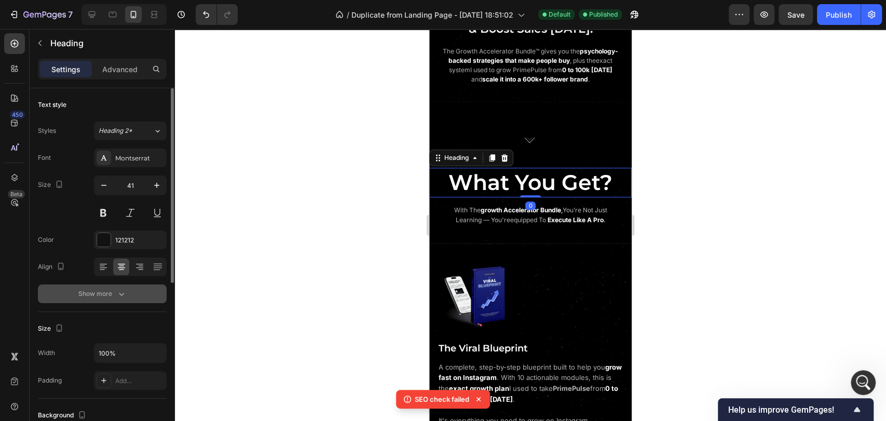
click at [110, 298] on div "Show more" at bounding box center [102, 294] width 48 height 10
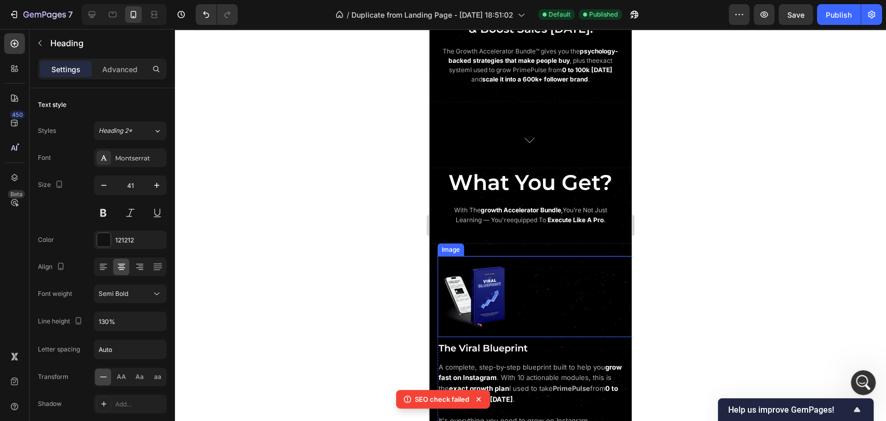
click at [552, 273] on div at bounding box center [539, 296] width 203 height 81
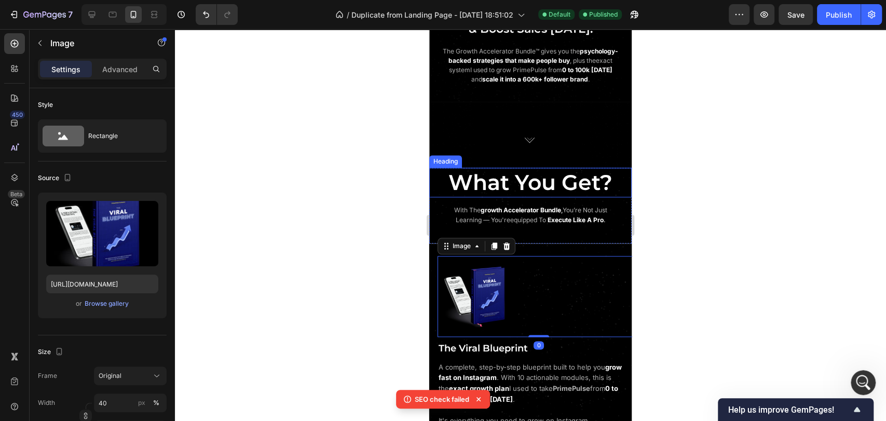
click at [534, 190] on span "What You Get?" at bounding box center [531, 182] width 164 height 26
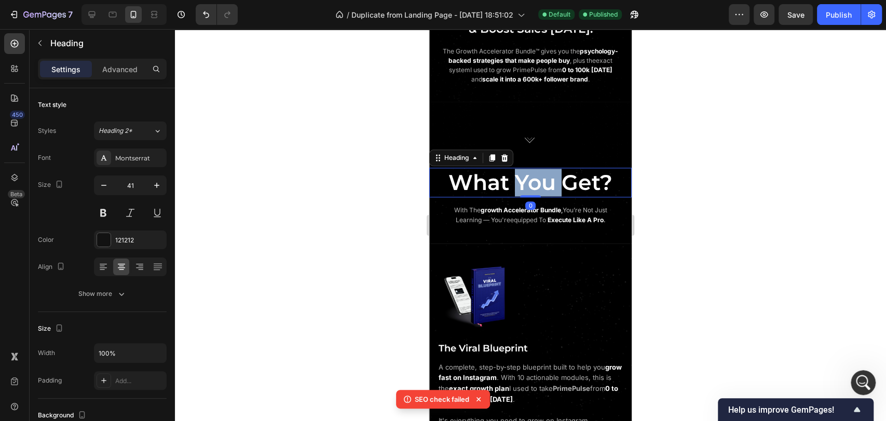
click at [524, 188] on span "What You Get?" at bounding box center [531, 182] width 164 height 26
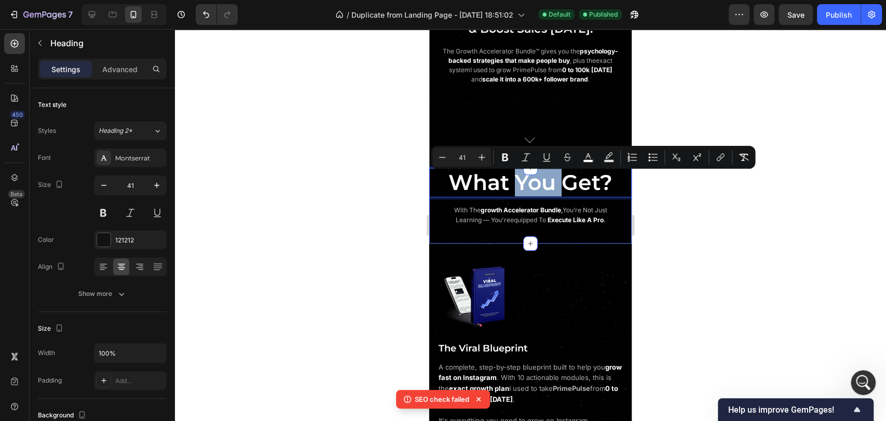
click at [550, 241] on div "What You Get? Heading 0 with the growth accelerator bundle , you’re not just le…" at bounding box center [530, 206] width 203 height 76
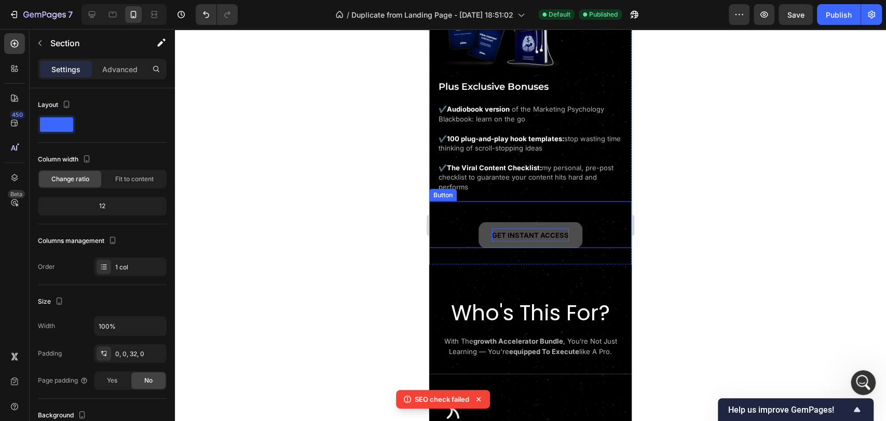
scroll to position [1495, 0]
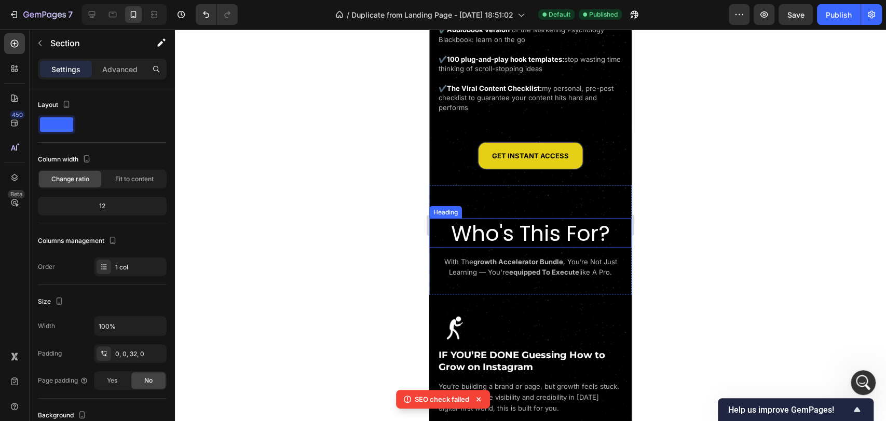
click at [556, 226] on span "Who's This For?" at bounding box center [530, 234] width 159 height 30
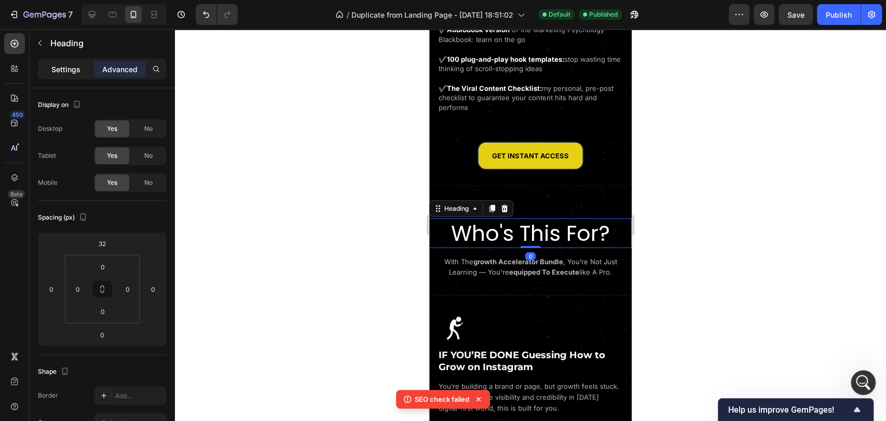
click at [74, 73] on p "Settings" at bounding box center [65, 69] width 29 height 11
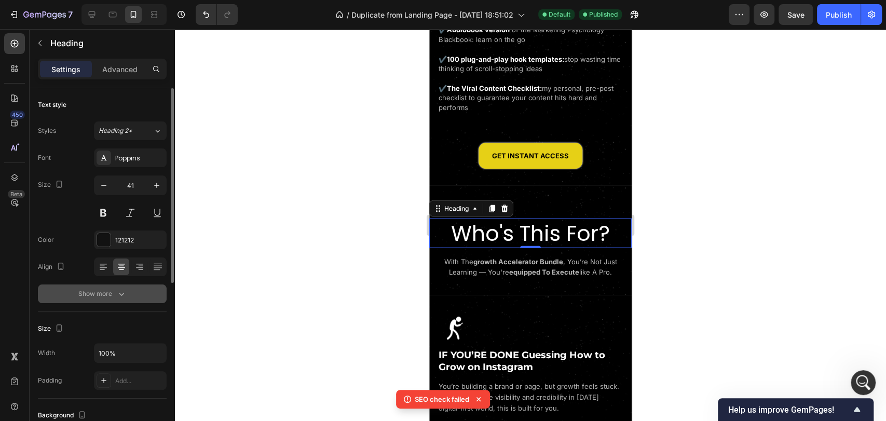
click at [117, 296] on icon "button" at bounding box center [121, 294] width 10 height 10
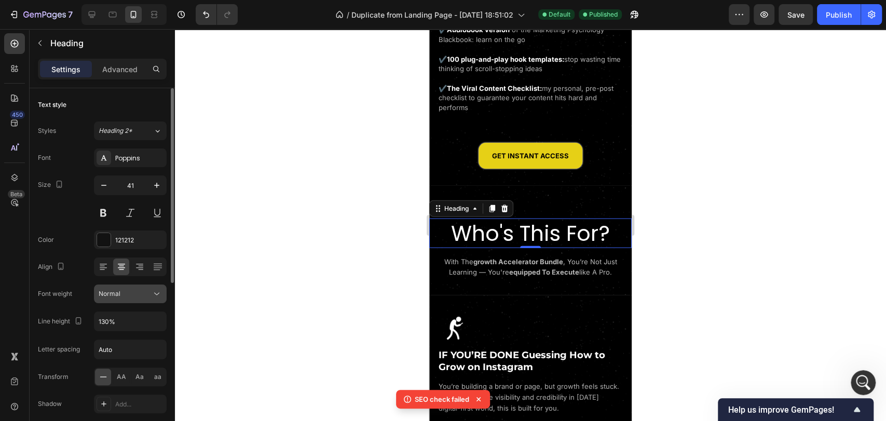
click at [119, 297] on span "Normal" at bounding box center [110, 293] width 22 height 9
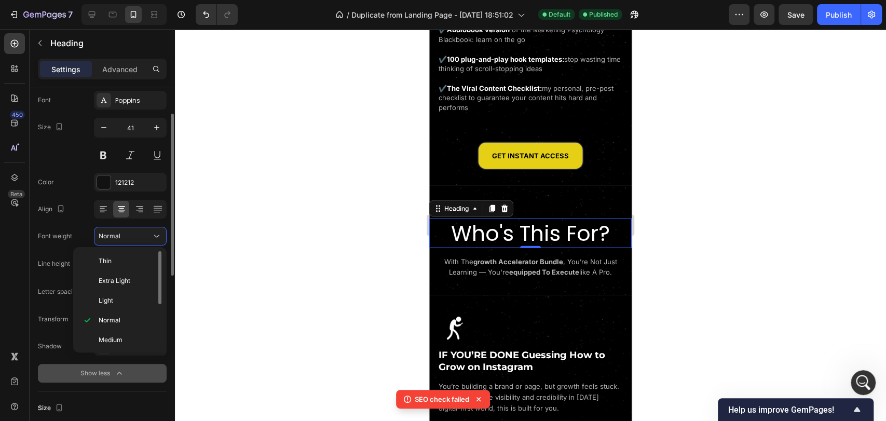
scroll to position [58, 0]
click at [107, 307] on div "Semi Bold" at bounding box center [117, 302] width 81 height 20
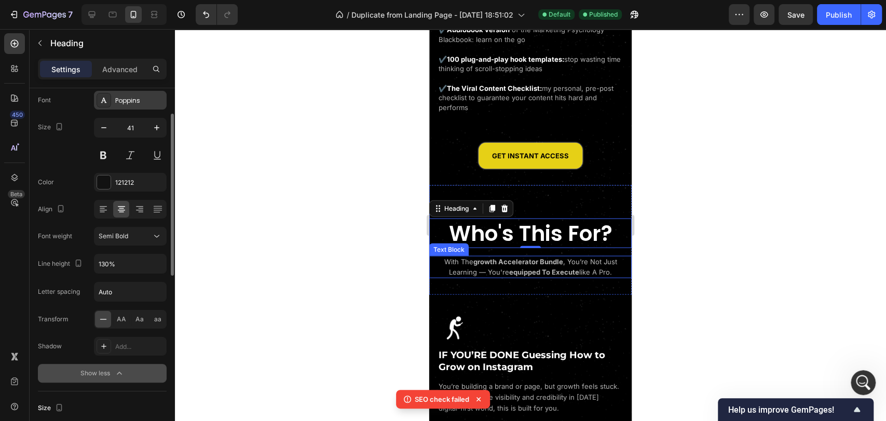
click at [129, 100] on div "Poppins" at bounding box center [139, 100] width 49 height 9
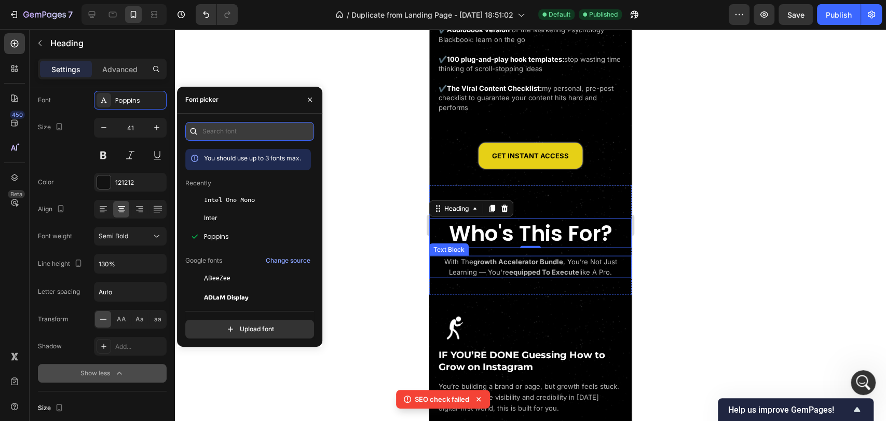
click at [235, 131] on input "text" at bounding box center [249, 131] width 129 height 19
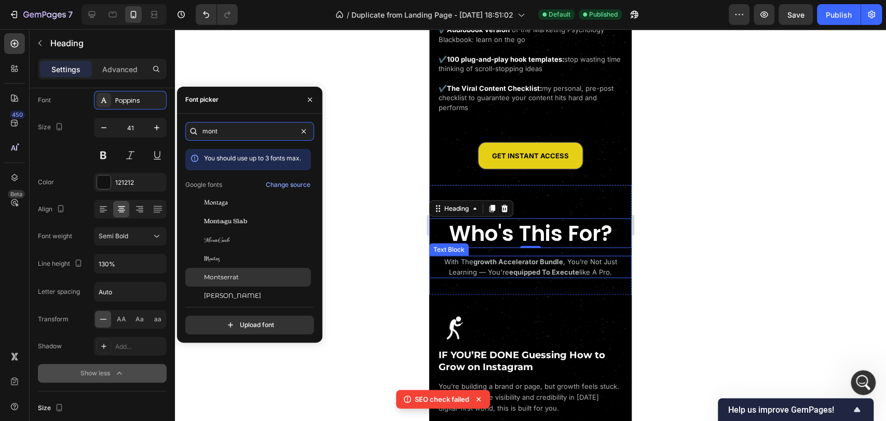
type input "mont"
click at [261, 276] on div "Montserrat" at bounding box center [256, 277] width 105 height 9
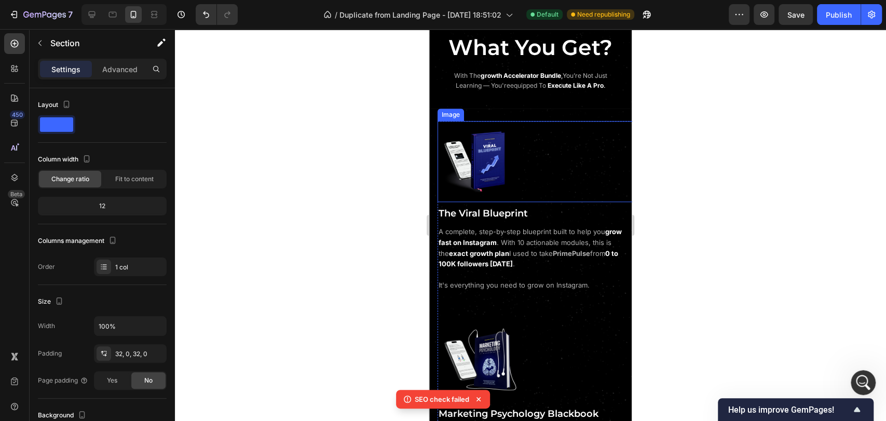
scroll to position [803, 0]
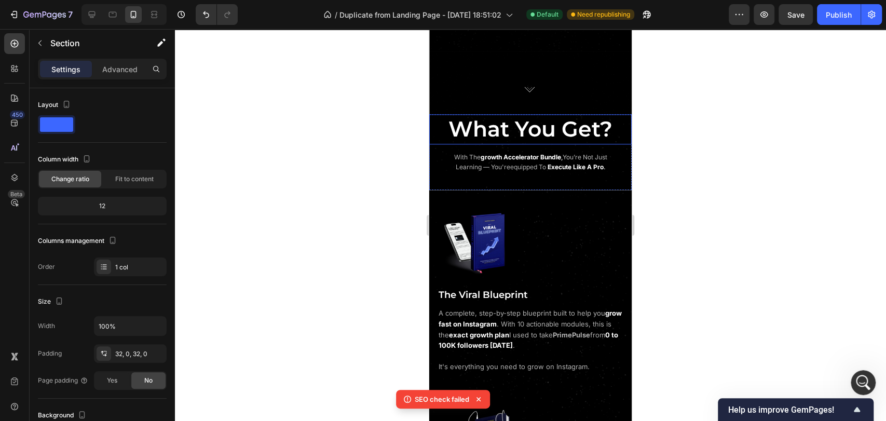
click at [539, 129] on span "What You Get?" at bounding box center [531, 129] width 164 height 26
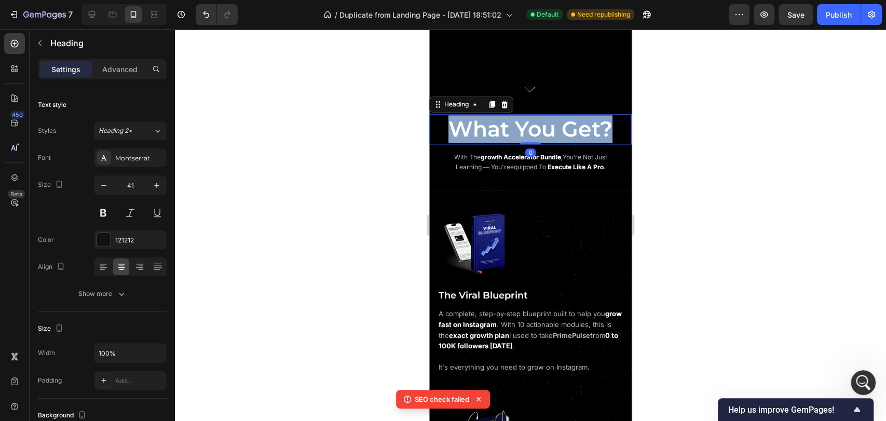
click at [539, 129] on span "What You Get?" at bounding box center [531, 129] width 164 height 26
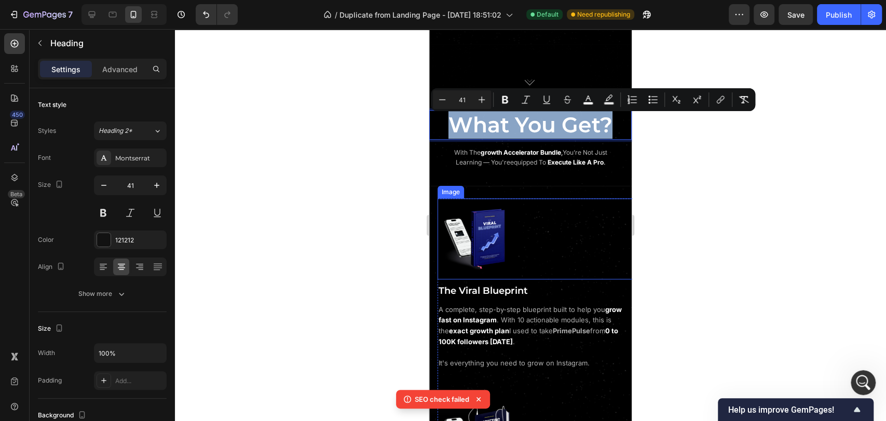
click at [551, 215] on div at bounding box center [539, 238] width 203 height 81
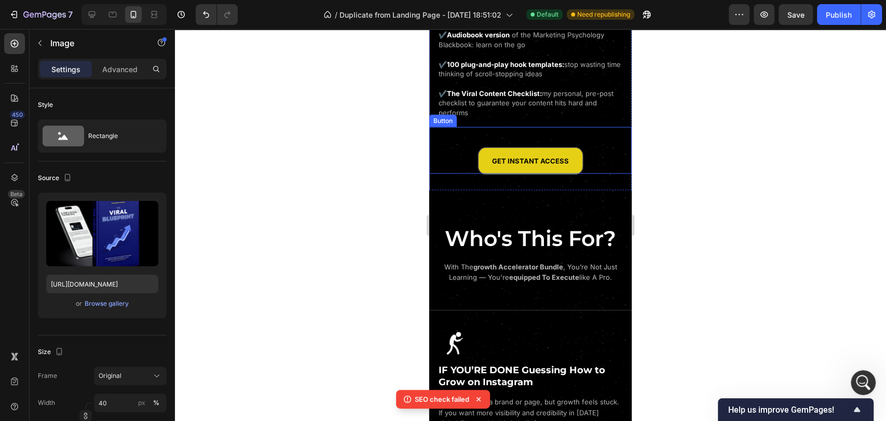
scroll to position [1495, 0]
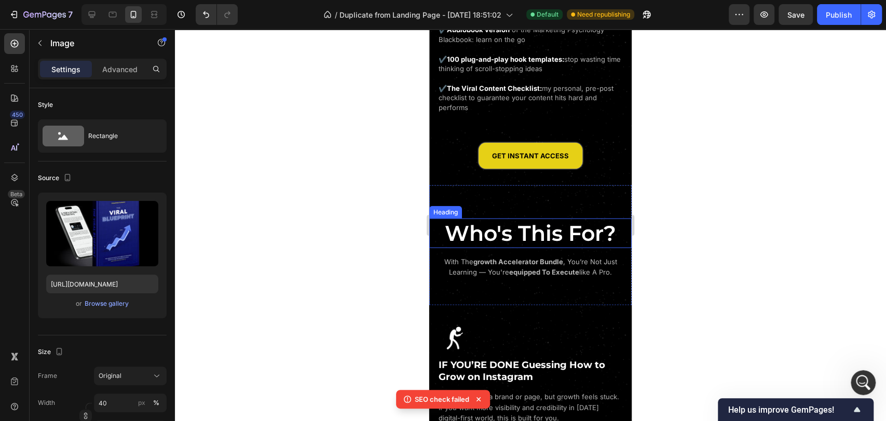
click at [555, 225] on span "Who's This For?" at bounding box center [530, 233] width 171 height 26
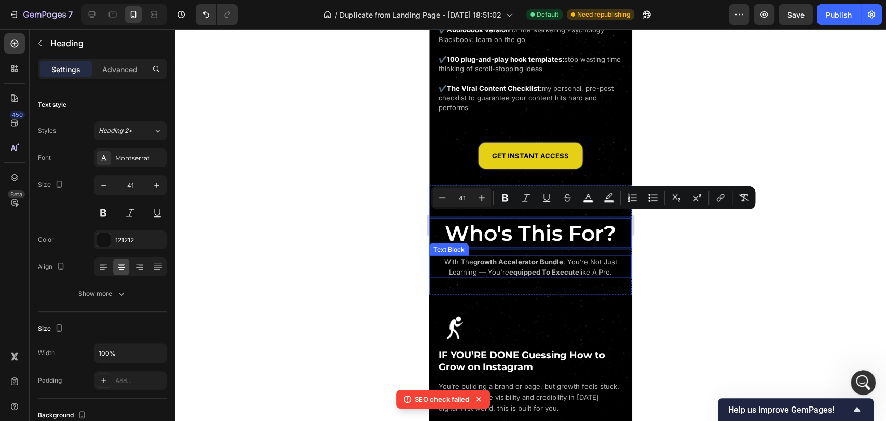
click at [562, 268] on strong "equipped to execute" at bounding box center [544, 272] width 70 height 8
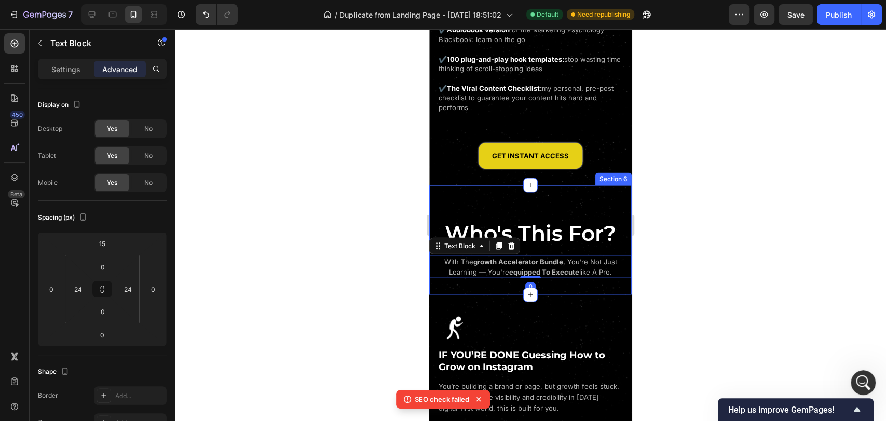
click at [564, 230] on span "Who's This For?" at bounding box center [530, 233] width 171 height 26
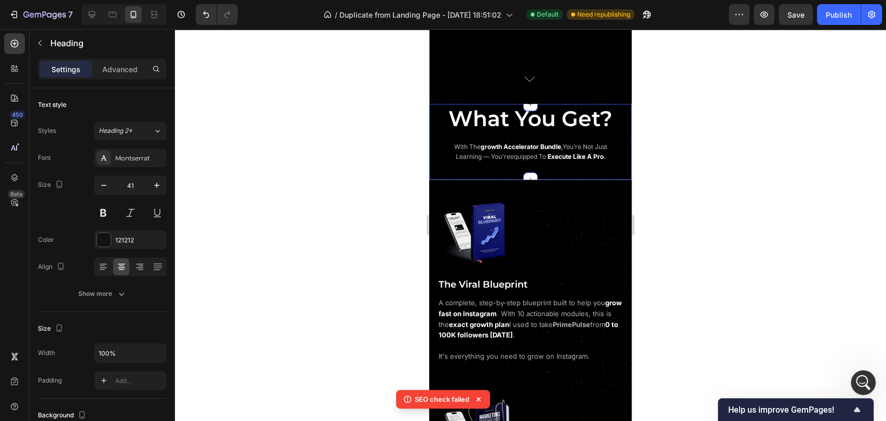
scroll to position [803, 0]
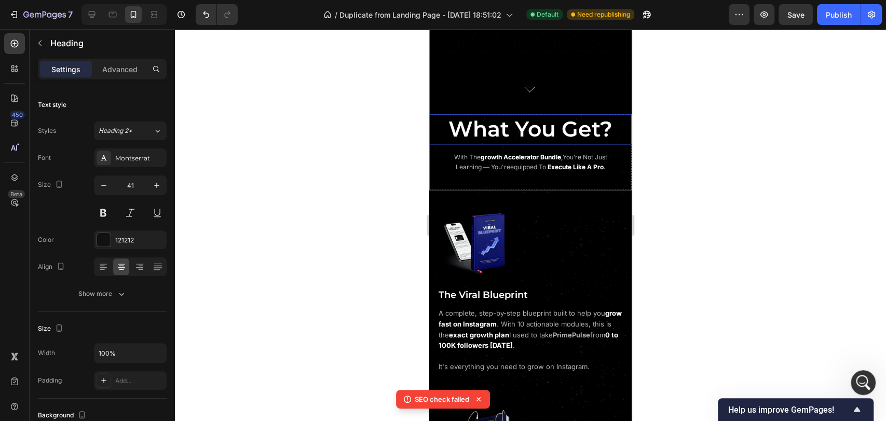
click at [548, 140] on span "What You Get?" at bounding box center [531, 129] width 164 height 26
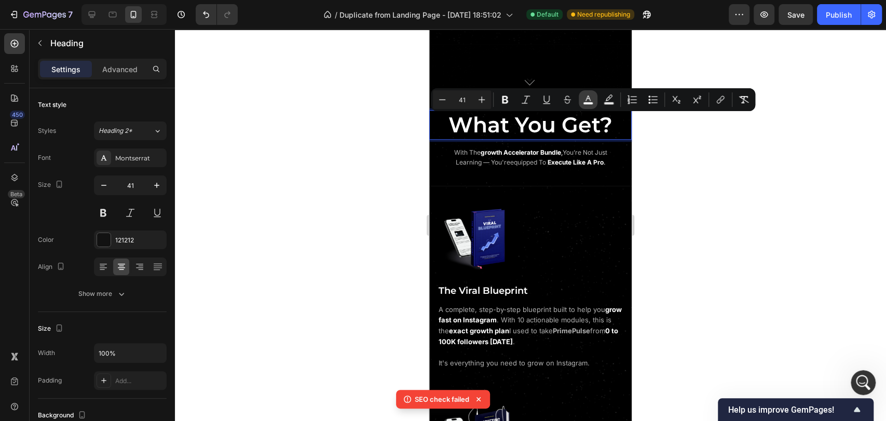
click at [584, 102] on rect "Editor contextual toolbar" at bounding box center [589, 103] width 10 height 3
type input "FFFFFF"
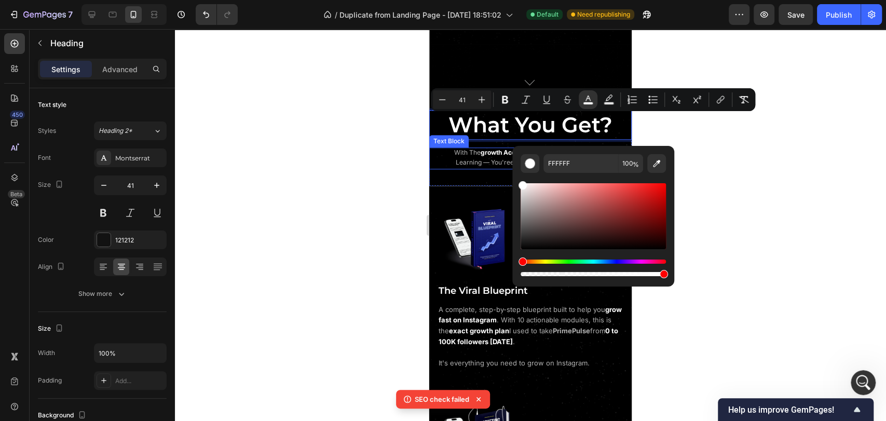
click at [482, 156] on strong "growth accelerator bundle" at bounding box center [521, 153] width 80 height 8
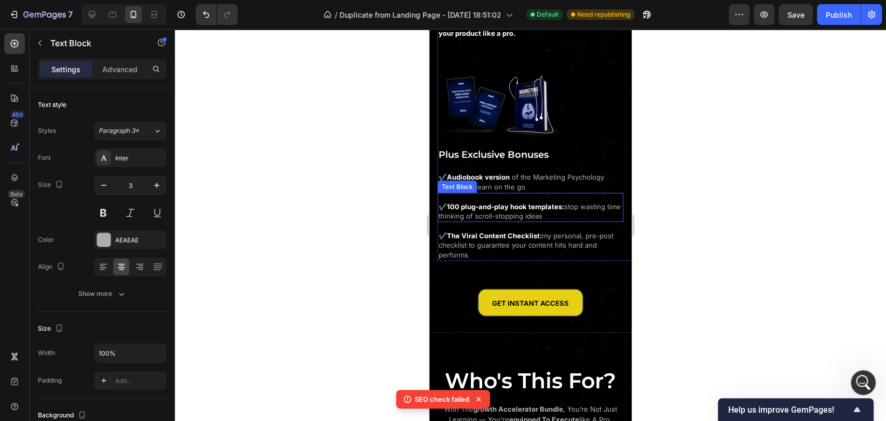
scroll to position [1438, 0]
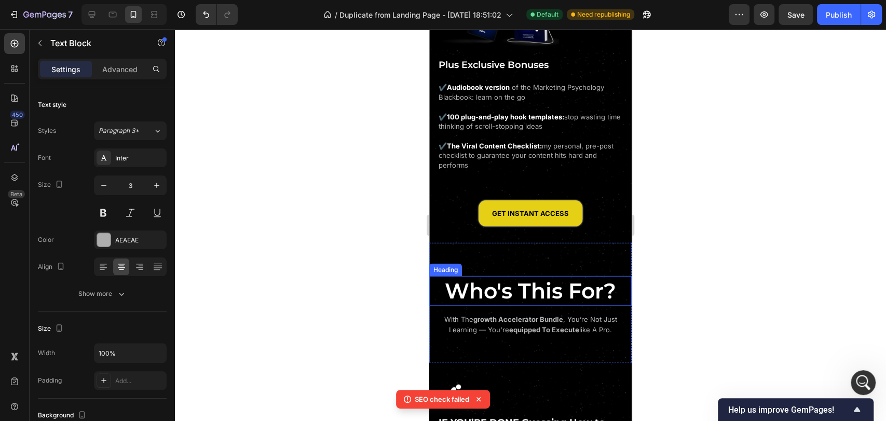
click at [568, 280] on span "Who's This For?" at bounding box center [530, 291] width 171 height 26
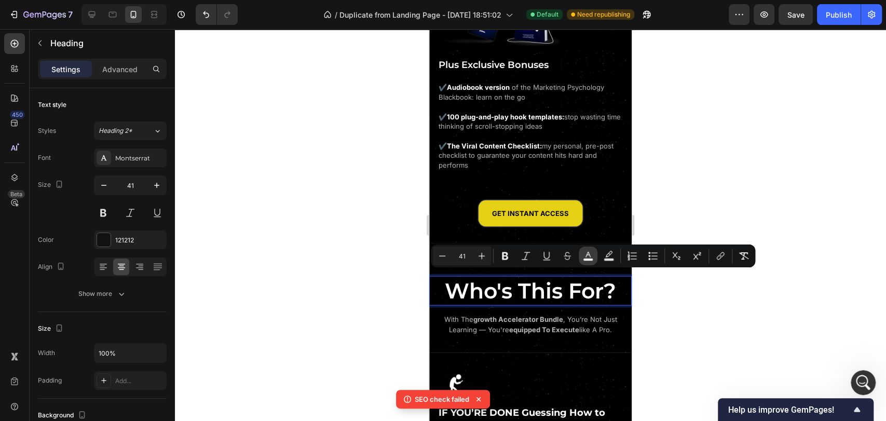
click at [589, 260] on rect "Editor contextual toolbar" at bounding box center [589, 260] width 10 height 3
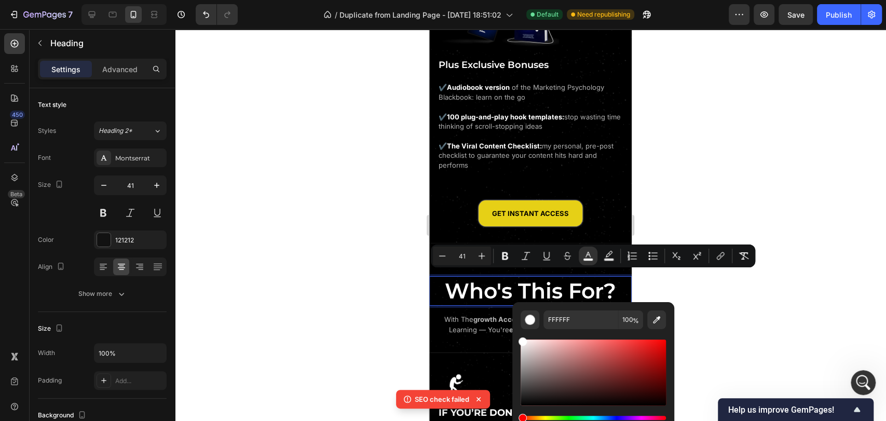
click at [469, 288] on span "Who's This For?" at bounding box center [530, 291] width 171 height 26
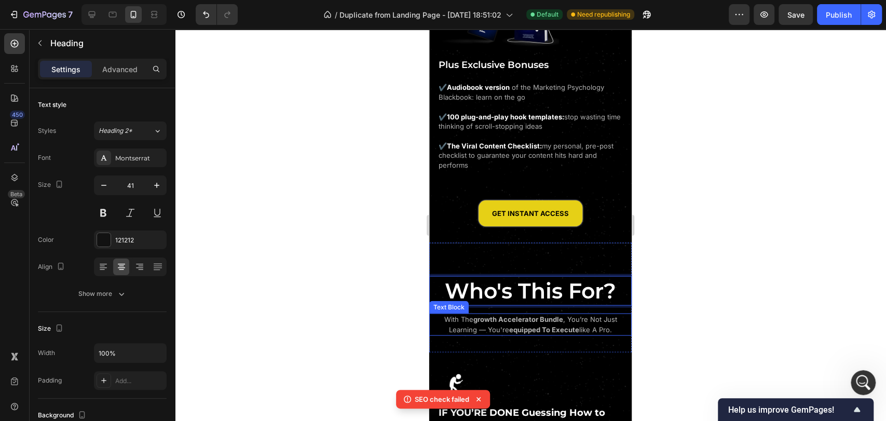
click at [540, 326] on strong "equipped to execute" at bounding box center [544, 330] width 70 height 8
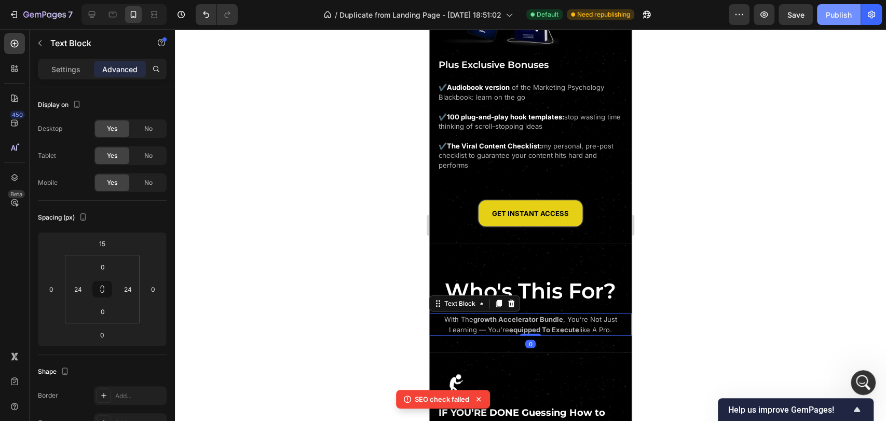
click at [843, 19] on div "Publish" at bounding box center [839, 14] width 26 height 11
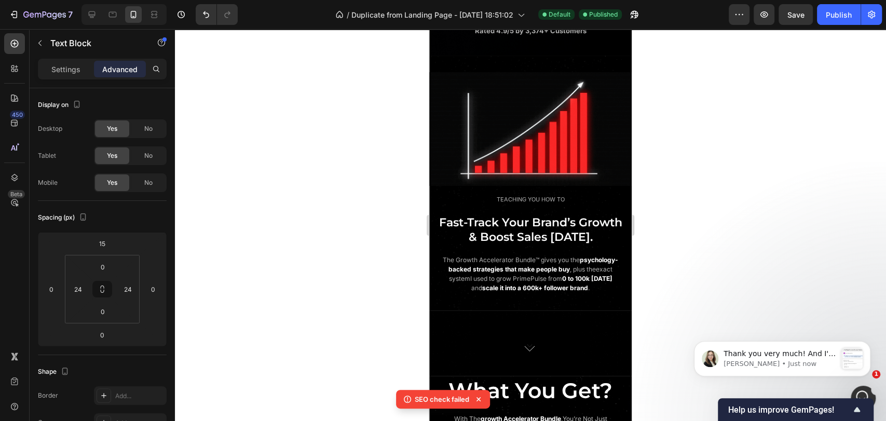
scroll to position [479, 0]
click at [782, 344] on div "Thank you very much! And I'm sorry it took me a while to proceed with the reque…" at bounding box center [782, 358] width 177 height 35
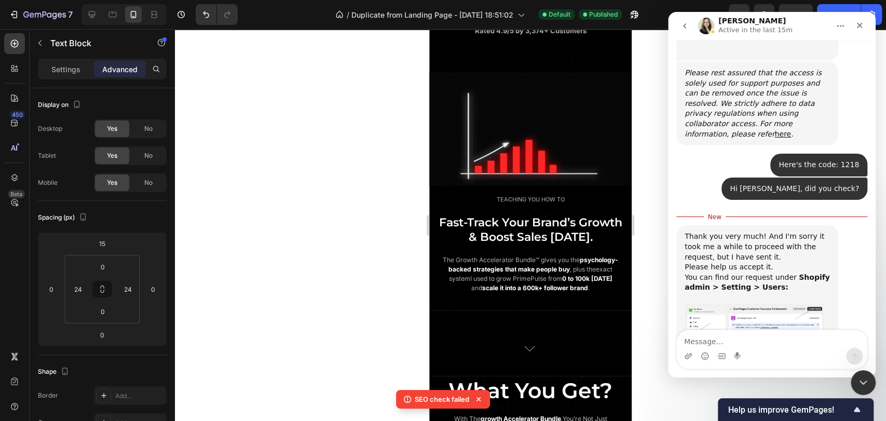
scroll to position [496, 0]
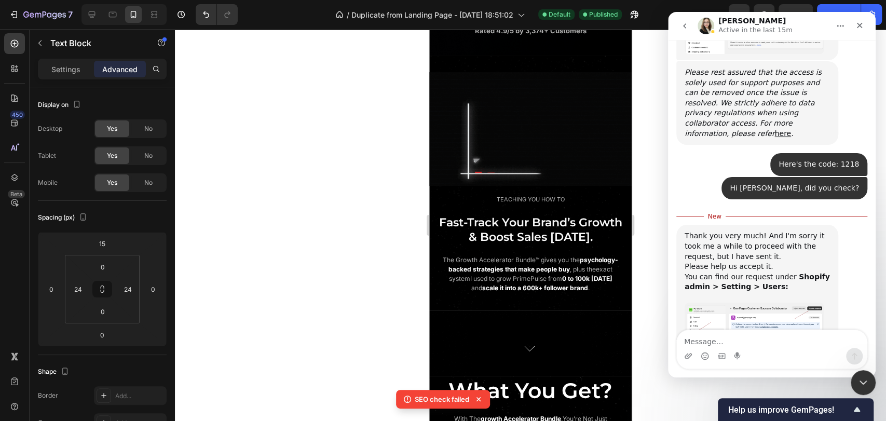
click at [751, 303] on img "Emma says…" at bounding box center [754, 333] width 139 height 60
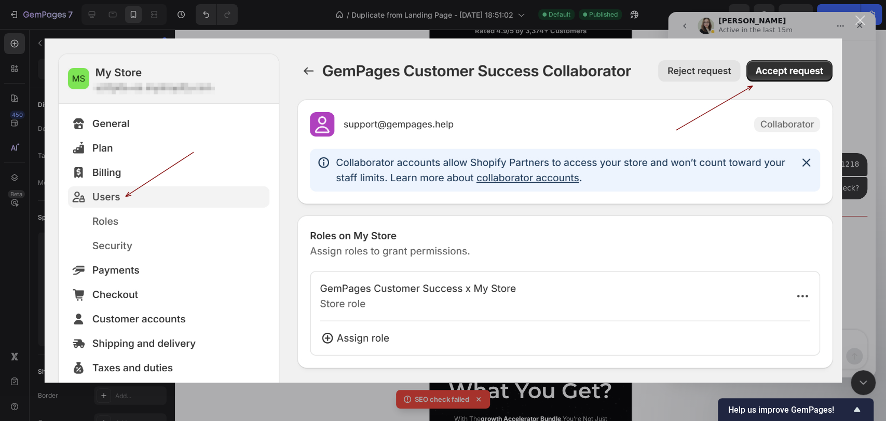
scroll to position [0, 0]
click at [860, 22] on div "Close" at bounding box center [861, 21] width 10 height 10
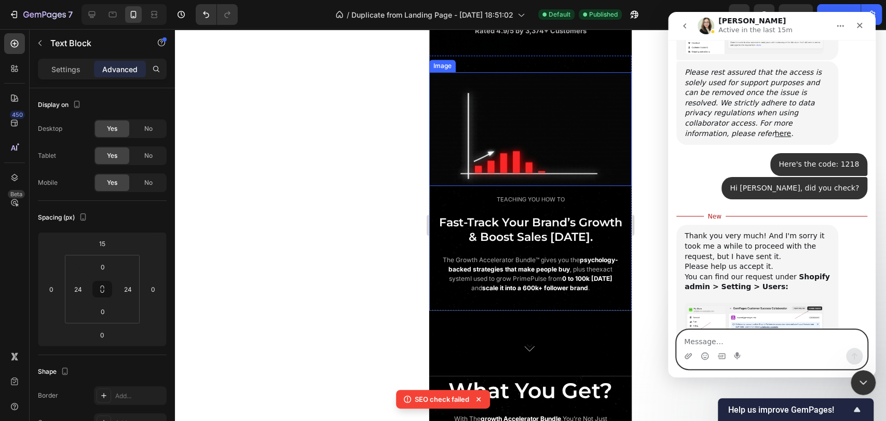
click at [740, 337] on textarea "Message…" at bounding box center [772, 339] width 190 height 18
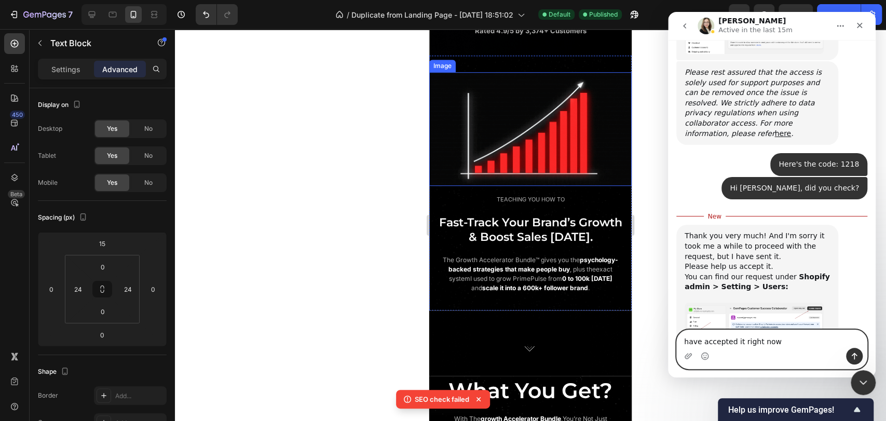
type textarea "accepted it right now"
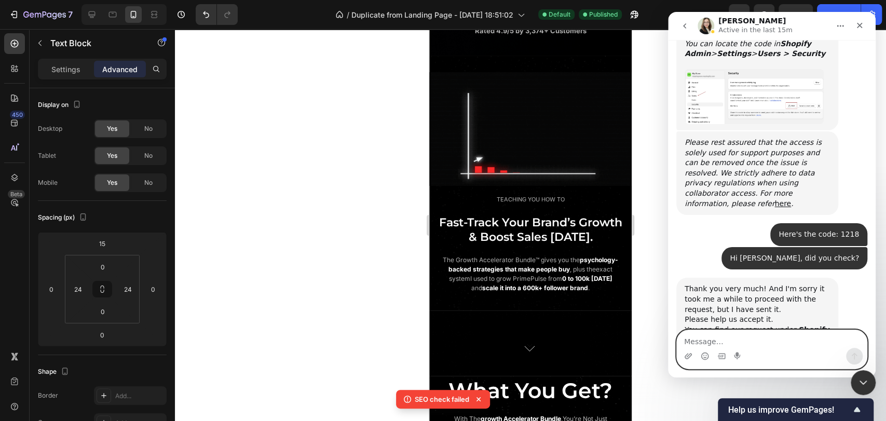
scroll to position [510, 0]
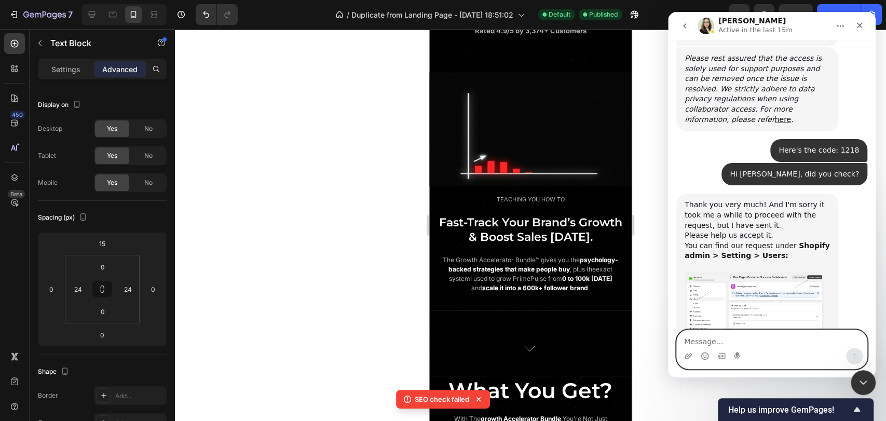
type textarea "H"
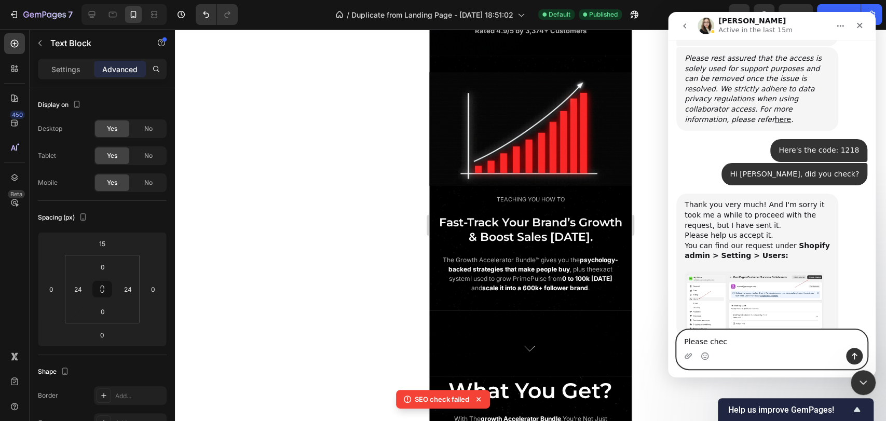
type textarea "Please check"
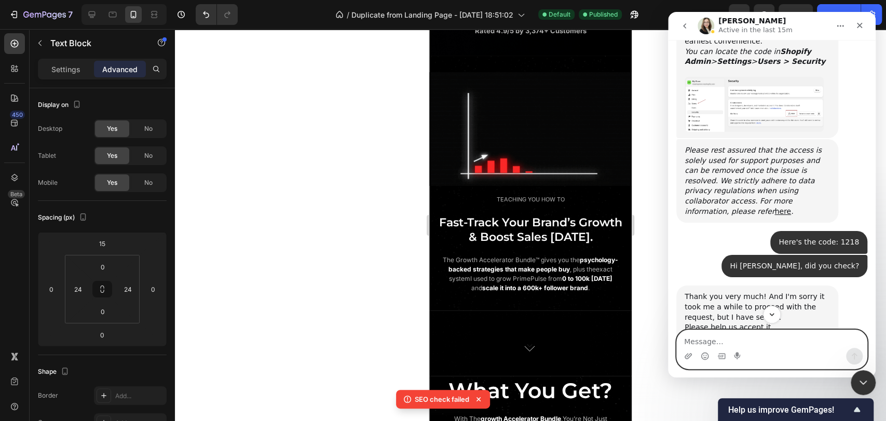
scroll to position [534, 0]
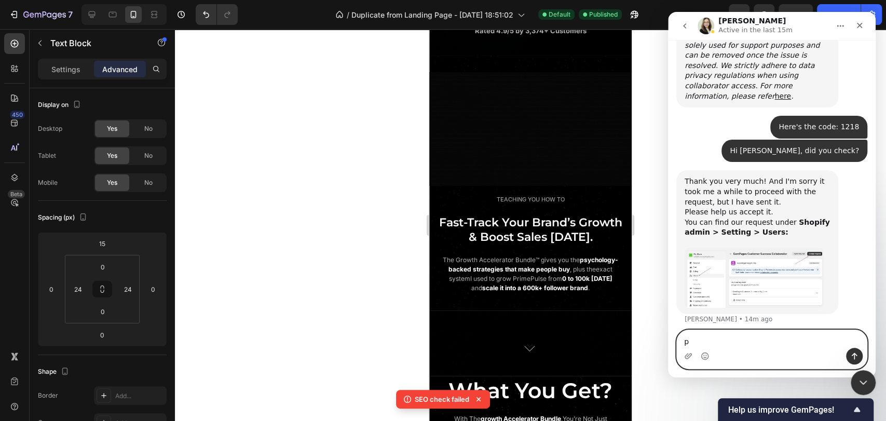
type textarea "p"
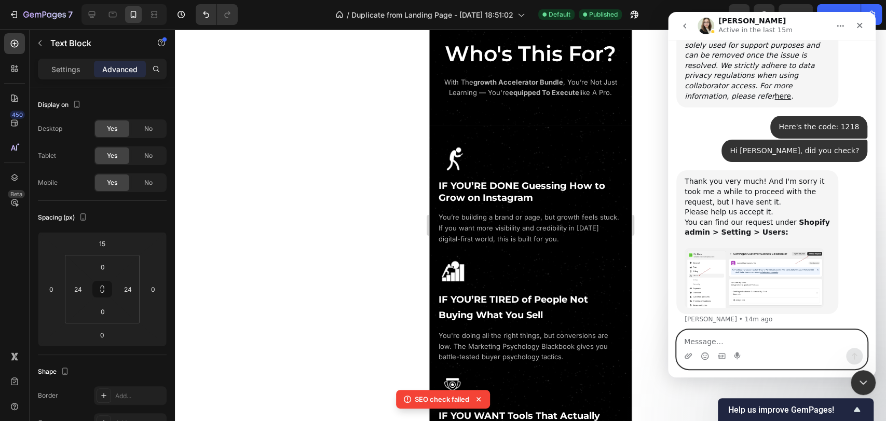
scroll to position [1669, 0]
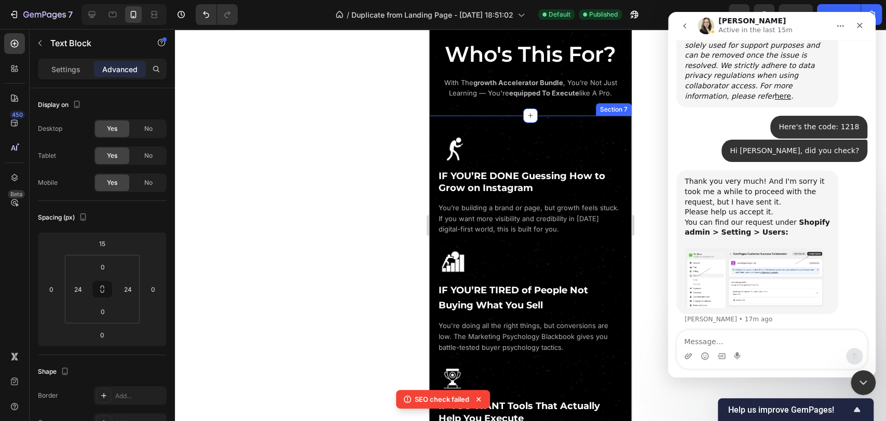
click at [455, 130] on div "Image IF YOU’RE DONE Guessing How to Grow on Instagram Heading You’re building …" at bounding box center [530, 309] width 203 height 386
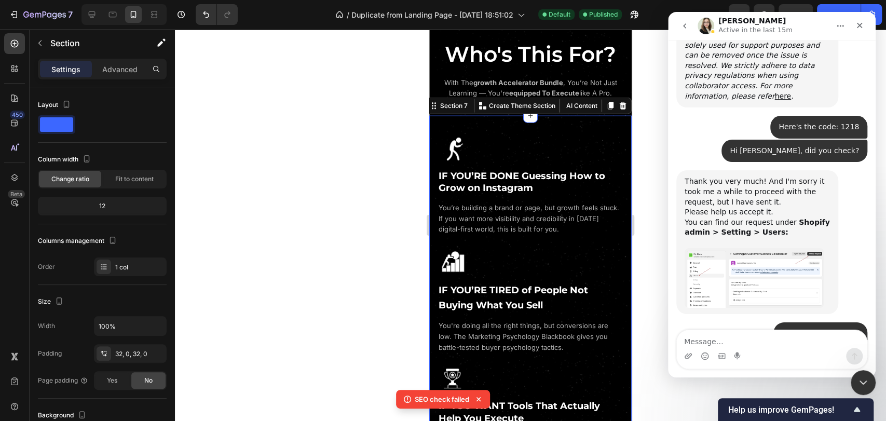
scroll to position [575, 0]
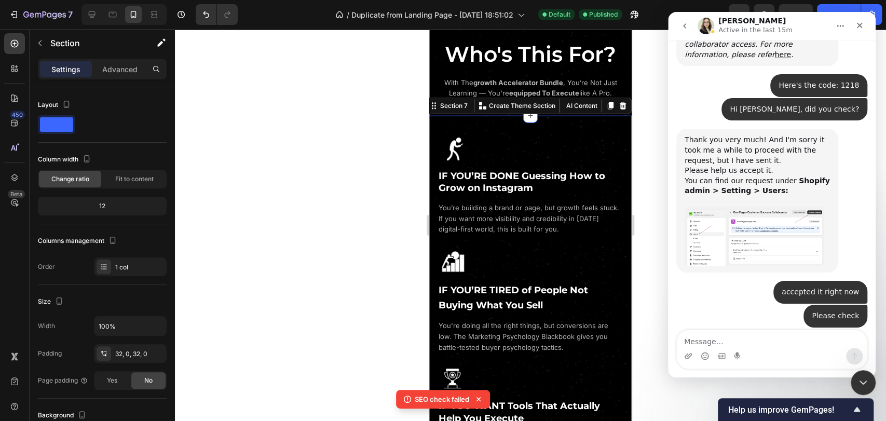
click at [763, 336] on div "Thank you! 🤗 Give me some moments to check it for you [PERSON_NAME] • Just now" at bounding box center [772, 364] width 191 height 56
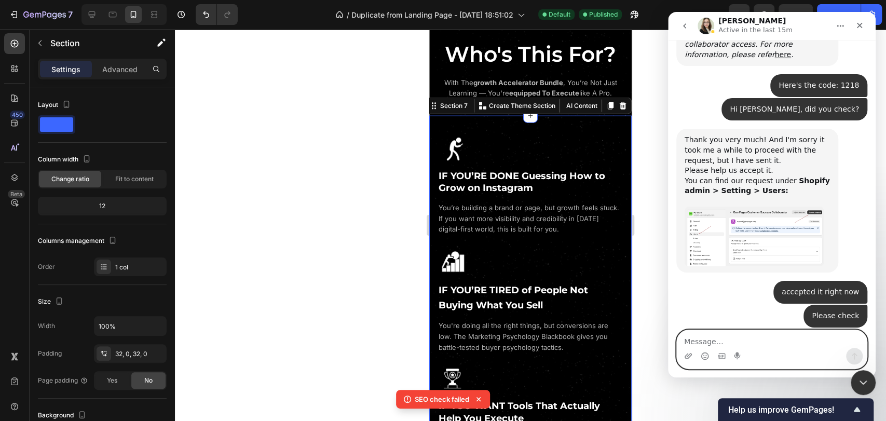
click at [750, 343] on textarea "Message…" at bounding box center [772, 339] width 190 height 18
type textarea "yes [PERSON_NAME] please, I'm waiting"
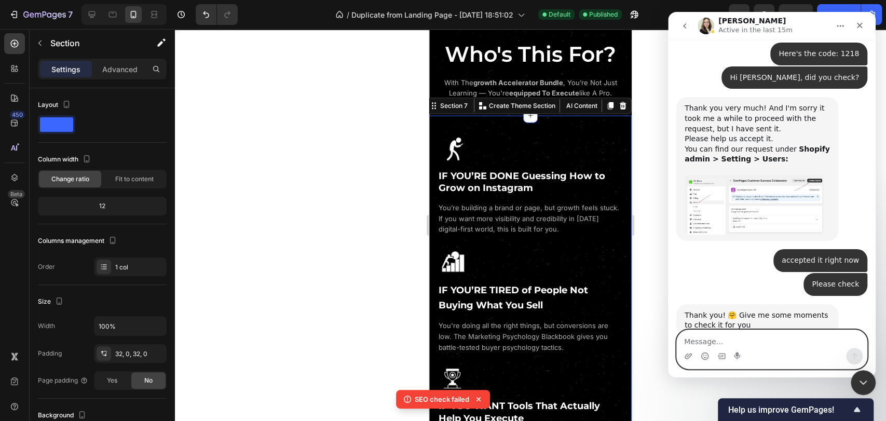
scroll to position [606, 0]
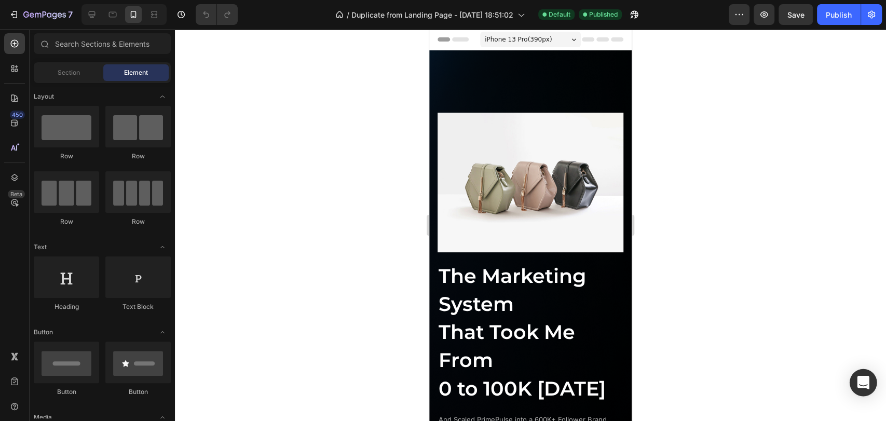
click at [868, 387] on icon "Open Intercom Messenger" at bounding box center [864, 383] width 14 height 14
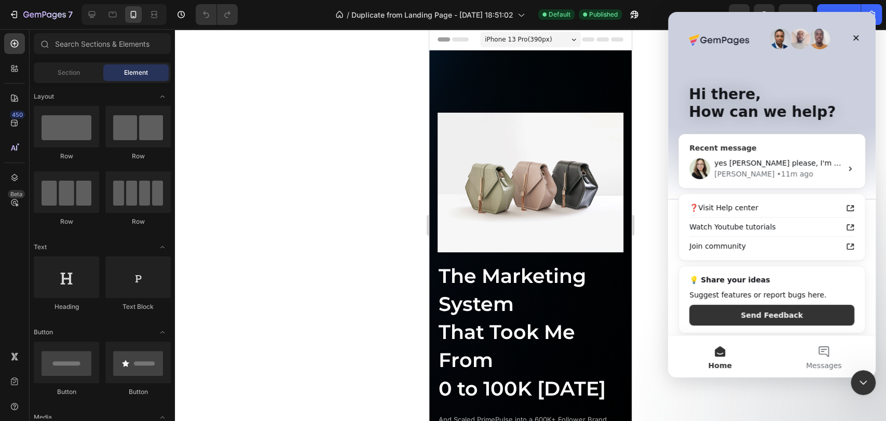
click at [777, 177] on div "• 11m ago" at bounding box center [795, 174] width 36 height 11
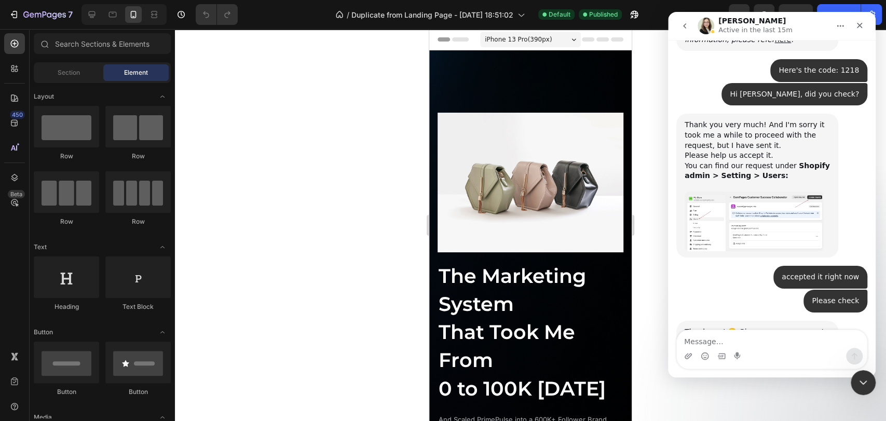
scroll to position [606, 0]
